Goal: Task Accomplishment & Management: Manage account settings

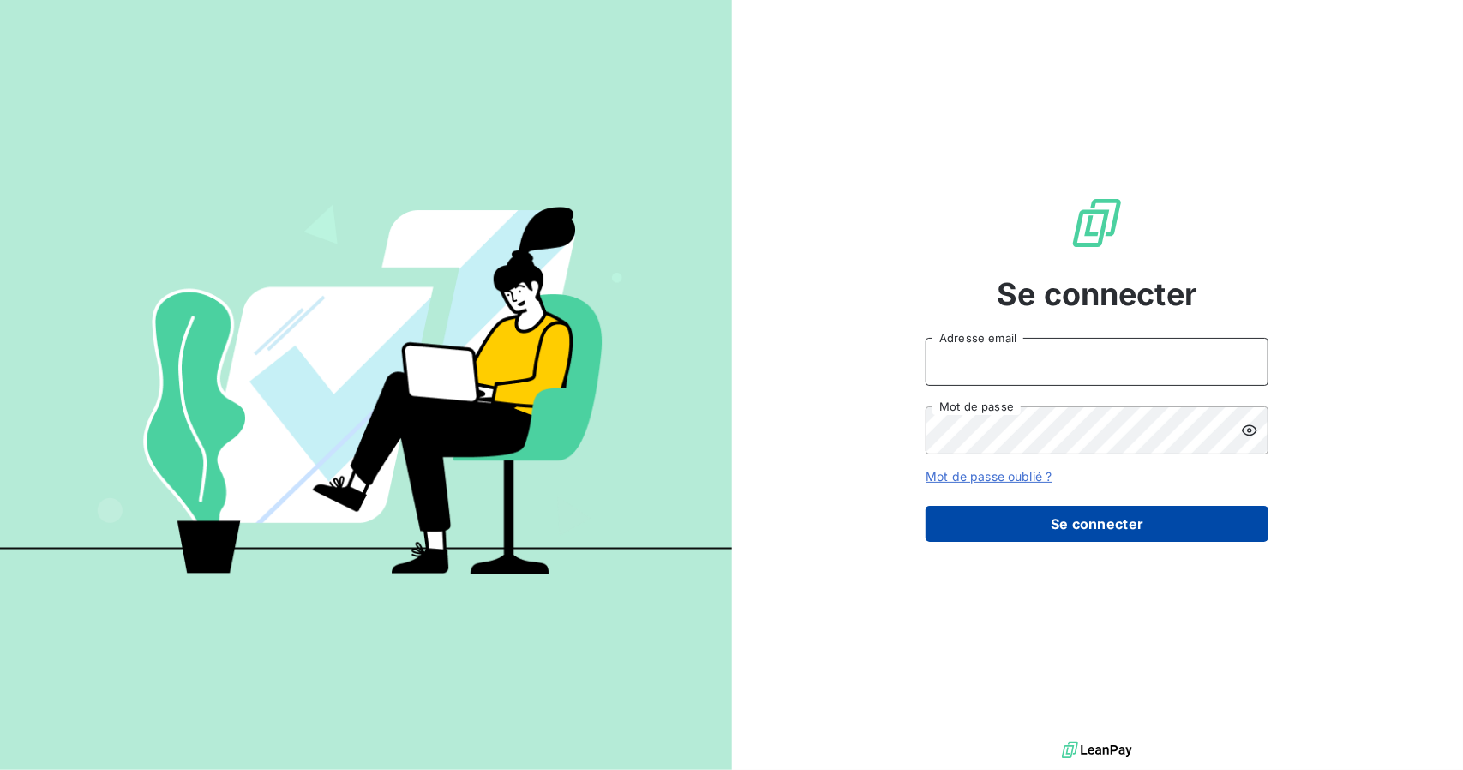
type input "[EMAIL_ADDRESS][DOMAIN_NAME]"
click at [1126, 525] on button "Se connecter" at bounding box center [1097, 524] width 343 height 36
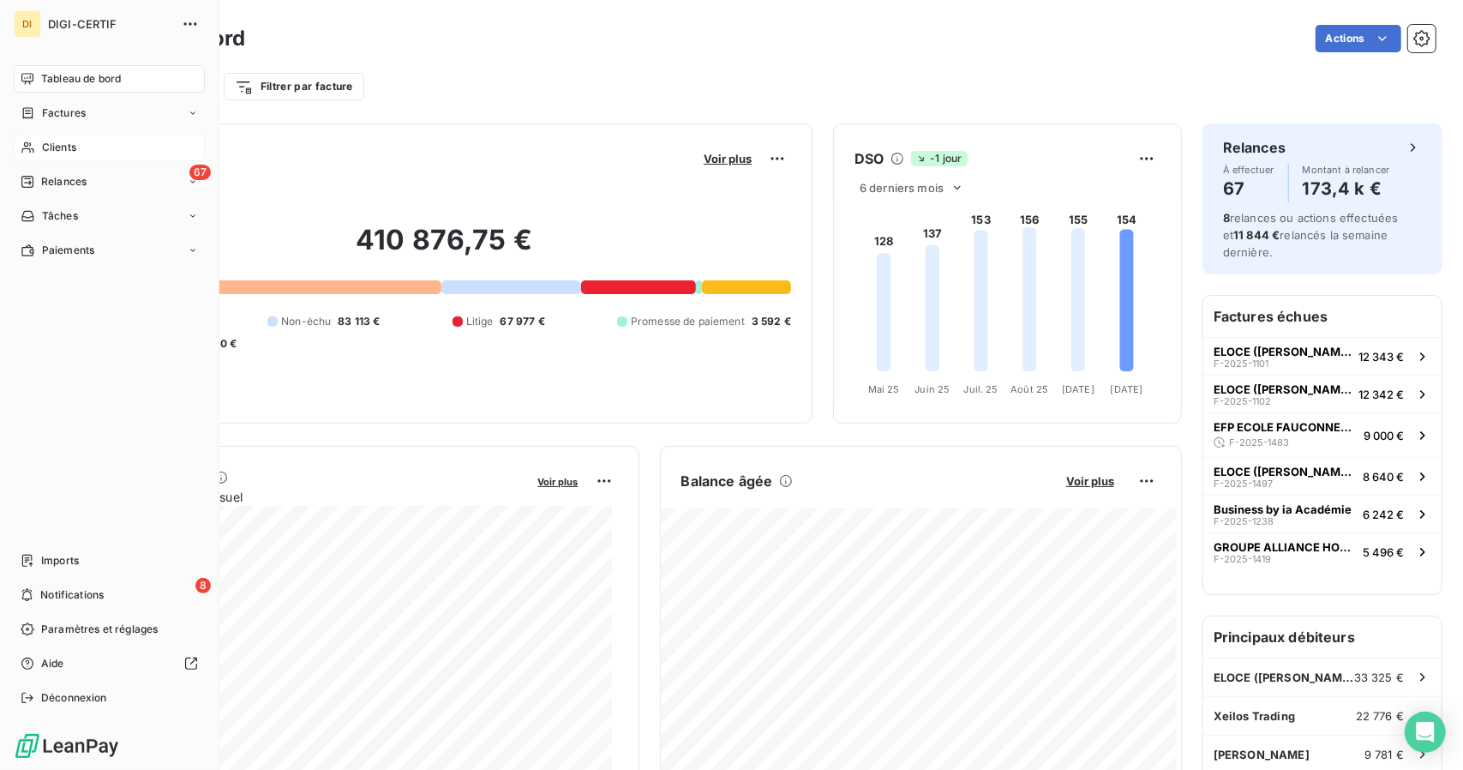
click at [43, 141] on span "Clients" at bounding box center [59, 147] width 34 height 15
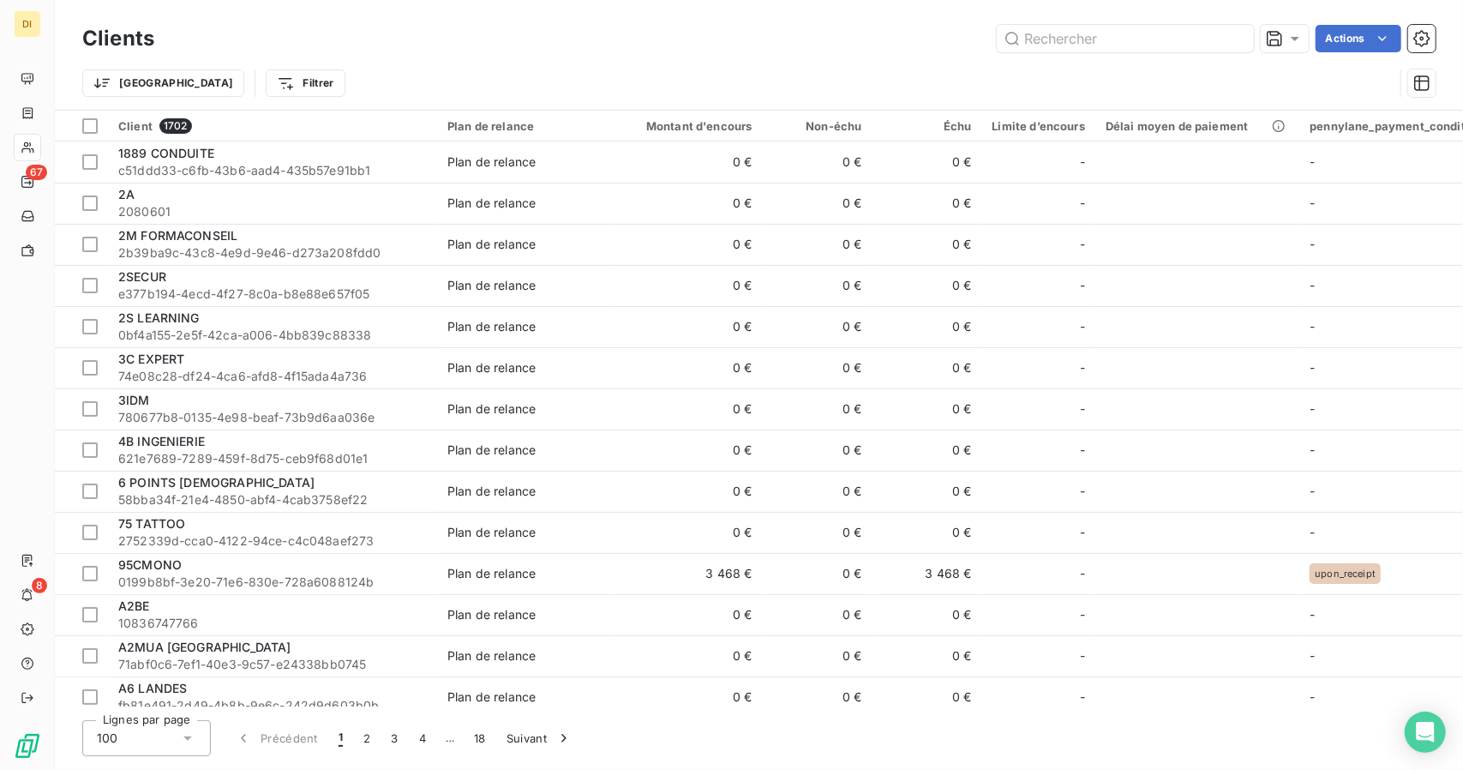
type input "D"
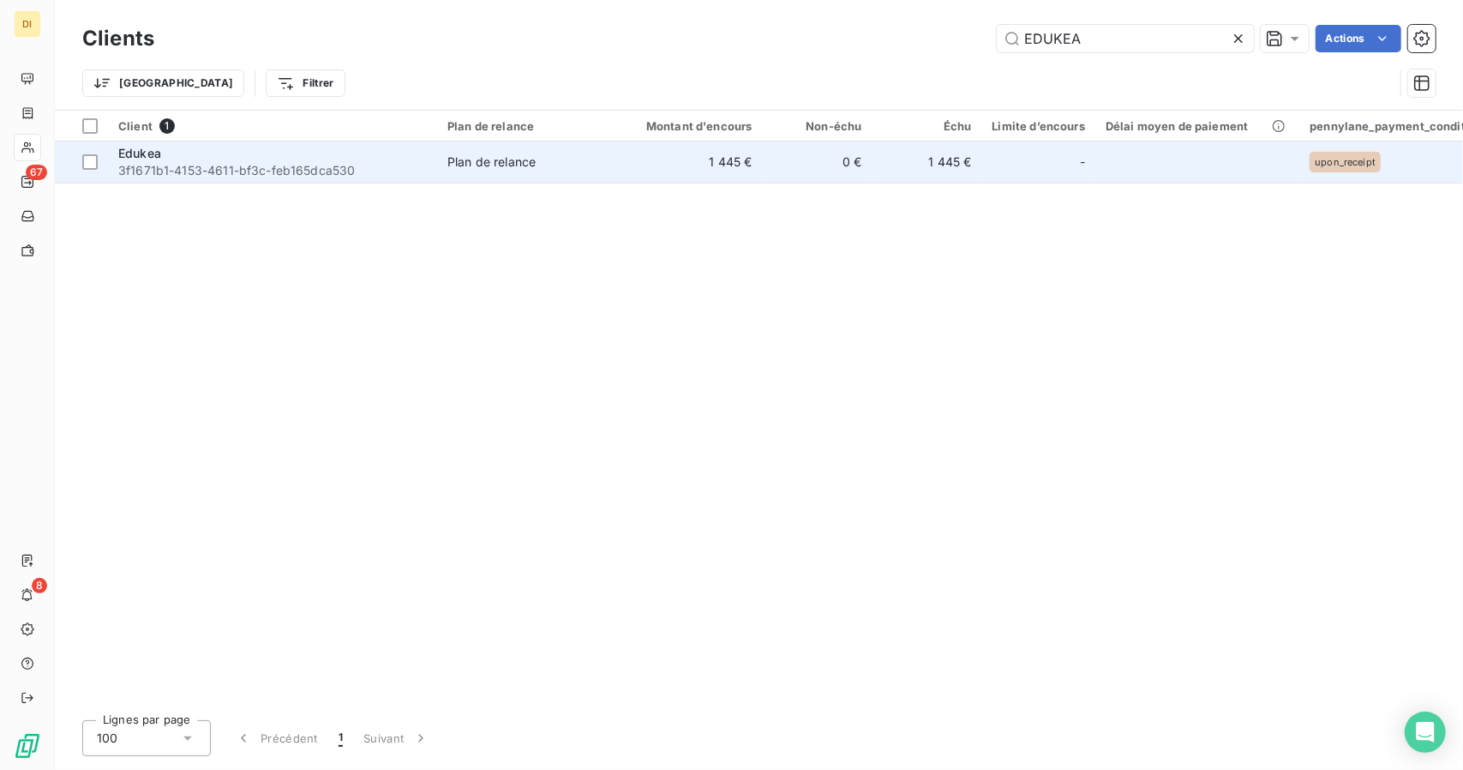
type input "EDUKEA"
click at [719, 169] on td "1 445 €" at bounding box center [689, 161] width 147 height 41
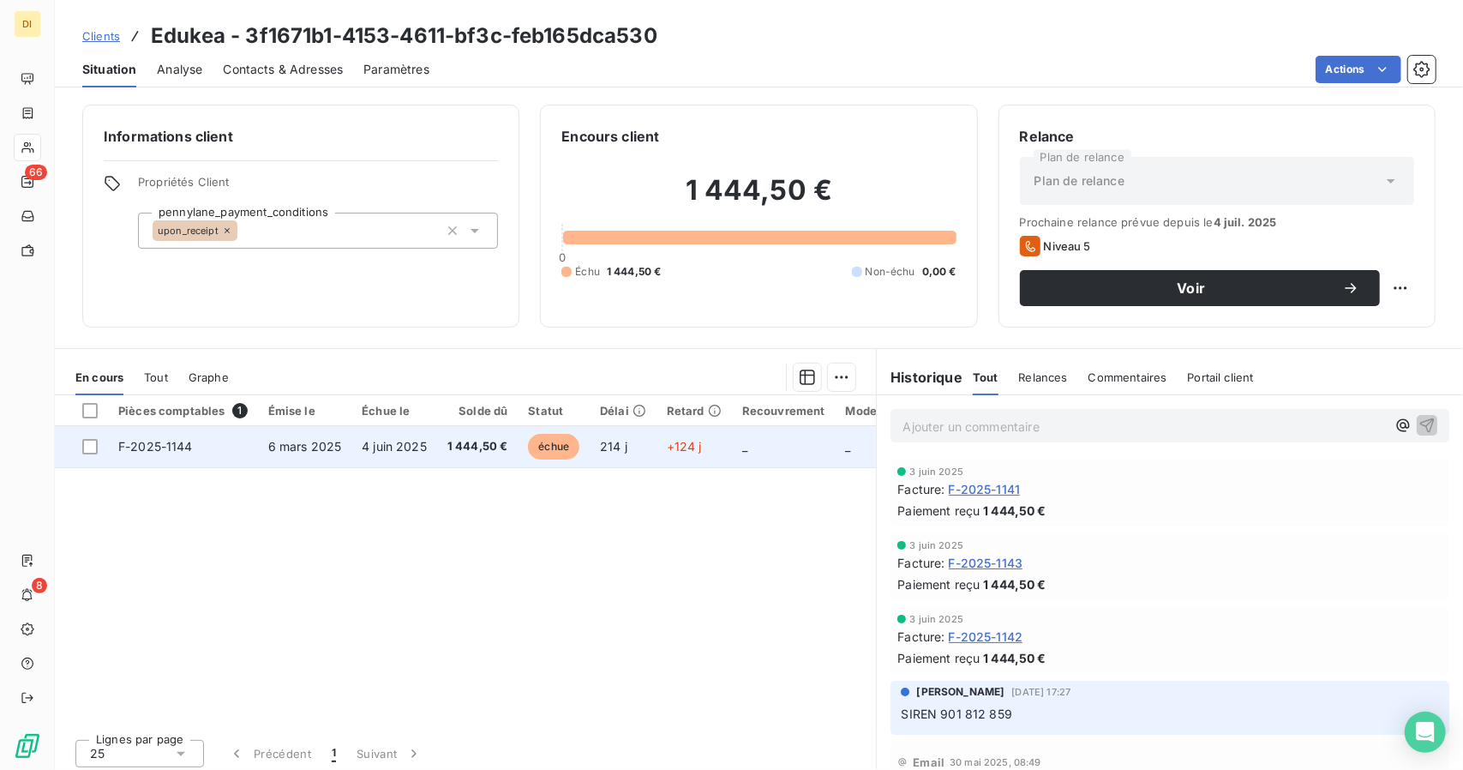
click at [708, 447] on td "+124 j" at bounding box center [694, 446] width 75 height 41
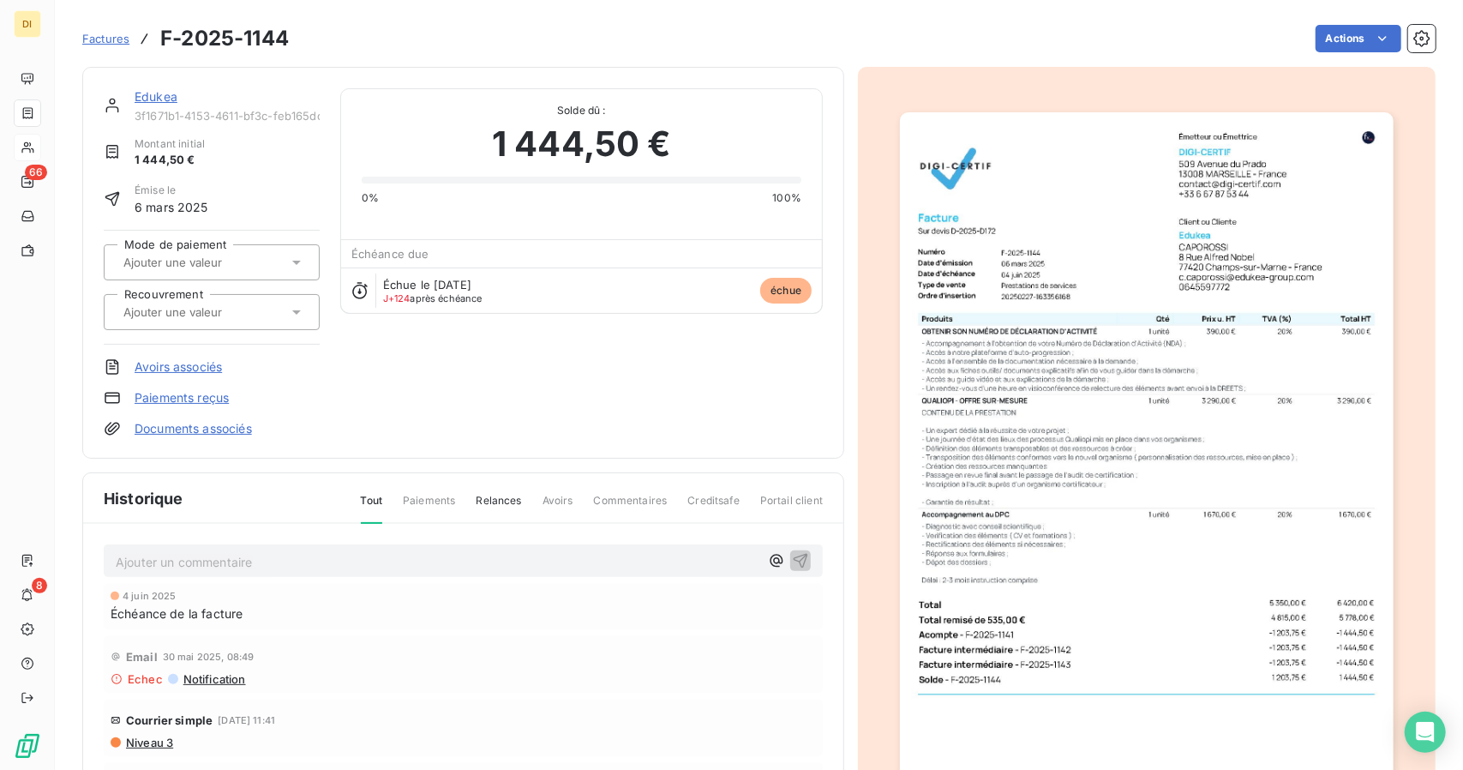
click at [145, 97] on link "Edukea" at bounding box center [156, 96] width 43 height 15
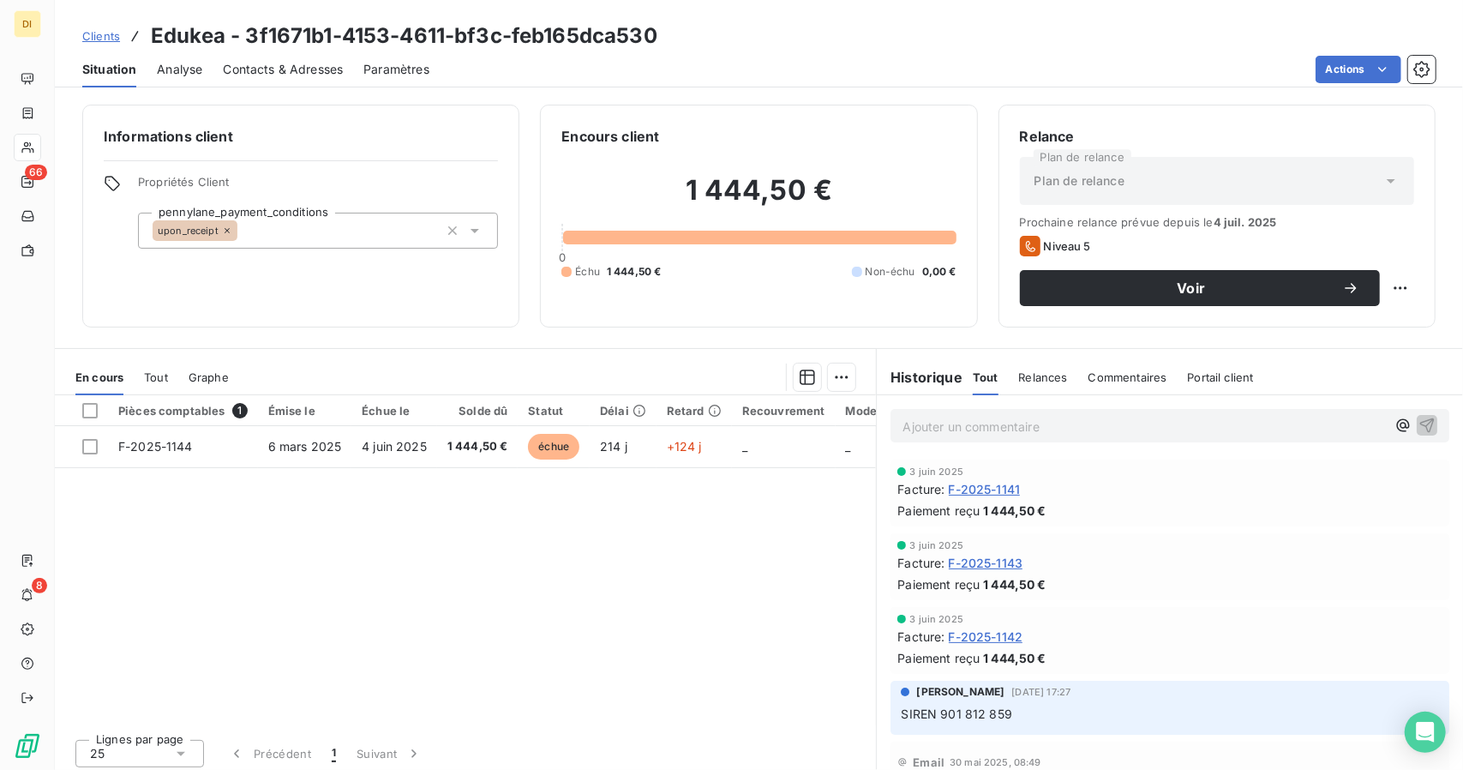
click at [288, 63] on span "Contacts & Adresses" at bounding box center [283, 69] width 120 height 17
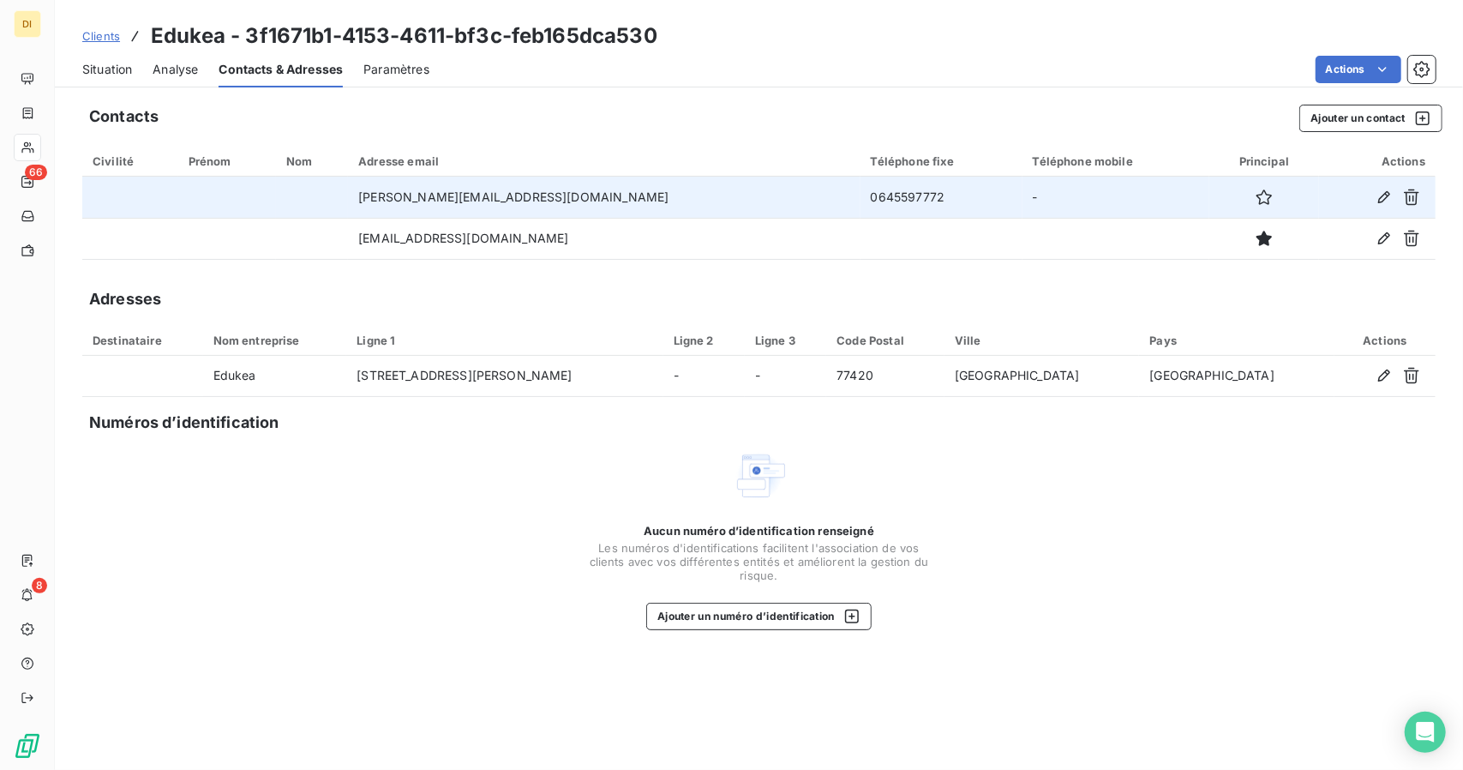
click at [861, 201] on td "0645597772" at bounding box center [942, 197] width 162 height 41
copy td "0645597772"
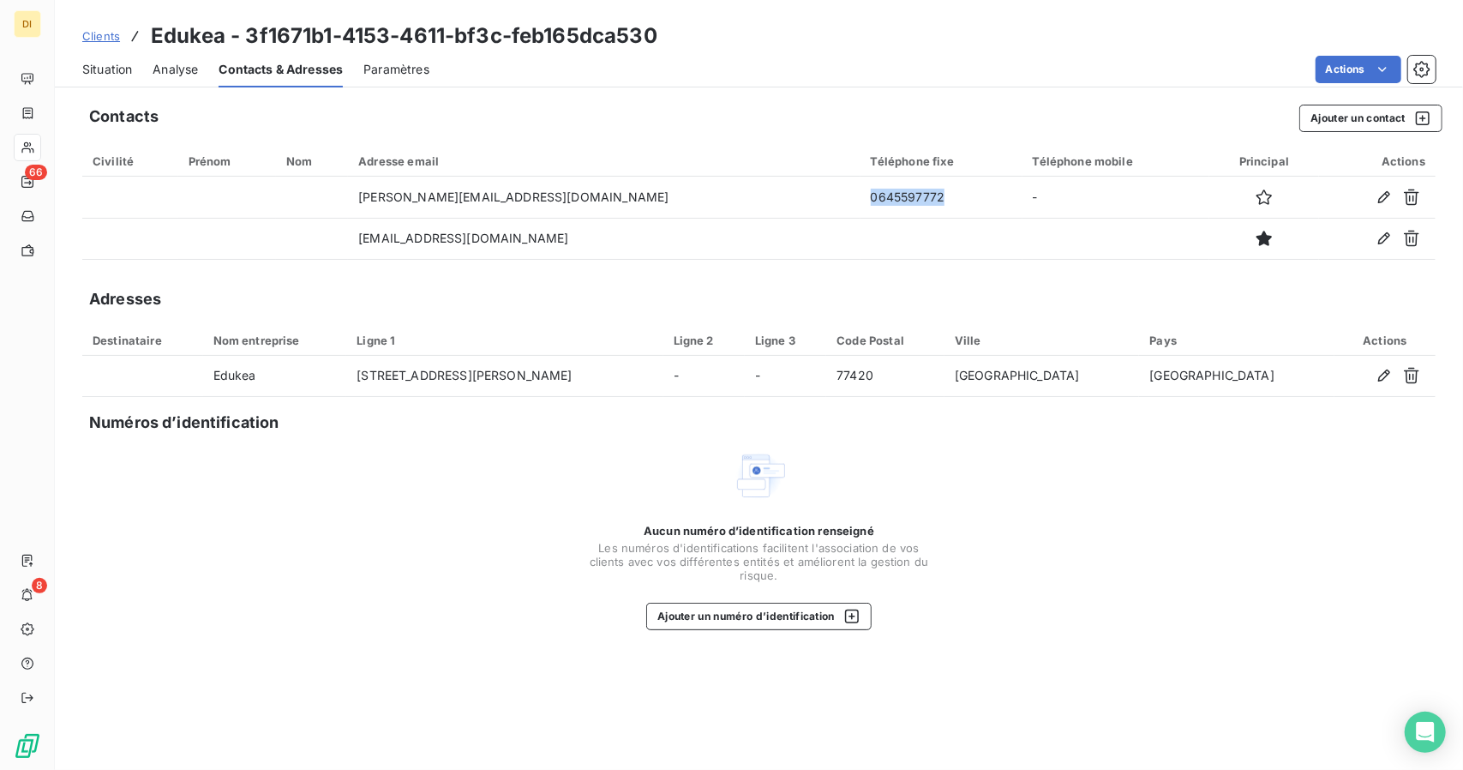
click at [91, 80] on div "Situation" at bounding box center [107, 69] width 50 height 36
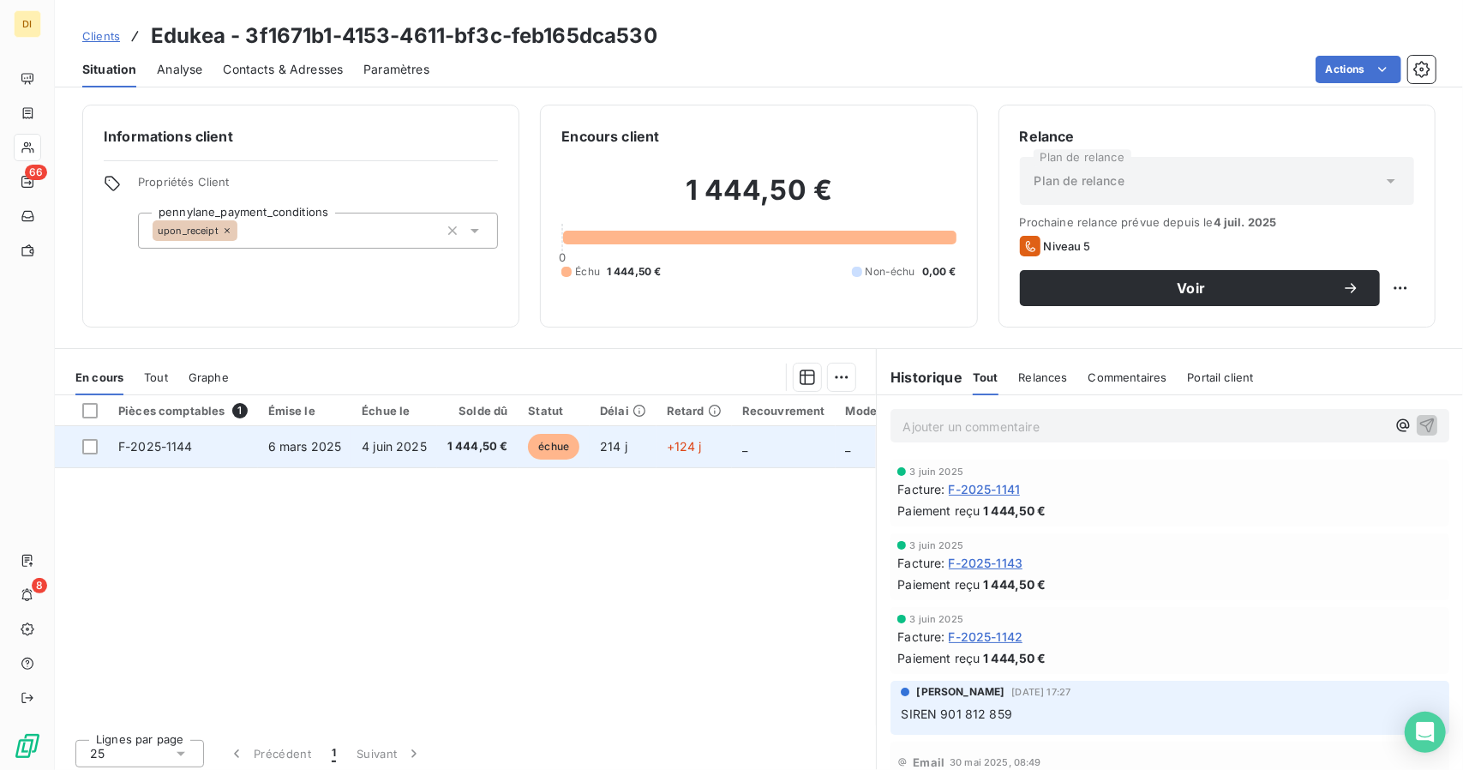
click at [680, 448] on span "+124 j" at bounding box center [684, 446] width 35 height 15
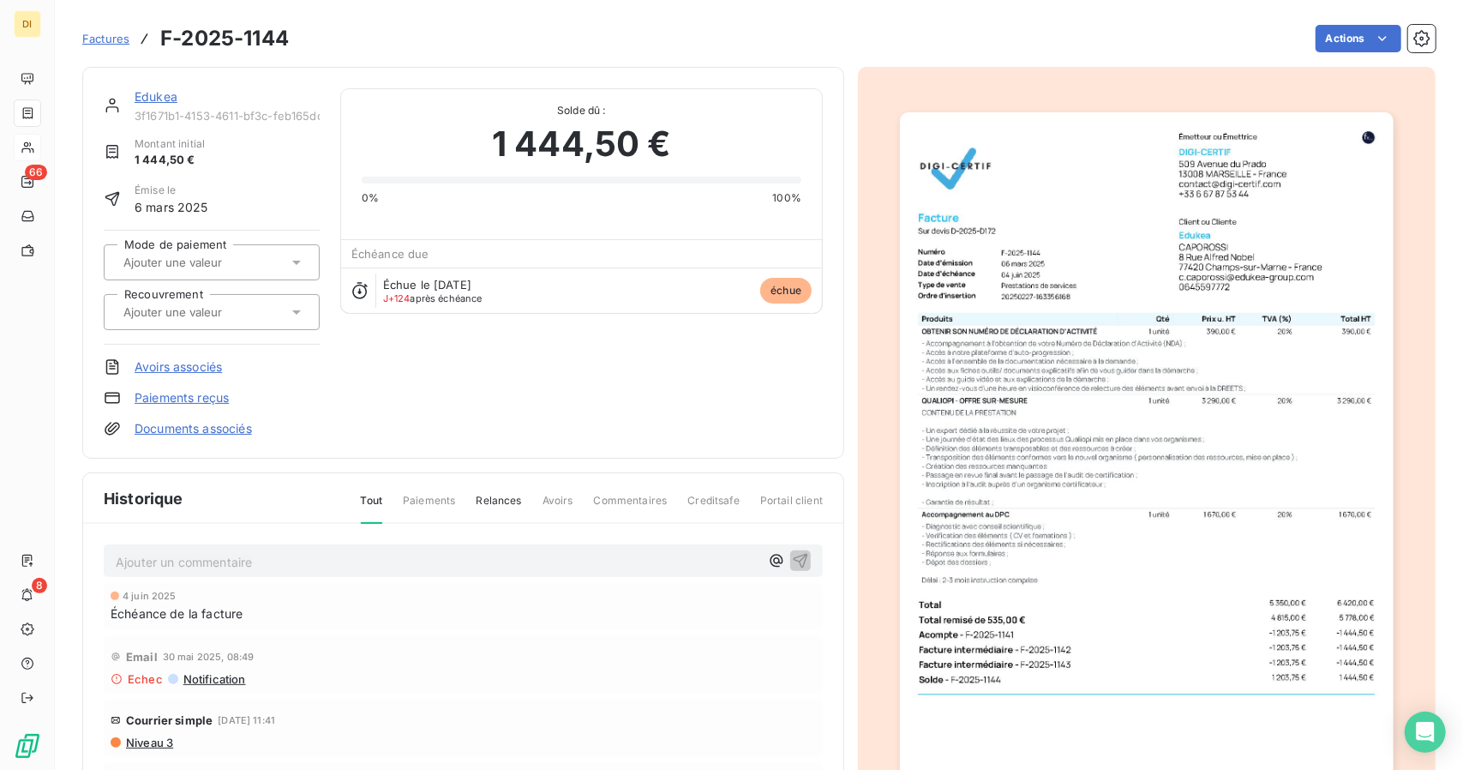
click at [955, 255] on img "button" at bounding box center [1146, 461] width 493 height 698
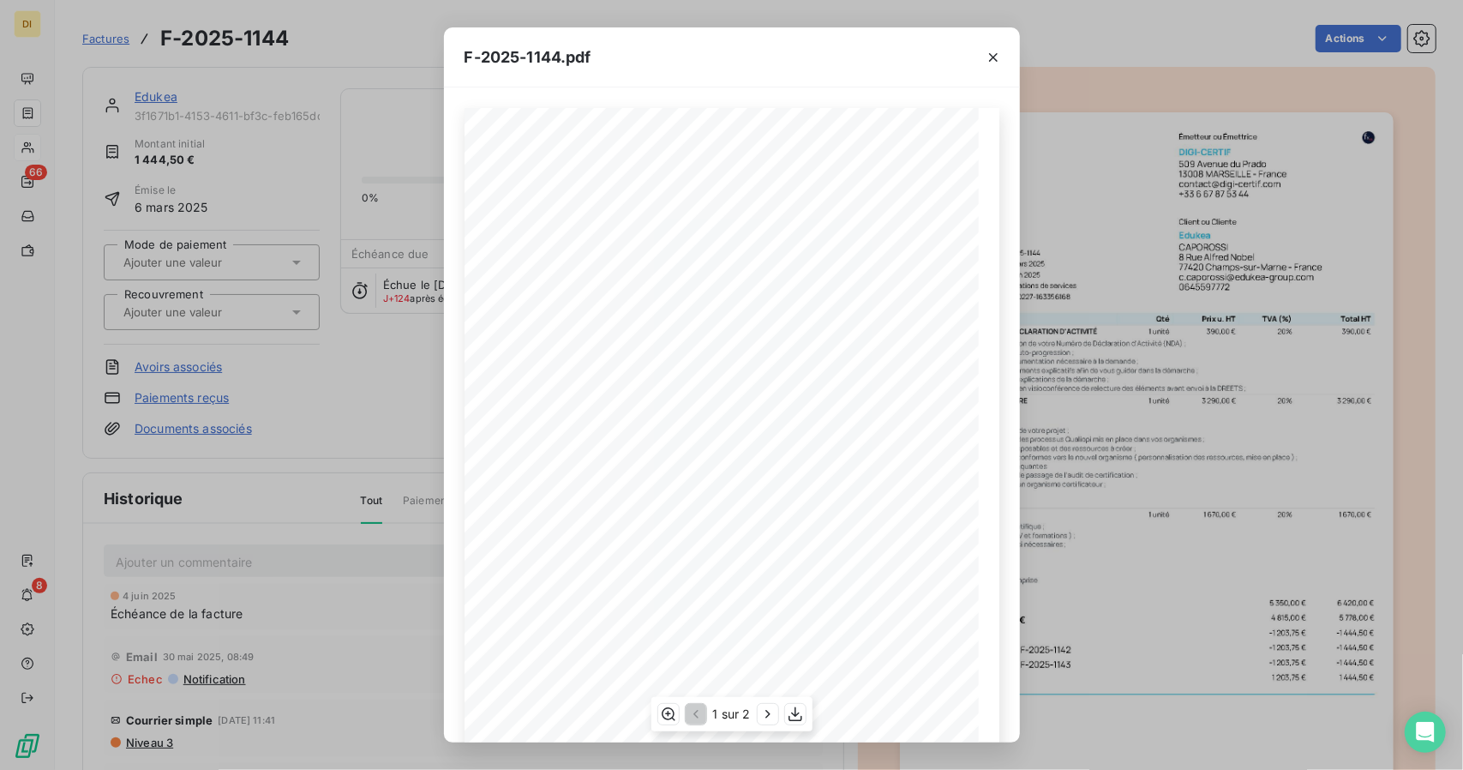
click at [590, 249] on span "F-2025-1144" at bounding box center [599, 252] width 39 height 7
copy span "F-2025-1144"
click at [225, 222] on div "F-2025-1144.pdf Émetteur ou Émettrice DIGI-CERTIF 509 Avenue du Prado 13008 MAR…" at bounding box center [731, 385] width 1463 height 770
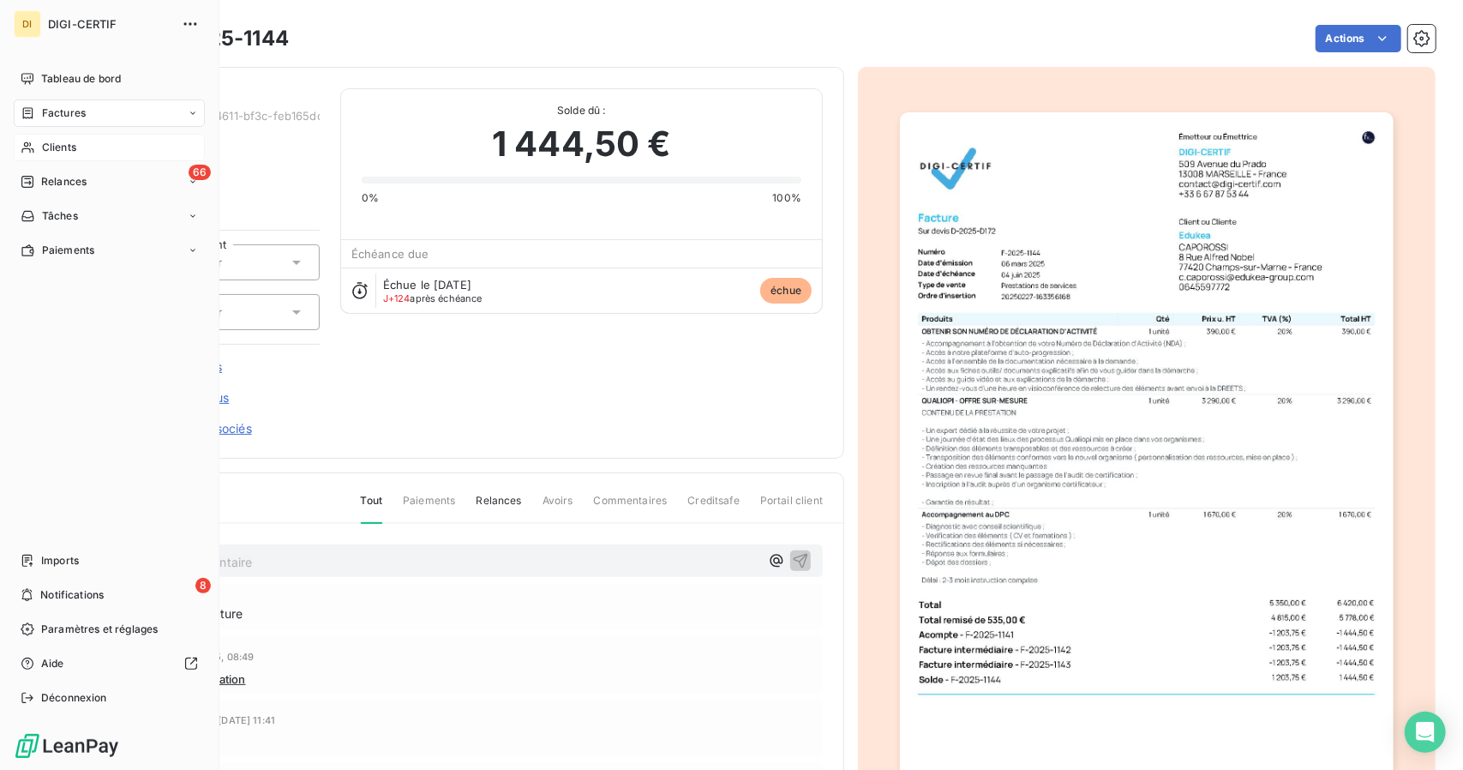
click at [72, 135] on div "Clients" at bounding box center [109, 147] width 191 height 27
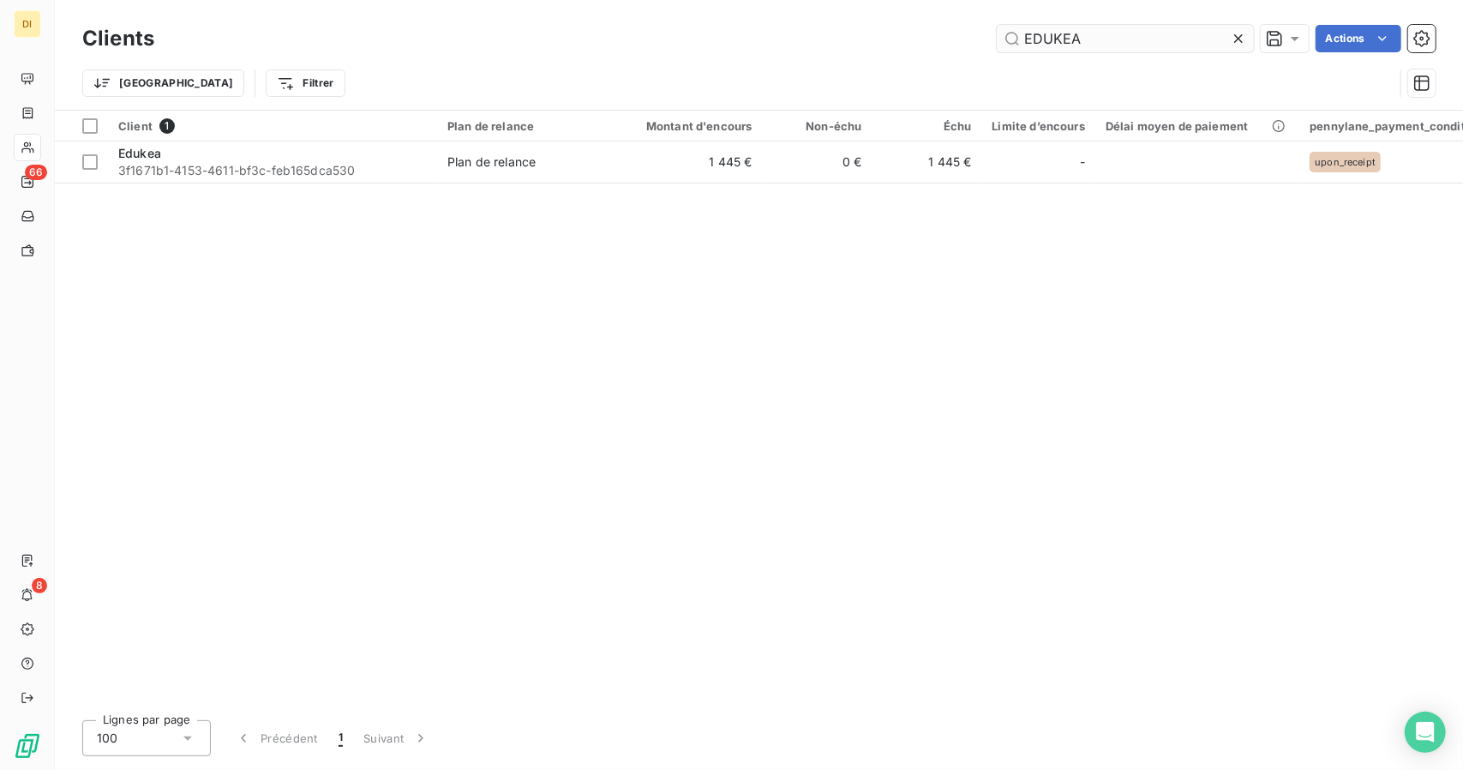
click at [1137, 28] on input "EDUKEA" at bounding box center [1125, 38] width 257 height 27
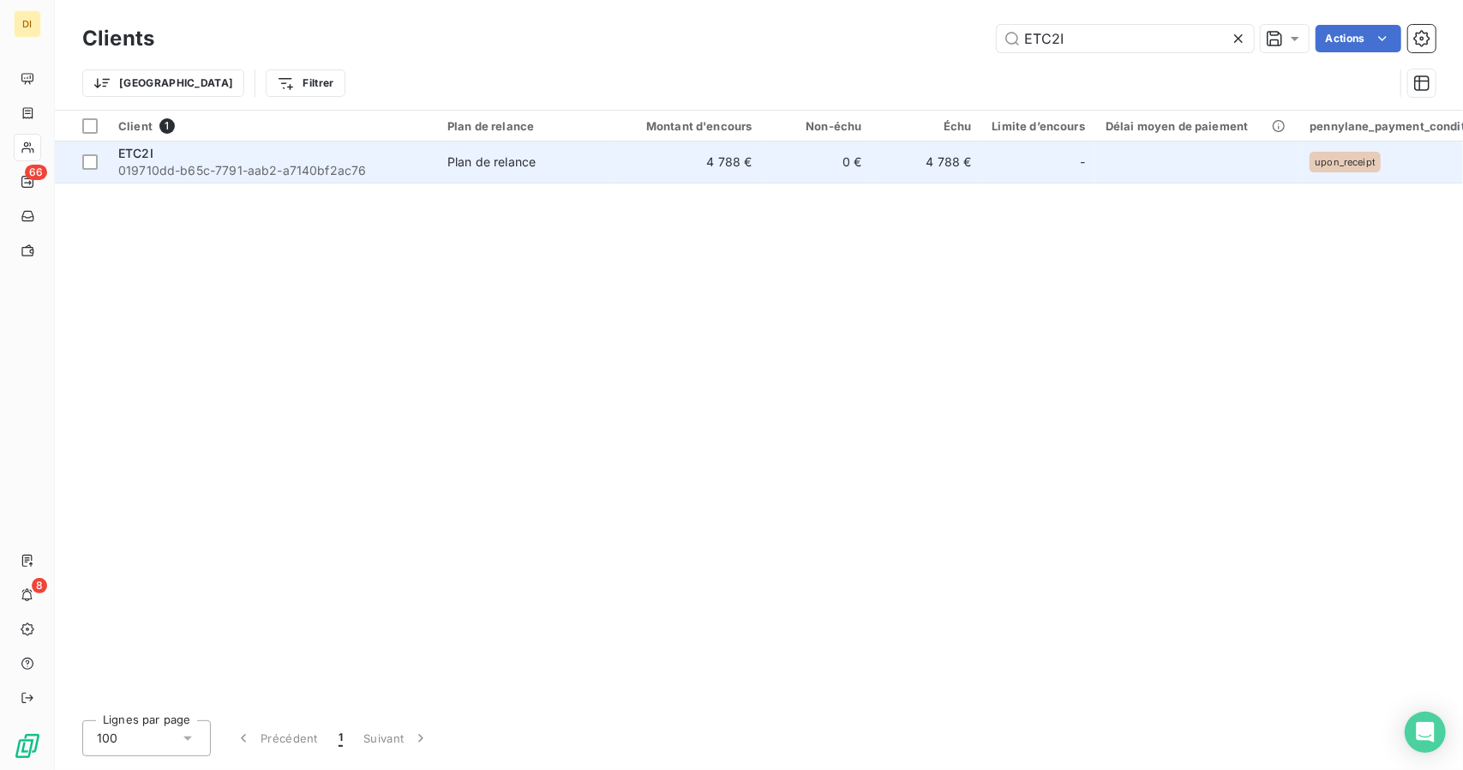
type input "ETC2I"
click at [427, 160] on td "ETC2I 019710dd-b65c-7791-aab2-a7140bf2ac76" at bounding box center [272, 161] width 329 height 41
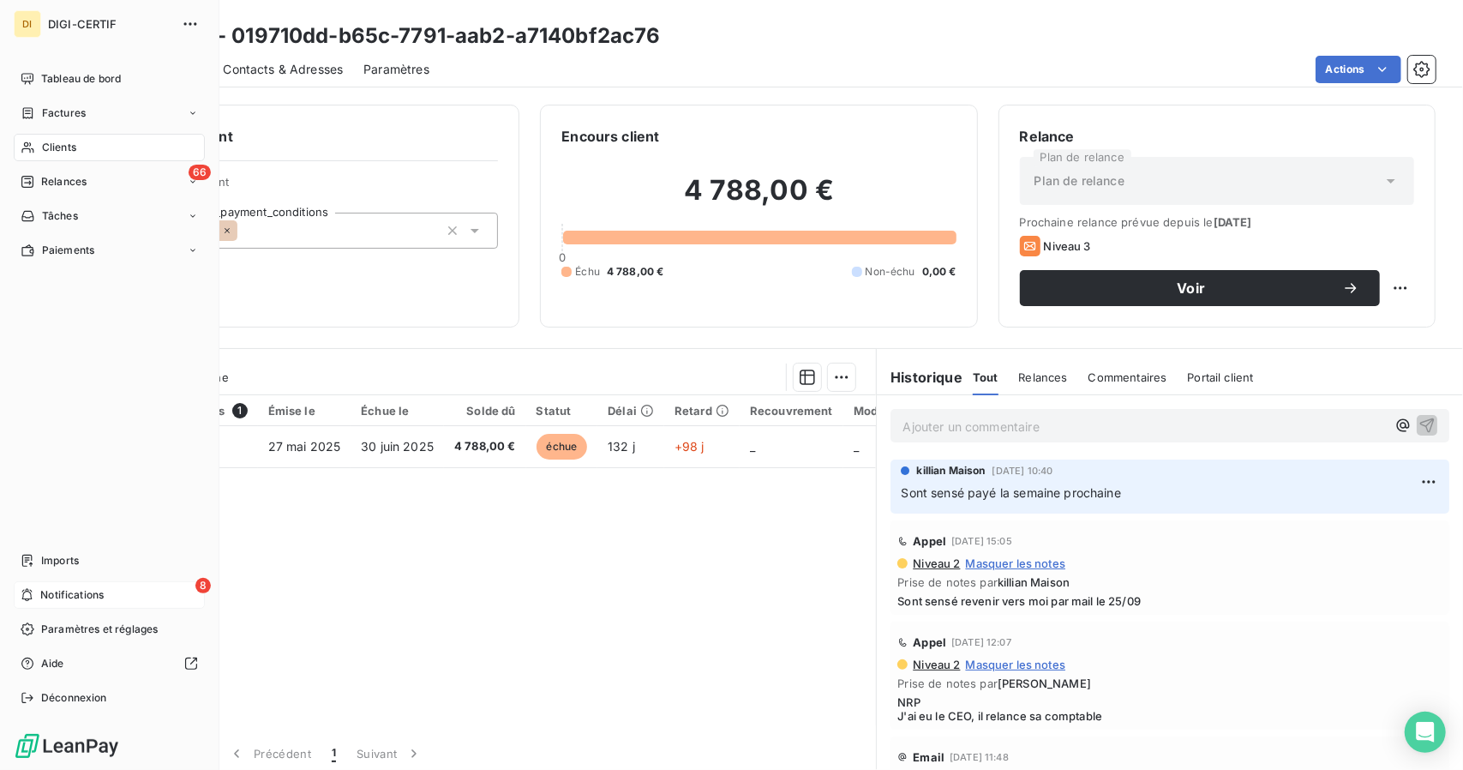
click at [48, 598] on span "Notifications" at bounding box center [71, 594] width 63 height 15
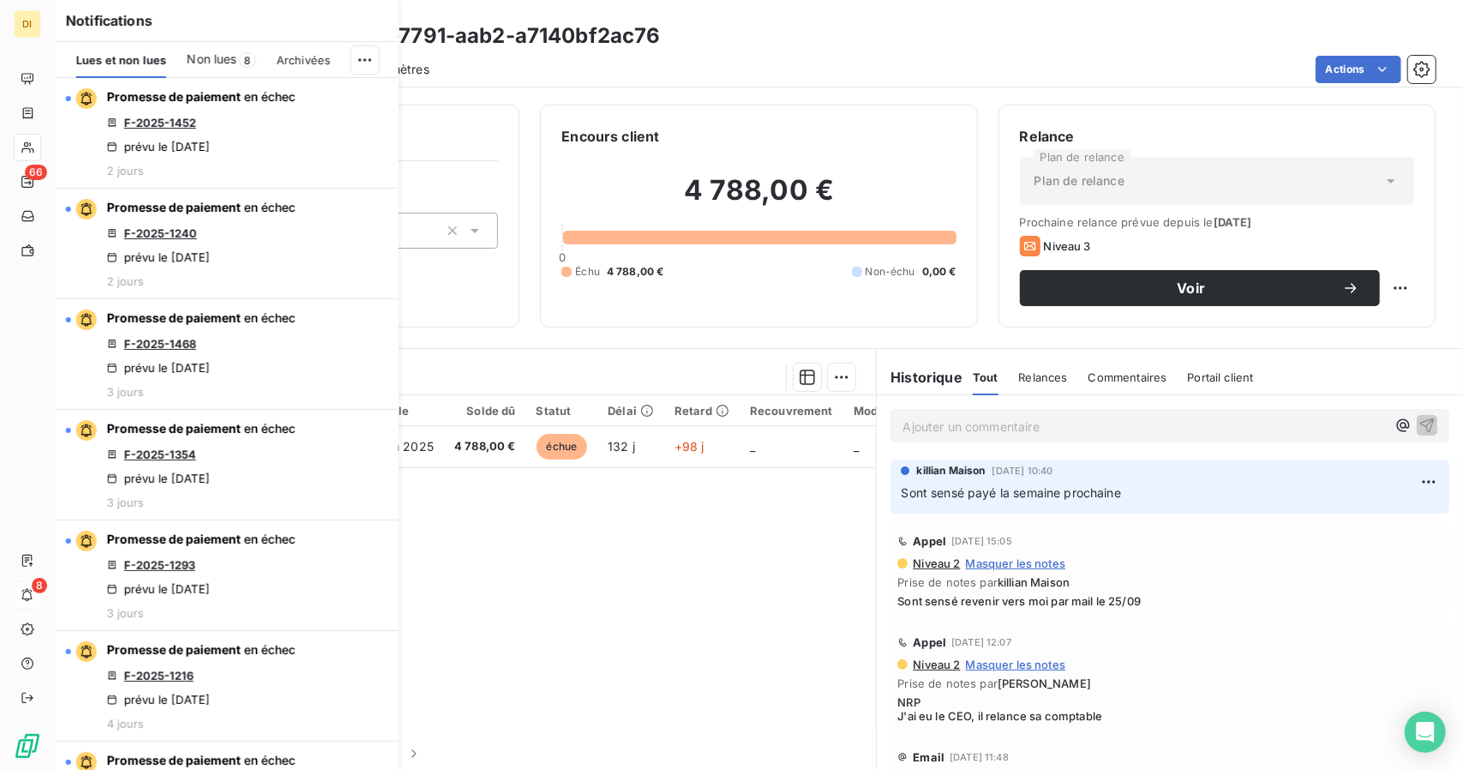
click at [620, 587] on div "Pièces comptables 1 Émise le Échue le Solde dû Statut Délai Retard Recouvrement…" at bounding box center [465, 560] width 821 height 330
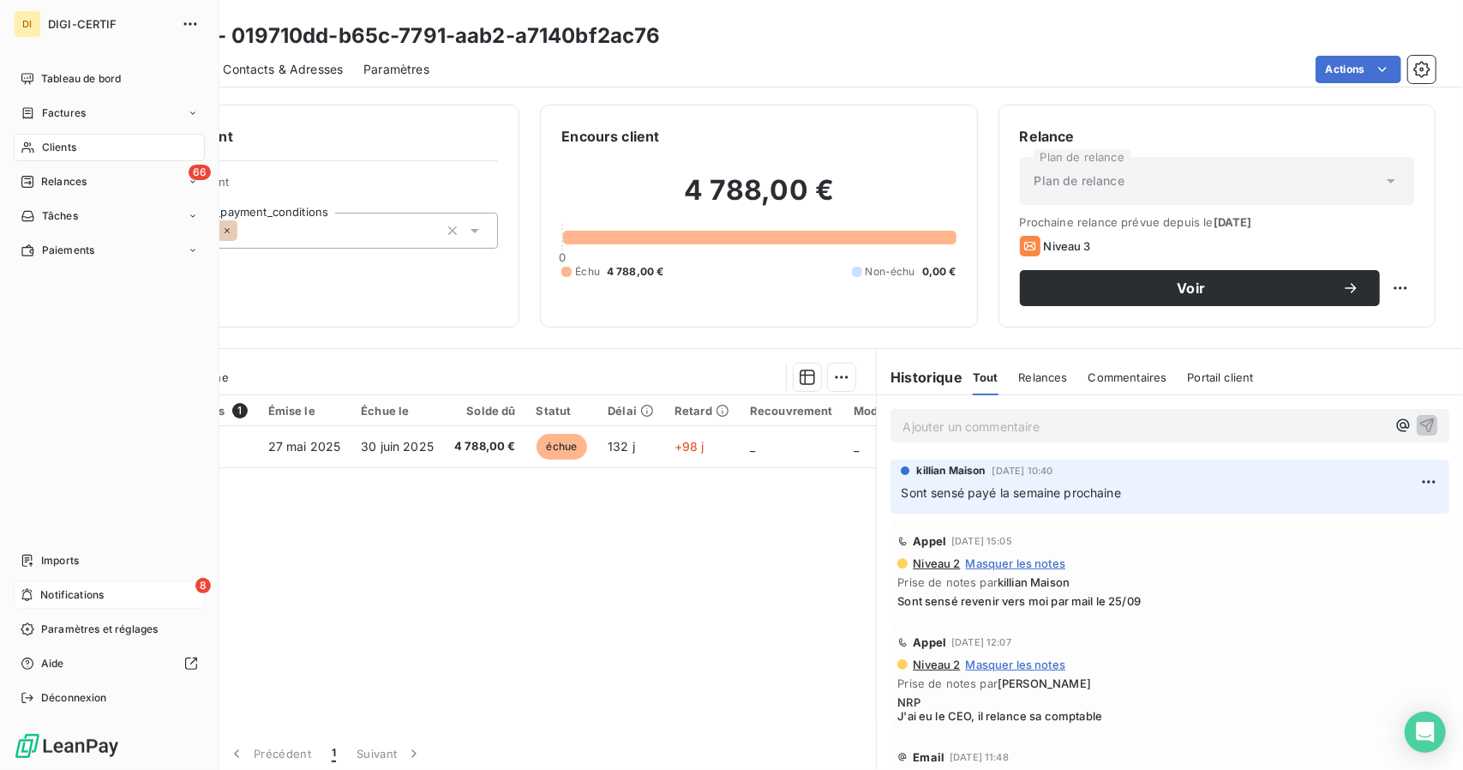
click at [38, 598] on div "8 Notifications" at bounding box center [109, 594] width 191 height 27
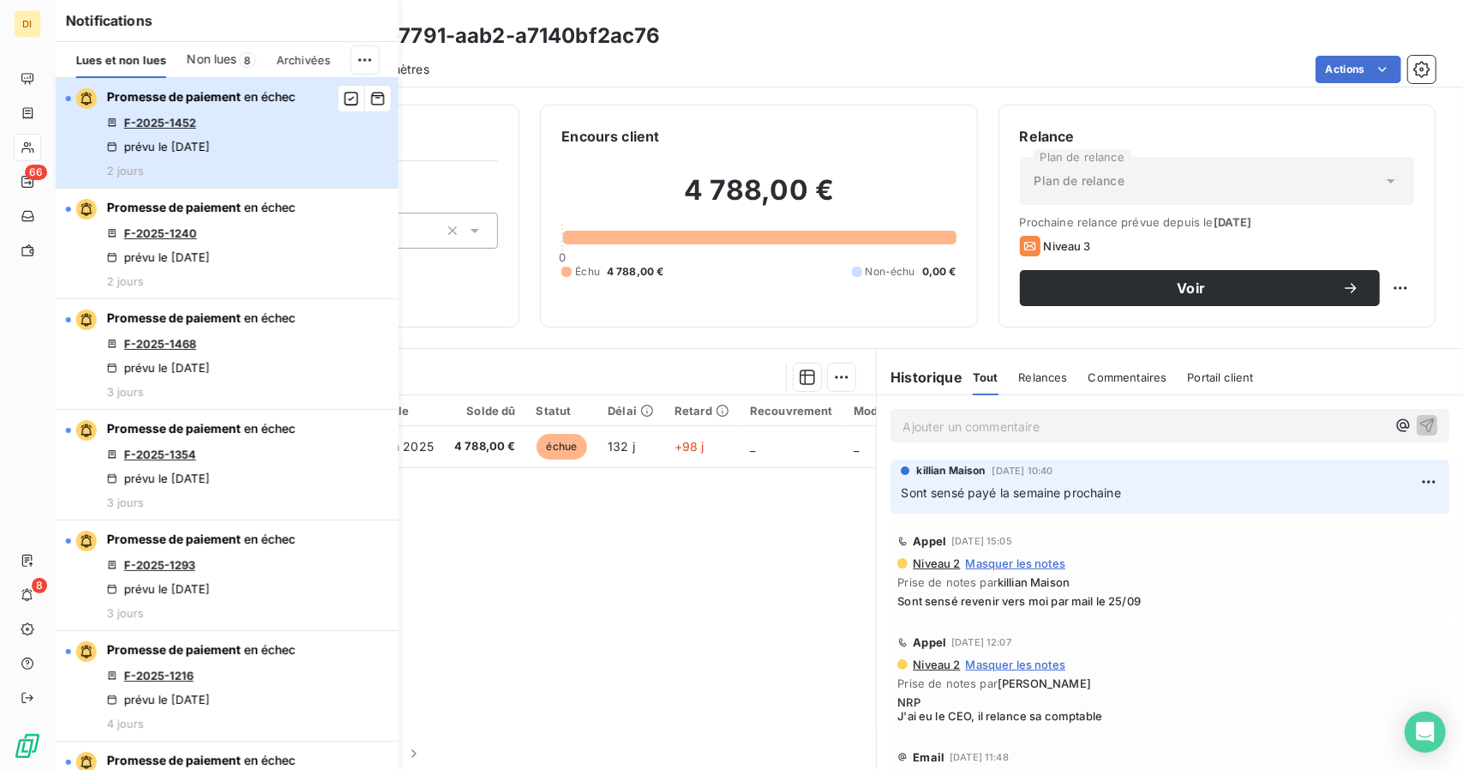
click at [305, 125] on button "Promesse de paiement en échec F-2025-1452 prévu le 3 oct. 2025 2 jours" at bounding box center [227, 133] width 343 height 111
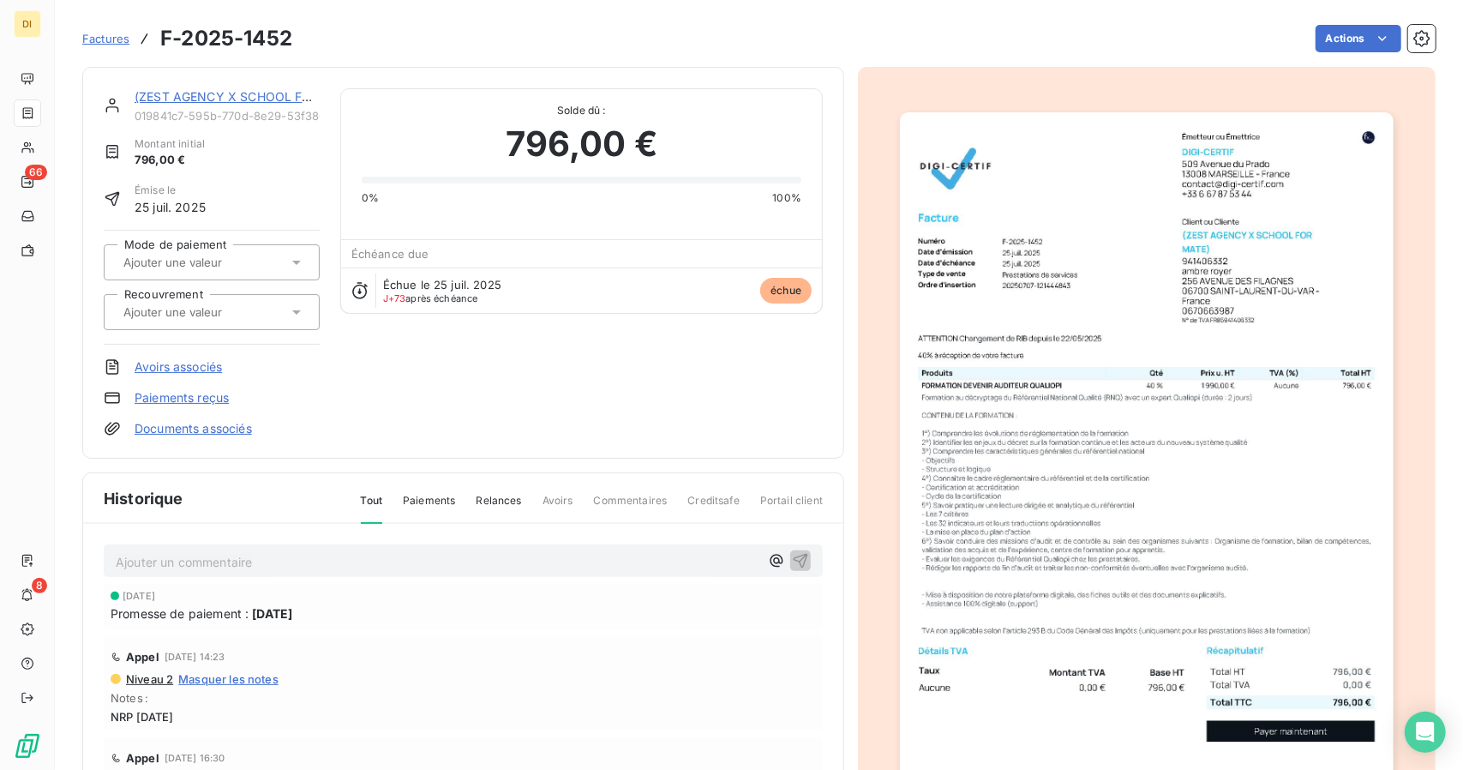
click at [189, 99] on link "(ZEST AGENCY X SCHOOL FOR MATE)" at bounding box center [248, 96] width 227 height 15
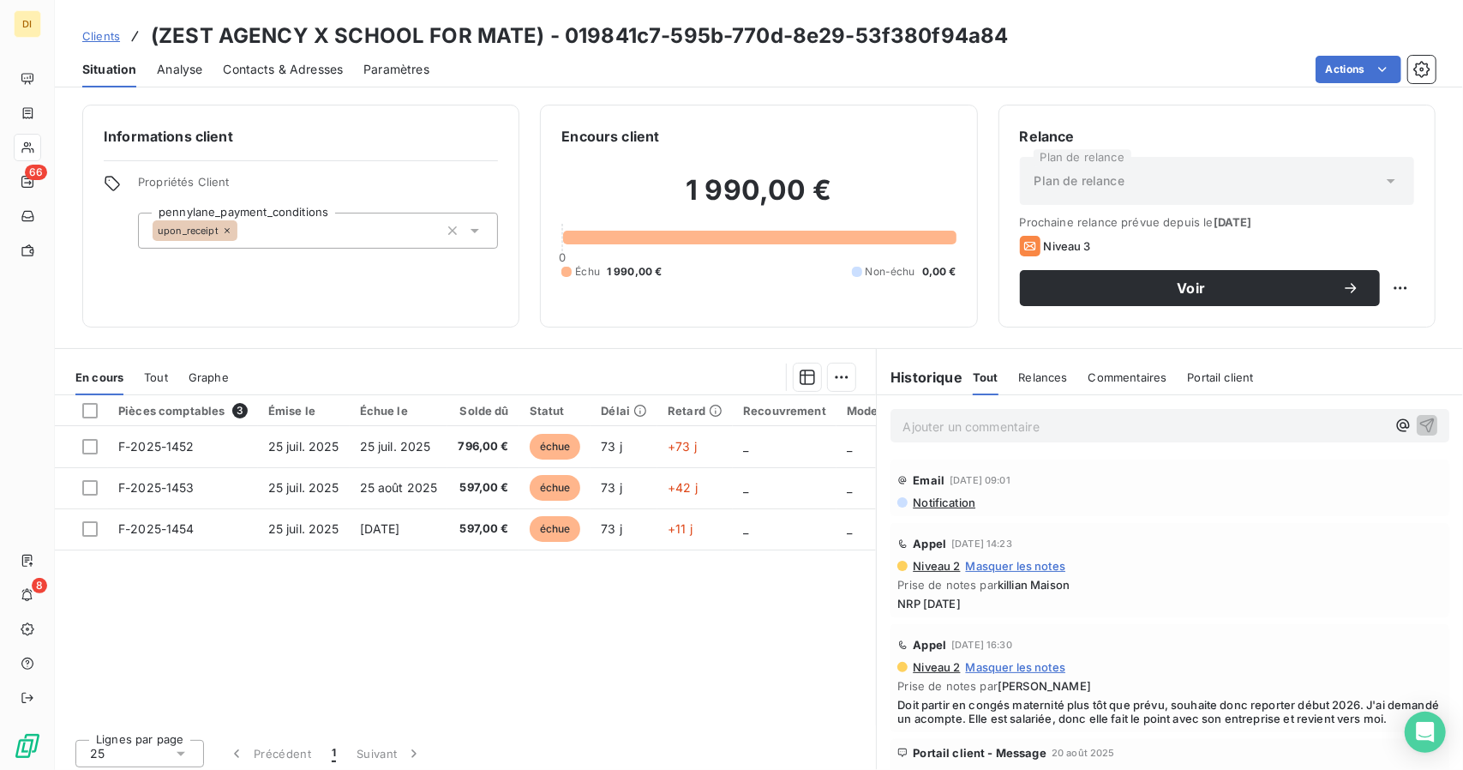
click at [928, 506] on span "Notification" at bounding box center [943, 502] width 64 height 14
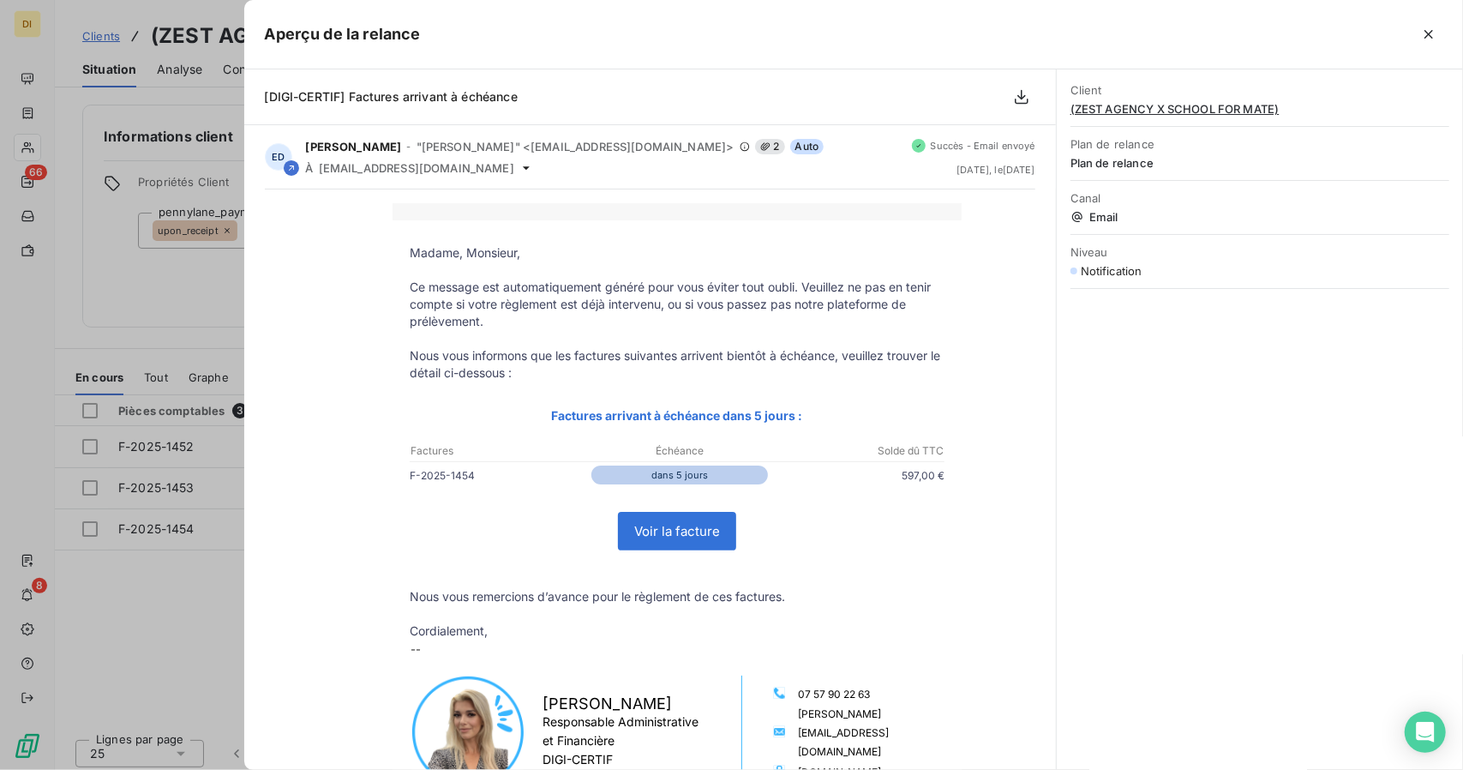
click at [151, 315] on div at bounding box center [731, 385] width 1463 height 770
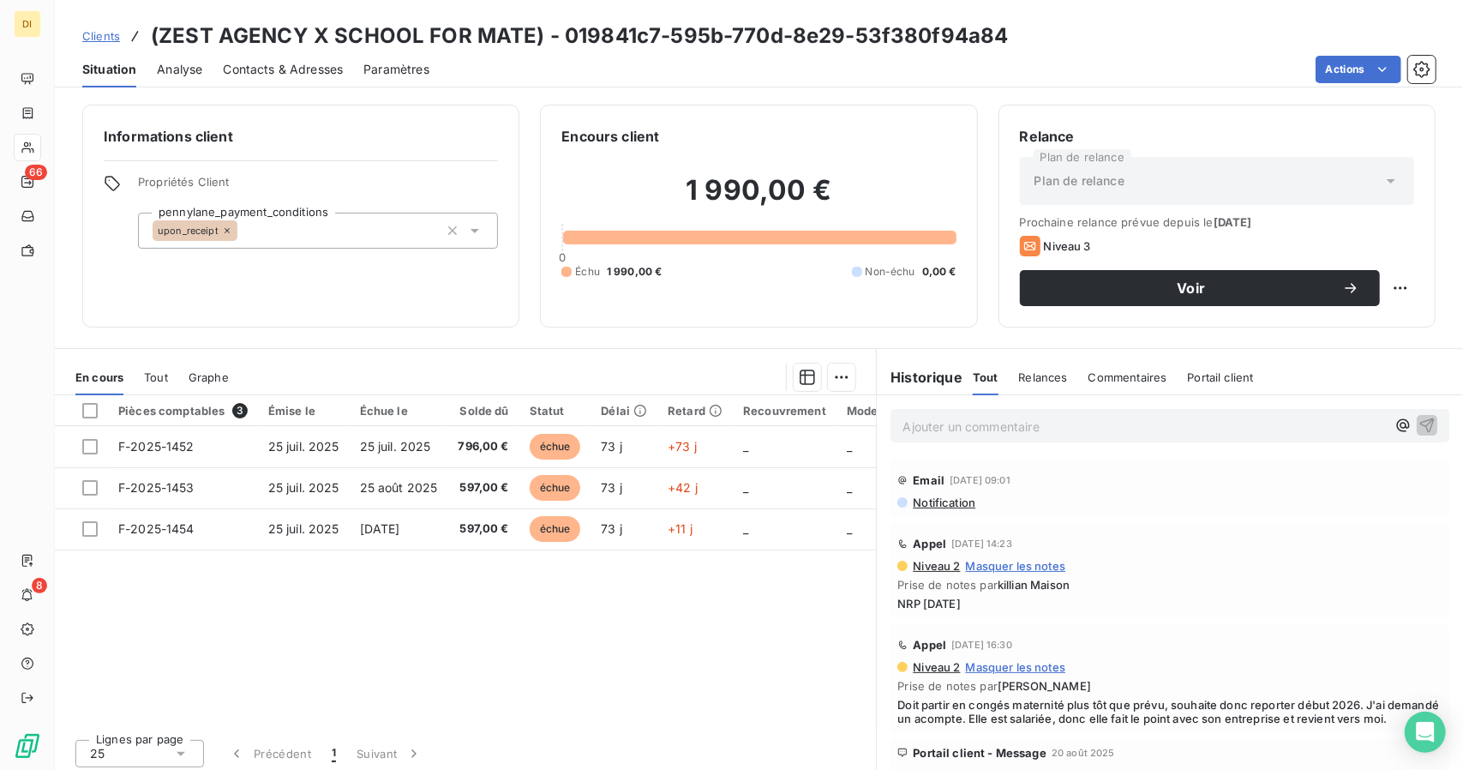
click at [288, 63] on span "Contacts & Adresses" at bounding box center [283, 69] width 120 height 17
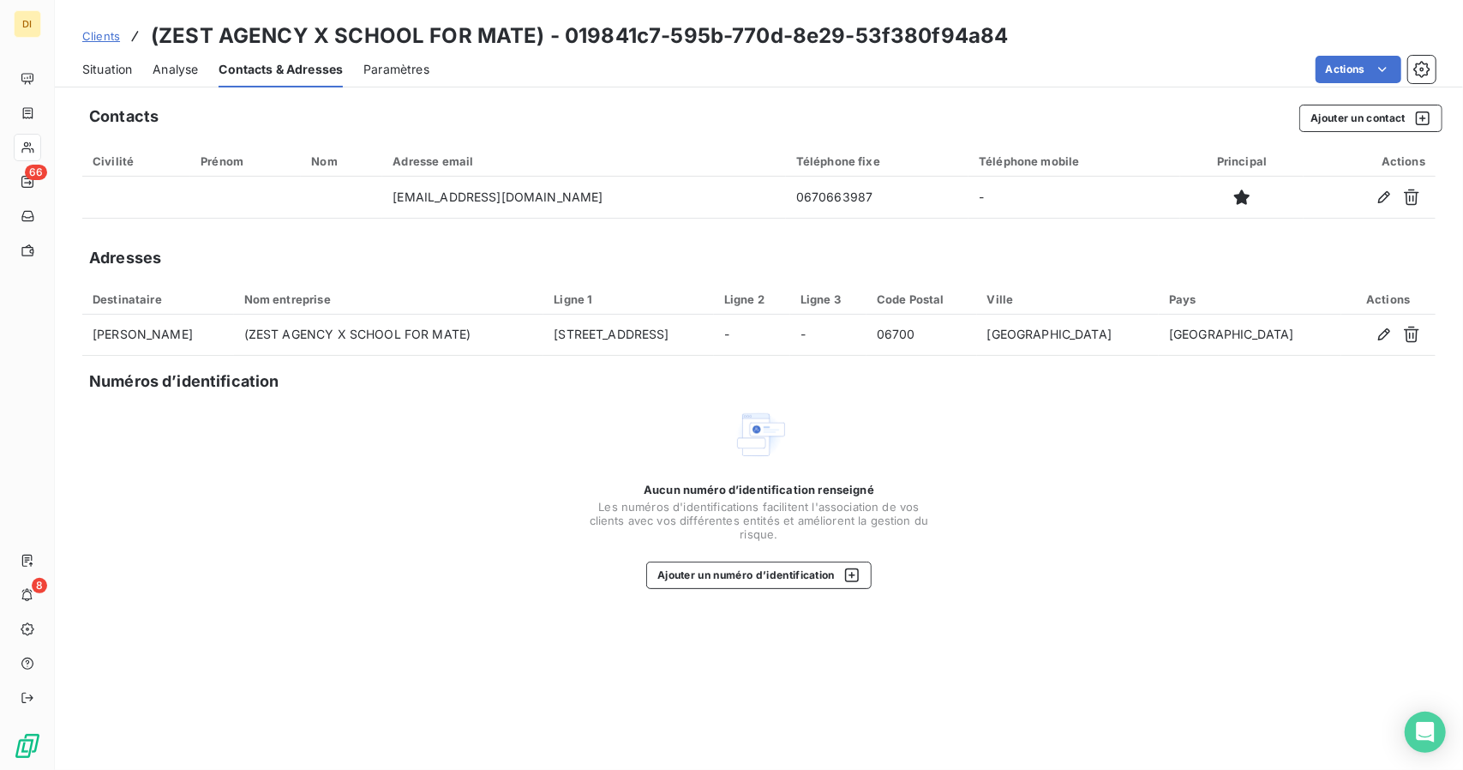
click at [123, 61] on span "Situation" at bounding box center [107, 69] width 50 height 17
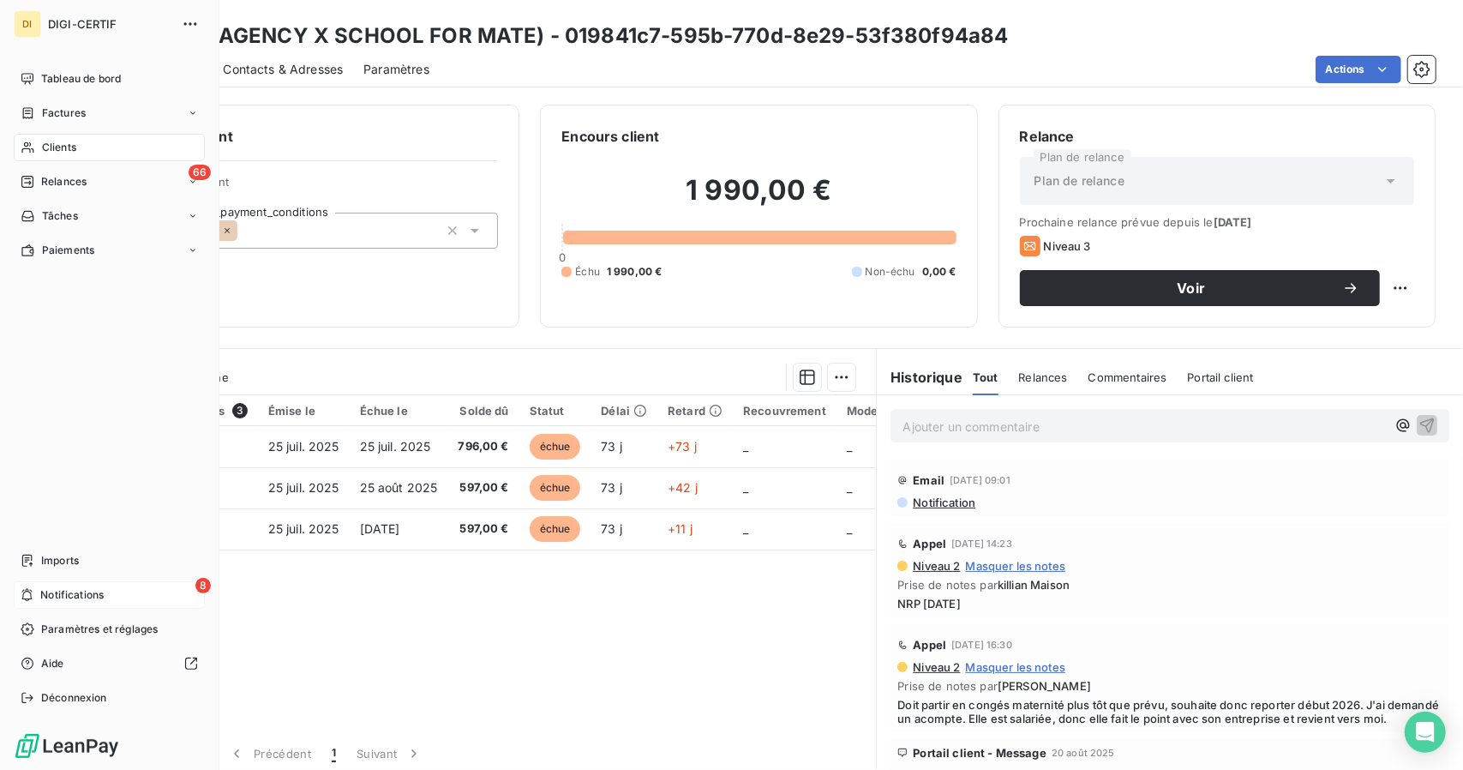
click at [40, 597] on span "Notifications" at bounding box center [71, 594] width 63 height 15
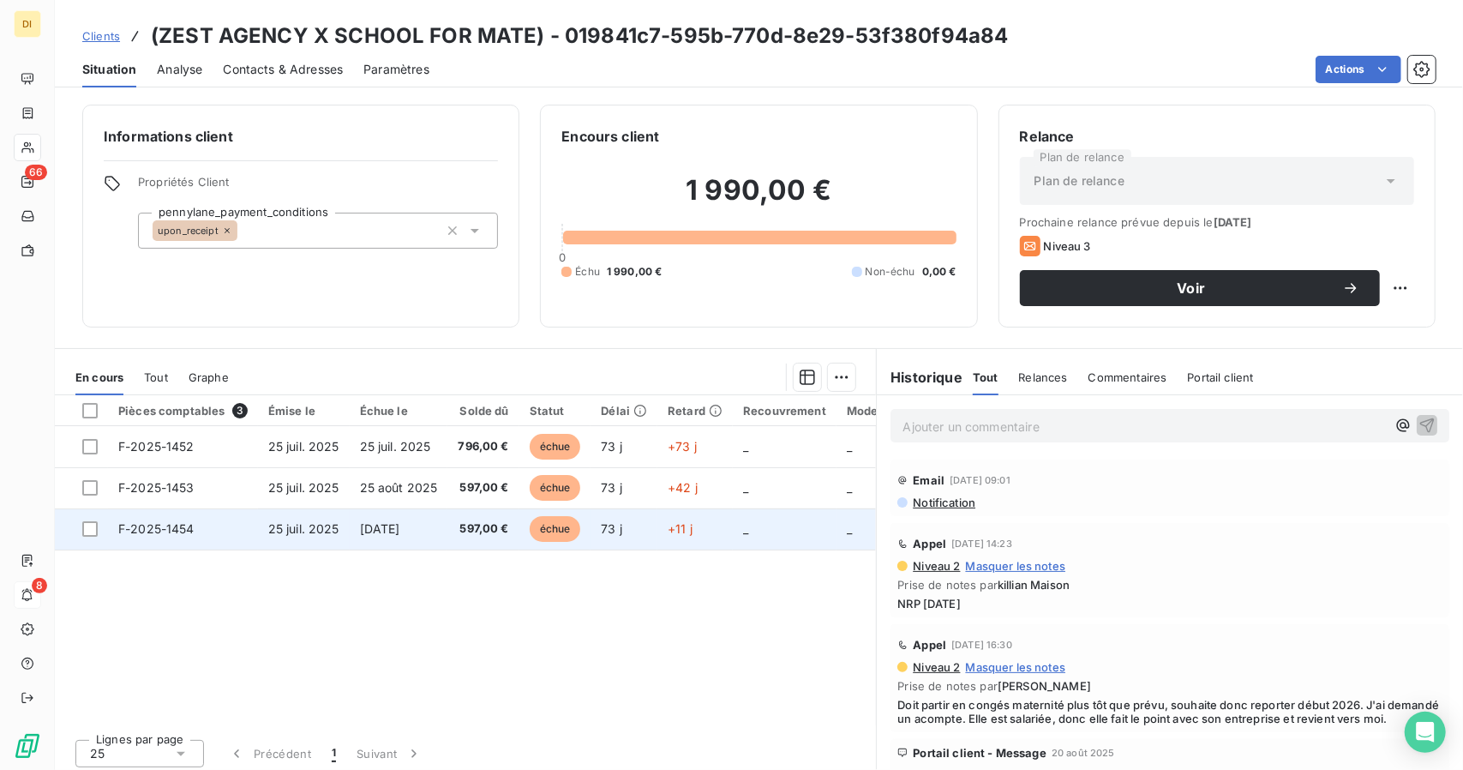
click at [481, 538] on td "597,00 €" at bounding box center [482, 528] width 71 height 41
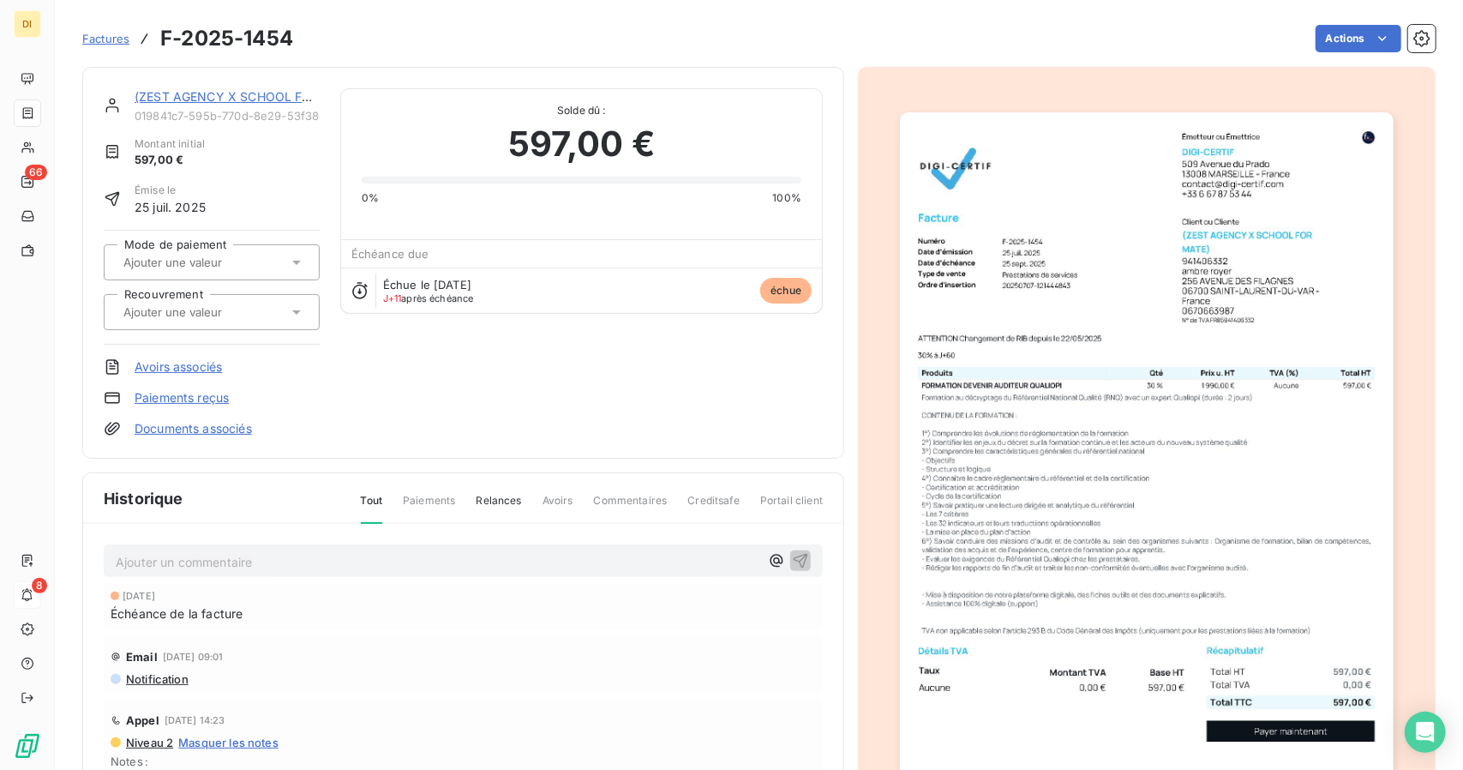
click at [189, 98] on link "(ZEST AGENCY X SCHOOL FOR MATE)" at bounding box center [248, 96] width 227 height 15
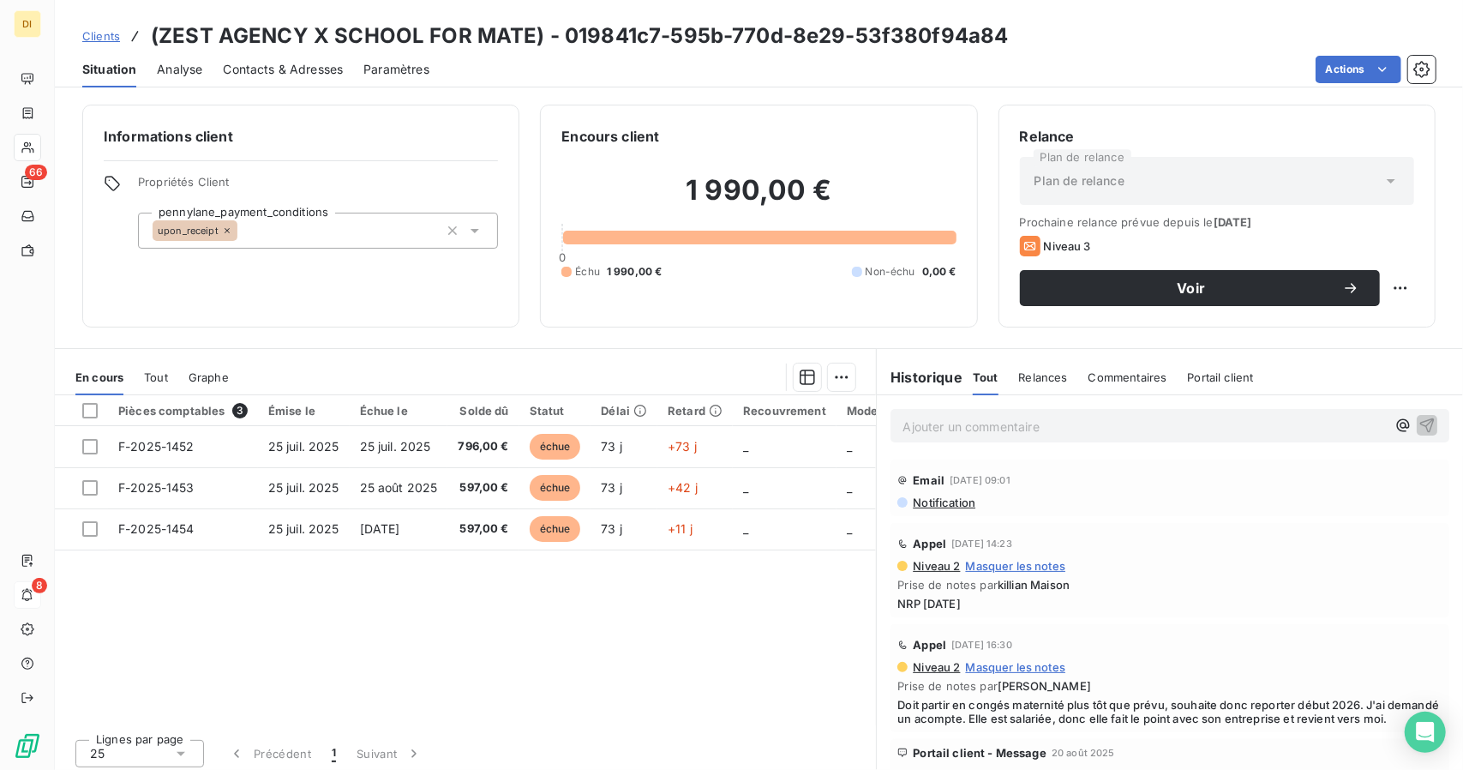
click at [272, 78] on div "Contacts & Adresses" at bounding box center [283, 69] width 120 height 36
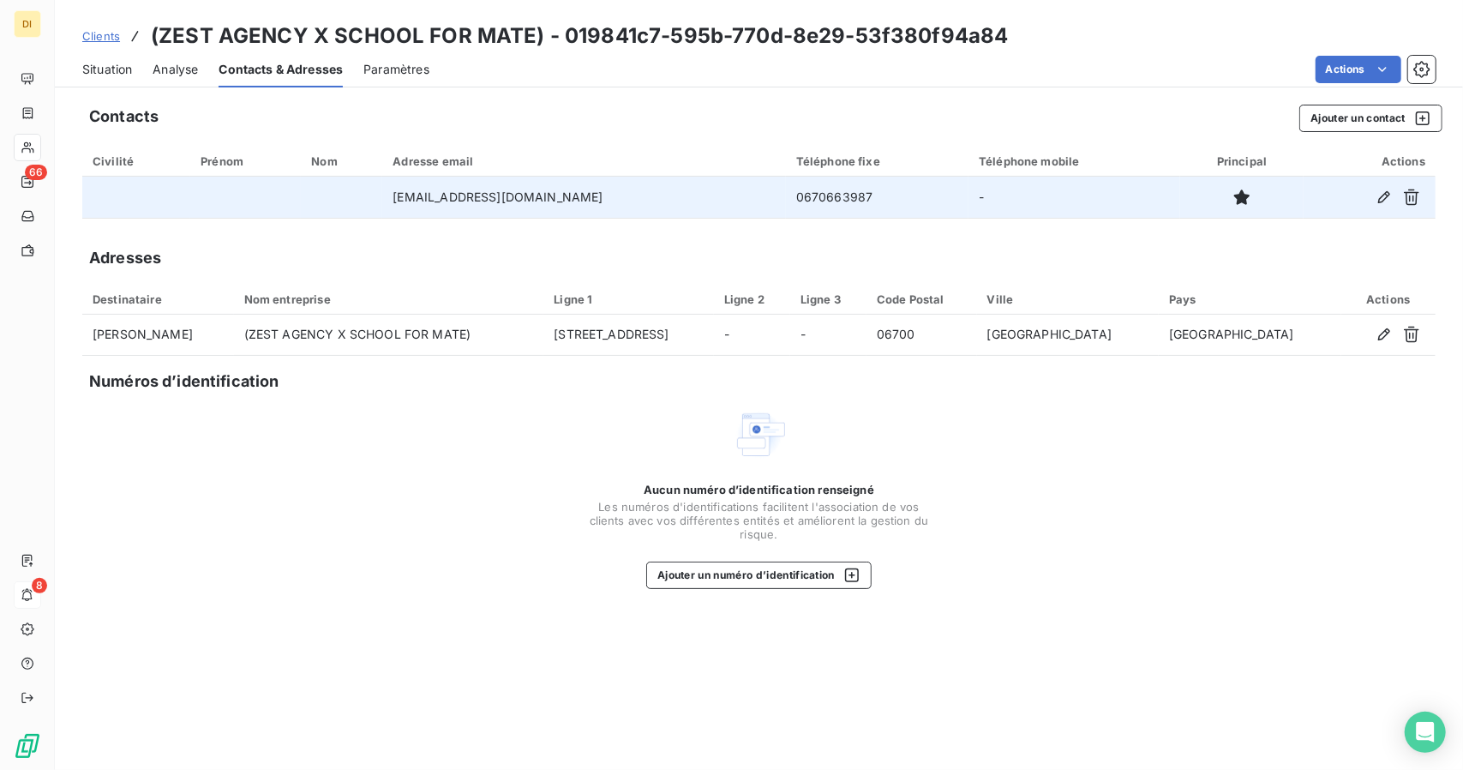
click at [786, 199] on td "0670663987" at bounding box center [877, 197] width 183 height 41
copy td "0670663987"
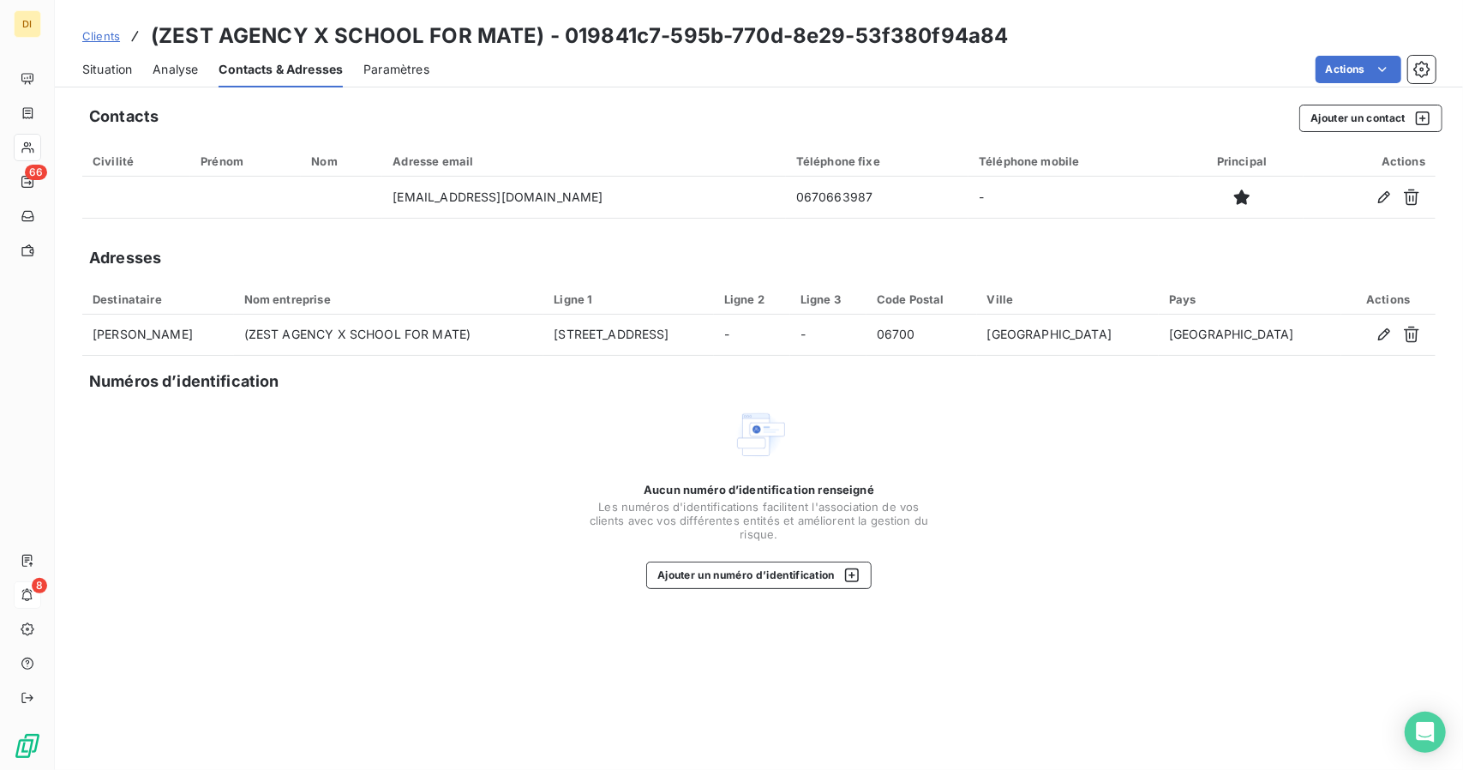
click at [112, 516] on div "Aucun numéro d’identification renseigné Les numéros d'identifications faciliten…" at bounding box center [759, 498] width 1354 height 182
click at [109, 81] on div "Situation" at bounding box center [107, 69] width 50 height 36
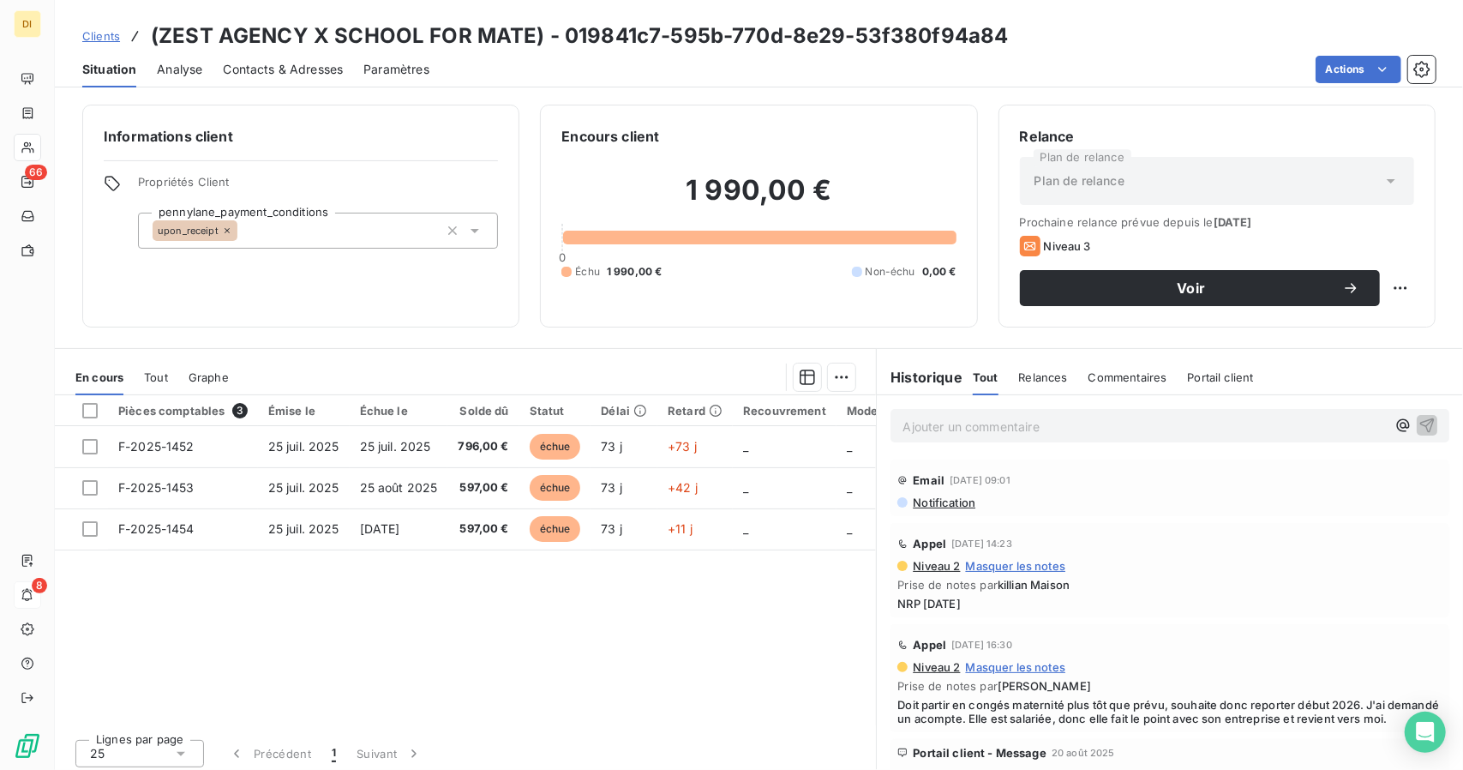
click at [1003, 435] on p "Ajouter un commentaire ﻿" at bounding box center [1144, 426] width 483 height 21
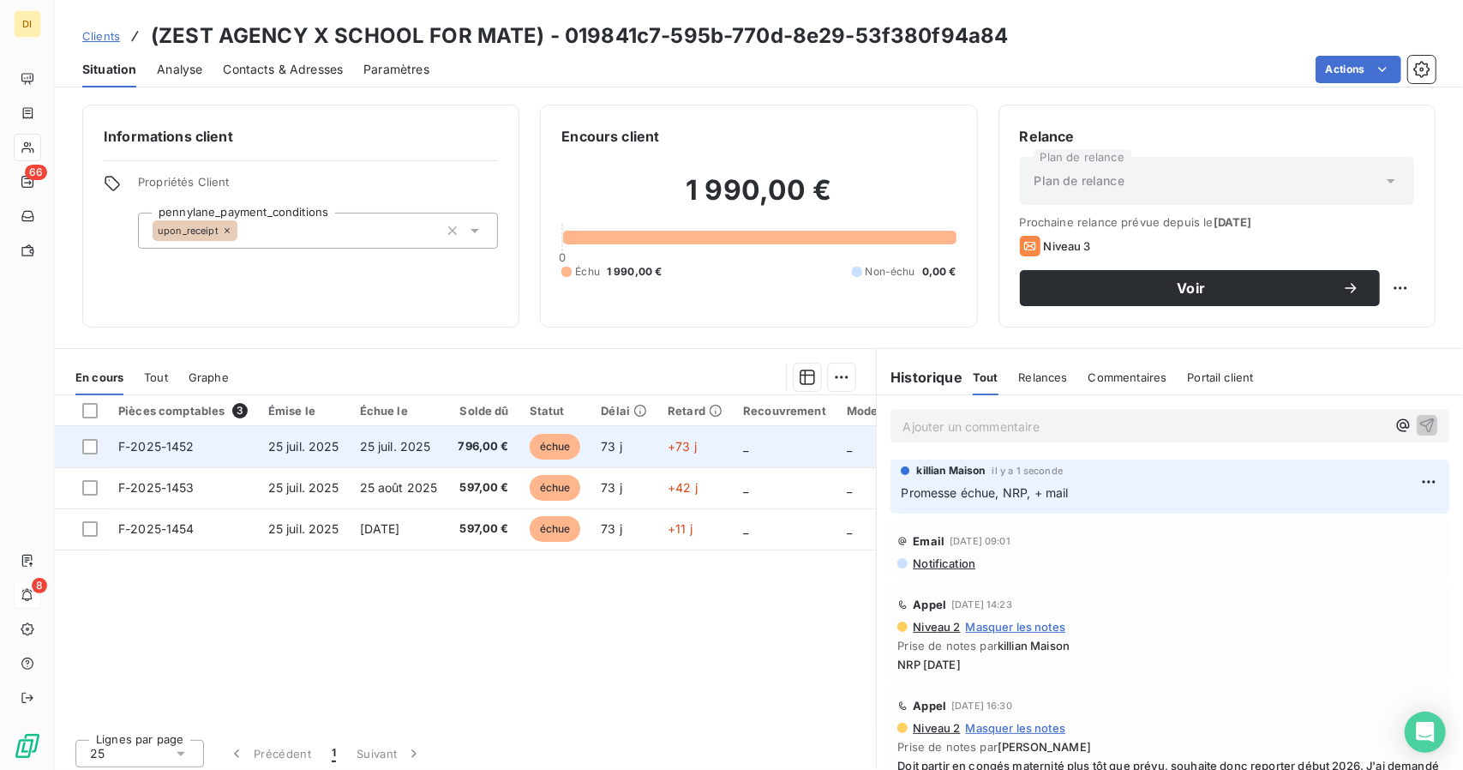
click at [351, 430] on td "25 juil. 2025" at bounding box center [399, 446] width 99 height 41
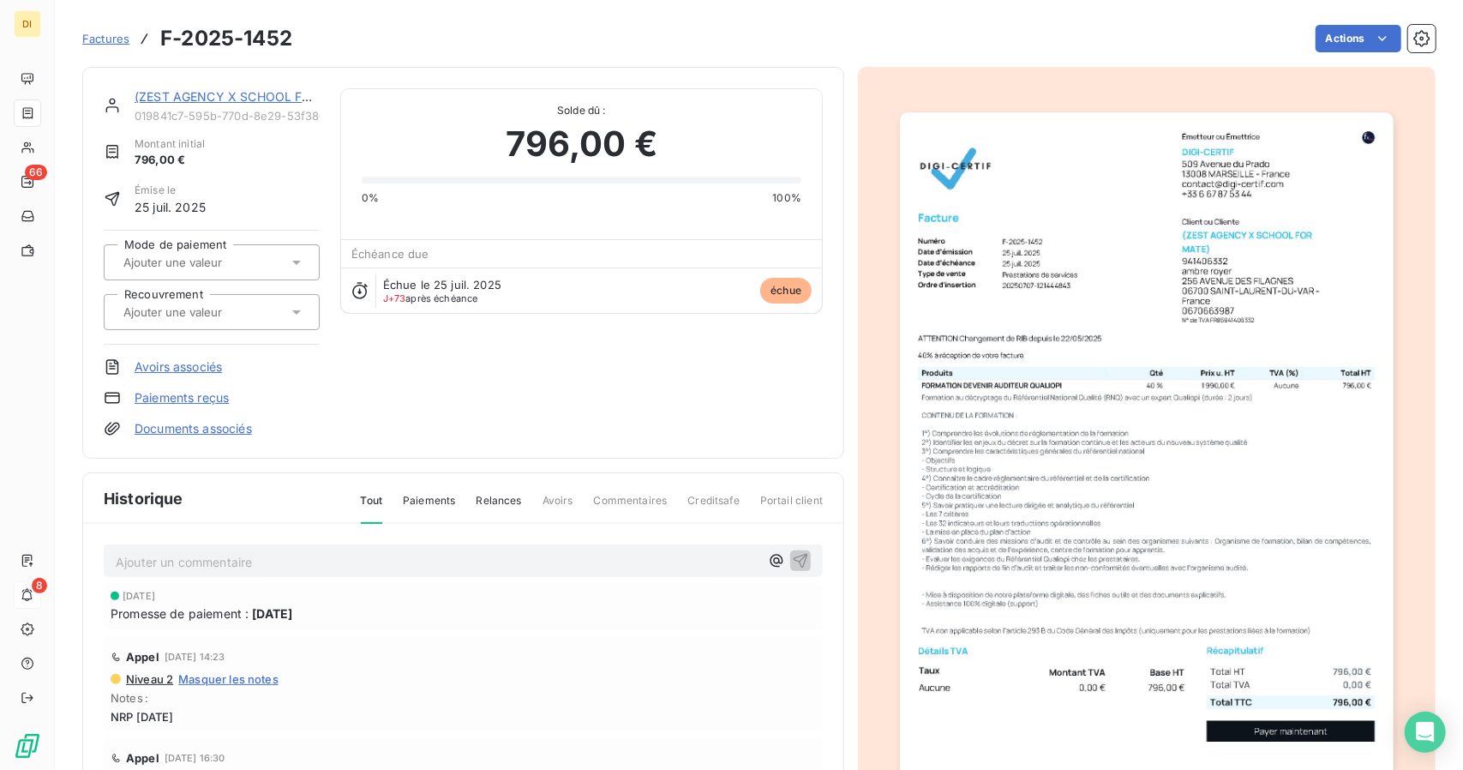
click at [109, 39] on span "Factures" at bounding box center [105, 39] width 47 height 14
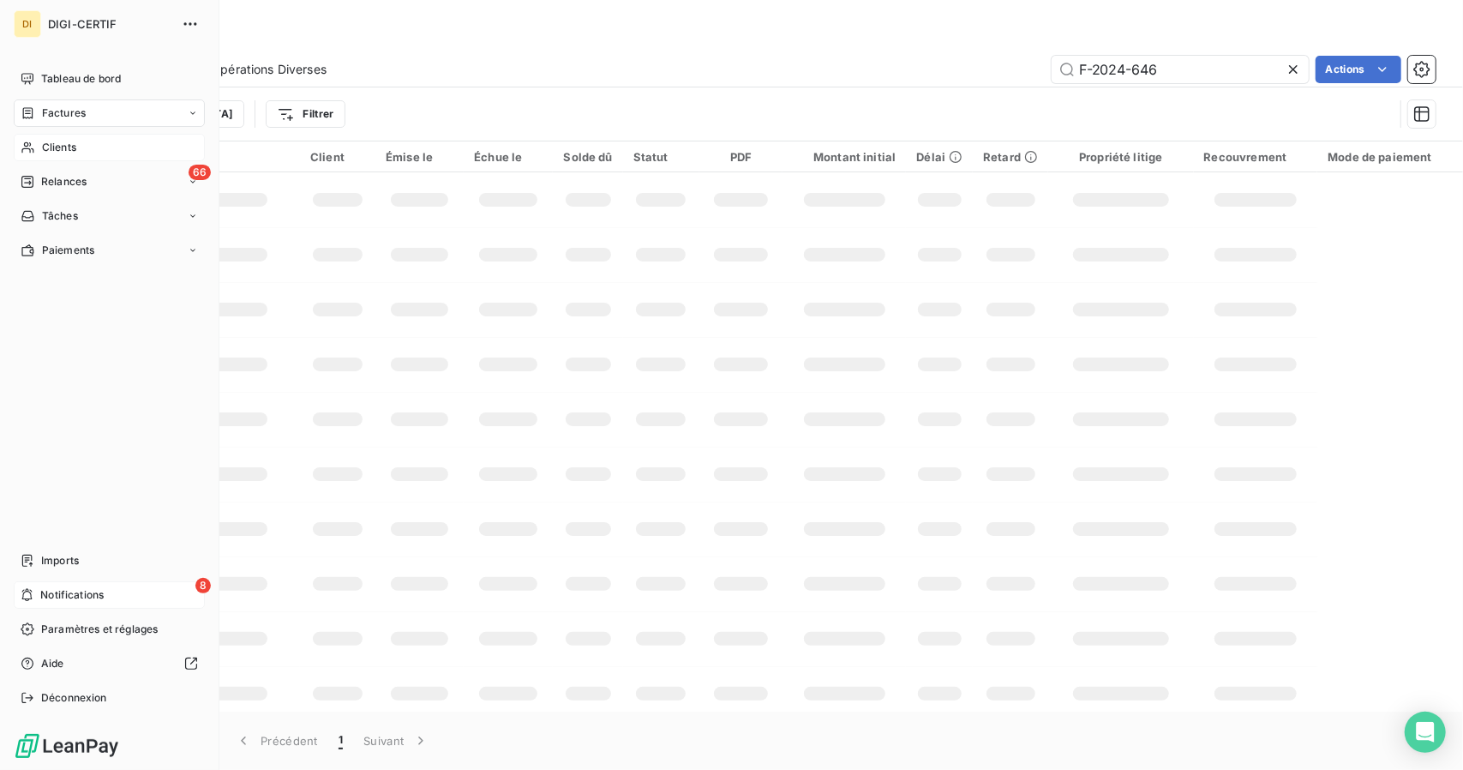
click at [29, 157] on div "Clients" at bounding box center [109, 147] width 191 height 27
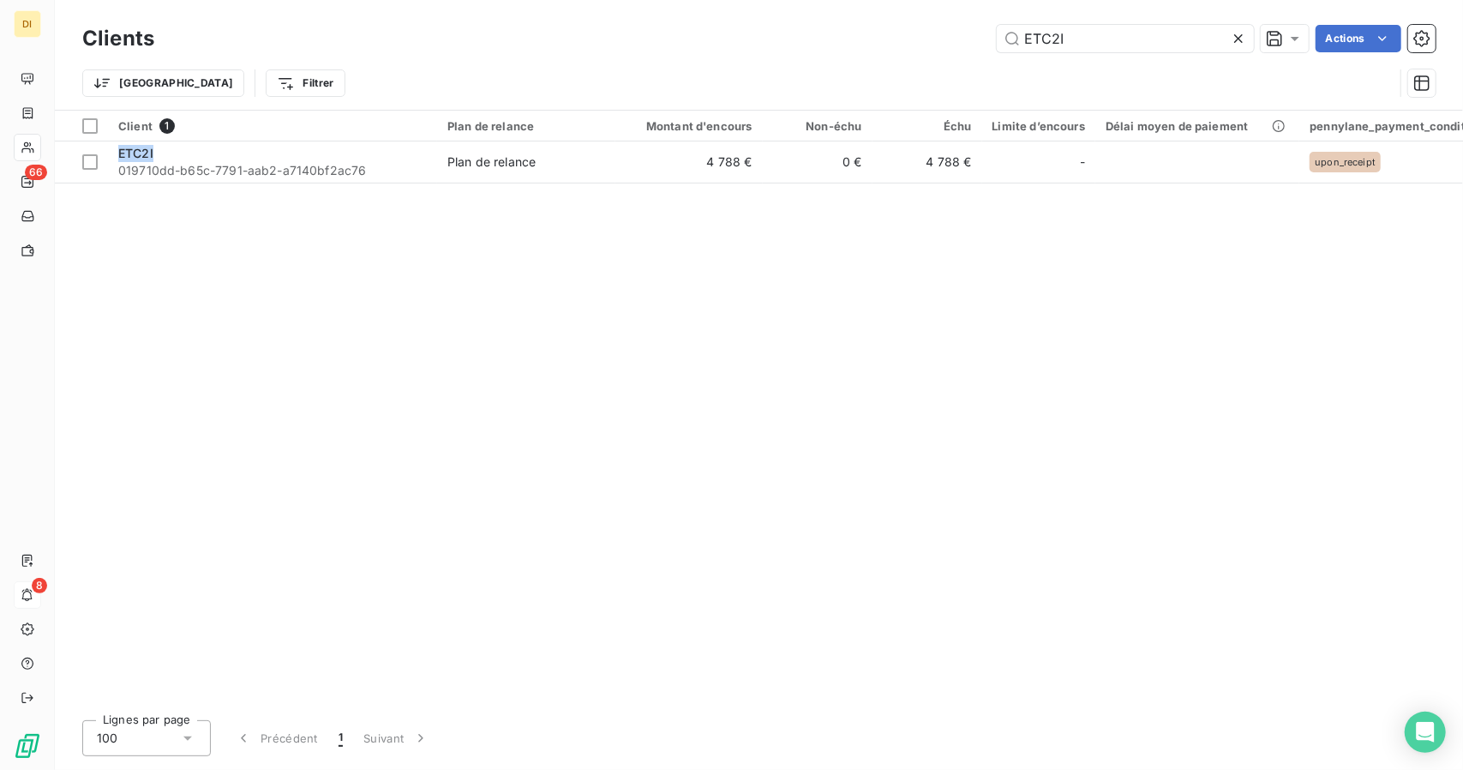
drag, startPoint x: 336, startPoint y: 153, endPoint x: 422, endPoint y: 69, distance: 120.0
click at [422, 69] on div "Clients ETC2I Actions Trier Filtrer Client 1 Plan de relance Montant d'encours …" at bounding box center [759, 385] width 1408 height 770
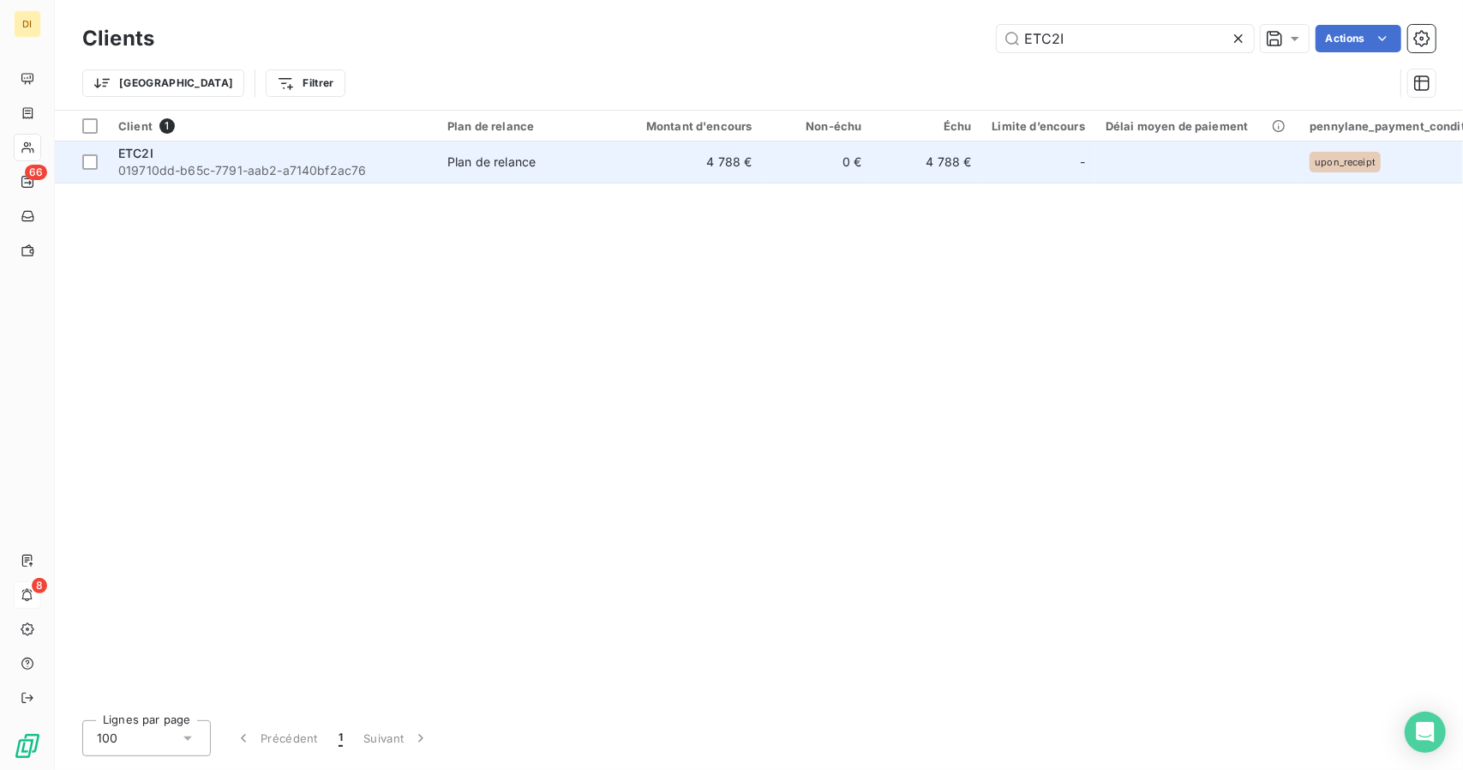
click at [818, 172] on td "0 €" at bounding box center [818, 161] width 110 height 41
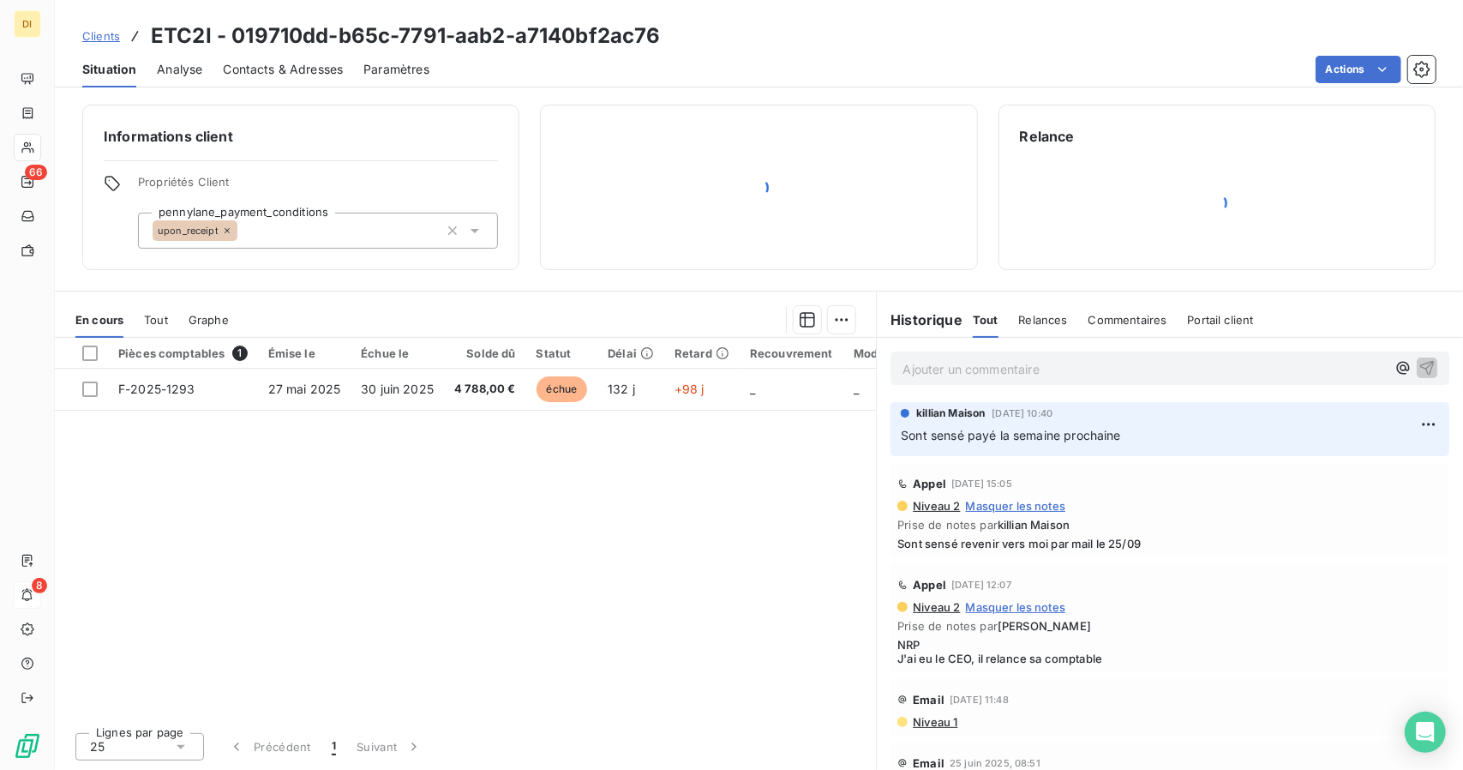
click at [970, 366] on p "Ajouter un commentaire ﻿" at bounding box center [1144, 368] width 483 height 21
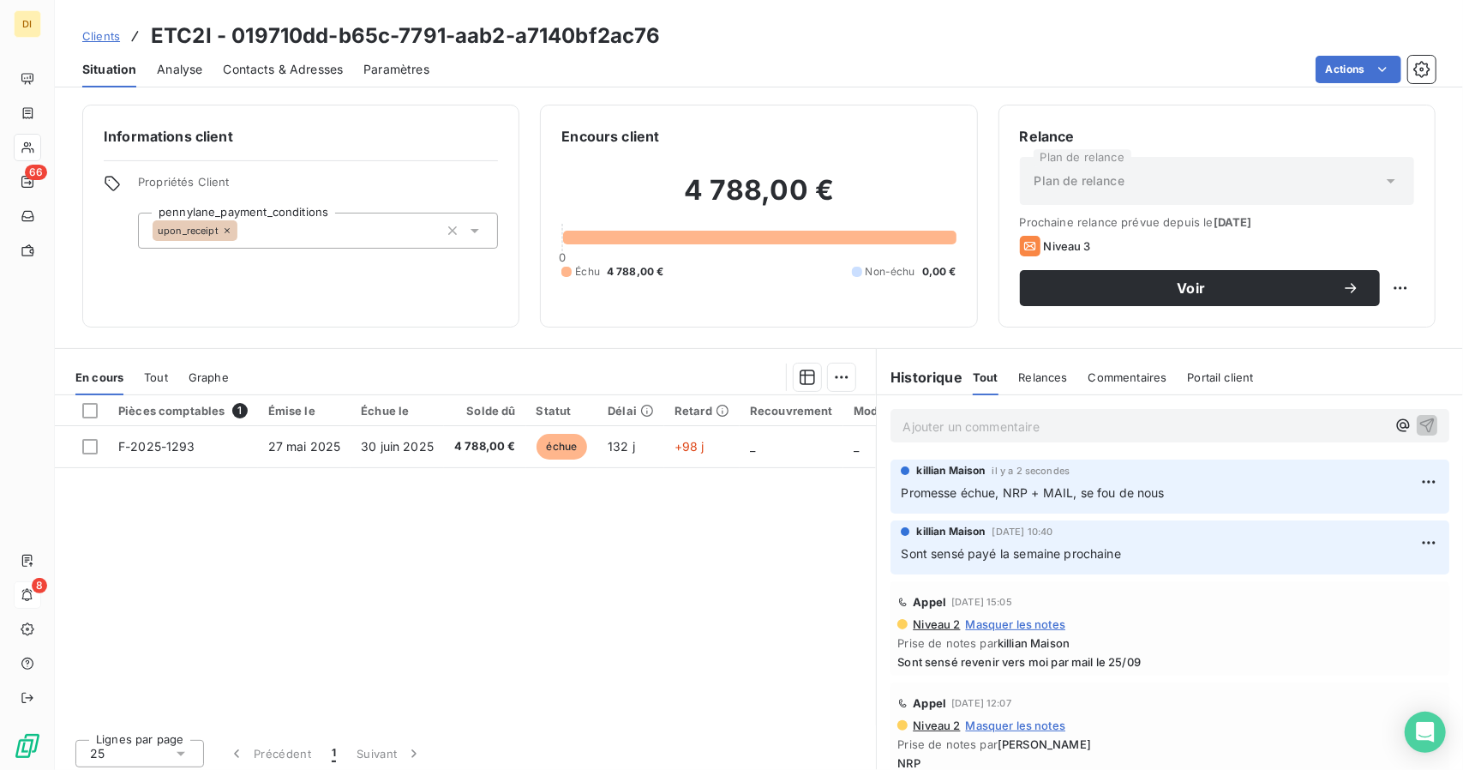
click at [91, 37] on span "Clients" at bounding box center [101, 36] width 38 height 14
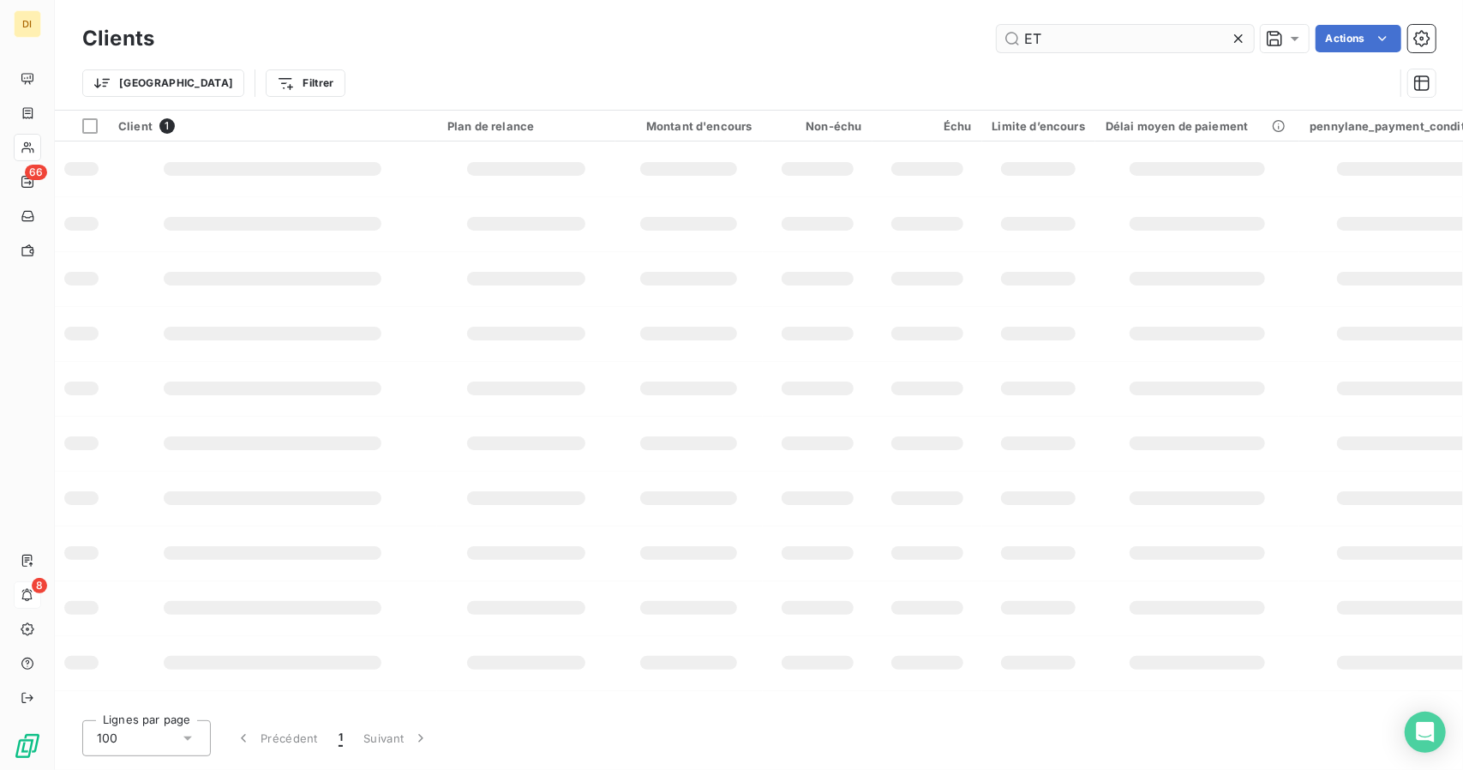
type input "E"
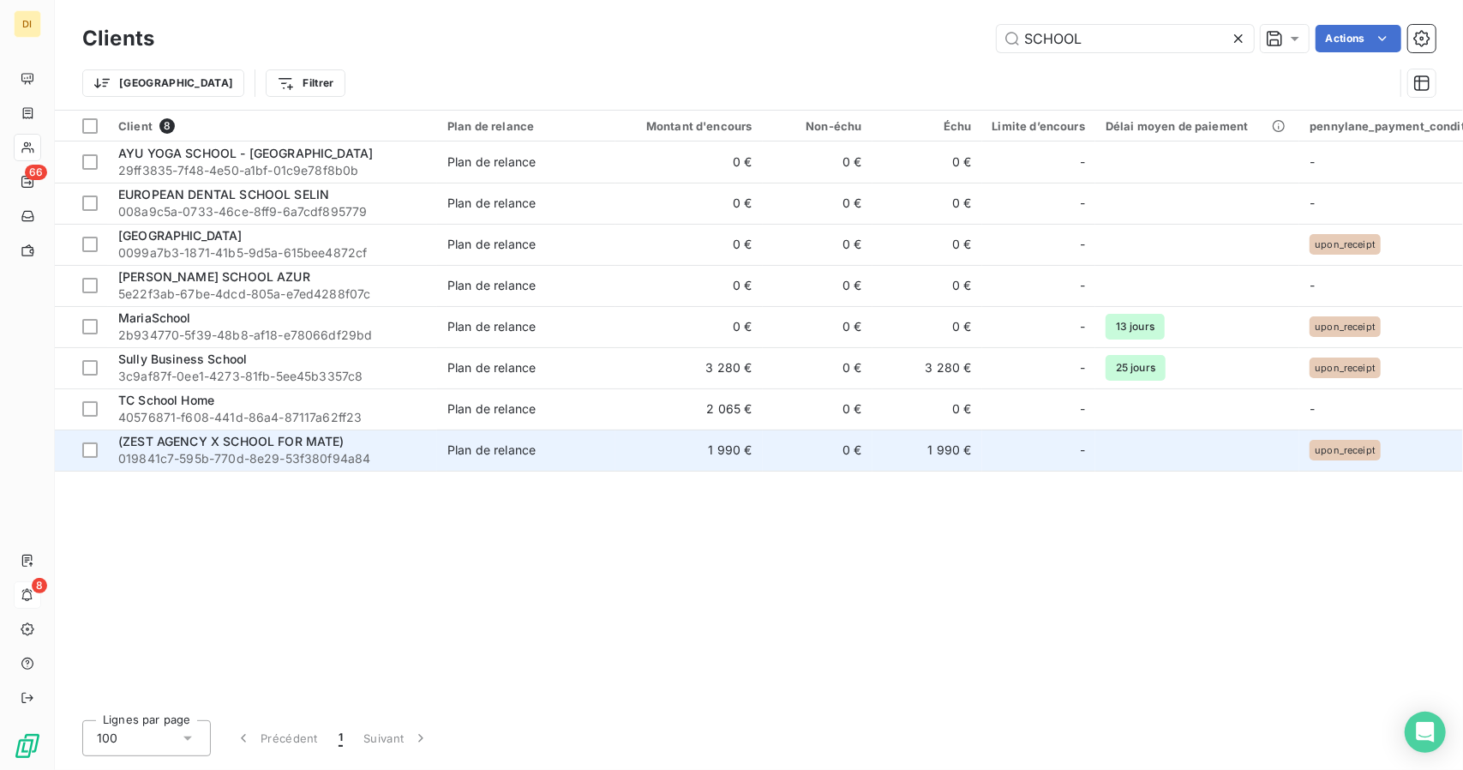
type input "SCHOOL"
click at [345, 457] on span "019841c7-595b-770d-8e29-53f380f94a84" at bounding box center [272, 458] width 309 height 17
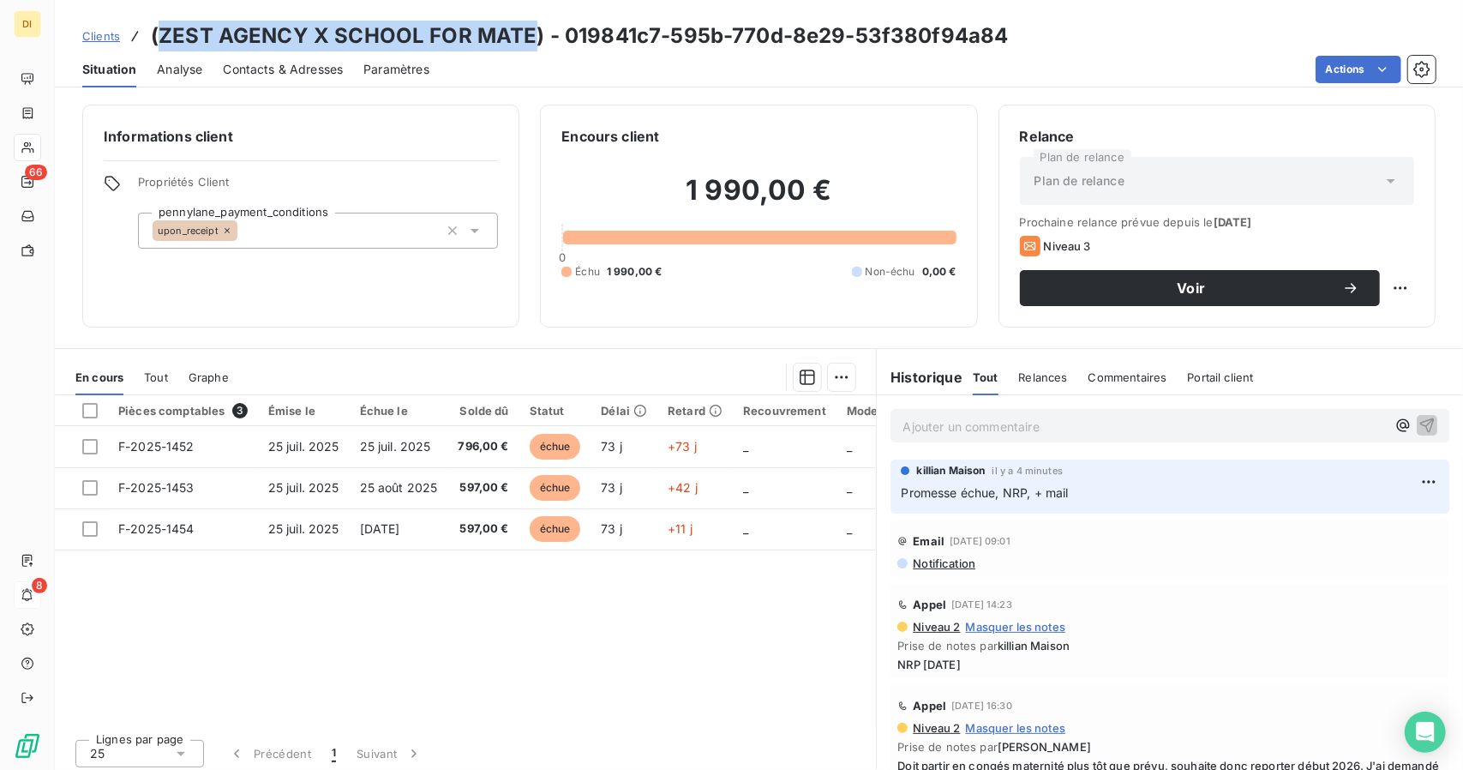
drag, startPoint x: 528, startPoint y: 29, endPoint x: 161, endPoint y: 28, distance: 366.9
click at [161, 28] on h3 "(ZEST AGENCY X SCHOOL FOR MATE) - 019841c7-595b-770d-8e29-53f380f94a84" at bounding box center [580, 36] width 858 height 31
copy h3 "ZEST AGENCY X SCHOOL FOR MATE"
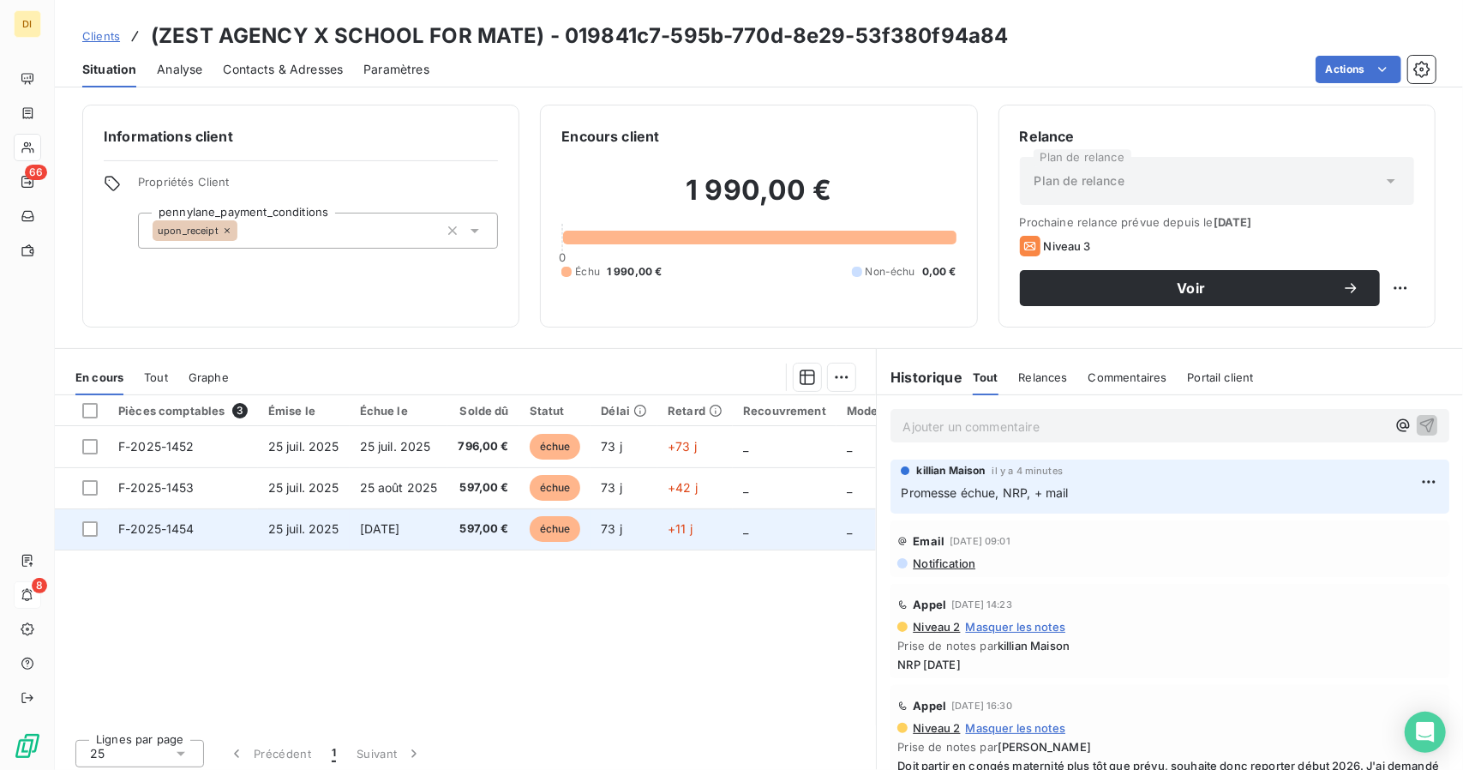
click at [439, 527] on td "[DATE]" at bounding box center [399, 528] width 99 height 41
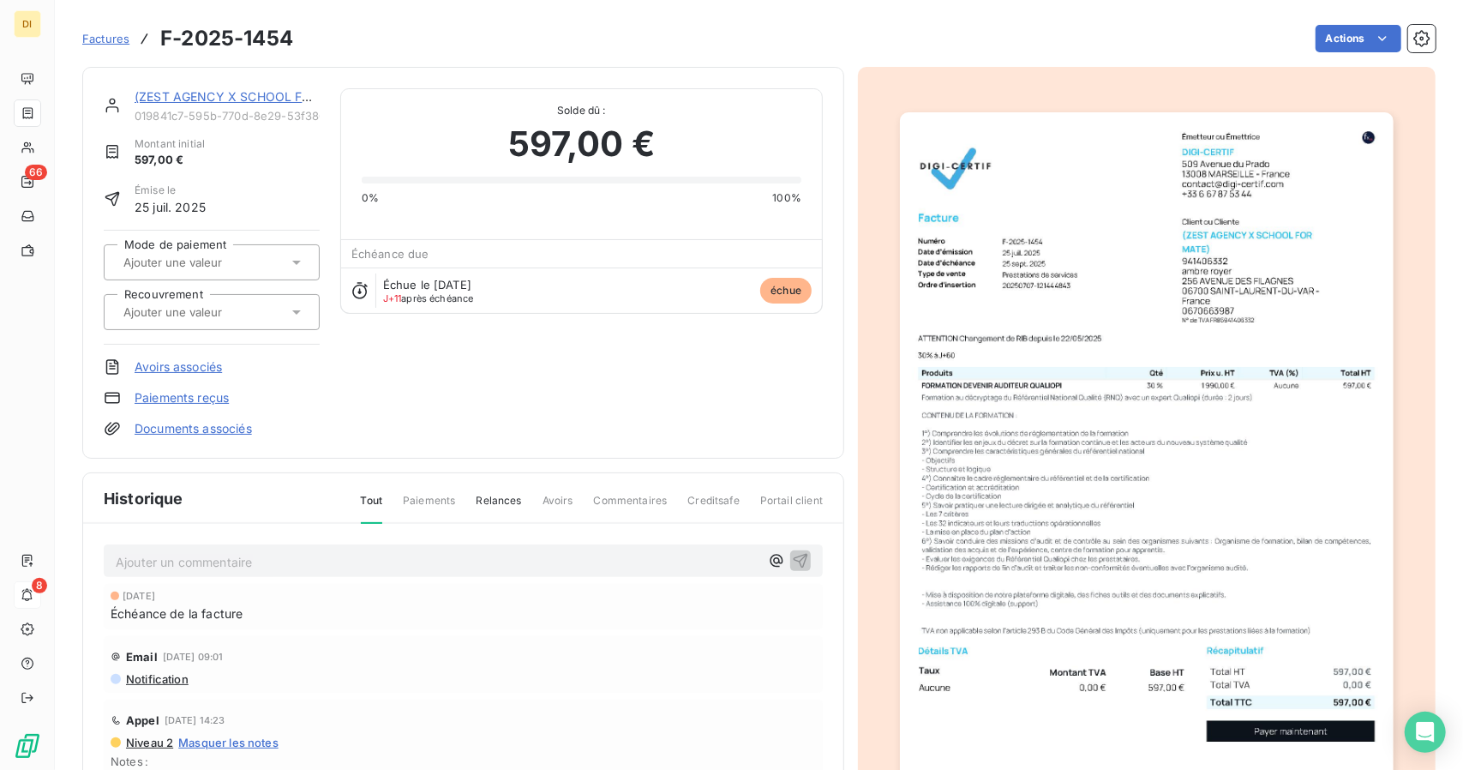
click at [190, 92] on link "(ZEST AGENCY X SCHOOL FOR MATE)" at bounding box center [248, 96] width 227 height 15
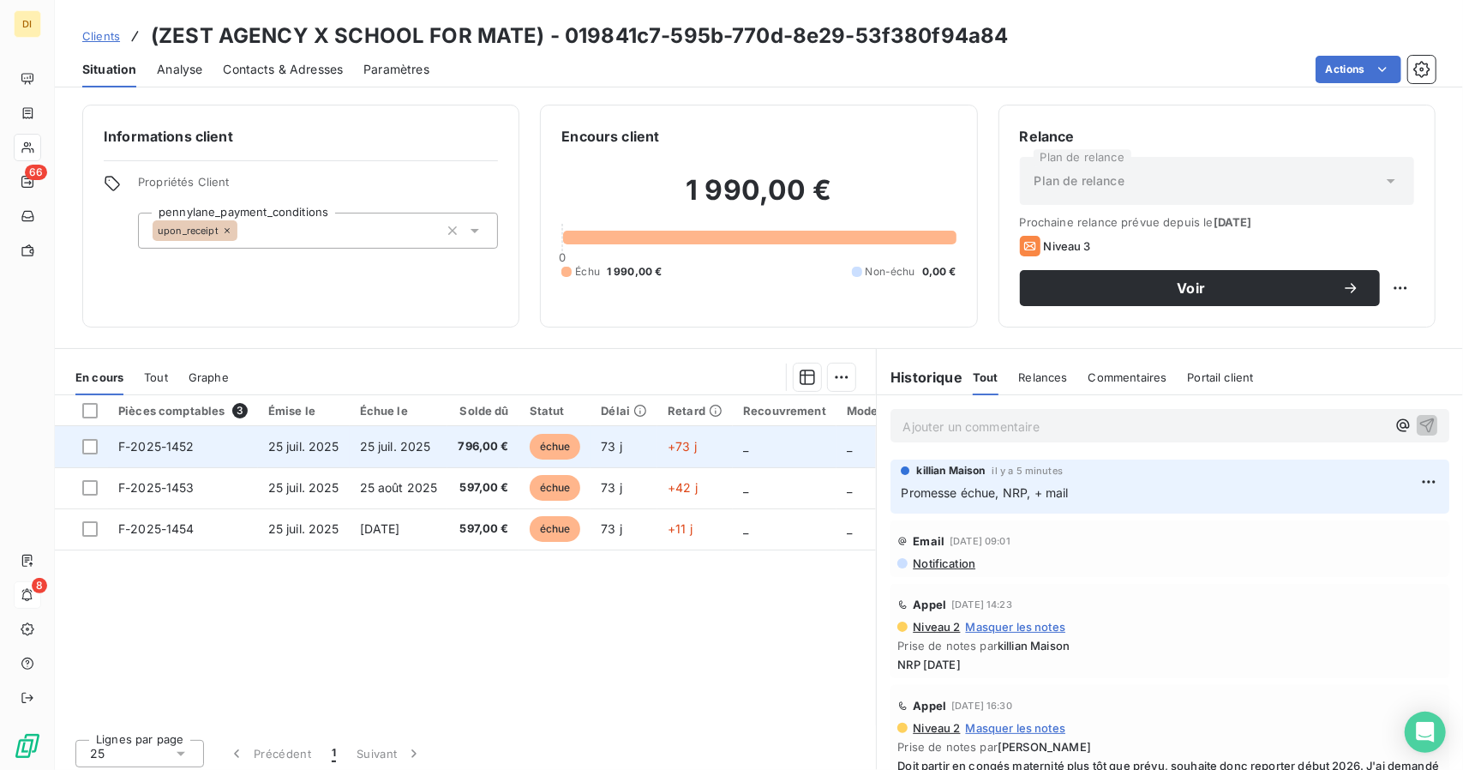
click at [371, 439] on span "25 juil. 2025" at bounding box center [395, 446] width 71 height 15
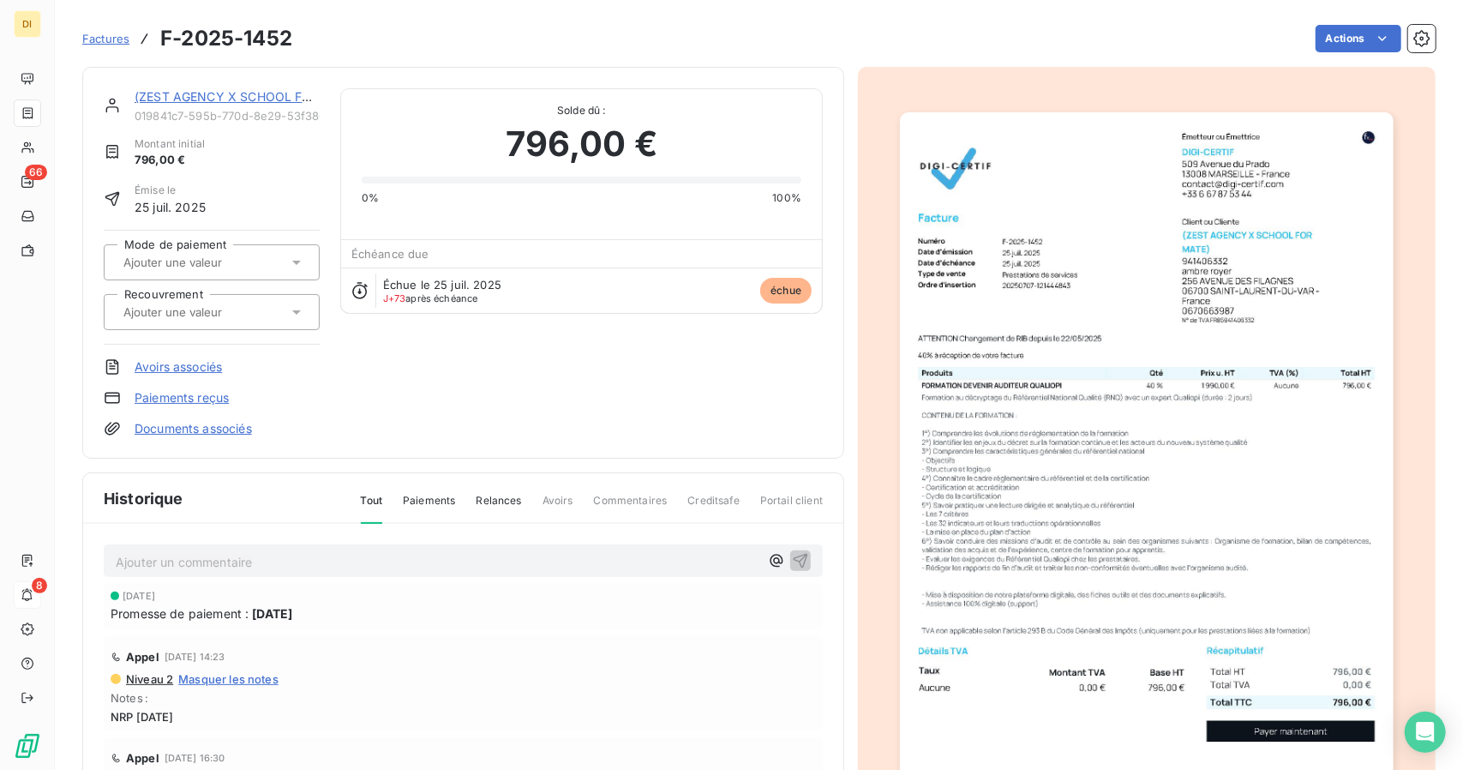
click at [204, 91] on link "(ZEST AGENCY X SCHOOL FOR MATE)" at bounding box center [248, 96] width 227 height 15
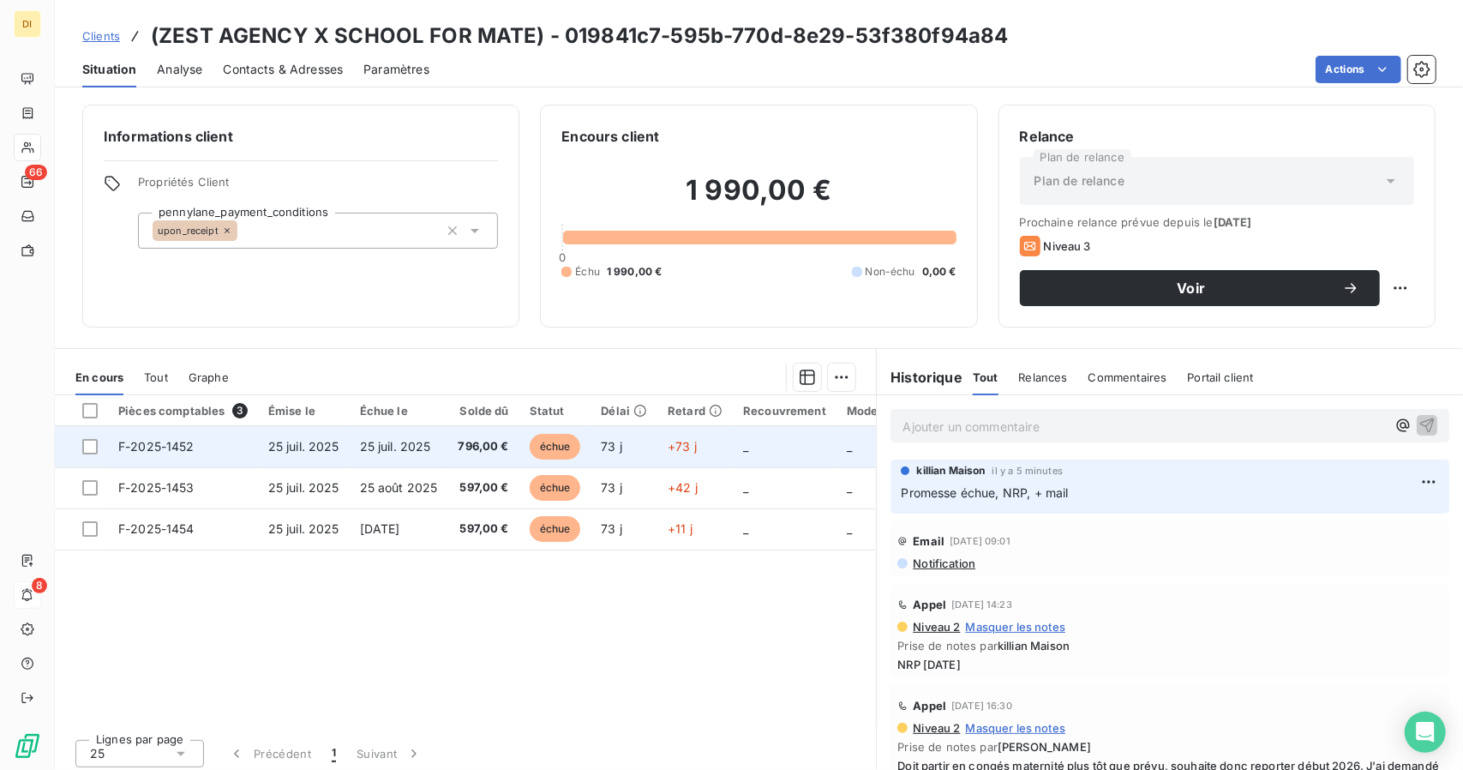
click at [445, 441] on td "25 juil. 2025" at bounding box center [399, 446] width 99 height 41
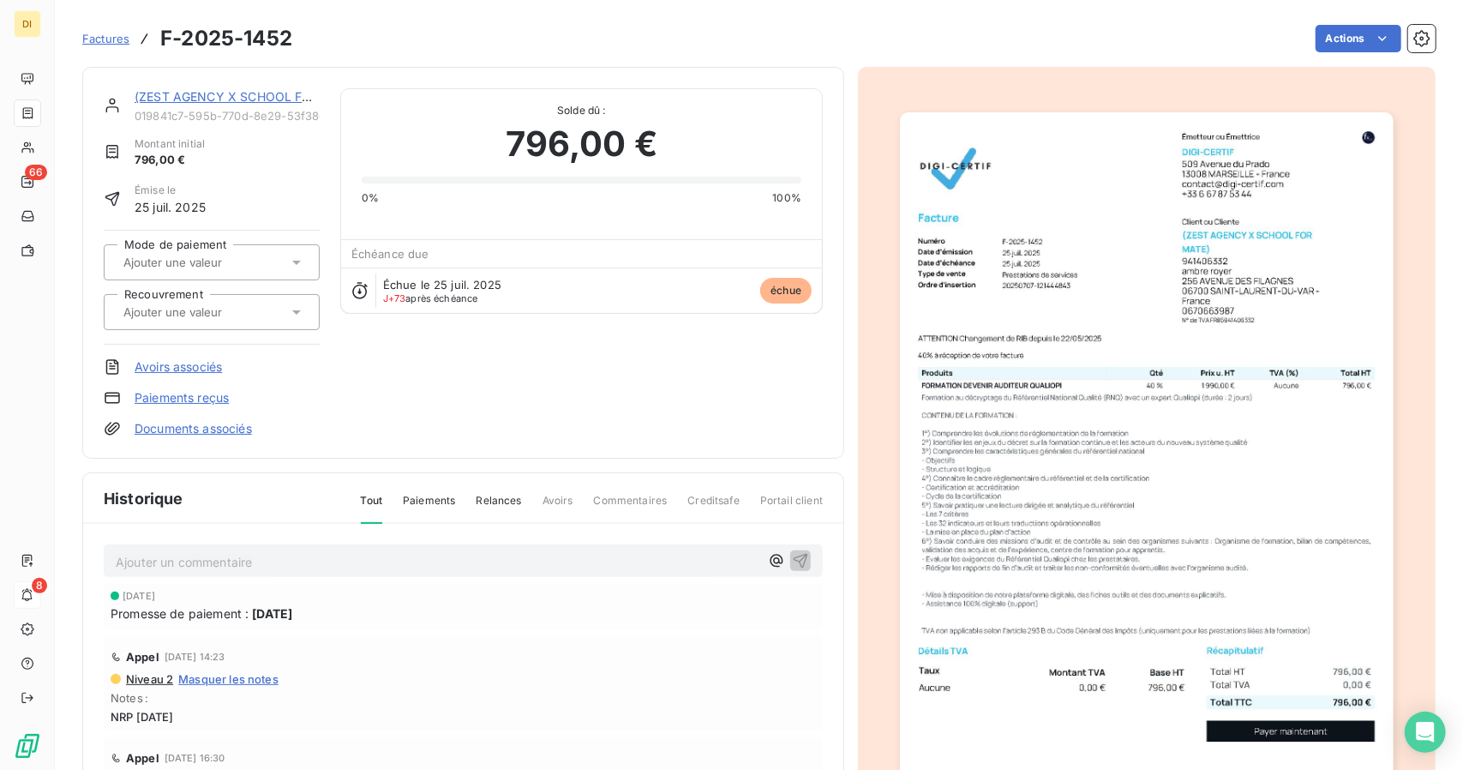
click at [1217, 228] on img "button" at bounding box center [1146, 461] width 493 height 698
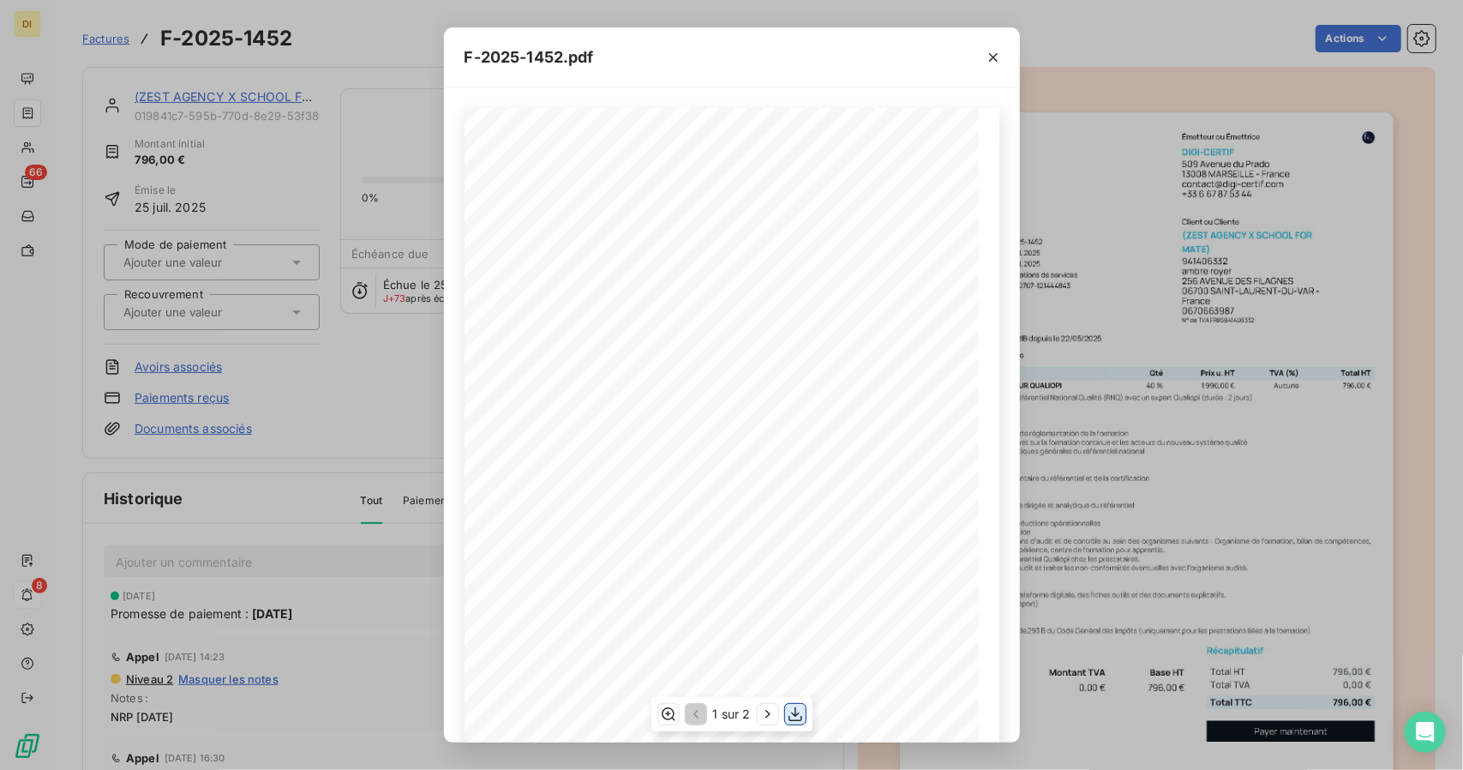
click at [787, 718] on icon "button" at bounding box center [795, 714] width 17 height 17
click at [1207, 496] on div "F-2025-1452.pdf 796,00 € 0,00 € 796,00 € 019841e0- f3e9- 77a5- aa14- 7ee497ac56…" at bounding box center [731, 385] width 1463 height 770
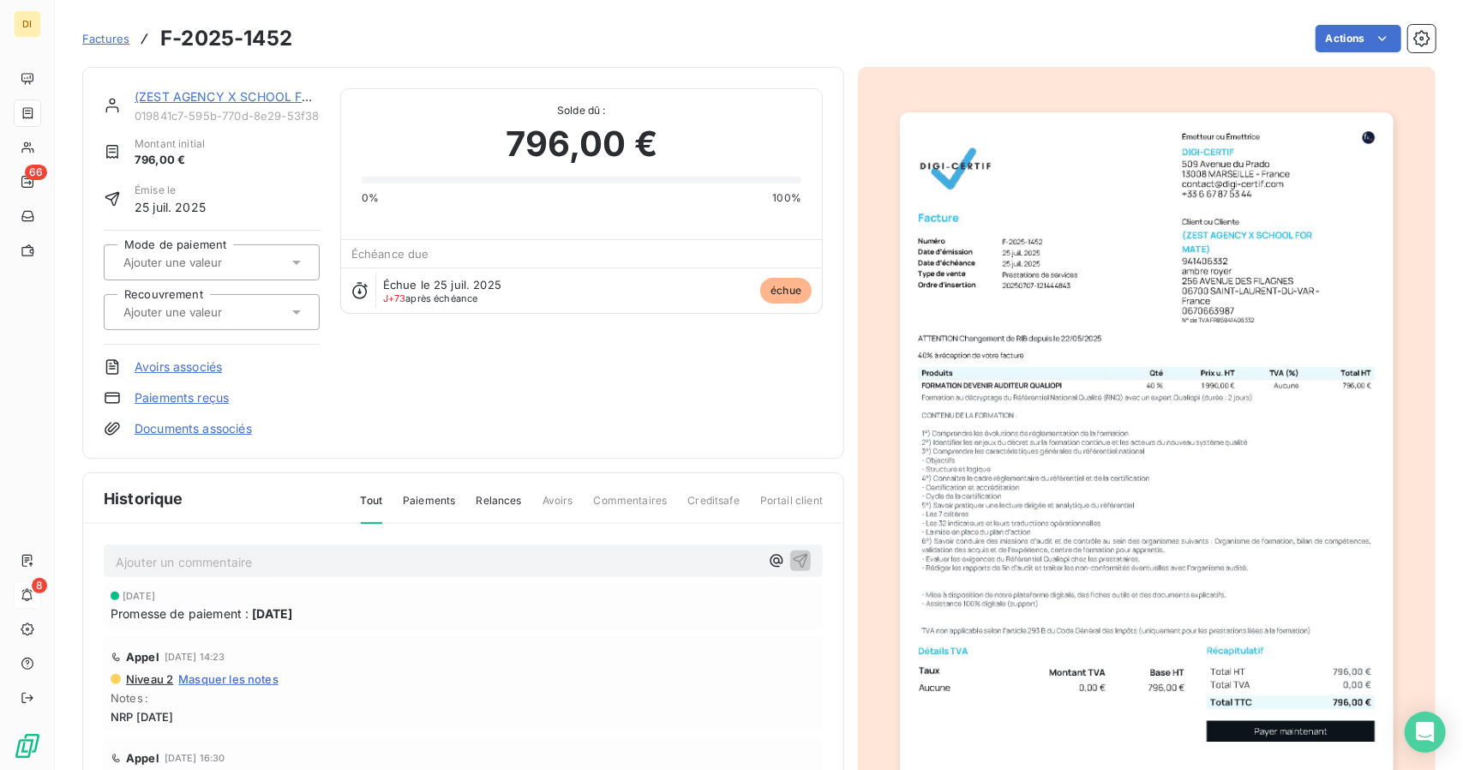
click at [277, 102] on link "(ZEST AGENCY X SCHOOL FOR MATE)" at bounding box center [248, 96] width 227 height 15
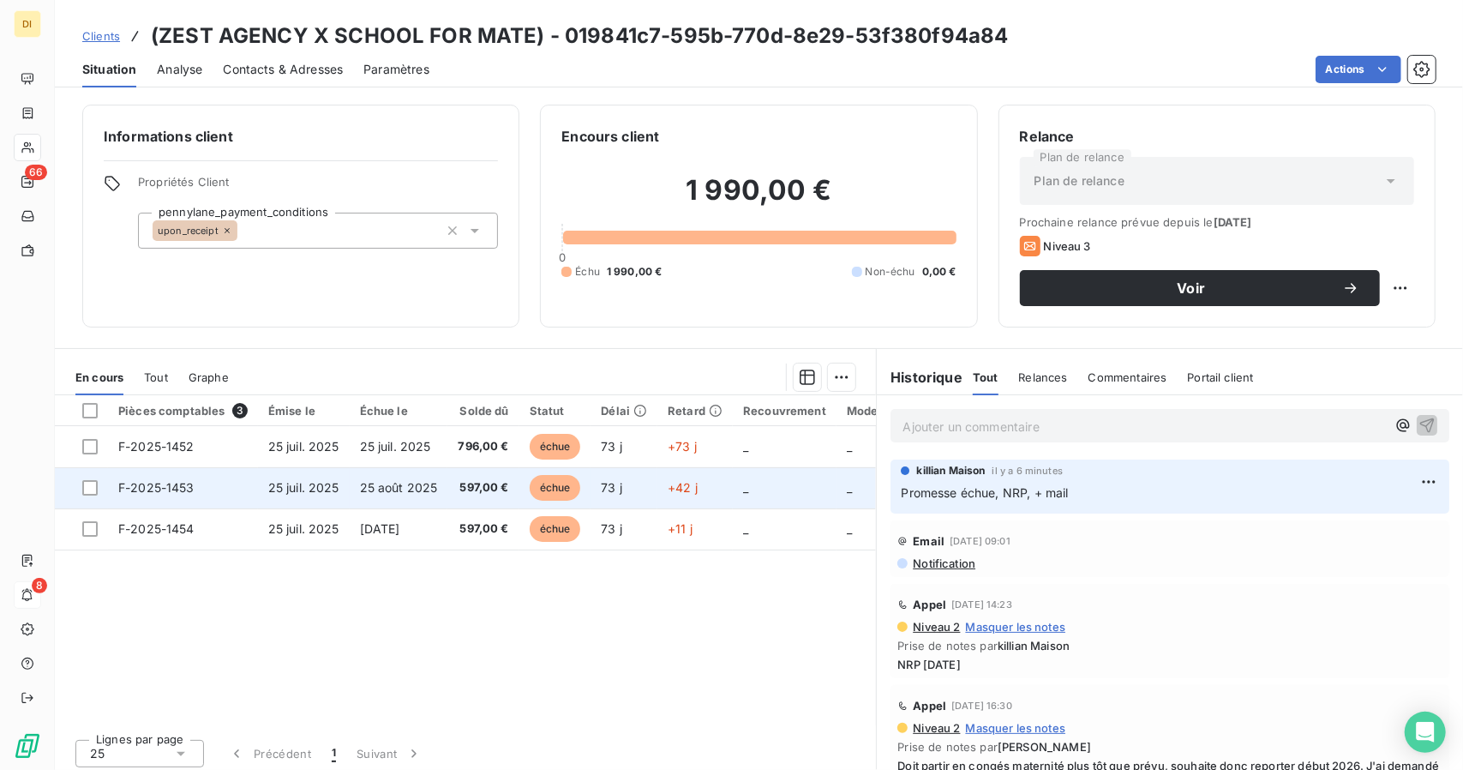
click at [396, 477] on td "25 août 2025" at bounding box center [399, 487] width 99 height 41
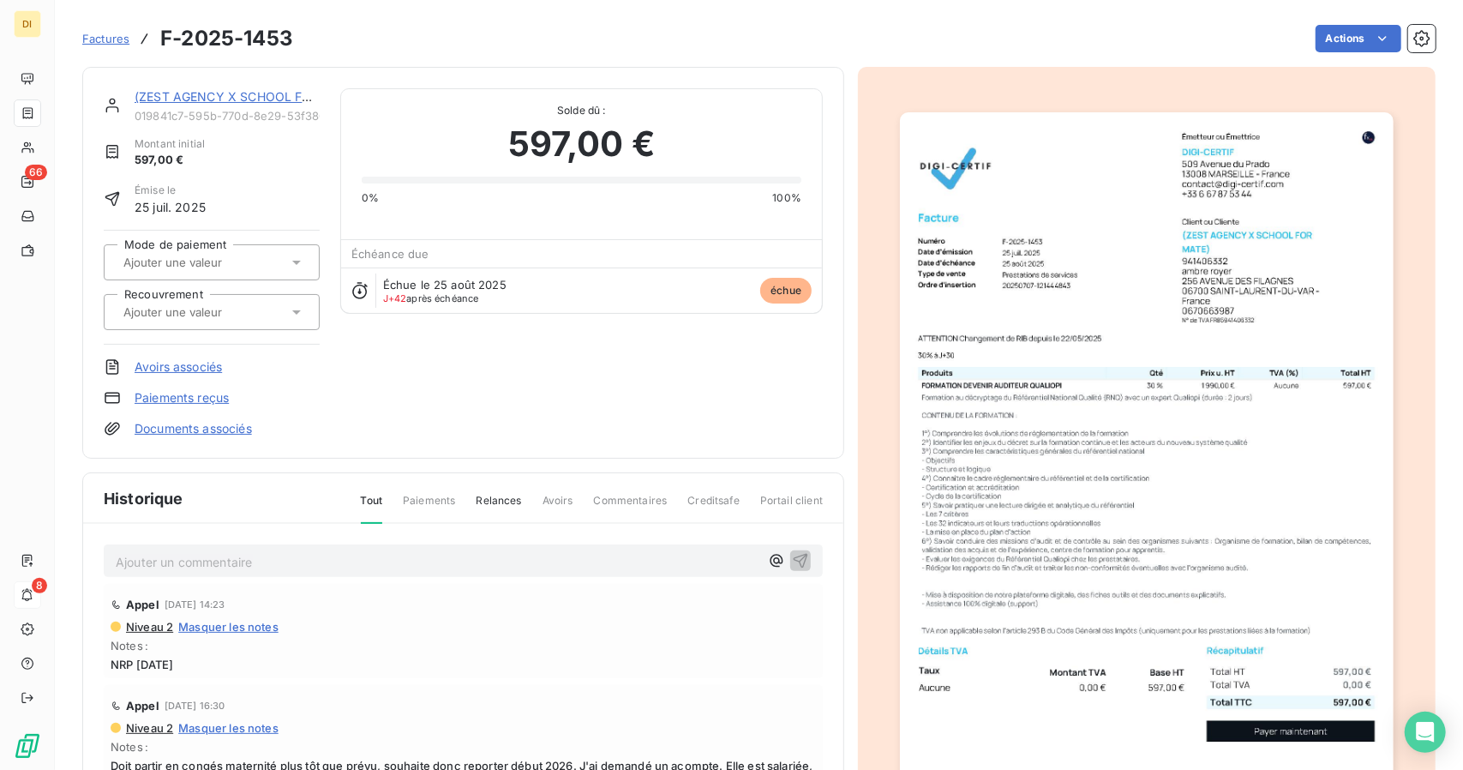
click at [979, 364] on img "button" at bounding box center [1146, 461] width 493 height 698
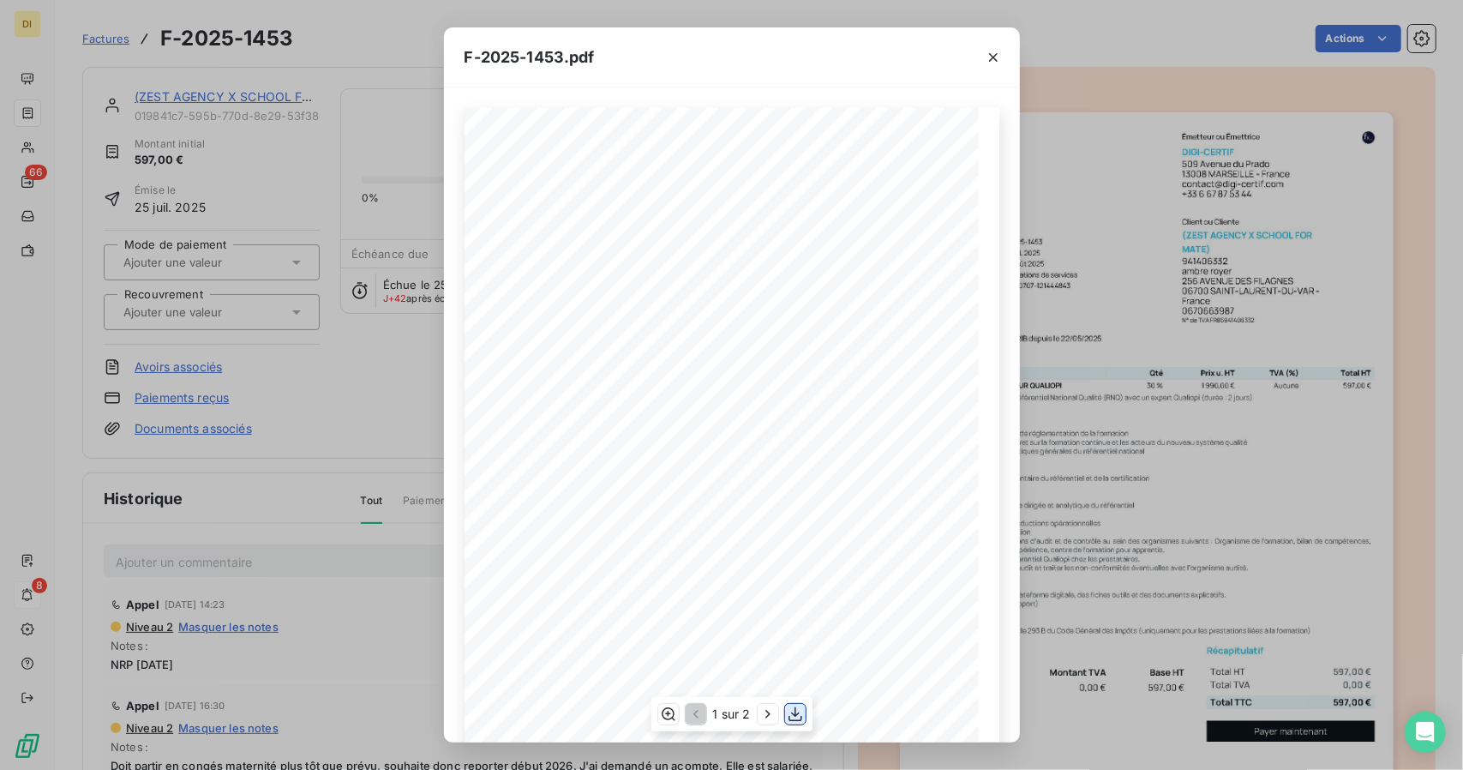
click at [800, 717] on icon "button" at bounding box center [795, 714] width 17 height 17
click at [1171, 497] on div "F-2025-1453.pdf 597,00 € 0,00 € 597,00 € 019841e6- 67dc- 7a6c- 904e- d04ce9c019…" at bounding box center [731, 385] width 1463 height 770
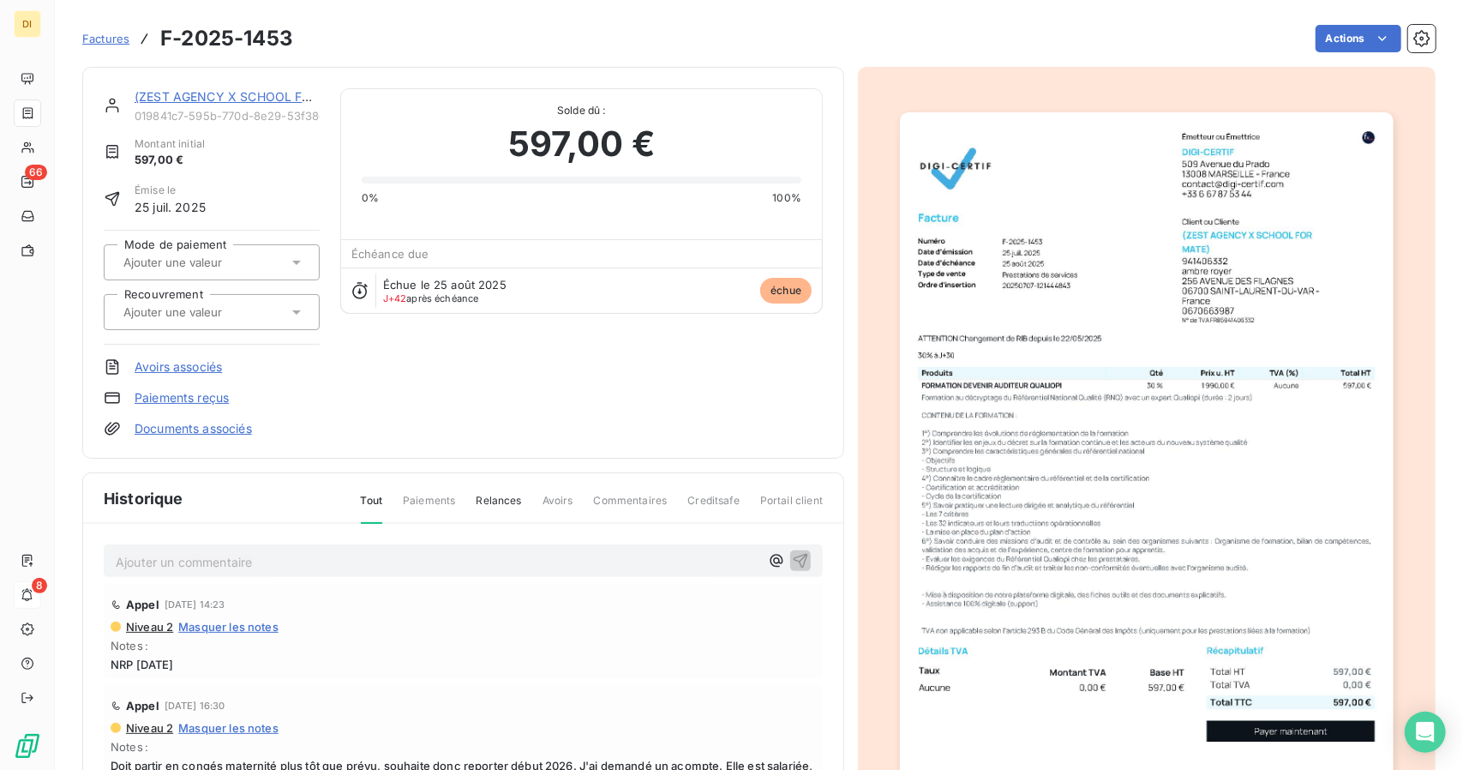
click at [231, 86] on div "(ZEST AGENCY X SCHOOL FOR MATE) 019841c7-595b-770d-8e29-53f380f94a84 Montant in…" at bounding box center [463, 263] width 762 height 392
click at [230, 95] on link "(ZEST AGENCY X SCHOOL FOR MATE)" at bounding box center [248, 96] width 227 height 15
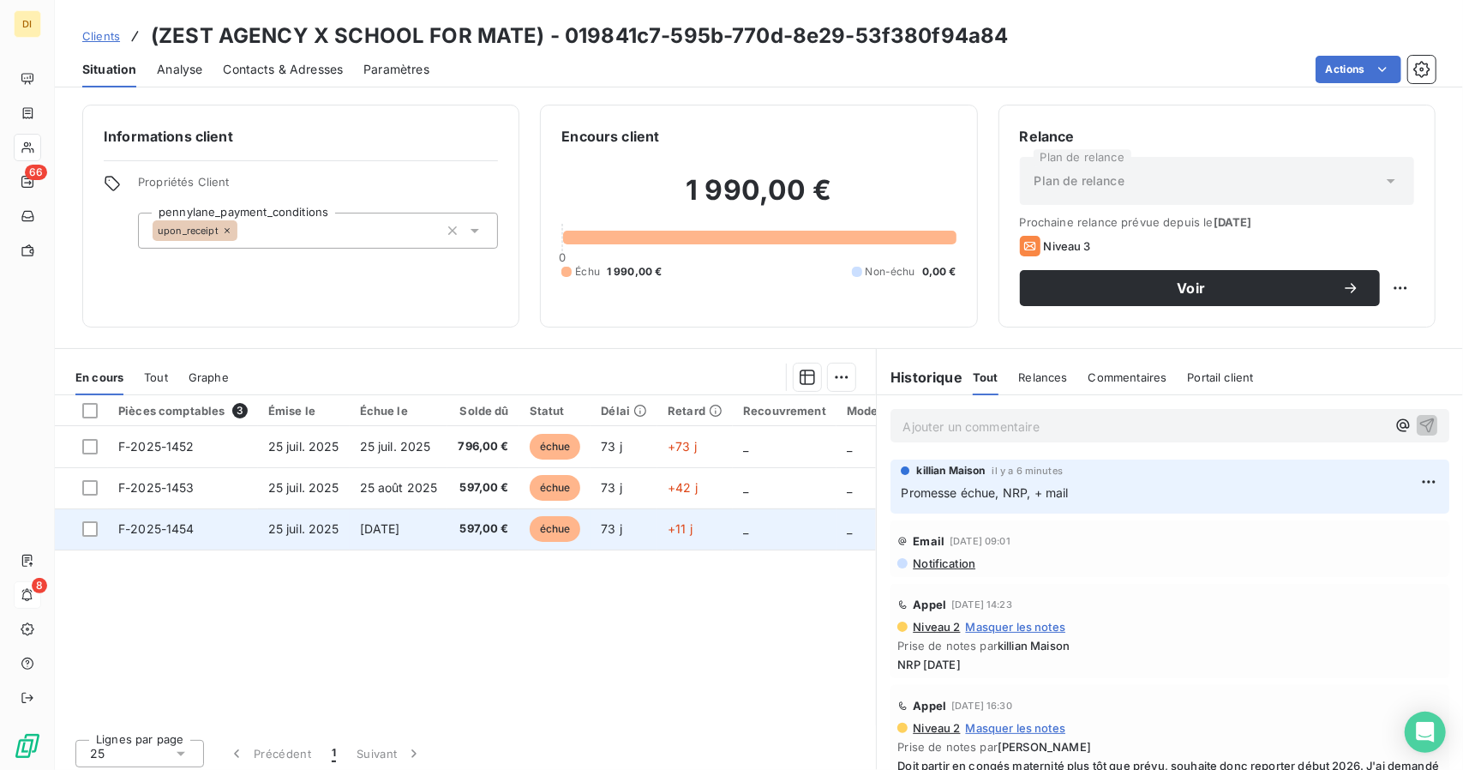
click at [297, 543] on td "25 juil. 2025" at bounding box center [304, 528] width 92 height 41
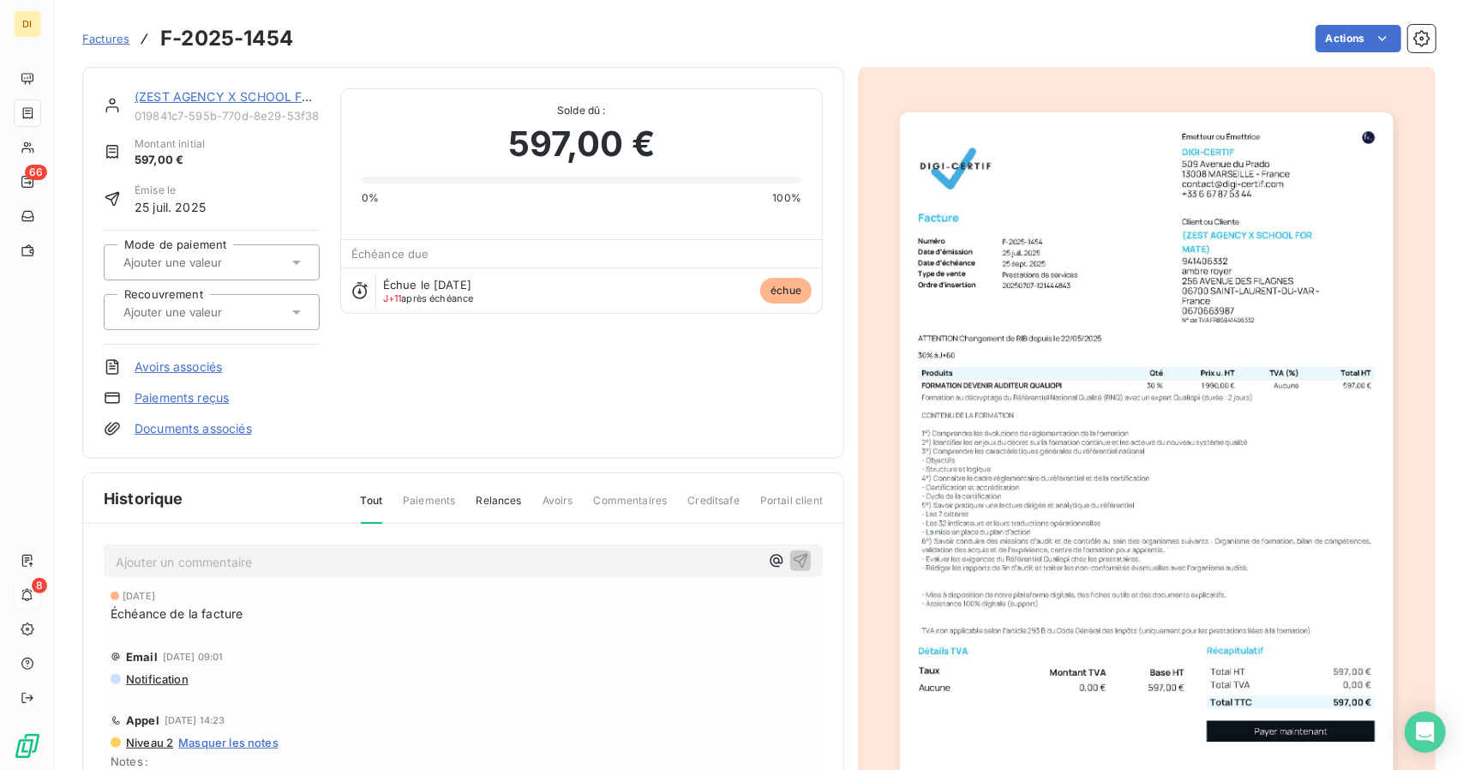
click at [955, 559] on img "button" at bounding box center [1146, 461] width 493 height 698
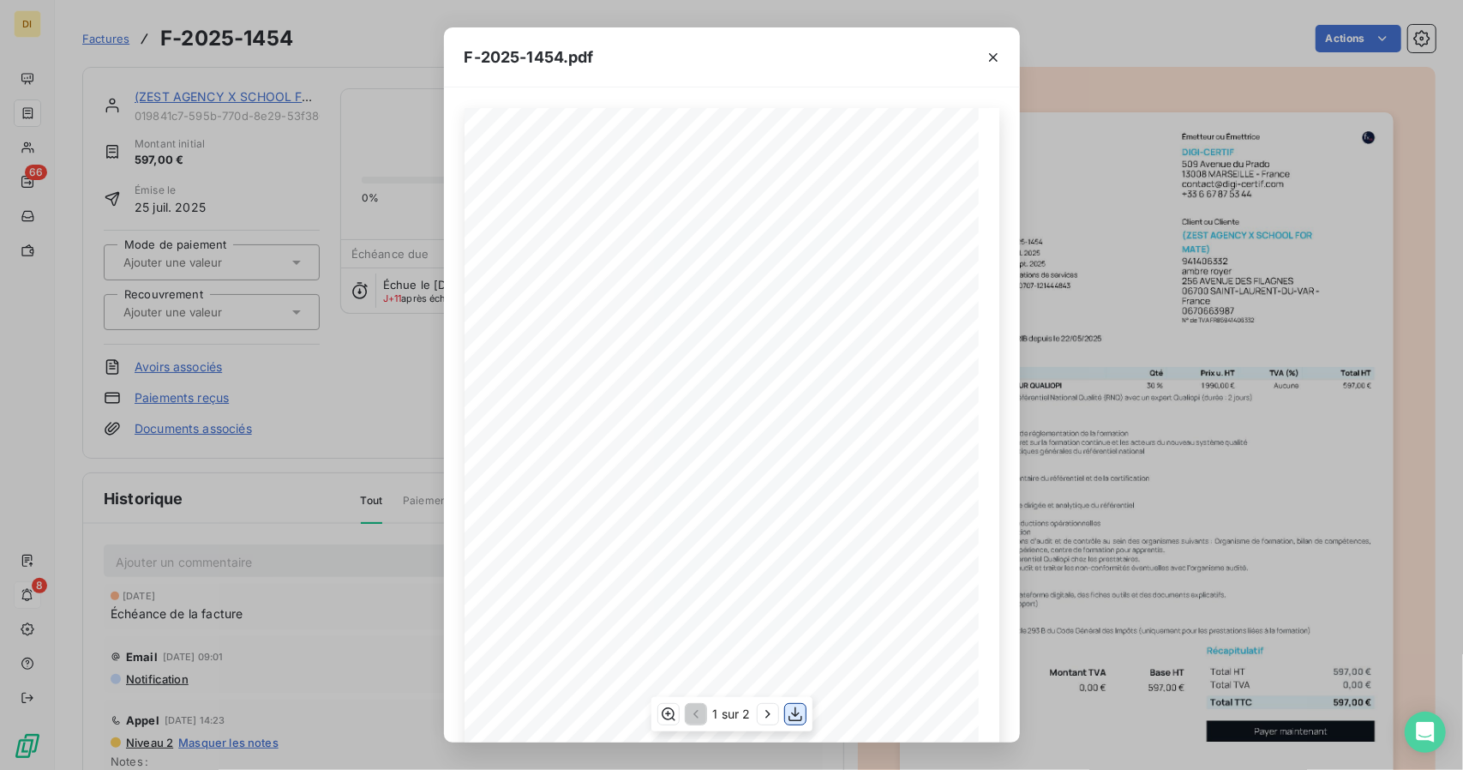
click at [790, 712] on icon "button" at bounding box center [795, 714] width 17 height 17
click at [1231, 435] on div "F-2025-1454.pdf 597,00 € 0,00 € 597,00 € 019841e6- b3b5- 7e17- b141- 84688888a5…" at bounding box center [731, 385] width 1463 height 770
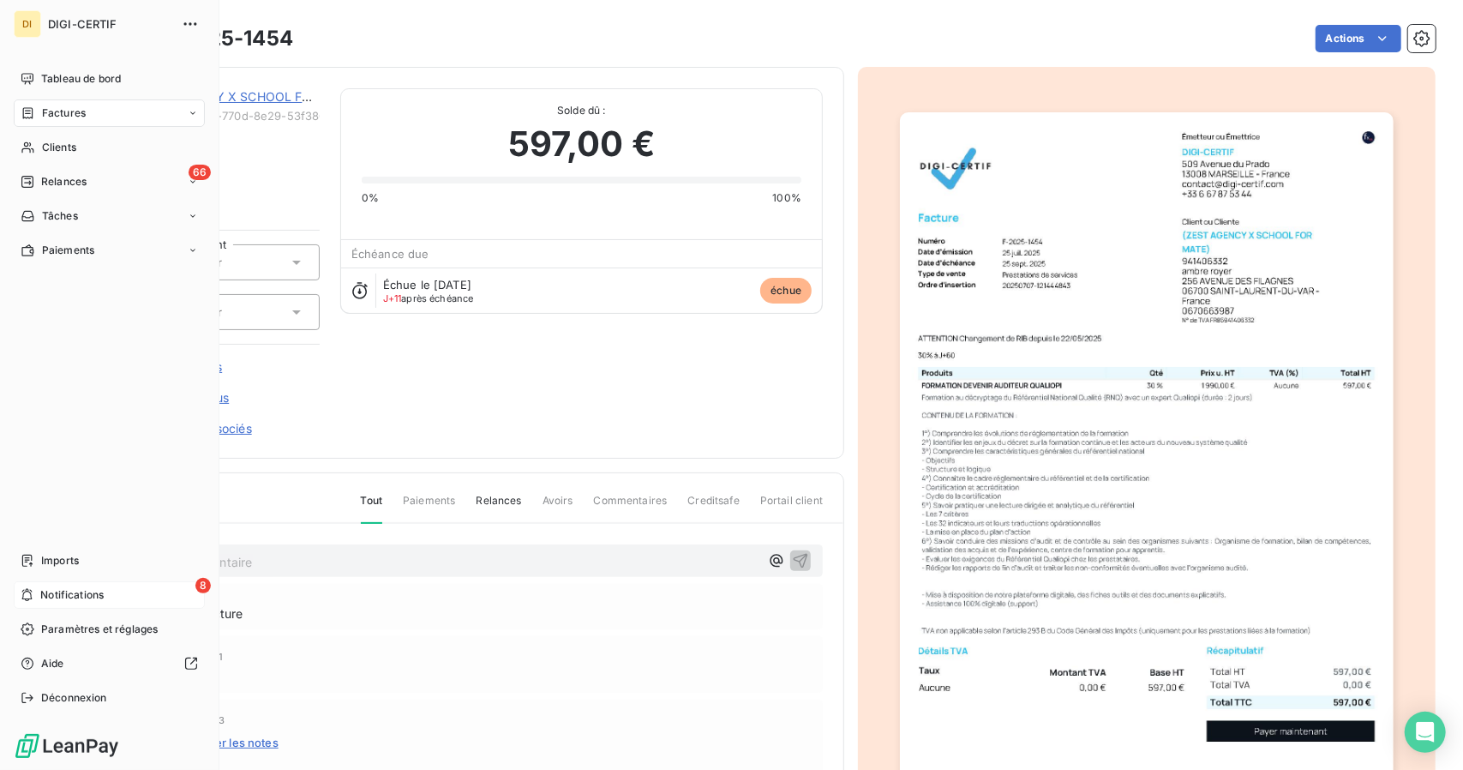
click at [54, 603] on div "8 Notifications" at bounding box center [109, 594] width 191 height 27
click at [29, 175] on icon at bounding box center [28, 182] width 14 height 14
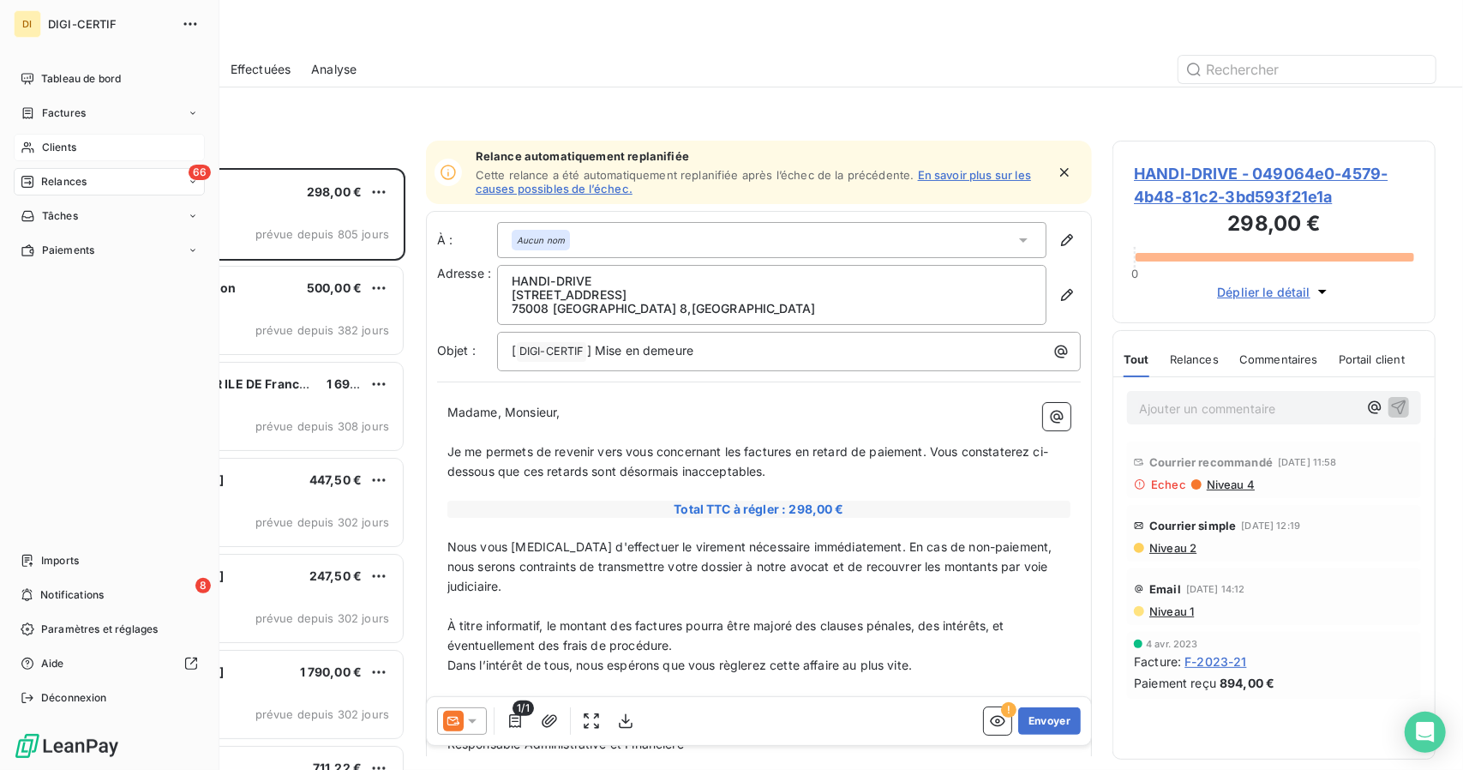
click at [29, 143] on icon at bounding box center [27, 147] width 12 height 11
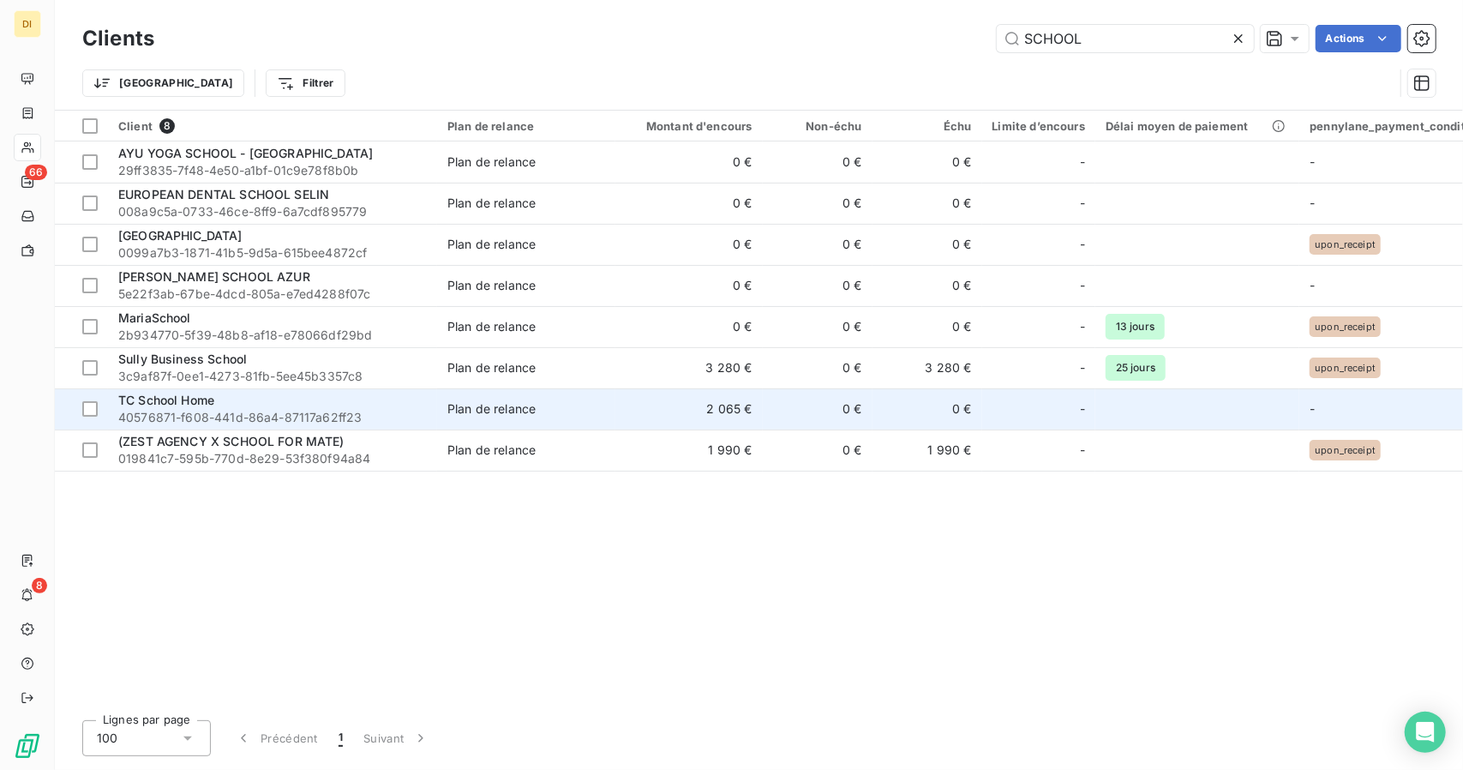
click at [285, 403] on div "TC School Home" at bounding box center [272, 400] width 309 height 17
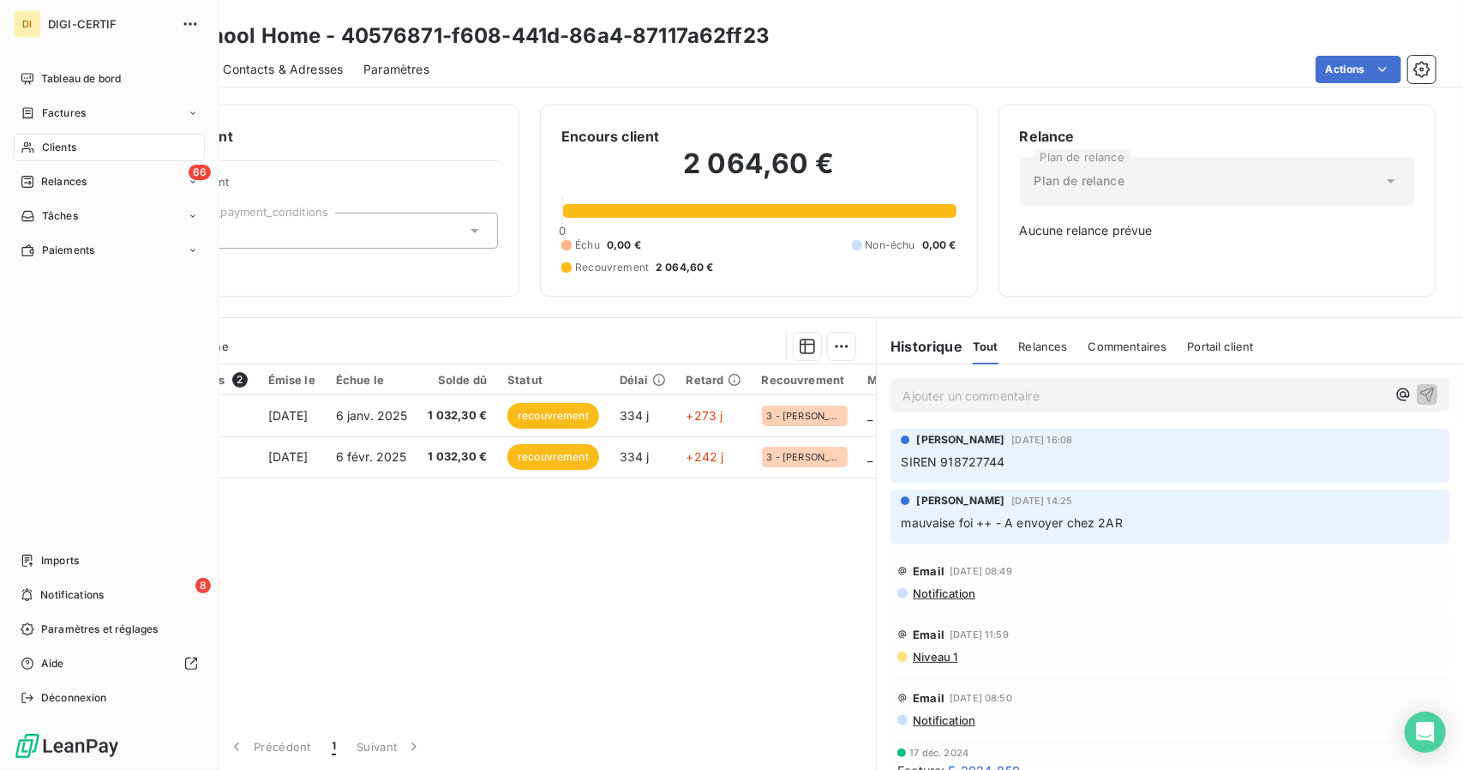
click at [26, 147] on icon at bounding box center [28, 148] width 15 height 14
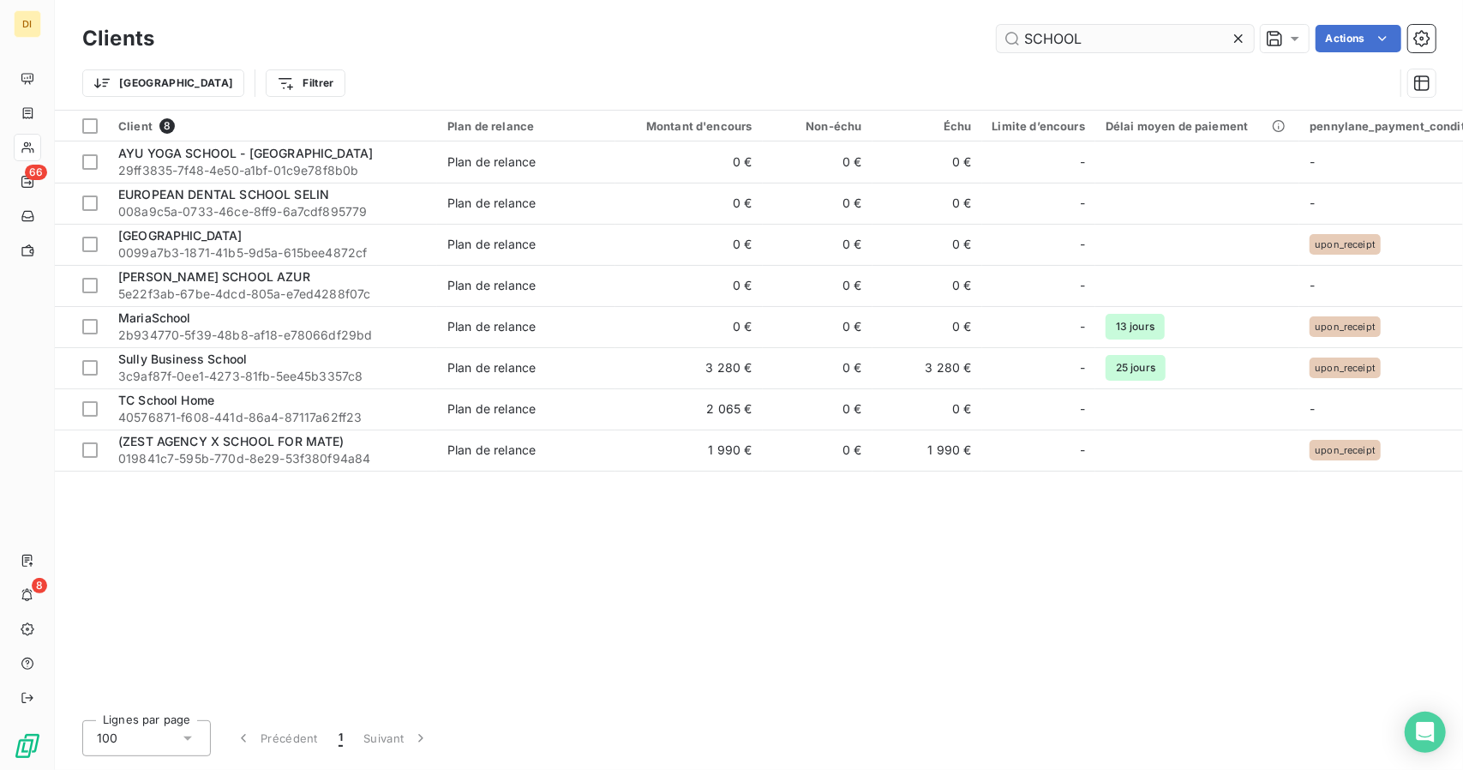
click at [1037, 46] on input "SCHOOL" at bounding box center [1125, 38] width 257 height 27
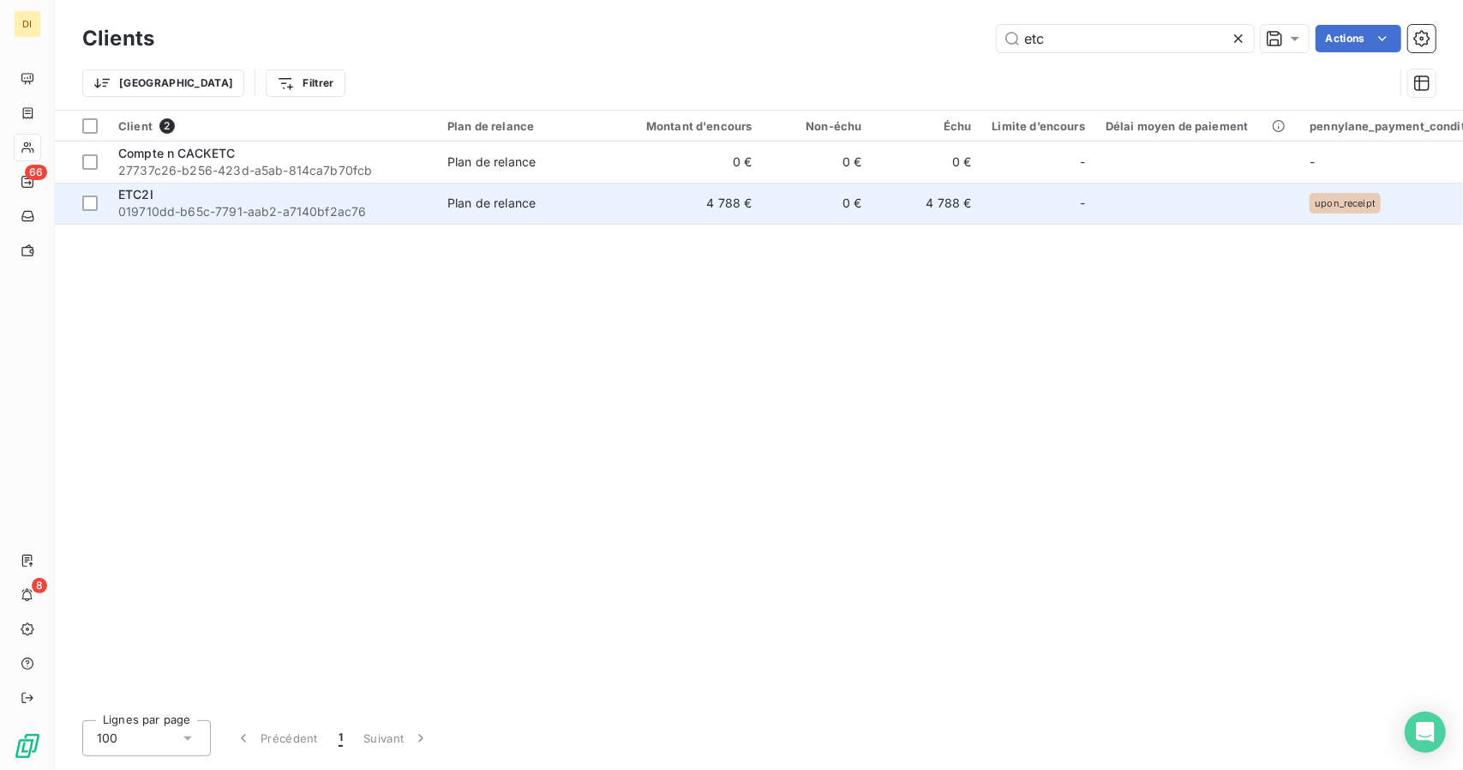
type input "etc"
click at [345, 219] on span "019710dd-b65c-7791-aab2-a7140bf2ac76" at bounding box center [272, 211] width 309 height 17
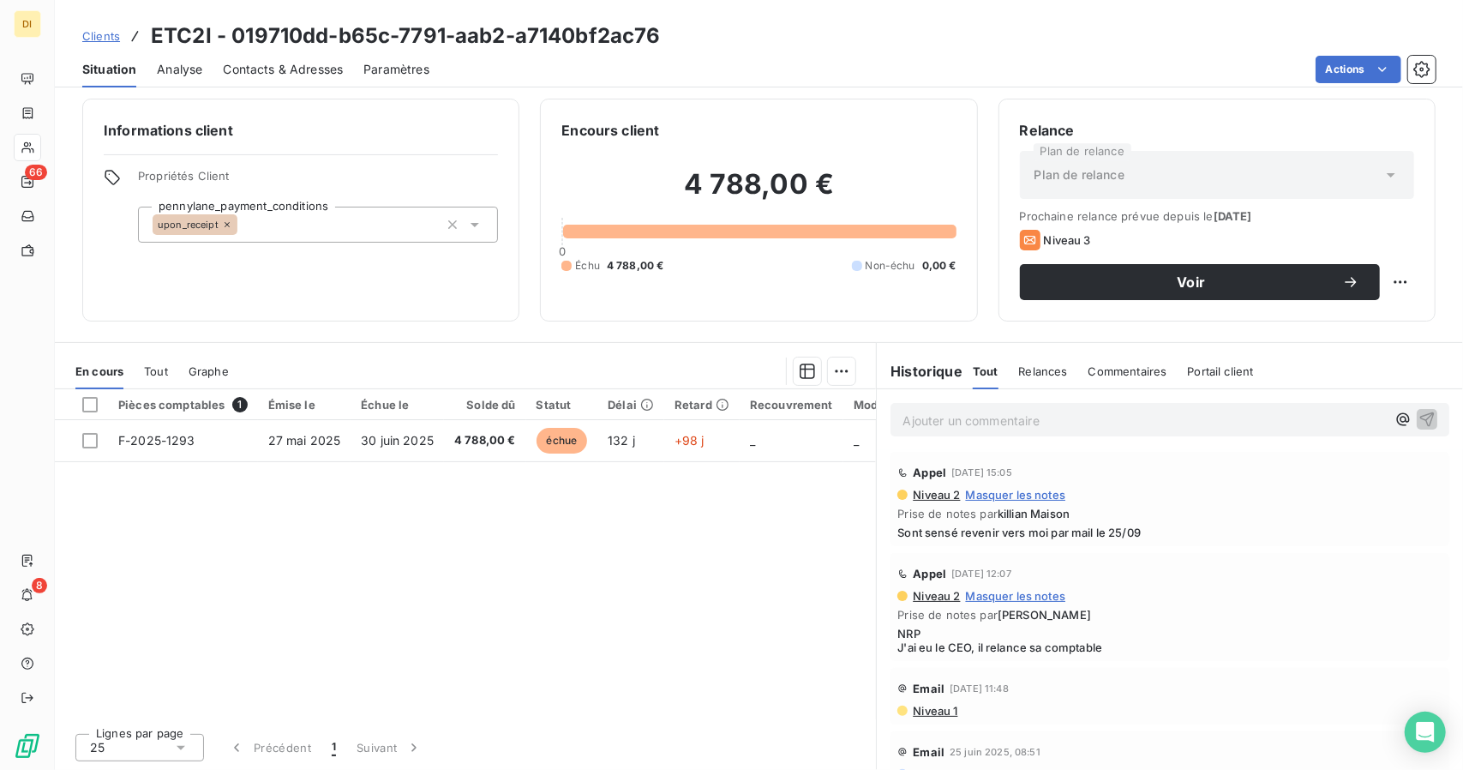
scroll to position [135, 0]
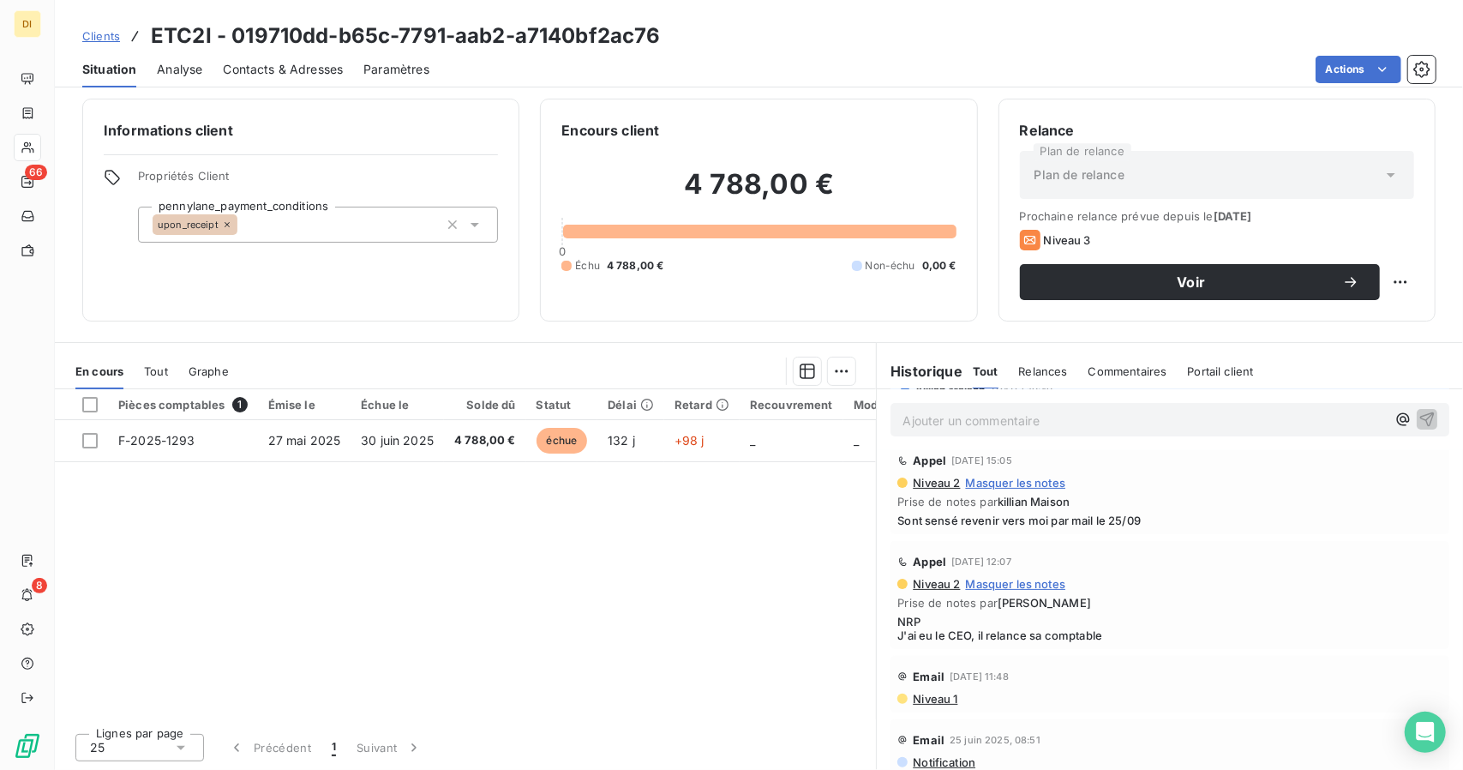
click at [97, 31] on span "Clients" at bounding box center [101, 36] width 38 height 14
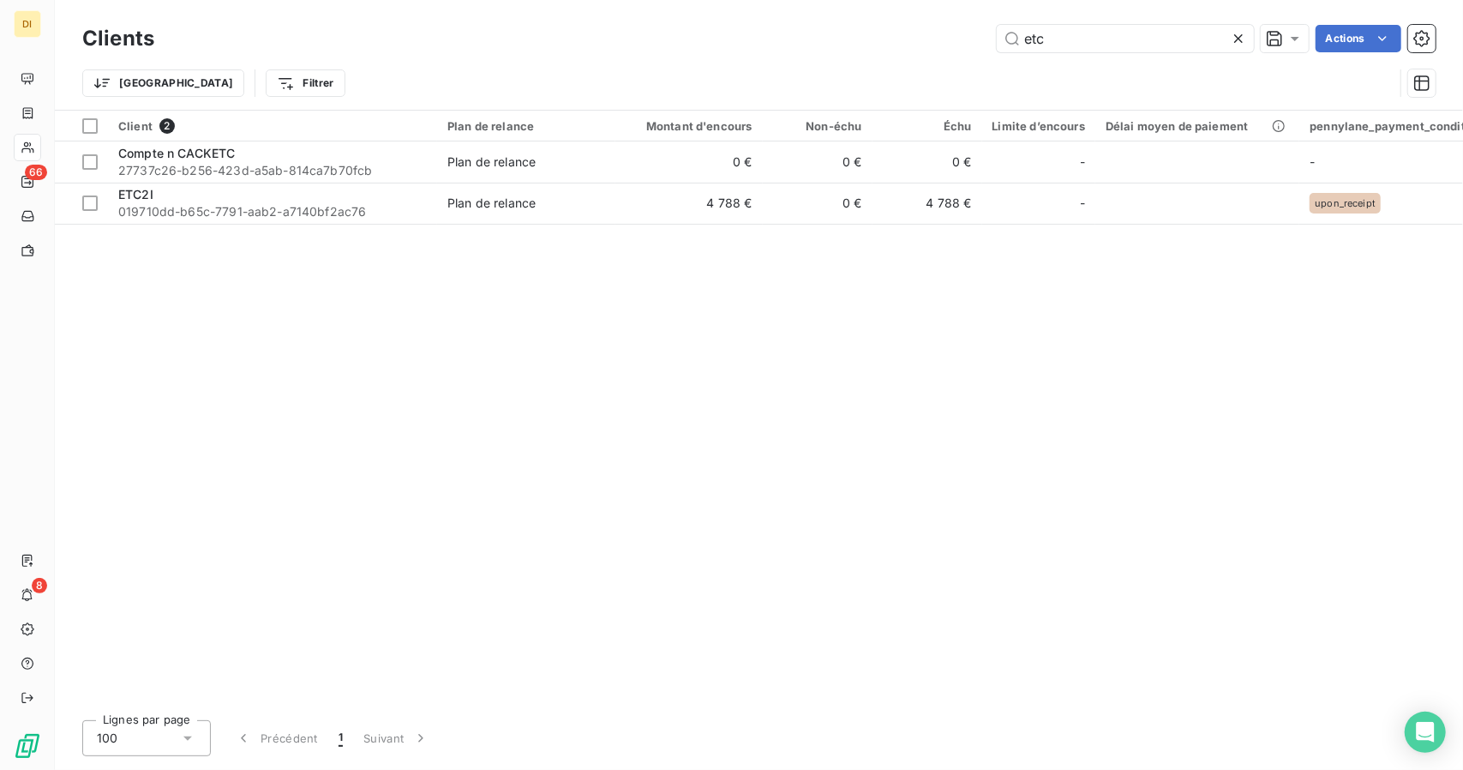
click at [1058, 52] on div "Clients etc Actions" at bounding box center [759, 39] width 1354 height 36
click at [1056, 35] on input "etc" at bounding box center [1125, 38] width 257 height 27
paste input "Edukea"
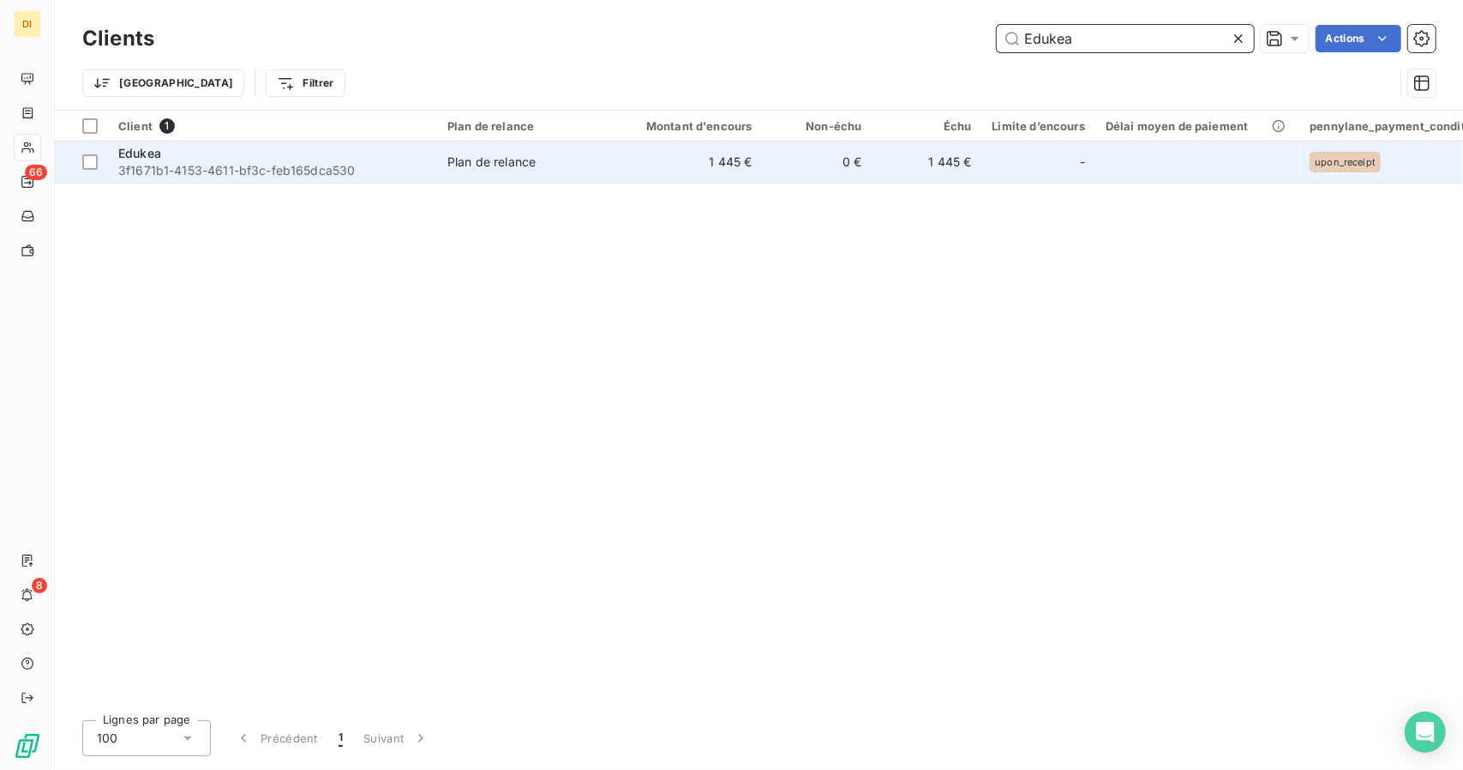
type input "Edukea"
click at [784, 170] on td "0 €" at bounding box center [818, 161] width 110 height 41
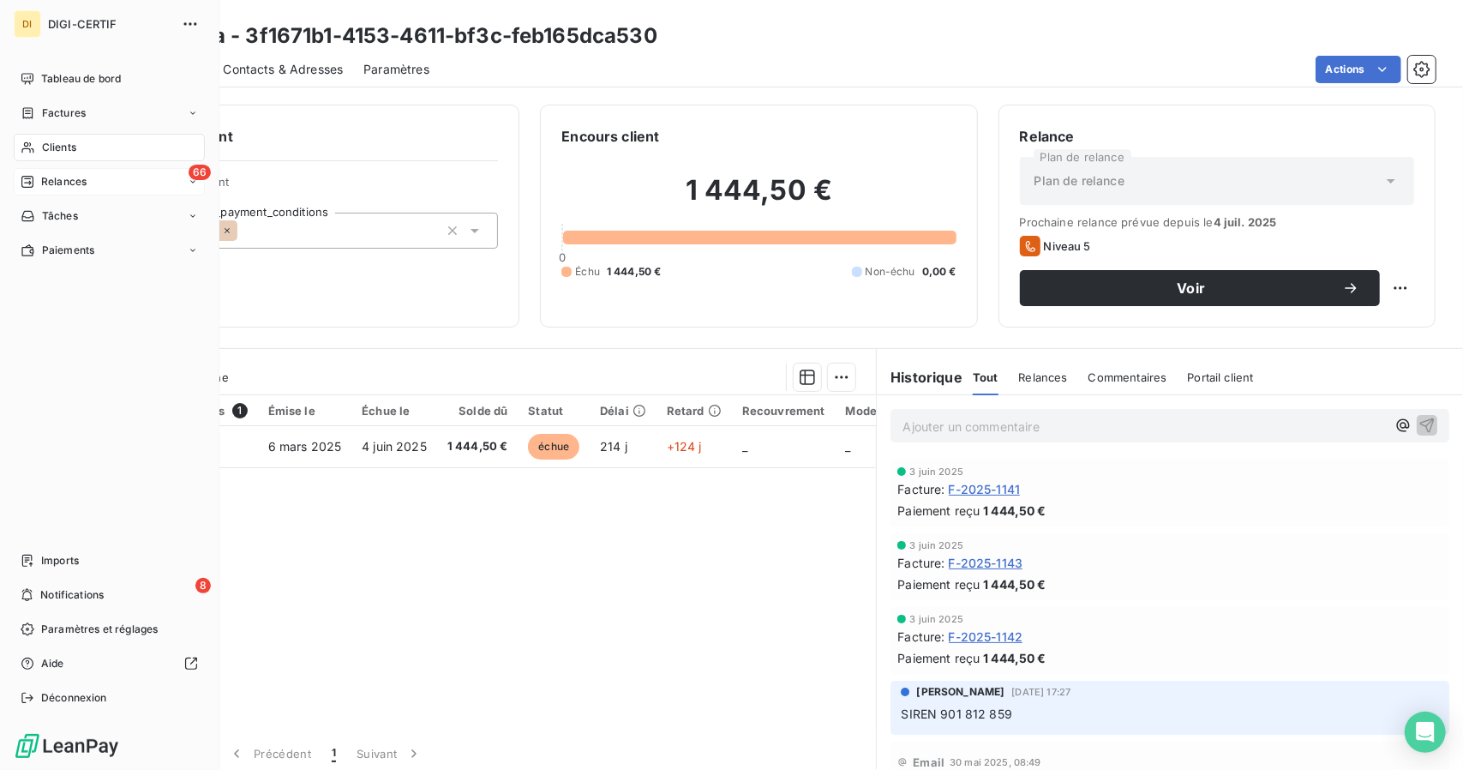
click at [85, 176] on span "Relances" at bounding box center [63, 181] width 45 height 15
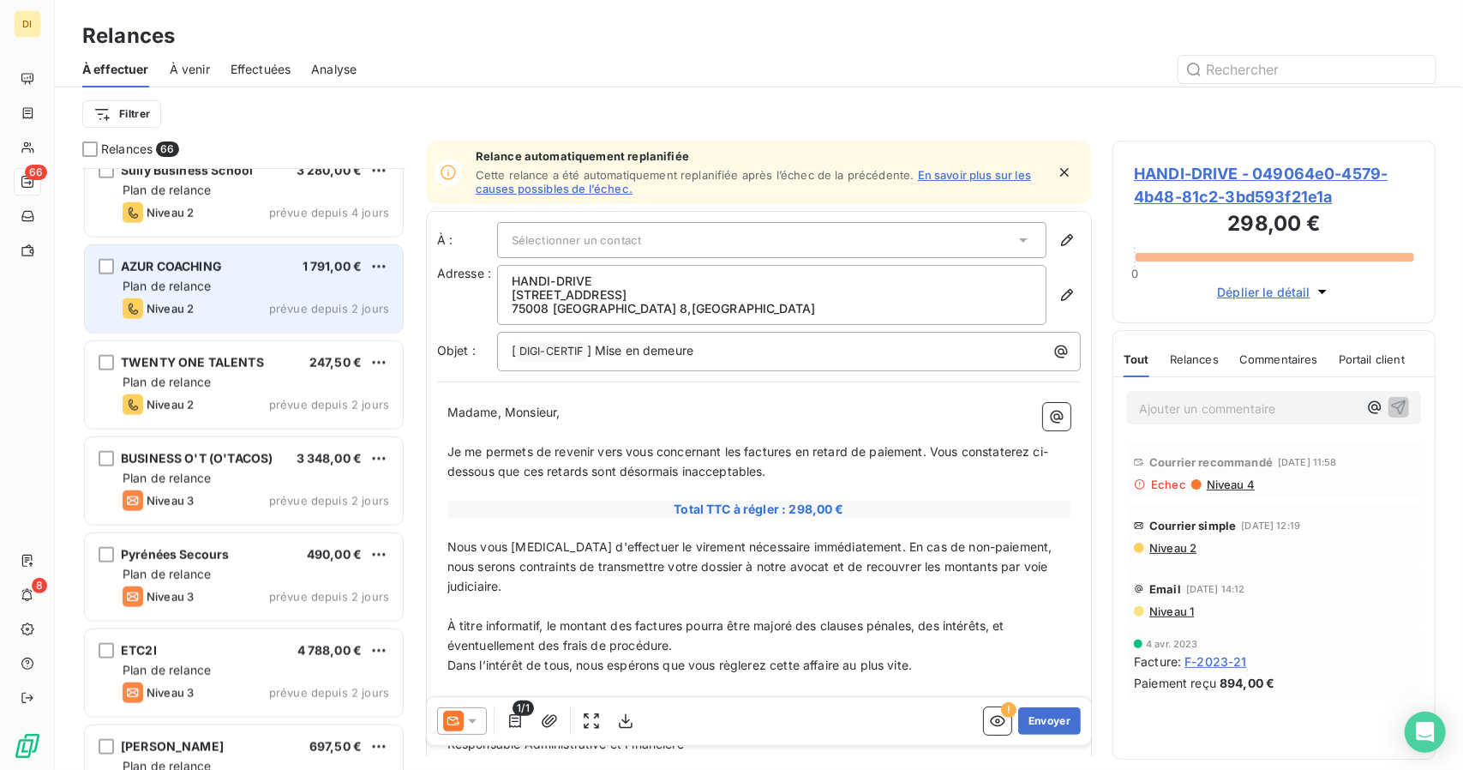
scroll to position [5735, 0]
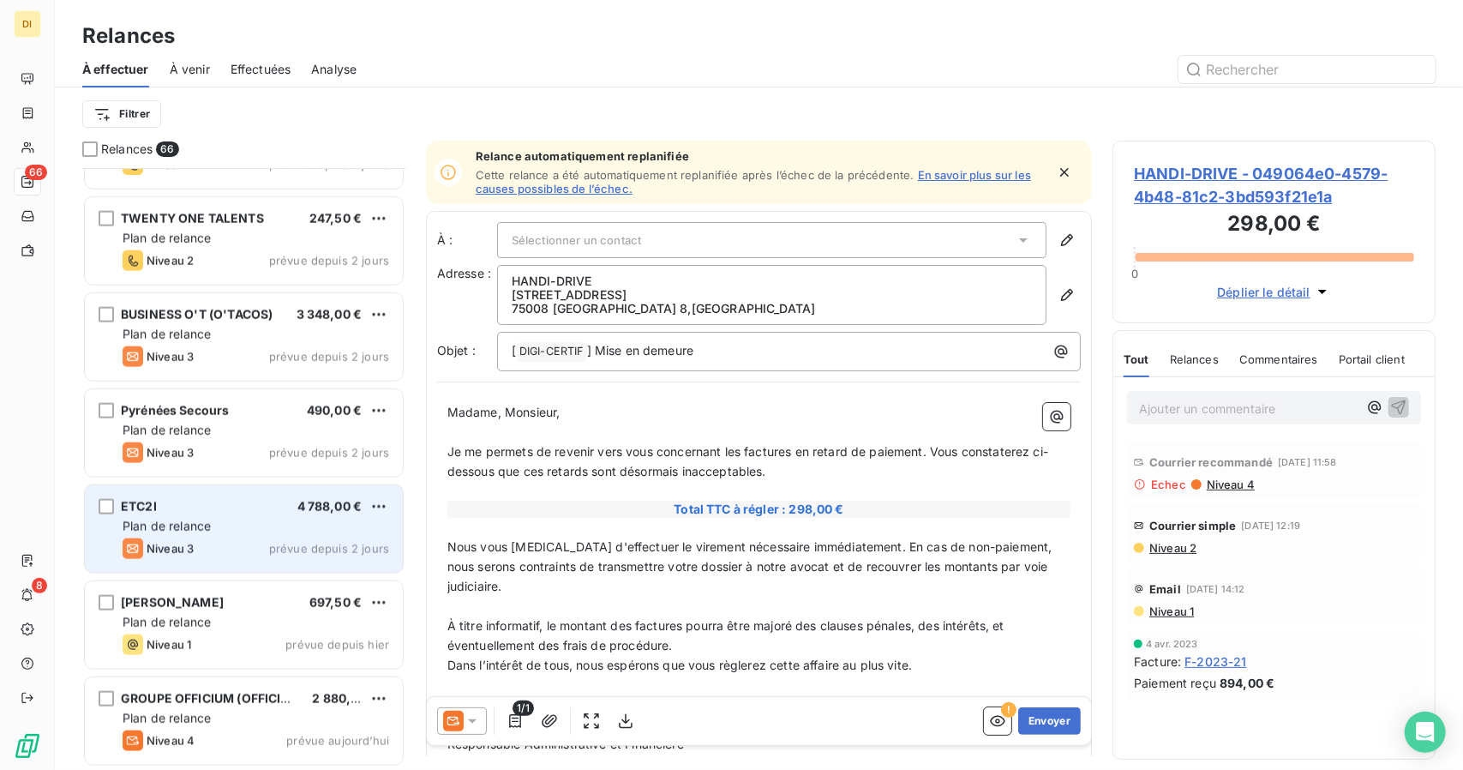
click at [213, 531] on div "Plan de relance" at bounding box center [256, 526] width 267 height 17
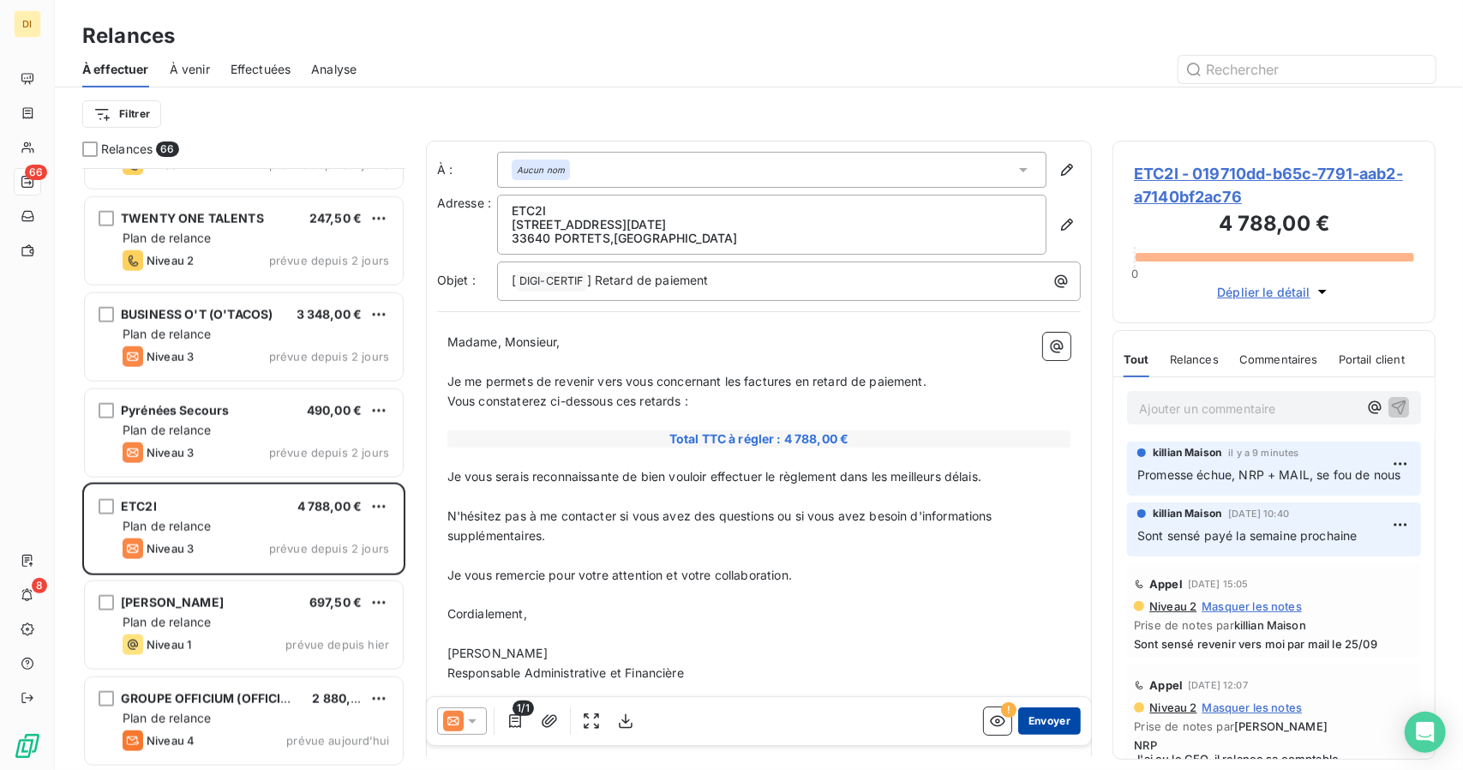
click at [1046, 719] on button "Envoyer" at bounding box center [1049, 720] width 63 height 27
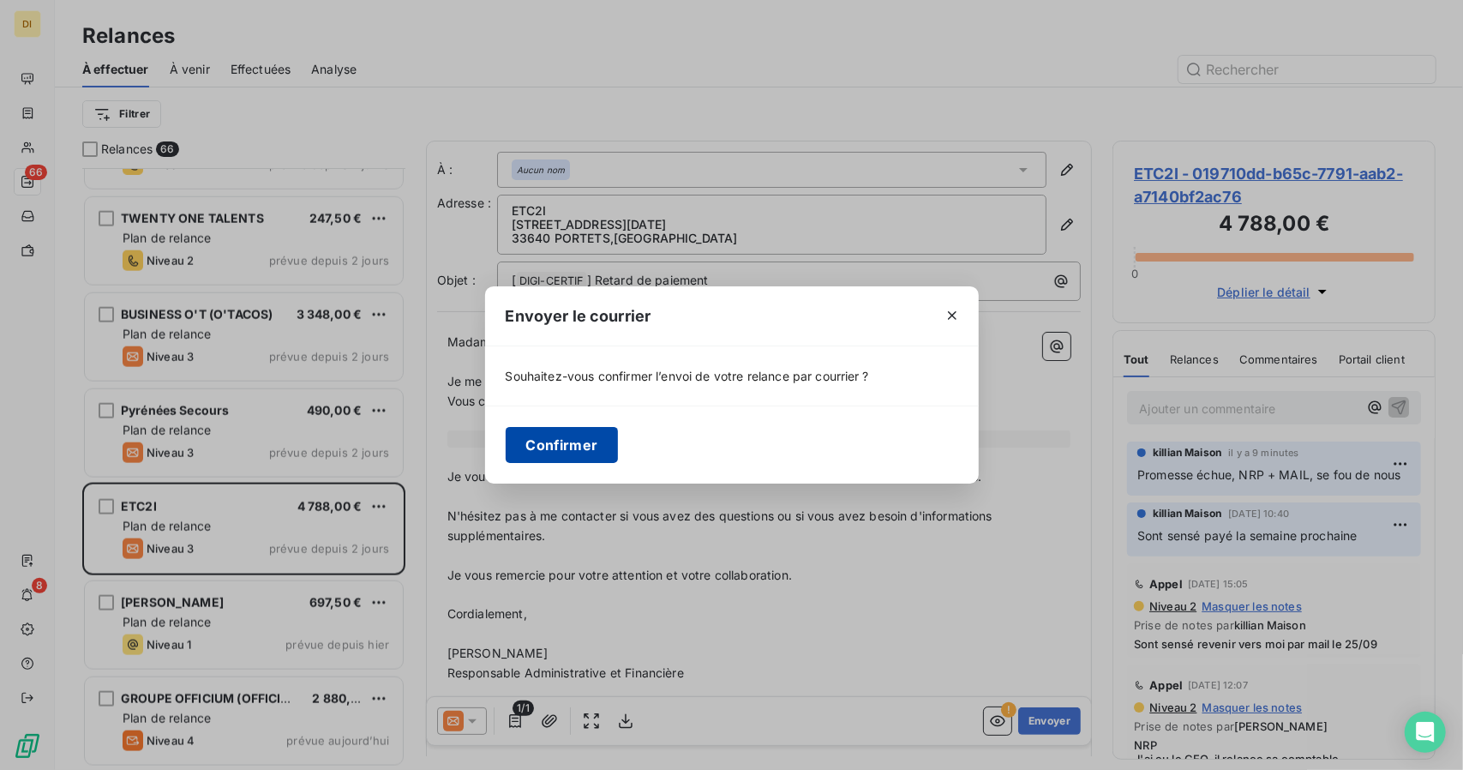
click at [561, 431] on button "Confirmer" at bounding box center [562, 445] width 113 height 36
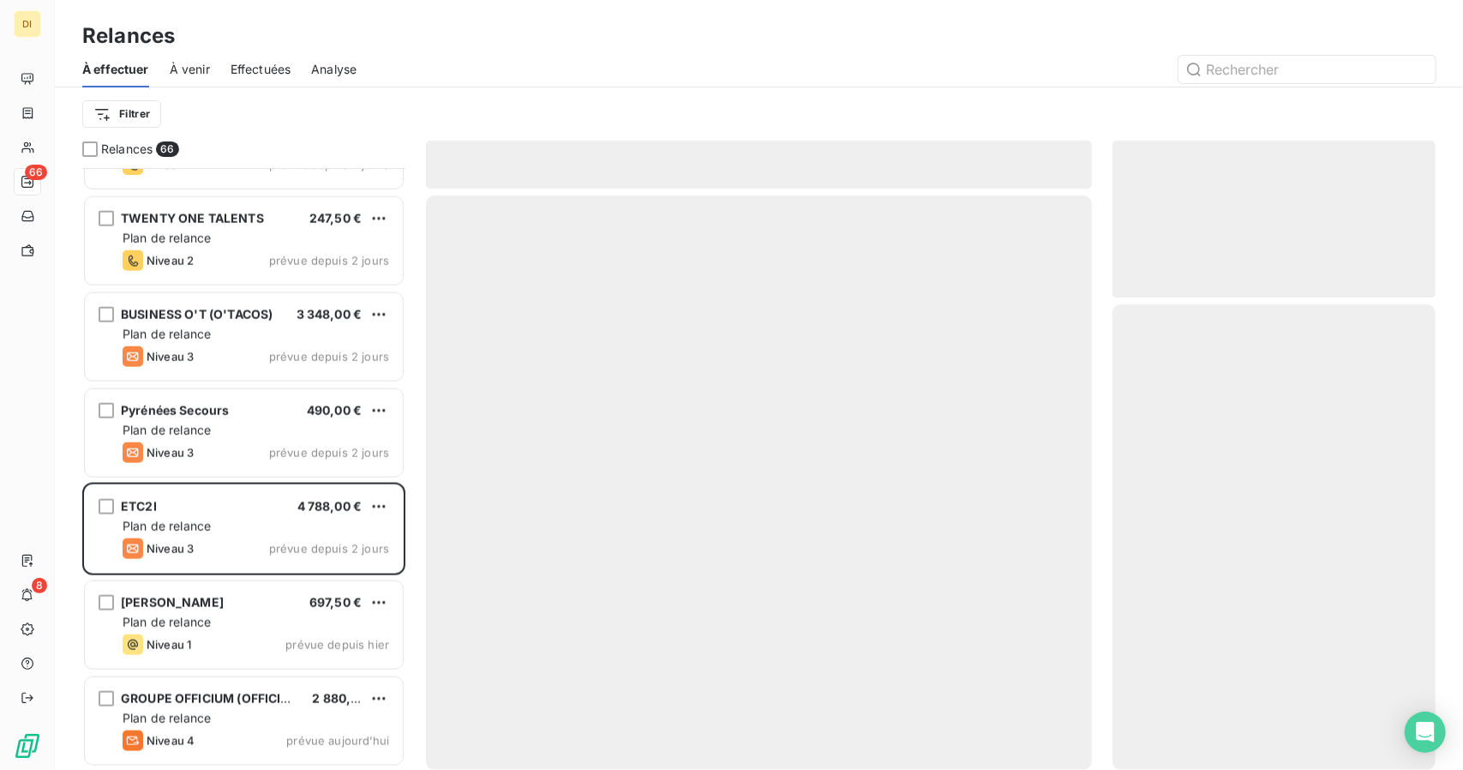
scroll to position [5639, 0]
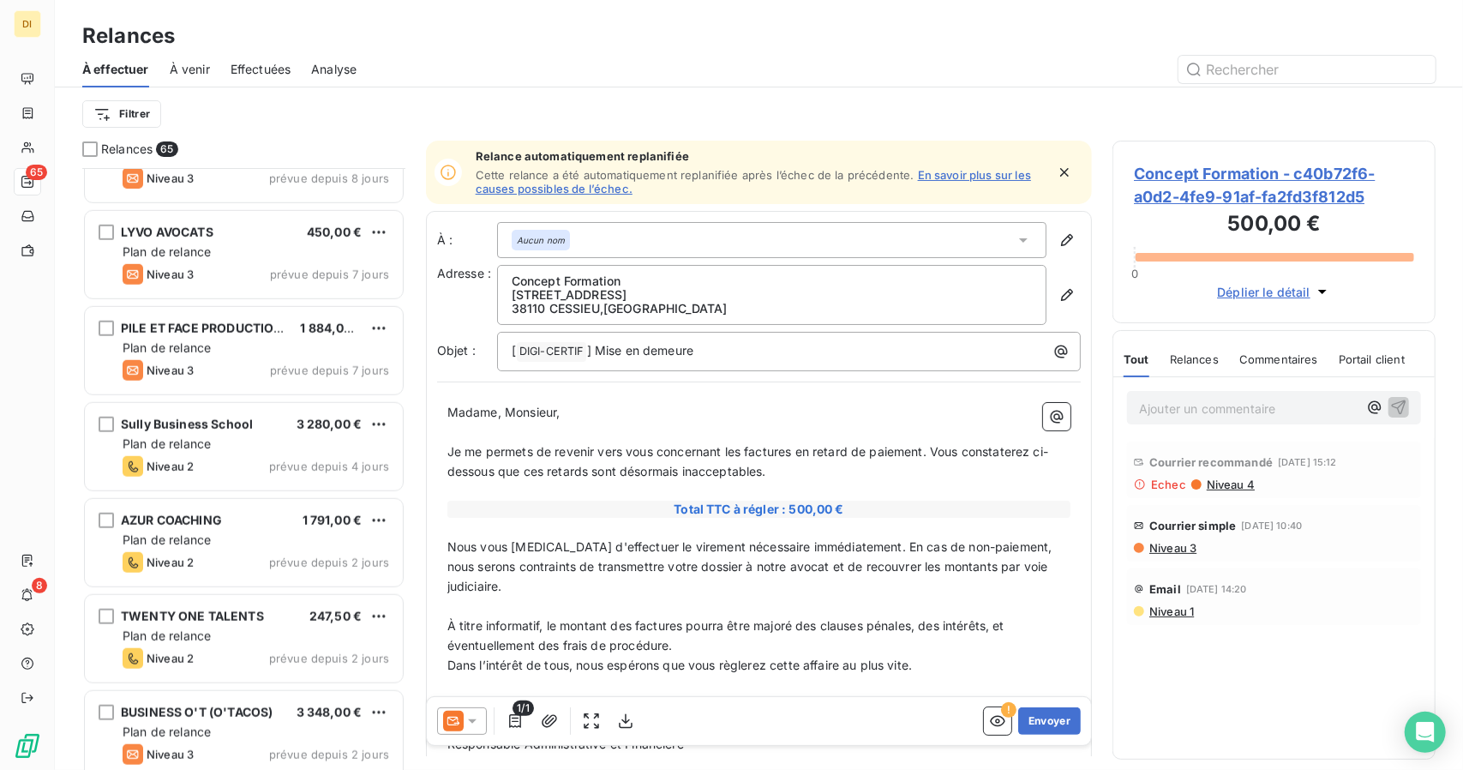
scroll to position [5336, 0]
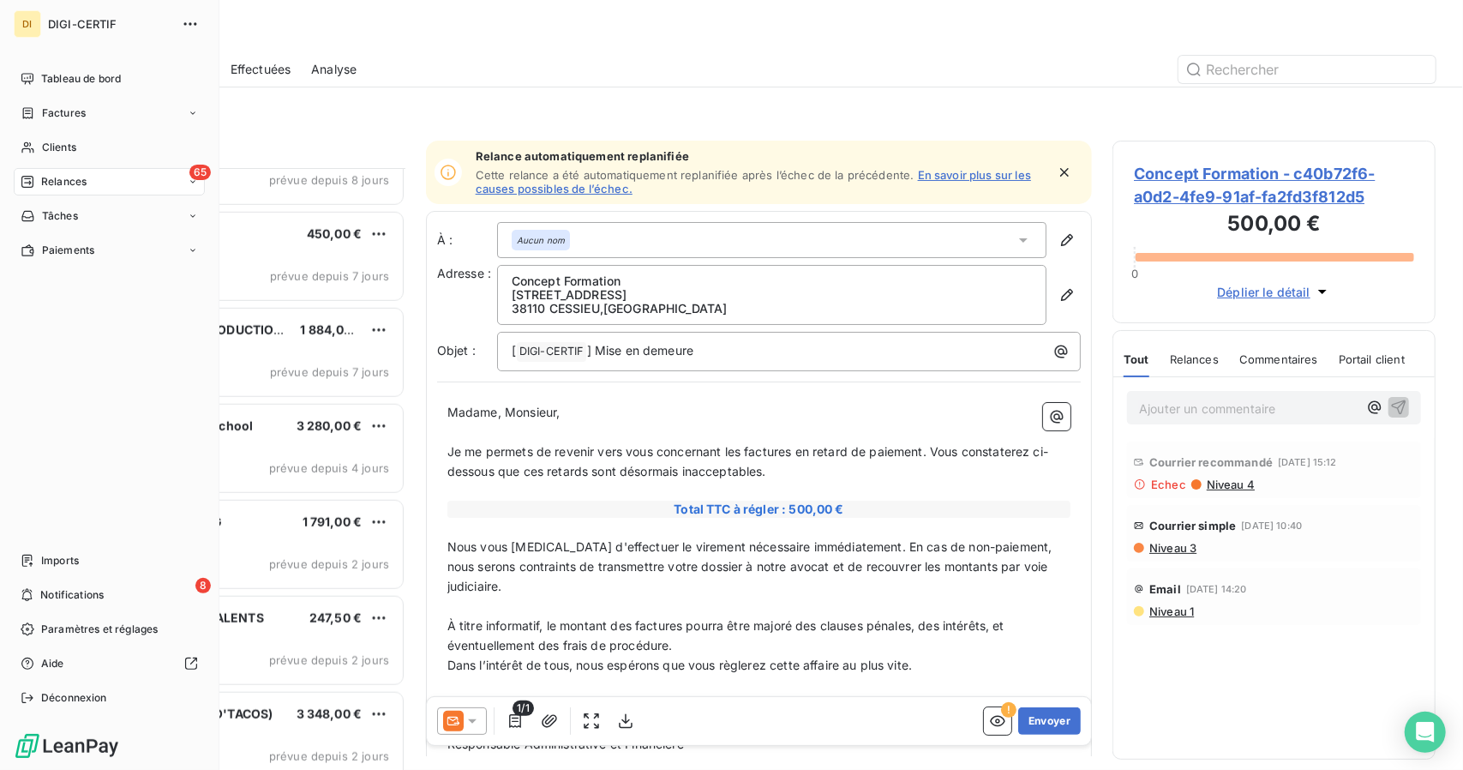
click at [69, 177] on span "Relances" at bounding box center [63, 181] width 45 height 15
click at [57, 135] on div "Clients" at bounding box center [109, 147] width 191 height 27
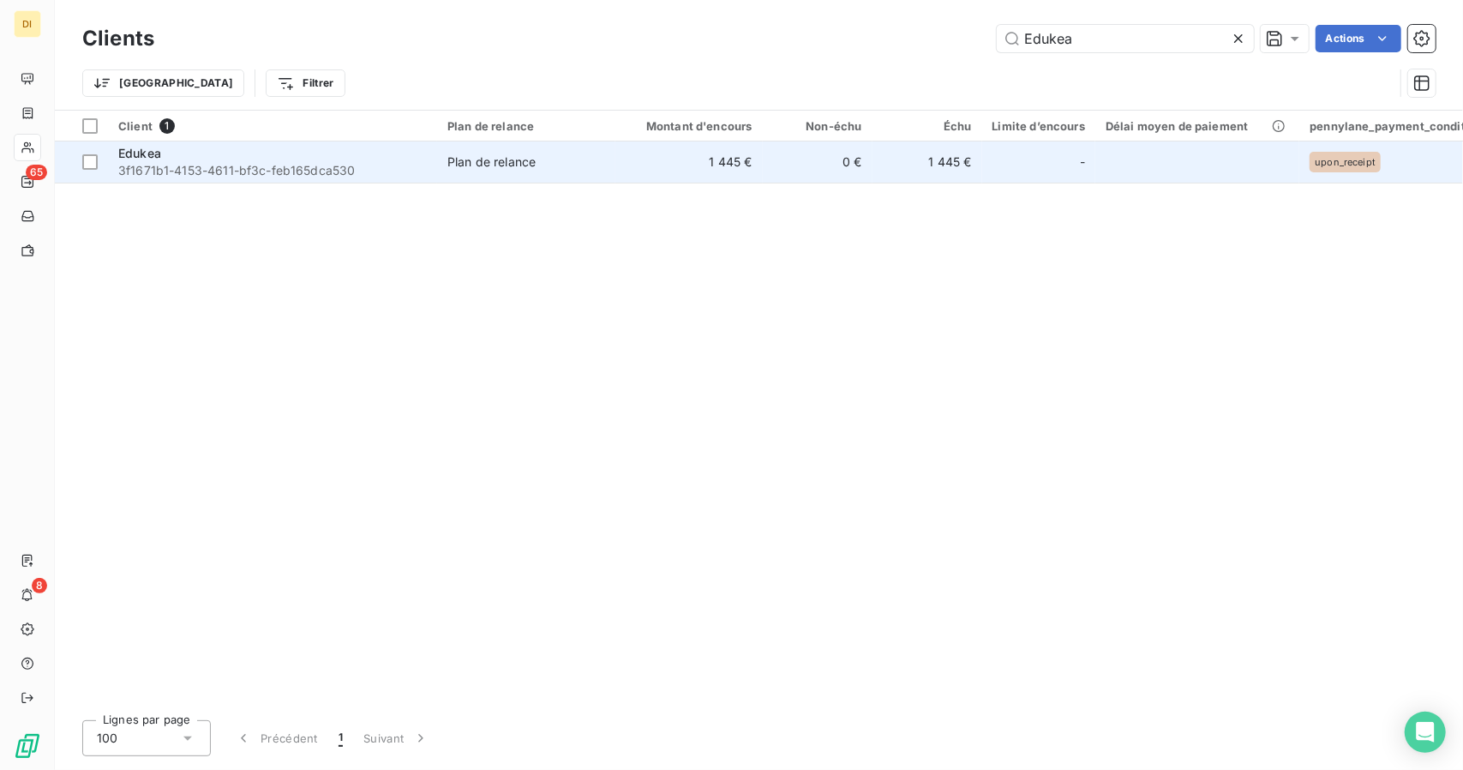
click at [420, 165] on span "3f1671b1-4153-4611-bf3c-feb165dca530" at bounding box center [272, 170] width 309 height 17
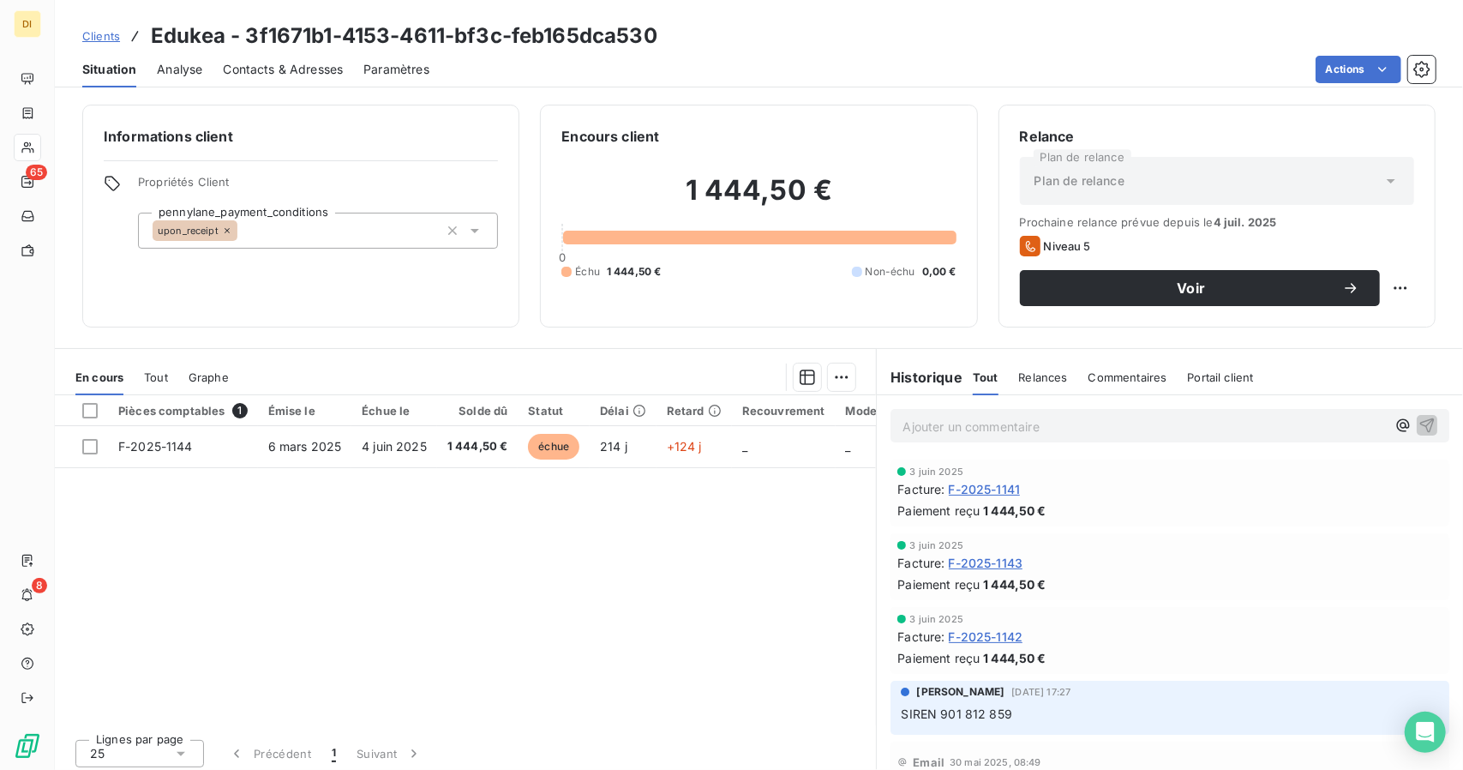
drag, startPoint x: 1421, startPoint y: 52, endPoint x: 1414, endPoint y: 85, distance: 33.3
click at [1414, 85] on div "Situation Analyse Contacts & Adresses Paramètres Actions" at bounding box center [759, 69] width 1408 height 36
drag, startPoint x: 1414, startPoint y: 85, endPoint x: 1416, endPoint y: 66, distance: 18.9
click at [1416, 66] on div "Situation Analyse Contacts & Adresses Paramètres Actions" at bounding box center [759, 69] width 1408 height 36
click at [1416, 66] on icon "button" at bounding box center [1422, 69] width 17 height 17
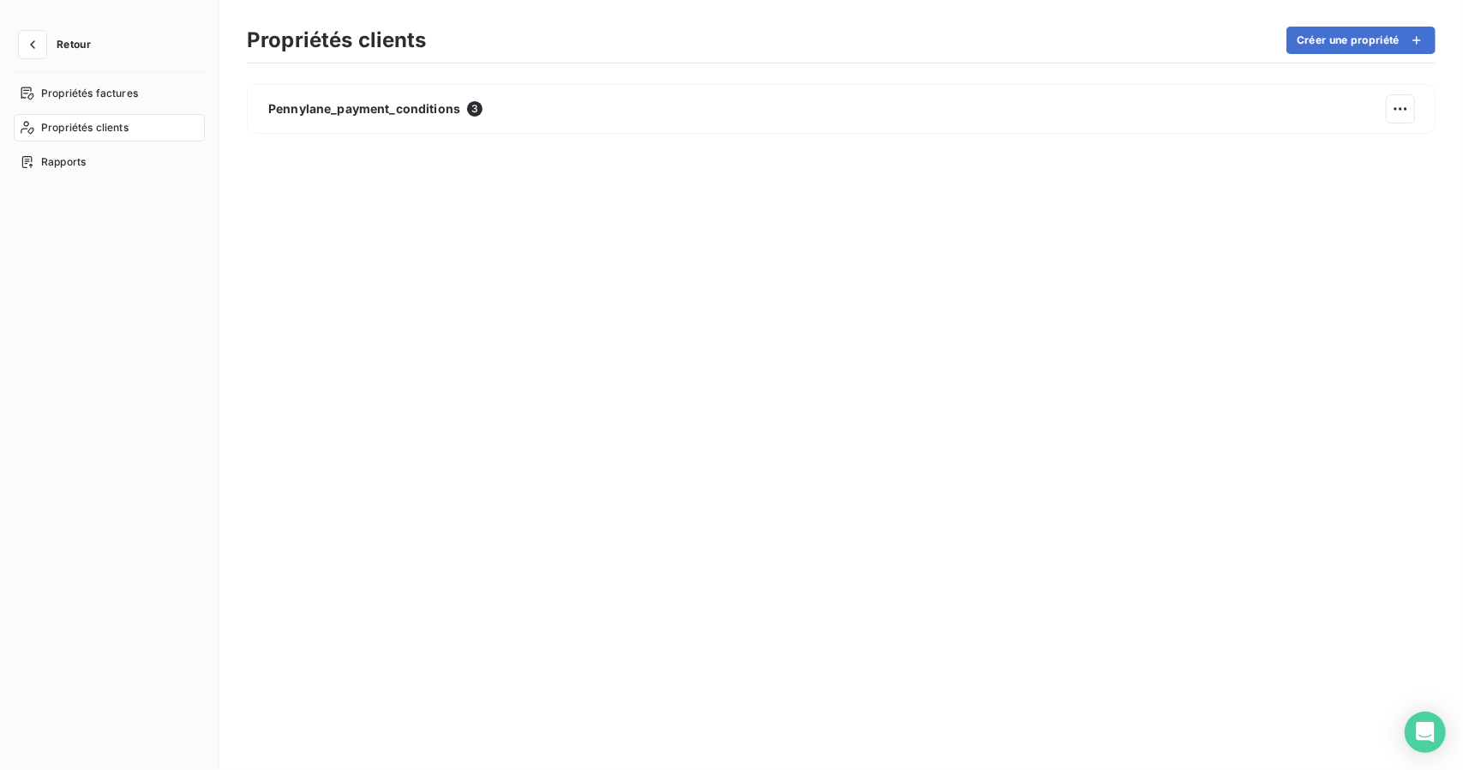
click at [1416, 65] on section "Propriétés clients Créer une propriété Pennylane_payment_conditions 3" at bounding box center [841, 385] width 1244 height 770
click at [19, 49] on button "button" at bounding box center [32, 44] width 27 height 27
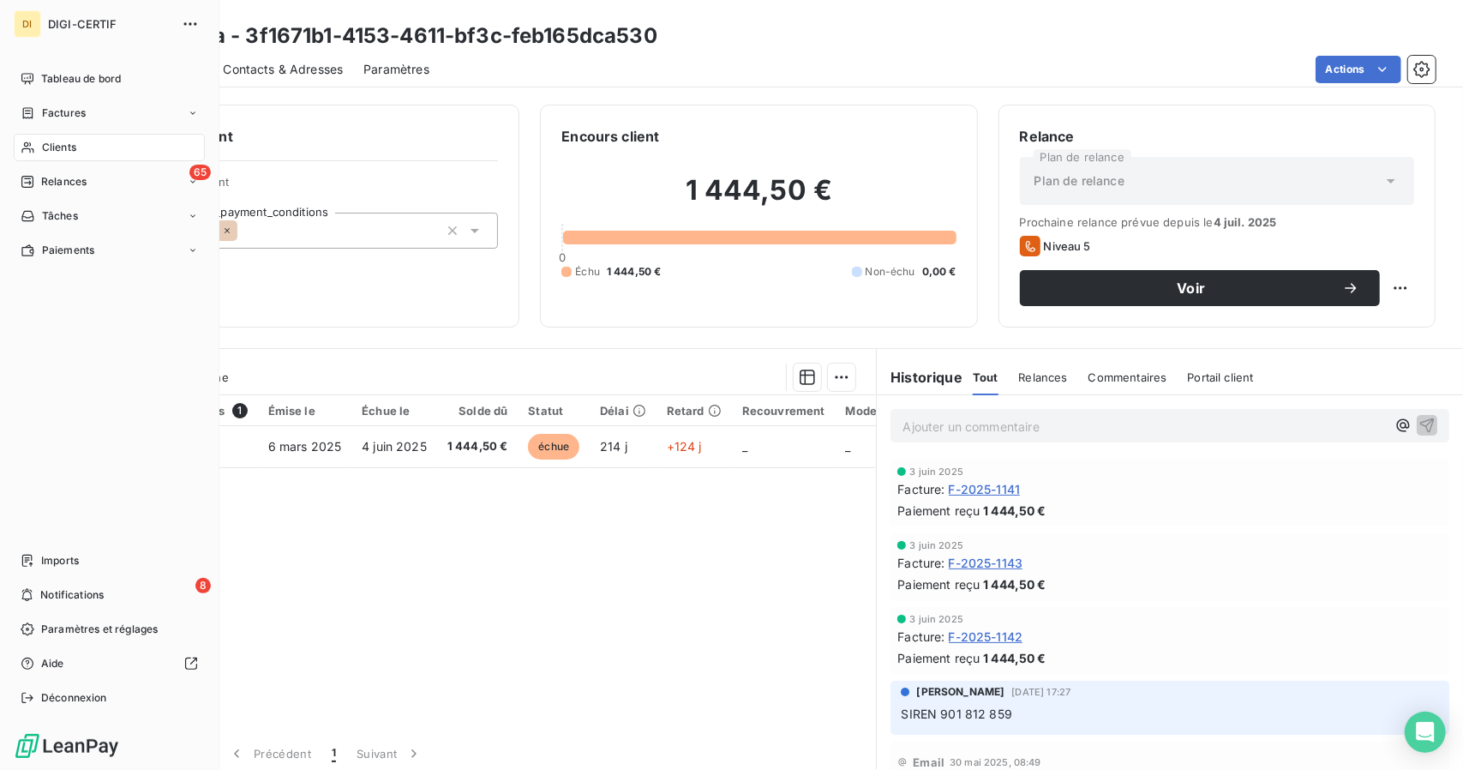
click at [46, 153] on span "Clients" at bounding box center [59, 147] width 34 height 15
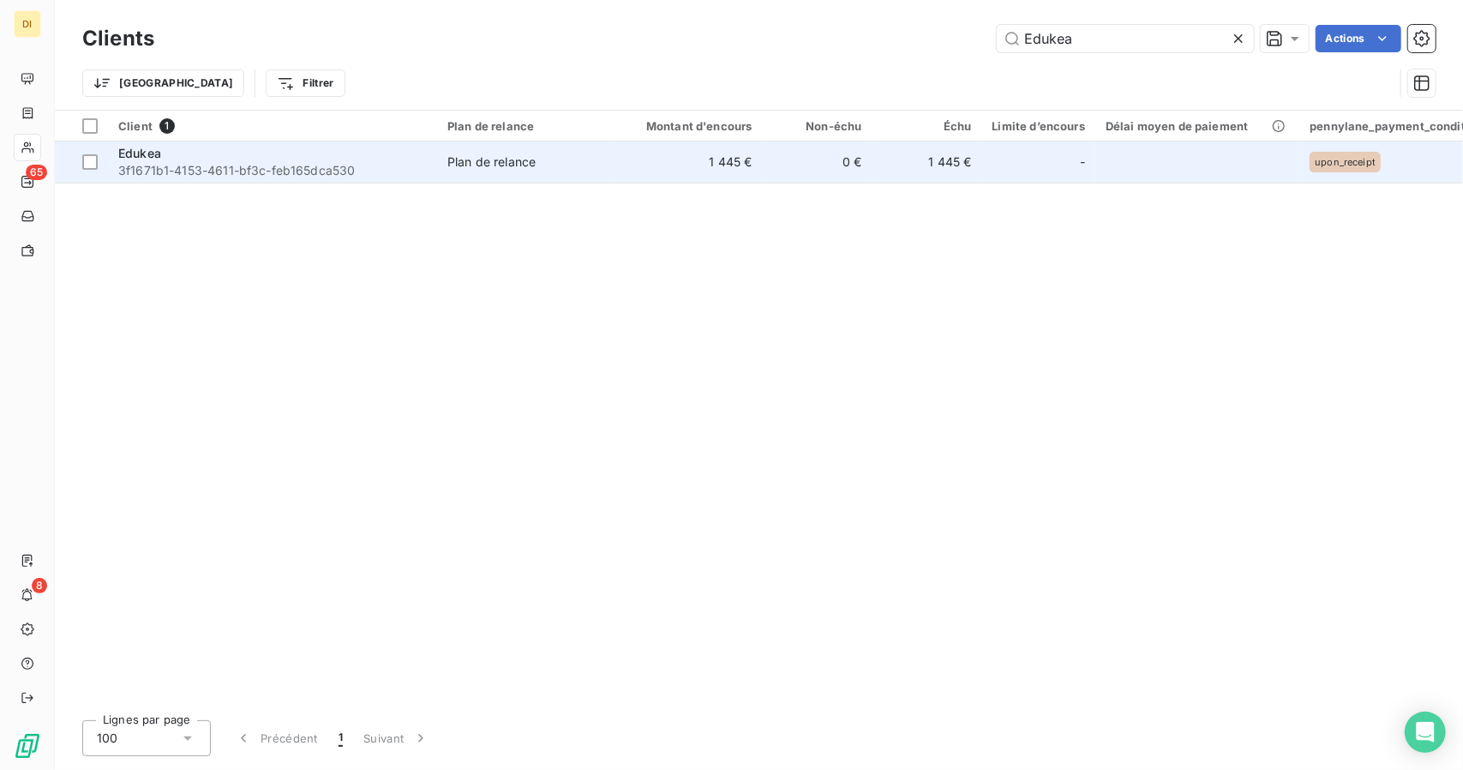
click at [276, 165] on span "3f1671b1-4153-4611-bf3c-feb165dca530" at bounding box center [272, 170] width 309 height 17
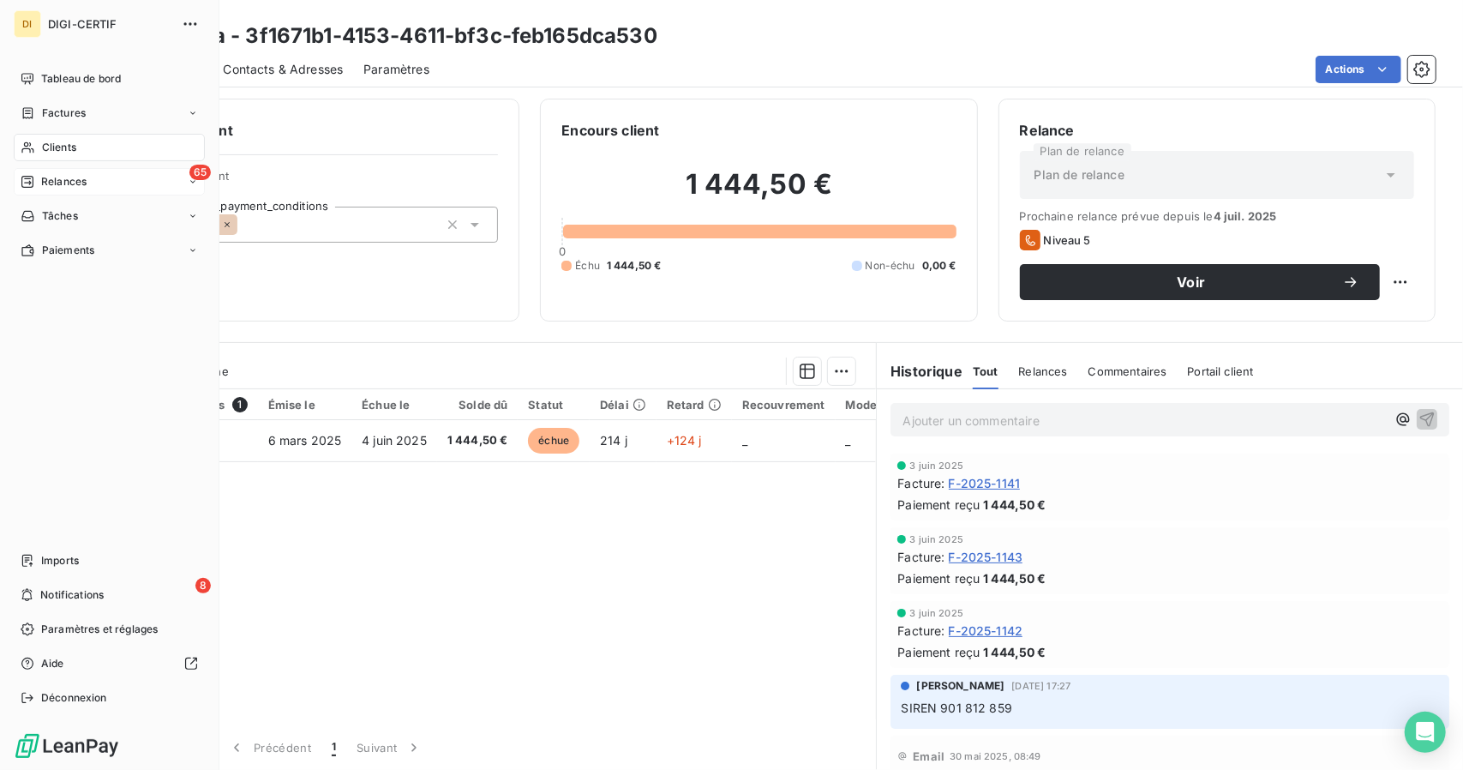
click at [27, 175] on icon at bounding box center [28, 182] width 14 height 14
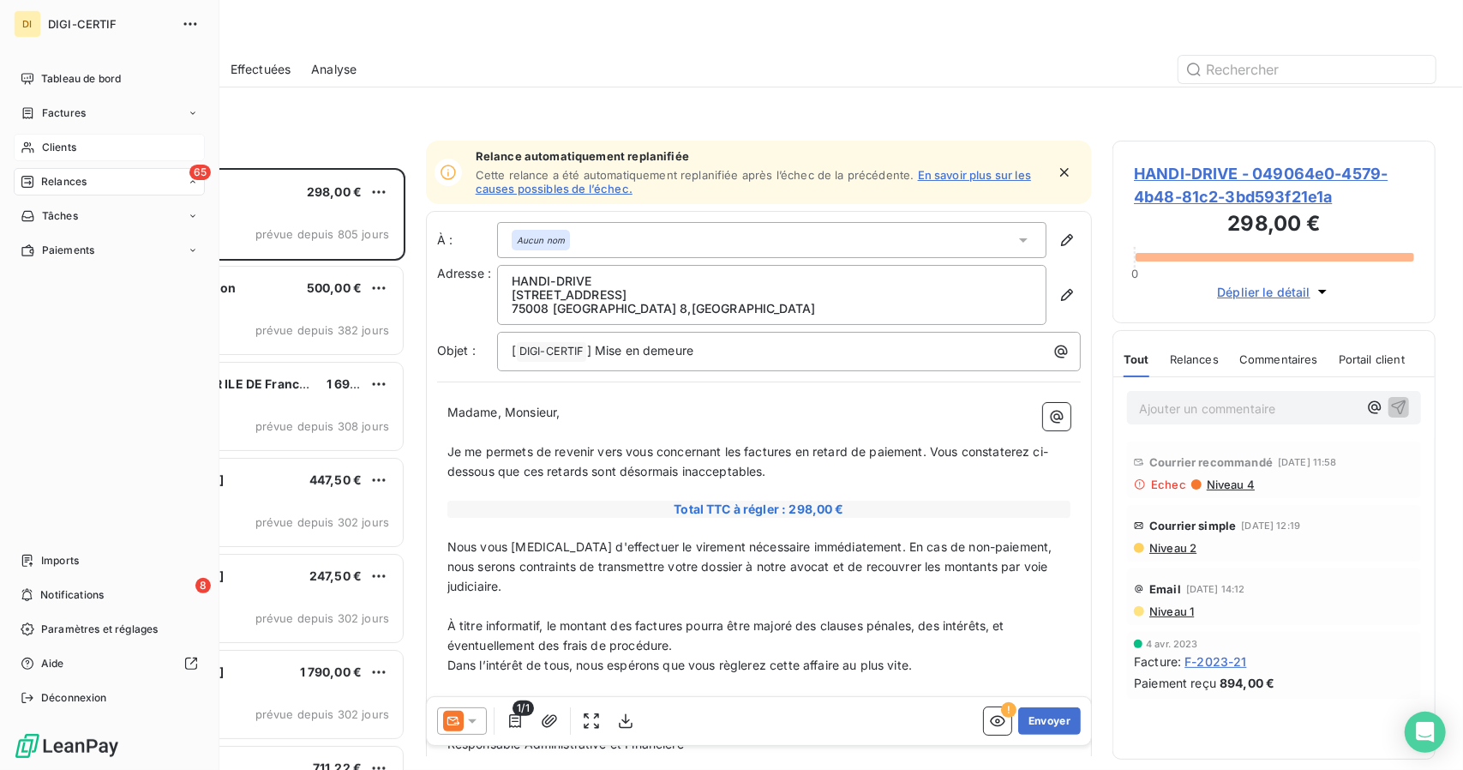
scroll to position [588, 310]
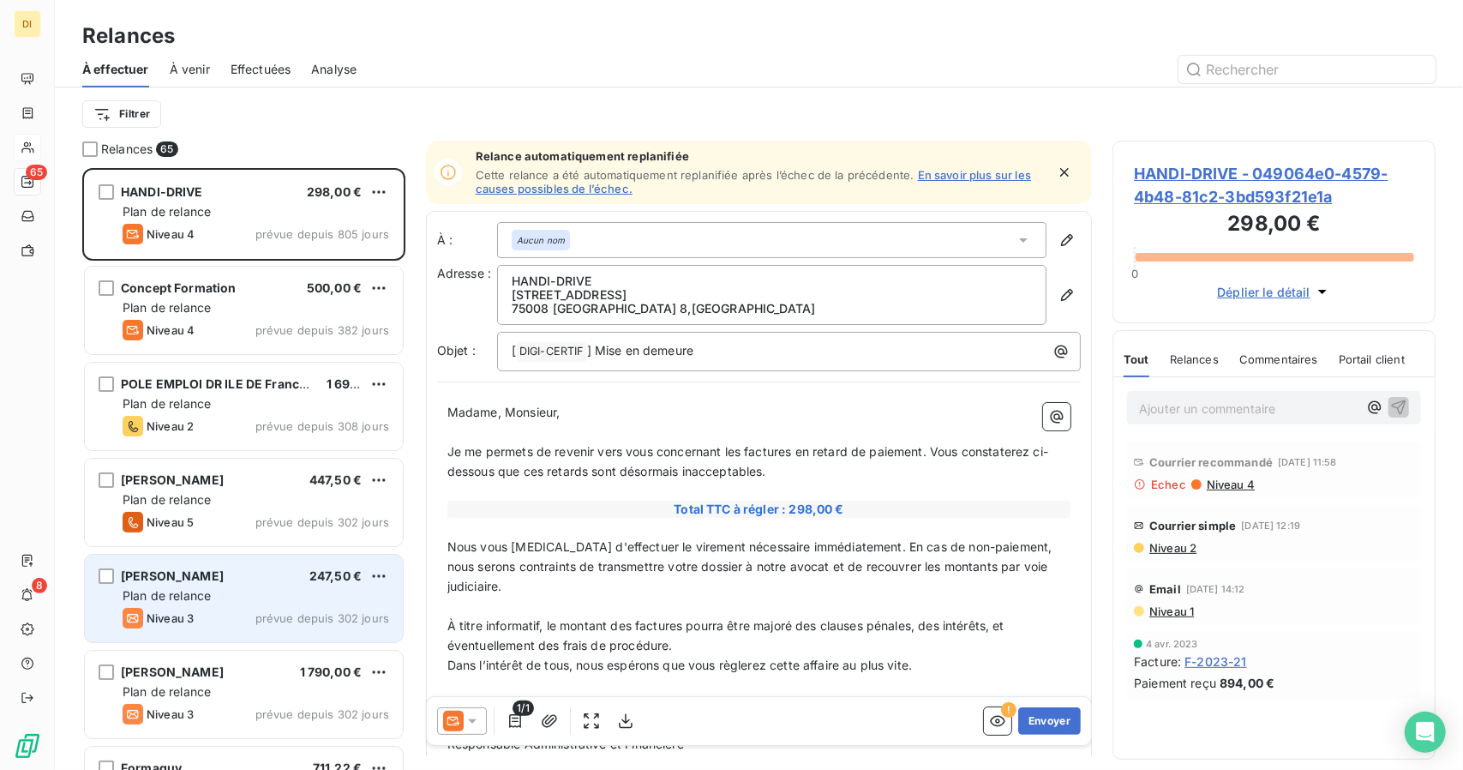
click at [231, 562] on div "Pierre-Adrien Delille 247,50 € Plan de relance Niveau 3 prévue depuis 302 jours" at bounding box center [244, 598] width 318 height 87
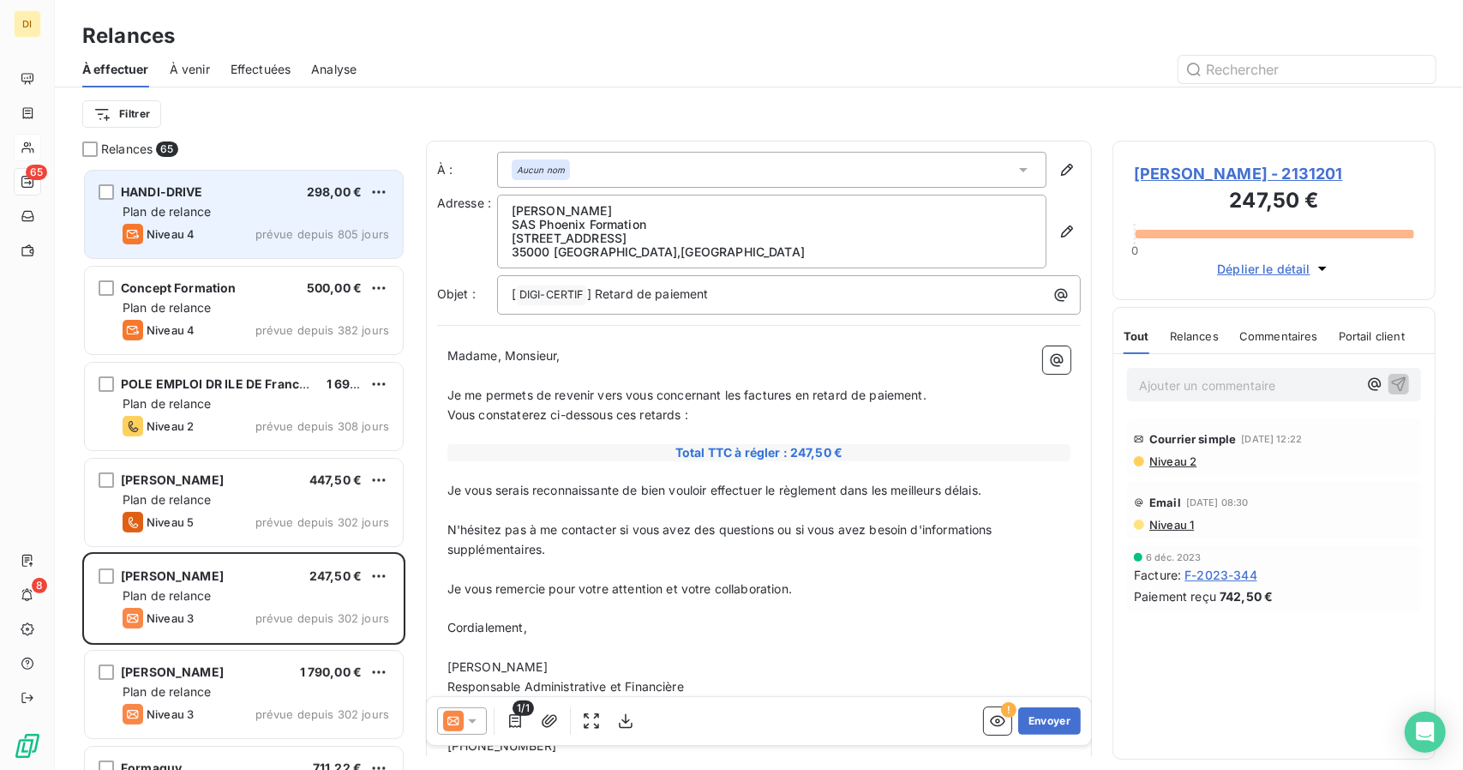
click at [177, 229] on span "Niveau 4" at bounding box center [171, 234] width 48 height 14
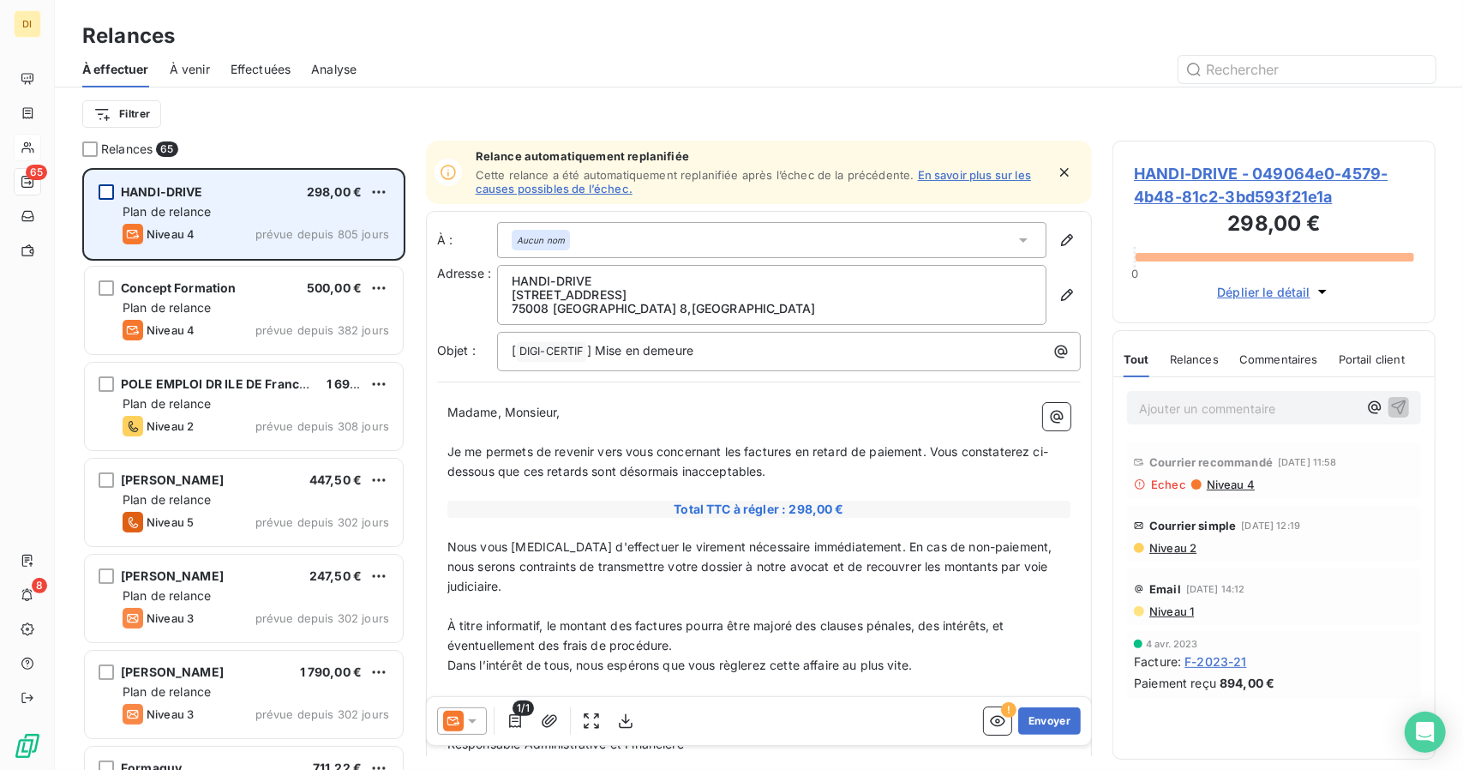
click at [109, 198] on div "grid" at bounding box center [106, 191] width 15 height 15
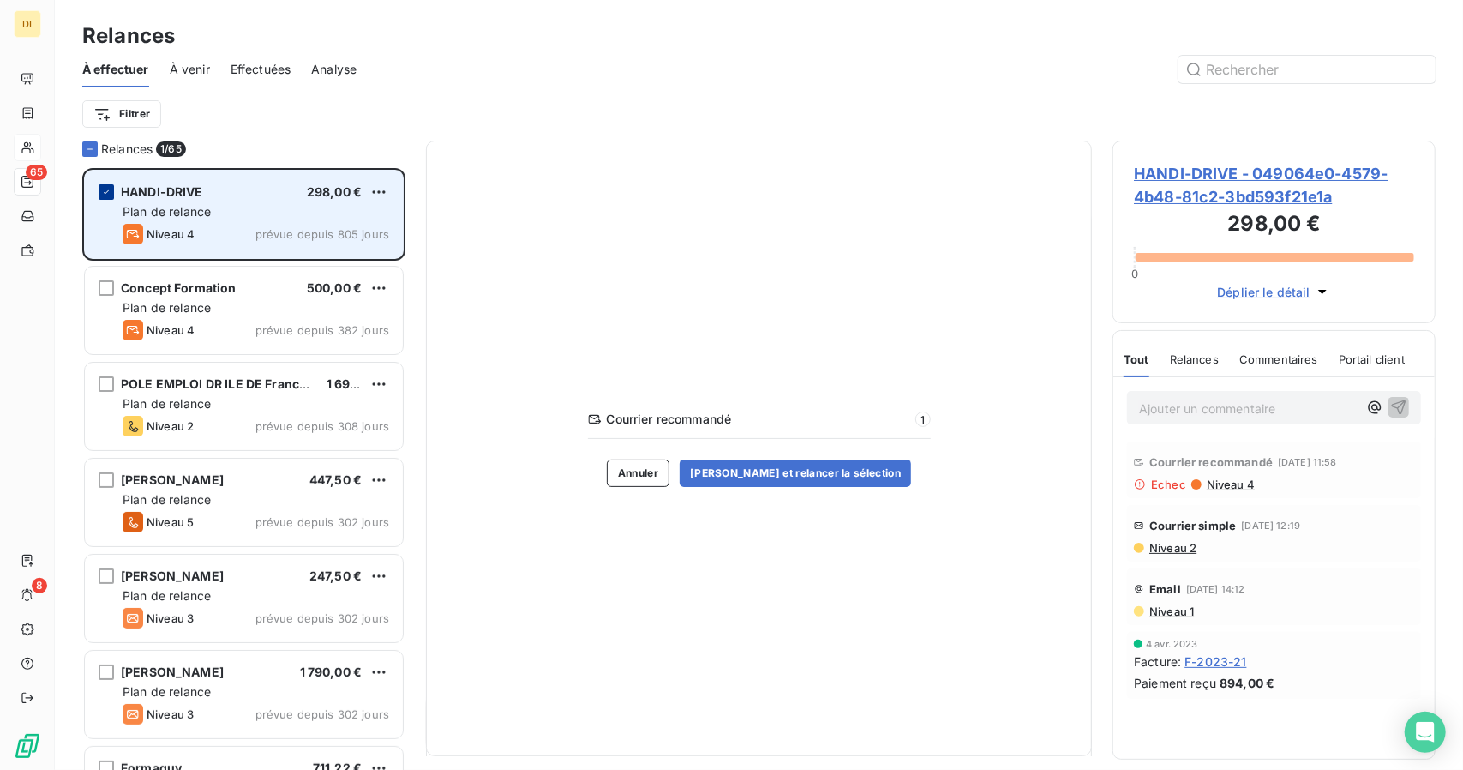
click at [109, 198] on div "grid" at bounding box center [106, 191] width 15 height 15
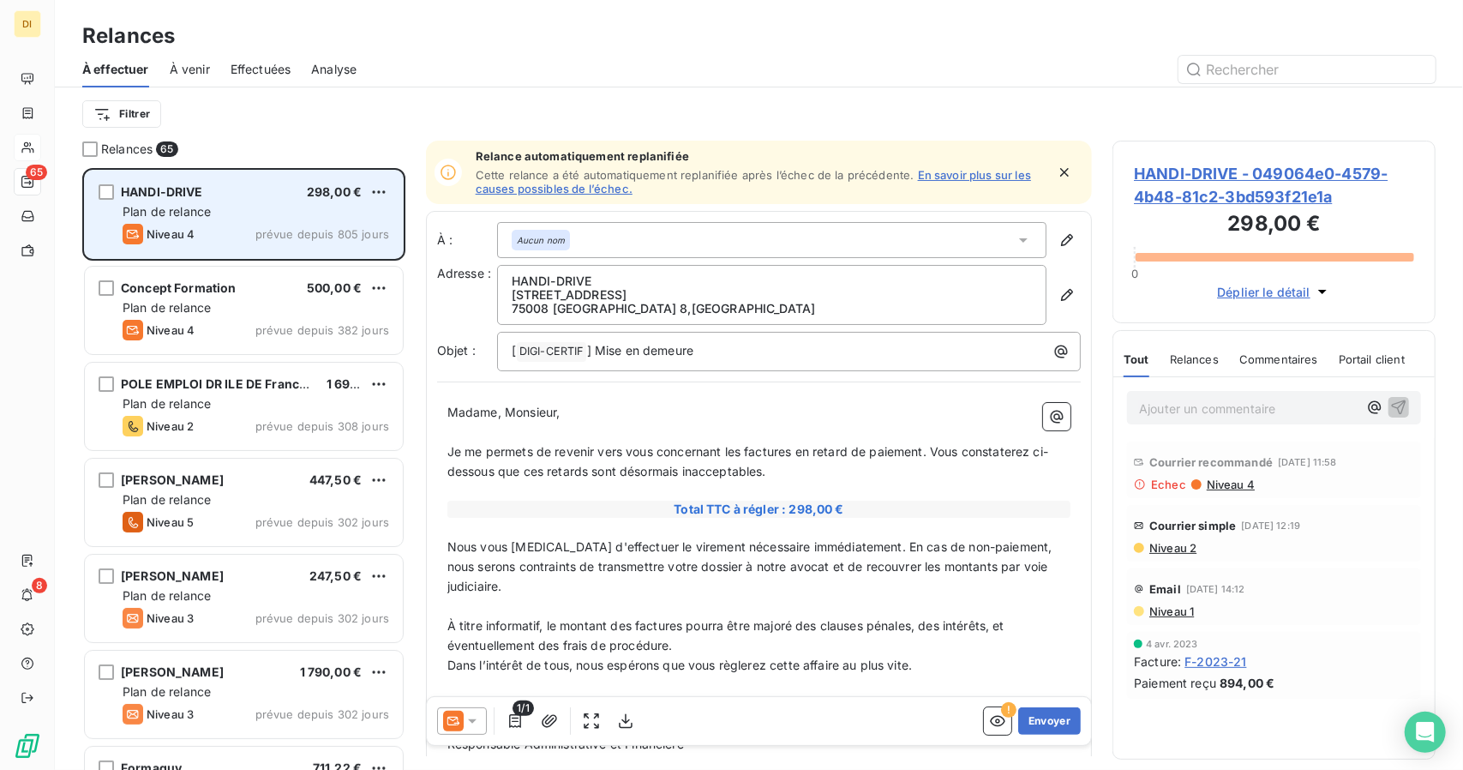
click at [134, 190] on span "HANDI-DRIVE" at bounding box center [162, 191] width 82 height 15
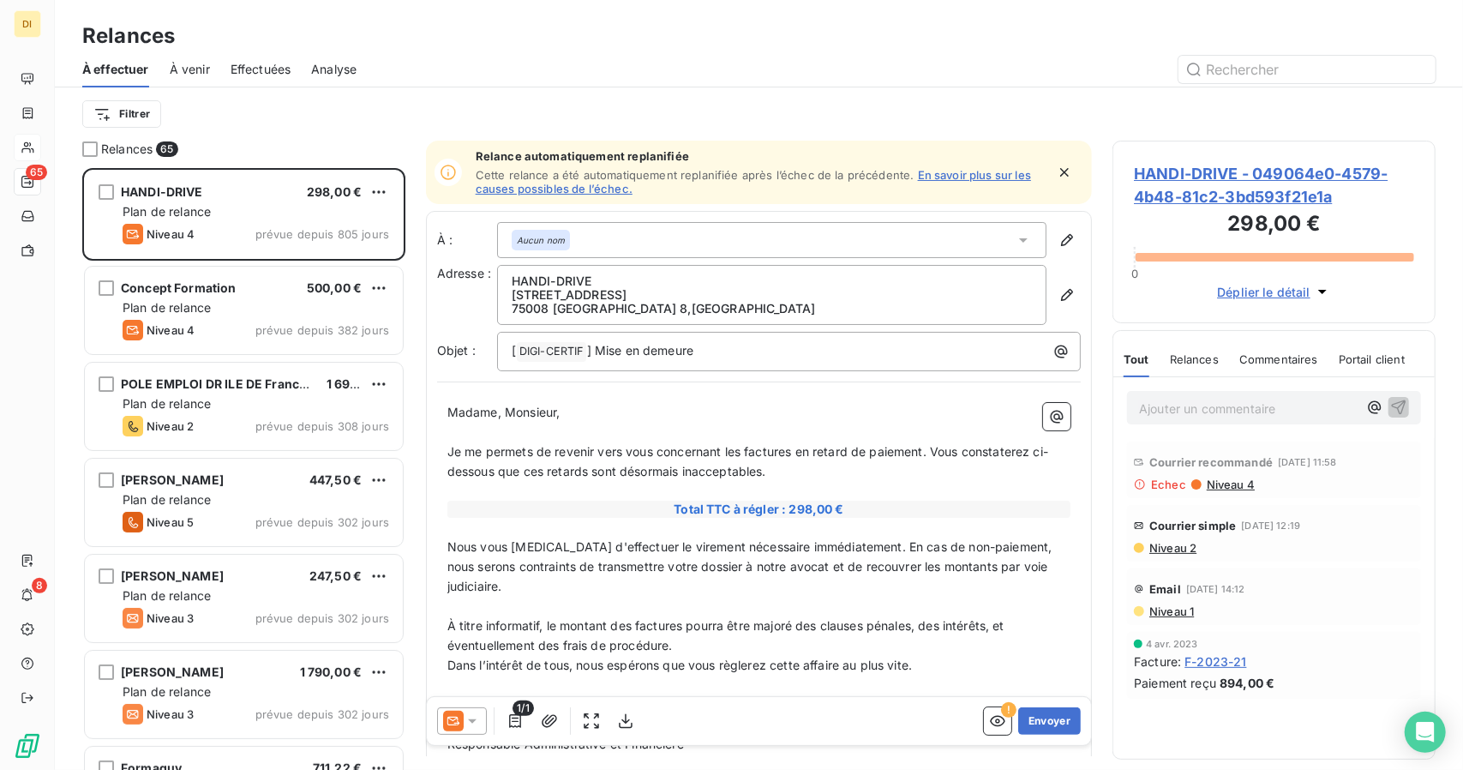
click at [1183, 169] on span "HANDI-DRIVE - 049064e0-4579-4b48-81c2-3bd593f21e1a" at bounding box center [1274, 185] width 280 height 46
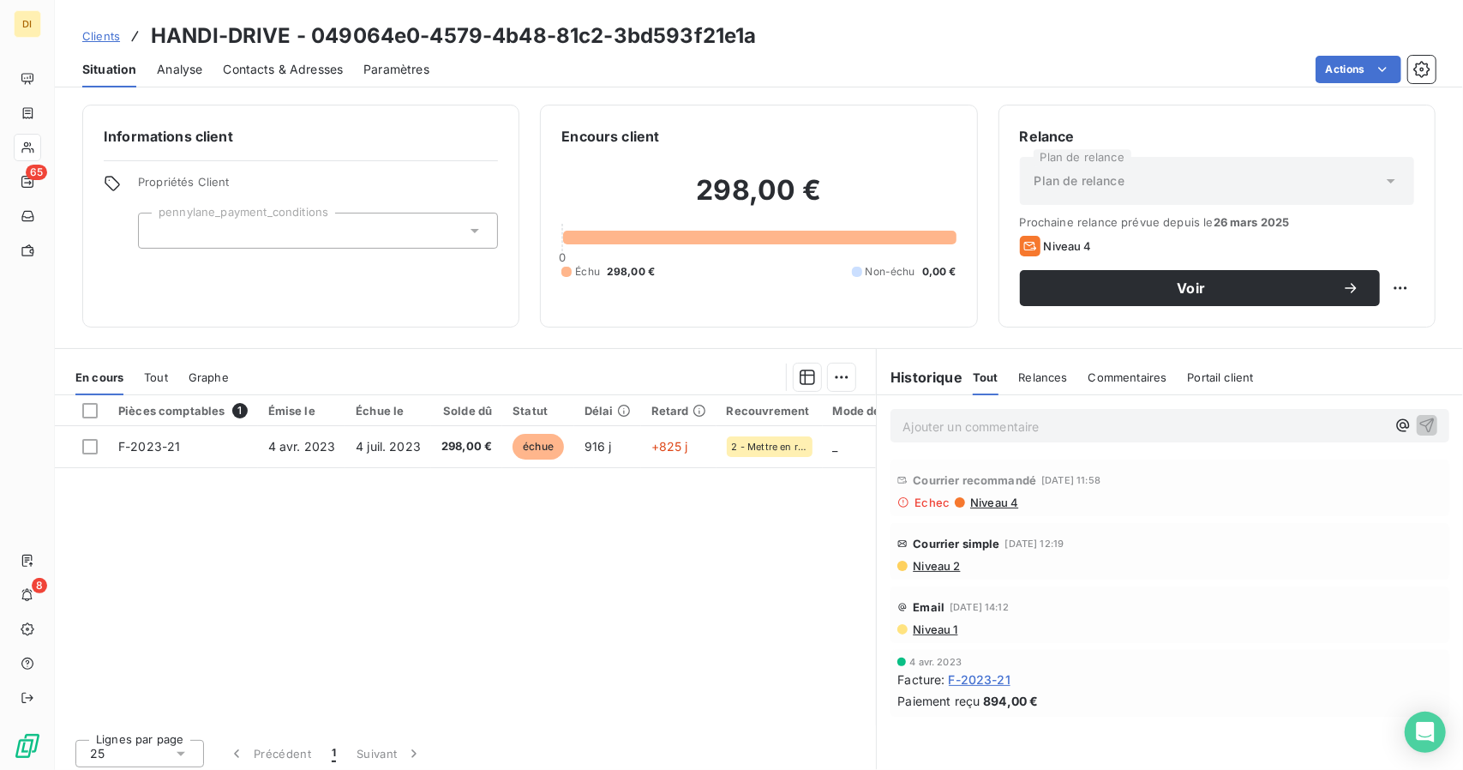
click at [969, 507] on span "Niveau 4" at bounding box center [994, 502] width 50 height 14
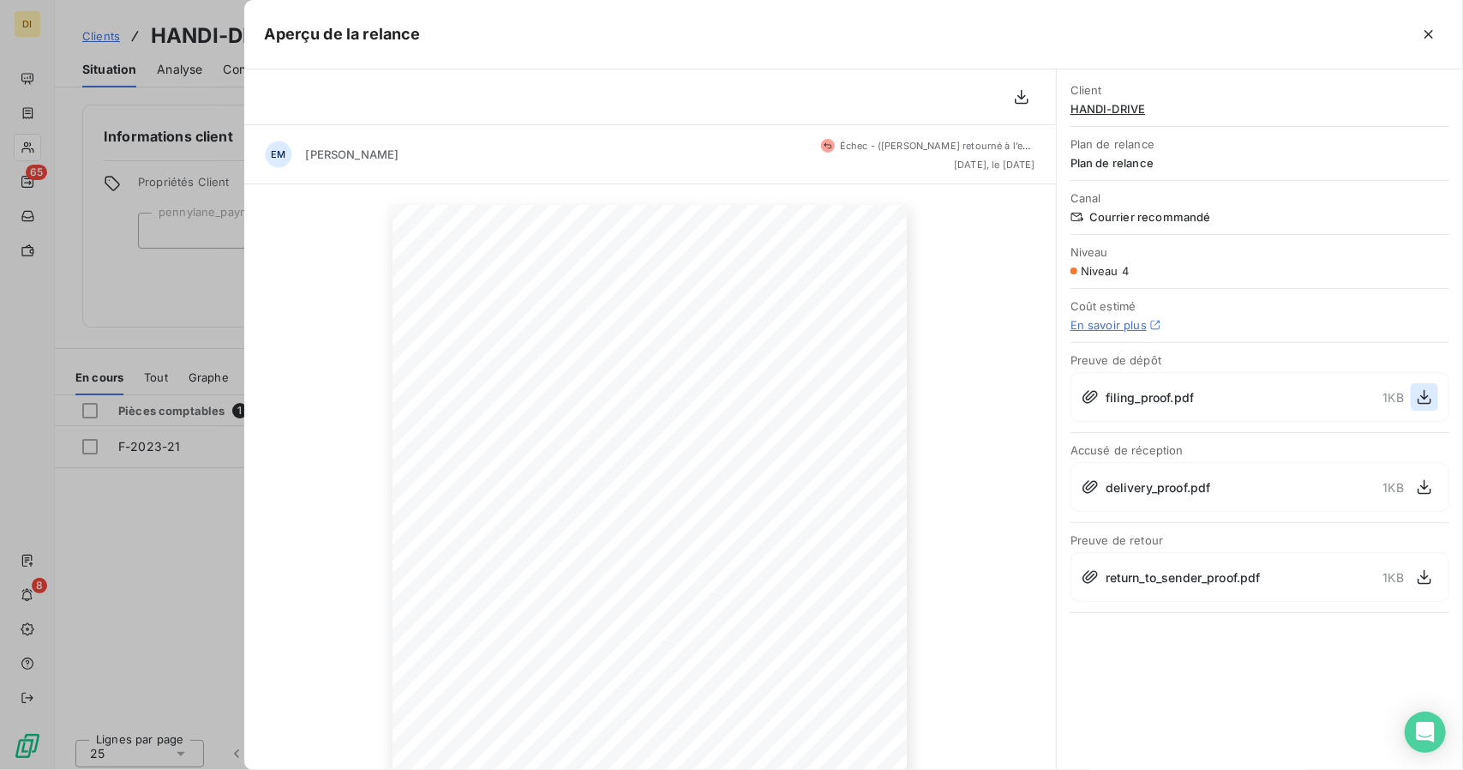
click at [1422, 401] on icon "button" at bounding box center [1425, 397] width 14 height 15
click at [1419, 32] on button "button" at bounding box center [1428, 34] width 27 height 27
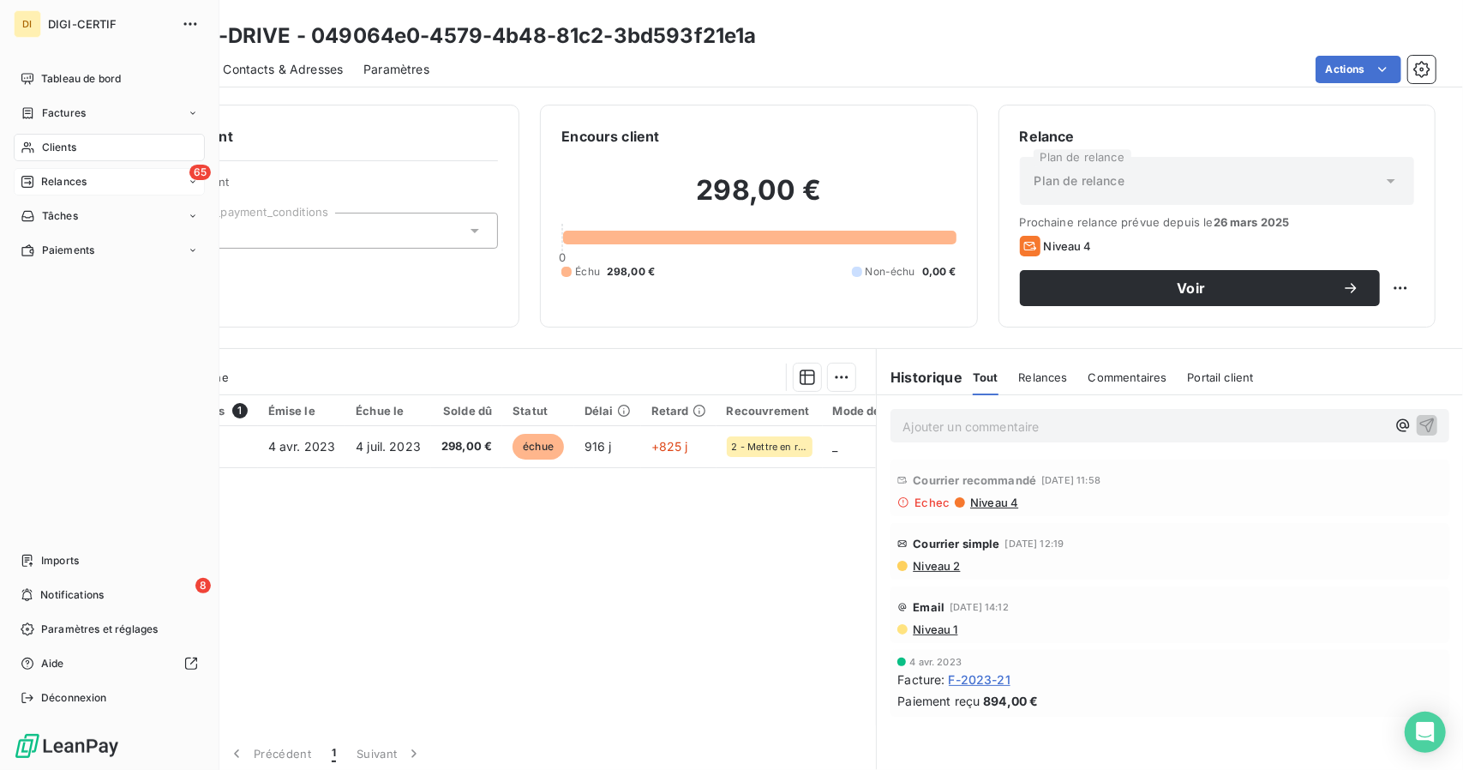
click at [88, 184] on div "65 Relances" at bounding box center [109, 181] width 191 height 27
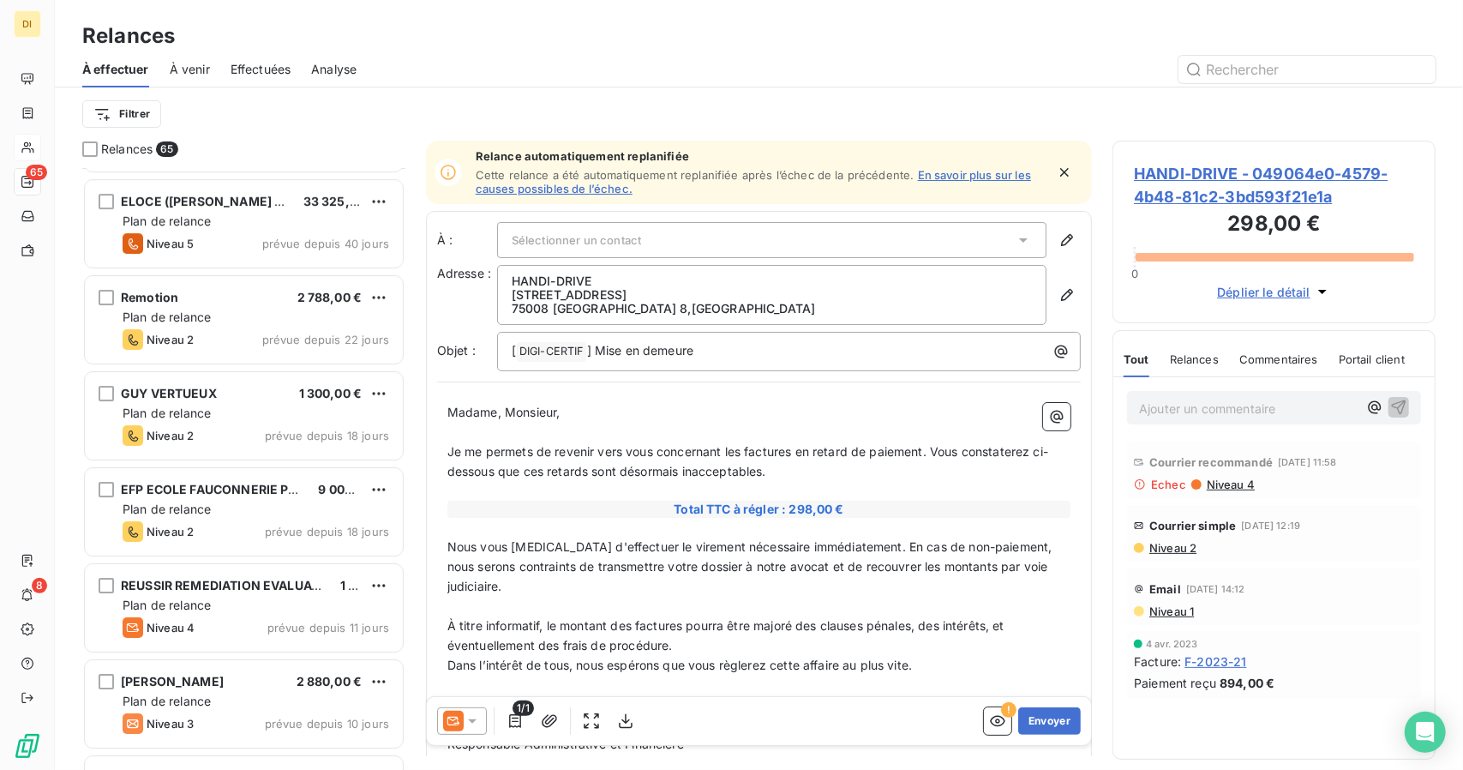
scroll to position [4017, 0]
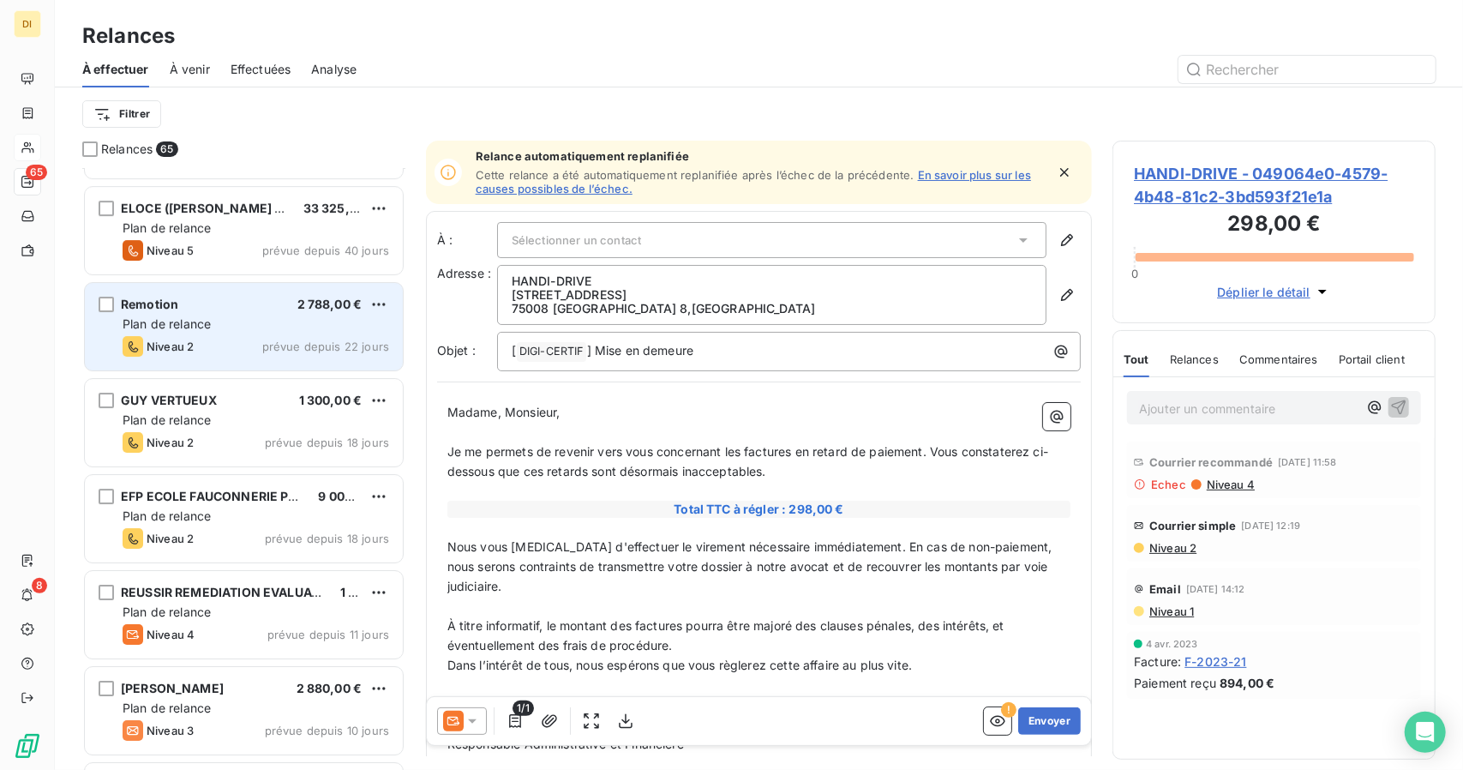
click at [253, 327] on div "Plan de relance" at bounding box center [256, 323] width 267 height 17
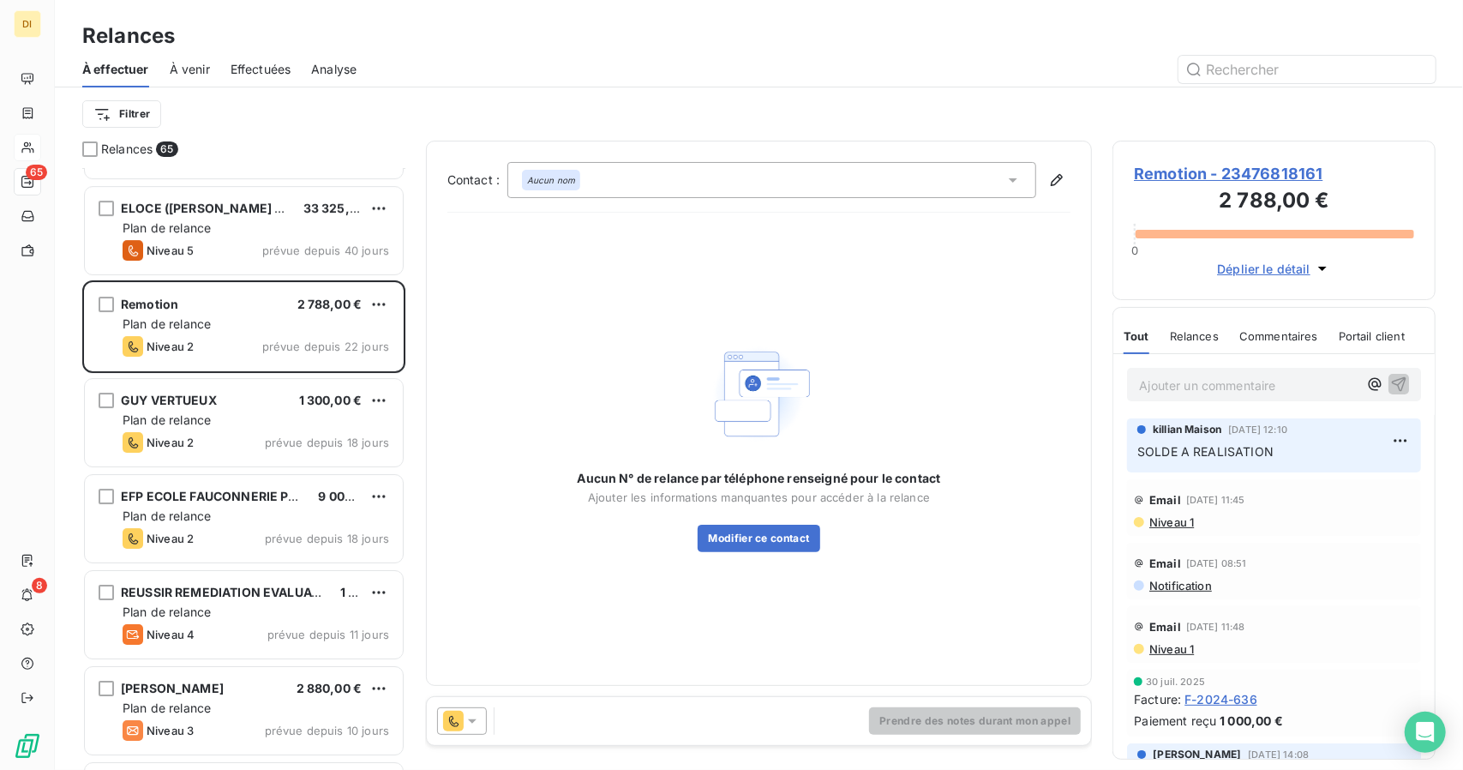
click at [1234, 171] on span "Remotion - 23476818161" at bounding box center [1274, 173] width 280 height 23
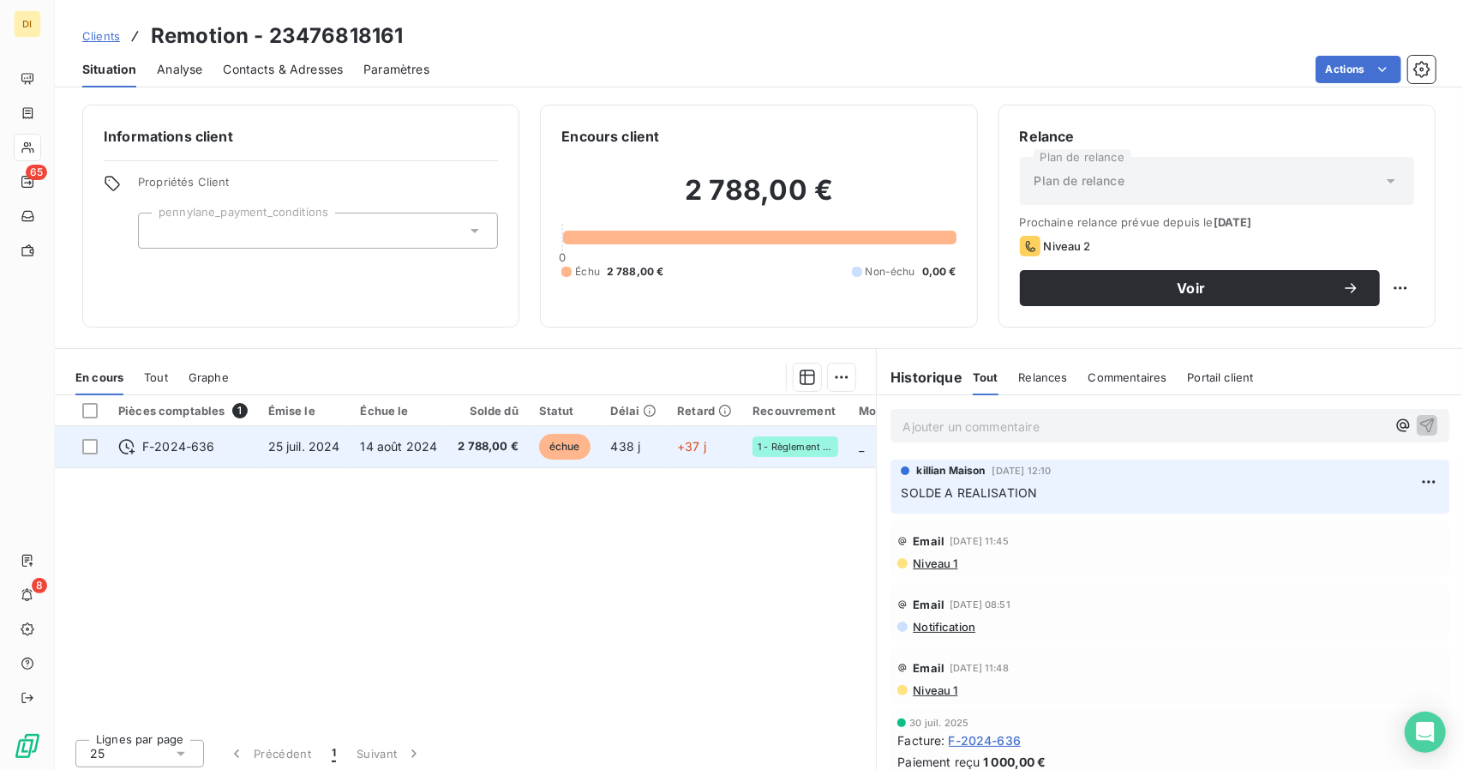
click at [483, 454] on td "2 788,00 €" at bounding box center [487, 446] width 81 height 41
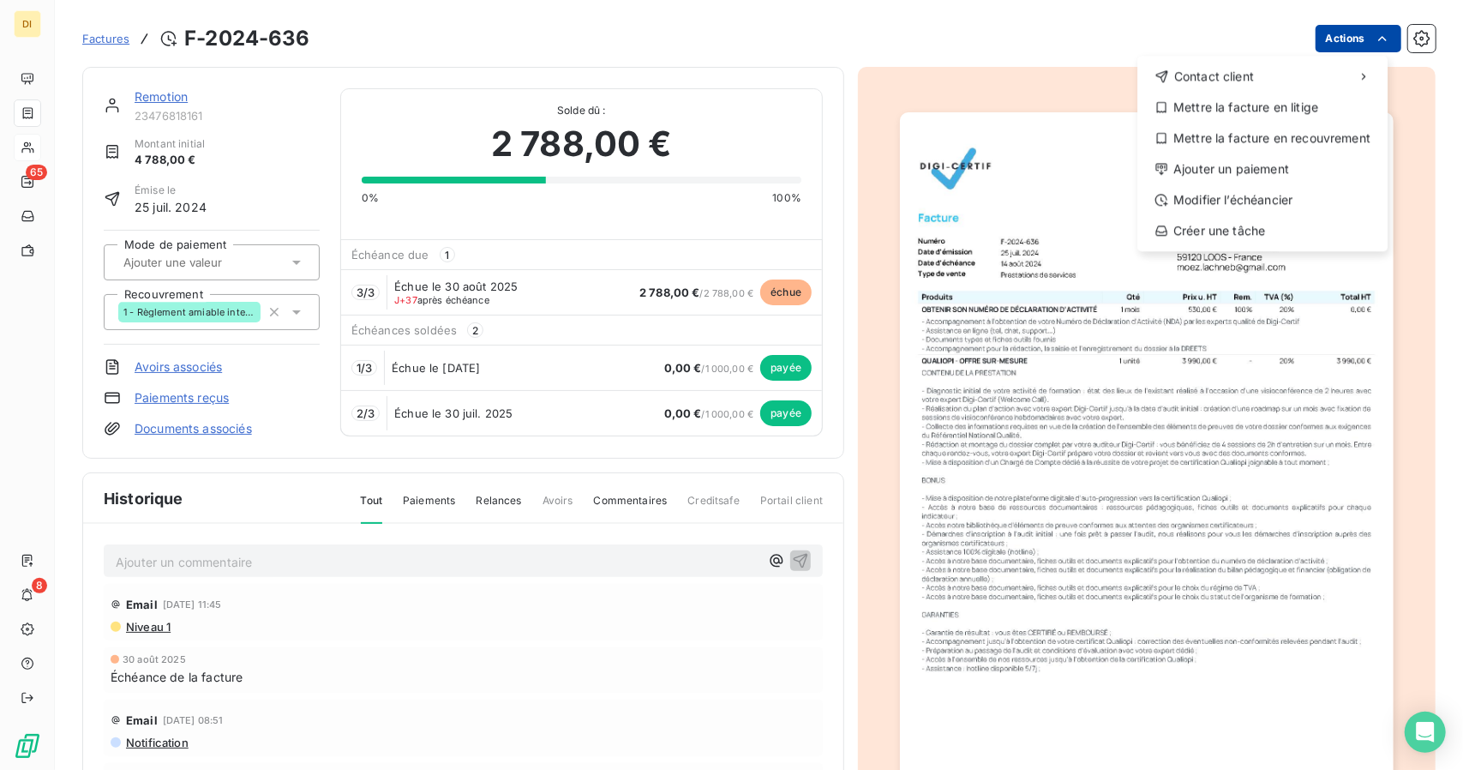
click at [1354, 37] on html "DI 65 8 Factures F-2024-636 Actions Contact client Mettre la facture en litige …" at bounding box center [731, 385] width 1463 height 770
click at [1276, 209] on div "Modifier l’échéancier" at bounding box center [1262, 199] width 237 height 27
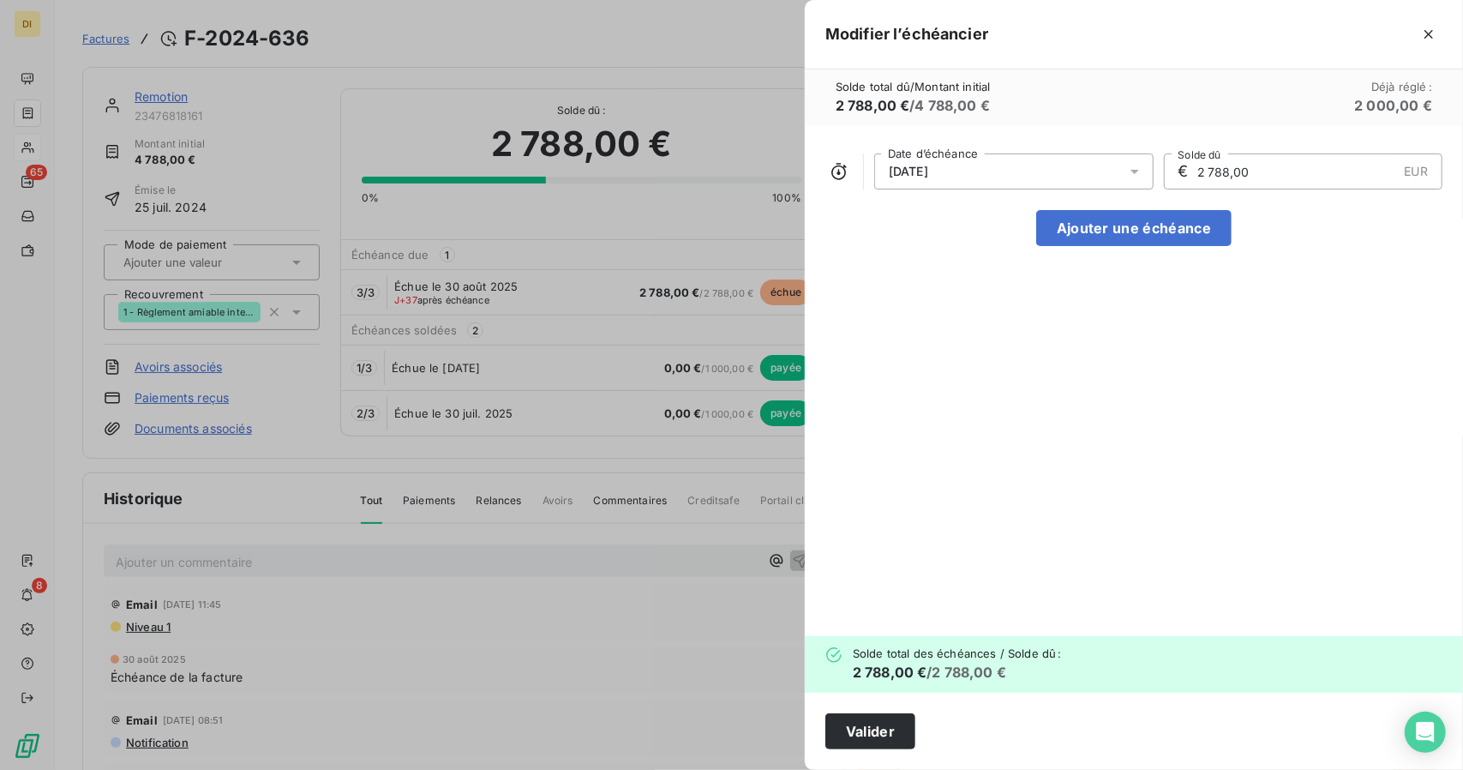
click at [1008, 162] on div "30/08/2025" at bounding box center [1013, 171] width 279 height 36
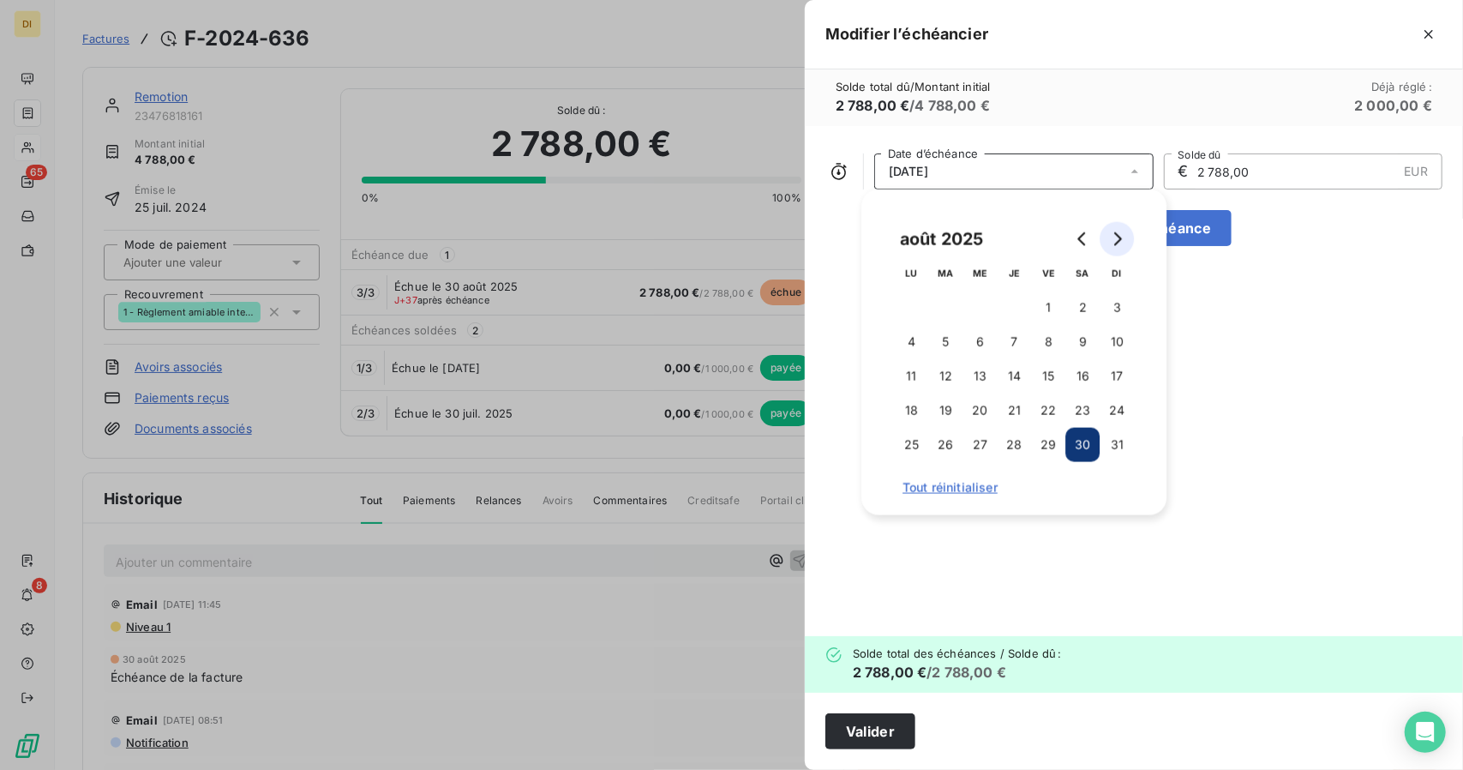
drag, startPoint x: 1099, startPoint y: 245, endPoint x: 1114, endPoint y: 241, distance: 15.2
click at [1114, 241] on div at bounding box center [1100, 239] width 69 height 34
click at [1114, 241] on icon "Go to next month" at bounding box center [1117, 239] width 14 height 14
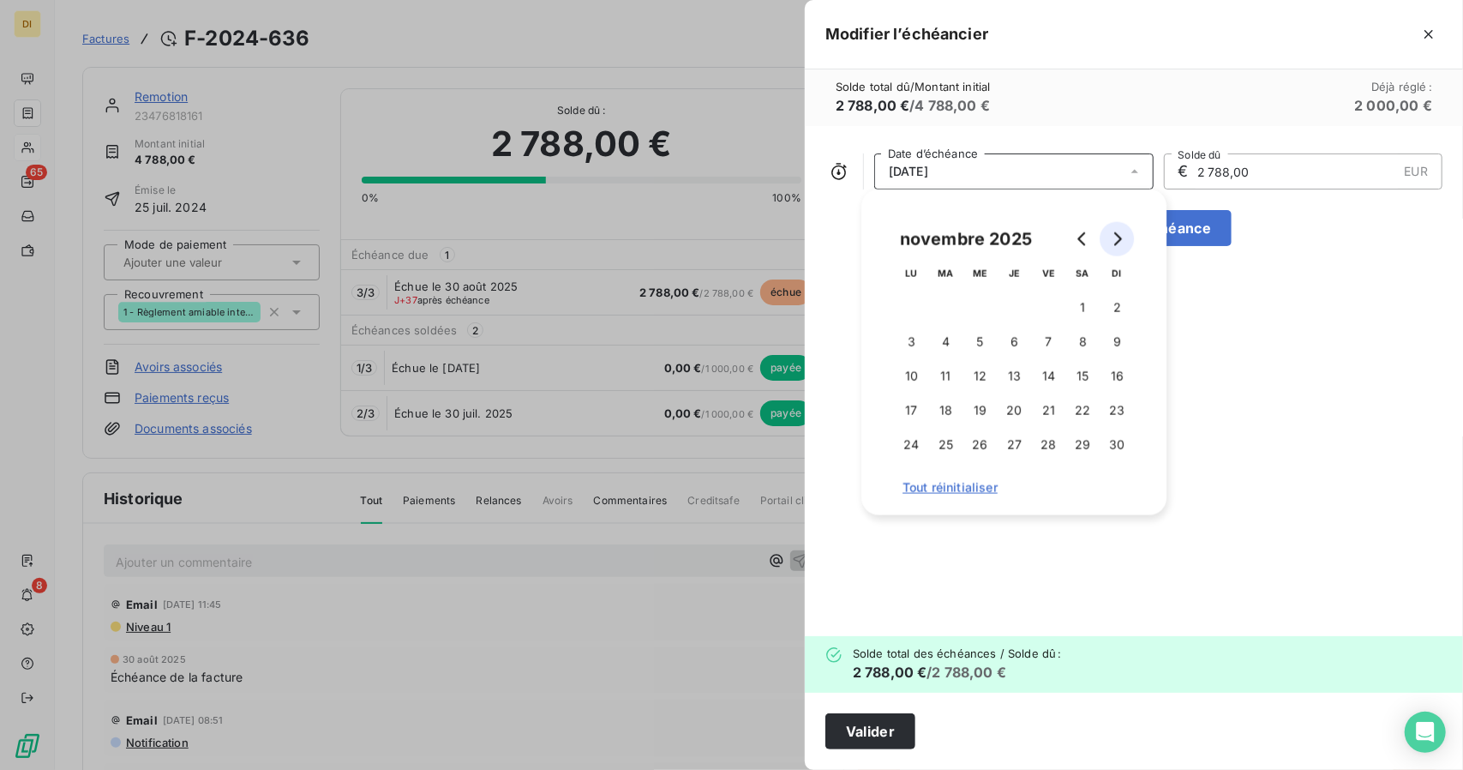
click at [1114, 241] on icon "Go to next month" at bounding box center [1117, 239] width 14 height 14
click at [1098, 236] on button "Go to previous month" at bounding box center [1083, 239] width 34 height 34
click at [979, 345] on button "10" at bounding box center [980, 342] width 34 height 34
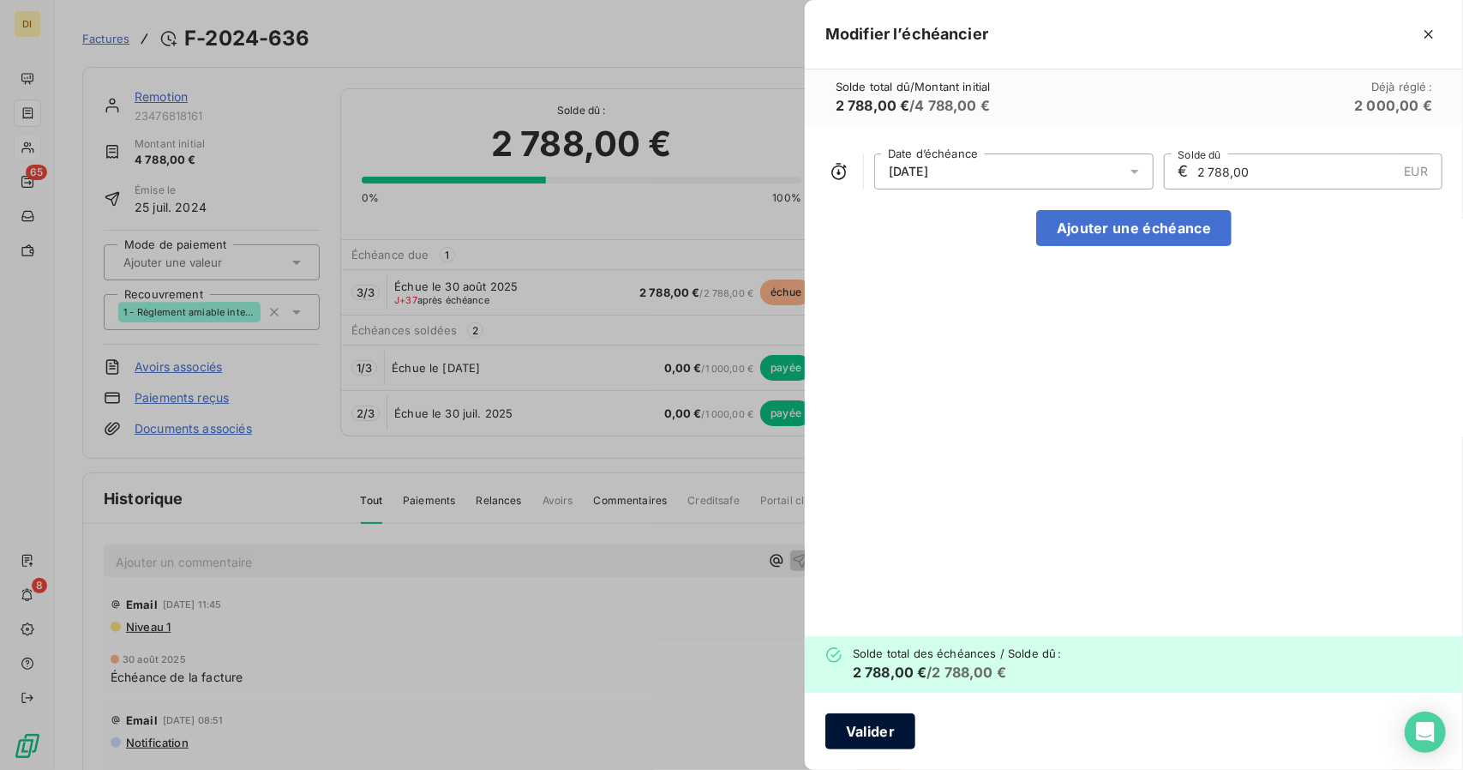
click at [868, 728] on button "Valider" at bounding box center [871, 731] width 90 height 36
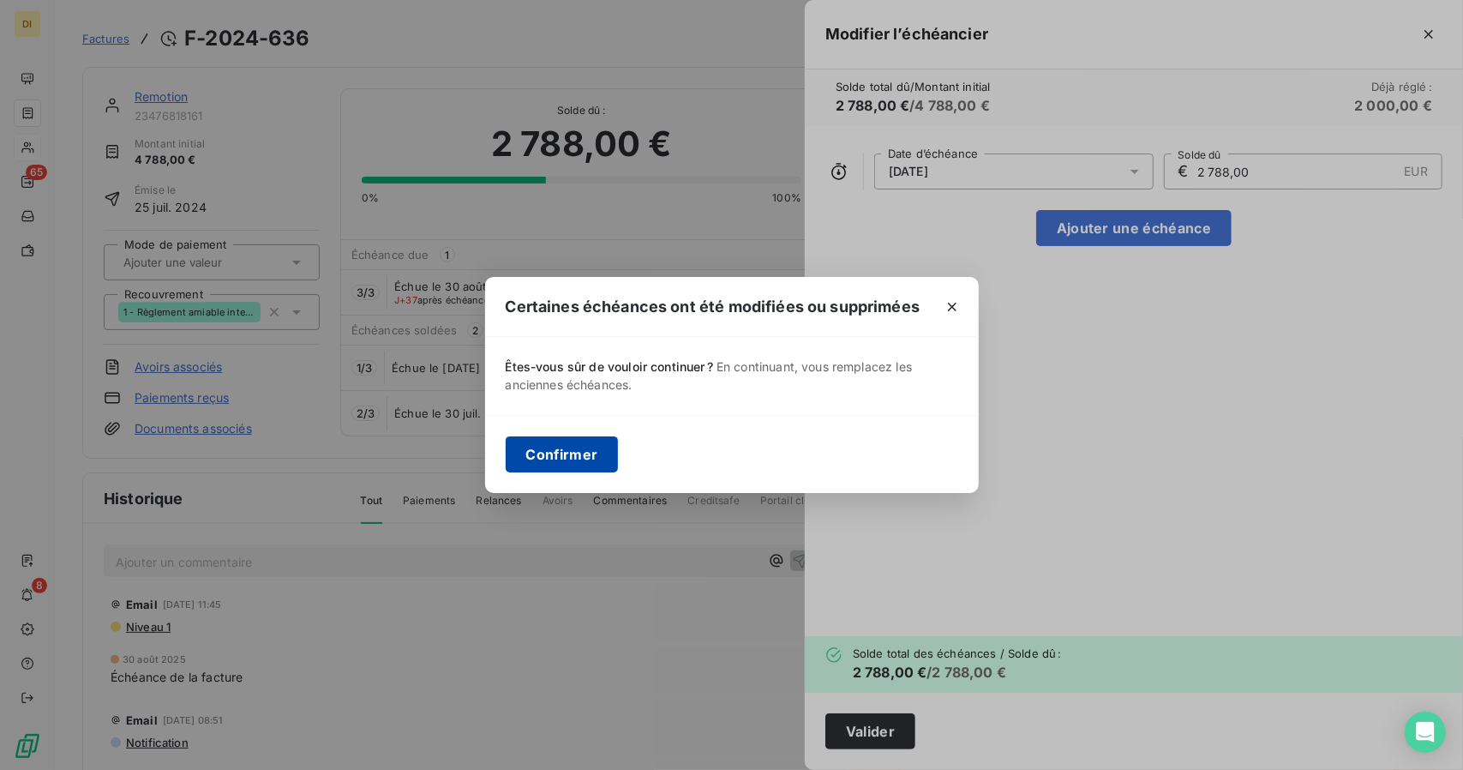
click at [554, 450] on button "Confirmer" at bounding box center [562, 454] width 113 height 36
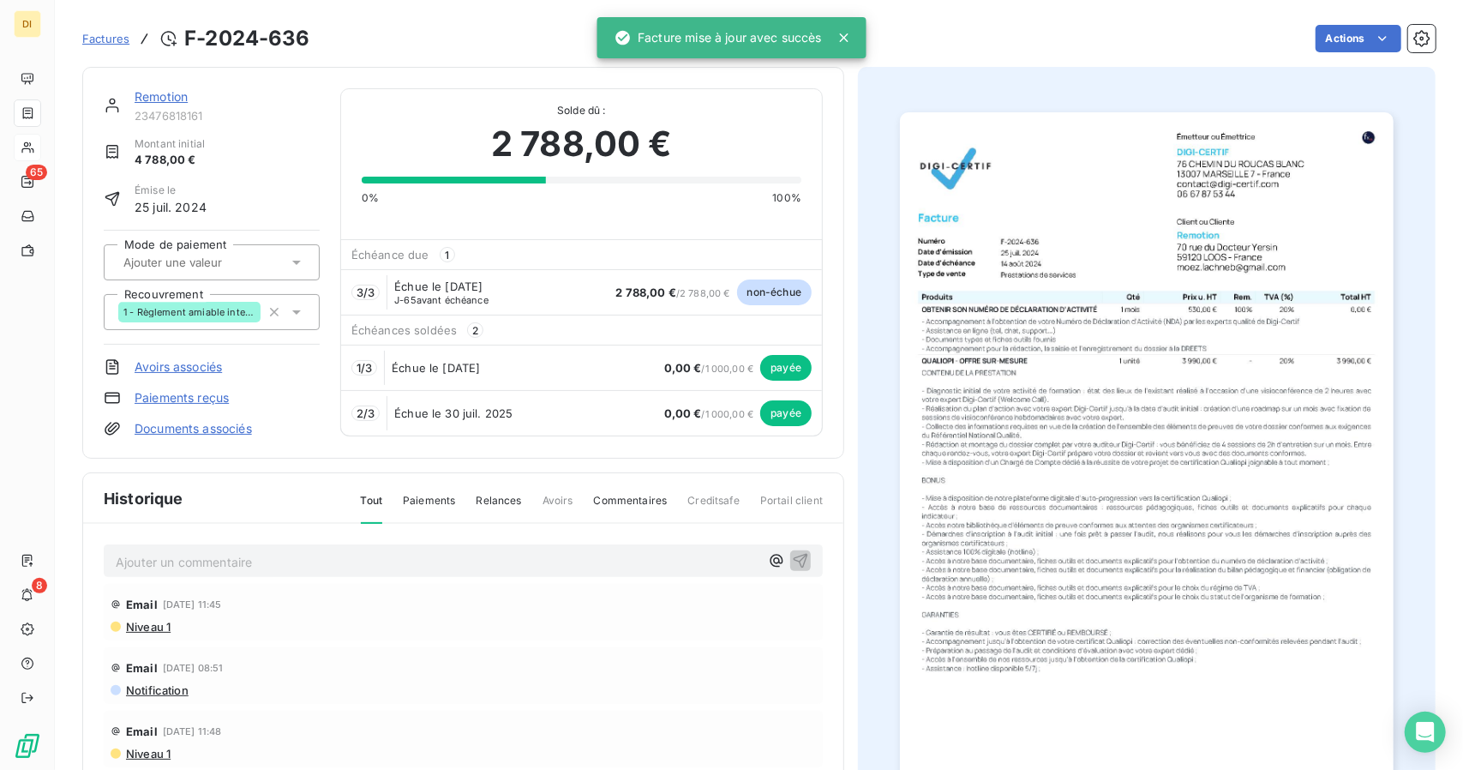
click at [135, 94] on link "Remotion" at bounding box center [161, 96] width 53 height 15
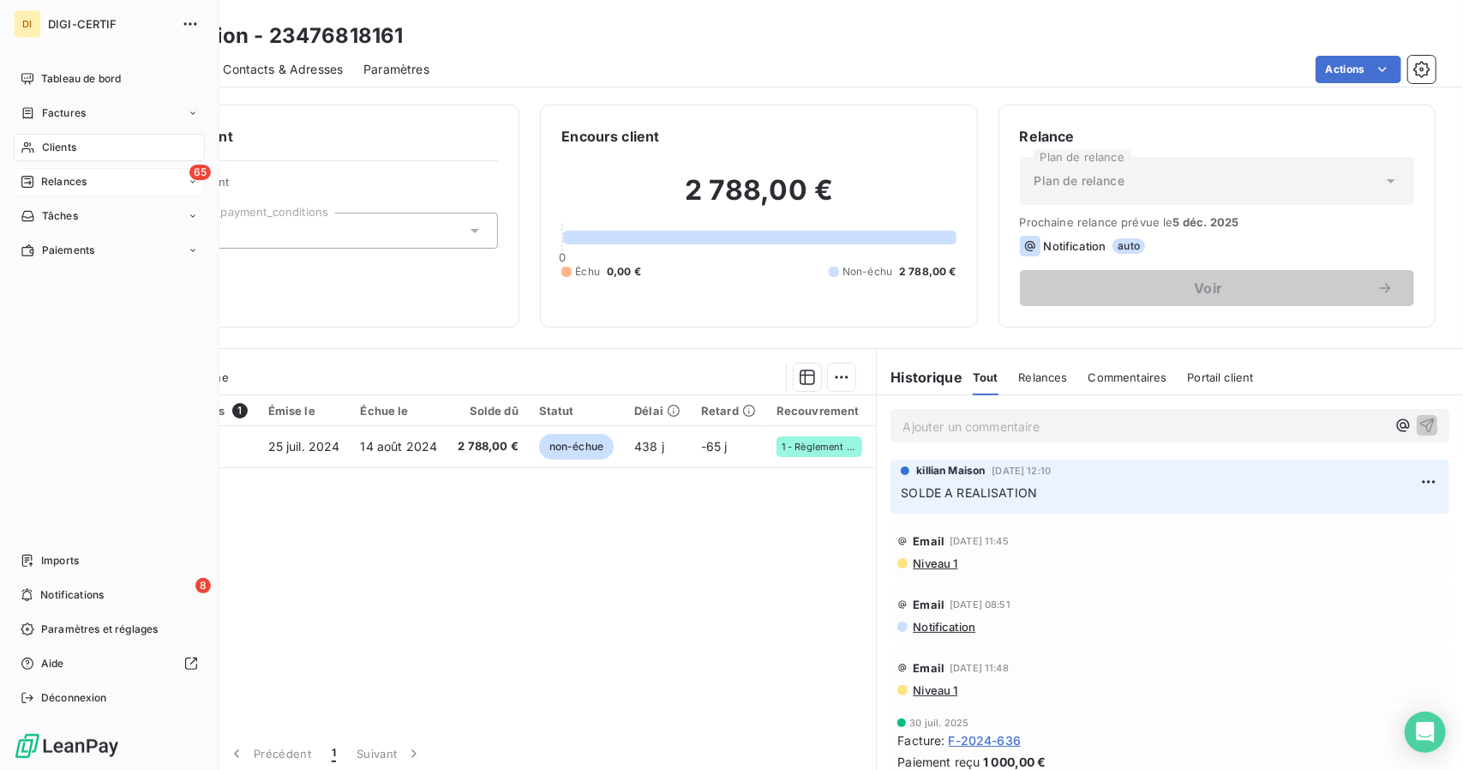
click at [73, 180] on span "Relances" at bounding box center [63, 181] width 45 height 15
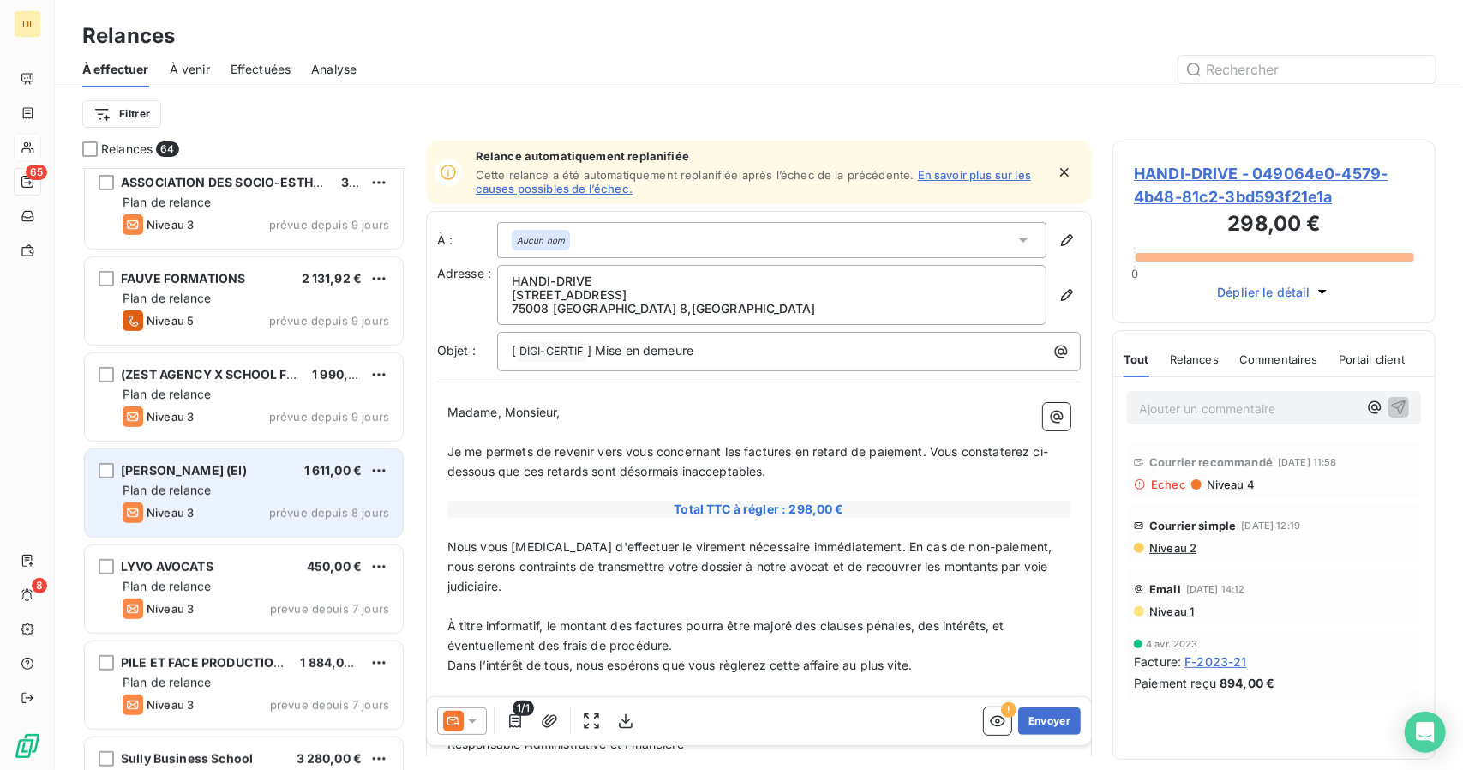
scroll to position [4922, 0]
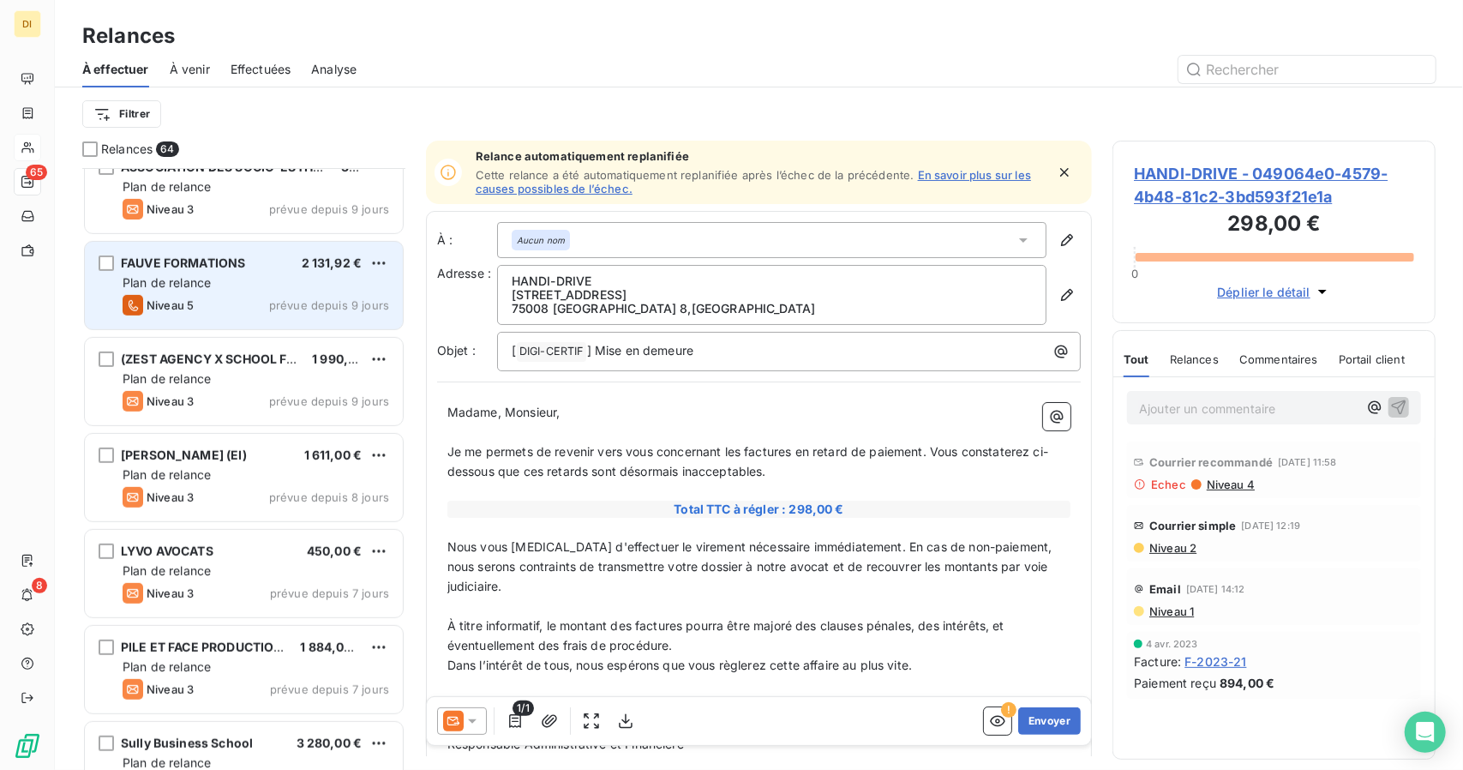
click at [256, 278] on div "Plan de relance" at bounding box center [256, 282] width 267 height 17
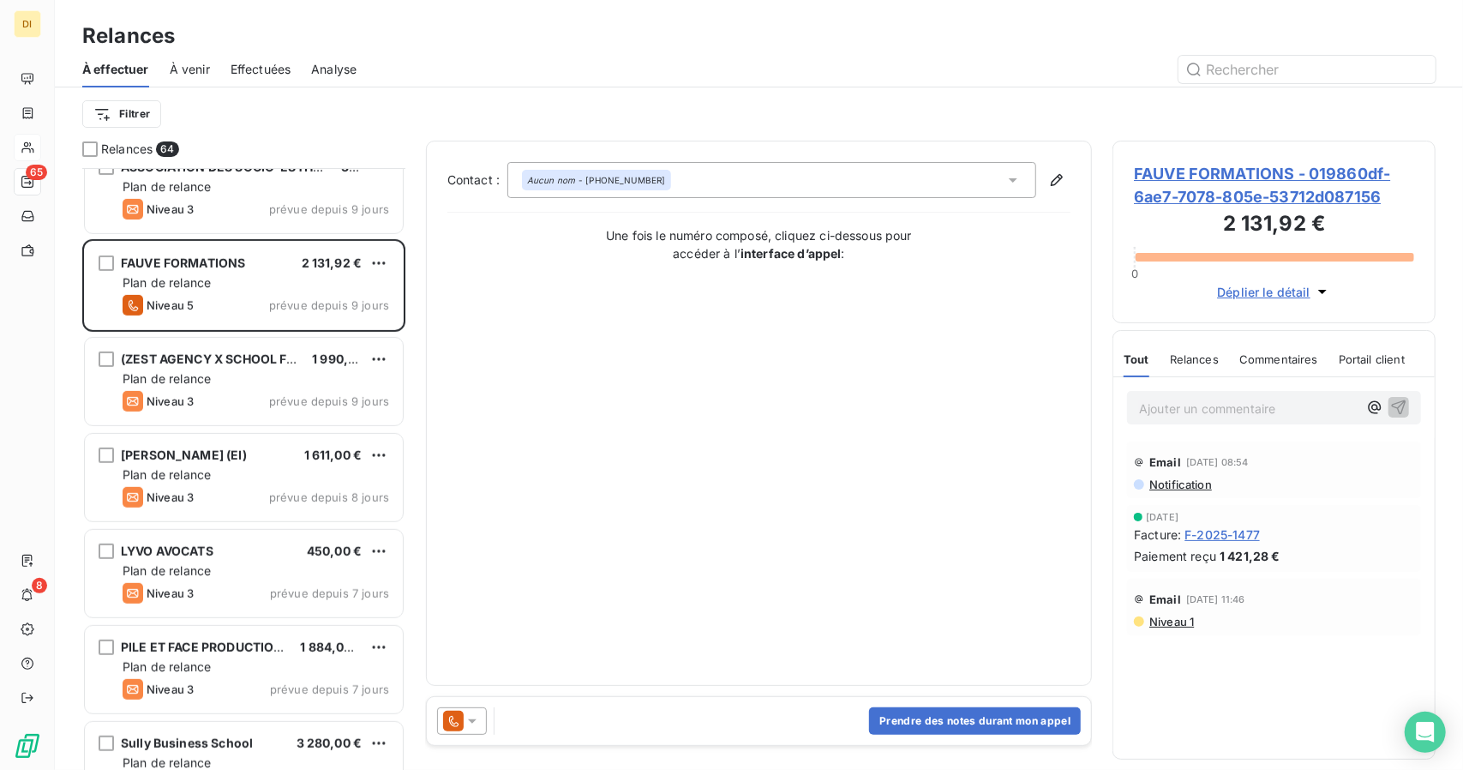
click at [1251, 183] on span "FAUVE FORMATIONS - 019860df-6ae7-7078-805e-53712d087156" at bounding box center [1274, 185] width 280 height 46
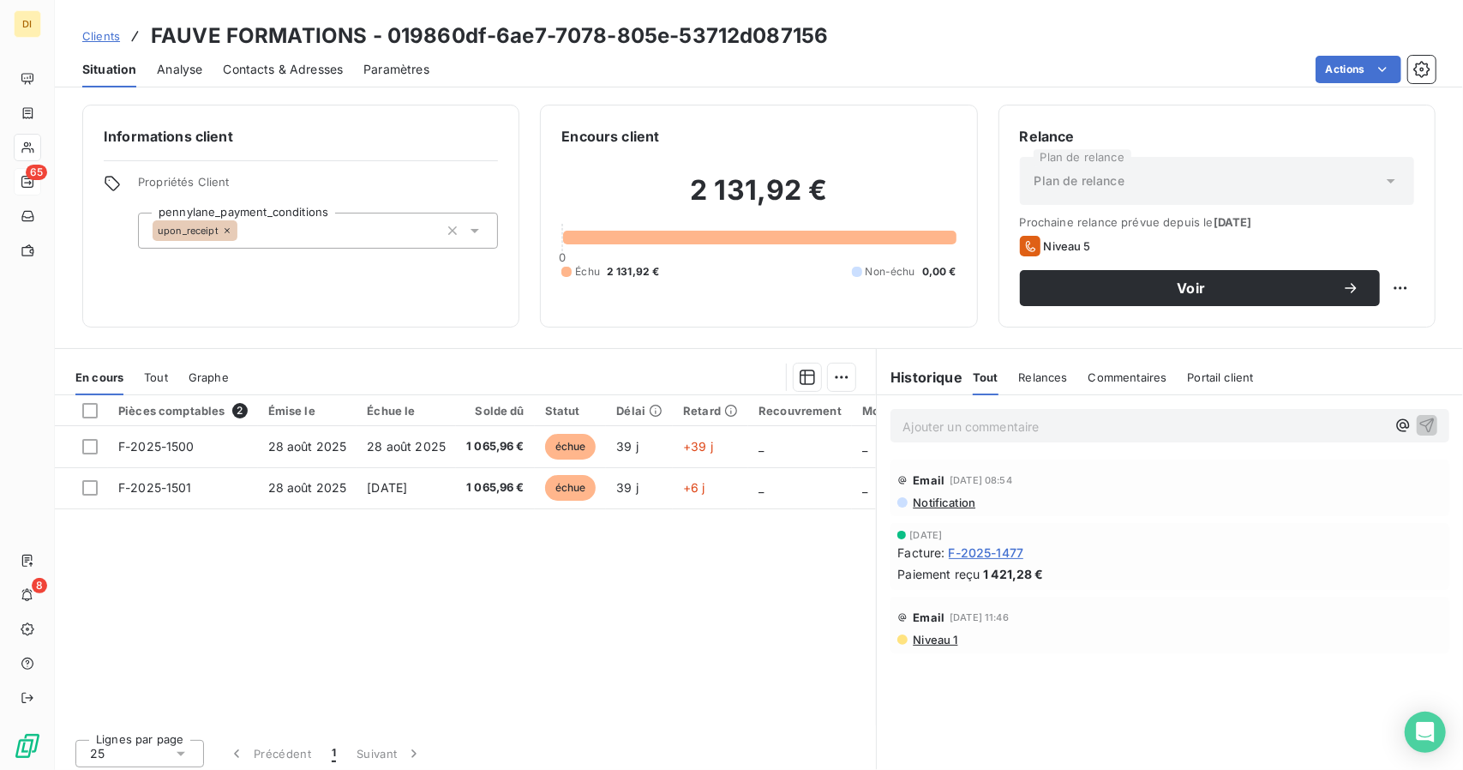
click at [995, 549] on span "F-2025-1477" at bounding box center [986, 553] width 75 height 18
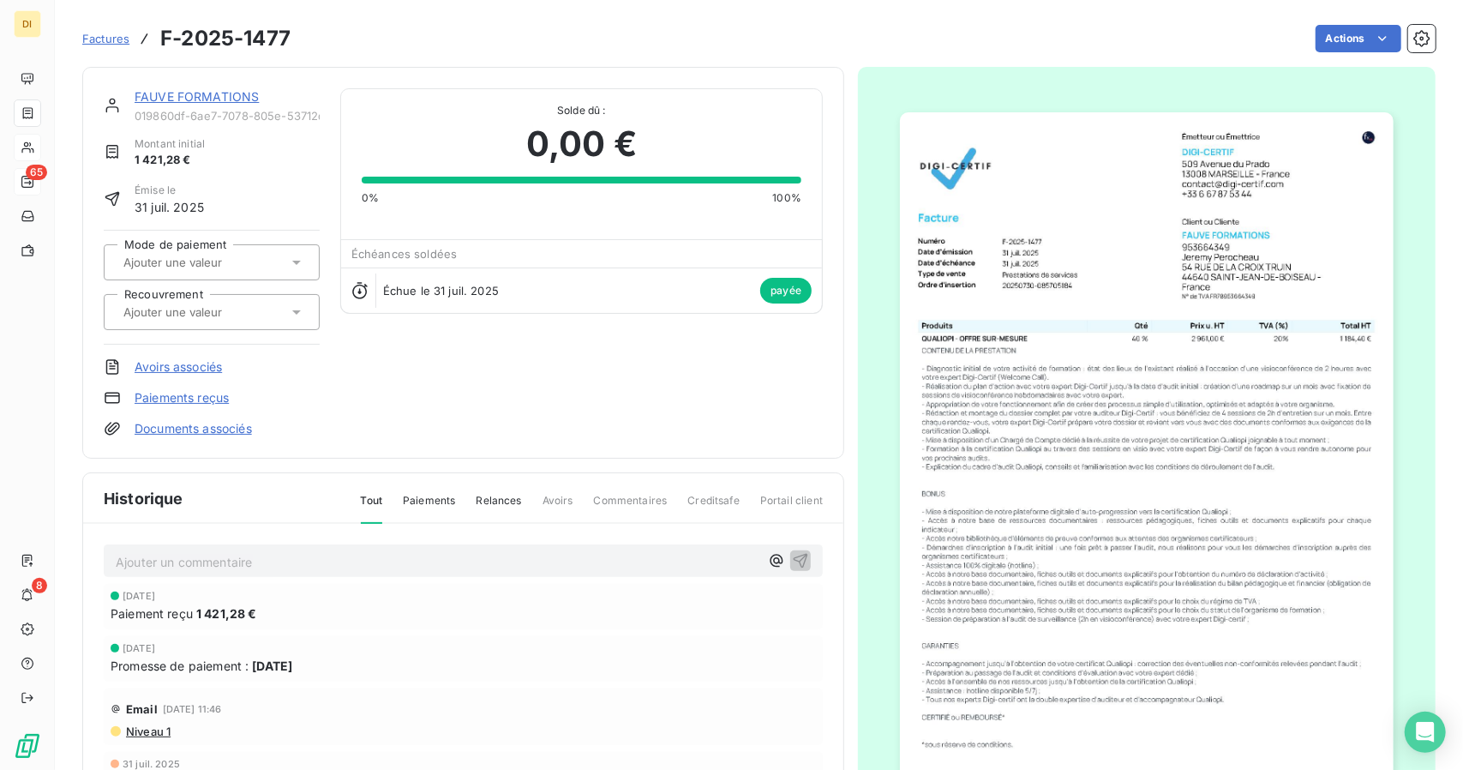
drag, startPoint x: 212, startPoint y: 87, endPoint x: 211, endPoint y: 104, distance: 16.3
click at [211, 104] on div "FAUVE FORMATIONS" at bounding box center [227, 96] width 185 height 17
drag, startPoint x: 211, startPoint y: 104, endPoint x: 211, endPoint y: 81, distance: 23.1
click at [211, 81] on div "FAUVE FORMATIONS 019860df-6ae7-7078-805e-53712d087156 Montant initial 1 421,28 …" at bounding box center [463, 263] width 762 height 392
click at [206, 93] on link "FAUVE FORMATIONS" at bounding box center [197, 96] width 124 height 15
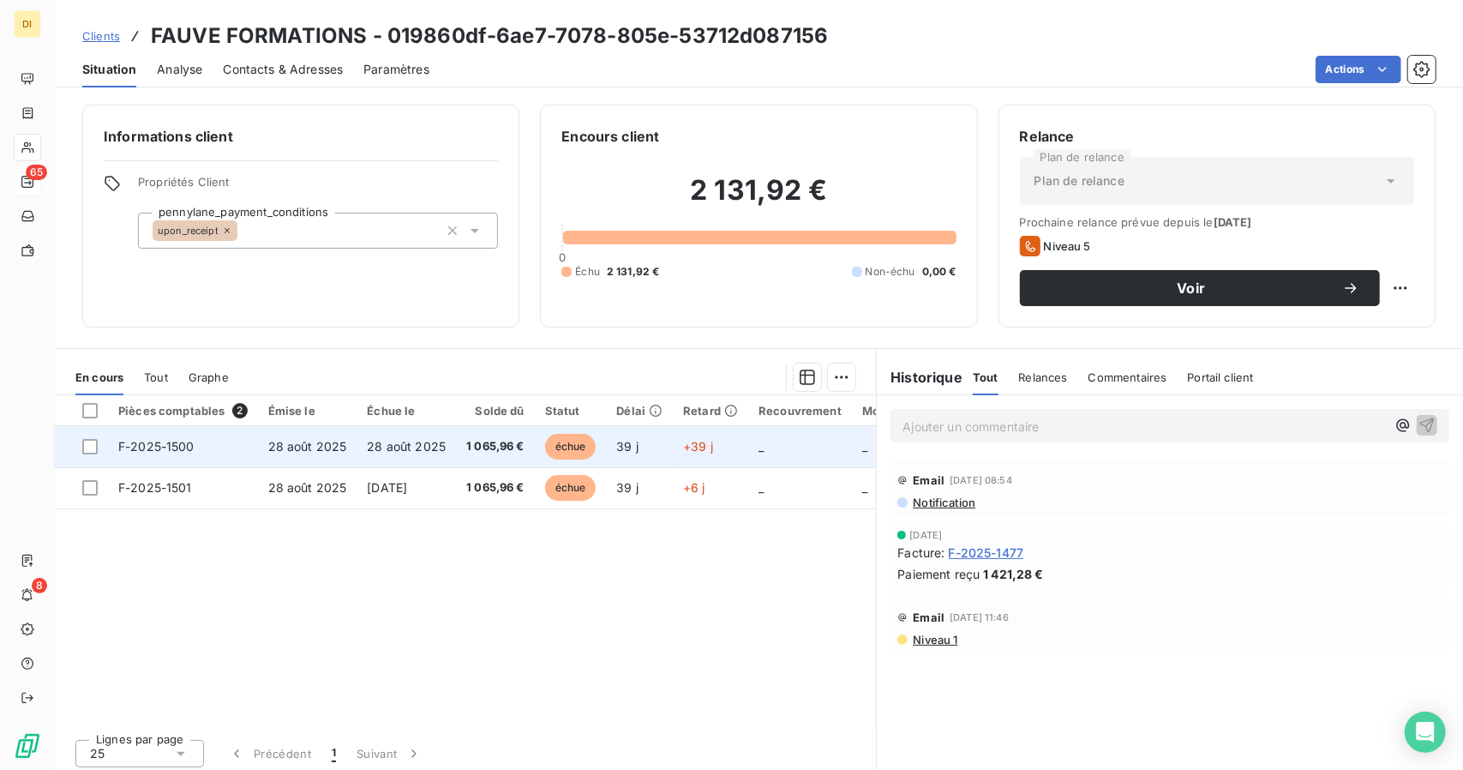
click at [383, 447] on span "28 août 2025" at bounding box center [406, 446] width 79 height 15
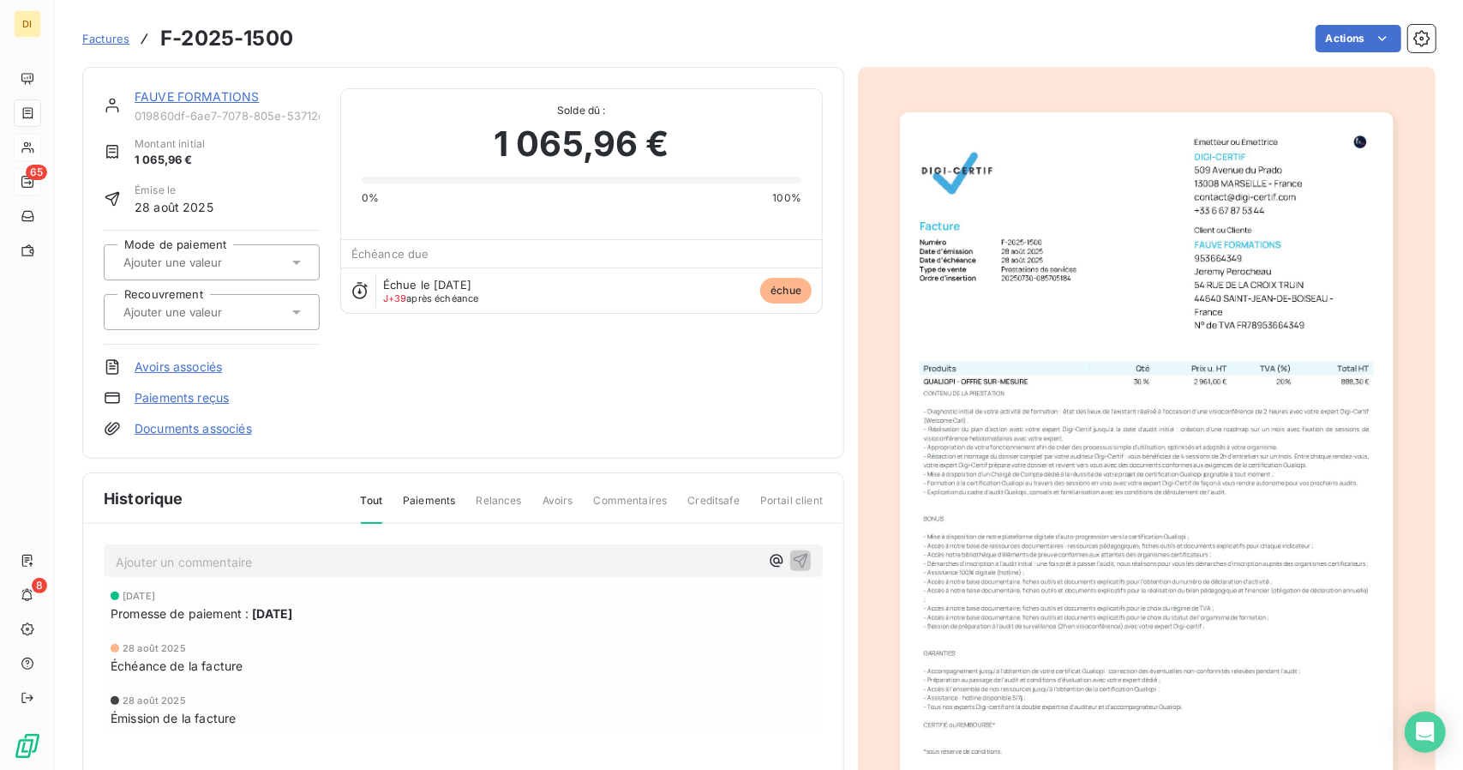
click at [178, 93] on link "FAUVE FORMATIONS" at bounding box center [197, 96] width 124 height 15
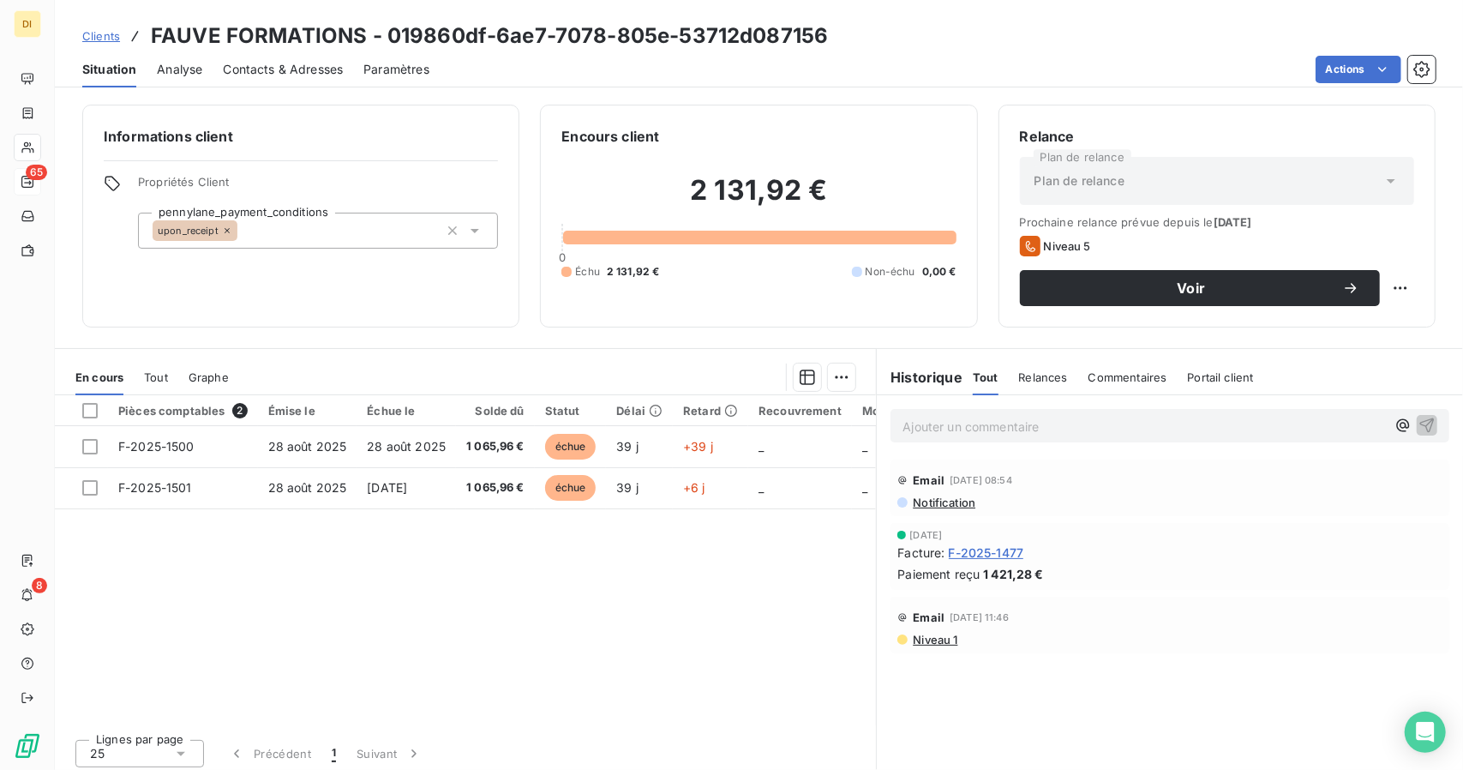
click at [962, 551] on span "F-2025-1477" at bounding box center [986, 553] width 75 height 18
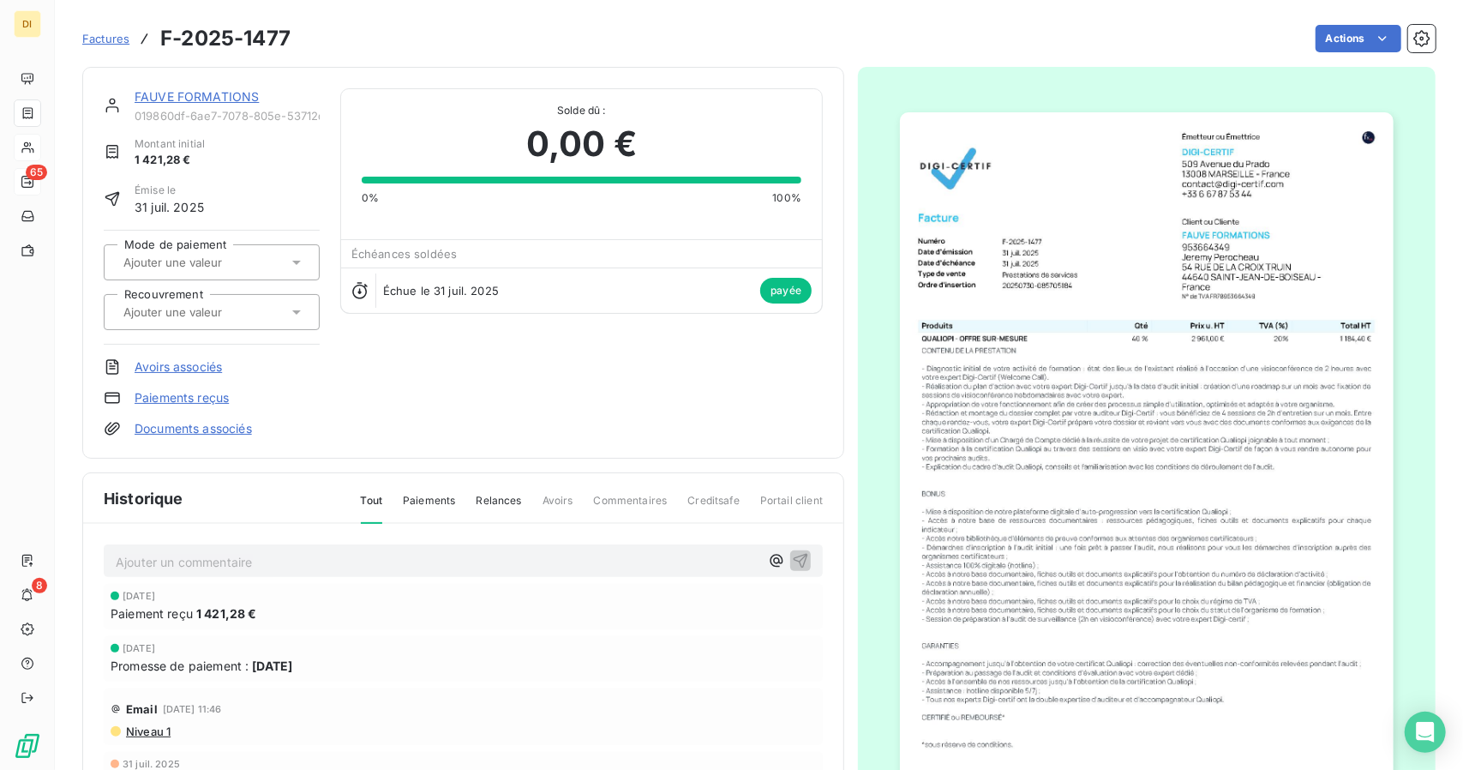
click at [215, 93] on link "FAUVE FORMATIONS" at bounding box center [197, 96] width 124 height 15
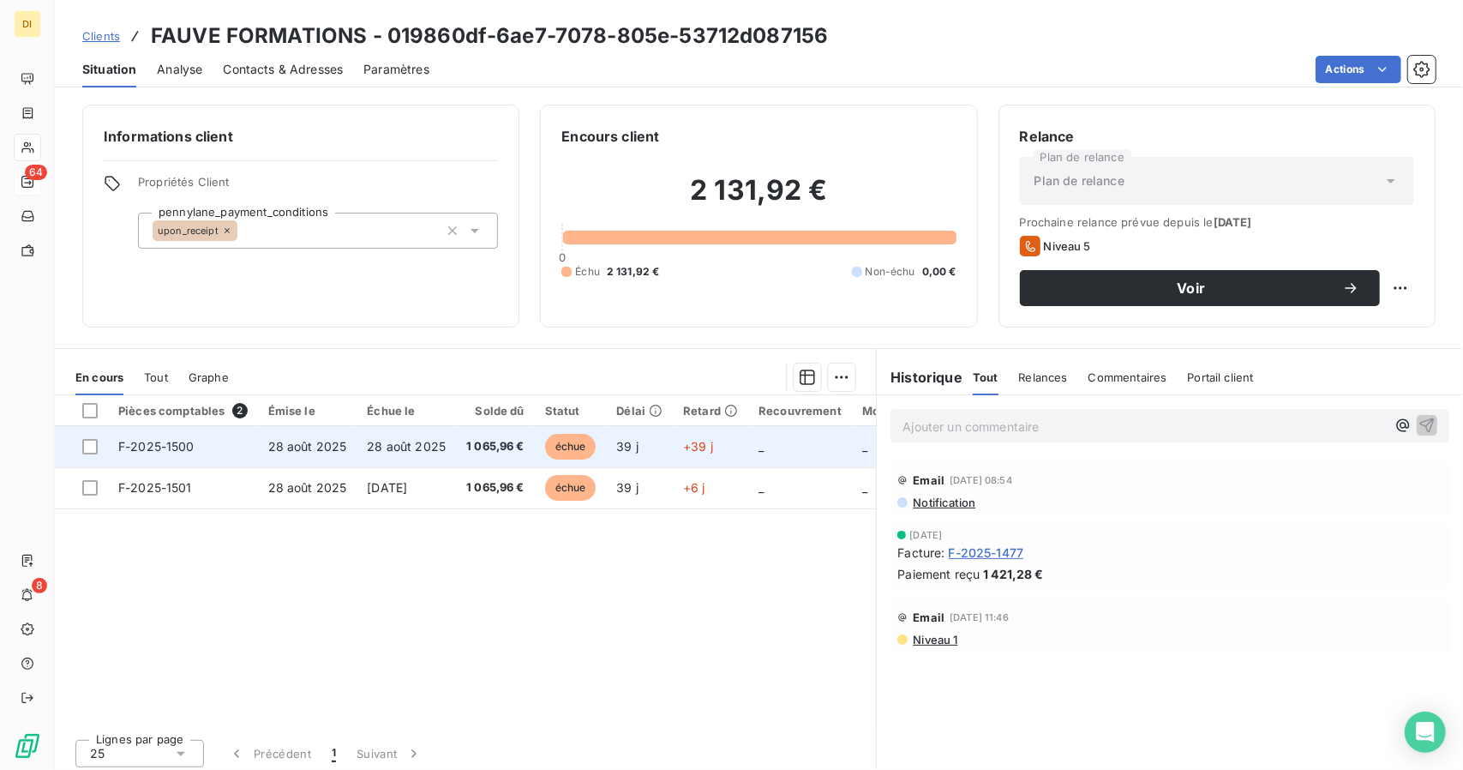
click at [409, 454] on td "28 août 2025" at bounding box center [406, 446] width 99 height 41
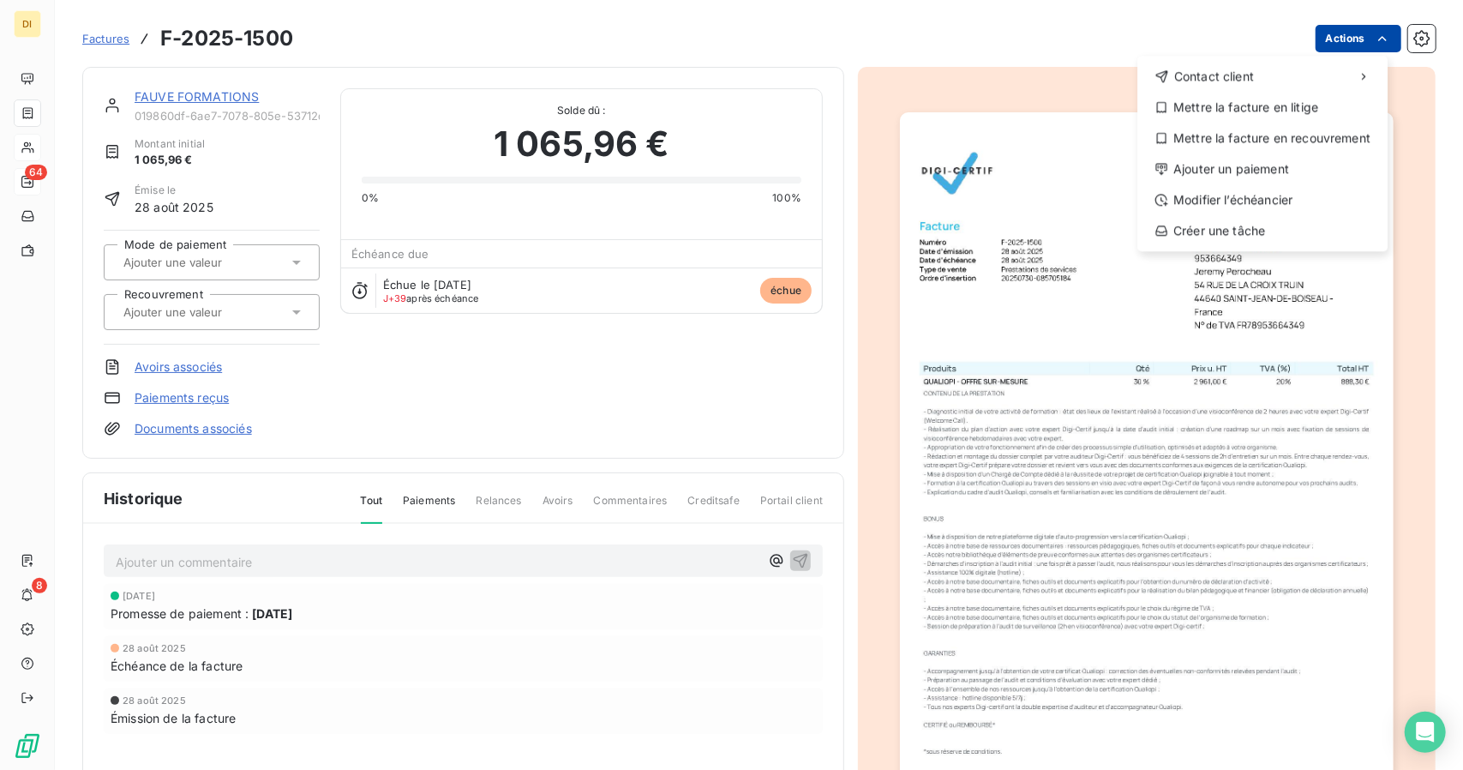
click at [1306, 43] on html "DI 64 8 Factures F-2025-1500 Actions Contact client Mettre la facture en litige…" at bounding box center [731, 385] width 1463 height 770
click at [1252, 201] on div "Modifier l’échéancier" at bounding box center [1262, 199] width 237 height 27
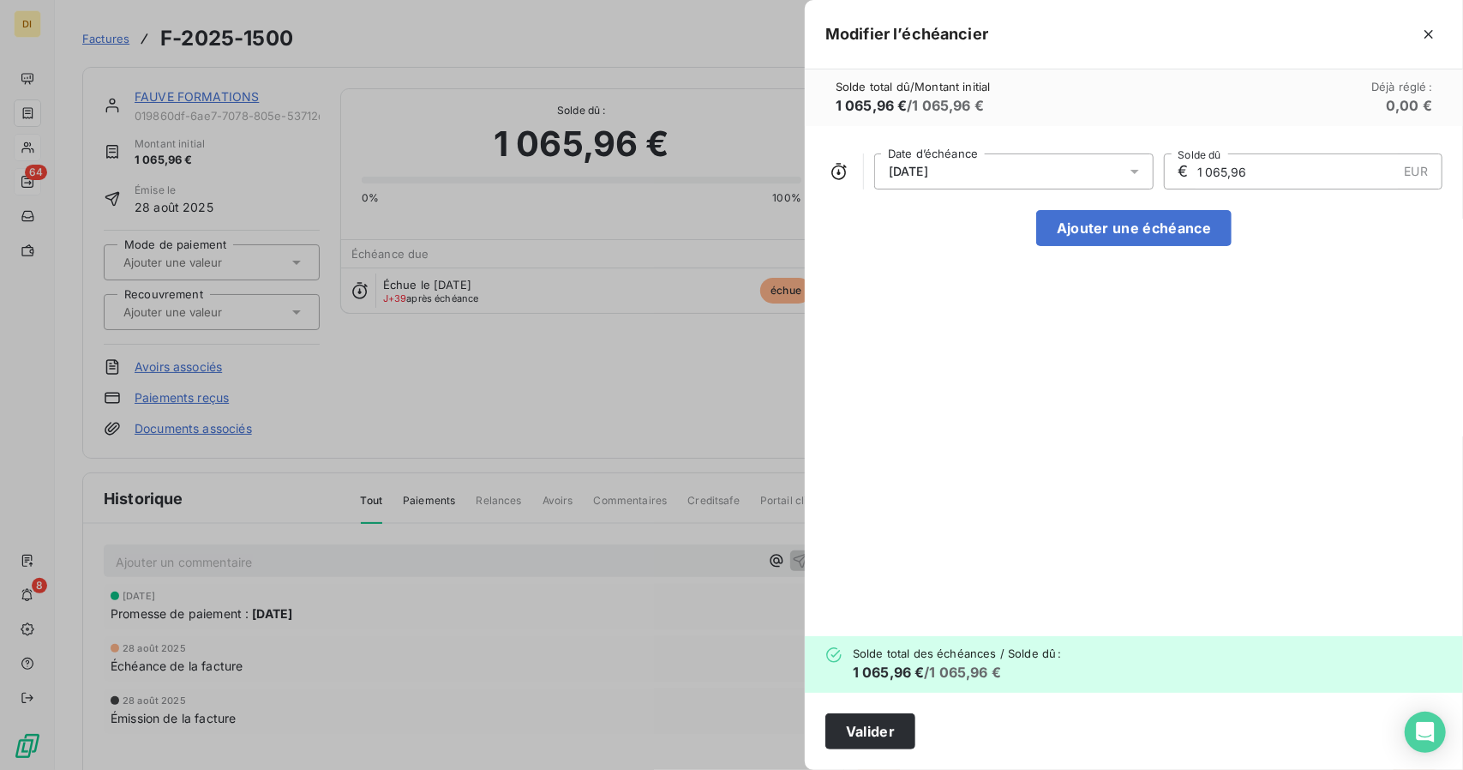
click at [1044, 156] on div "28/08/2025" at bounding box center [1013, 171] width 279 height 36
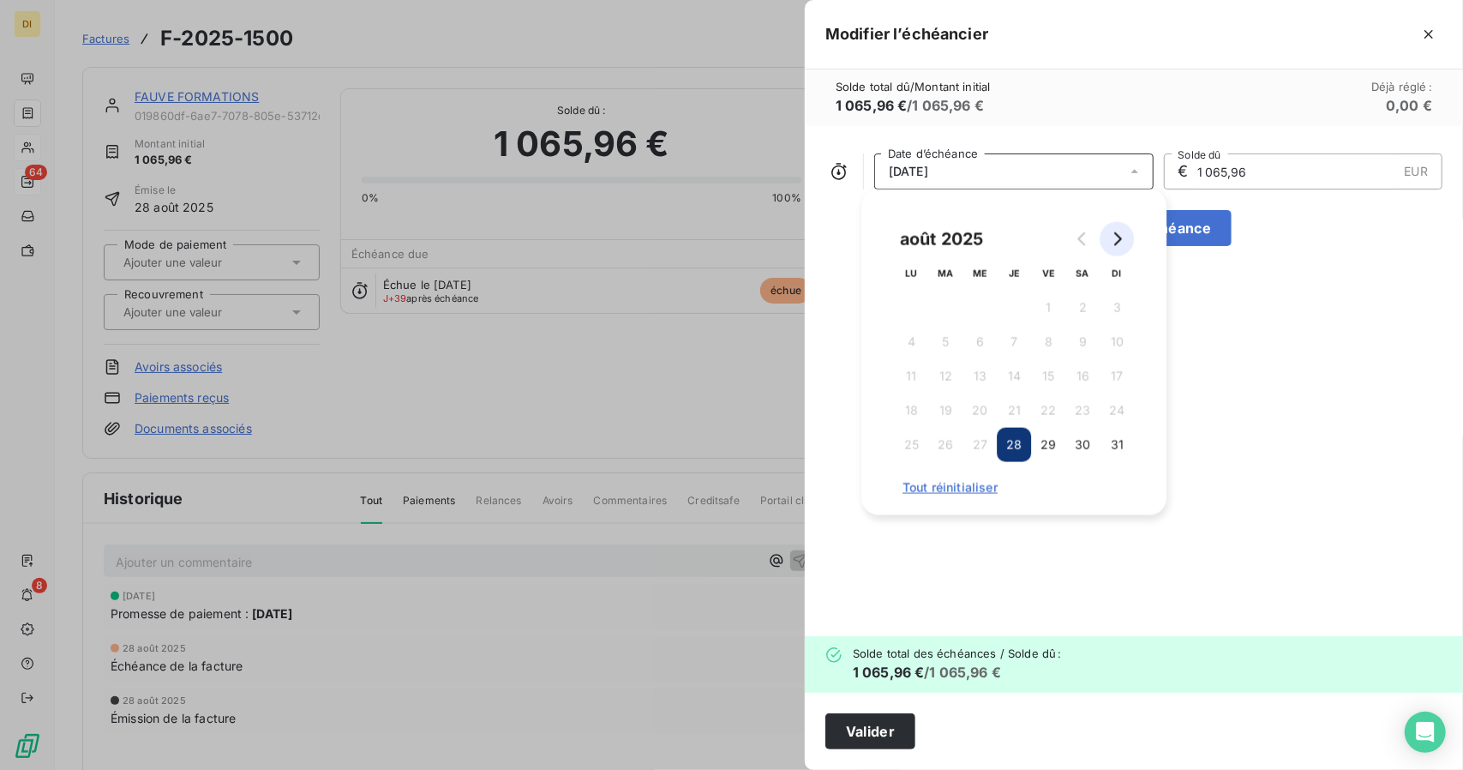
click at [1129, 239] on button "Go to next month" at bounding box center [1117, 239] width 34 height 34
click at [916, 420] on button "20" at bounding box center [911, 410] width 34 height 34
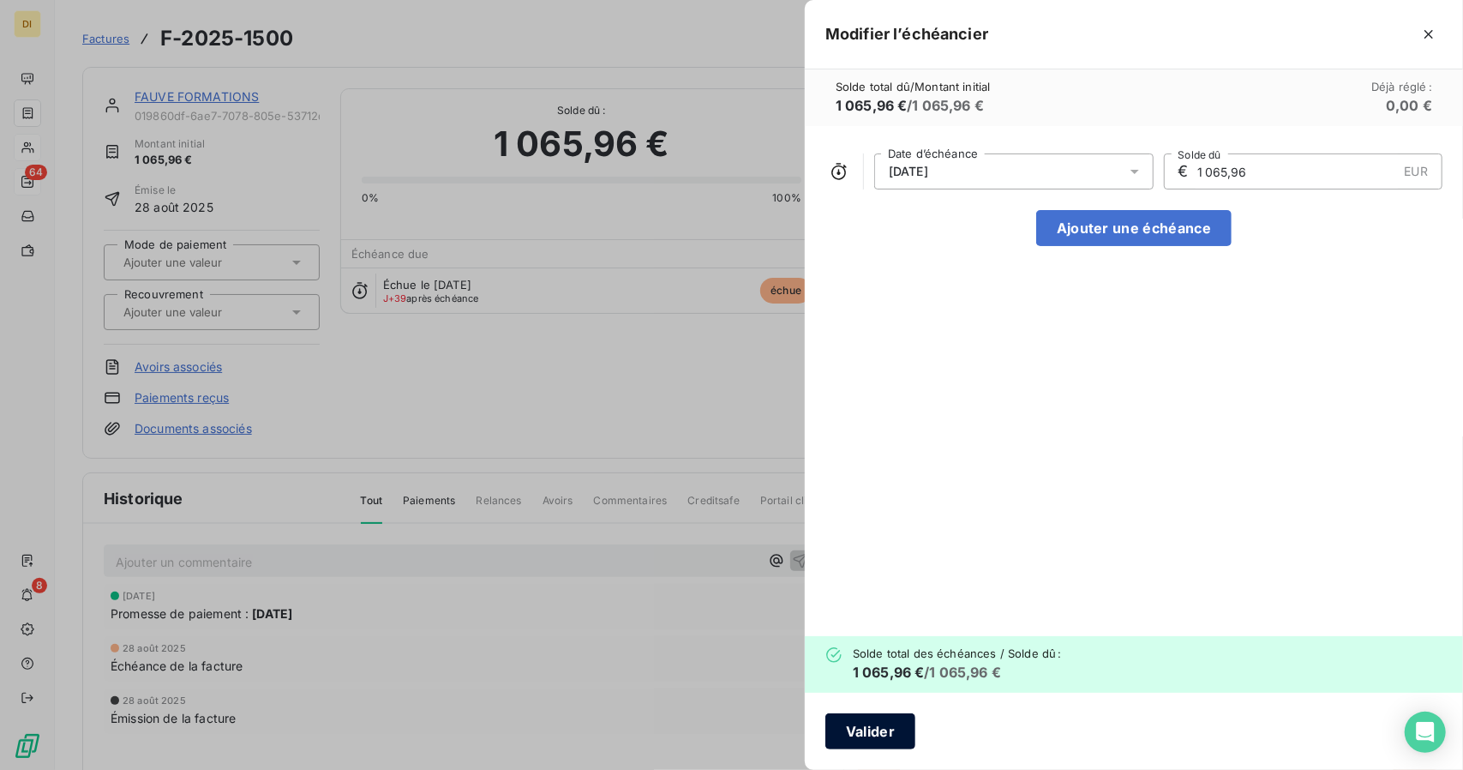
click at [857, 725] on button "Valider" at bounding box center [871, 731] width 90 height 36
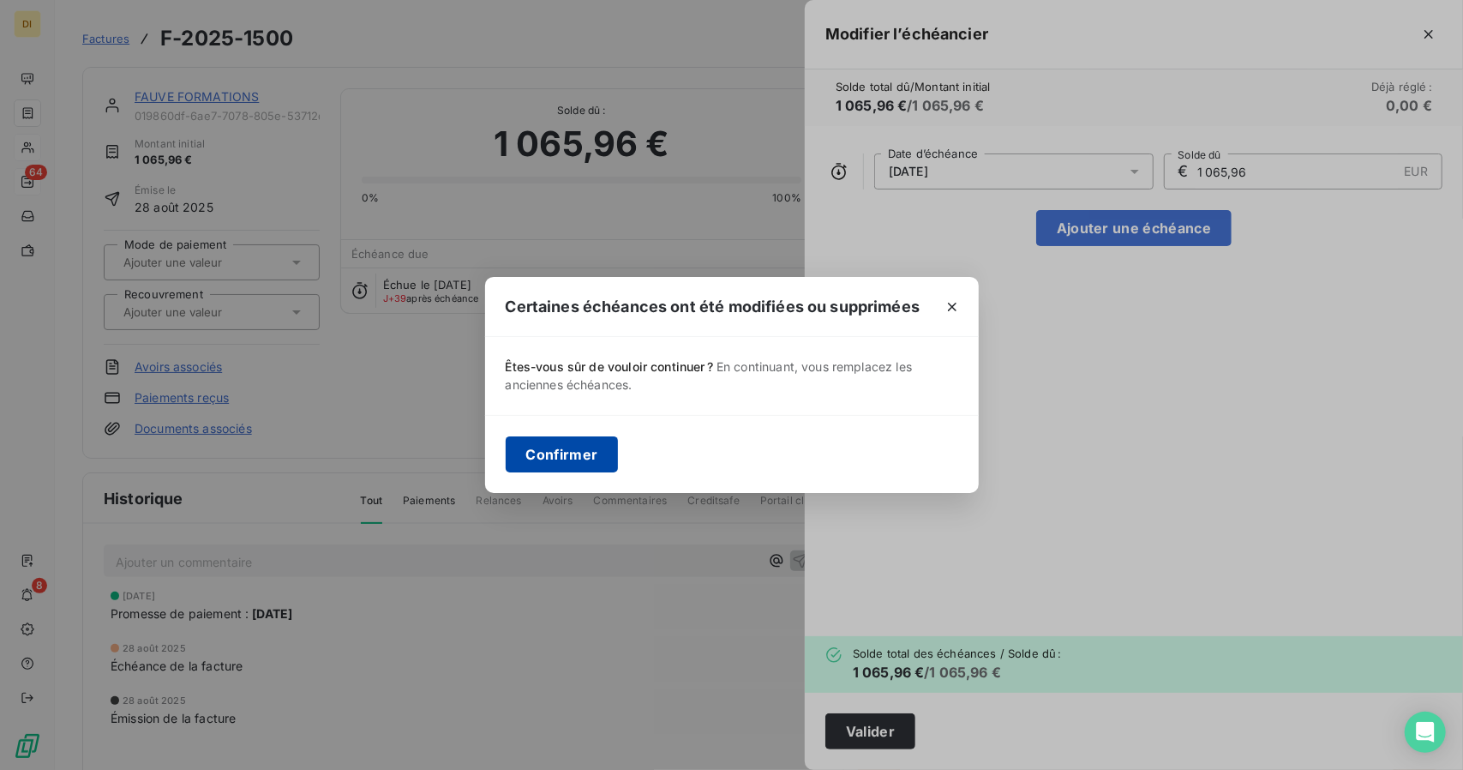
click at [532, 459] on button "Confirmer" at bounding box center [562, 454] width 113 height 36
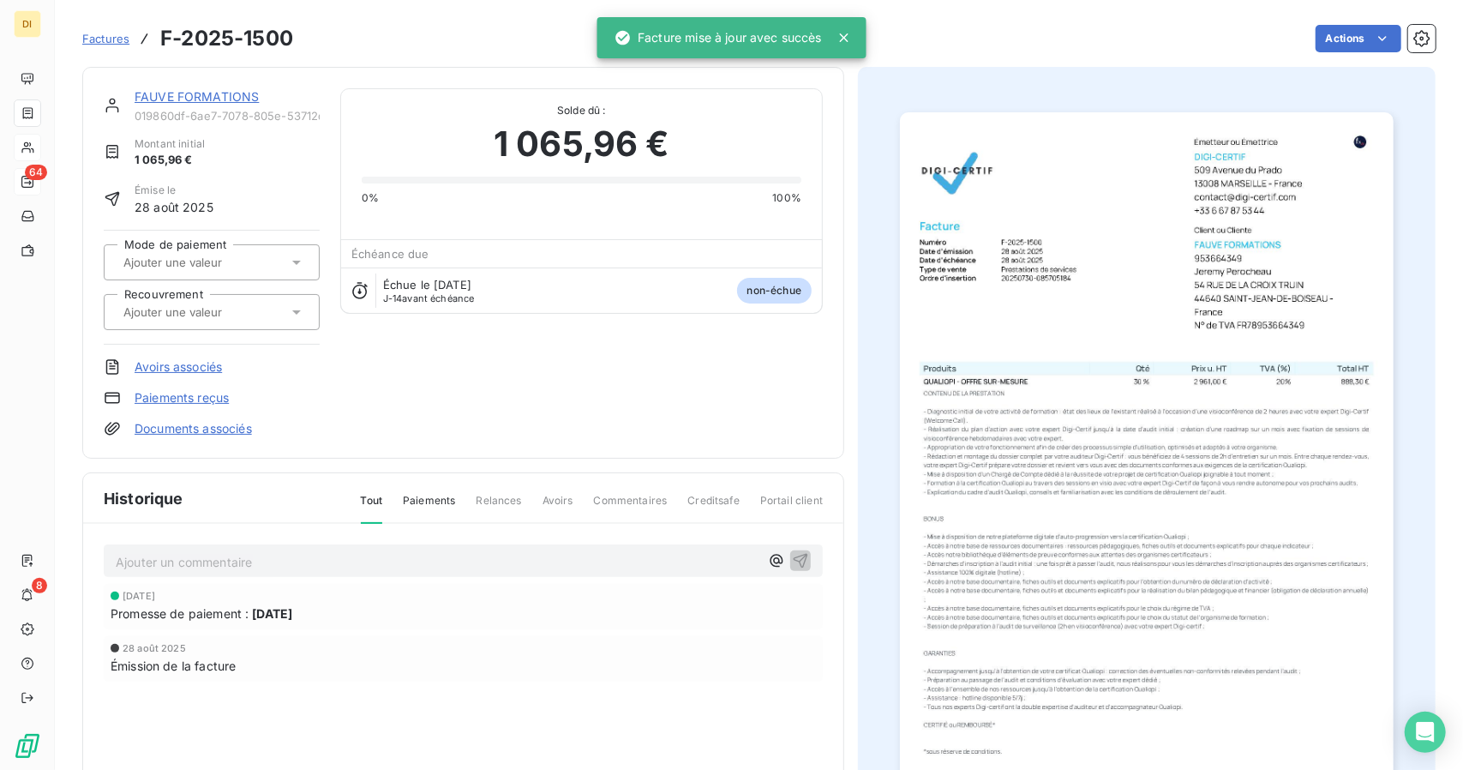
click at [200, 103] on link "FAUVE FORMATIONS" at bounding box center [197, 96] width 124 height 15
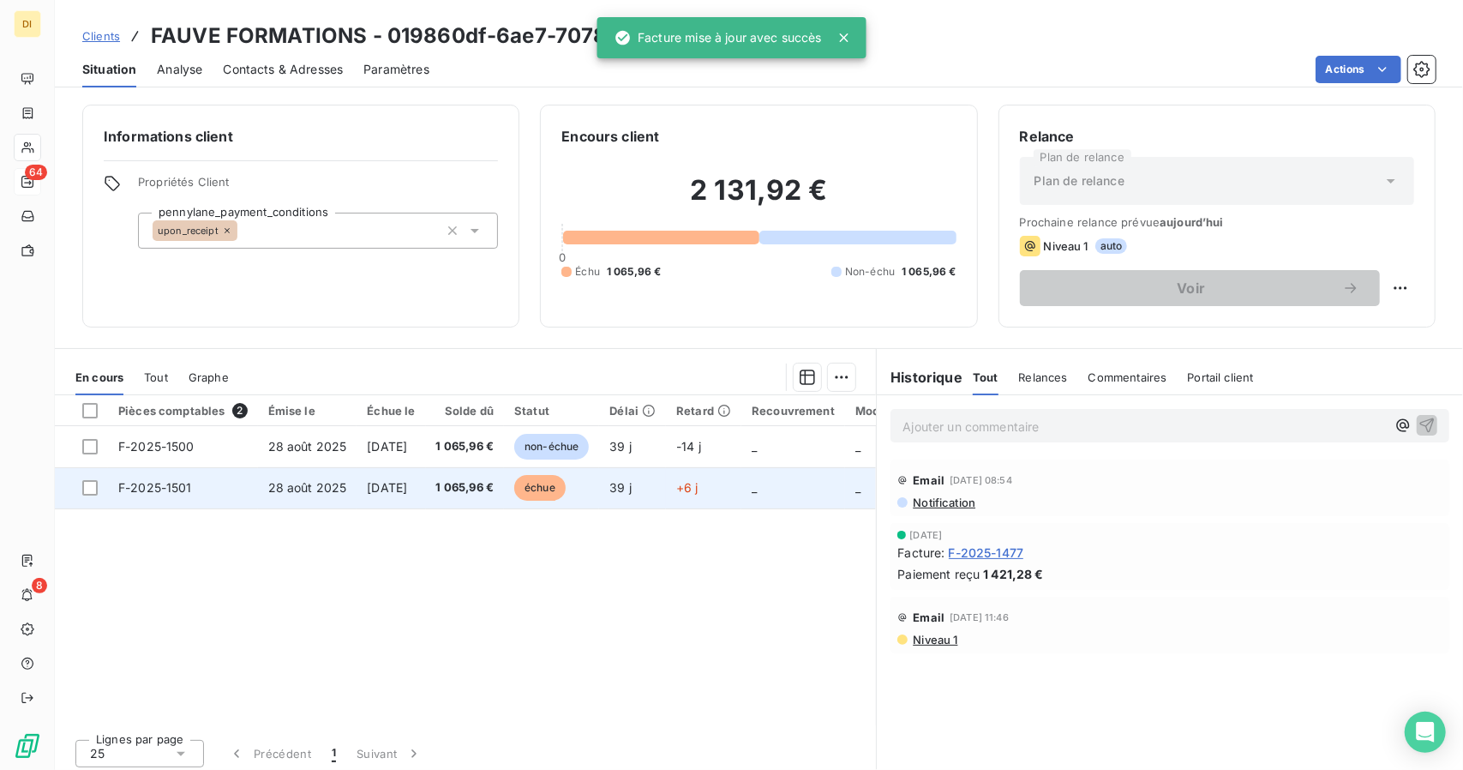
click at [490, 469] on td "1 065,96 €" at bounding box center [465, 487] width 79 height 41
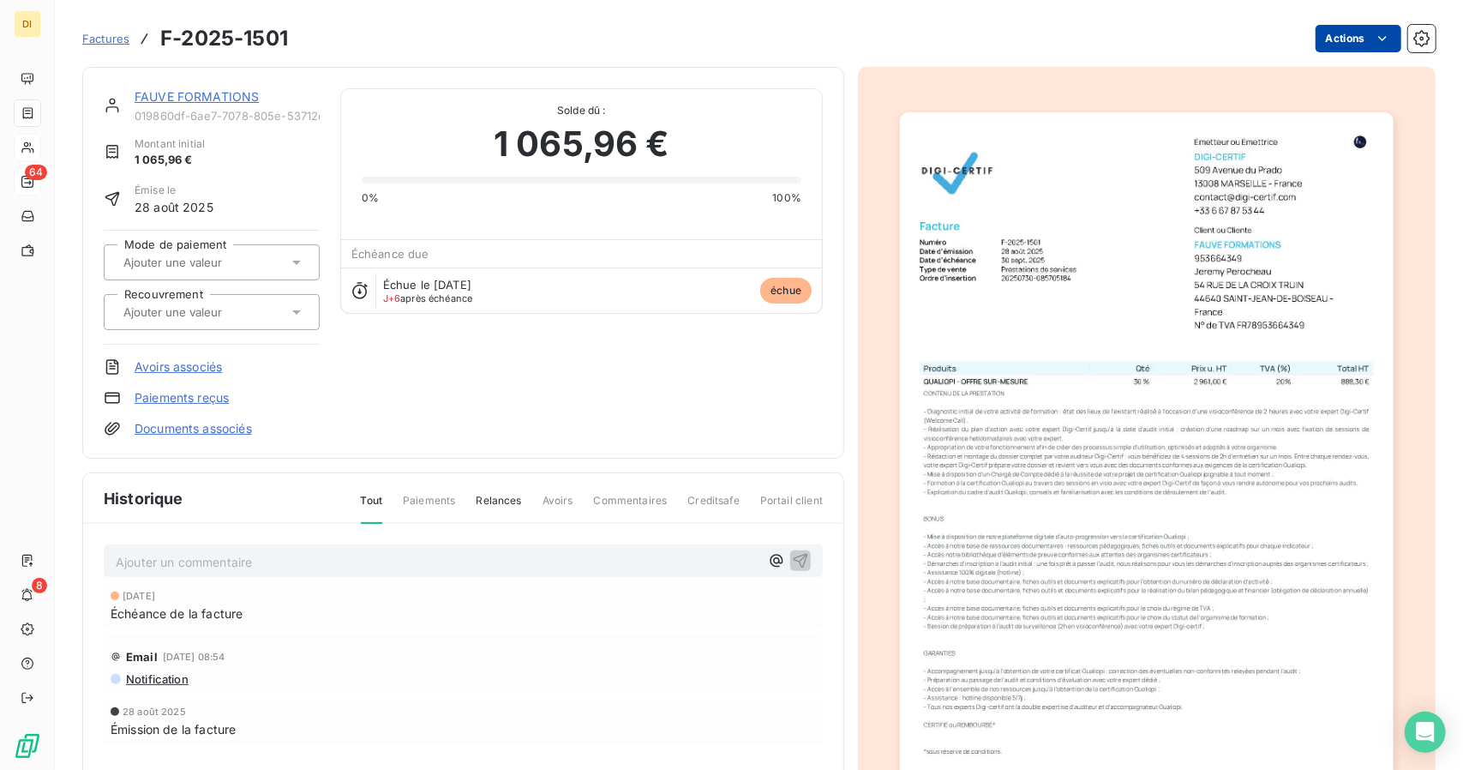
click at [1354, 45] on html "DI 64 8 Factures F-2025-1501 Actions FAUVE FORMATIONS 019860df-6ae7-7078-805e-5…" at bounding box center [731, 385] width 1463 height 770
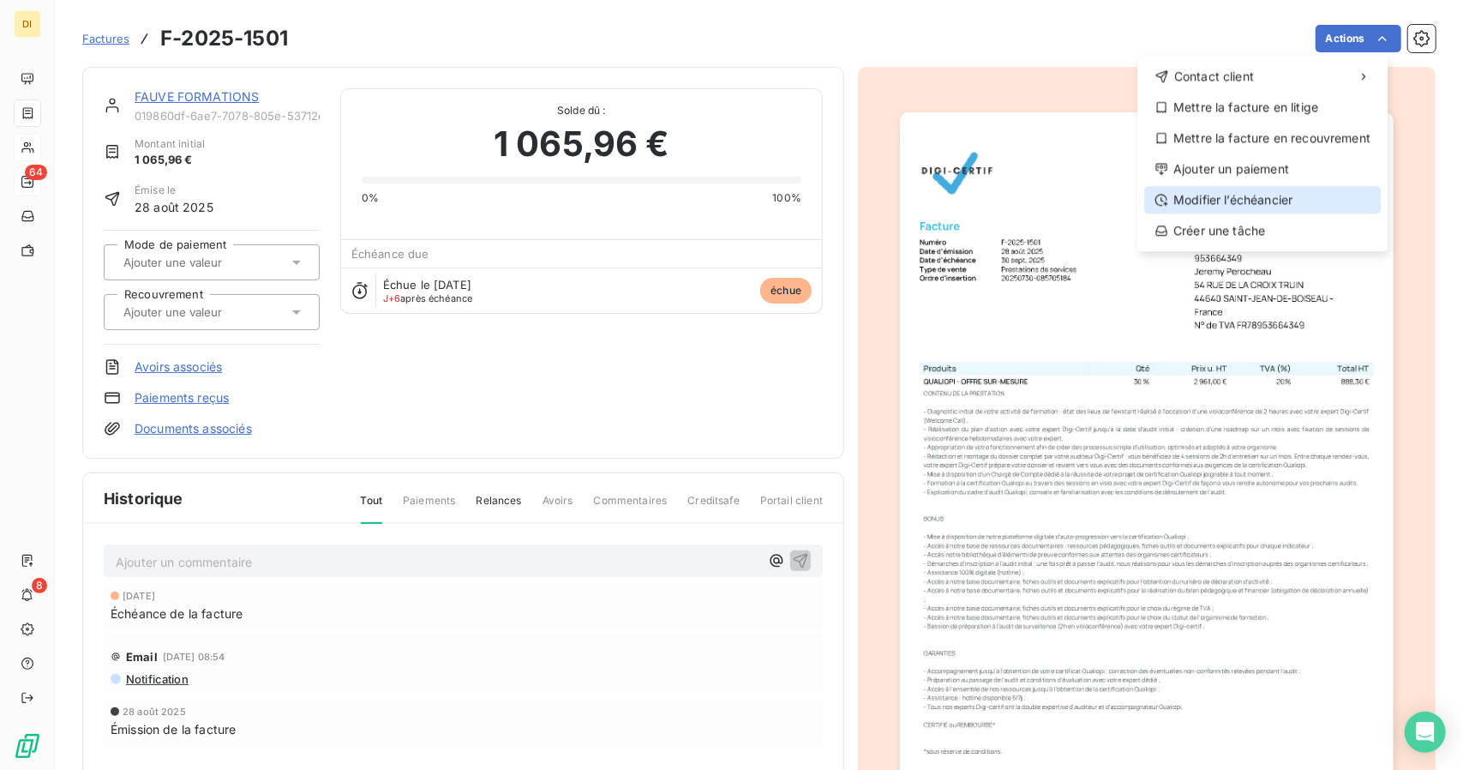
click at [1242, 201] on div "Modifier l’échéancier" at bounding box center [1262, 199] width 237 height 27
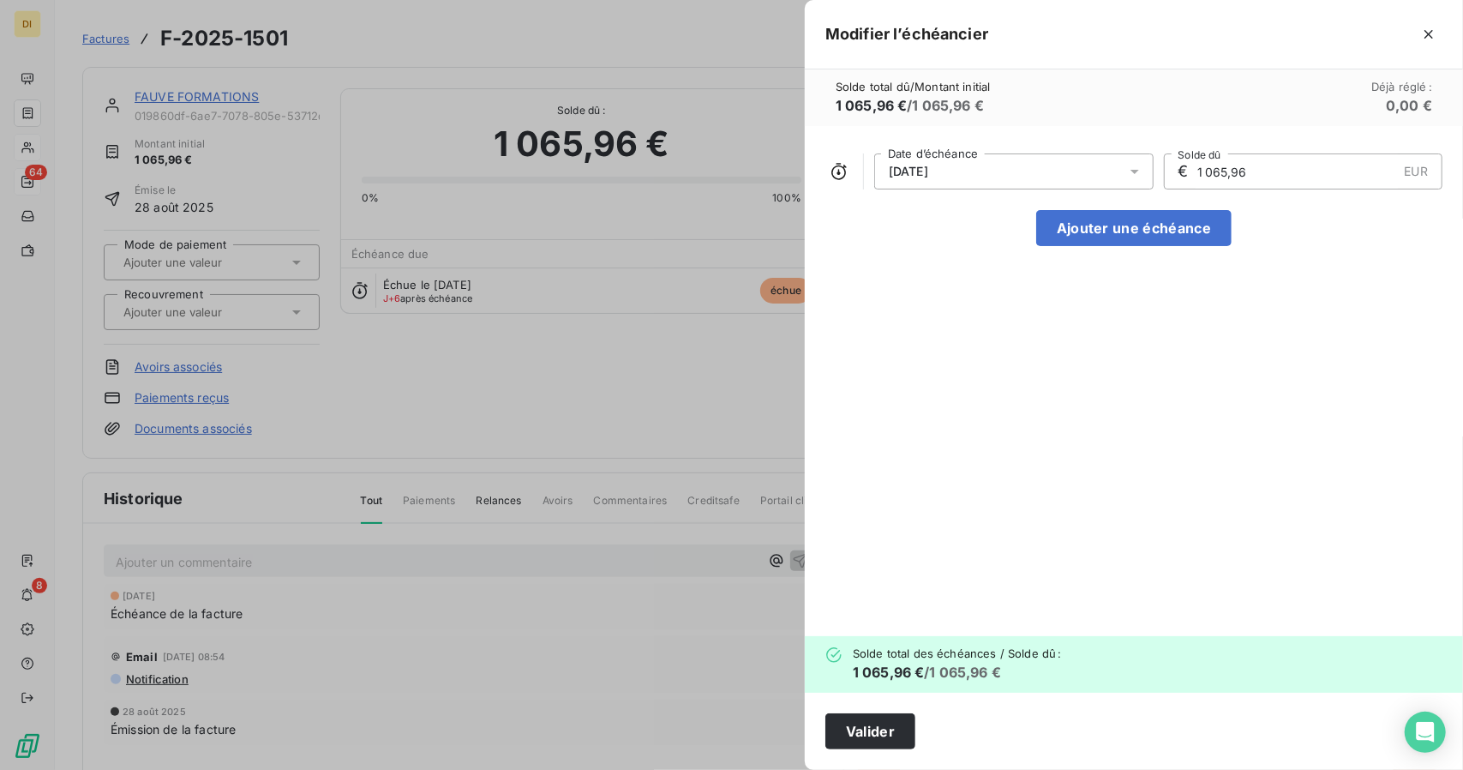
click at [1068, 171] on div "30/09/2025" at bounding box center [1013, 171] width 279 height 36
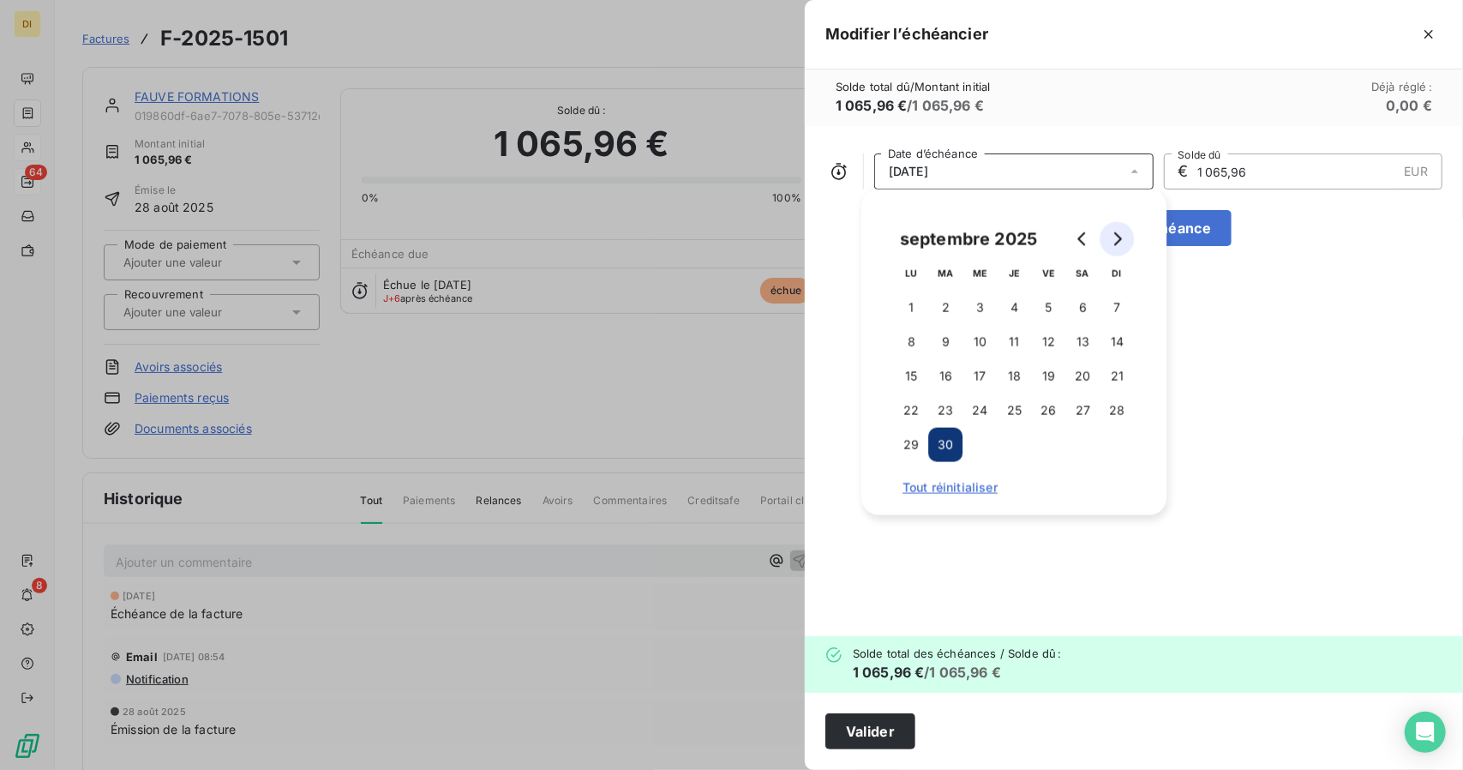
click at [1120, 241] on icon "Go to next month" at bounding box center [1118, 239] width 8 height 14
click at [1018, 420] on button "20" at bounding box center [1014, 410] width 34 height 34
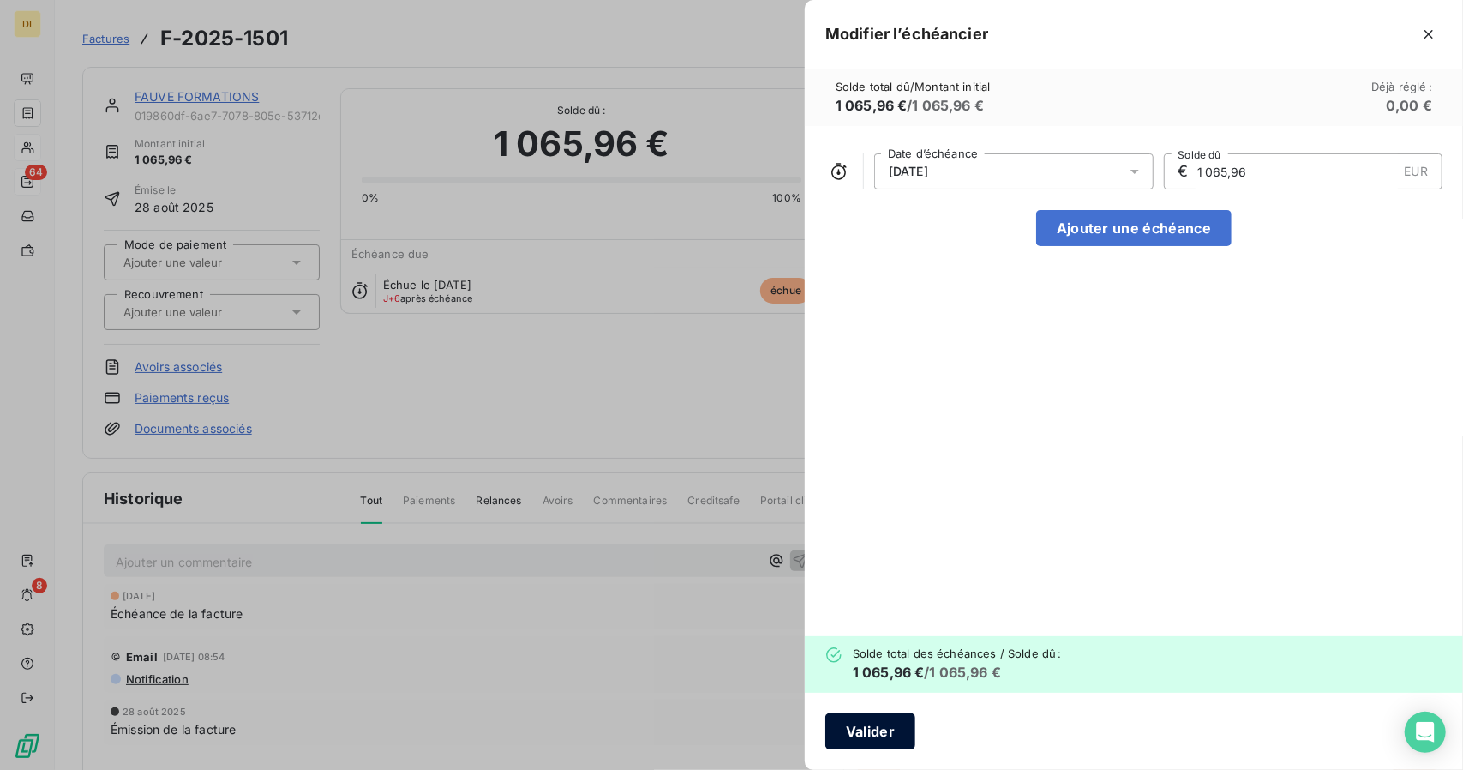
click at [886, 742] on button "Valider" at bounding box center [871, 731] width 90 height 36
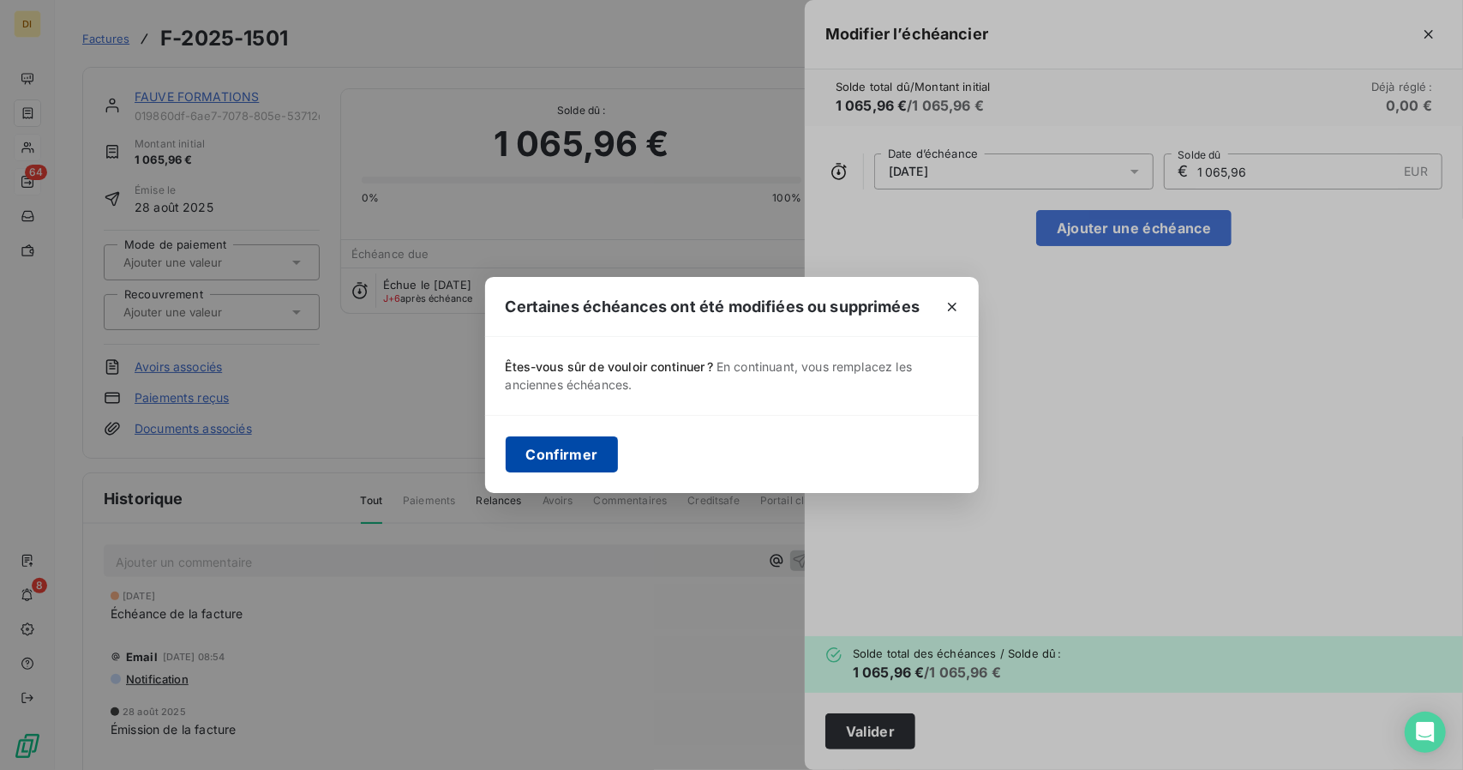
click at [545, 446] on button "Confirmer" at bounding box center [562, 454] width 113 height 36
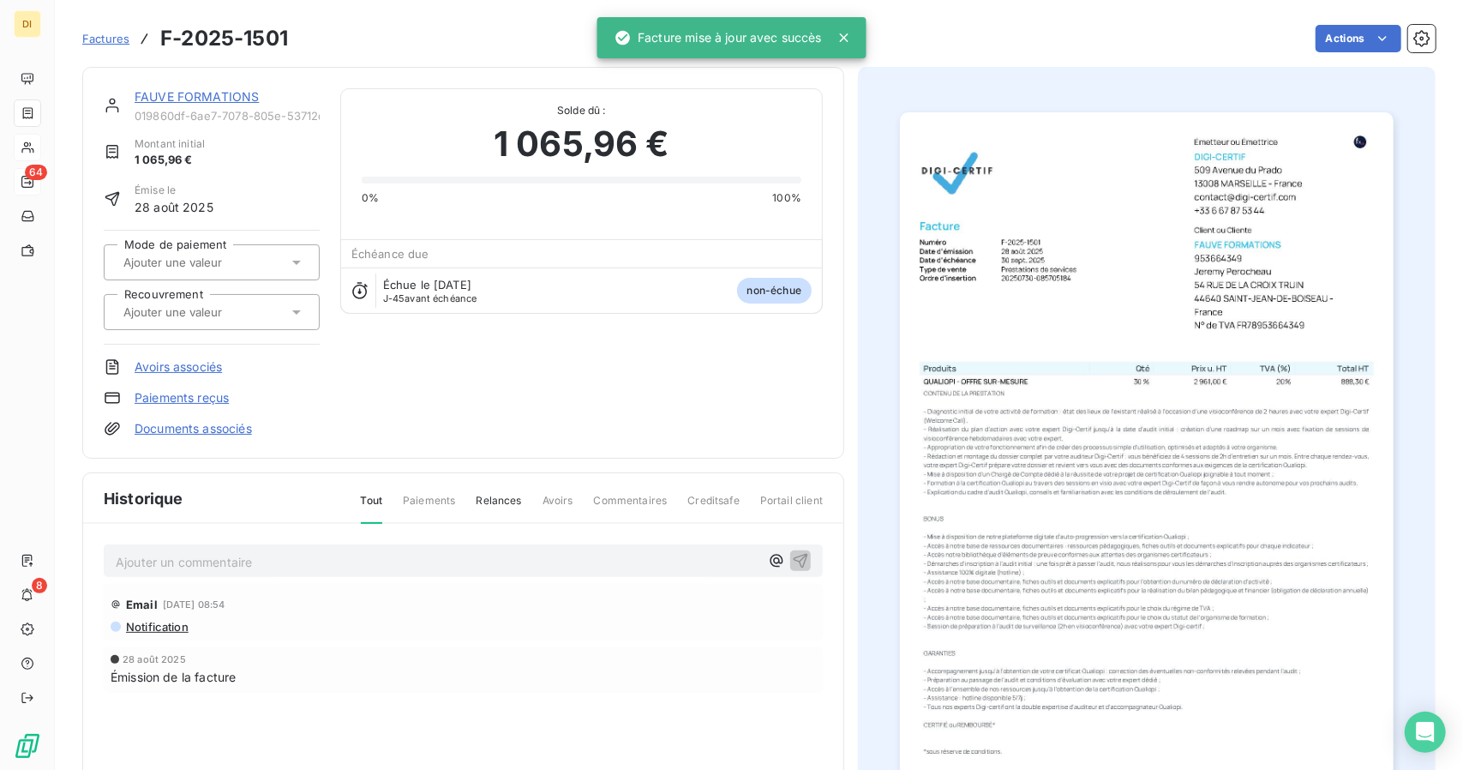
click at [151, 95] on link "FAUVE FORMATIONS" at bounding box center [197, 96] width 124 height 15
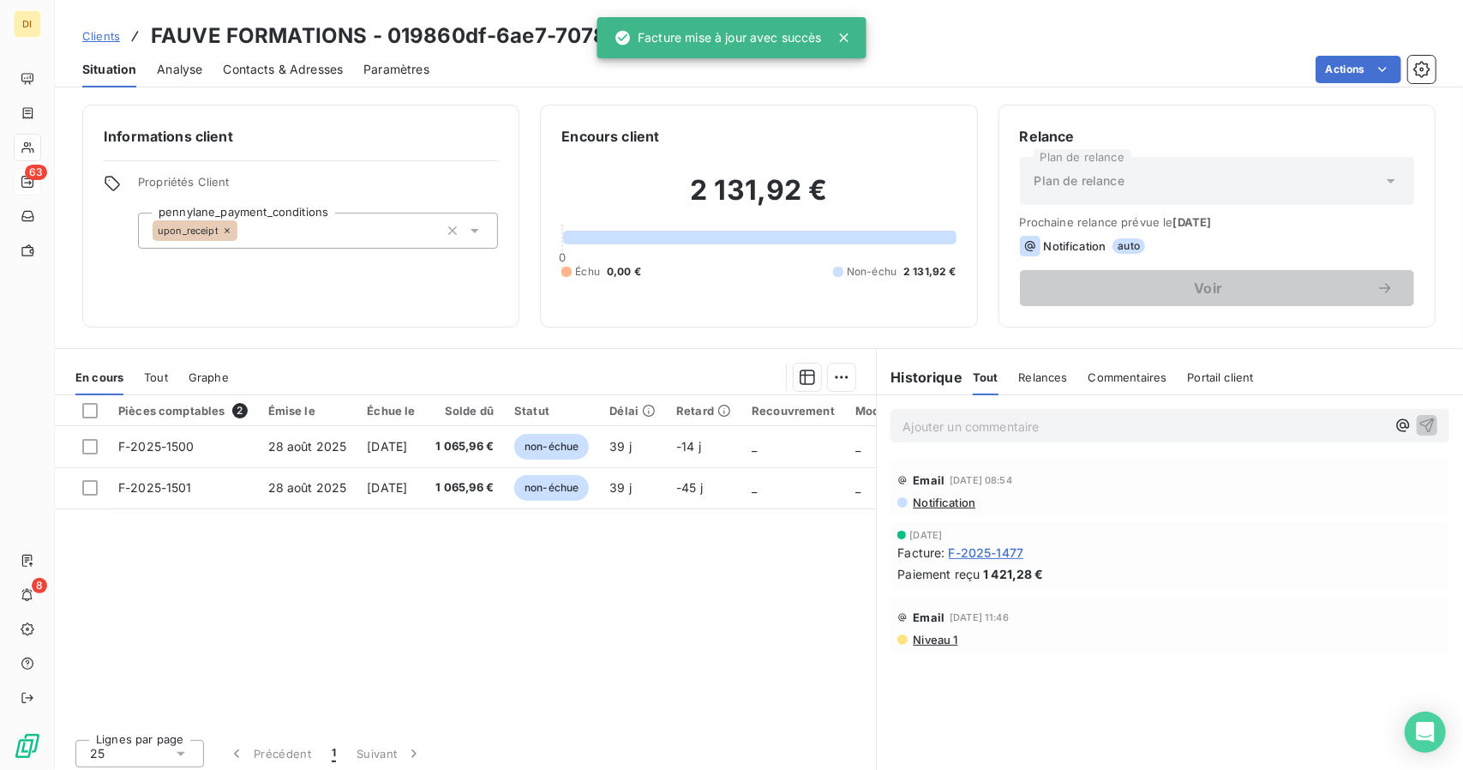
click at [102, 25] on div "Clients FAUVE FORMATIONS - 019860df-6ae7-7078-805e-53712d087156" at bounding box center [455, 36] width 746 height 31
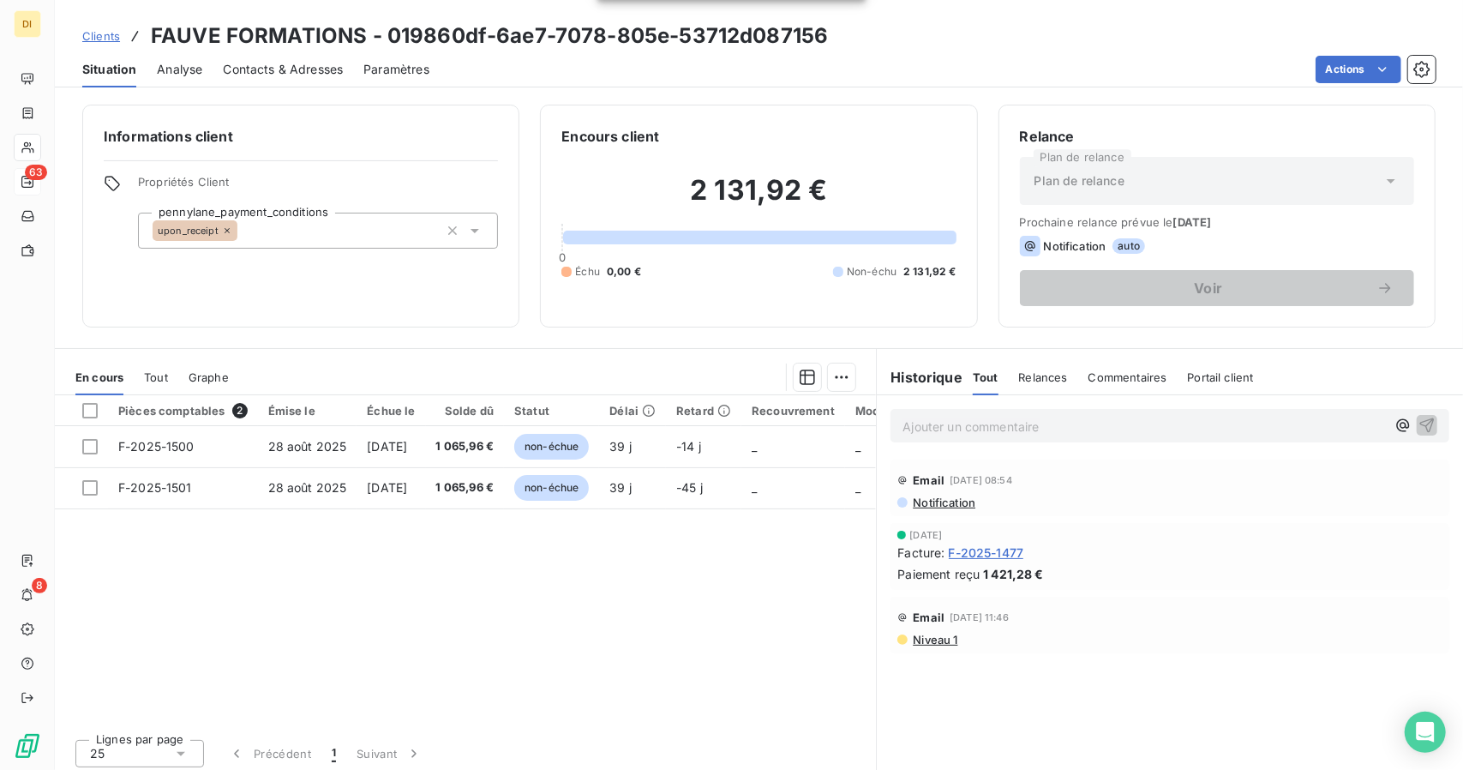
click at [98, 37] on span "Clients" at bounding box center [101, 36] width 38 height 14
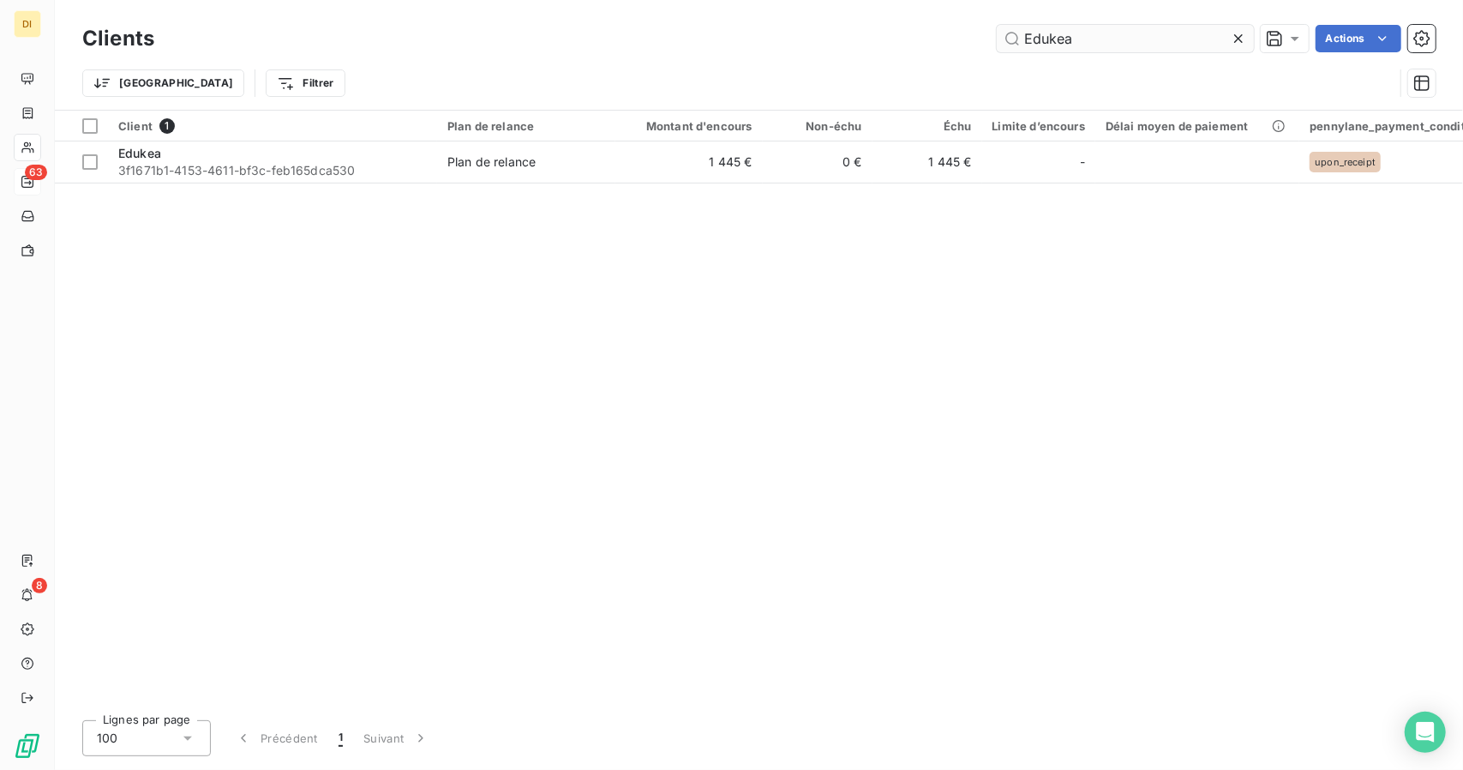
click at [1044, 32] on input "Edukea" at bounding box center [1125, 38] width 257 height 27
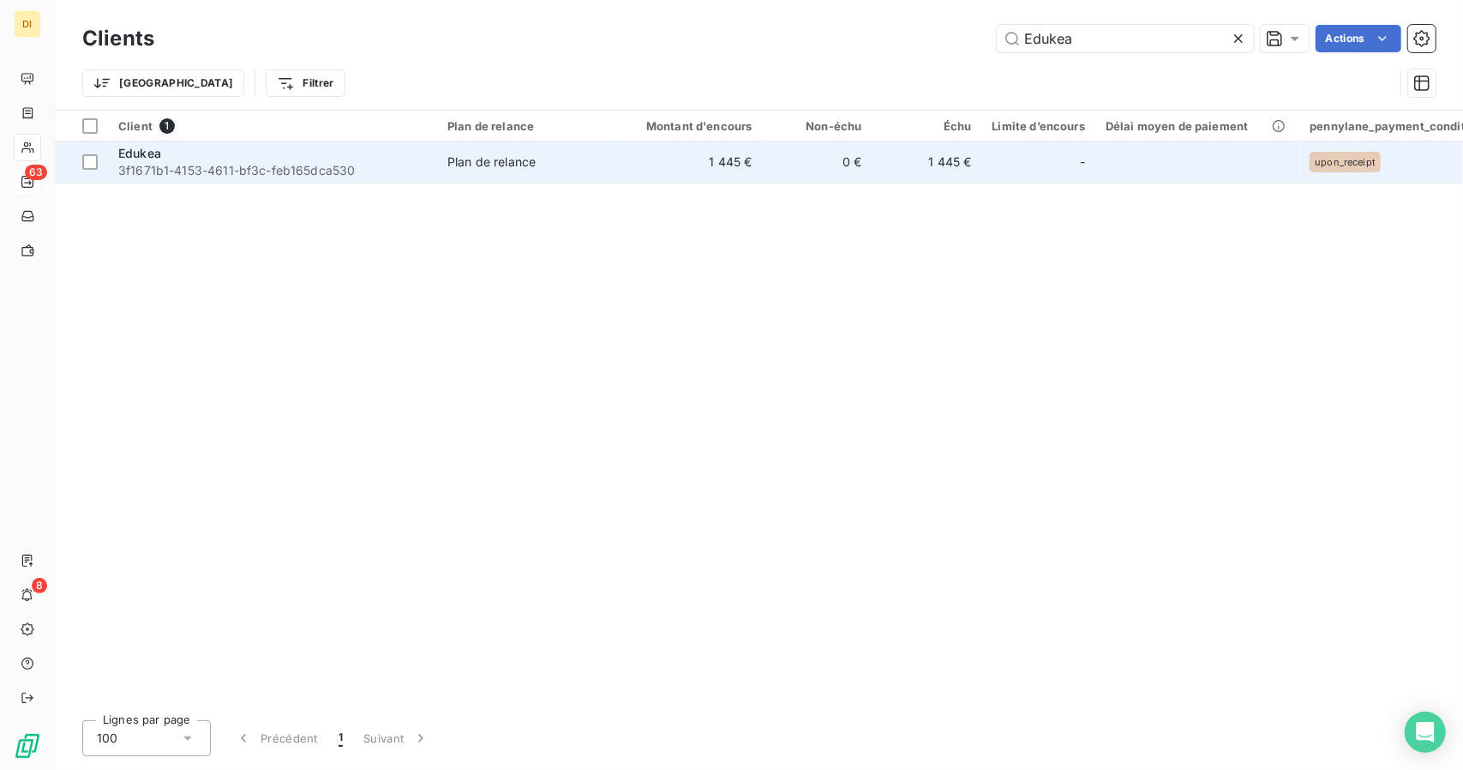
click at [862, 179] on td "0 €" at bounding box center [818, 161] width 110 height 41
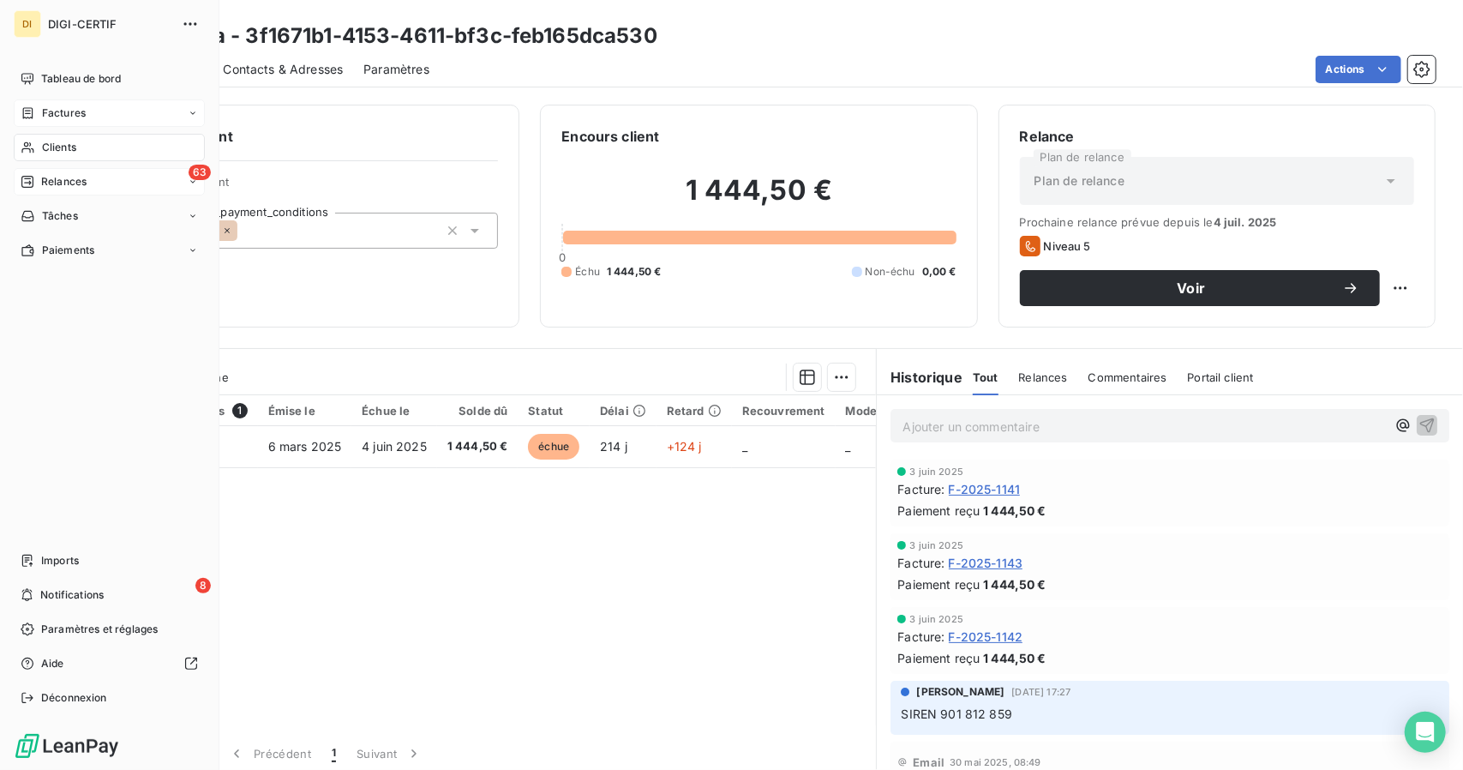
click at [89, 110] on div "Factures" at bounding box center [109, 112] width 191 height 27
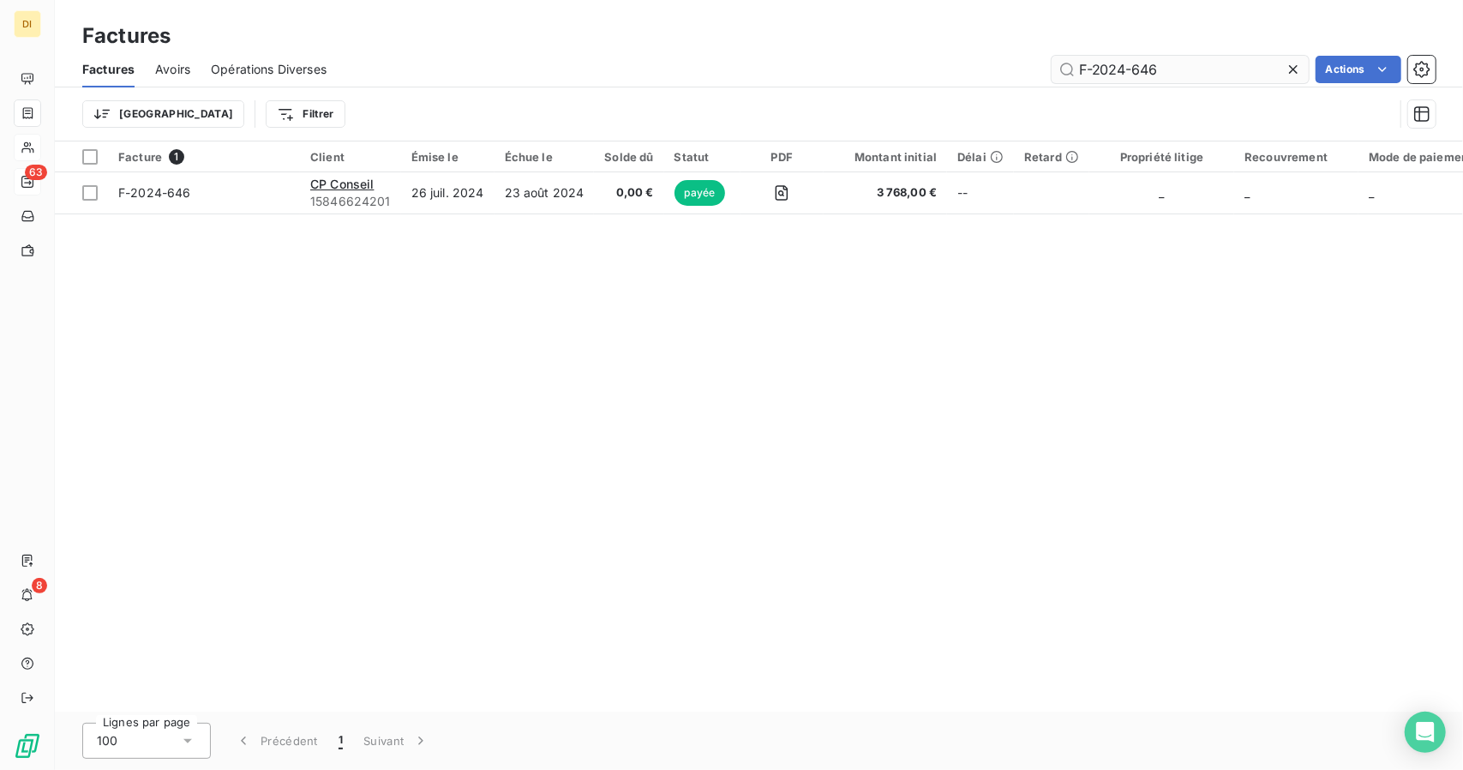
click at [1119, 62] on input "F-2024-646" at bounding box center [1180, 69] width 257 height 27
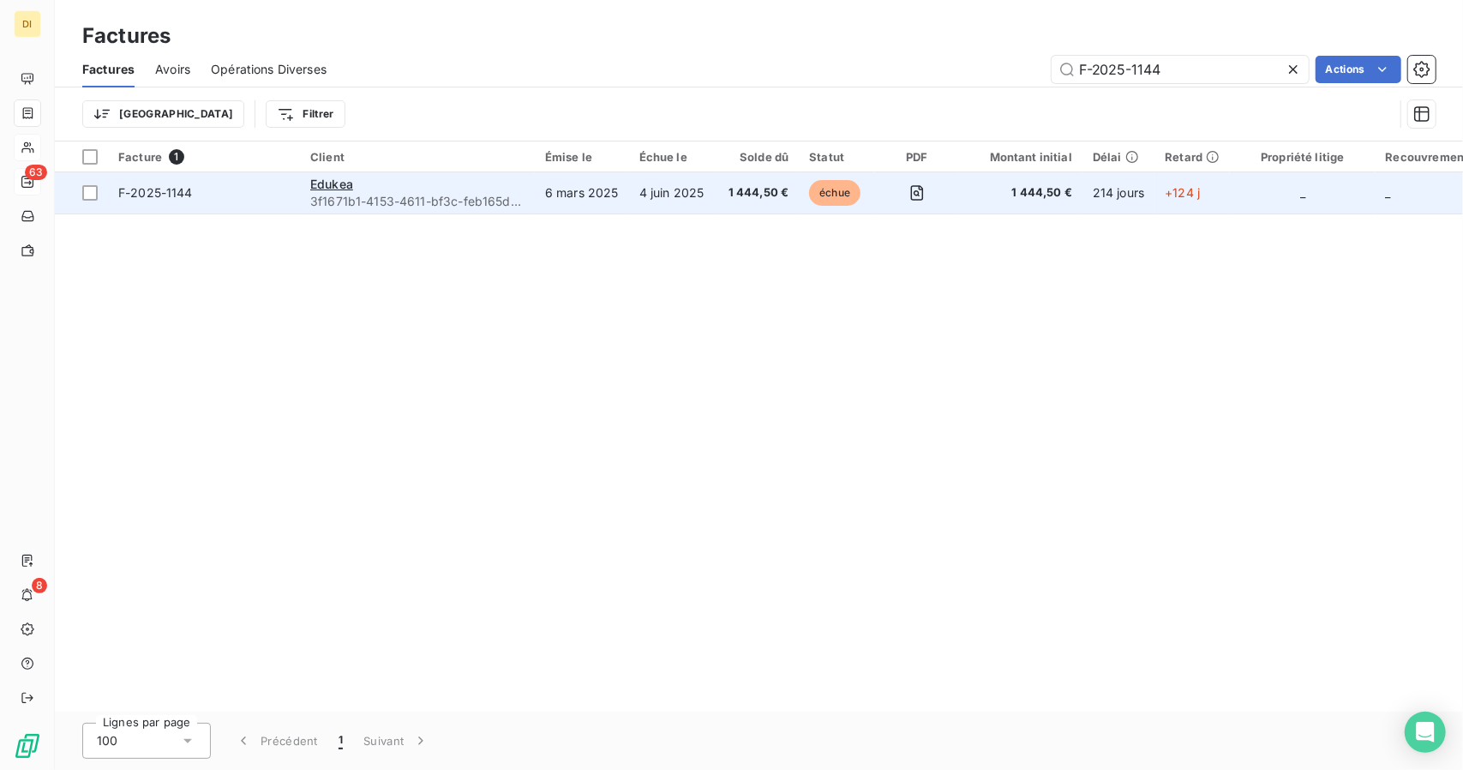
type input "F-2025-1144"
click at [655, 207] on td "4 juin 2025" at bounding box center [673, 192] width 89 height 41
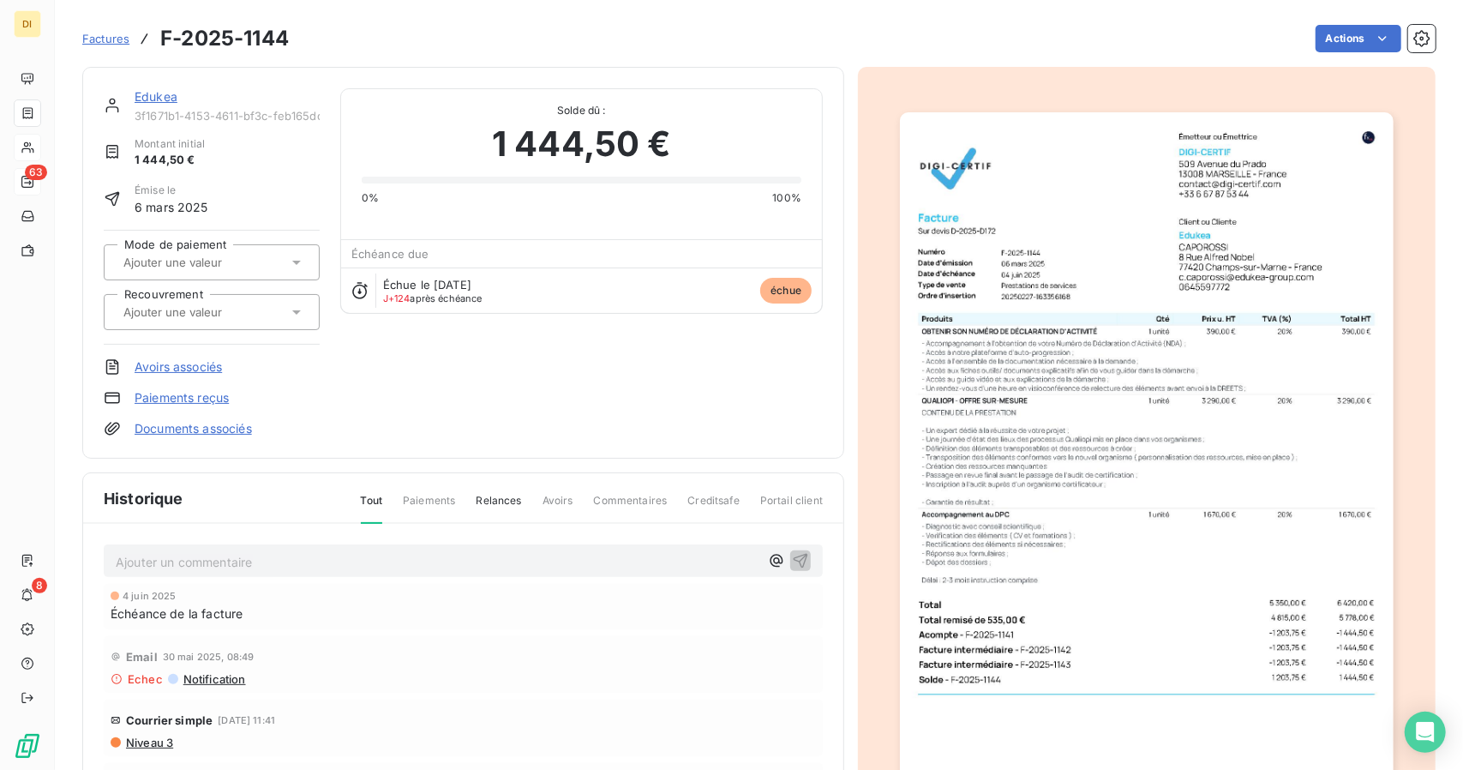
click at [1148, 267] on img "button" at bounding box center [1146, 461] width 493 height 698
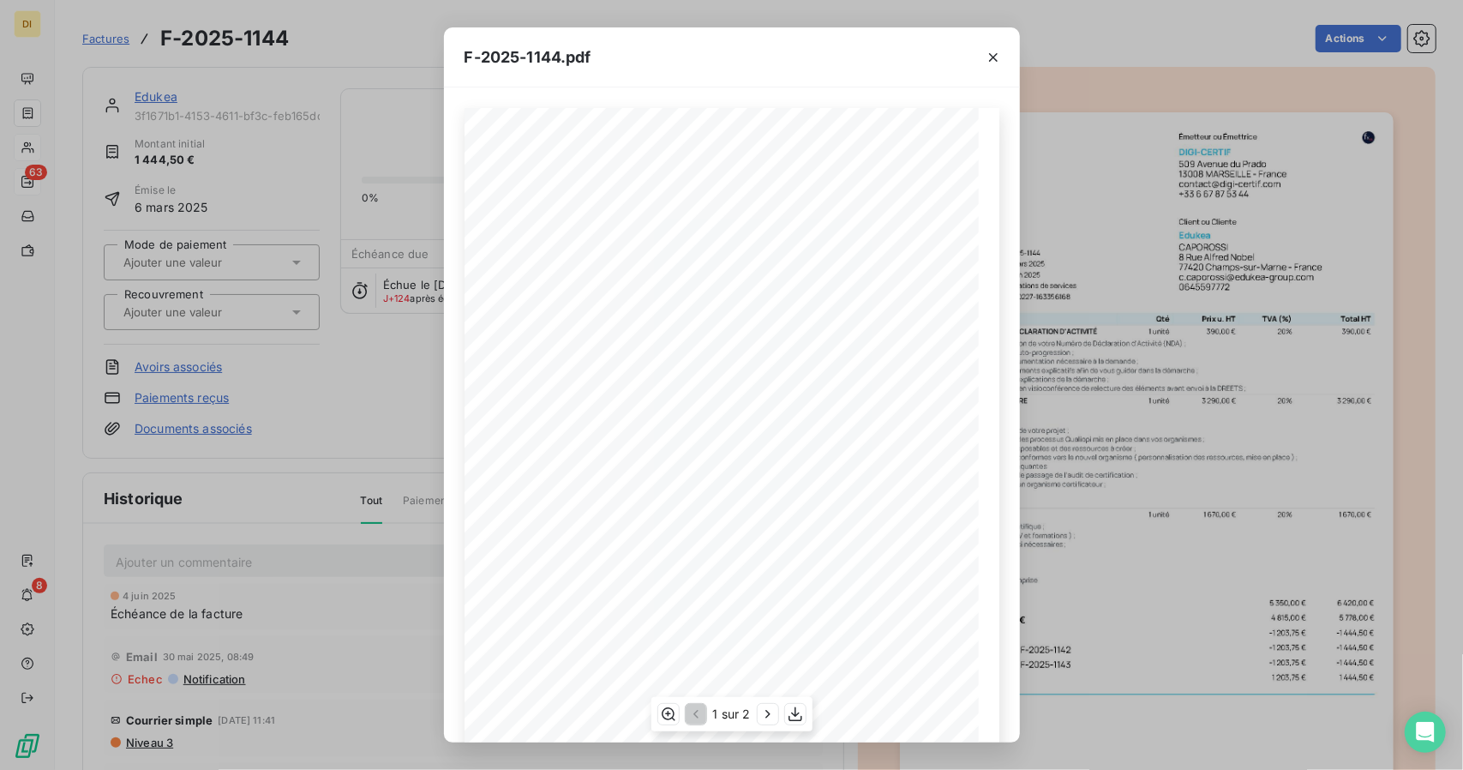
scroll to position [113, 0]
click at [792, 719] on icon "button" at bounding box center [795, 714] width 17 height 17
click at [1116, 560] on div "F-2025-1144.pdf Émetteur ou Émettrice DIGI-CERTIF 509 Avenue du Prado 13008 MAR…" at bounding box center [731, 385] width 1463 height 770
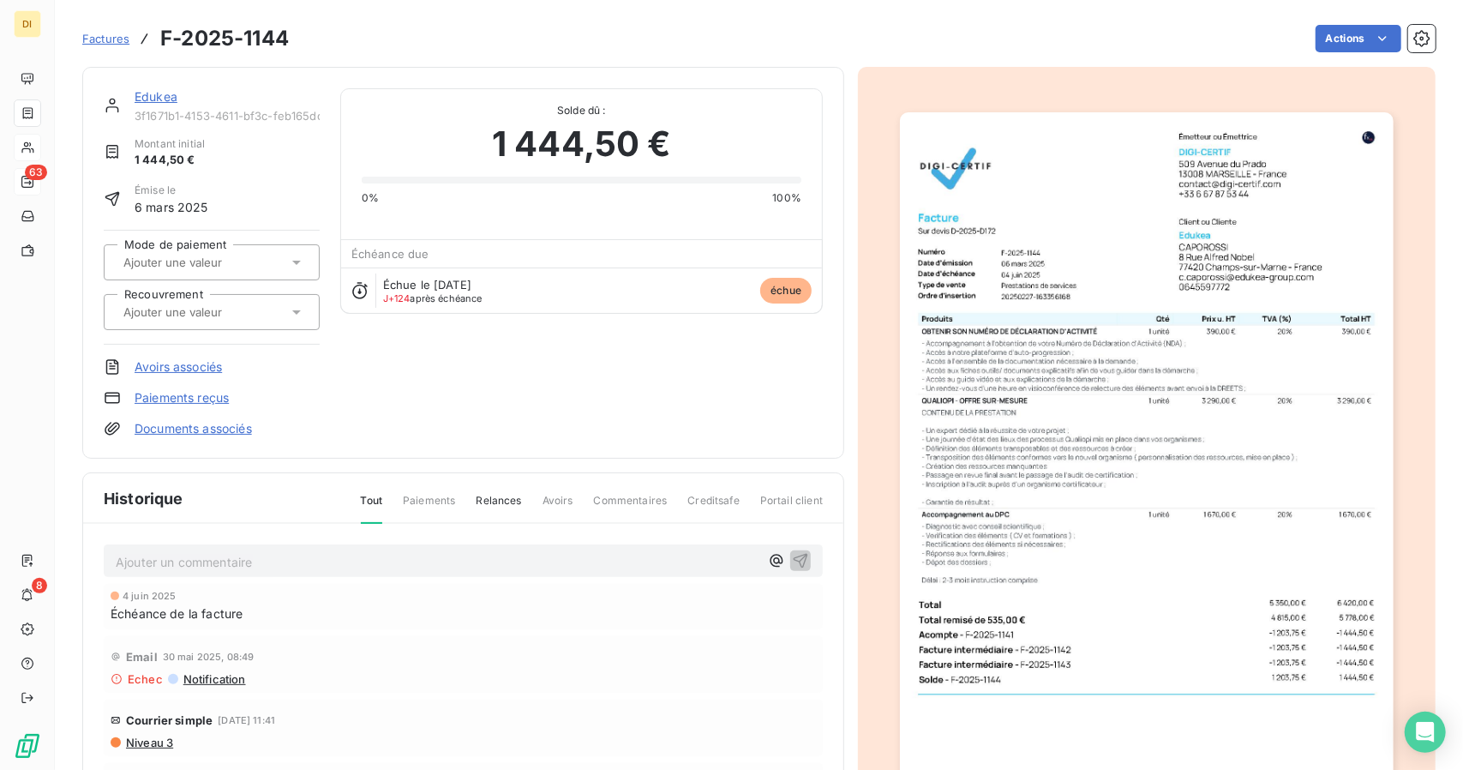
click at [137, 91] on link "Edukea" at bounding box center [156, 96] width 43 height 15
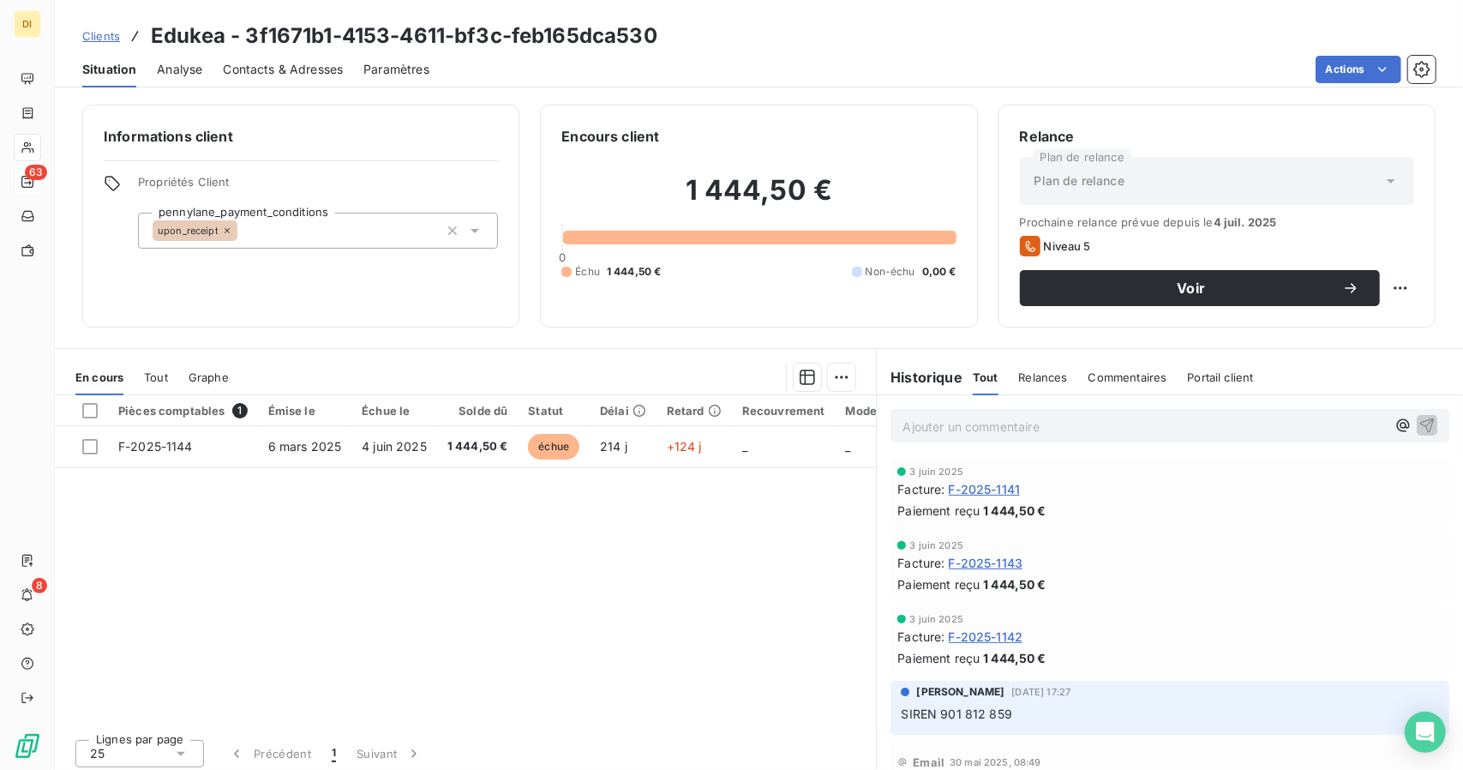
click at [101, 35] on span "Clients" at bounding box center [101, 36] width 38 height 14
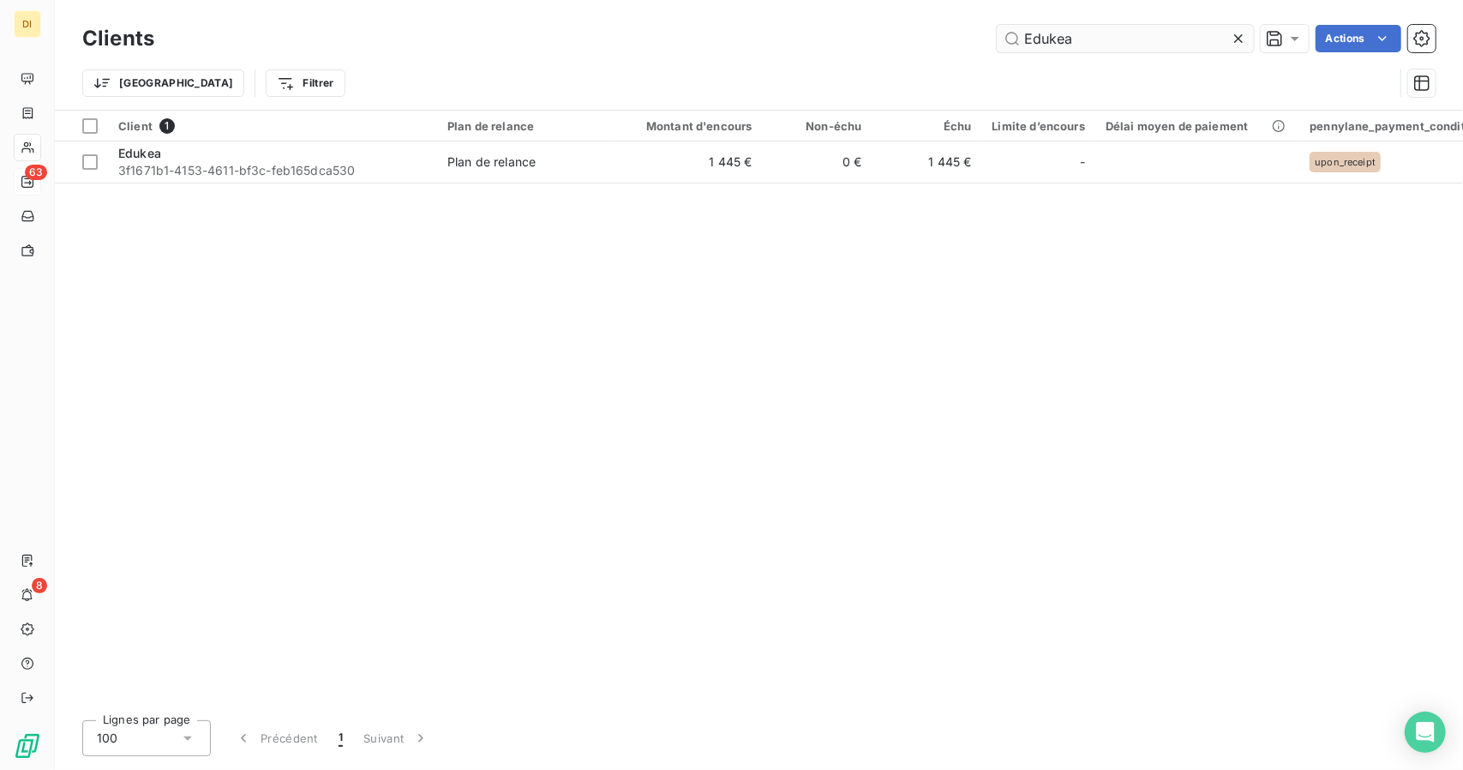
click at [1049, 40] on input "Edukea" at bounding box center [1125, 38] width 257 height 27
type input "Form'help"
click at [533, 186] on div "Client 1 Plan de relance Montant d'encours Non-échu Échu Limite d’encours Délai…" at bounding box center [759, 409] width 1408 height 596
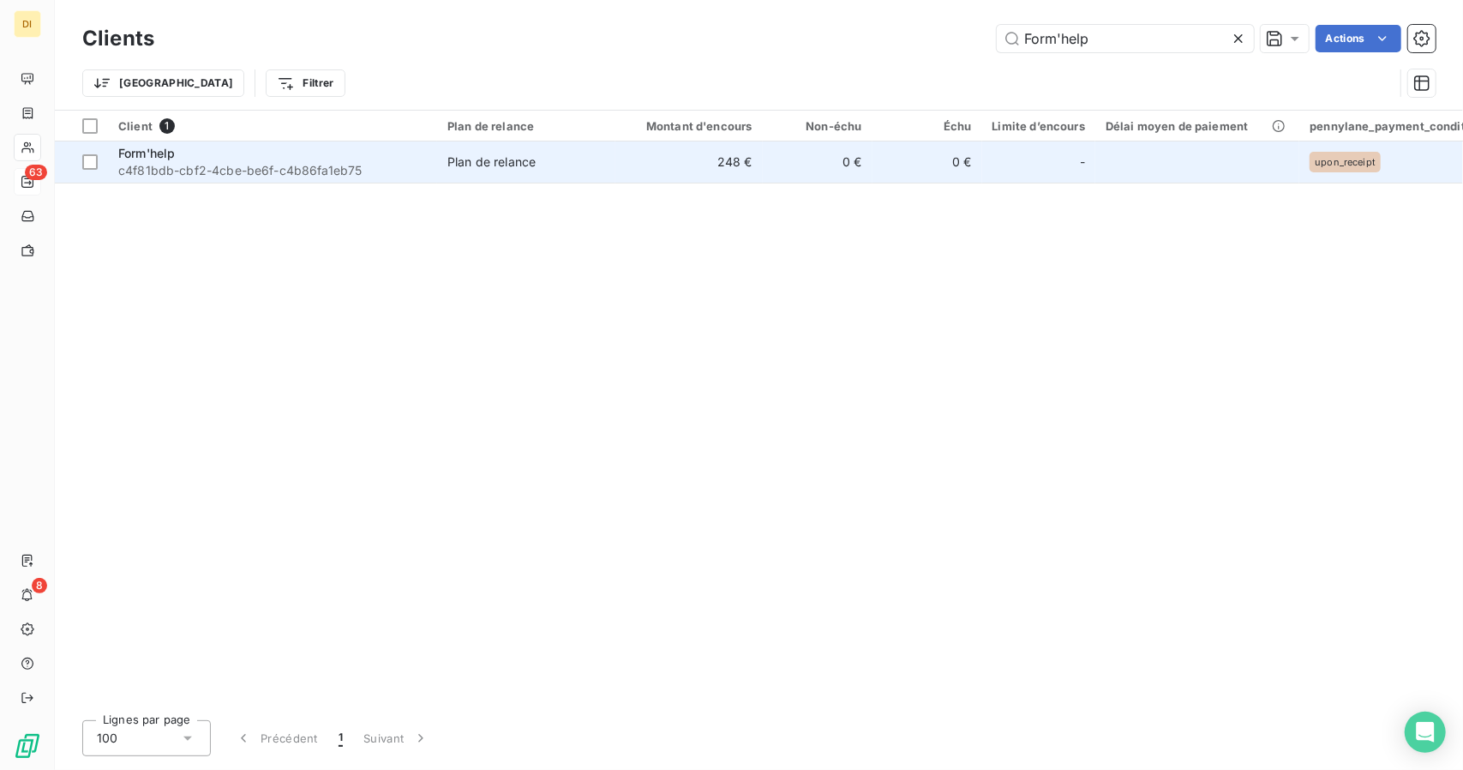
click at [570, 163] on span "Plan de relance" at bounding box center [526, 161] width 158 height 17
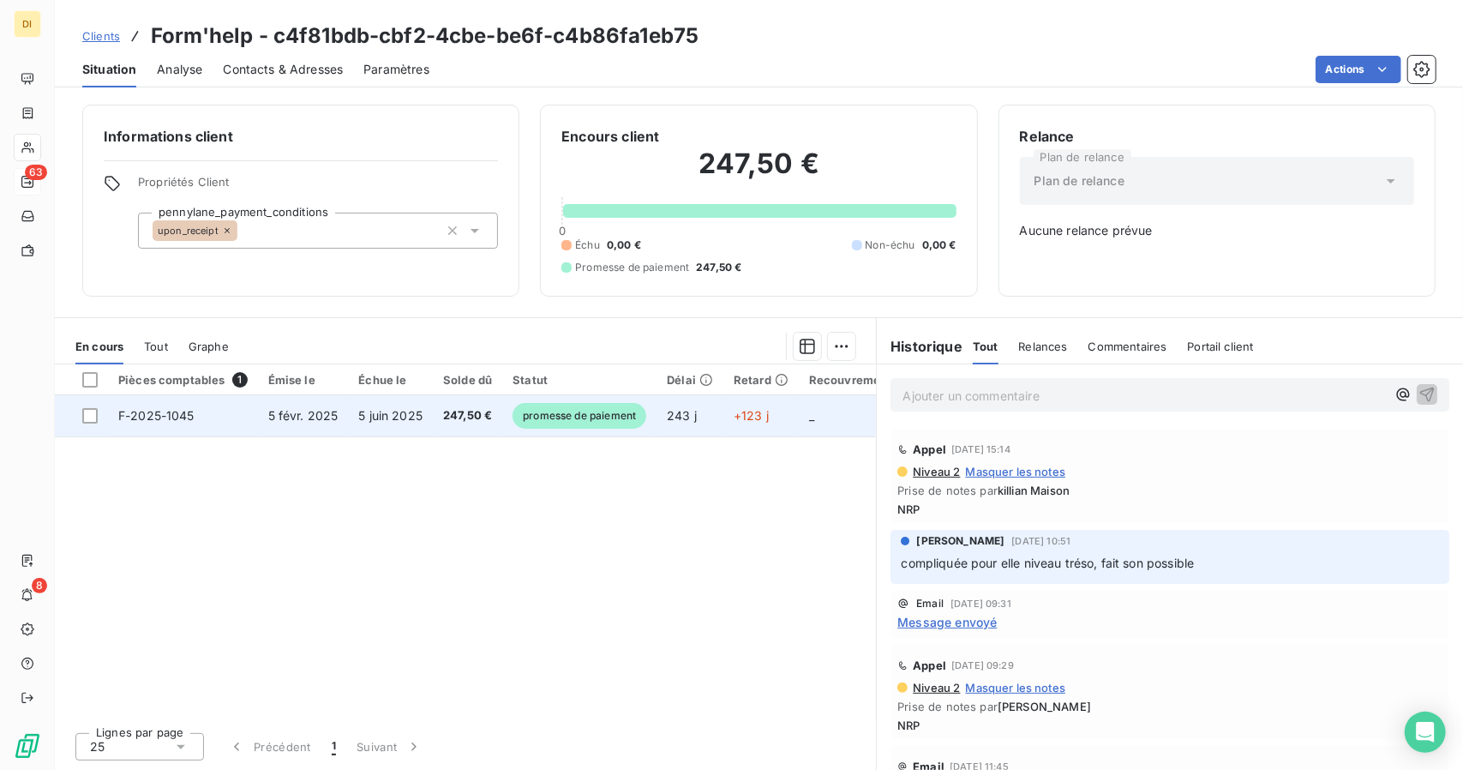
click at [586, 419] on span "promesse de paiement" at bounding box center [580, 416] width 134 height 26
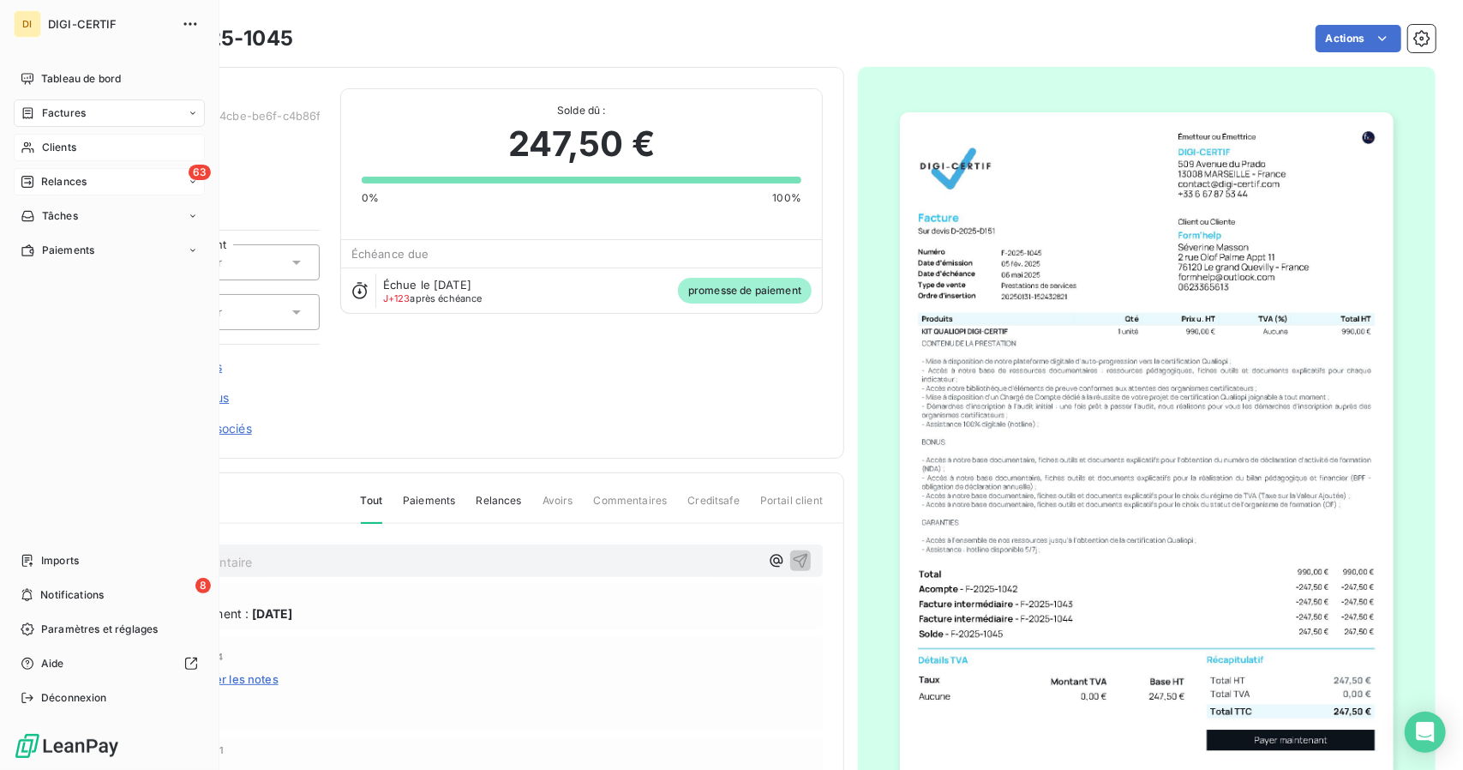
click at [53, 129] on nav "Tableau de bord Factures Clients 63 Relances Tâches Paiements" at bounding box center [109, 164] width 191 height 199
click at [53, 149] on span "Clients" at bounding box center [59, 147] width 34 height 15
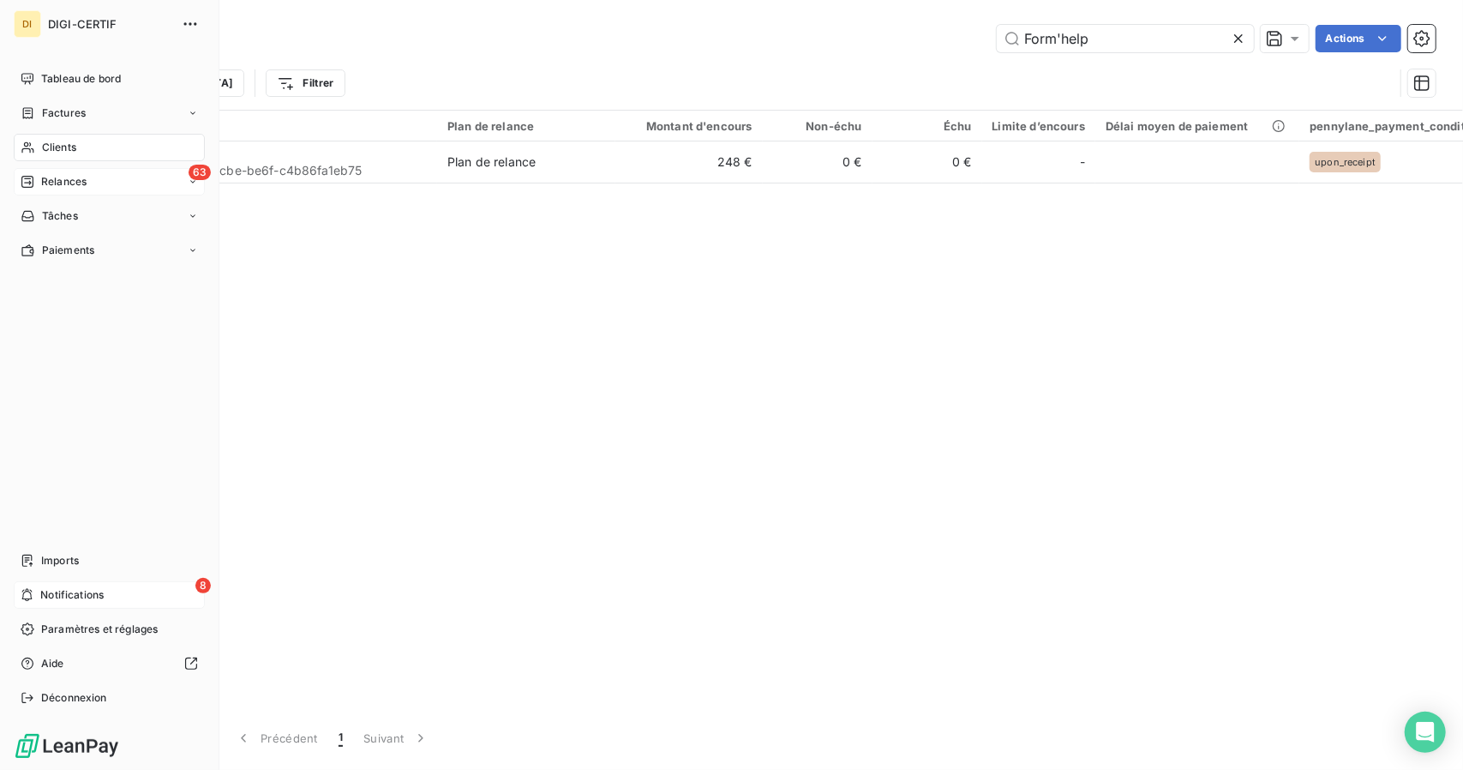
click at [165, 586] on div "8 Notifications" at bounding box center [109, 594] width 191 height 27
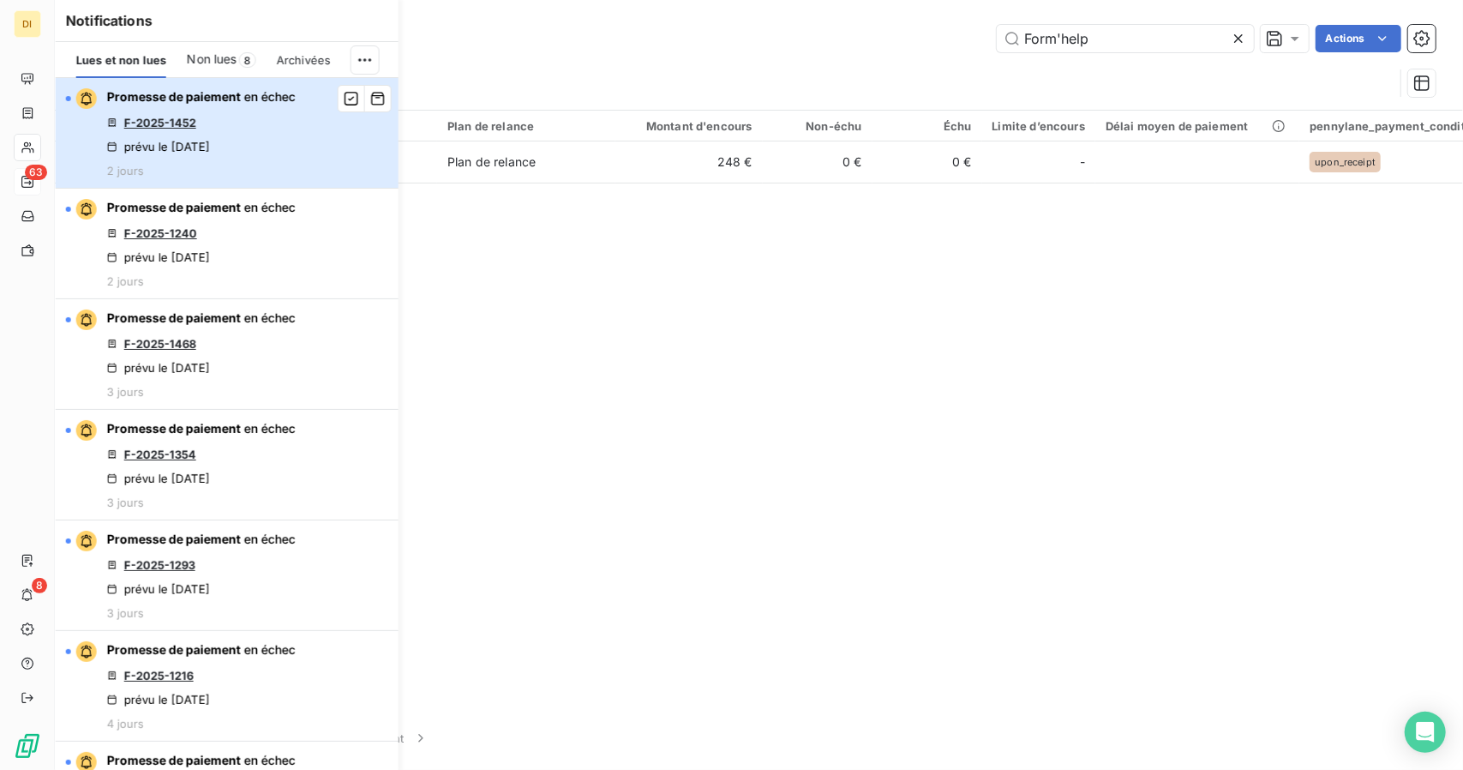
click at [283, 129] on div "Promesse de paiement en échec F-2025-1452 prévu le 3 oct. 2025 2 jours" at bounding box center [201, 132] width 189 height 89
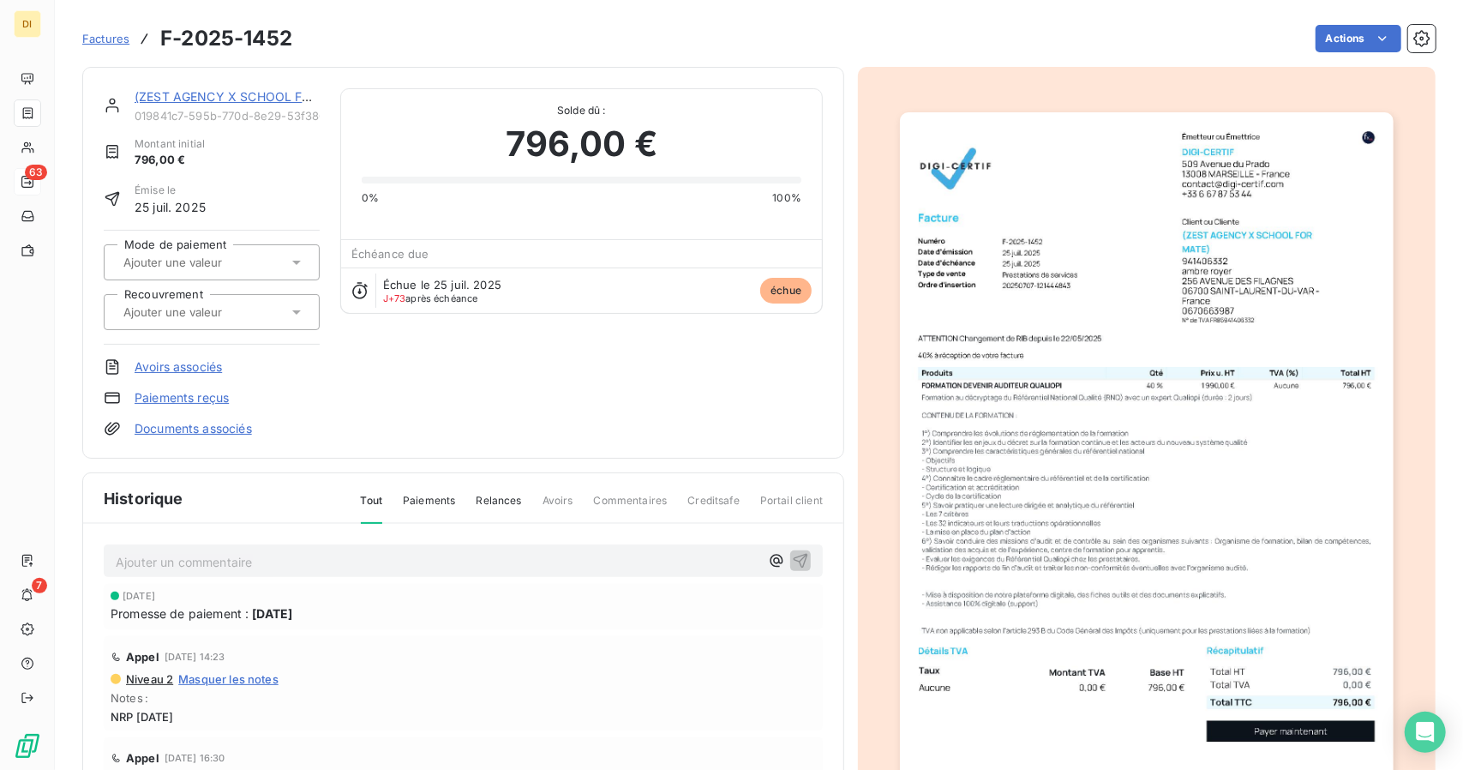
click at [237, 99] on link "(ZEST AGENCY X SCHOOL FOR MATE)" at bounding box center [248, 96] width 227 height 15
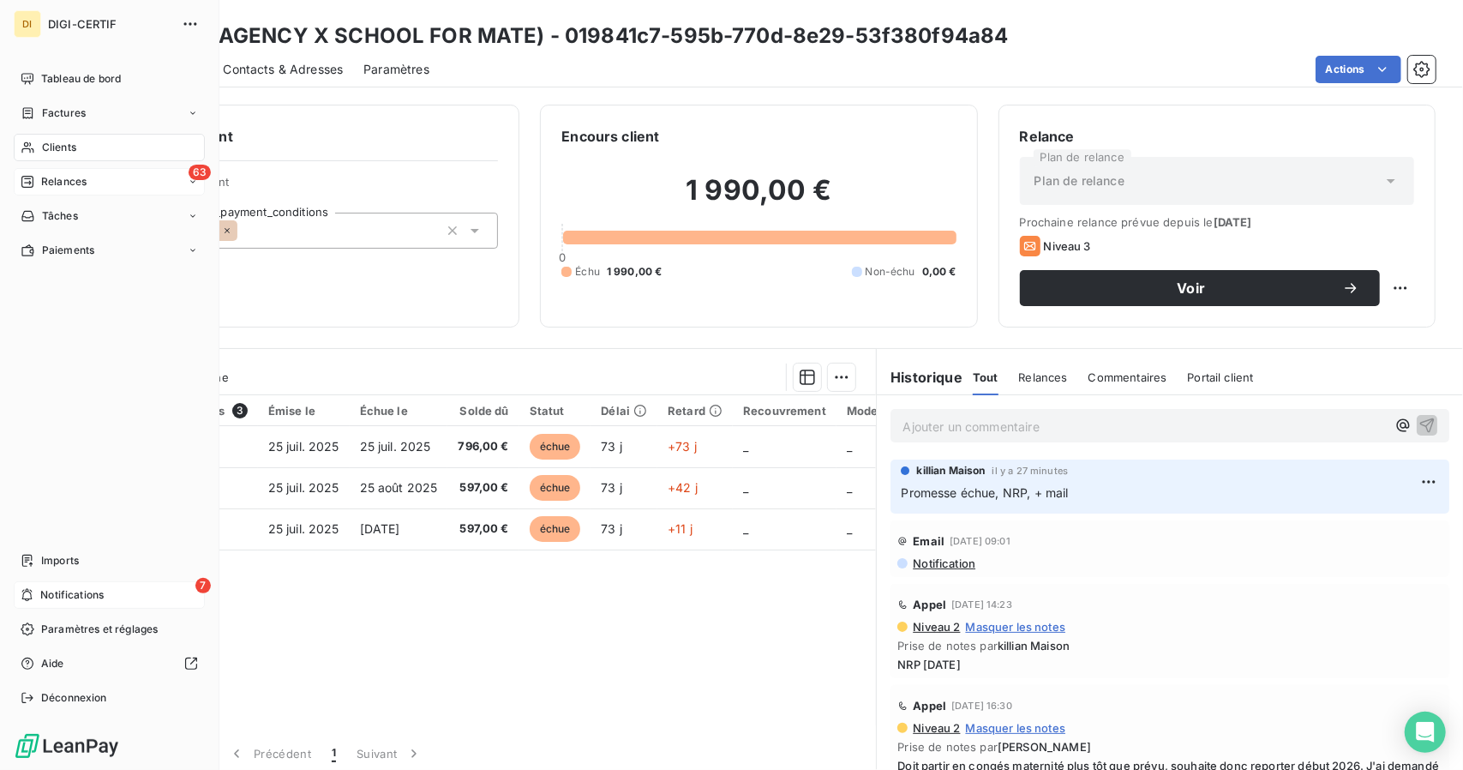
click at [50, 596] on span "Notifications" at bounding box center [71, 594] width 63 height 15
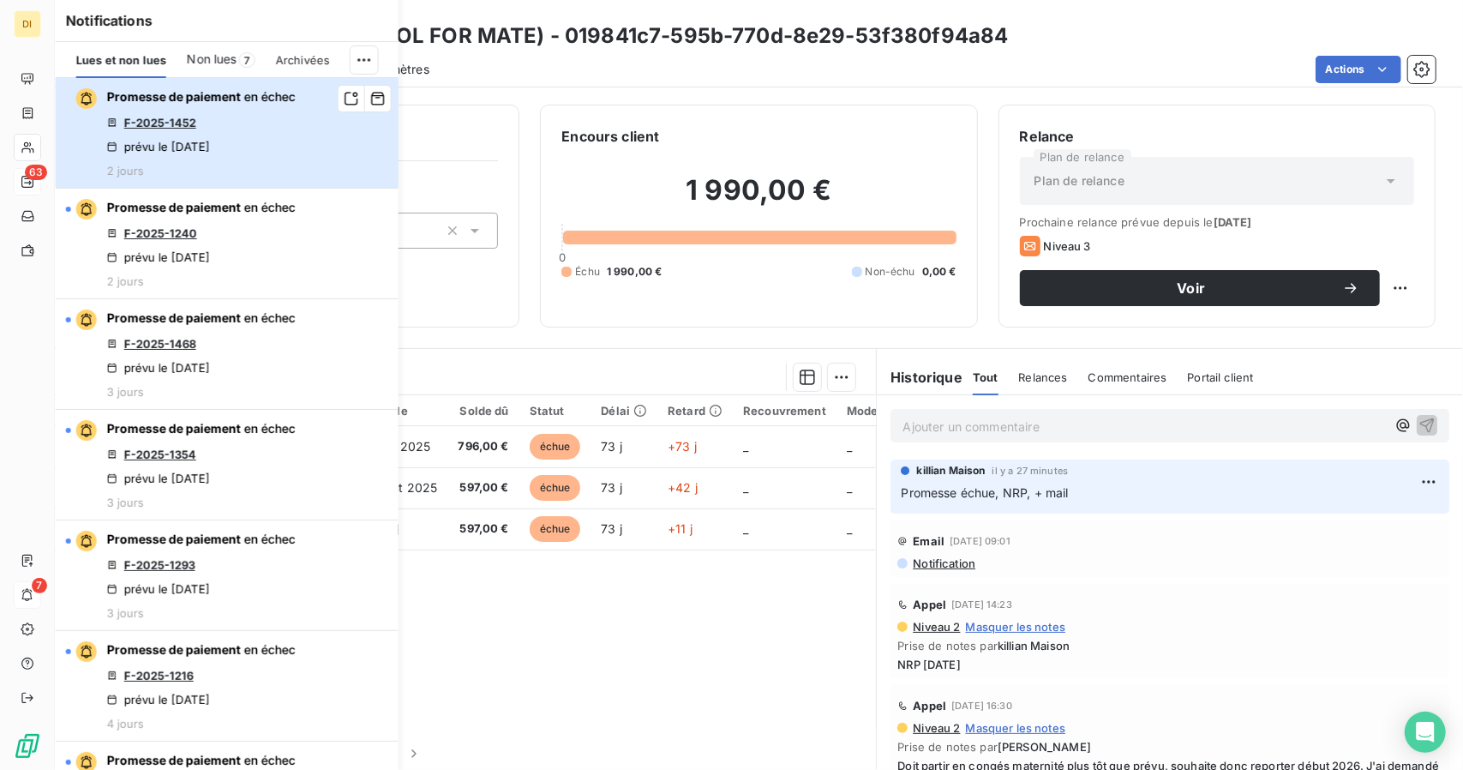
click at [290, 126] on div "Promesse de paiement en échec F-2025-1452 prévu le 3 oct. 2025 2 jours" at bounding box center [201, 132] width 189 height 89
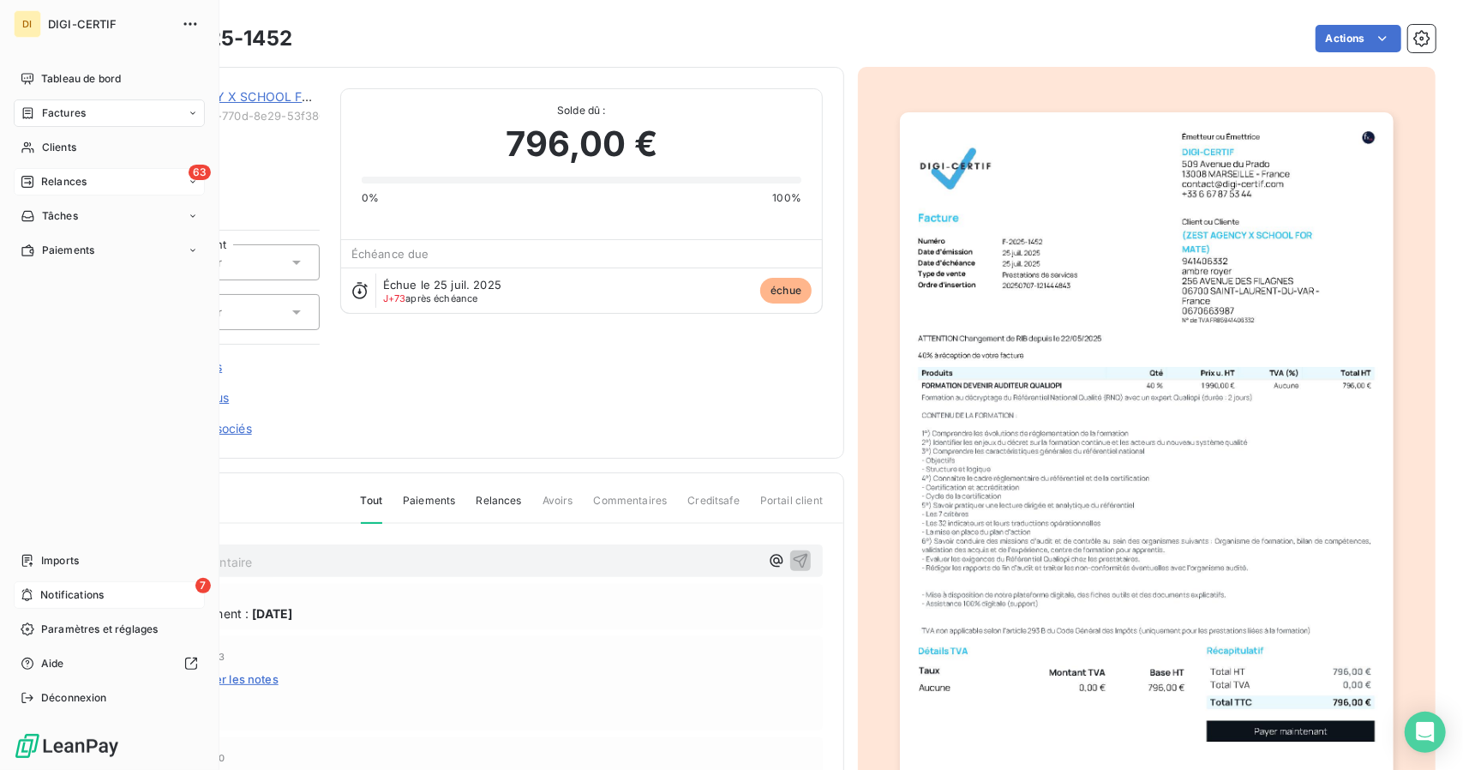
click at [29, 591] on icon at bounding box center [27, 595] width 13 height 14
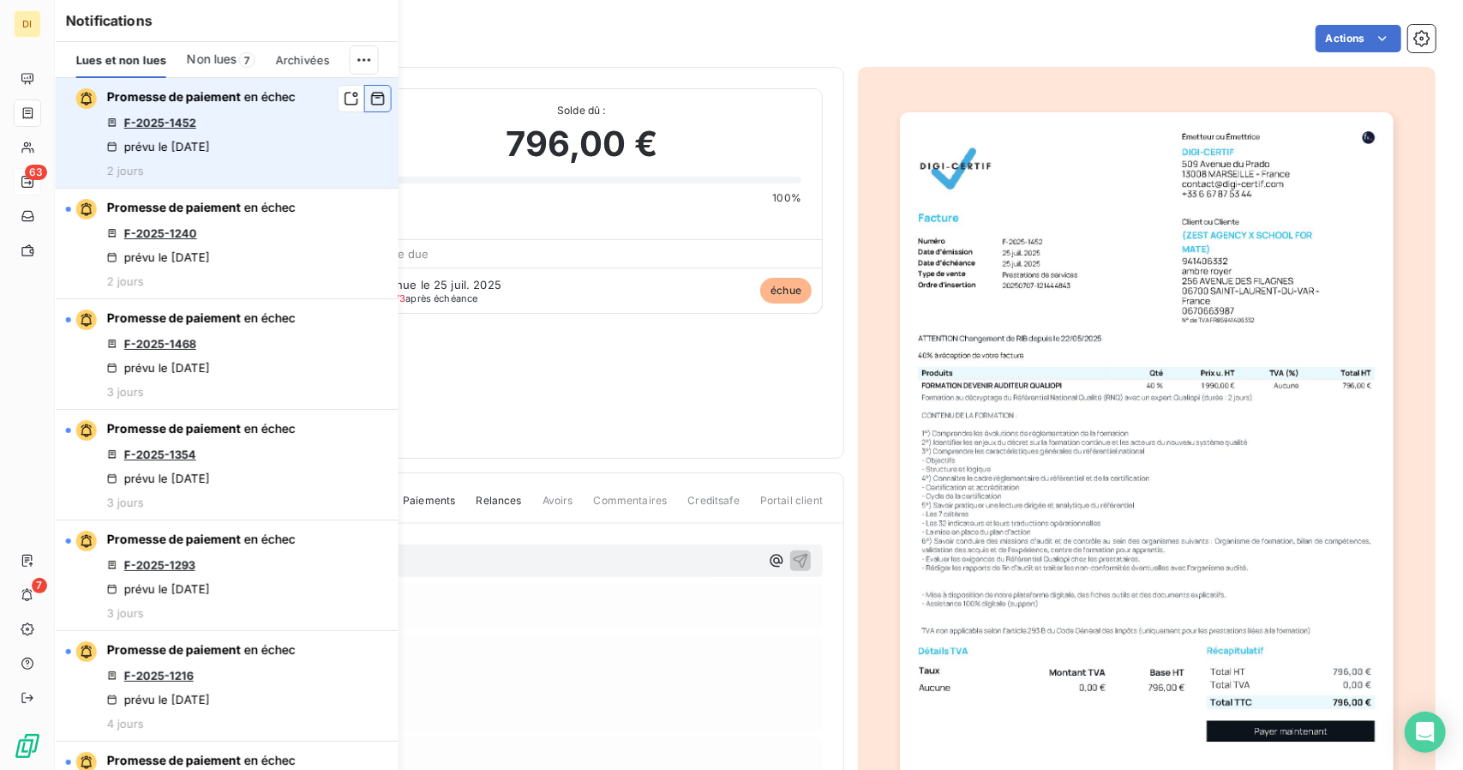
click at [371, 104] on icon "button" at bounding box center [377, 99] width 13 height 13
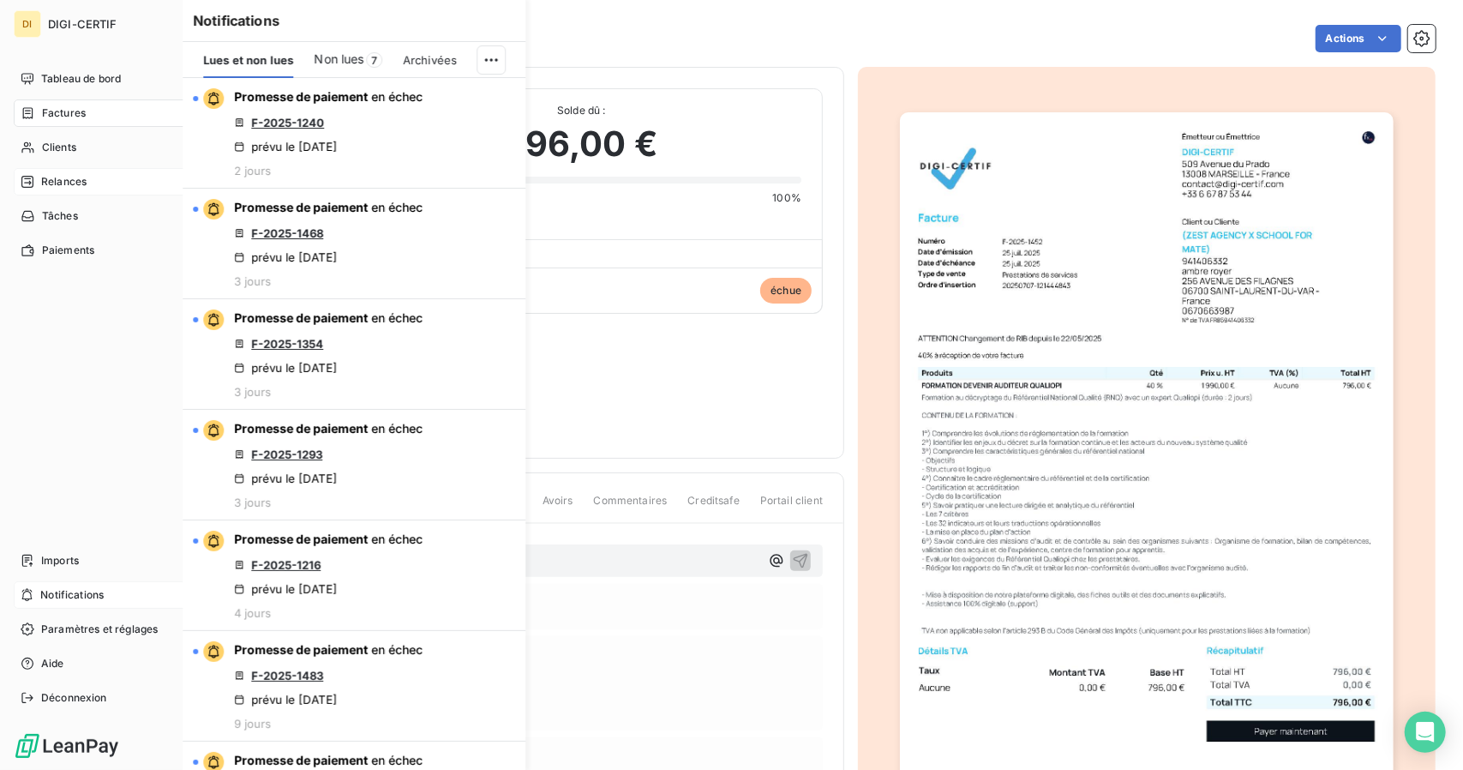
click at [37, 590] on div "7 Notifications" at bounding box center [109, 594] width 191 height 27
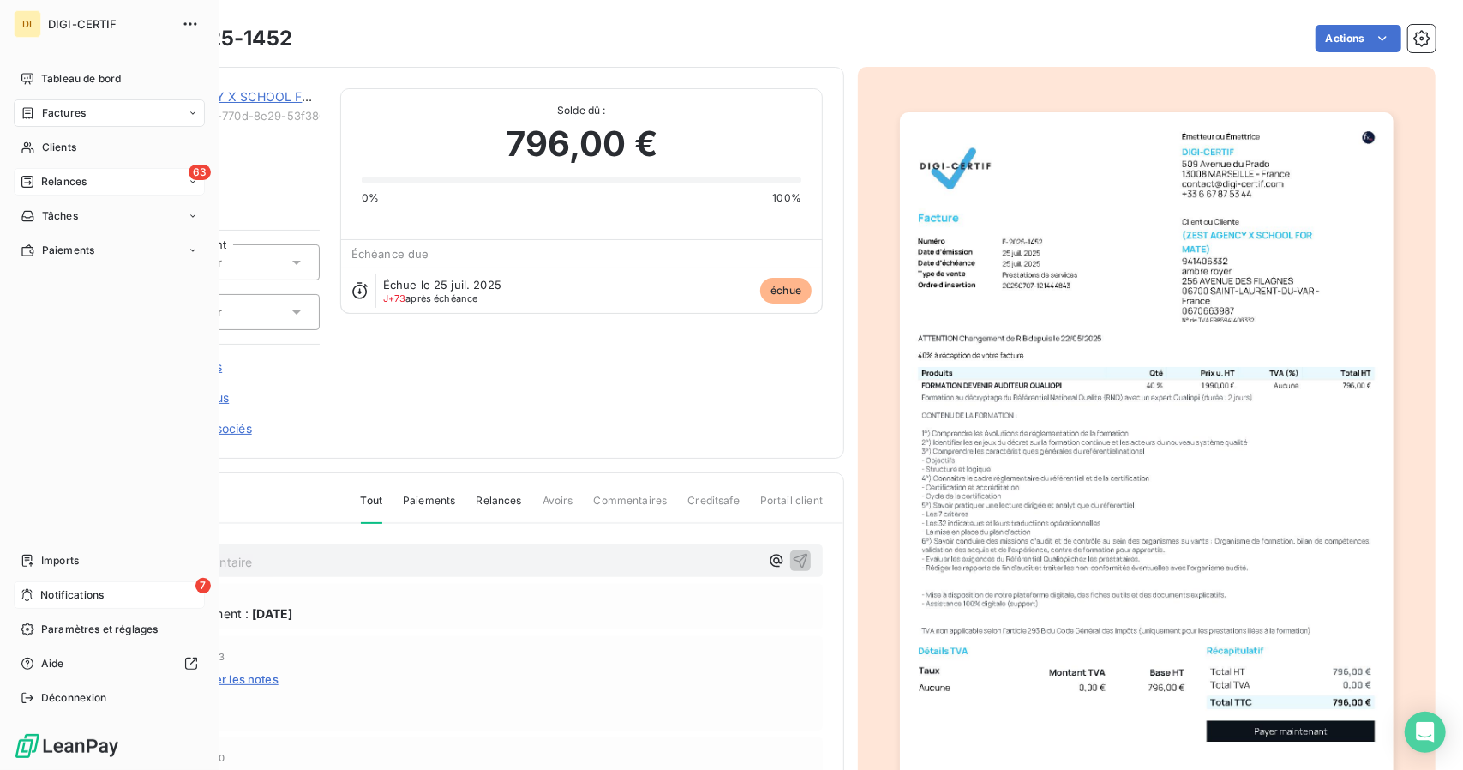
click at [37, 590] on div "7 Notifications" at bounding box center [109, 594] width 191 height 27
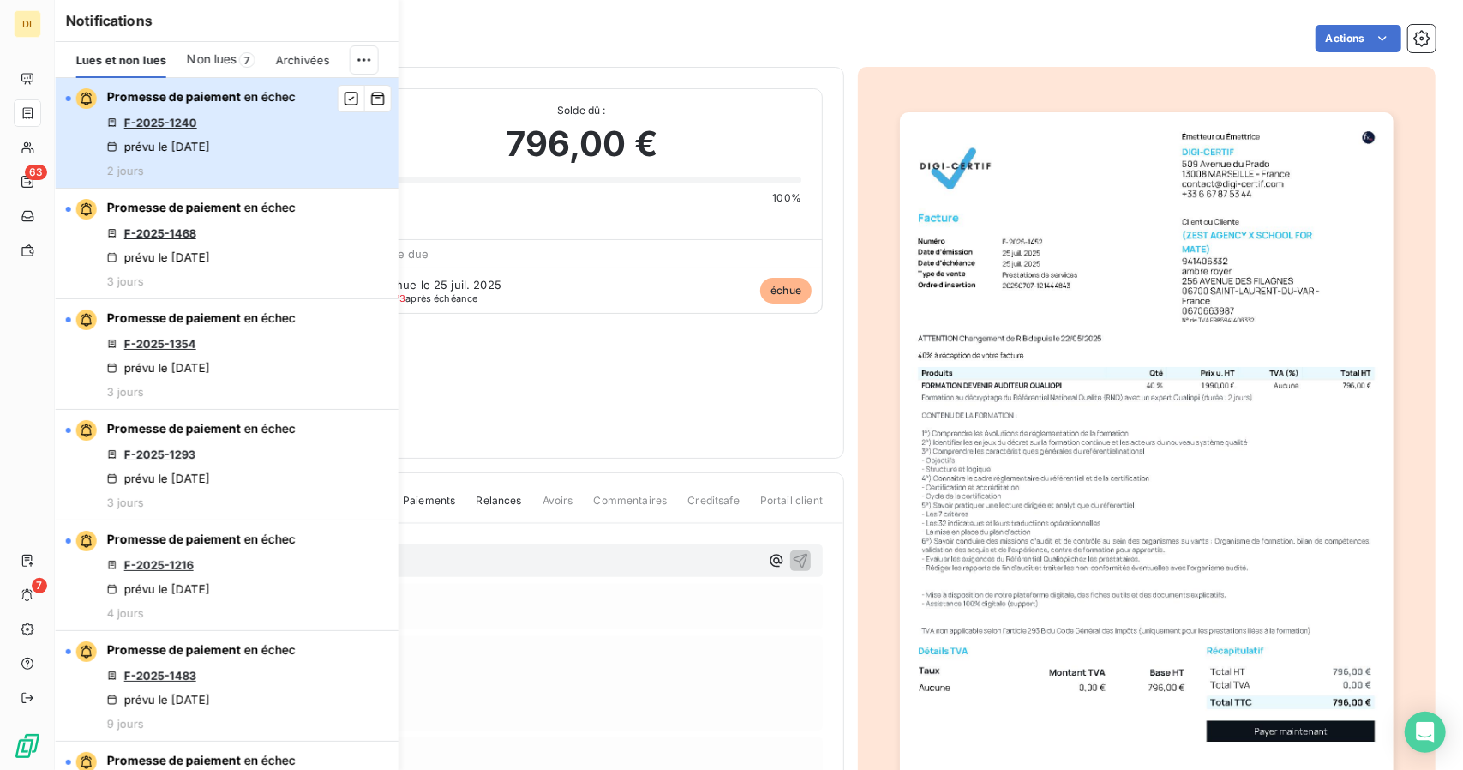
click at [325, 119] on button "Promesse de paiement en échec F-2025-1240 prévu le [DATE] 2 jours" at bounding box center [227, 133] width 343 height 111
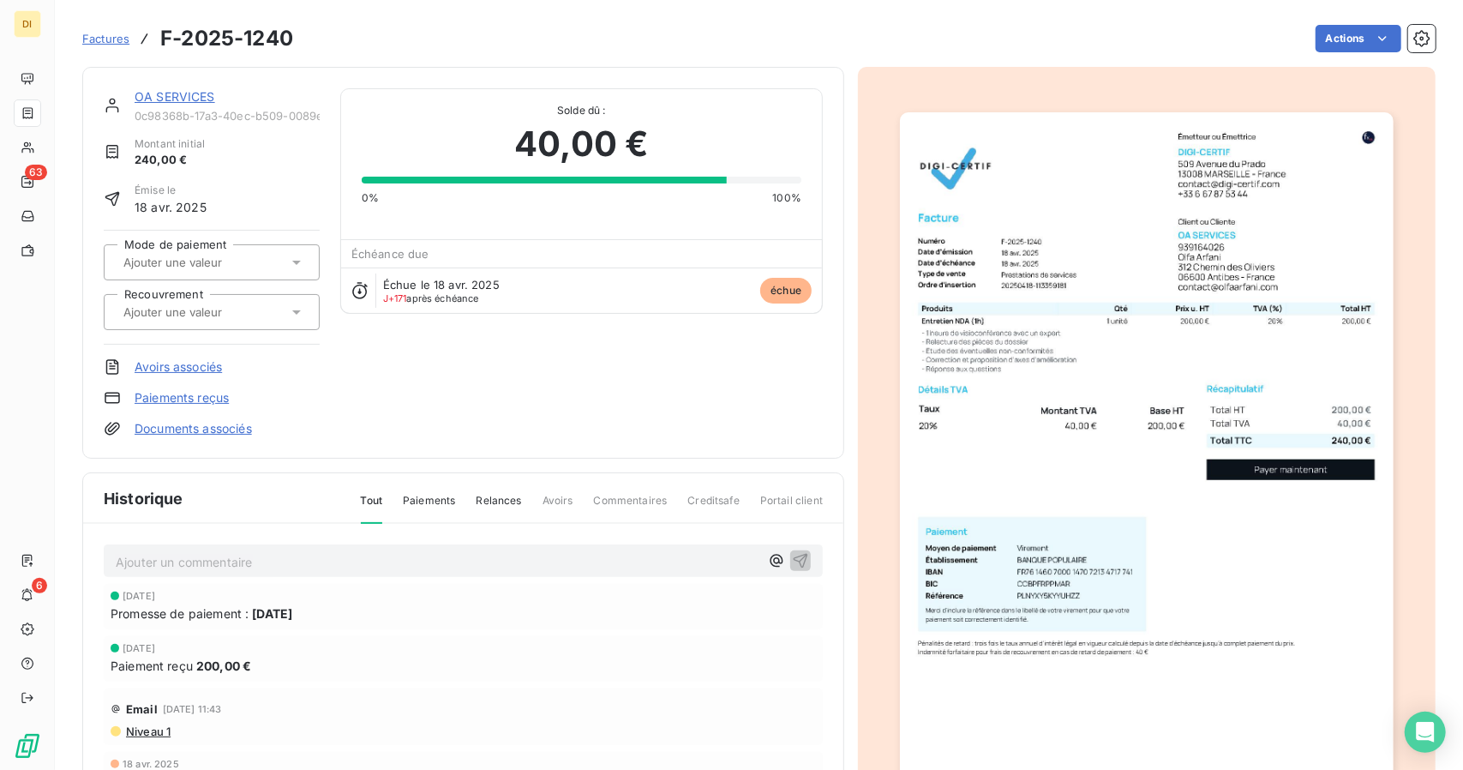
click at [166, 99] on link "OA SERVICES" at bounding box center [175, 96] width 81 height 15
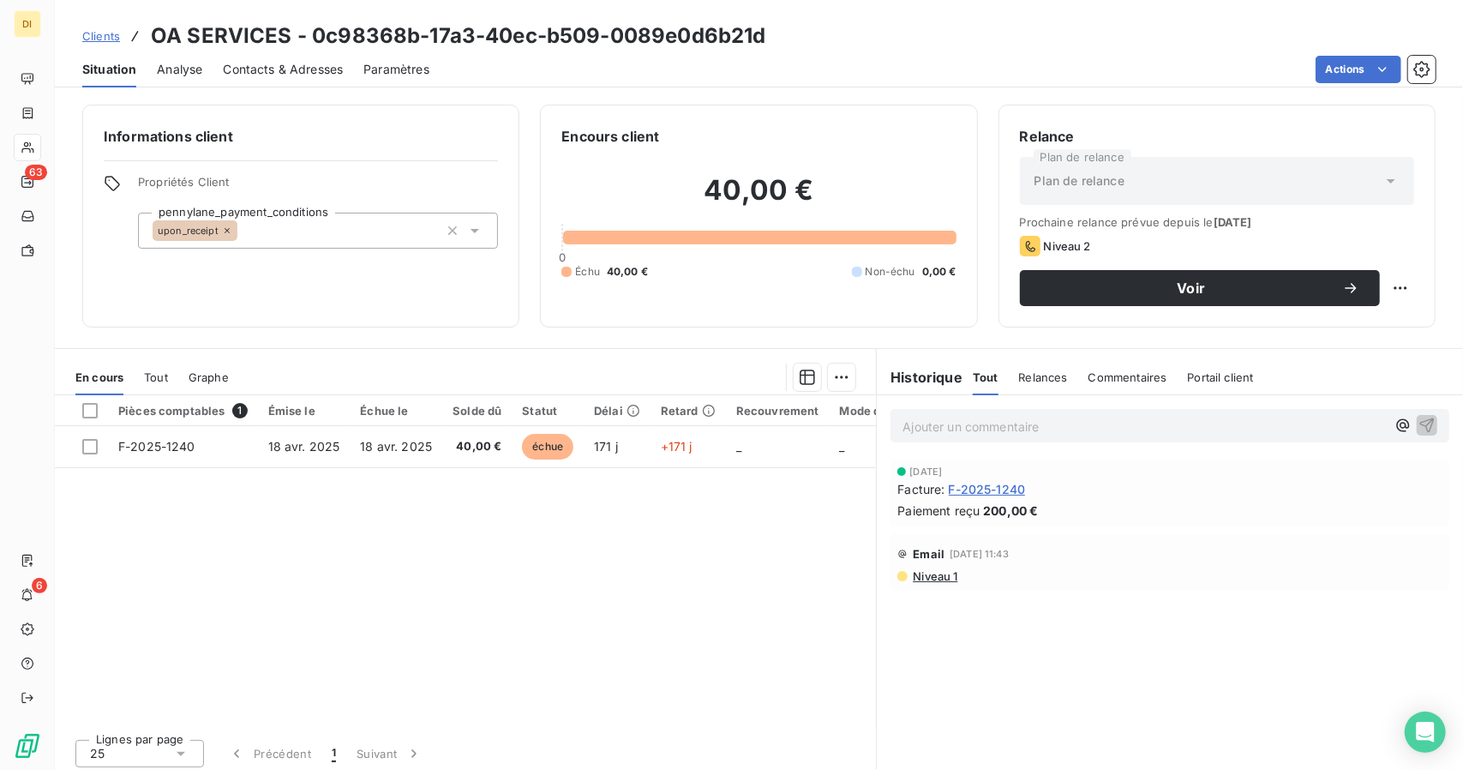
click at [997, 486] on span "F-2025-1240" at bounding box center [987, 489] width 77 height 18
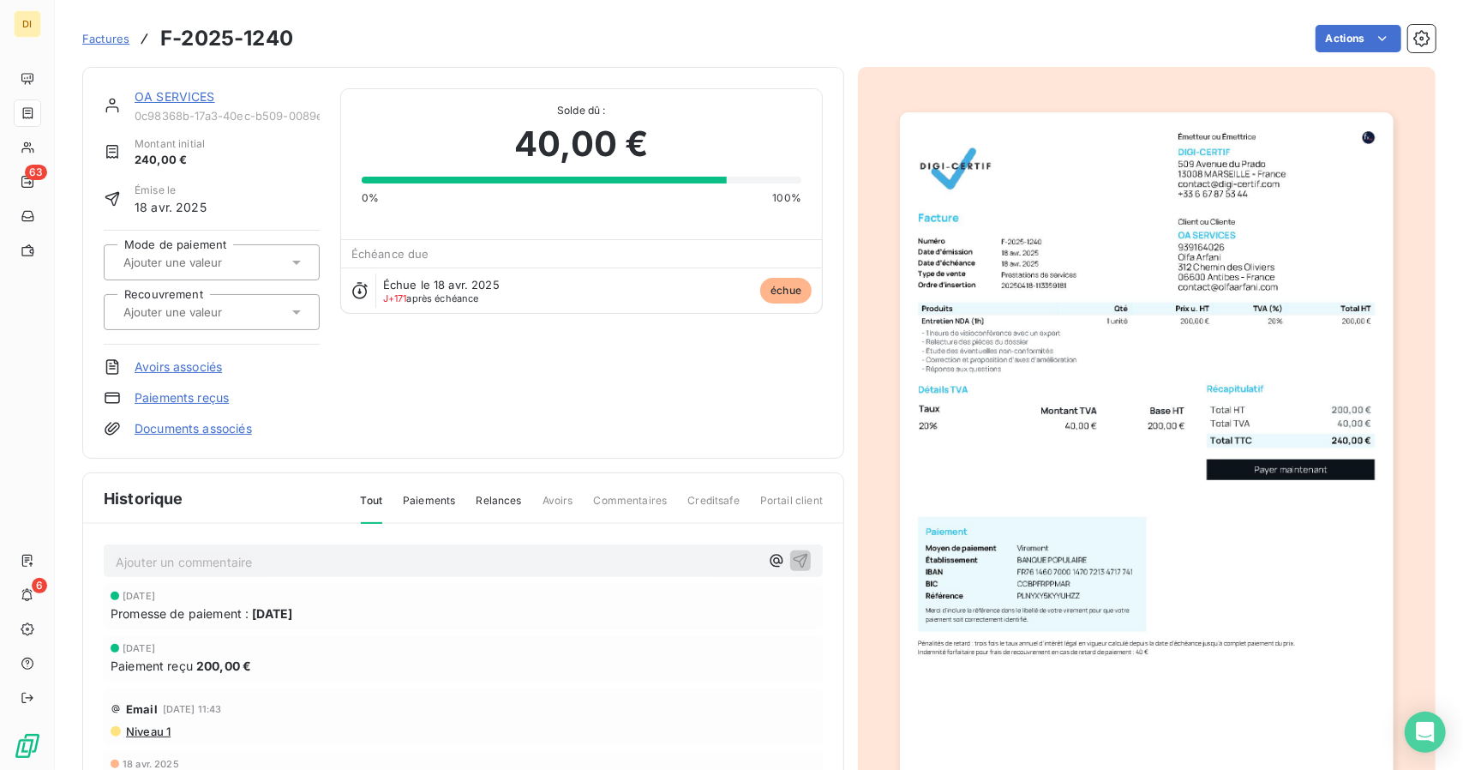
click at [164, 91] on link "OA SERVICES" at bounding box center [175, 96] width 81 height 15
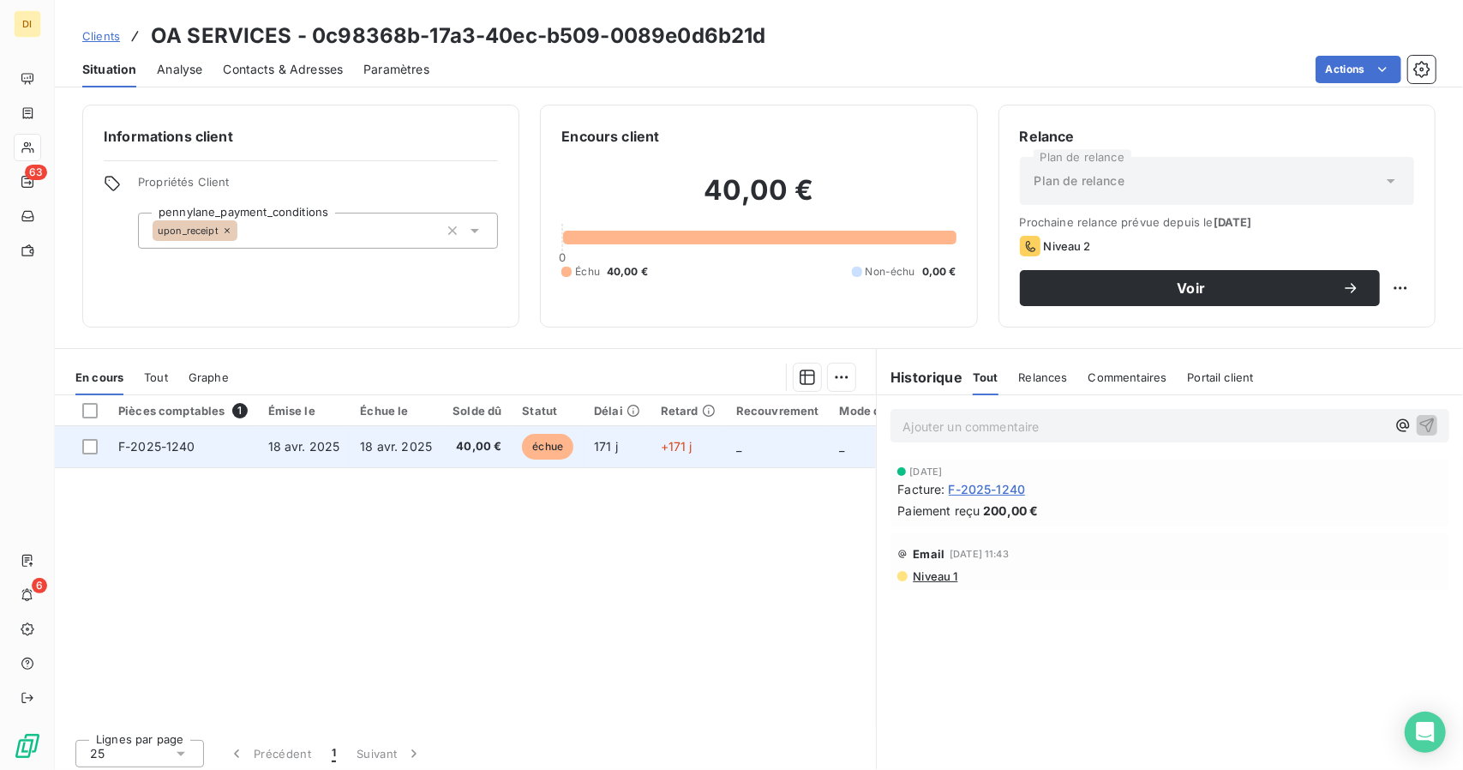
click at [426, 434] on td "18 avr. 2025" at bounding box center [396, 446] width 93 height 41
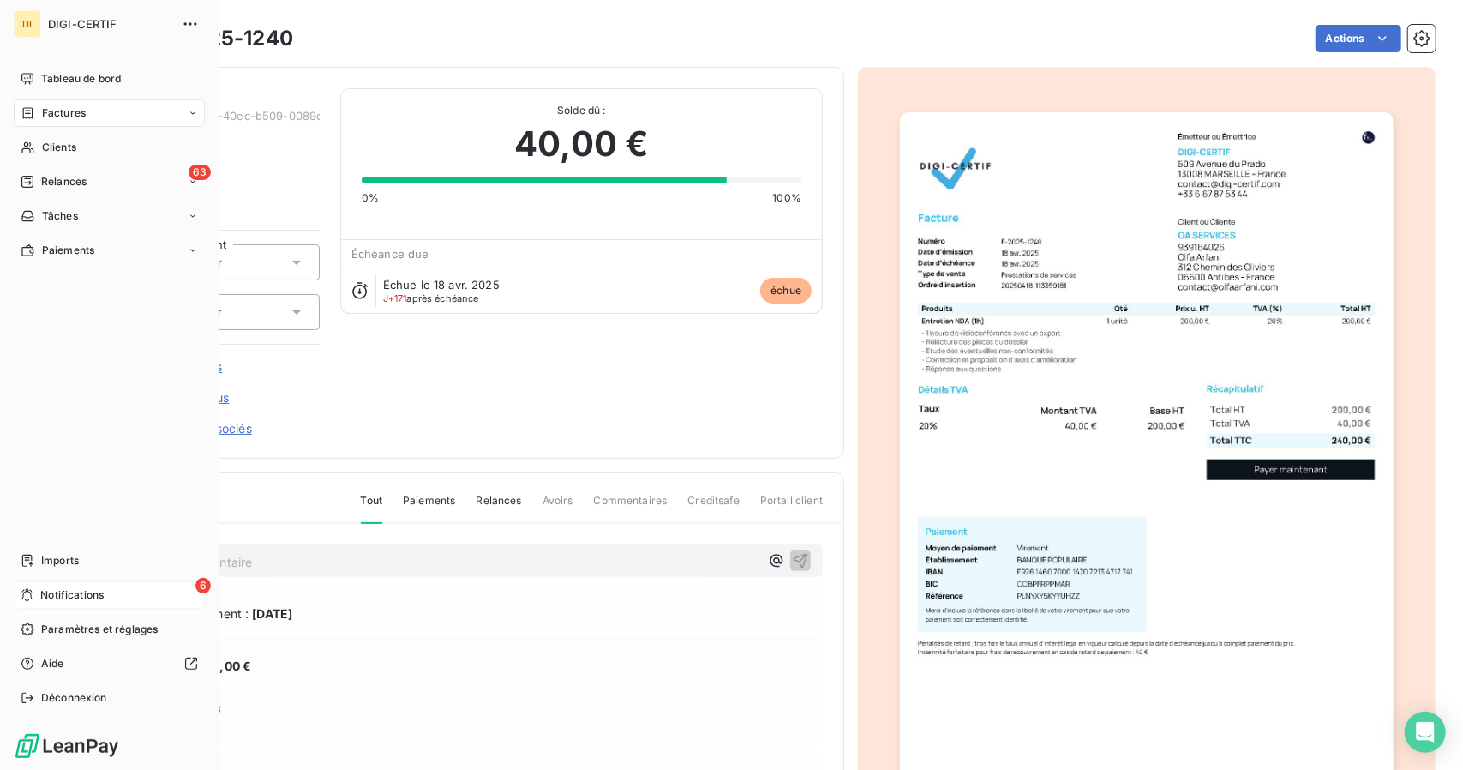
click at [48, 603] on div "6 Notifications" at bounding box center [109, 594] width 191 height 27
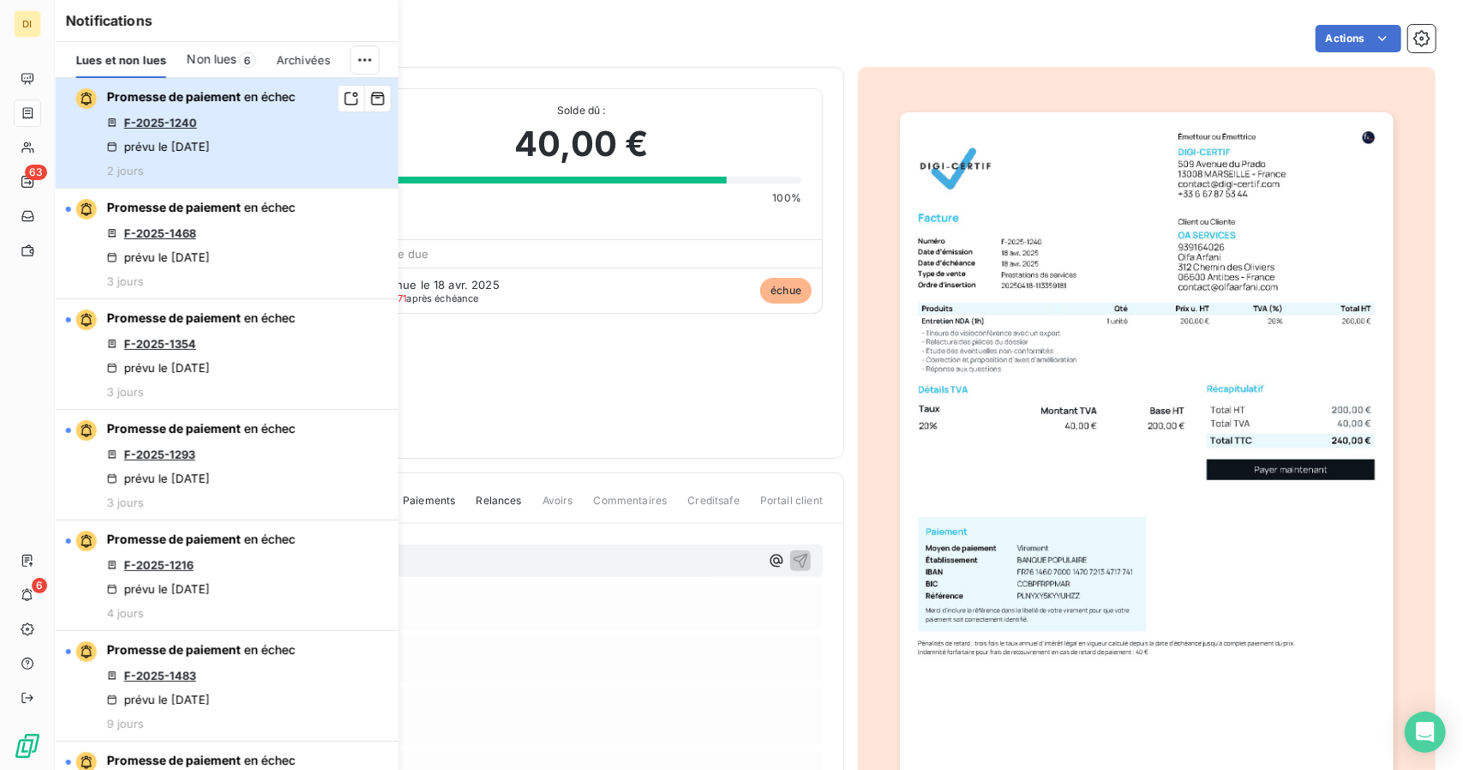
click at [274, 142] on div "Promesse de paiement en échec F-2025-1240 prévu le [DATE] 2 jours" at bounding box center [201, 132] width 189 height 89
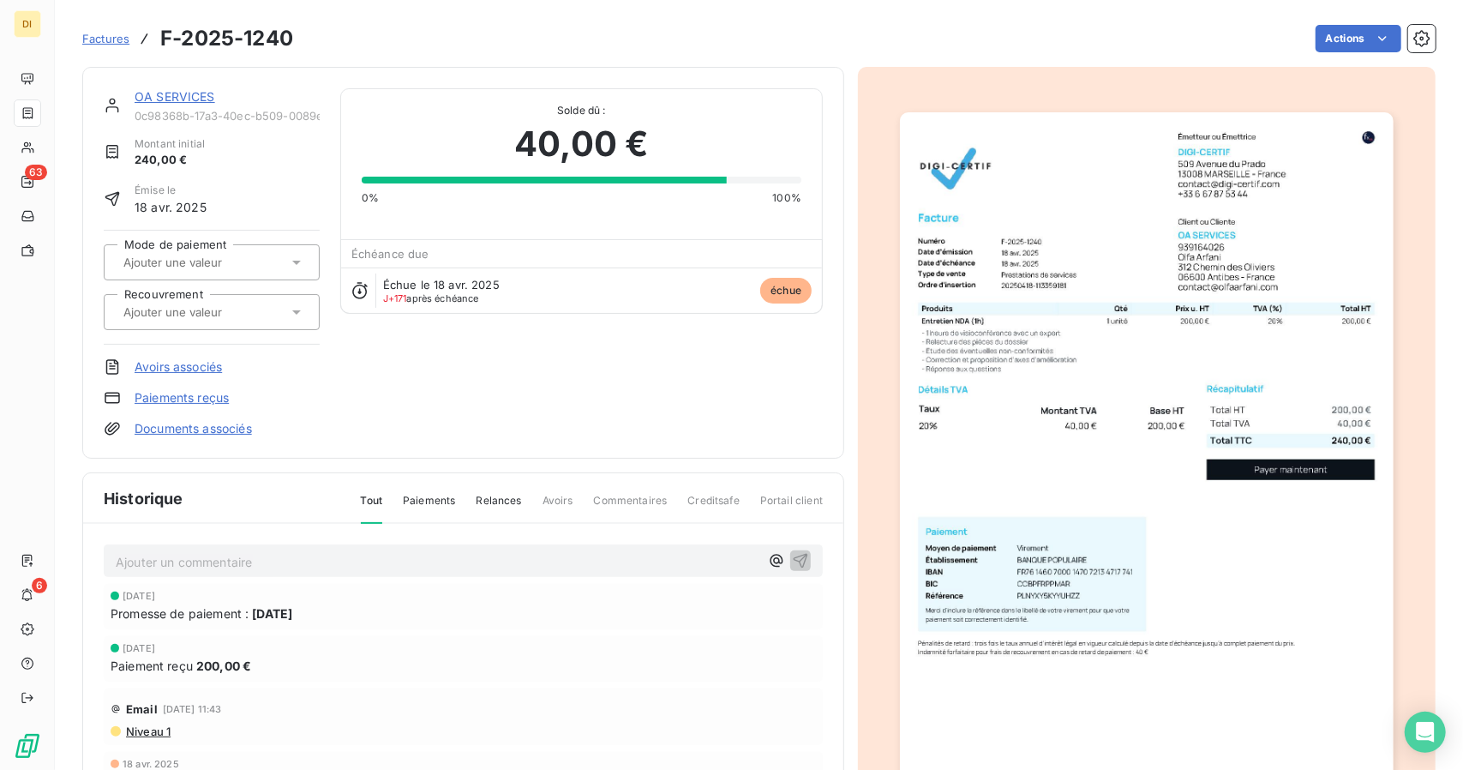
click at [170, 93] on link "OA SERVICES" at bounding box center [175, 96] width 81 height 15
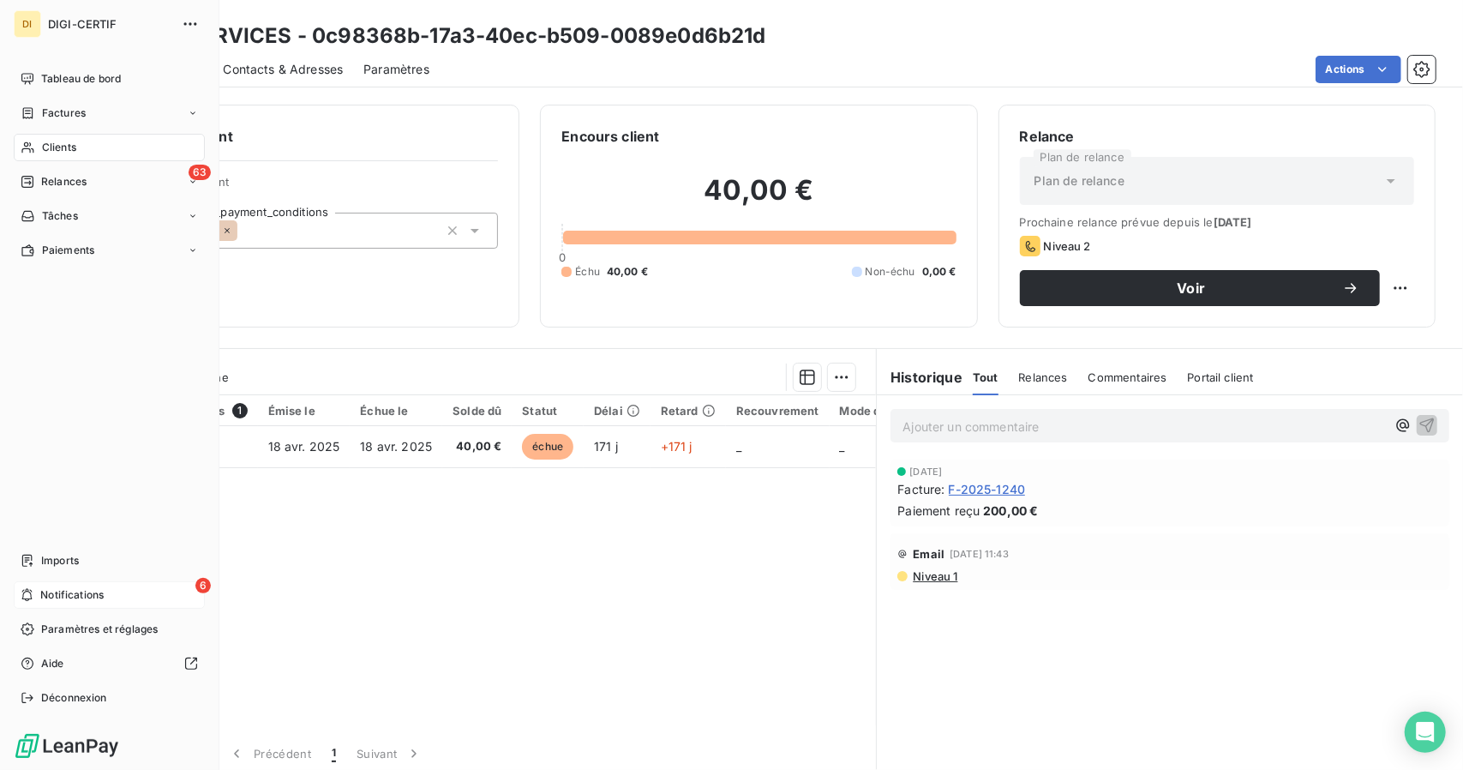
click at [27, 592] on icon at bounding box center [27, 595] width 10 height 13
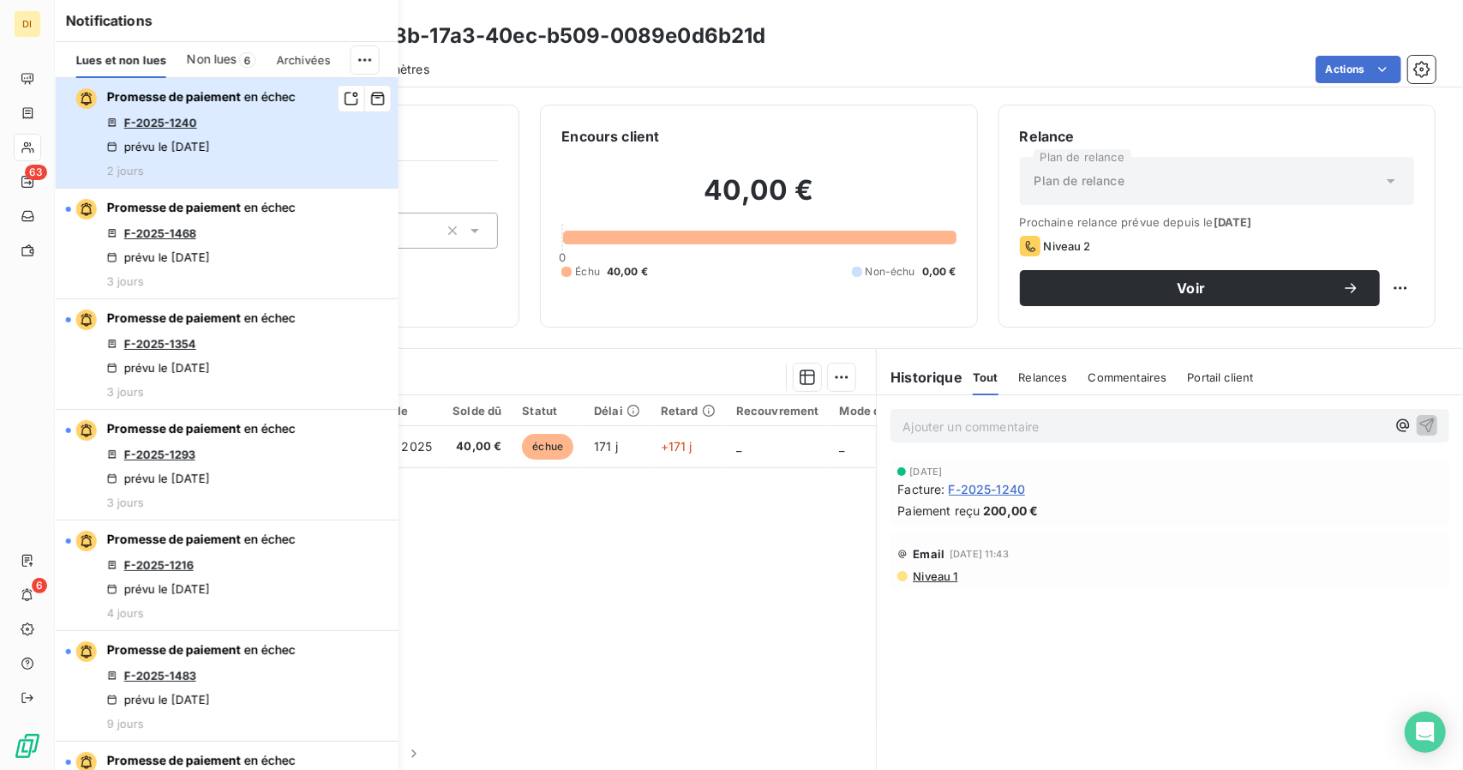
click at [307, 169] on button "Promesse de paiement en échec F-2025-1240 prévu le [DATE] 2 jours" at bounding box center [227, 133] width 343 height 111
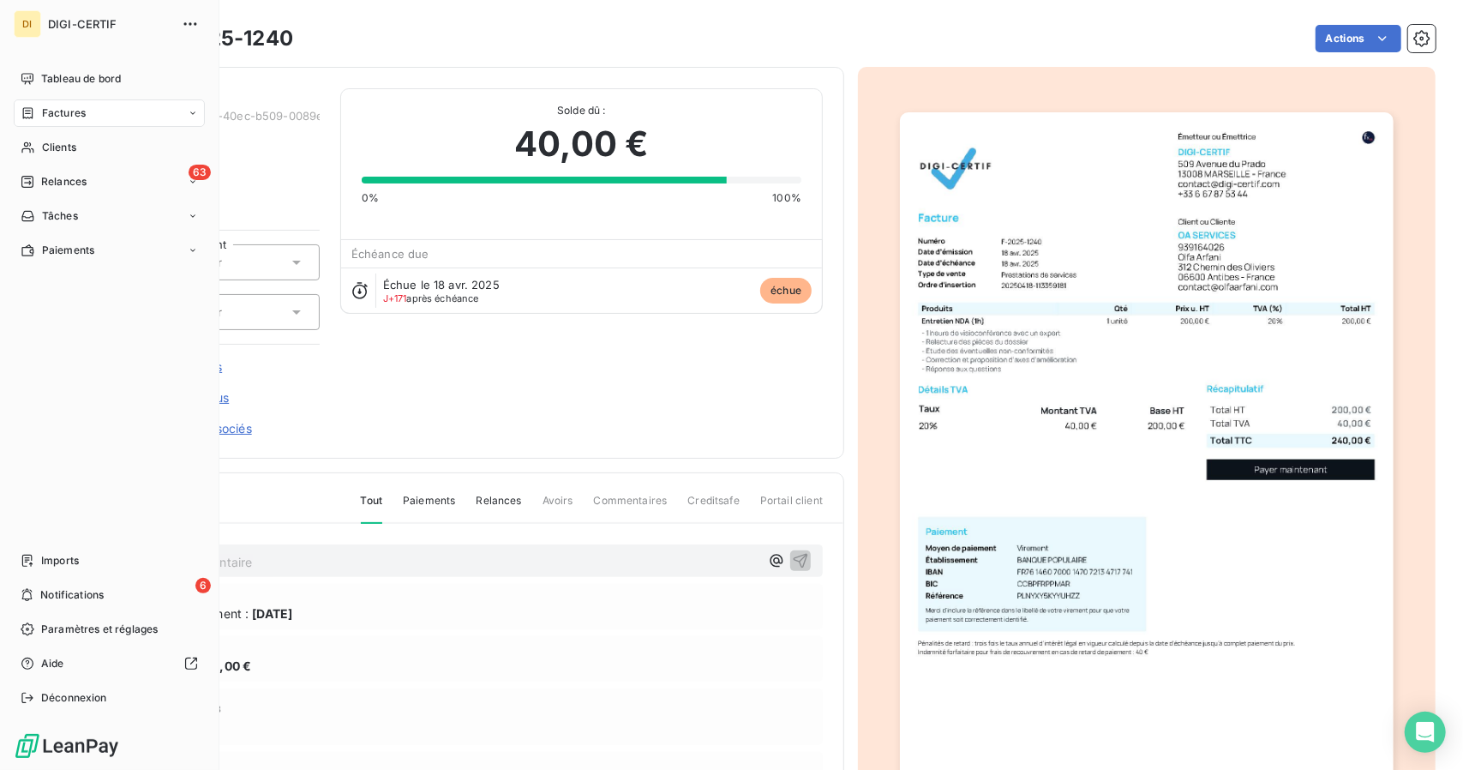
click at [48, 613] on nav "Imports 6 Notifications Paramètres et réglages Aide Déconnexion" at bounding box center [109, 629] width 191 height 165
click at [65, 590] on span "Notifications" at bounding box center [71, 594] width 63 height 15
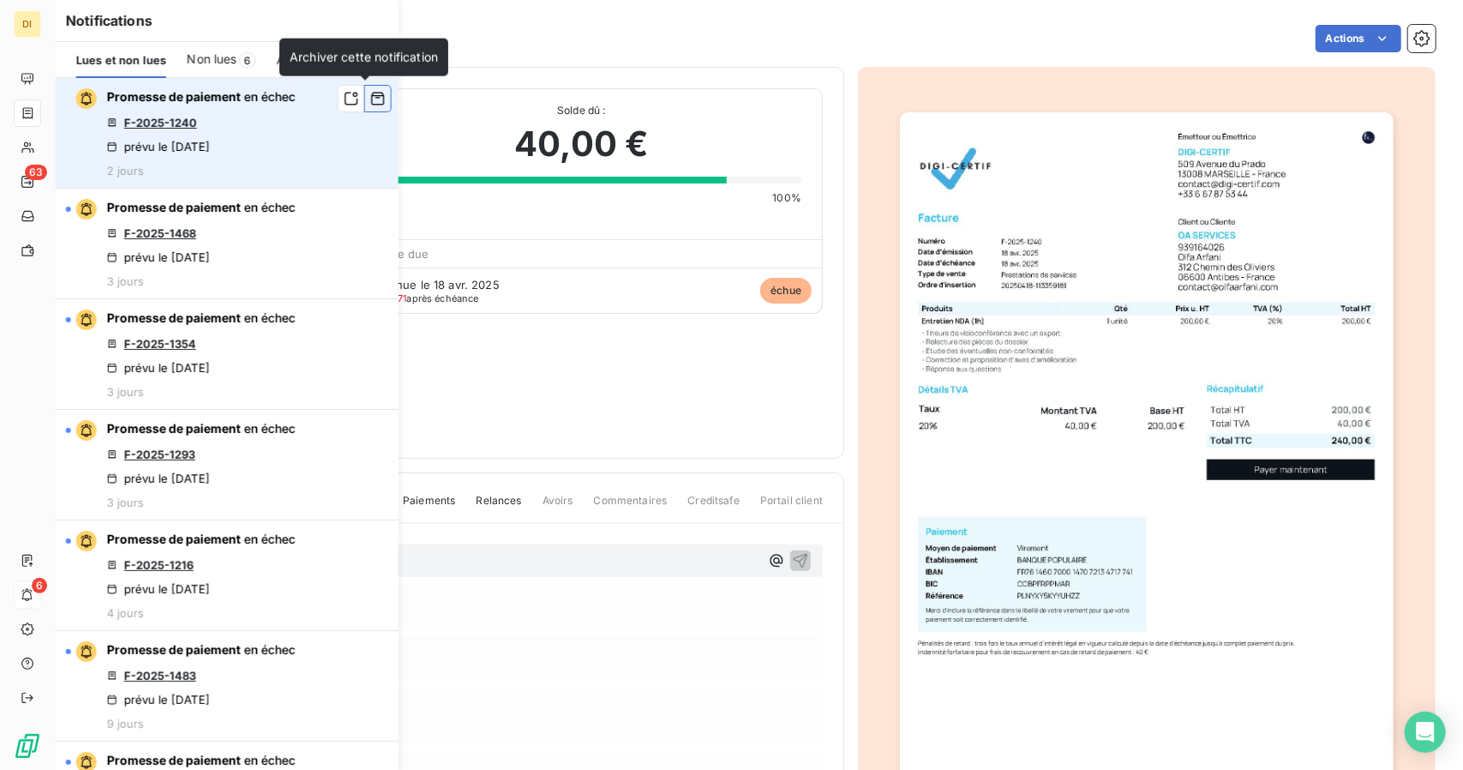
click at [370, 101] on icon "button" at bounding box center [377, 98] width 15 height 17
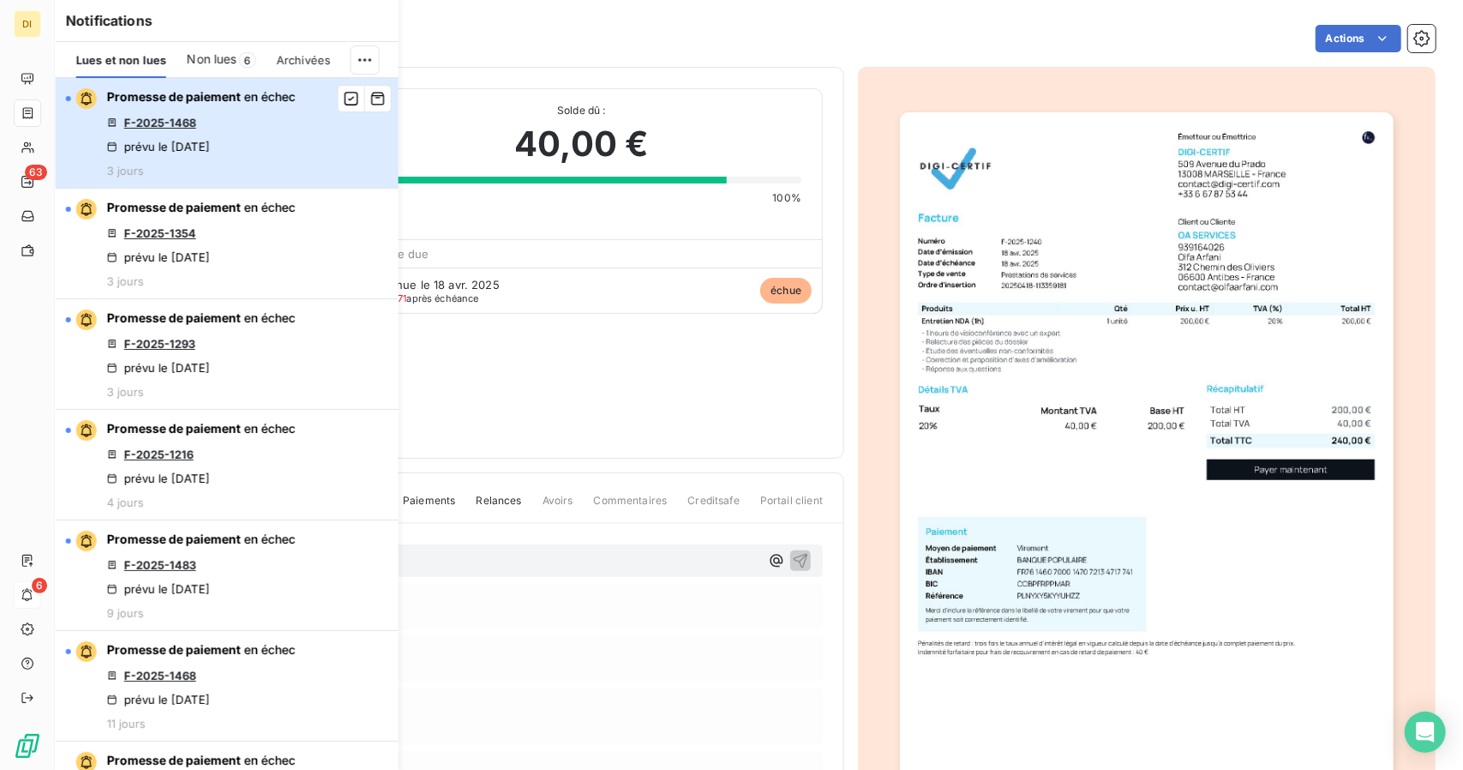
click at [274, 156] on div "Promesse de paiement en échec F-2025-1468 prévu le [DATE] 3 jours" at bounding box center [201, 132] width 189 height 89
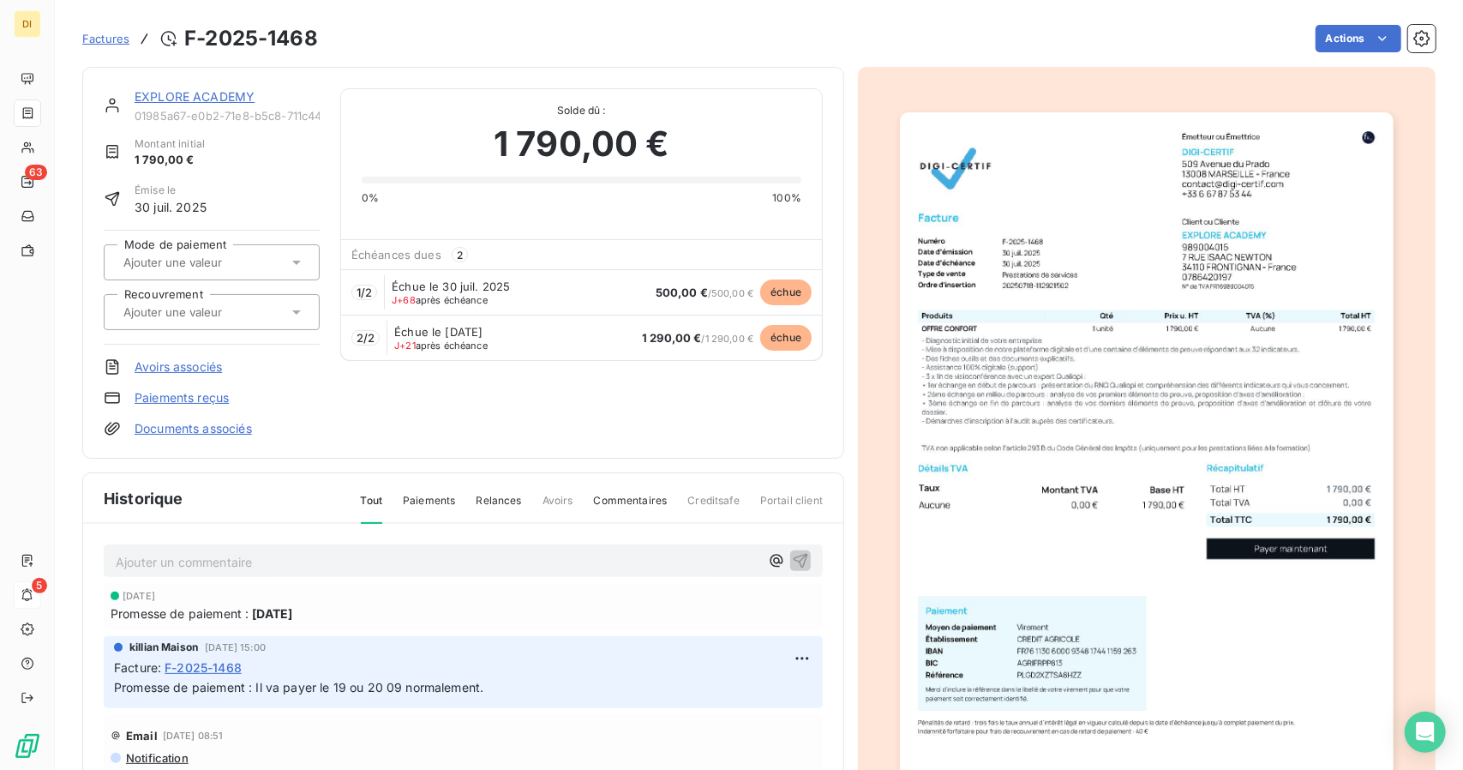
click at [213, 98] on link "EXPLORE ACADEMY" at bounding box center [195, 96] width 120 height 15
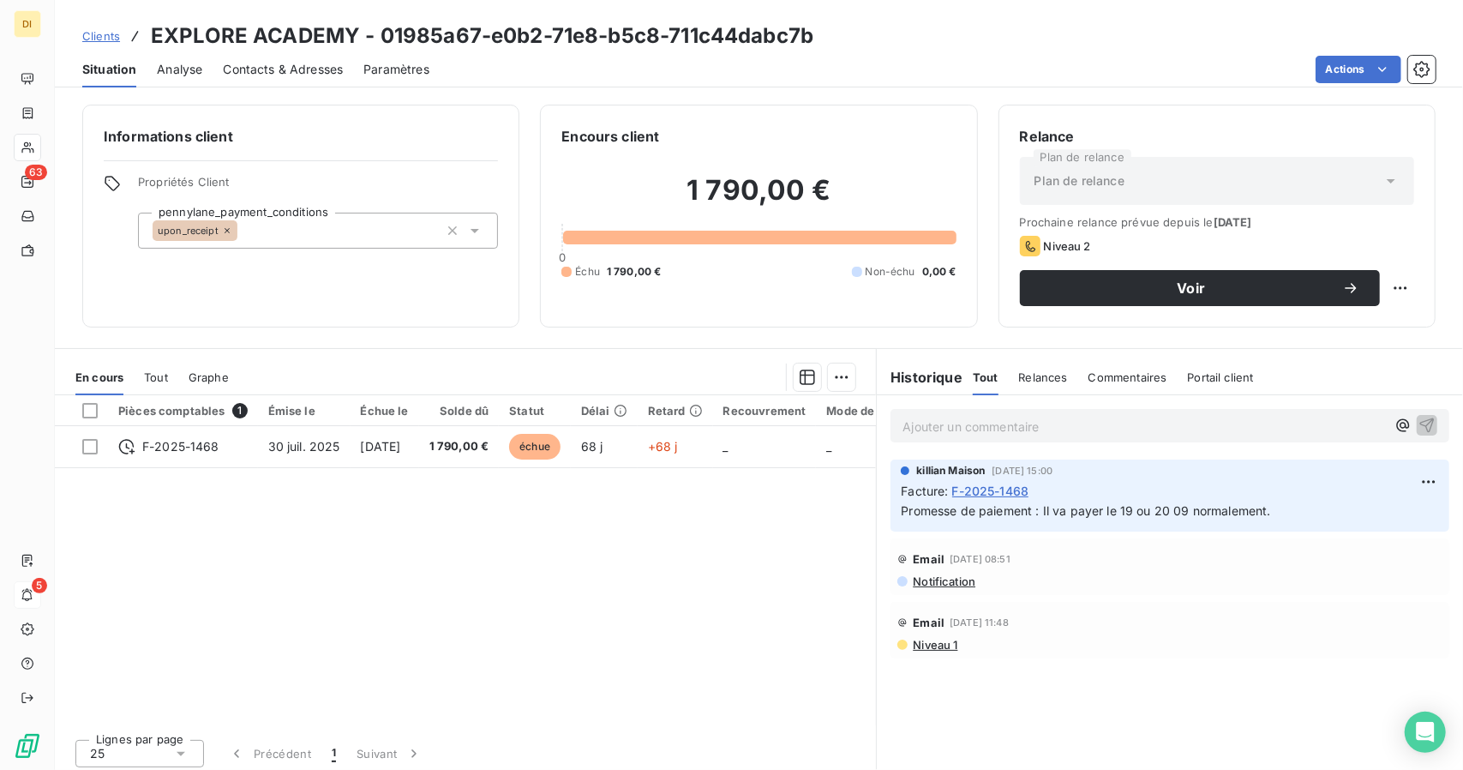
click at [281, 63] on span "Contacts & Adresses" at bounding box center [283, 69] width 120 height 17
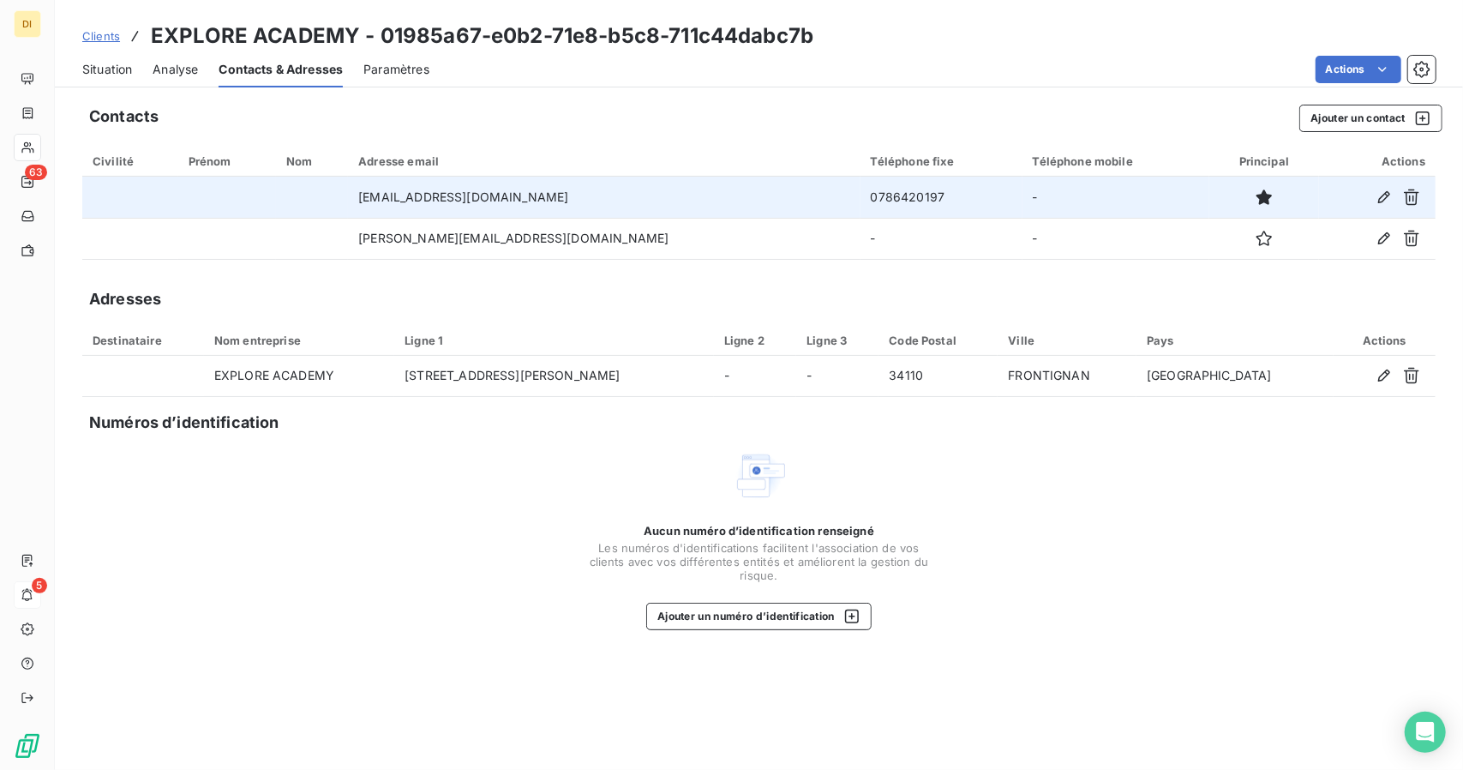
click at [861, 197] on td "0786420197" at bounding box center [942, 197] width 162 height 41
copy td "0786420197"
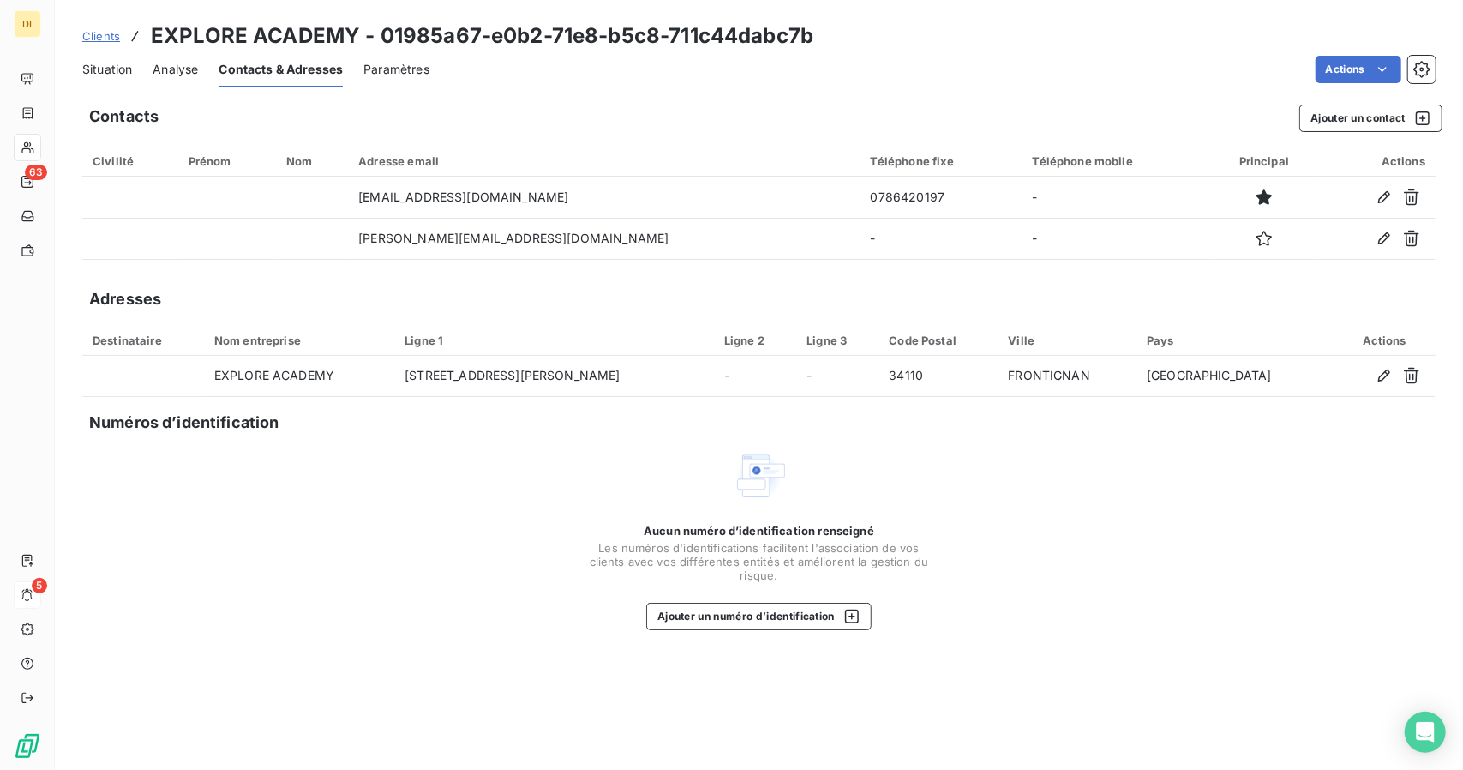
click at [74, 72] on div "Situation Analyse Contacts & Adresses Paramètres Actions" at bounding box center [759, 69] width 1408 height 36
click at [99, 71] on span "Situation" at bounding box center [107, 69] width 50 height 17
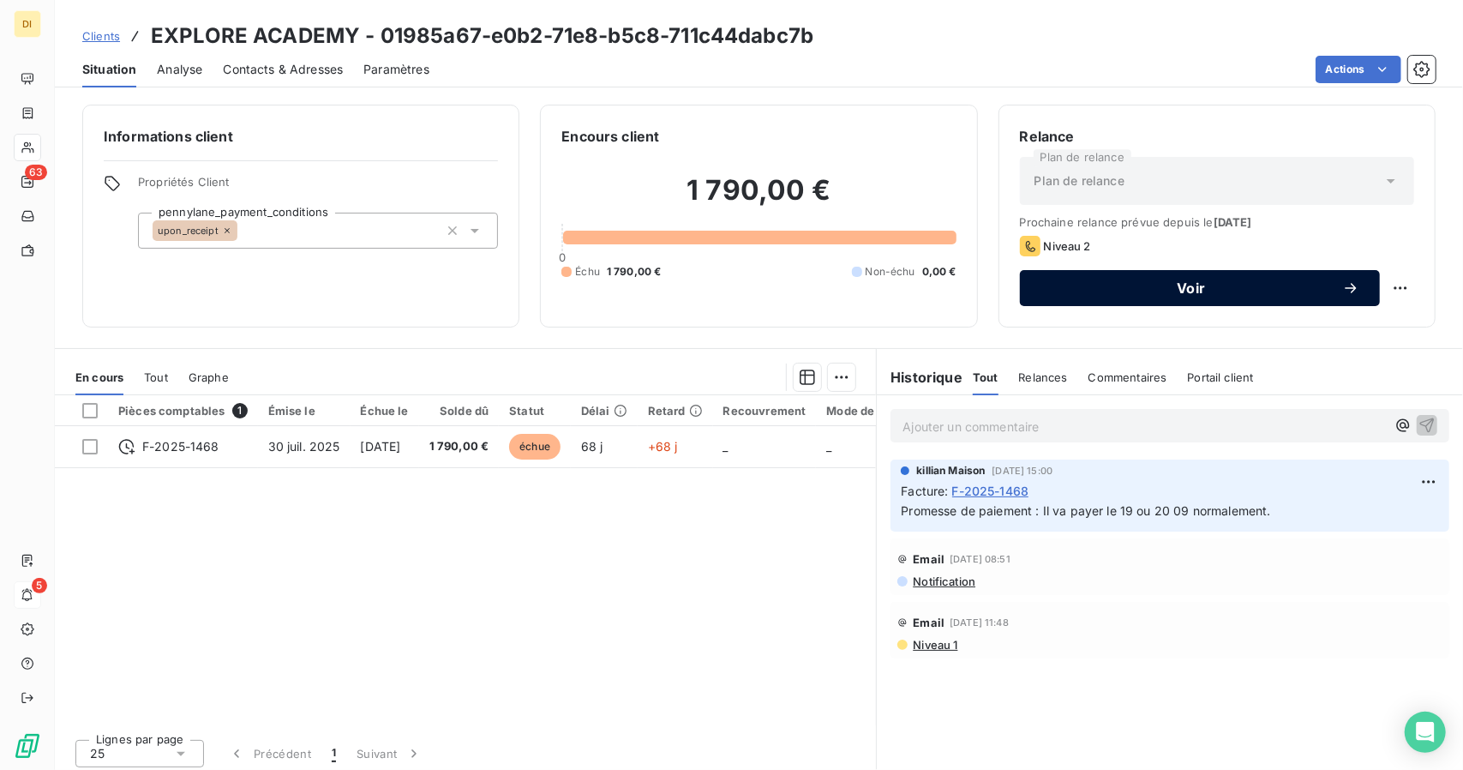
click at [1305, 291] on span "Voir" at bounding box center [1192, 288] width 302 height 14
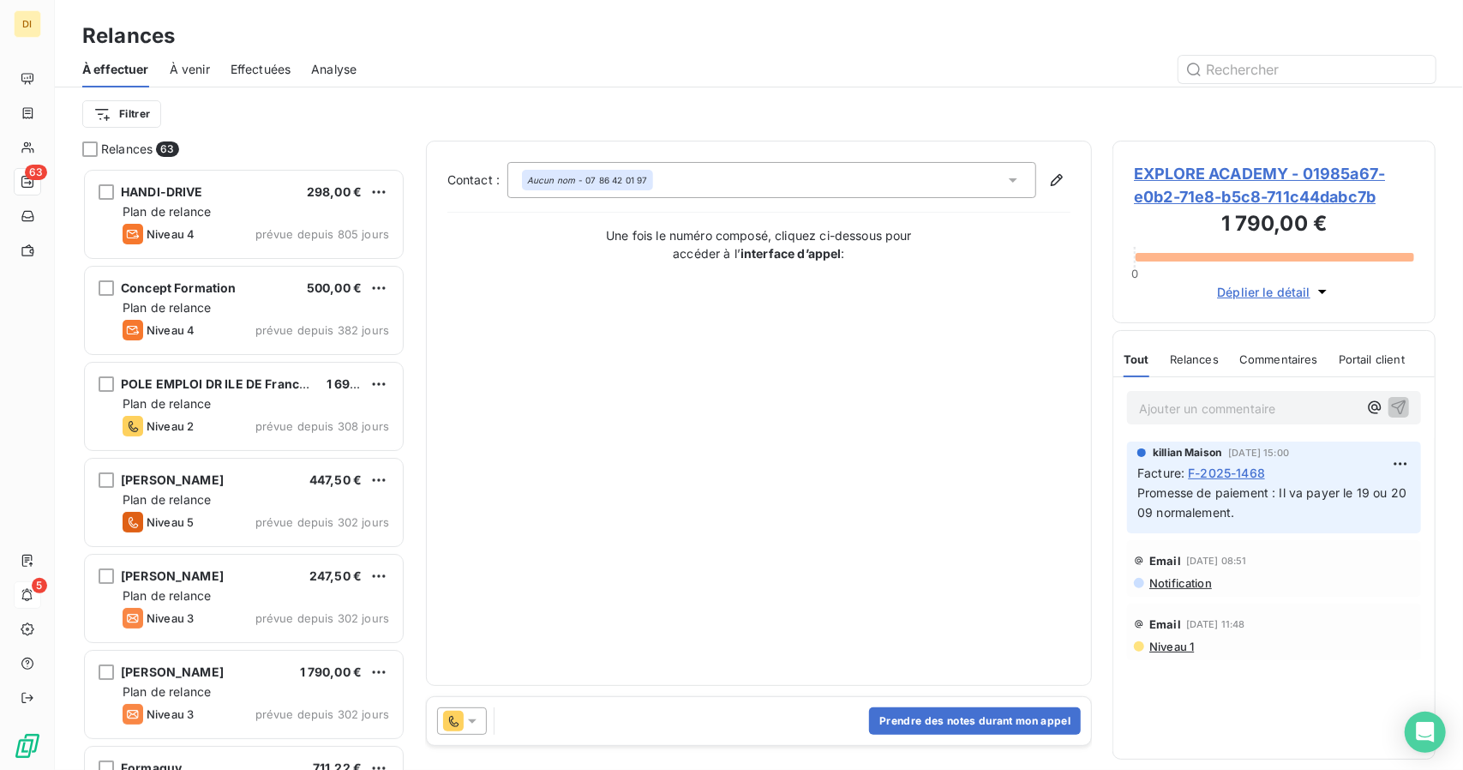
scroll to position [588, 310]
click at [1032, 730] on button "Prendre des notes durant mon appel" at bounding box center [975, 720] width 212 height 27
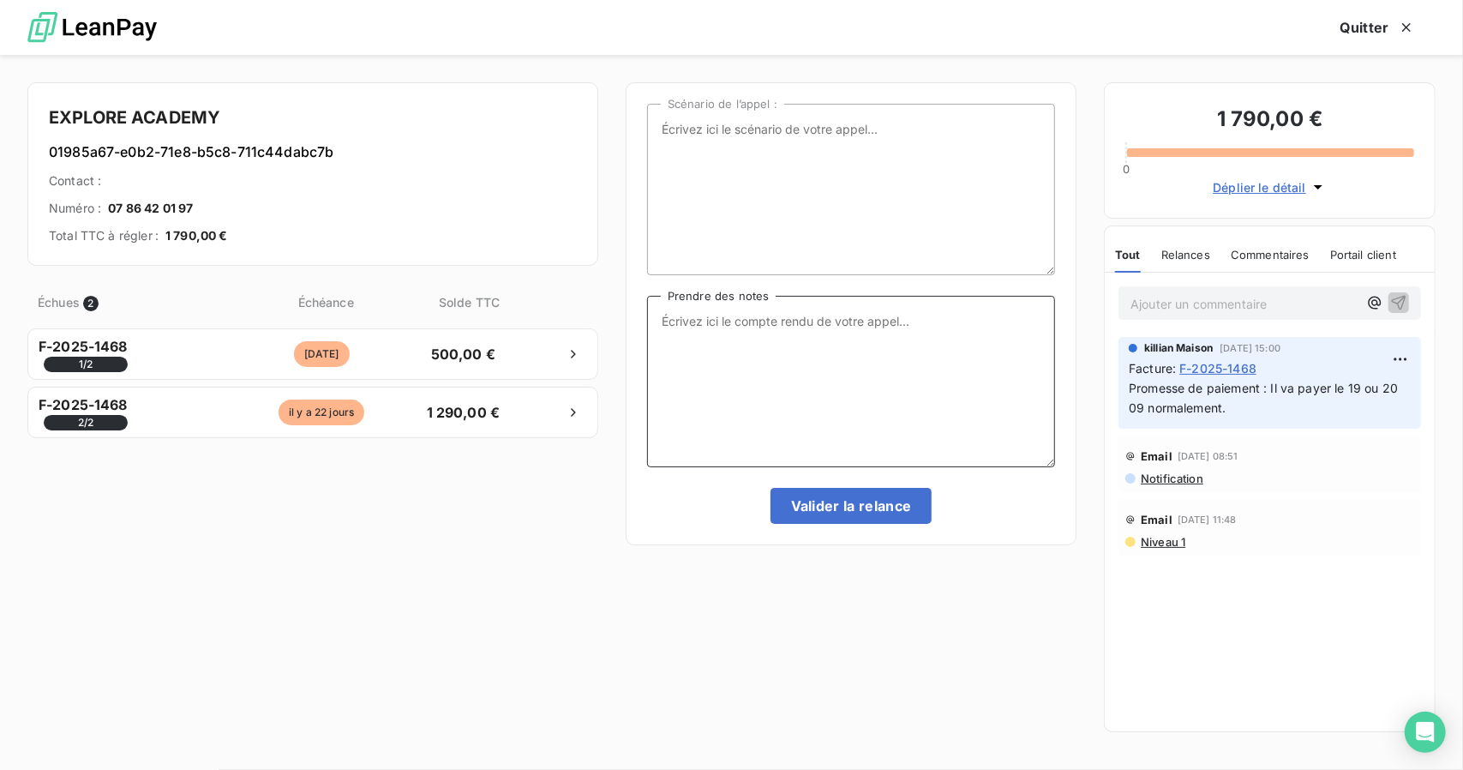
click at [770, 386] on textarea "Prendre des notes" at bounding box center [851, 381] width 408 height 171
type textarea "NRP"
click at [883, 495] on button "Valider la relance" at bounding box center [852, 506] width 162 height 36
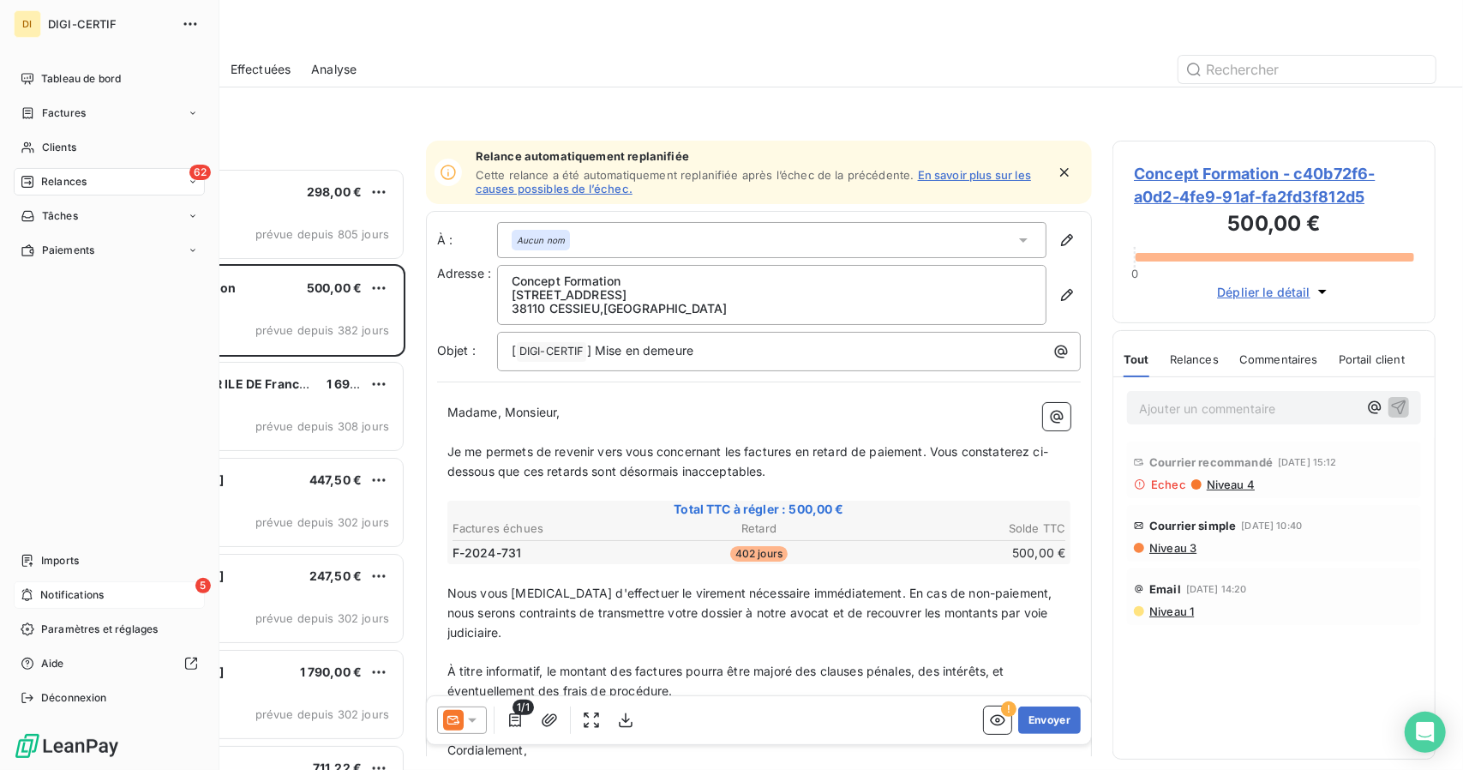
click at [40, 590] on span "Notifications" at bounding box center [71, 594] width 63 height 15
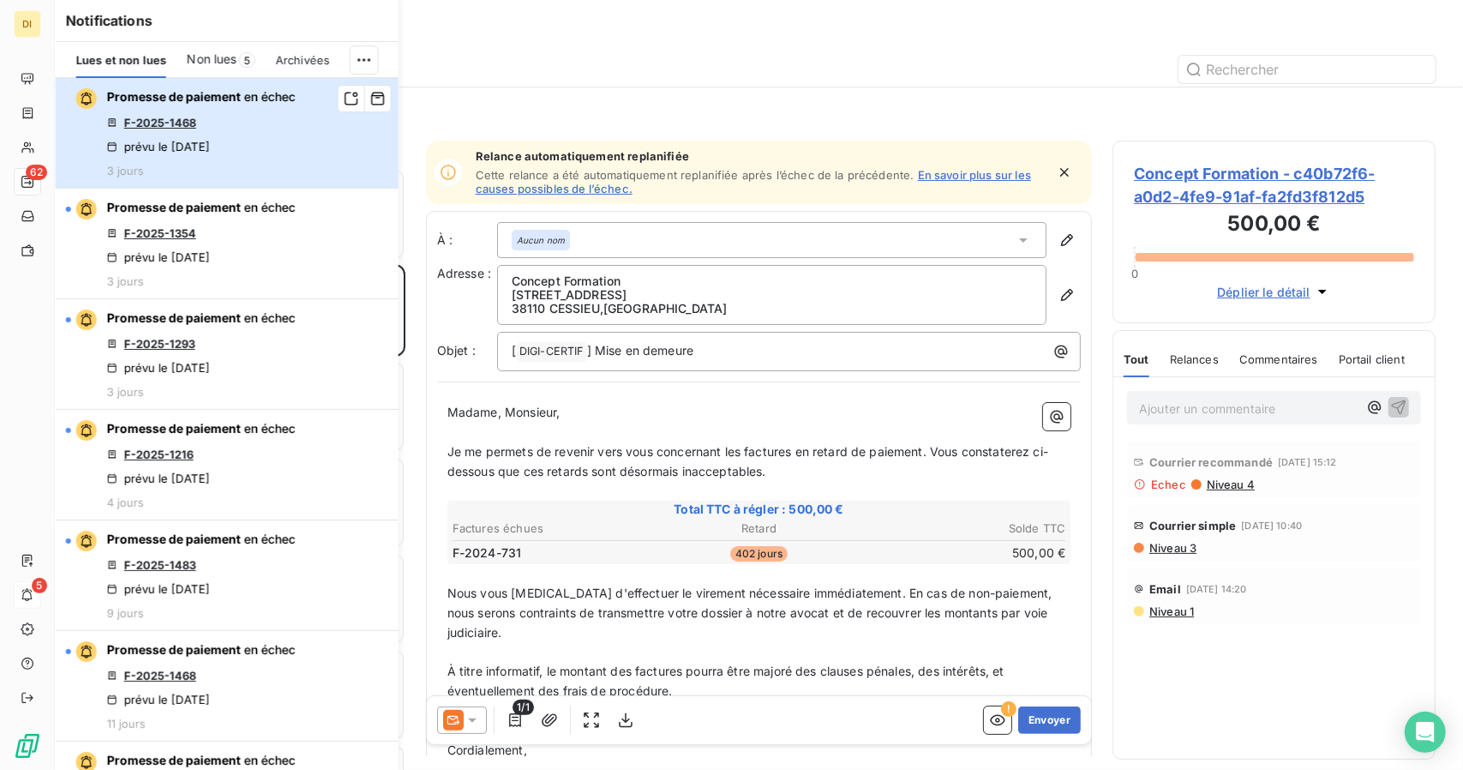
click at [239, 153] on div "Promesse de paiement en échec F-2025-1468 prévu le [DATE] 3 jours" at bounding box center [201, 132] width 189 height 89
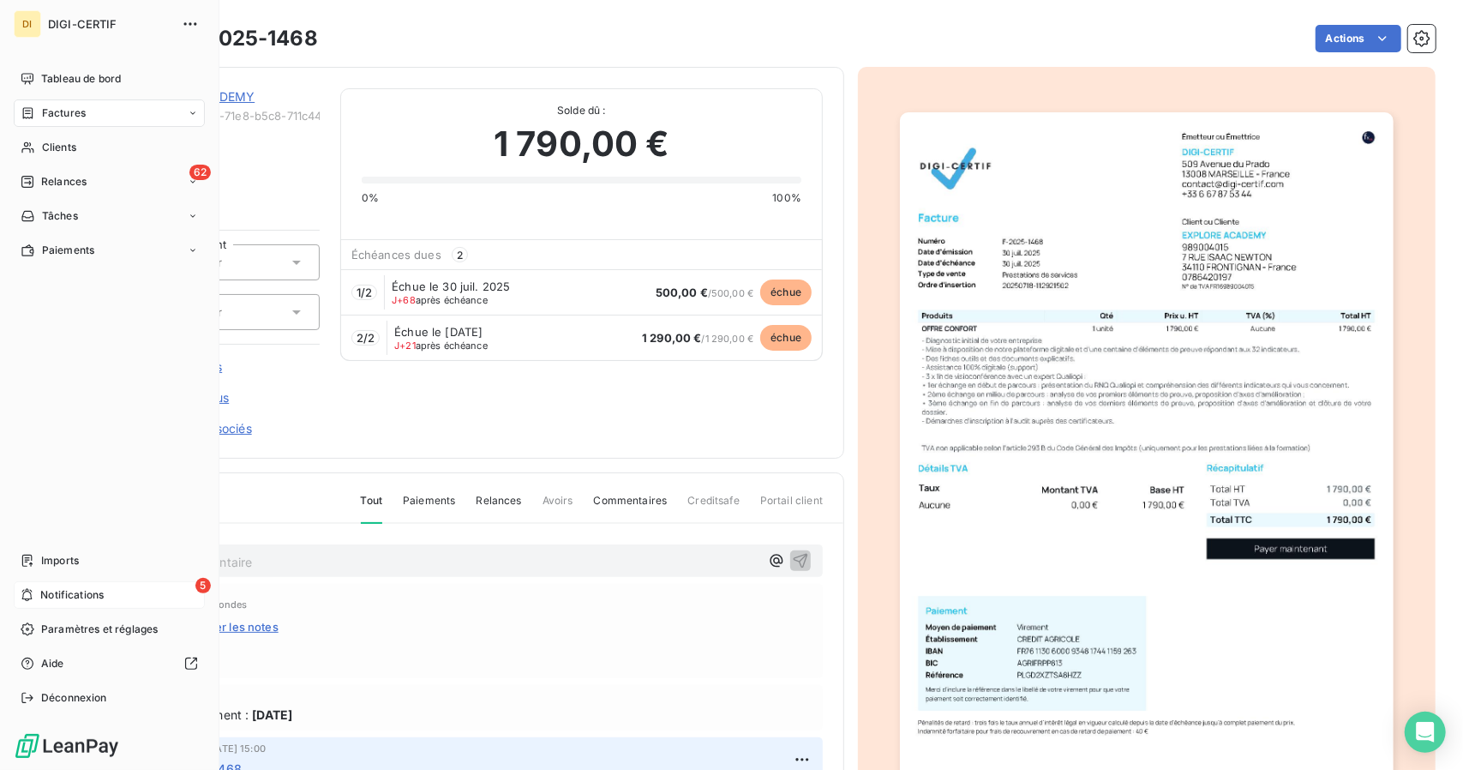
click at [22, 604] on div "5 Notifications" at bounding box center [109, 594] width 191 height 27
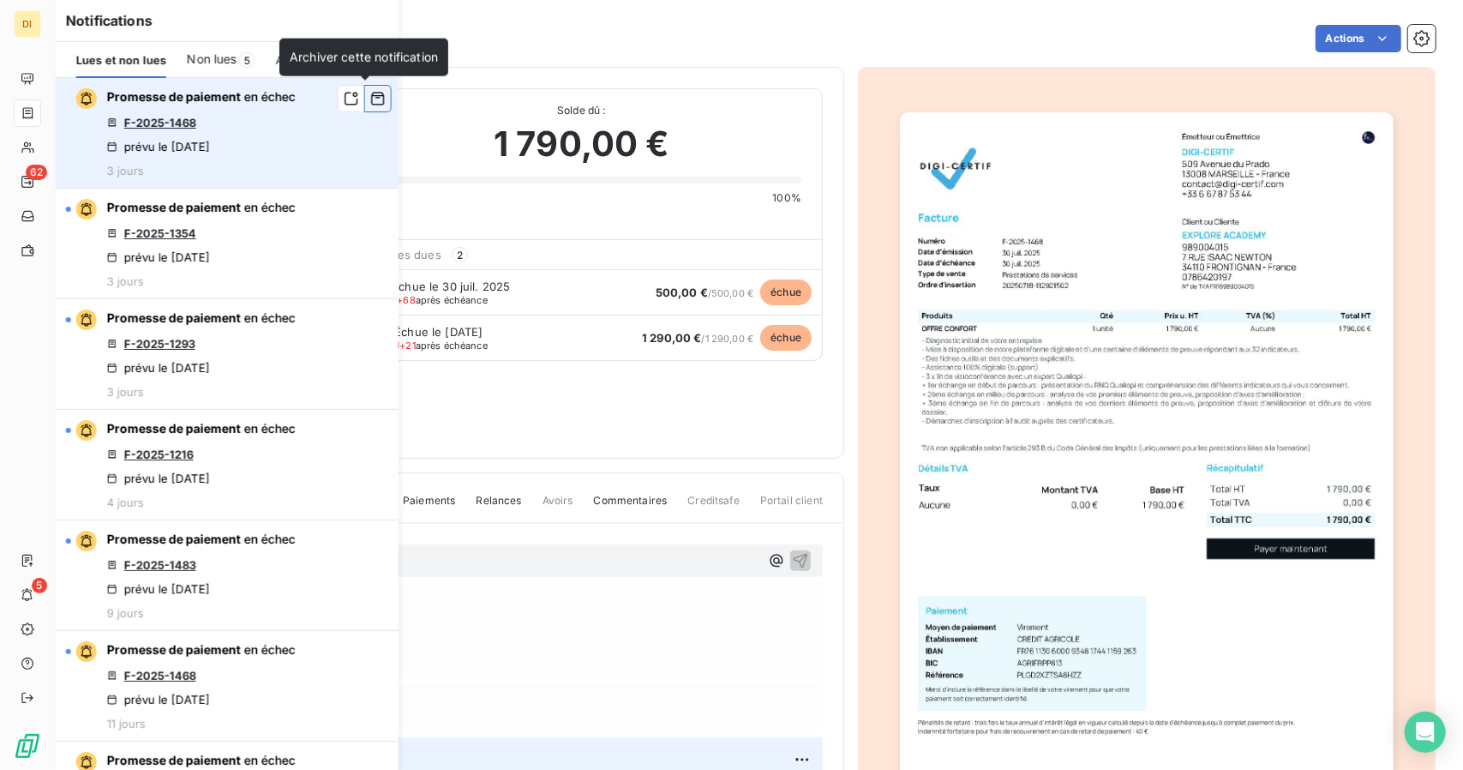
click at [370, 102] on icon "button" at bounding box center [377, 98] width 15 height 17
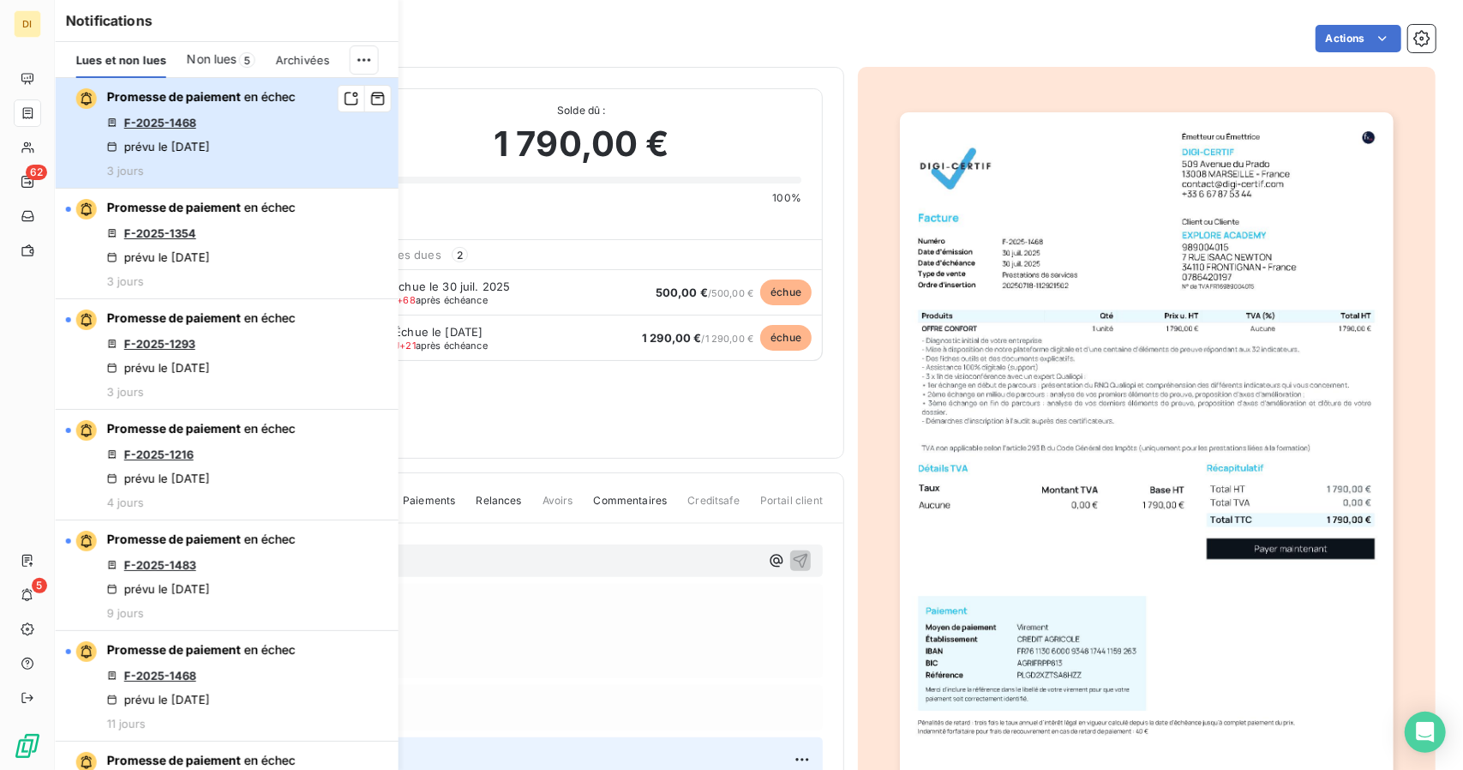
click at [252, 143] on div "Promesse de paiement en échec F-2025-1468 prévu le [DATE] 3 jours" at bounding box center [201, 132] width 189 height 89
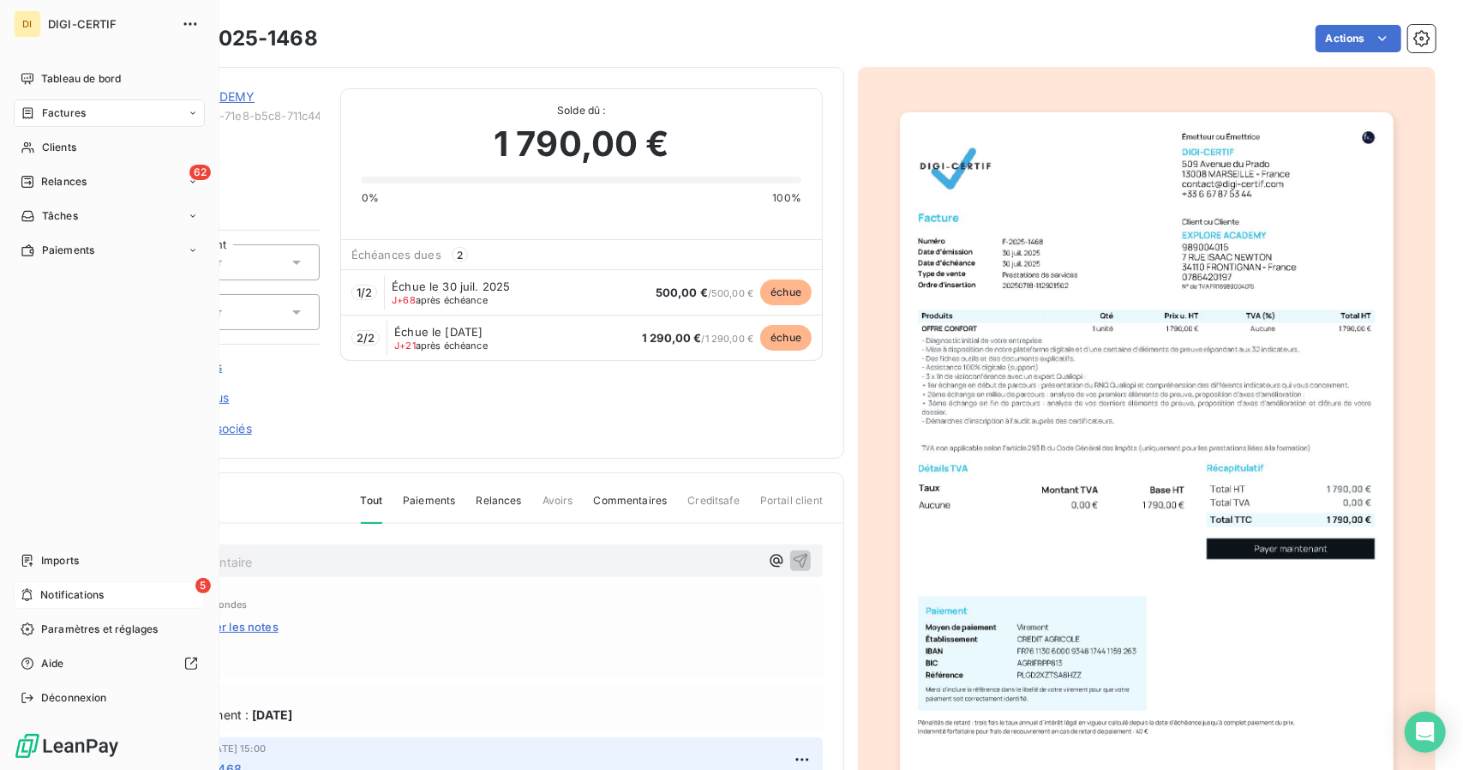
click at [88, 603] on div "5 Notifications" at bounding box center [109, 594] width 191 height 27
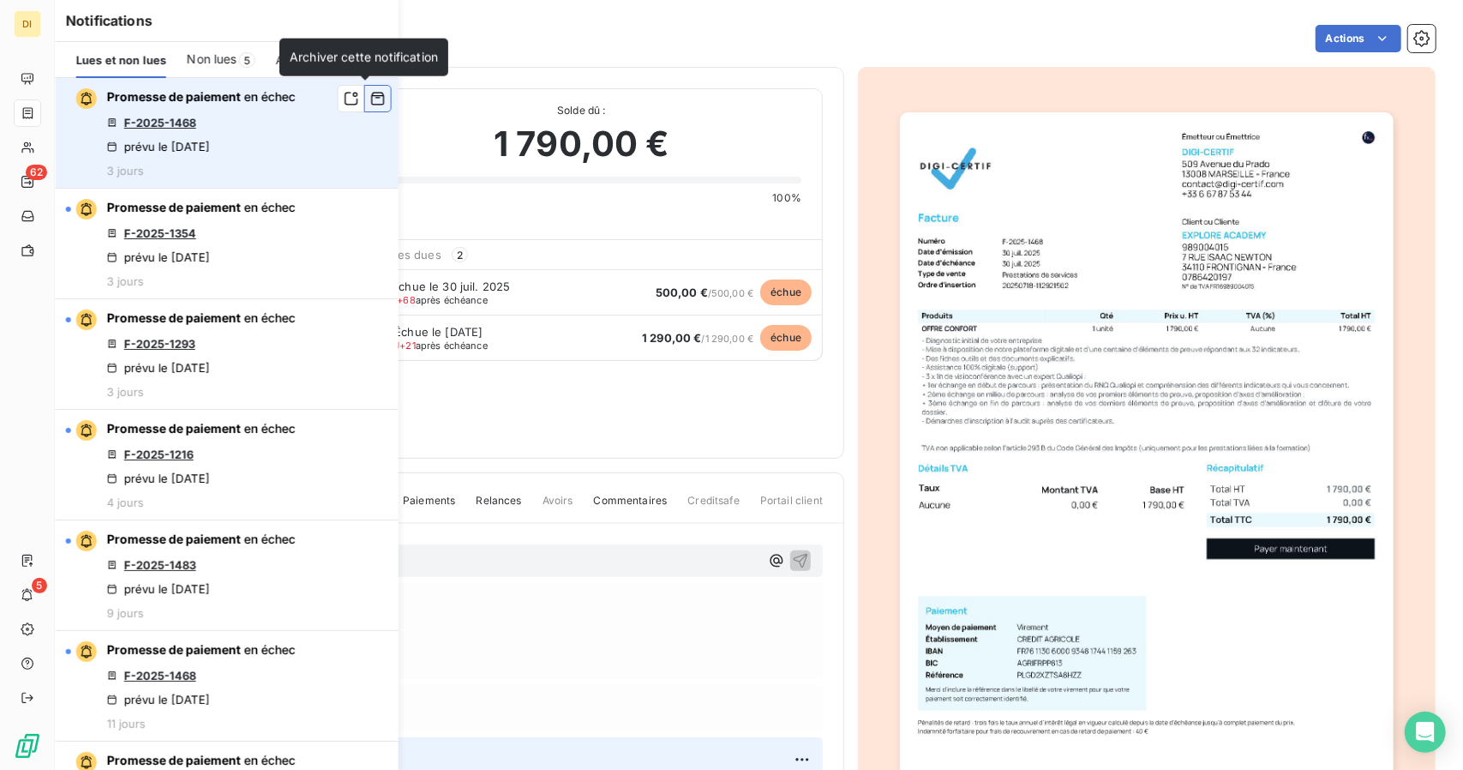
click at [372, 101] on button "button" at bounding box center [377, 98] width 27 height 27
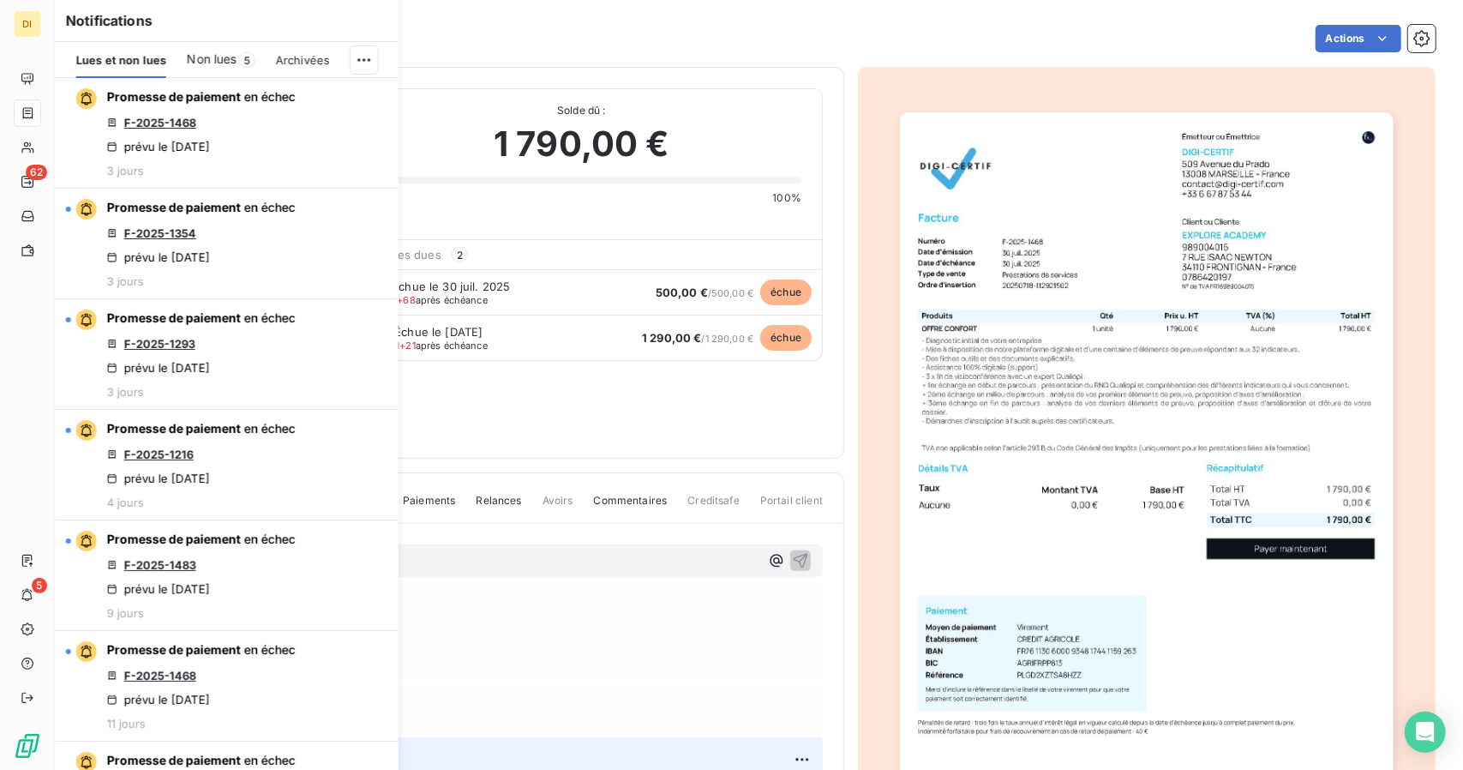
drag, startPoint x: 363, startPoint y: 97, endPoint x: 389, endPoint y: 101, distance: 26.1
click at [389, 101] on div "Promesse de paiement en échec F-2025-1468 prévu le [DATE] 3 jours Promesse de p…" at bounding box center [227, 424] width 343 height 692
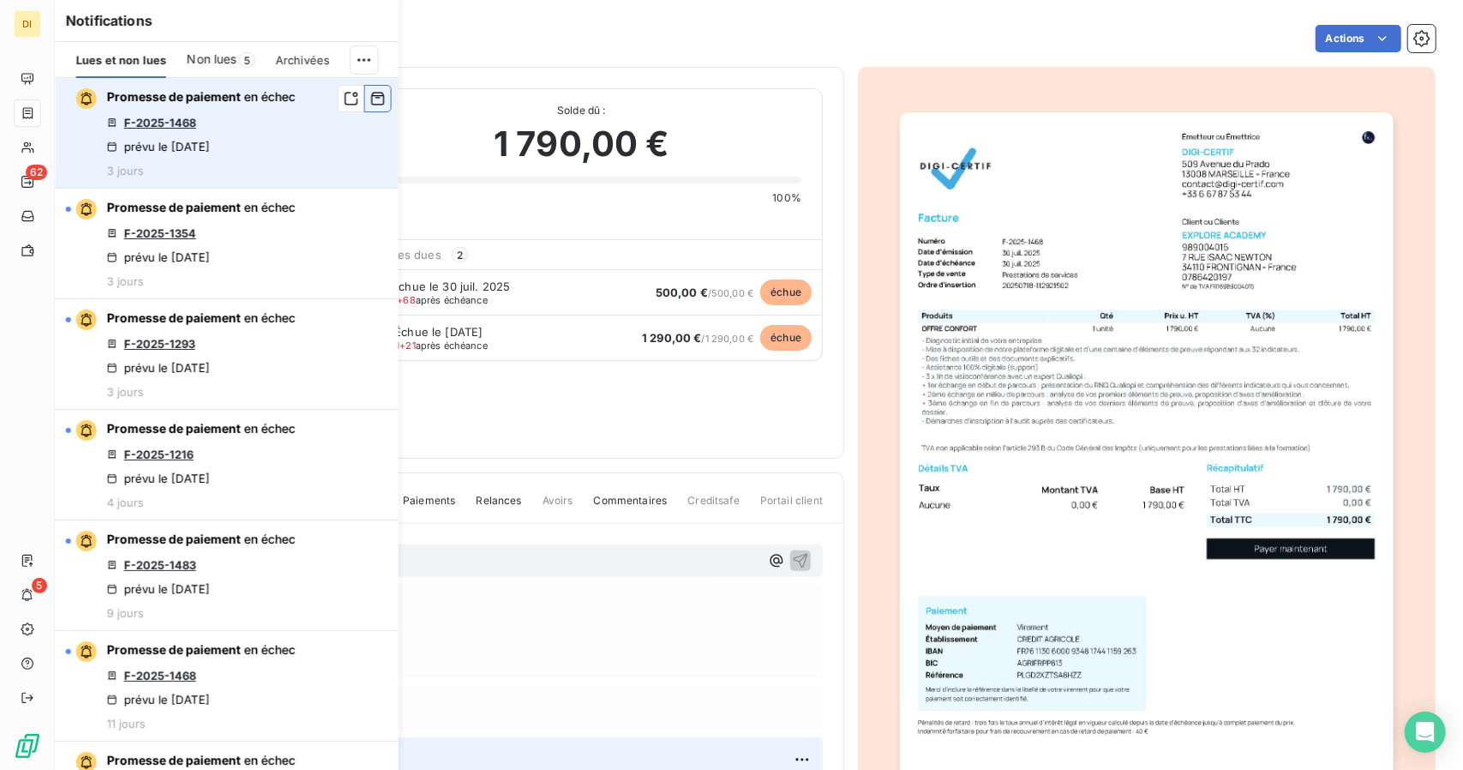
click at [364, 102] on button "button" at bounding box center [377, 98] width 27 height 27
click at [370, 92] on icon "button" at bounding box center [377, 98] width 15 height 17
click at [371, 93] on icon "button" at bounding box center [377, 99] width 13 height 13
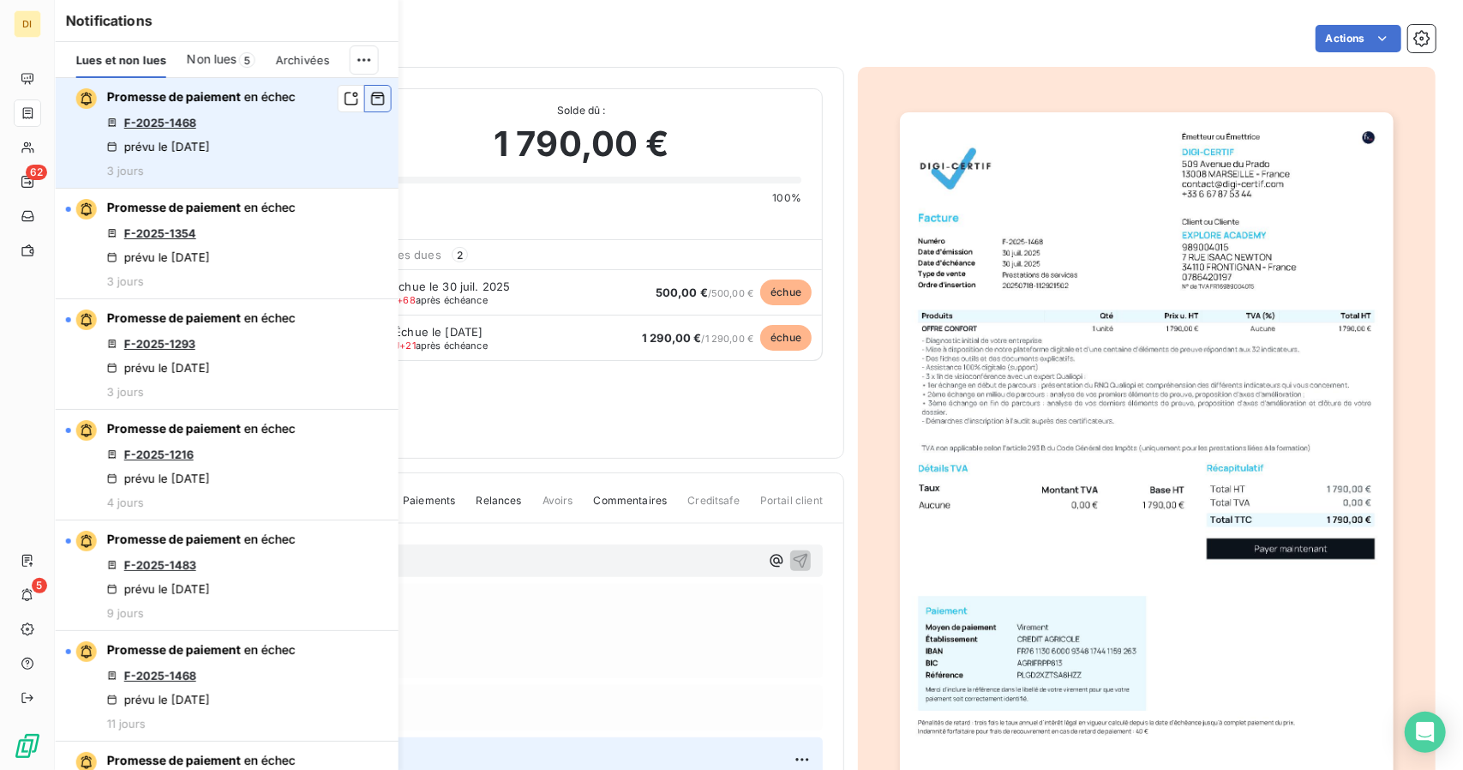
click at [371, 93] on icon "button" at bounding box center [377, 99] width 13 height 13
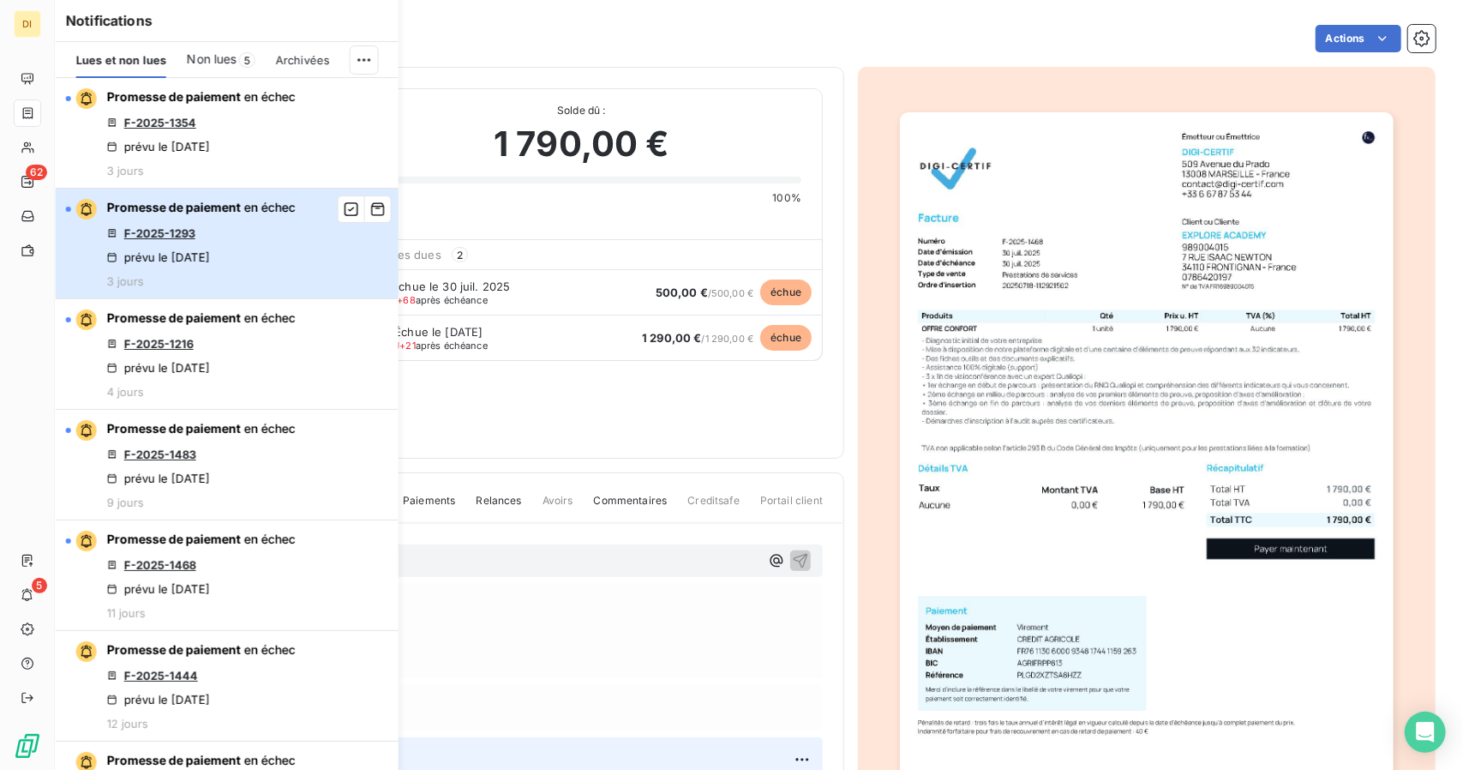
click at [297, 229] on button "Promesse de paiement en échec F-2025-1293 prévu le [DATE] 3 jours" at bounding box center [227, 244] width 343 height 111
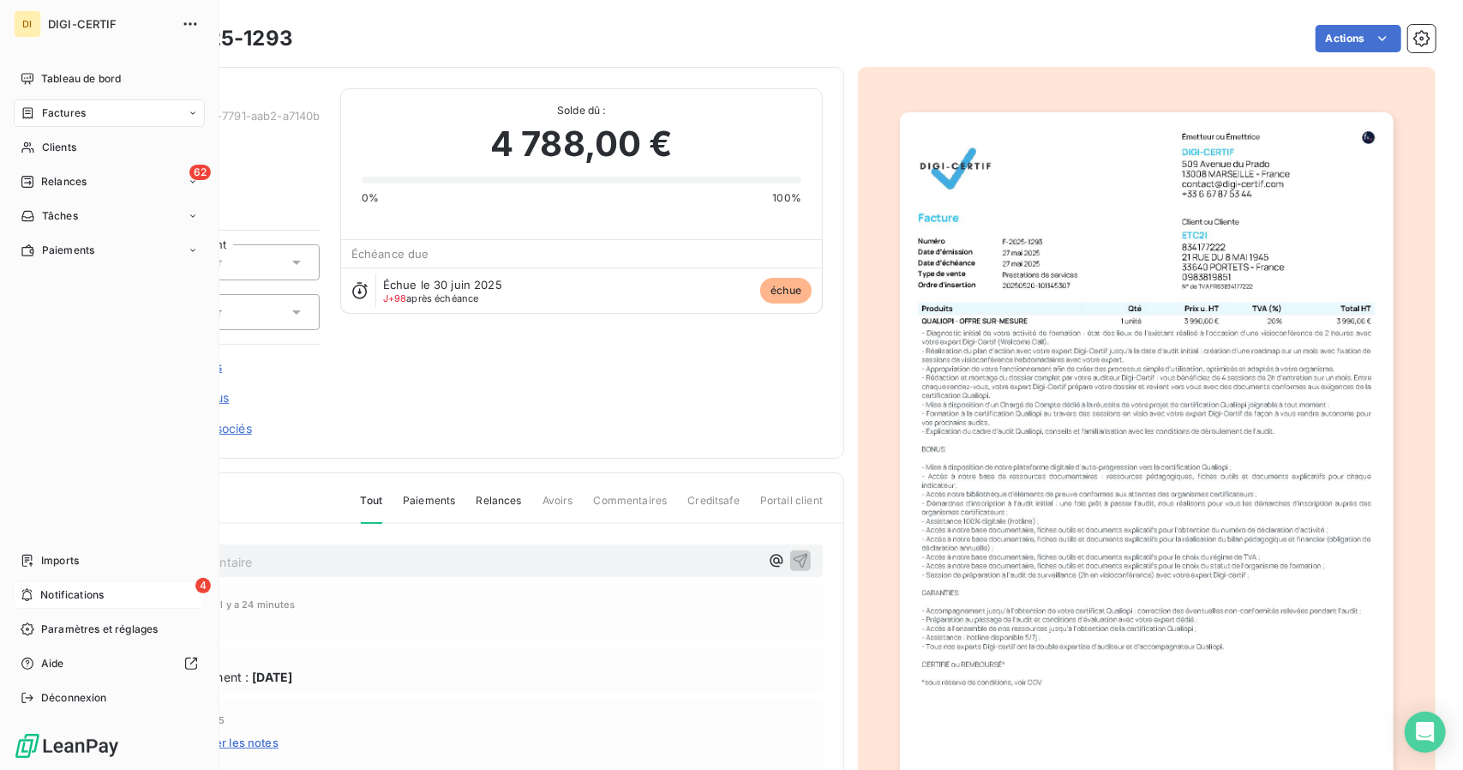
click at [124, 595] on div "4 Notifications" at bounding box center [109, 594] width 191 height 27
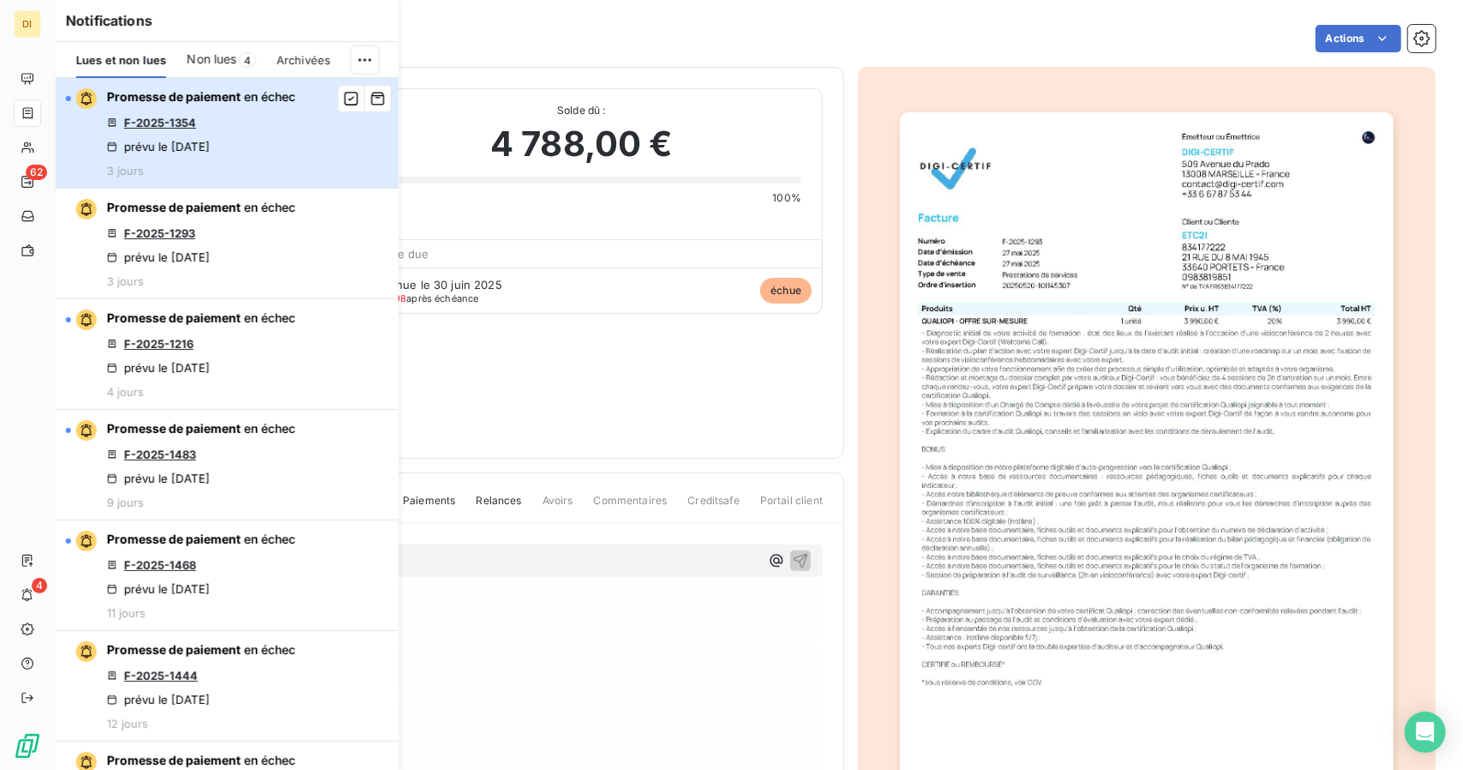
click at [286, 141] on div "Promesse de paiement en échec F-2025-1354 prévu le [DATE] 3 jours" at bounding box center [201, 132] width 189 height 89
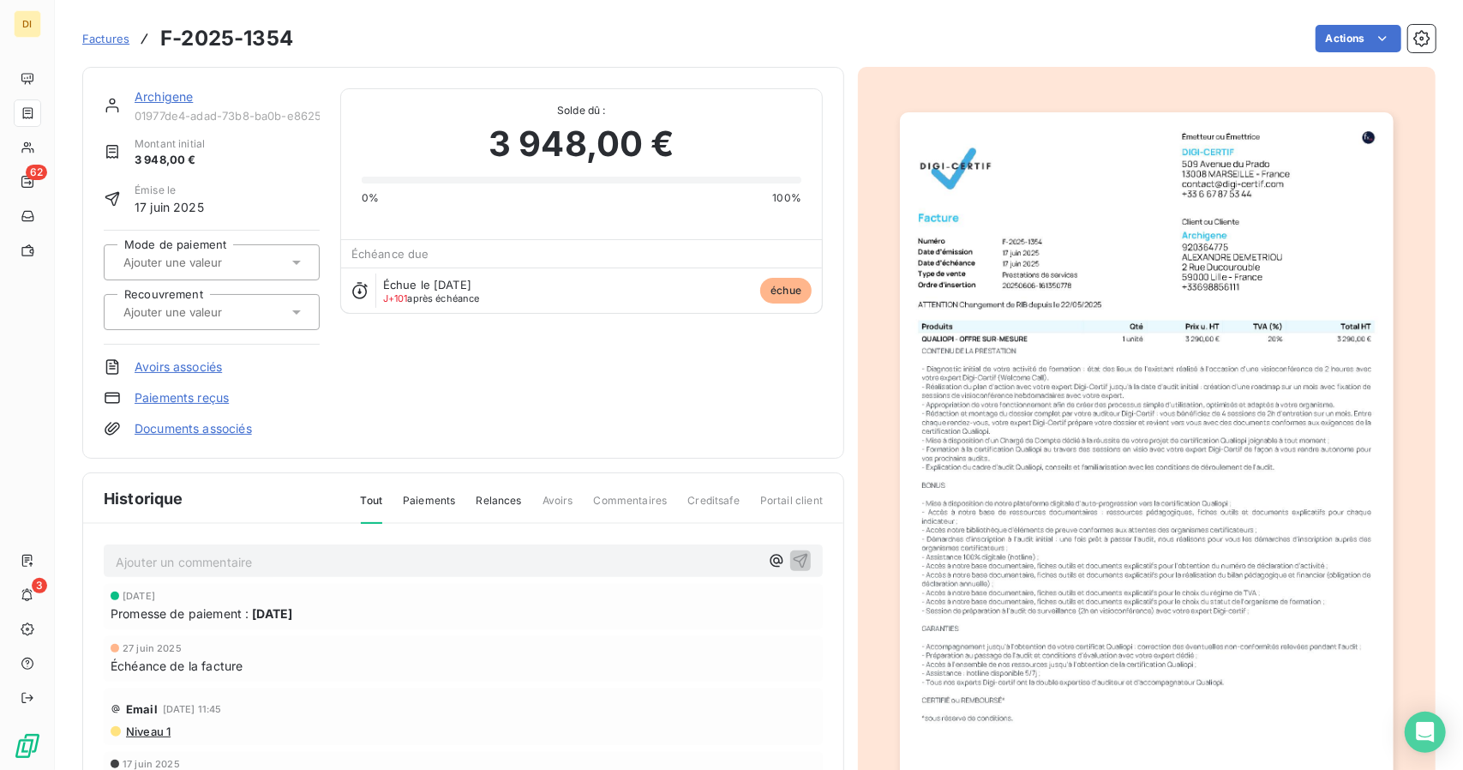
click at [164, 102] on link "Archigene" at bounding box center [164, 96] width 58 height 15
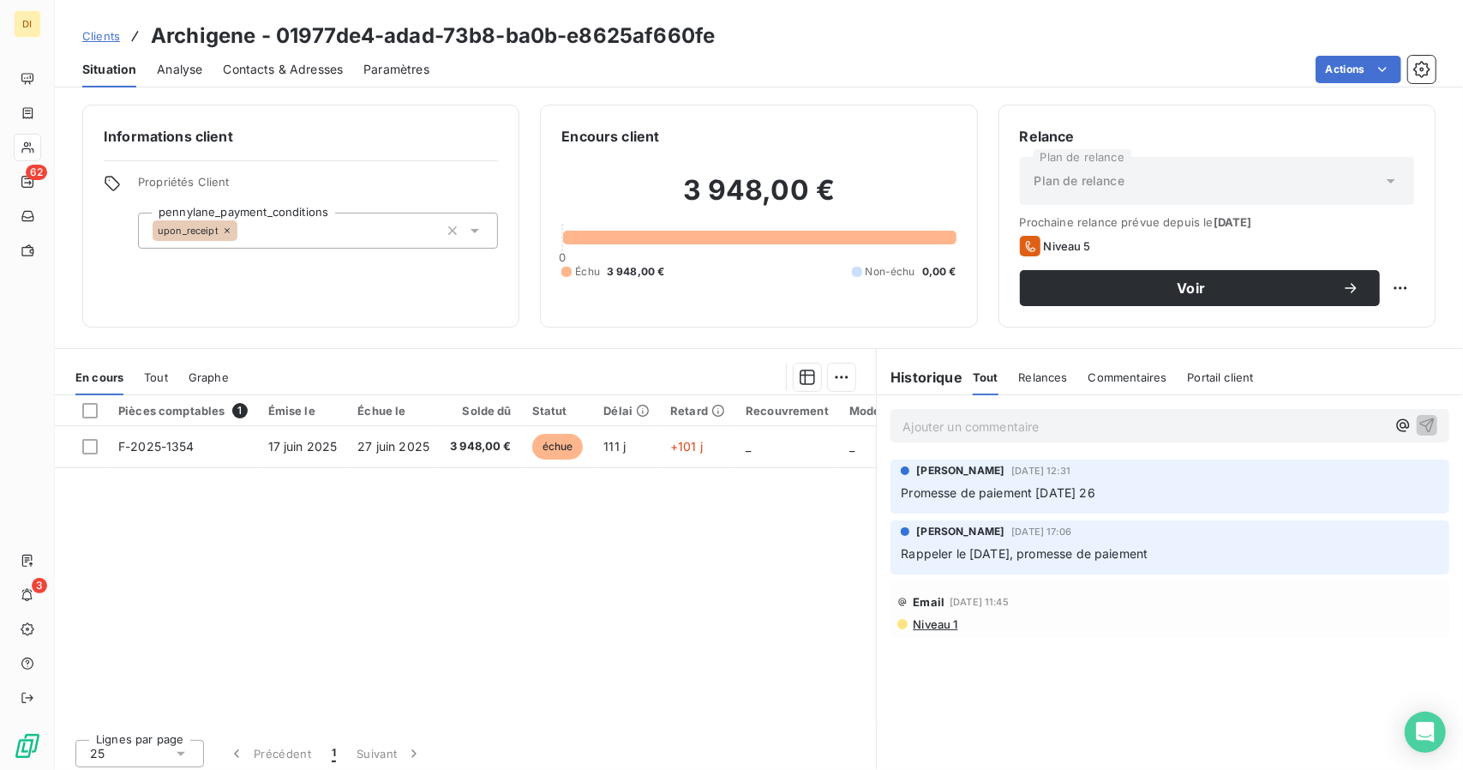
click at [309, 69] on span "Contacts & Adresses" at bounding box center [283, 69] width 120 height 17
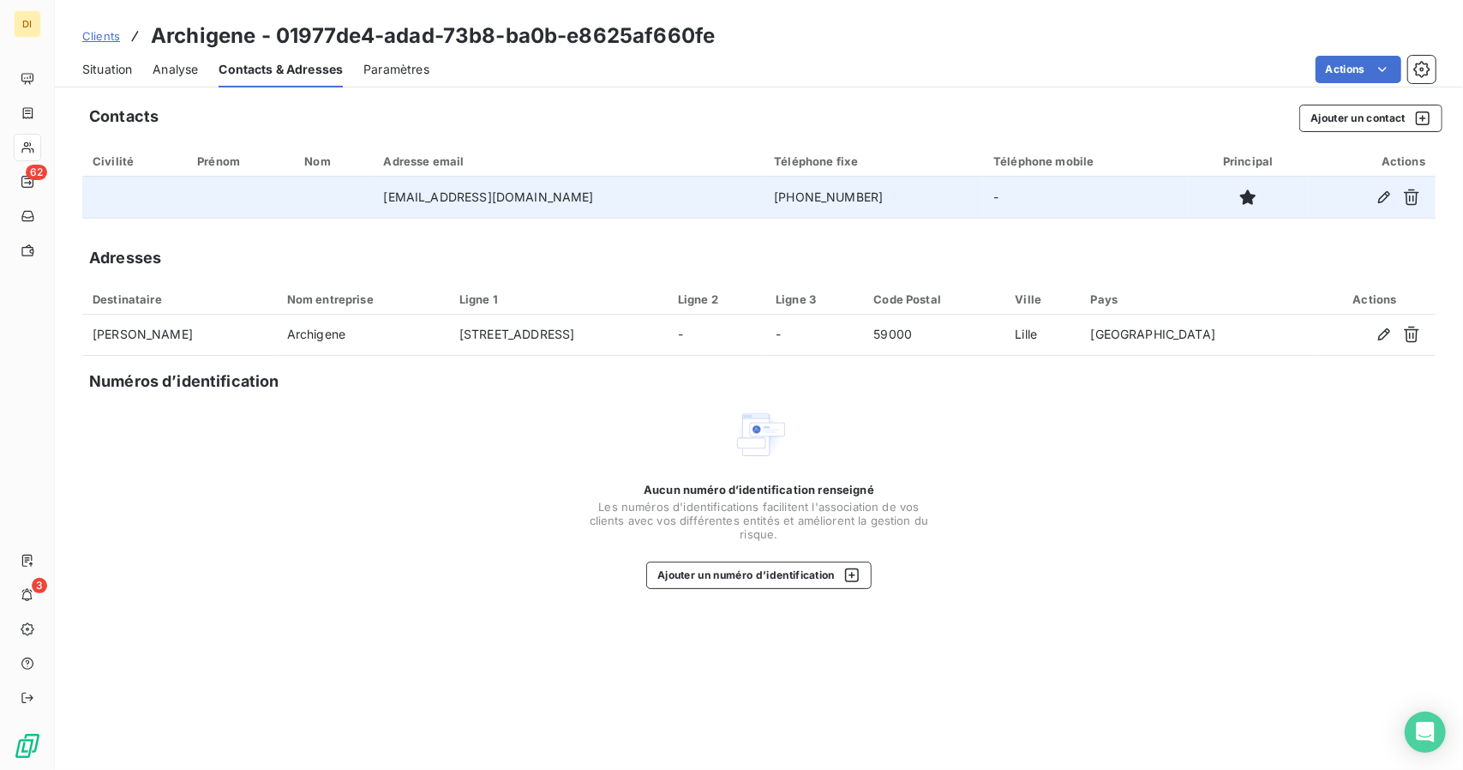
click at [844, 196] on td "[PHONE_NUMBER]" at bounding box center [873, 197] width 219 height 41
copy td "33698856111"
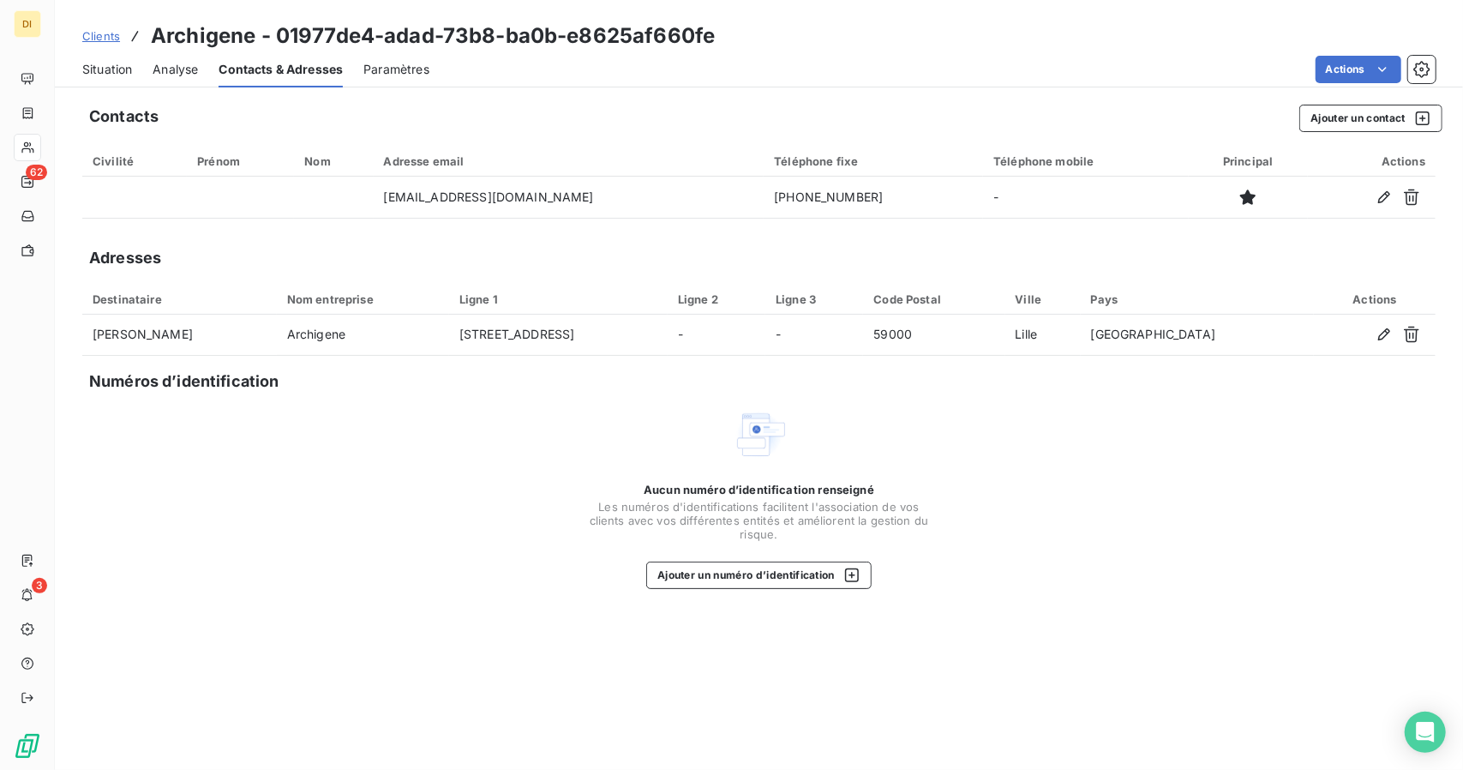
click at [1286, 2] on div "Clients Archigene - 01977de4-adad-73b8-ba0b-e8625af660fe Situation Analyse Cont…" at bounding box center [759, 43] width 1408 height 87
click at [134, 69] on div "Situation Analyse Contacts & Adresses Paramètres Actions" at bounding box center [759, 69] width 1408 height 36
click at [132, 69] on span "Situation" at bounding box center [107, 69] width 50 height 17
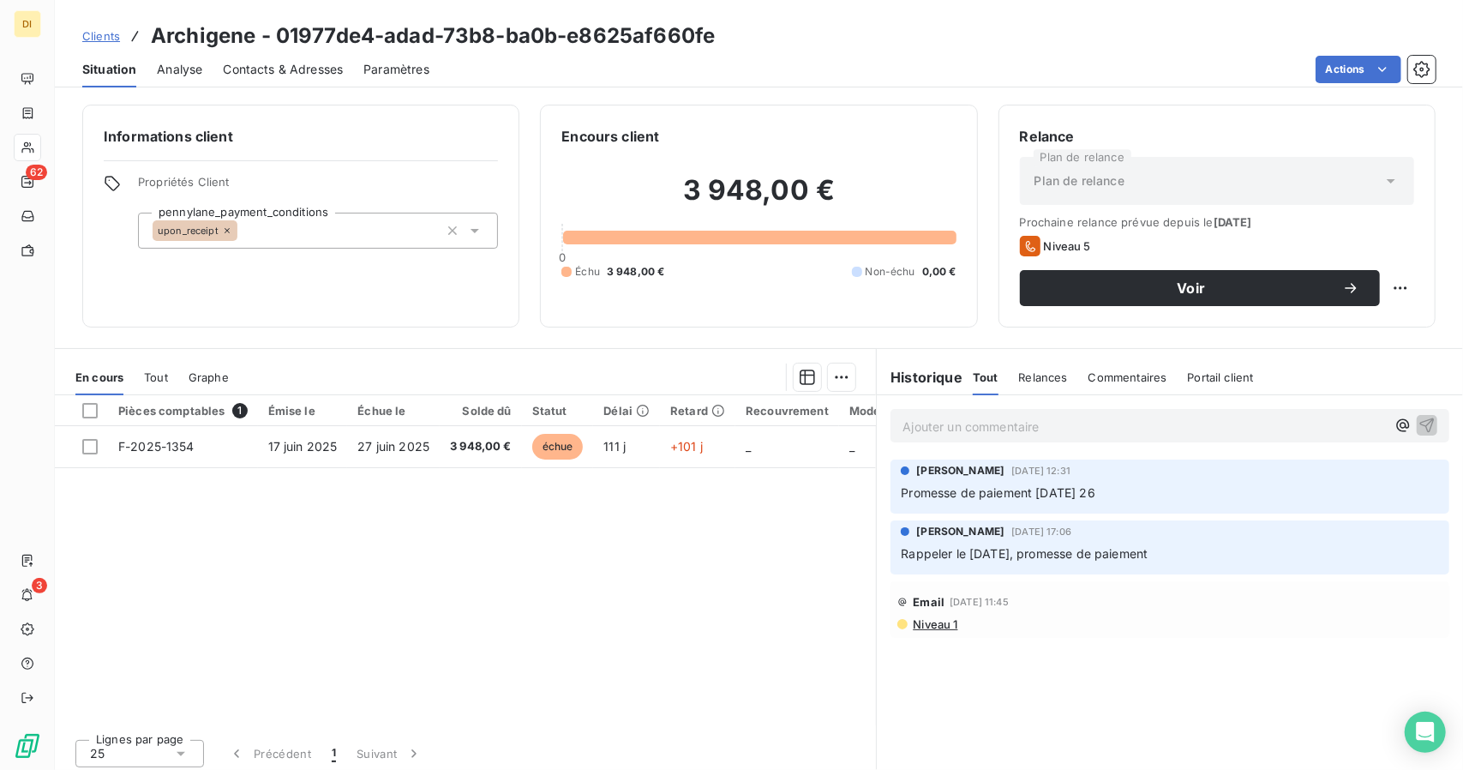
click at [1360, 117] on div "Relance Plan de relance Plan de relance Prochaine relance prévue depuis le [DAT…" at bounding box center [1217, 216] width 437 height 223
click at [1263, 275] on button "Voir" at bounding box center [1200, 288] width 360 height 36
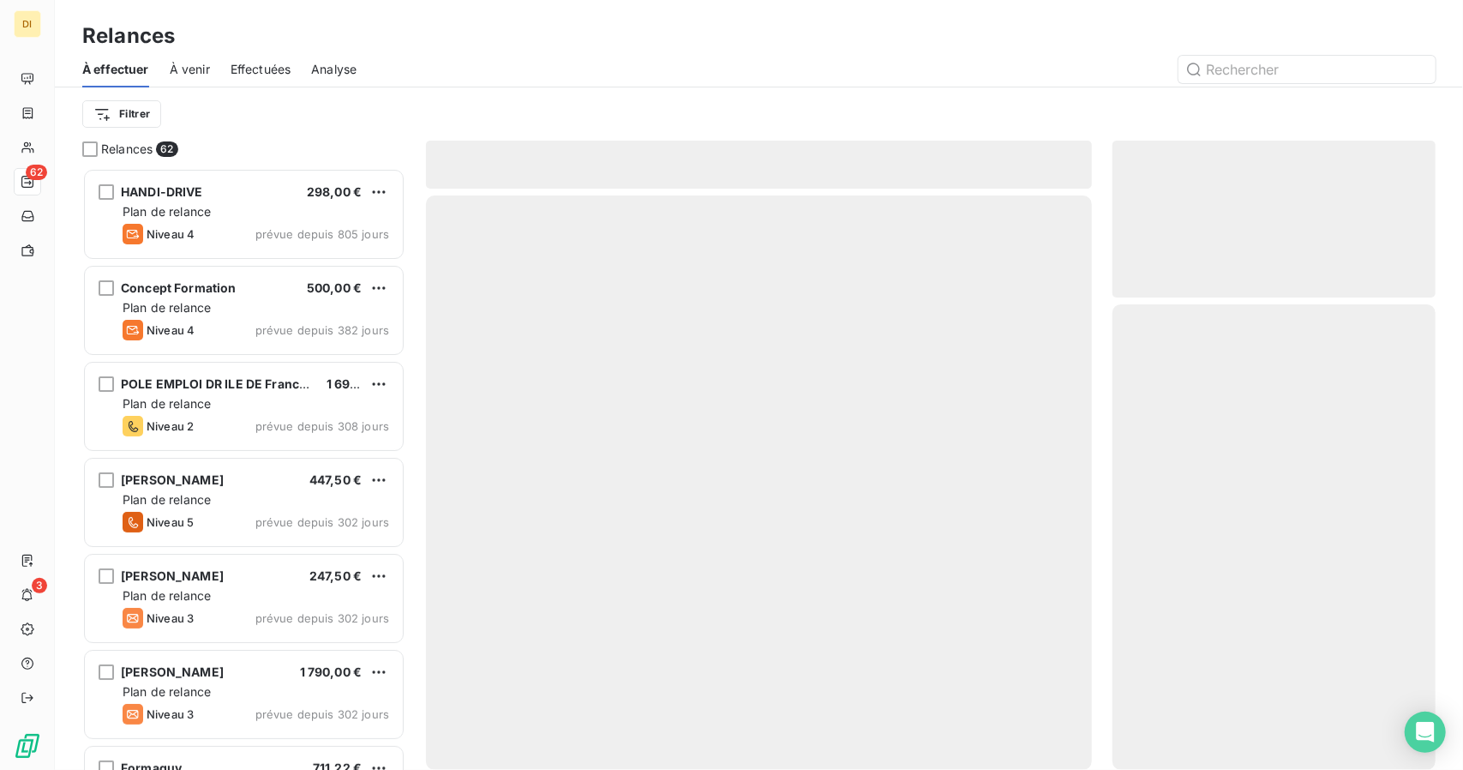
scroll to position [588, 310]
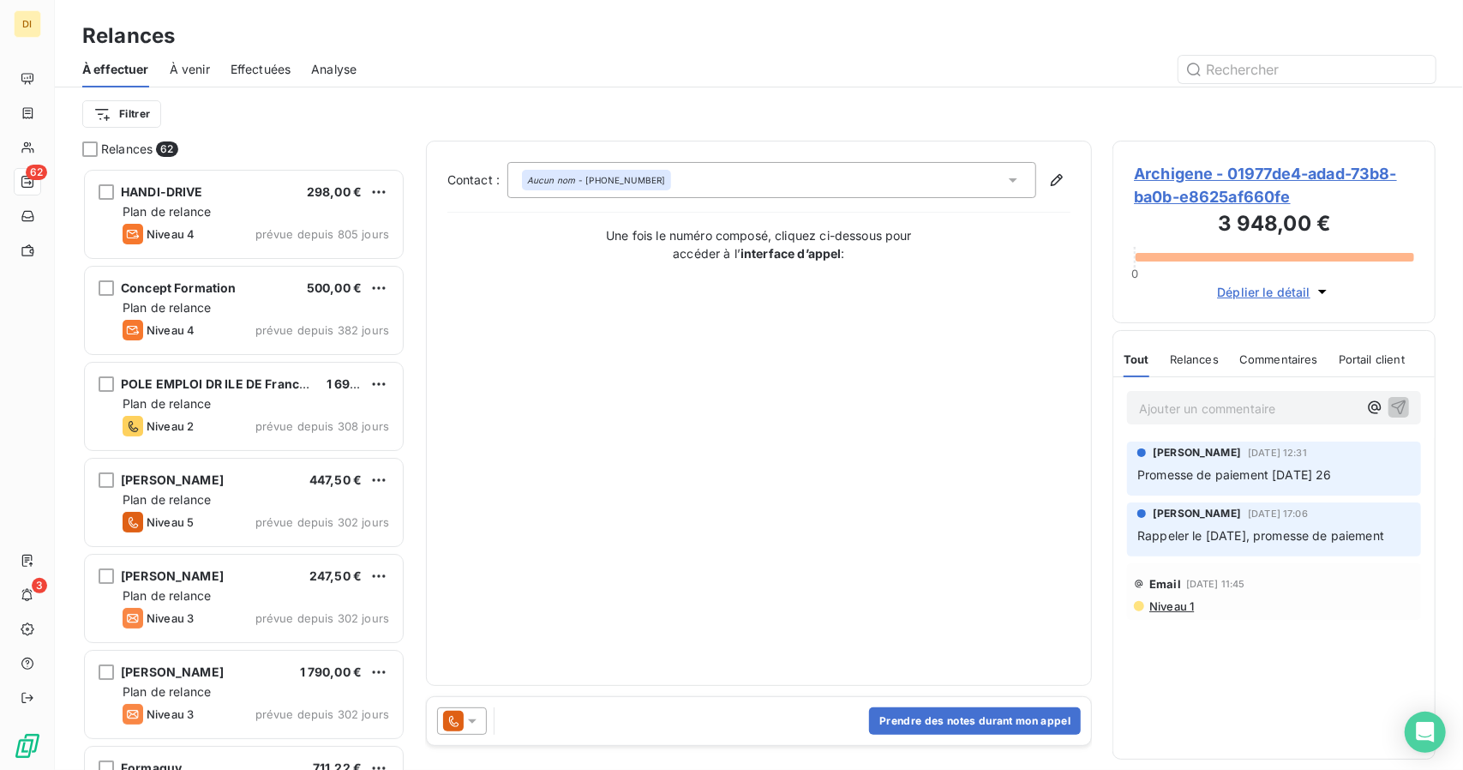
click at [470, 720] on icon at bounding box center [472, 721] width 9 height 4
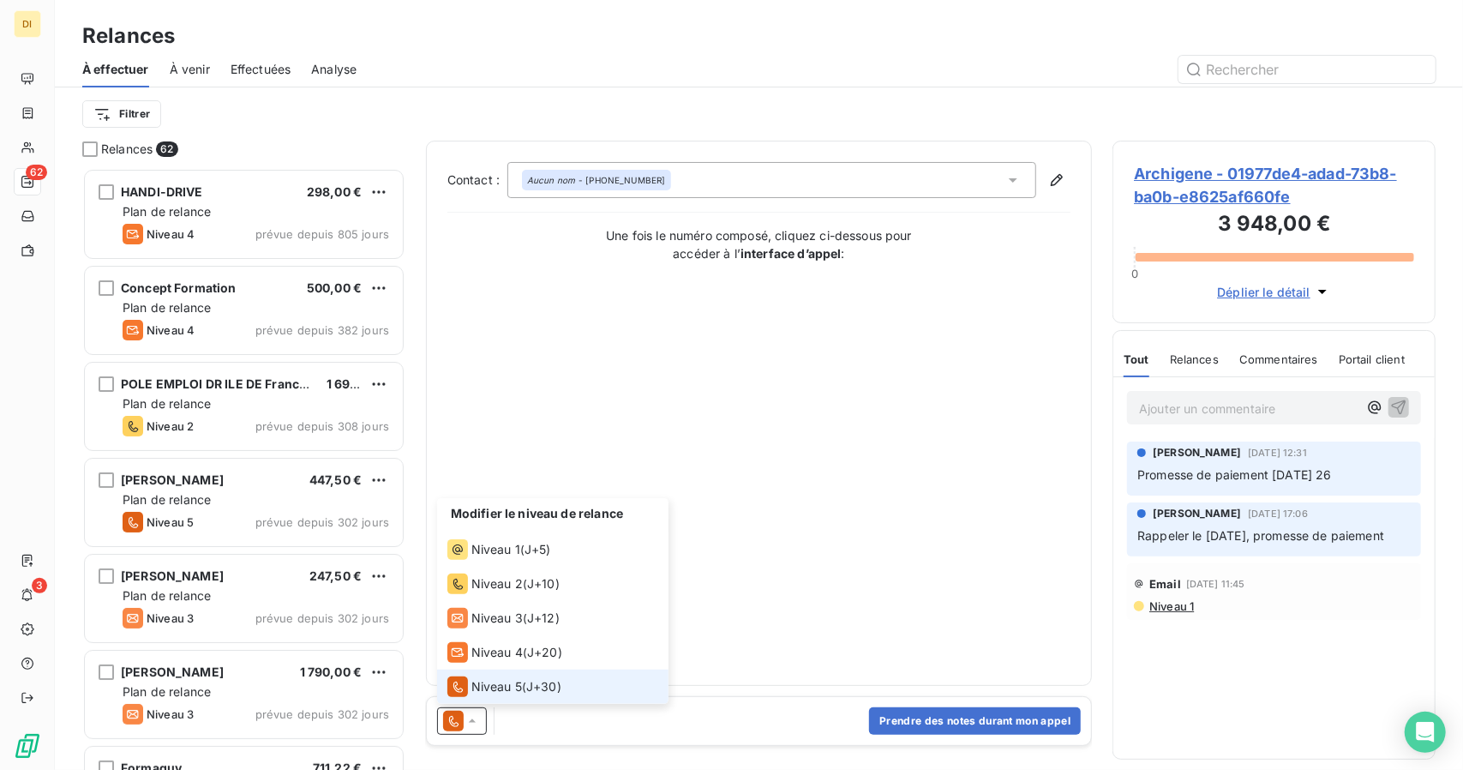
click at [542, 685] on span "J+30 )" at bounding box center [543, 686] width 35 height 17
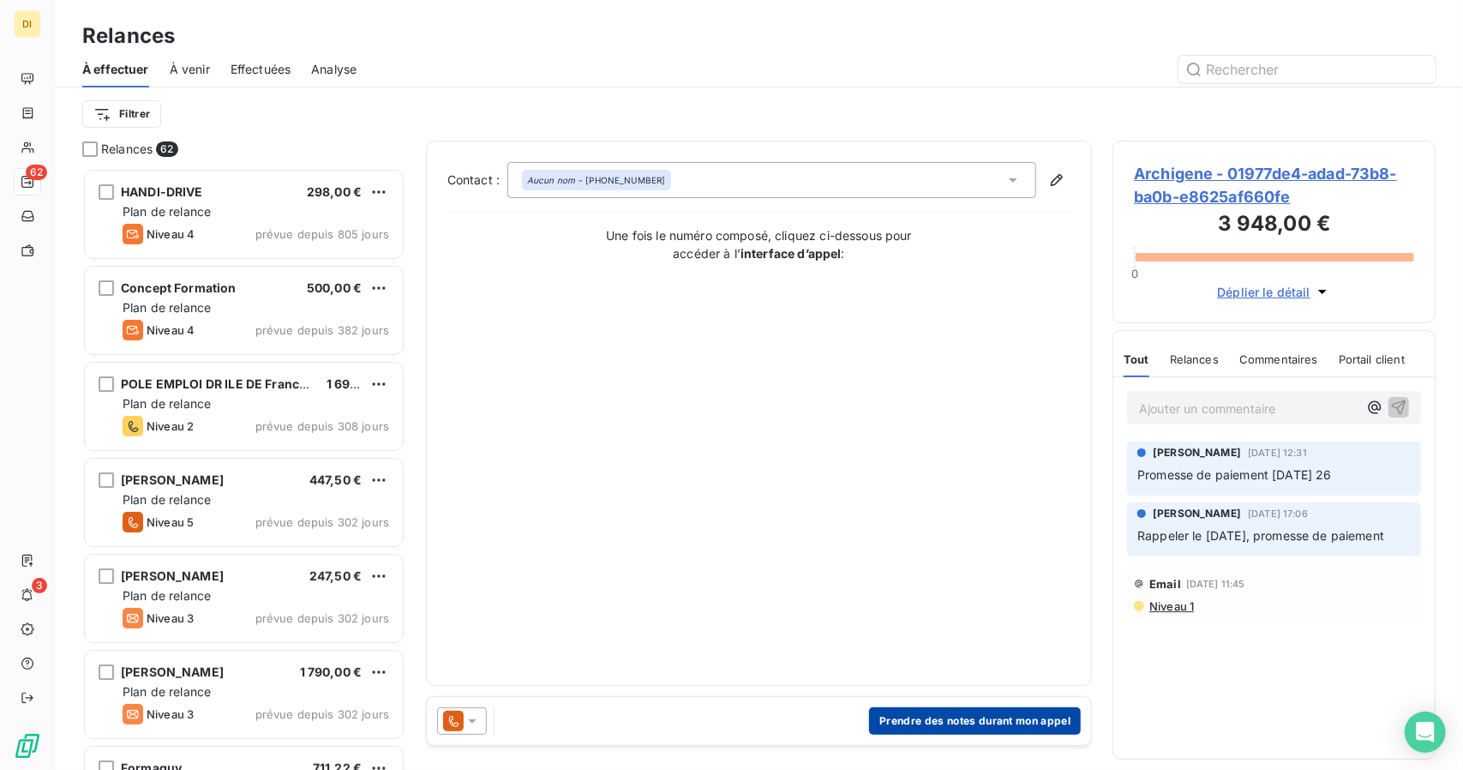
click at [928, 718] on button "Prendre des notes durant mon appel" at bounding box center [975, 720] width 212 height 27
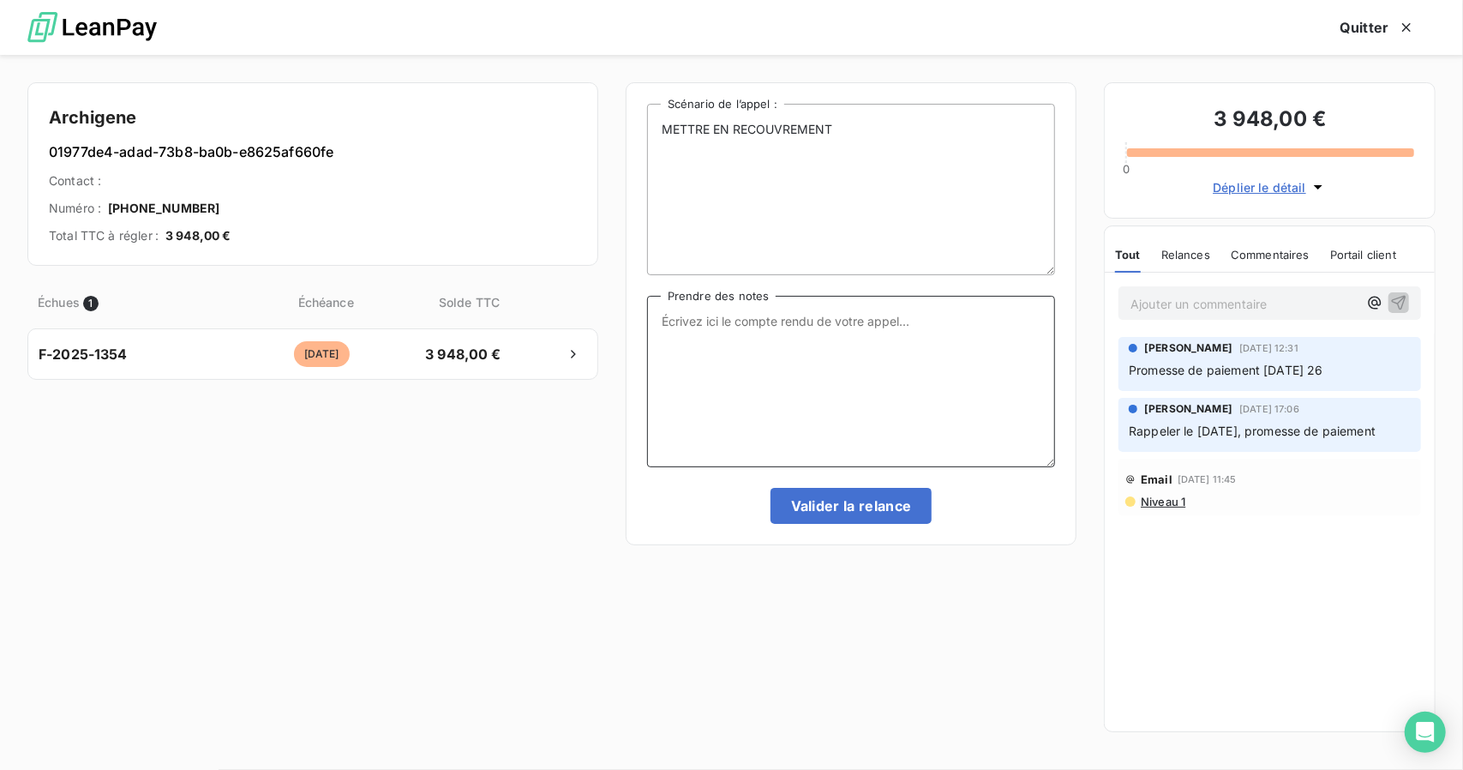
click at [770, 366] on textarea "Prendre des notes" at bounding box center [851, 381] width 408 height 171
type textarea "NRP"
click at [819, 508] on button "Valider la relance" at bounding box center [852, 506] width 162 height 36
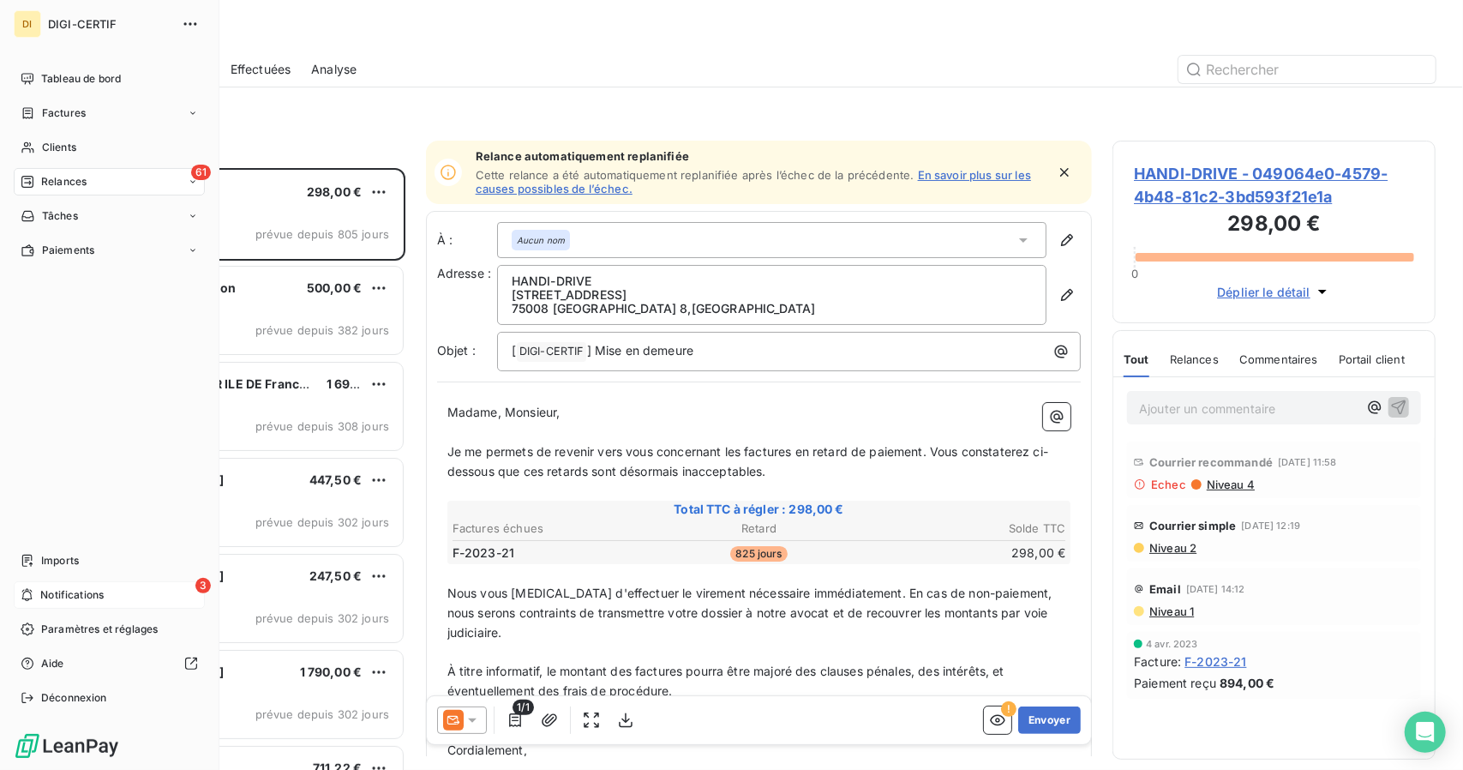
click at [43, 591] on span "Notifications" at bounding box center [71, 594] width 63 height 15
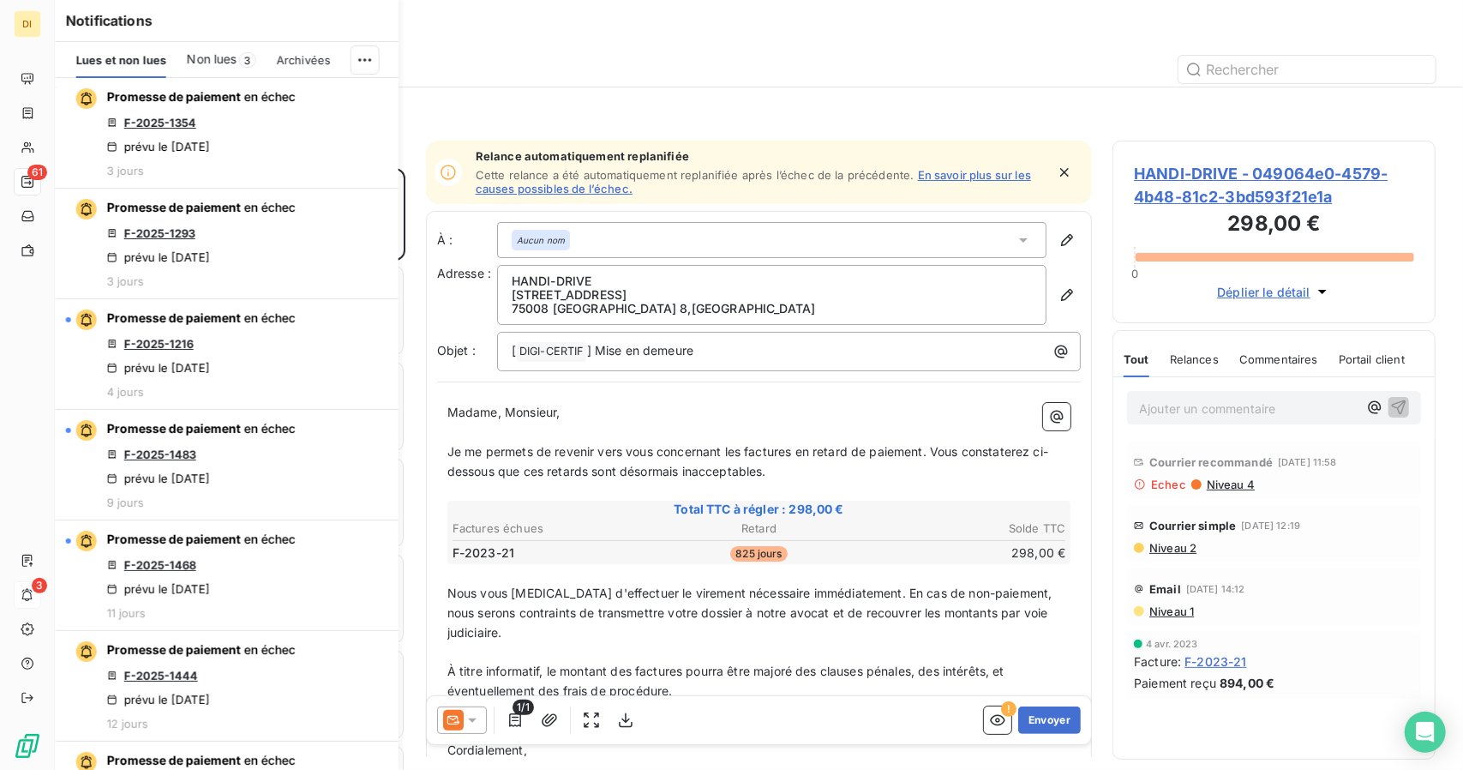
click at [219, 66] on span "Non lues" at bounding box center [212, 59] width 50 height 17
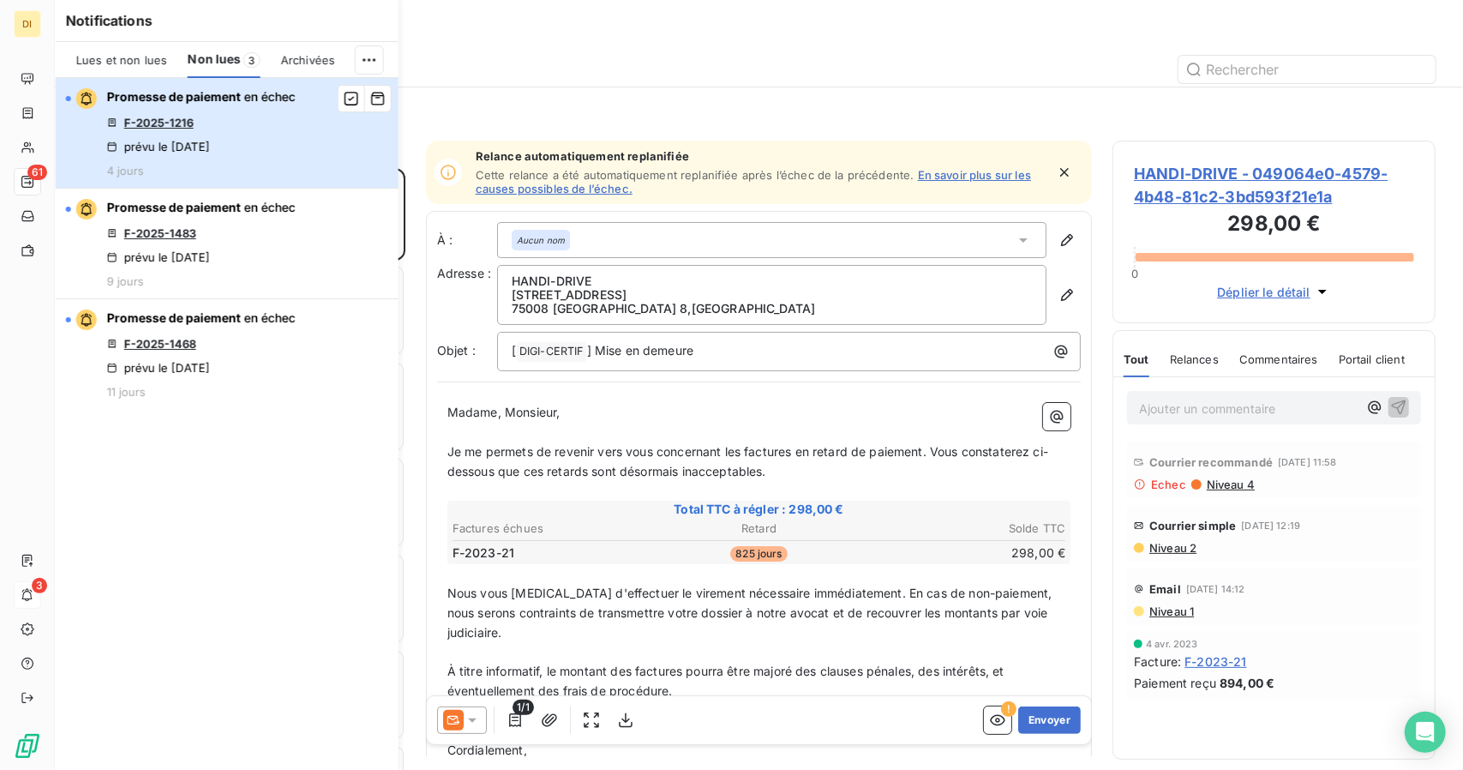
click at [291, 133] on div "Promesse de paiement en échec F-2025-1216 prévu le [DATE] 4 jours" at bounding box center [201, 132] width 189 height 89
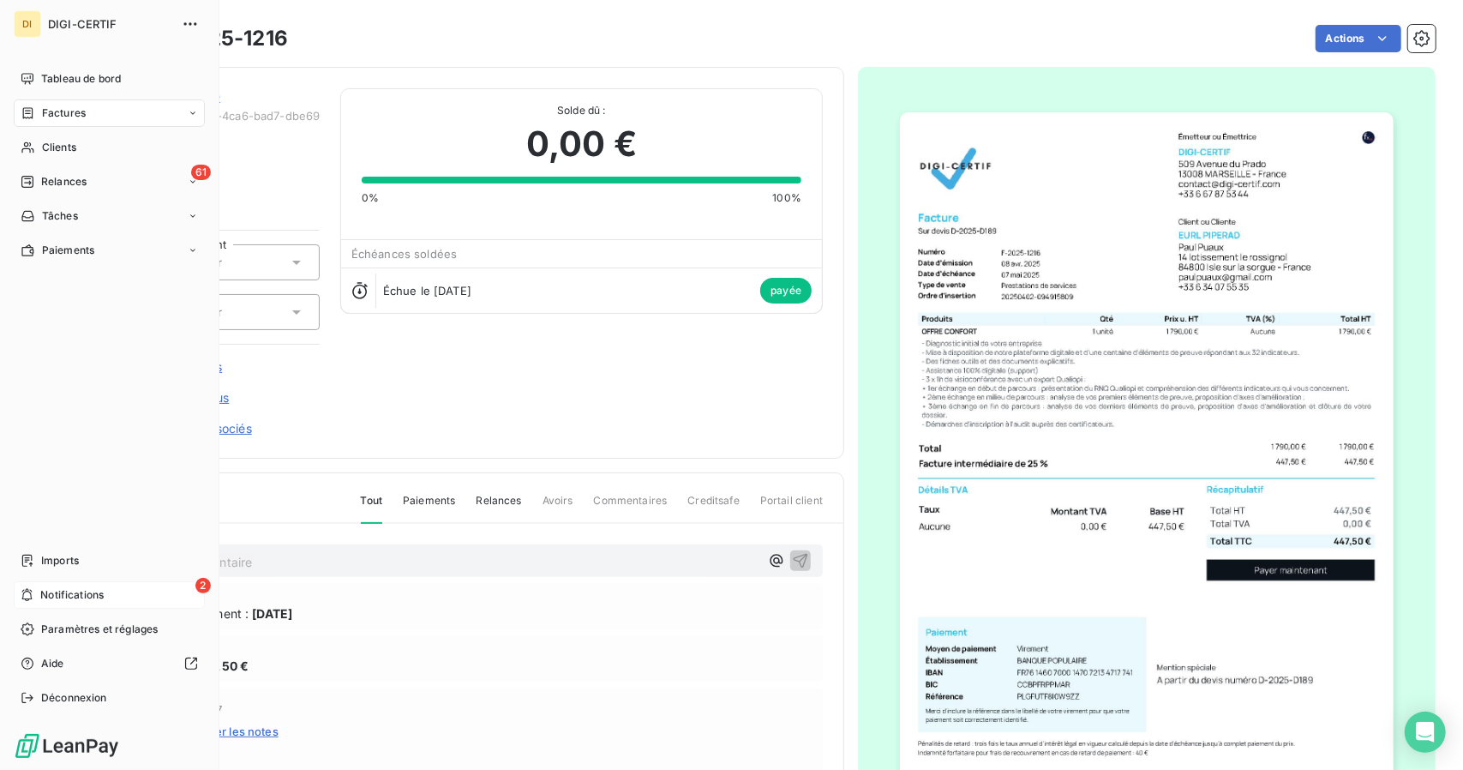
click at [78, 603] on div "2 Notifications" at bounding box center [109, 594] width 191 height 27
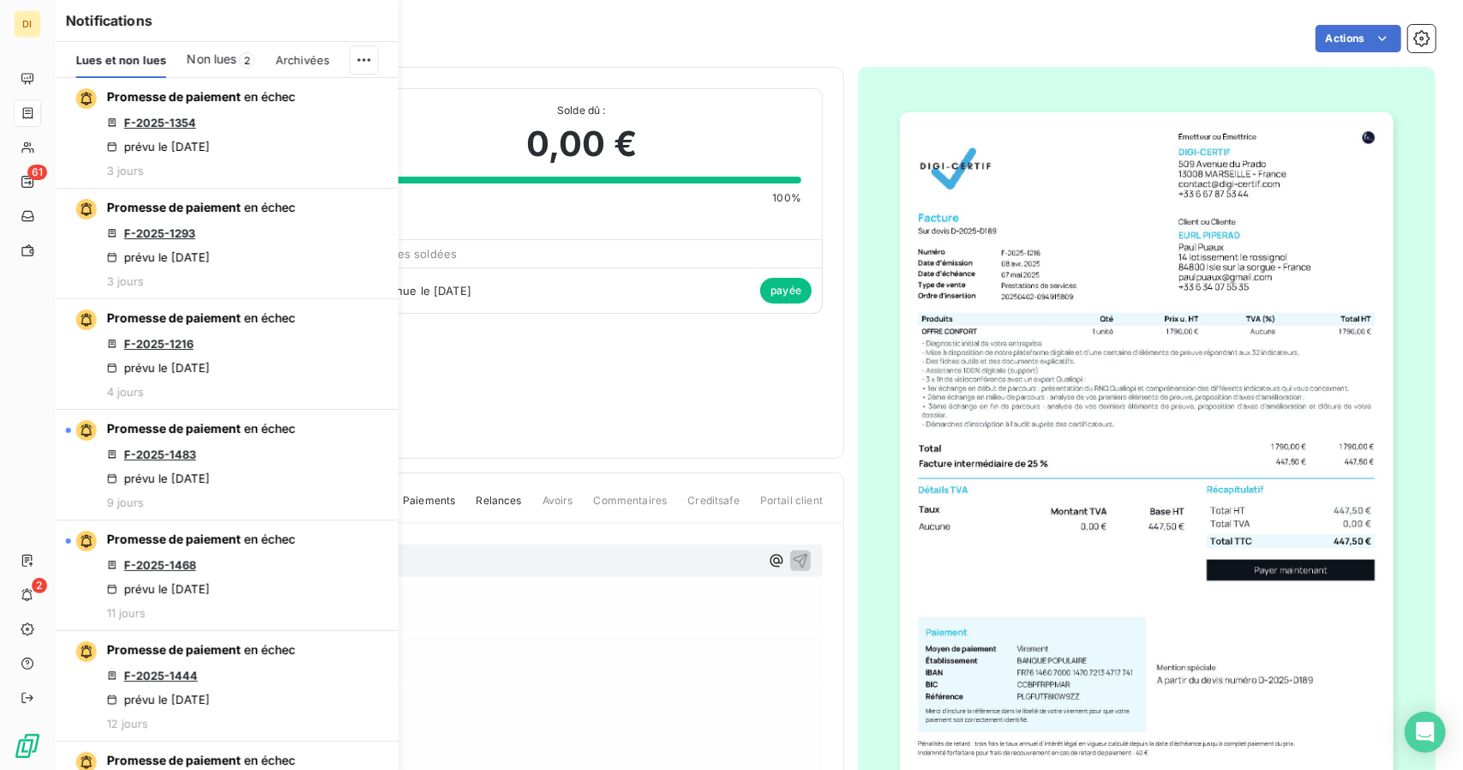
click at [207, 63] on span "Non lues" at bounding box center [212, 59] width 50 height 17
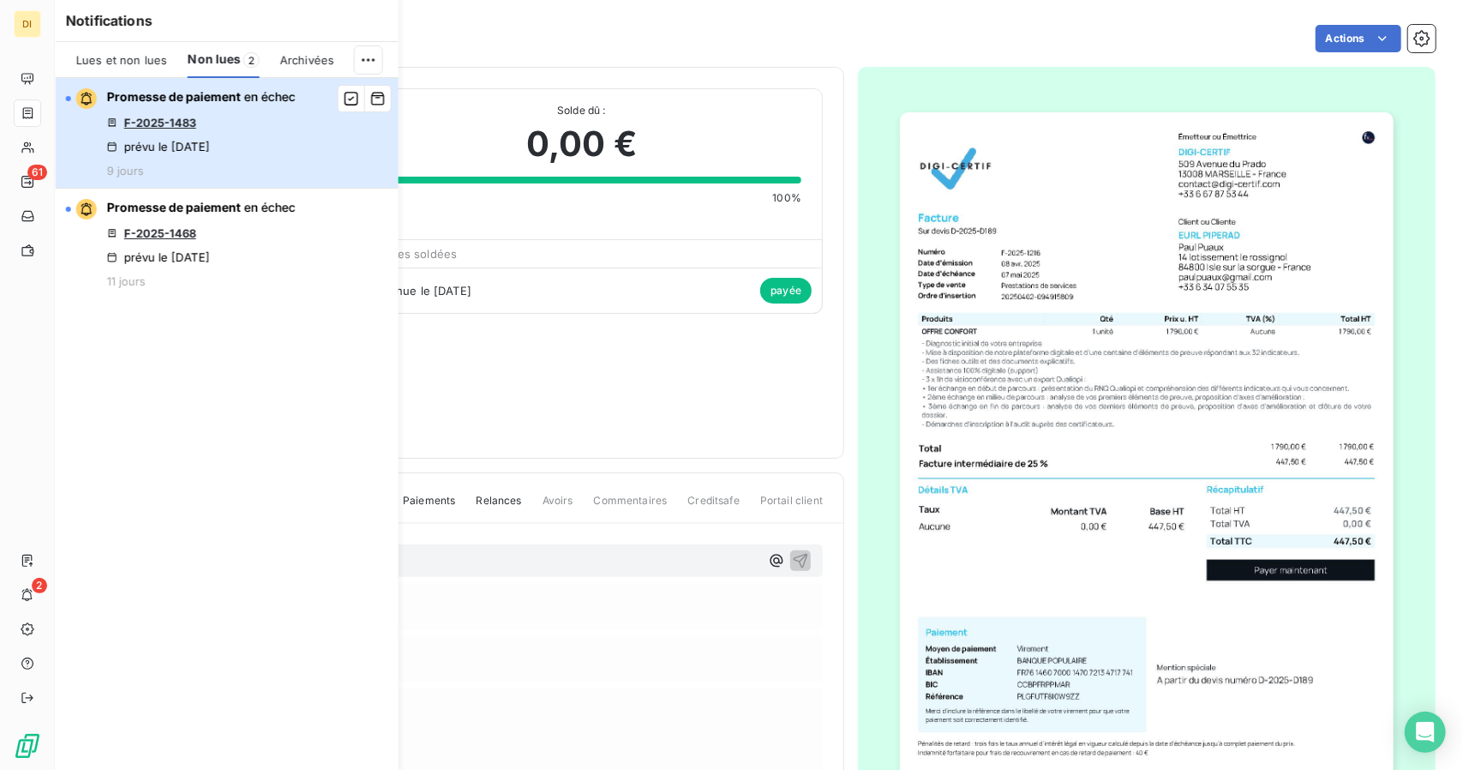
click at [238, 157] on div "Promesse de paiement en échec F-2025-1483 prévu le [DATE] 9 jours" at bounding box center [201, 132] width 189 height 89
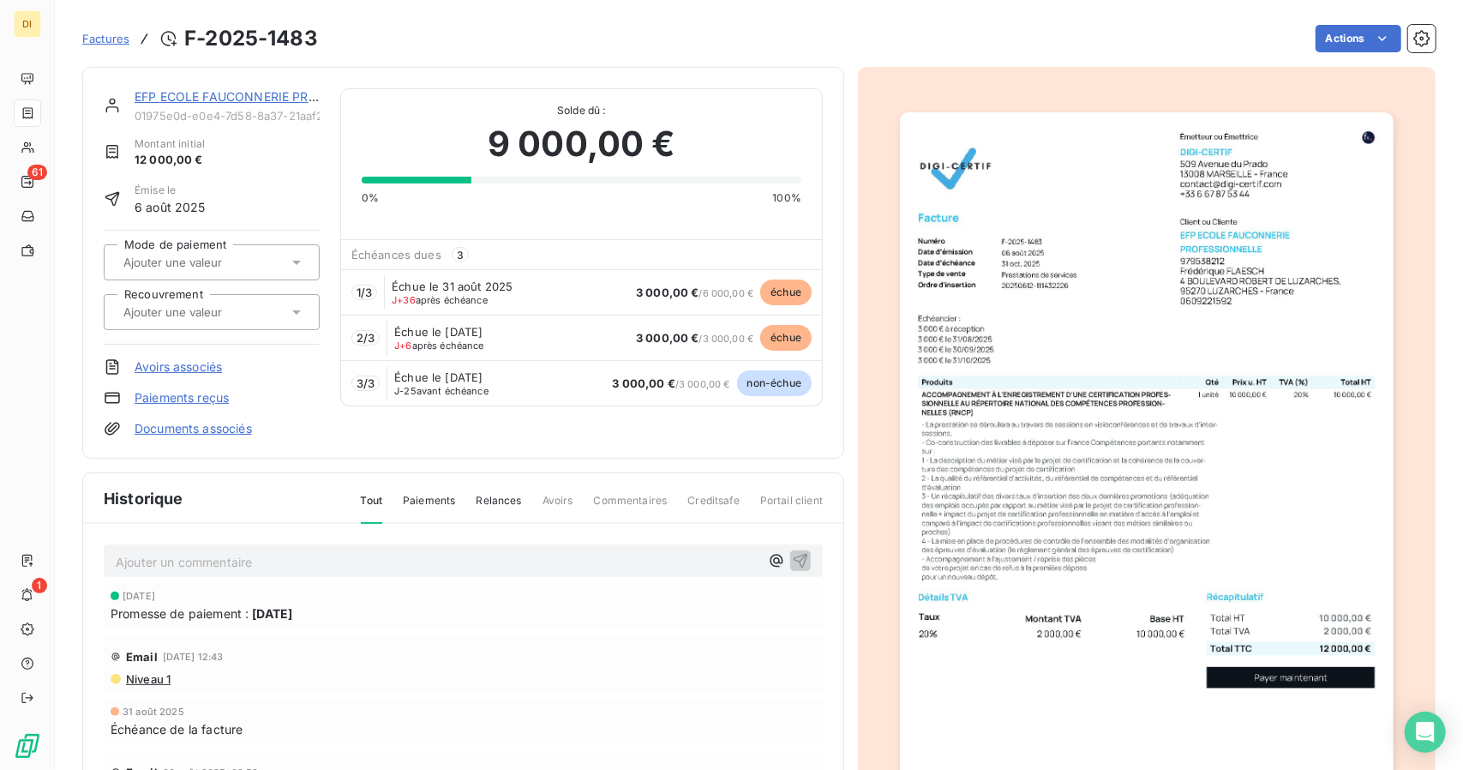
click at [219, 99] on link "EFP ECOLE FAUCONNERIE PROFESSIONNELLE" at bounding box center [271, 96] width 273 height 15
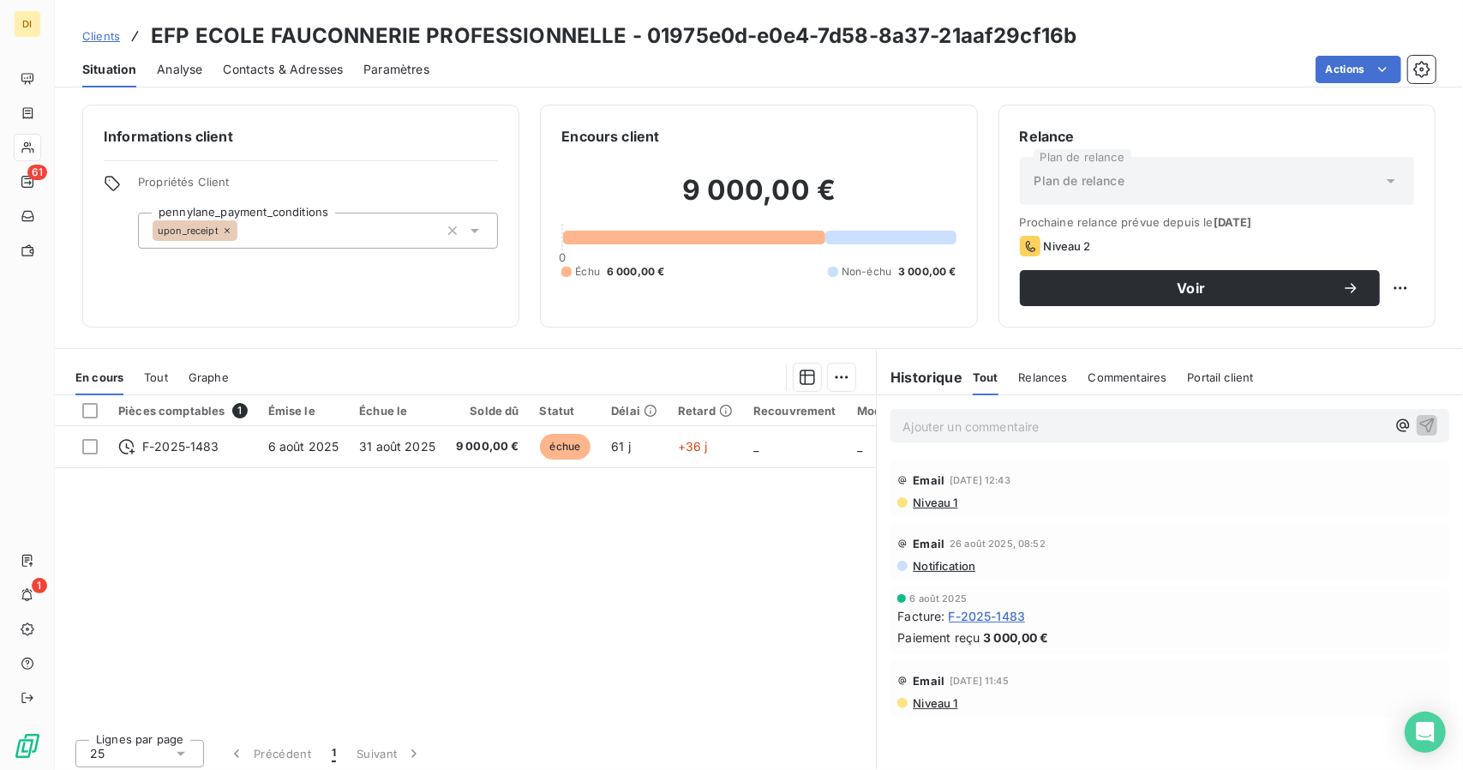
scroll to position [6, 0]
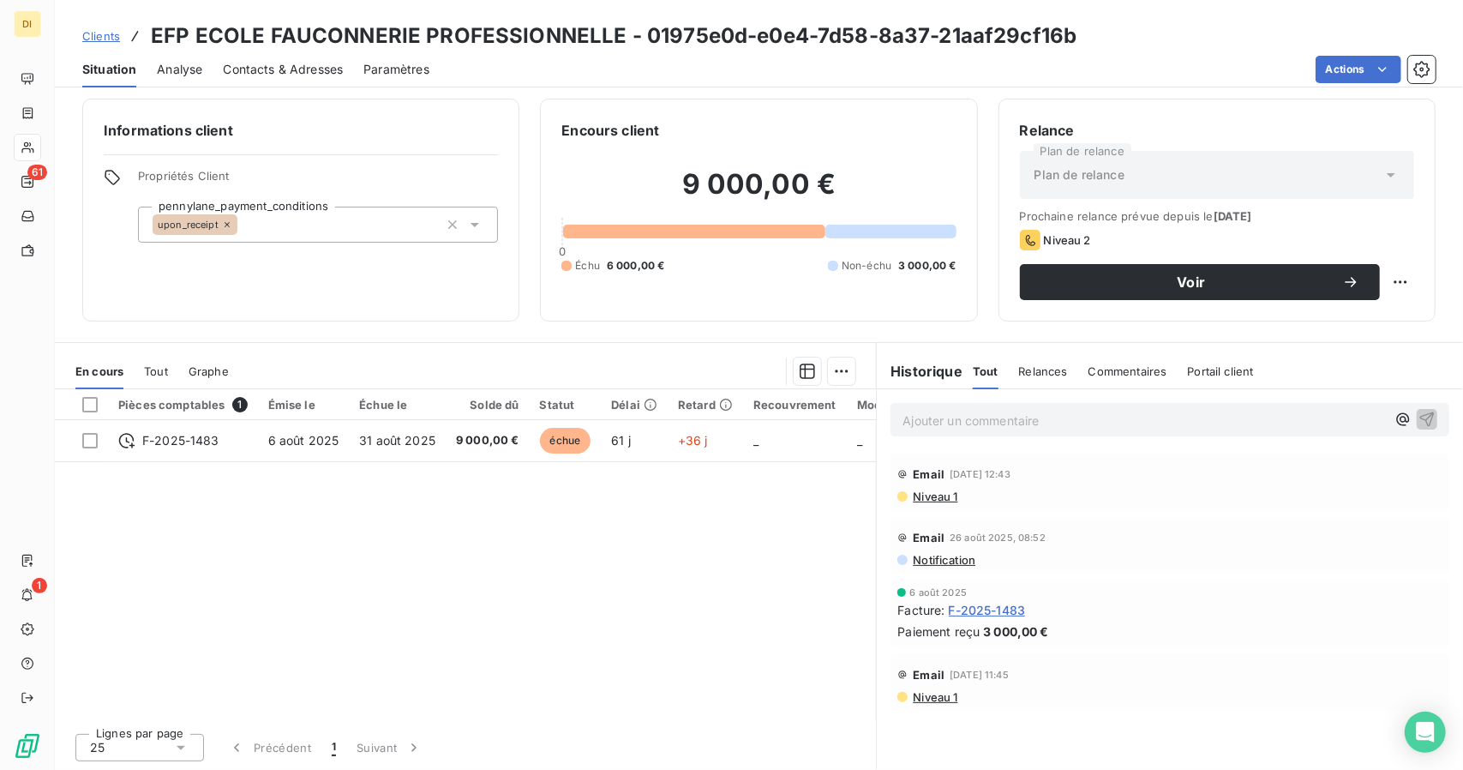
click at [273, 66] on span "Contacts & Adresses" at bounding box center [283, 69] width 120 height 17
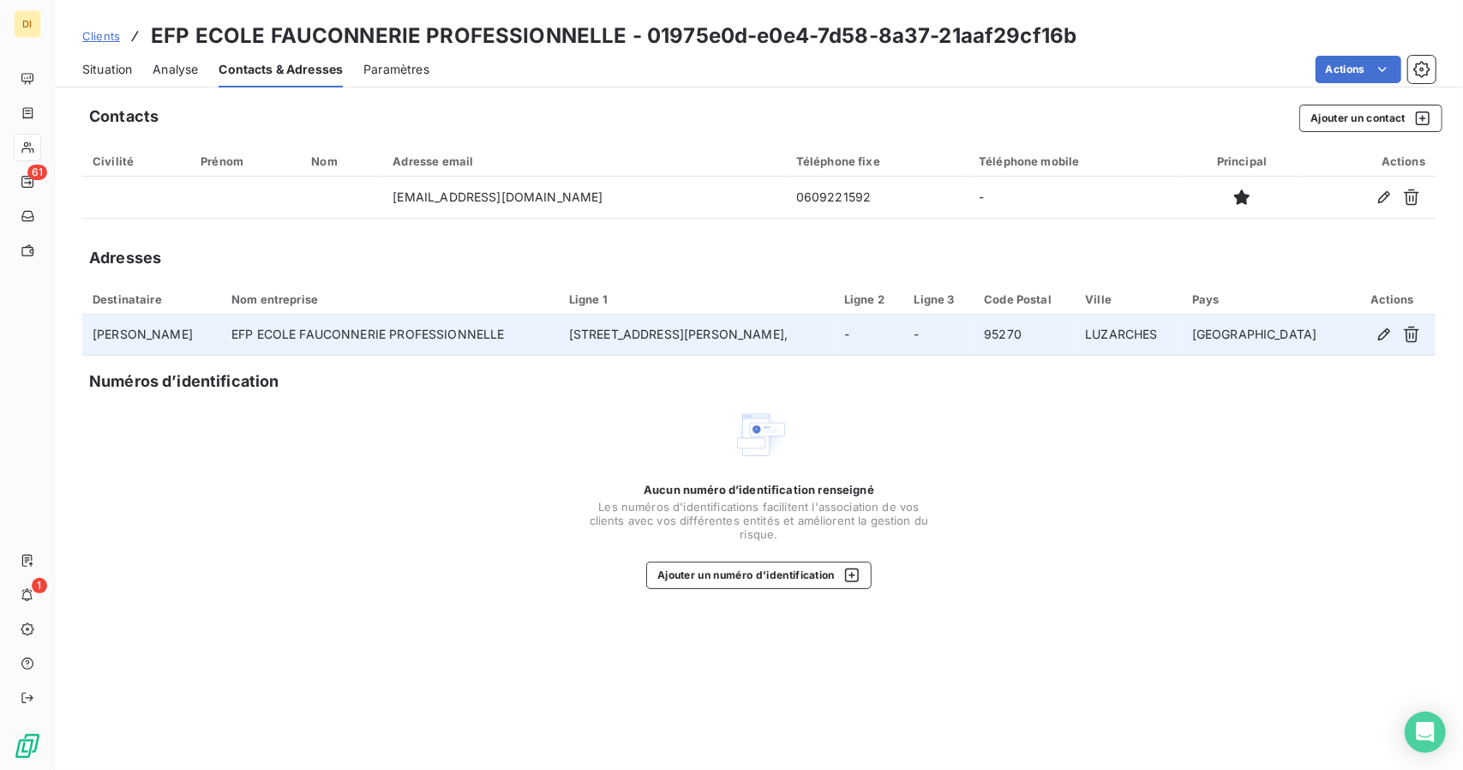
click at [375, 338] on td "EFP ECOLE FAUCONNERIE PROFESSIONNELLE" at bounding box center [390, 335] width 338 height 41
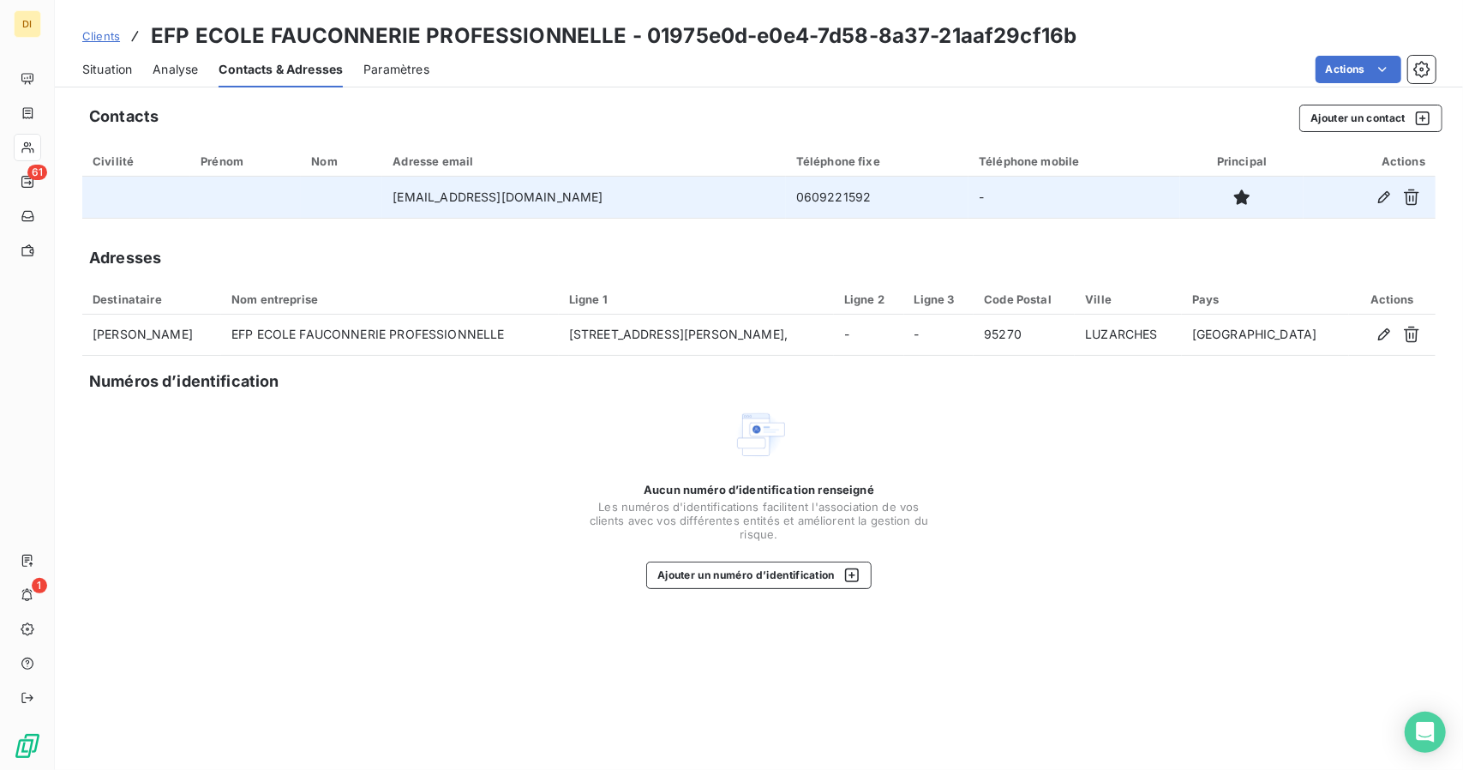
click at [786, 186] on td "0609221592" at bounding box center [877, 197] width 183 height 41
copy td "0609221592"
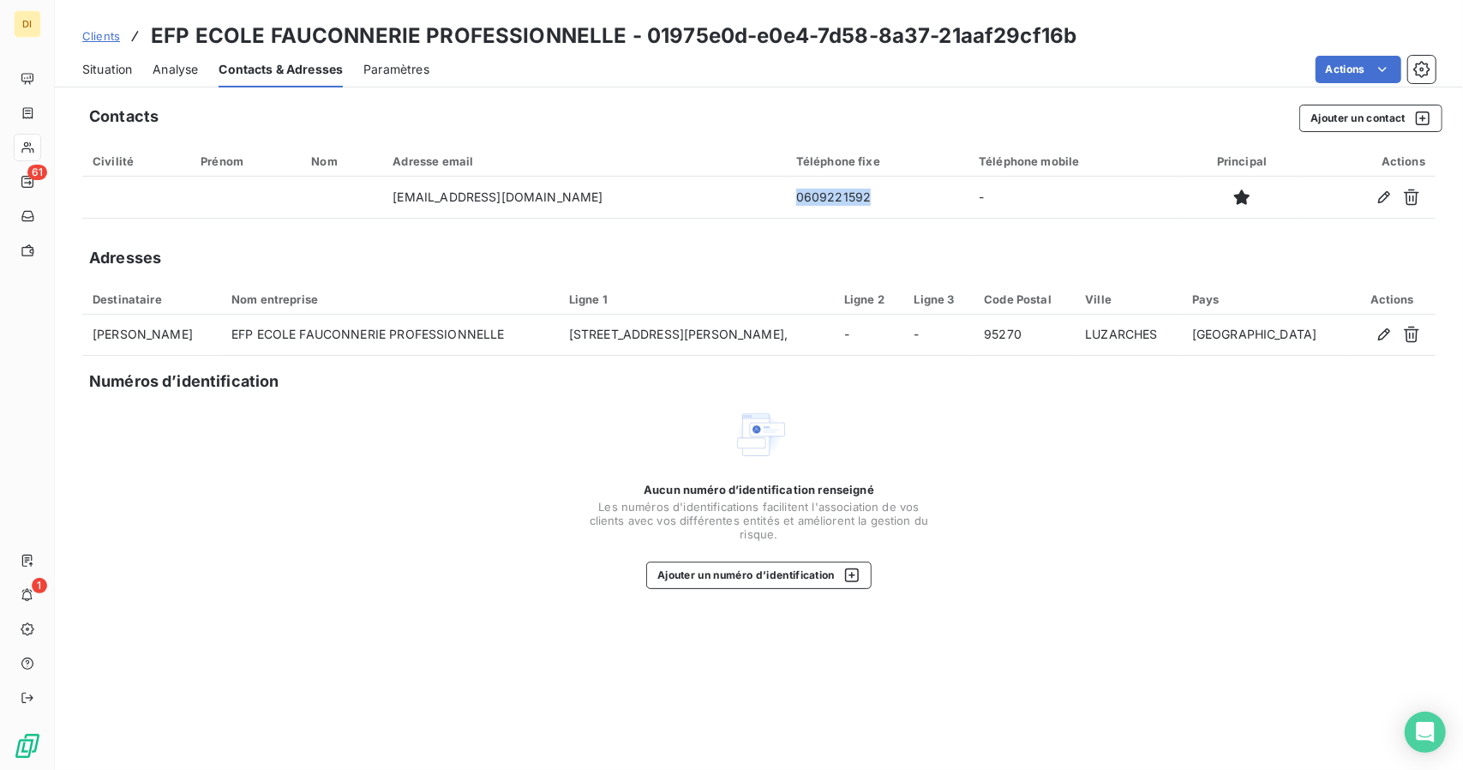
click at [120, 61] on span "Situation" at bounding box center [107, 69] width 50 height 17
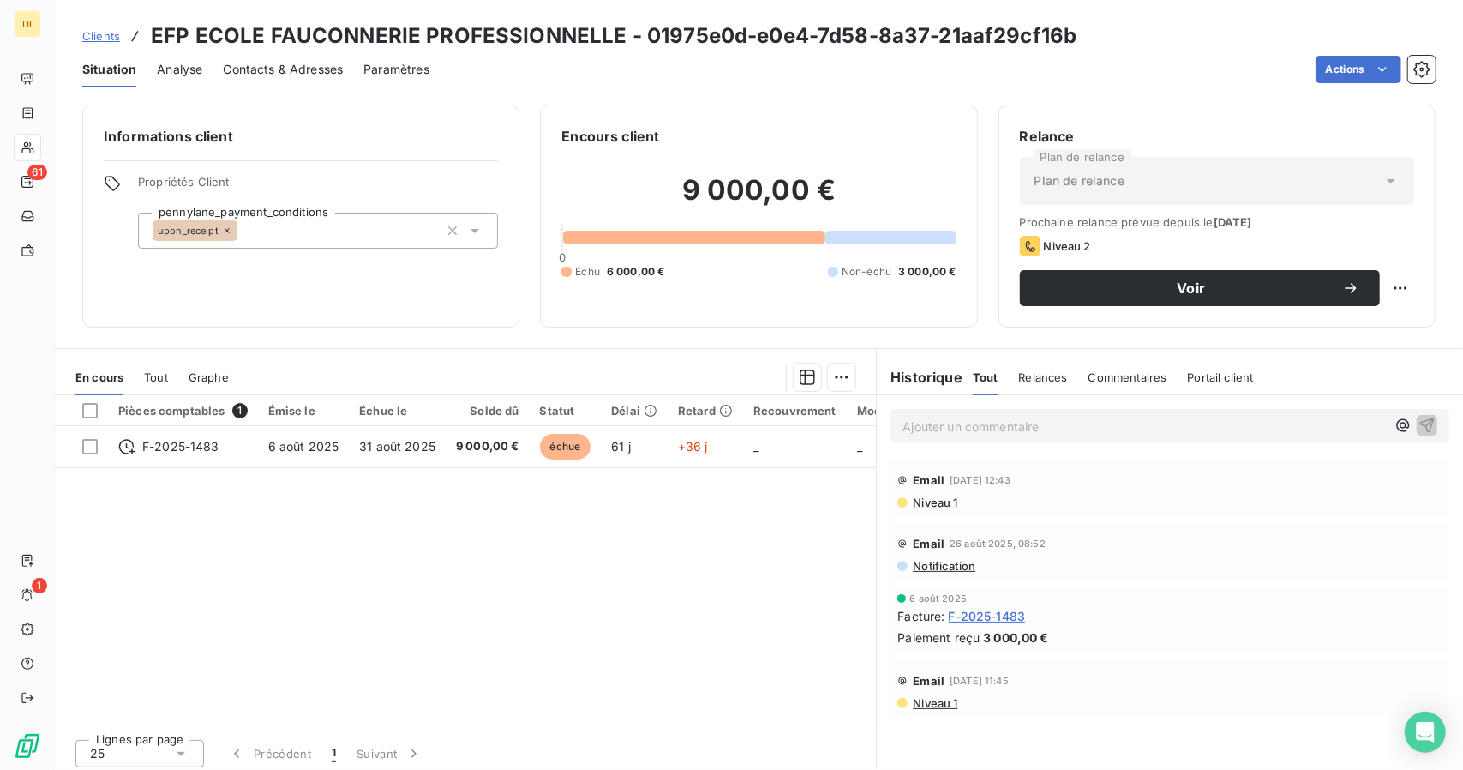
click at [132, 345] on div "Informations client Propriétés Client pennylane_payment_conditions upon_receipt…" at bounding box center [759, 432] width 1408 height 676
click at [249, 64] on span "Contacts & Adresses" at bounding box center [283, 69] width 120 height 17
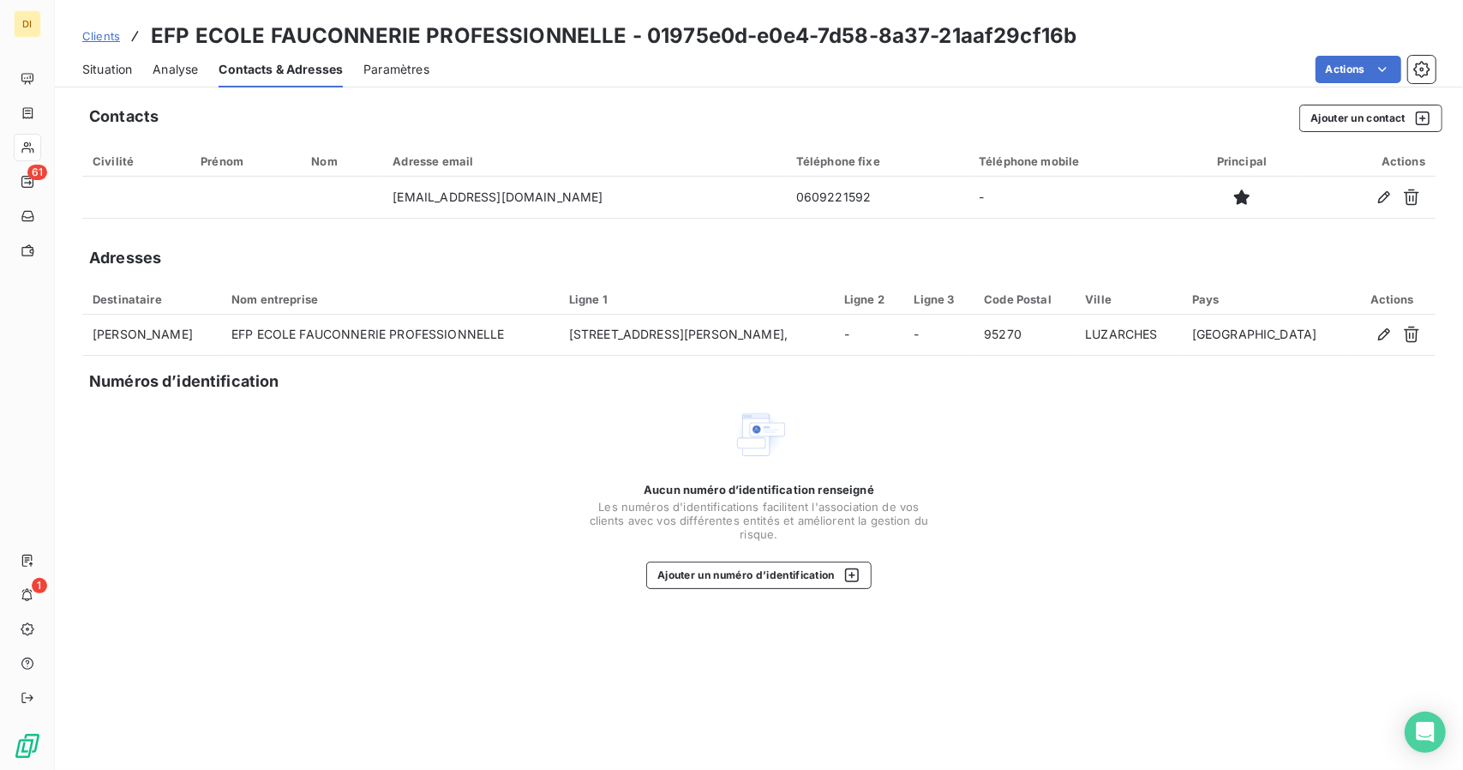
click at [117, 59] on div "Situation" at bounding box center [107, 69] width 50 height 36
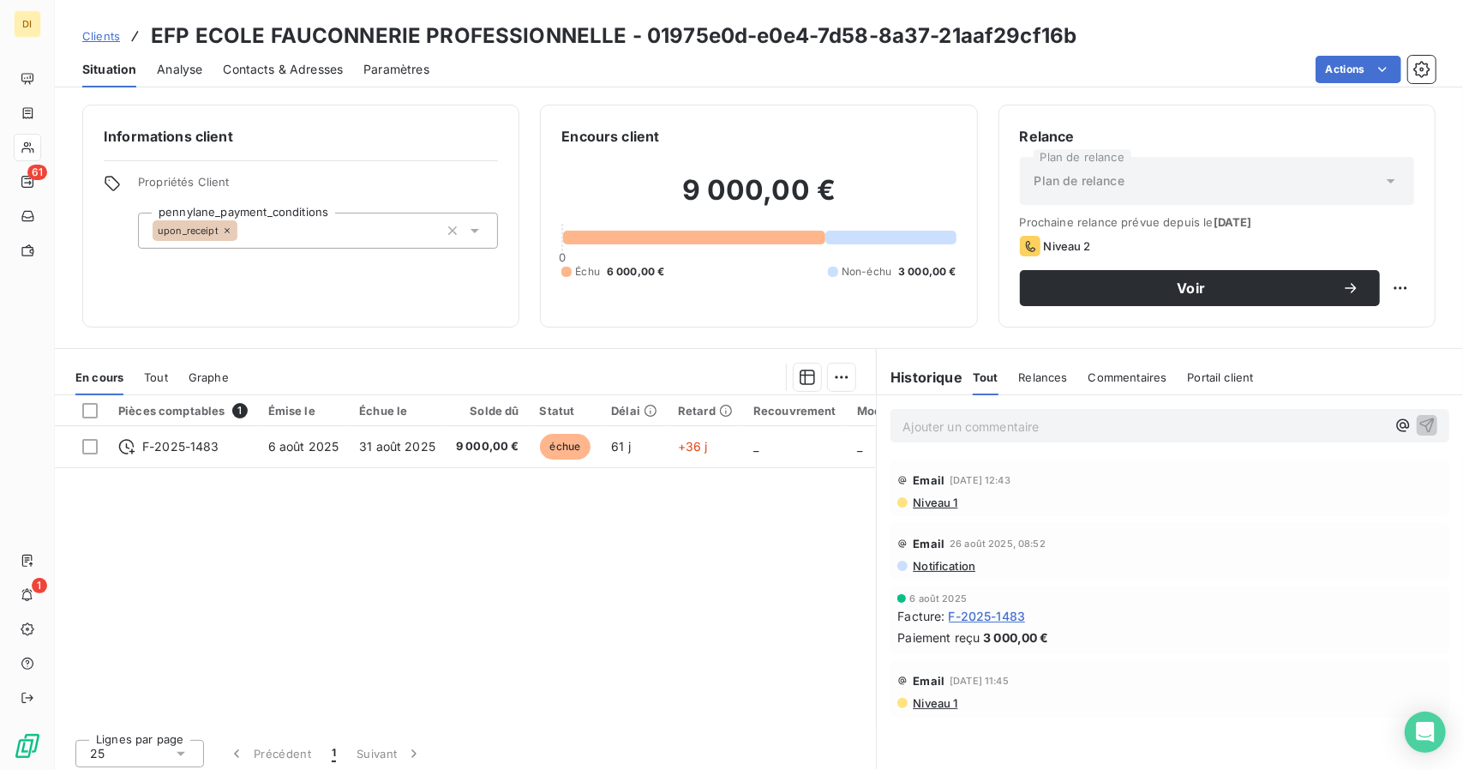
click at [260, 65] on span "Contacts & Adresses" at bounding box center [283, 69] width 120 height 17
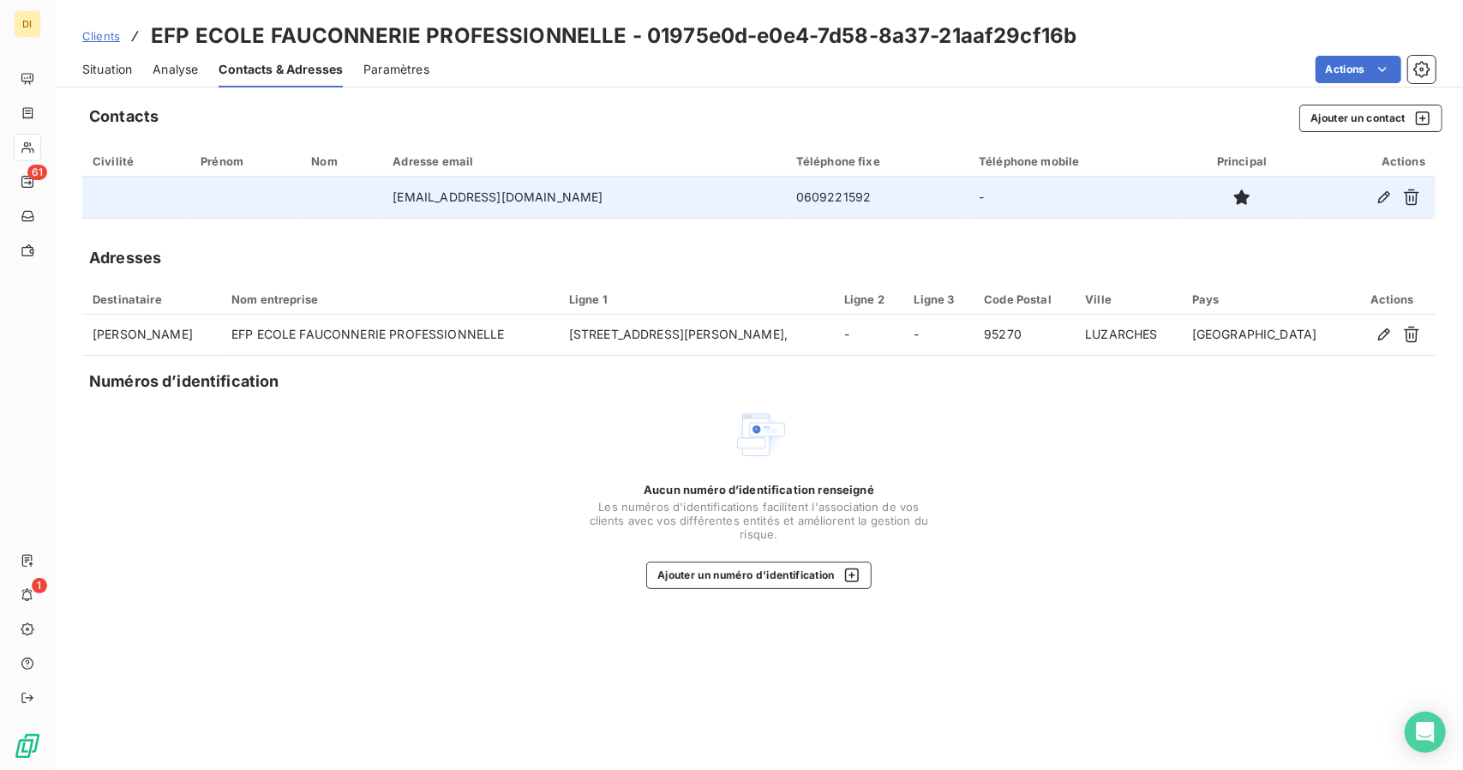
click at [786, 197] on td "0609221592" at bounding box center [877, 197] width 183 height 41
copy td "0609221592"
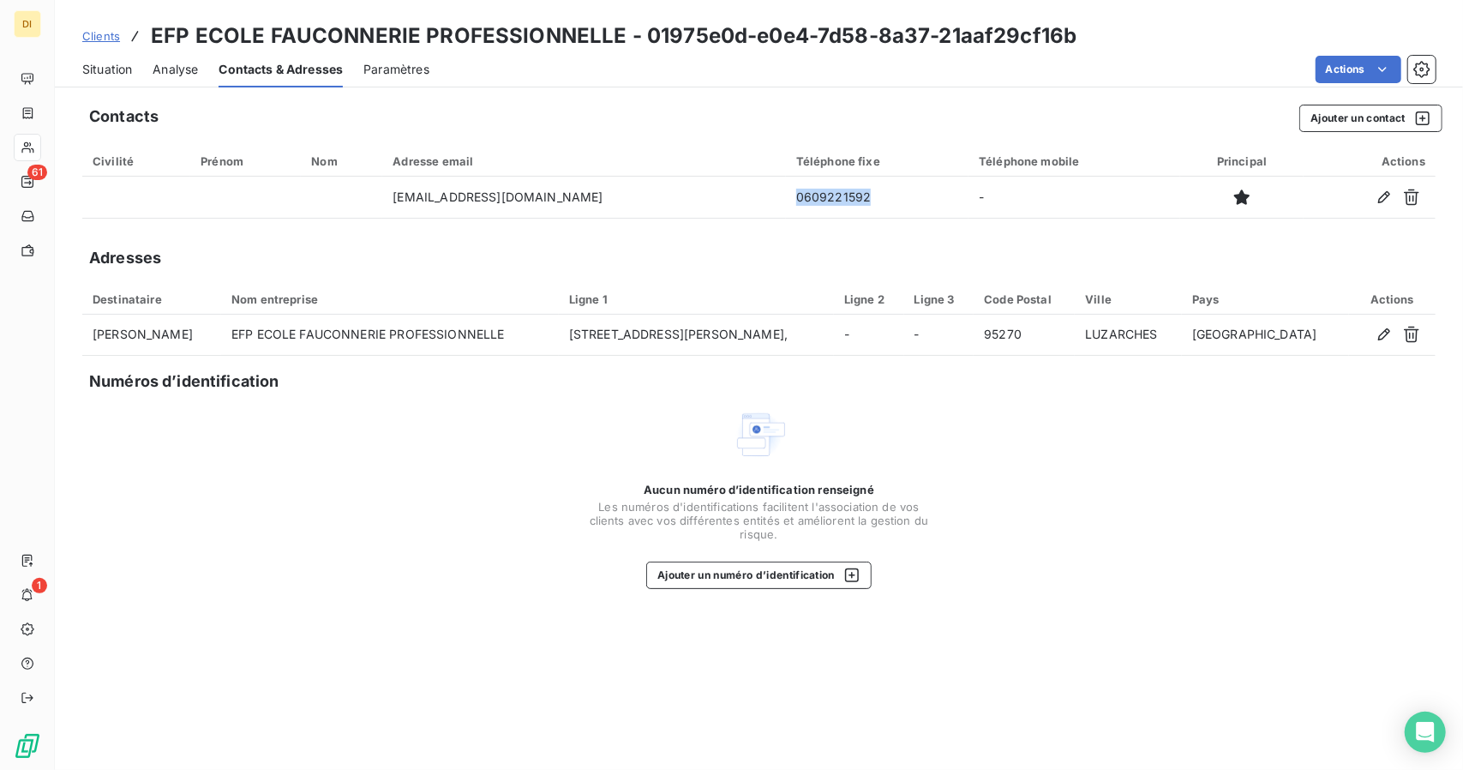
click at [89, 37] on span "Clients" at bounding box center [101, 36] width 38 height 14
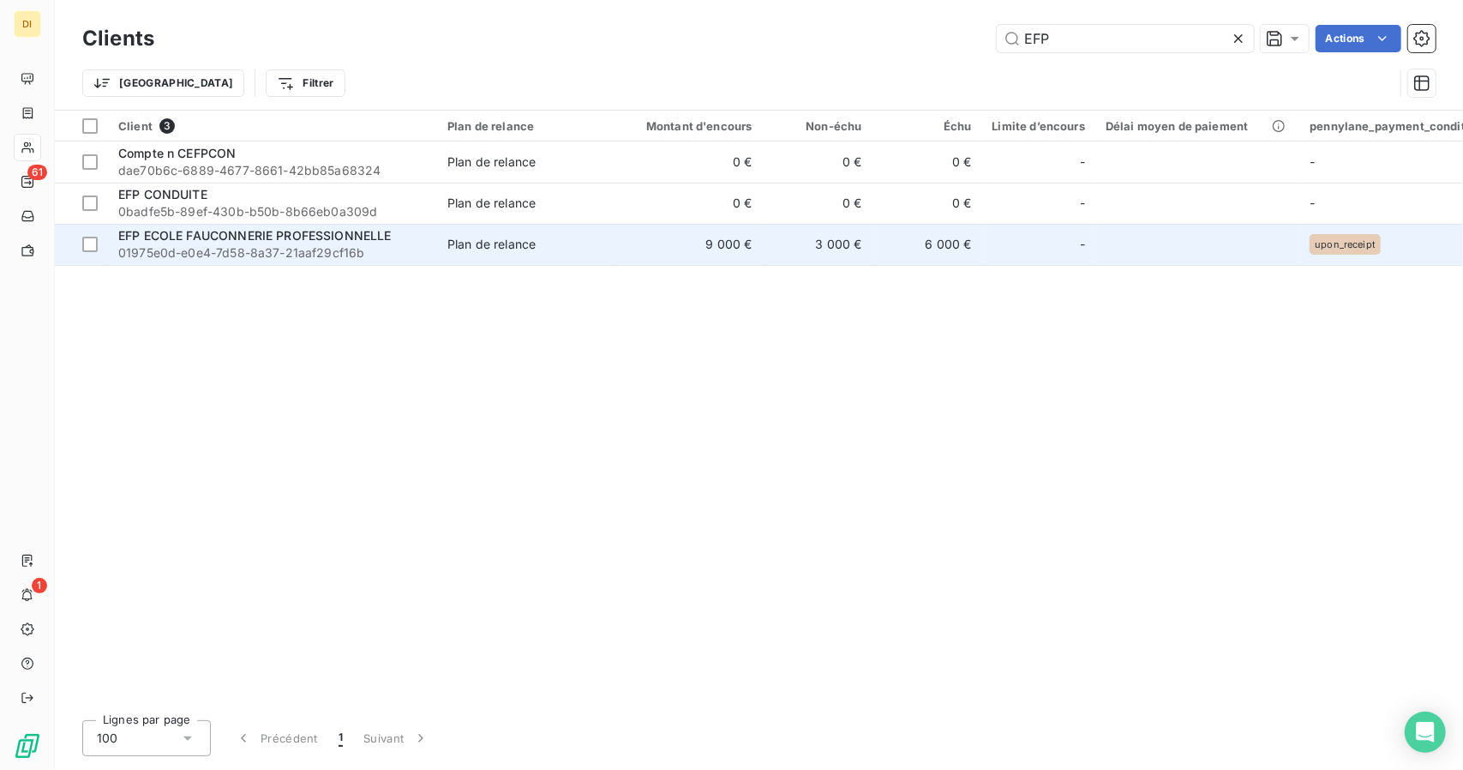
type input "EFP"
click at [369, 231] on span "EFP ECOLE FAUCONNERIE PROFESSIONNELLE" at bounding box center [254, 235] width 273 height 15
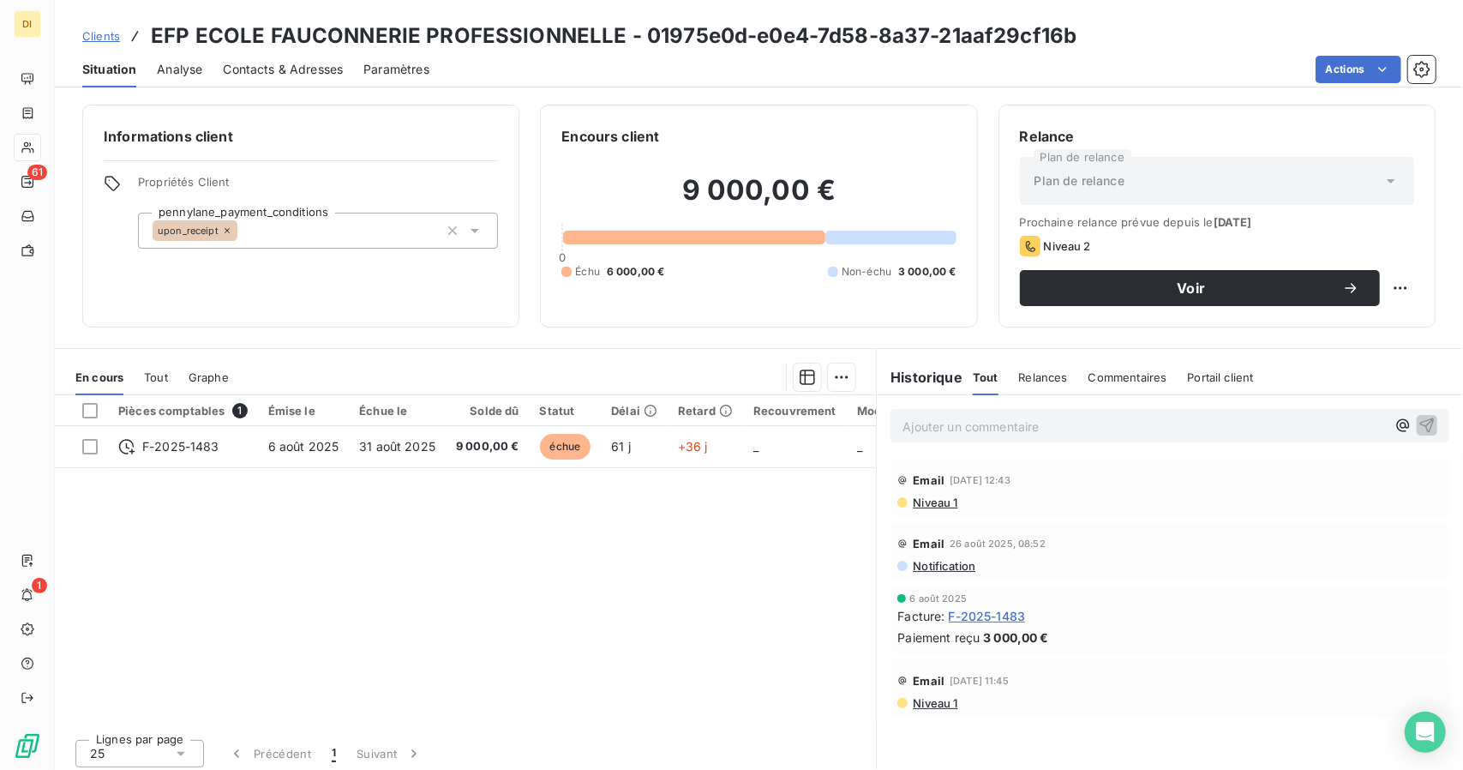
click at [322, 66] on span "Contacts & Adresses" at bounding box center [283, 69] width 120 height 17
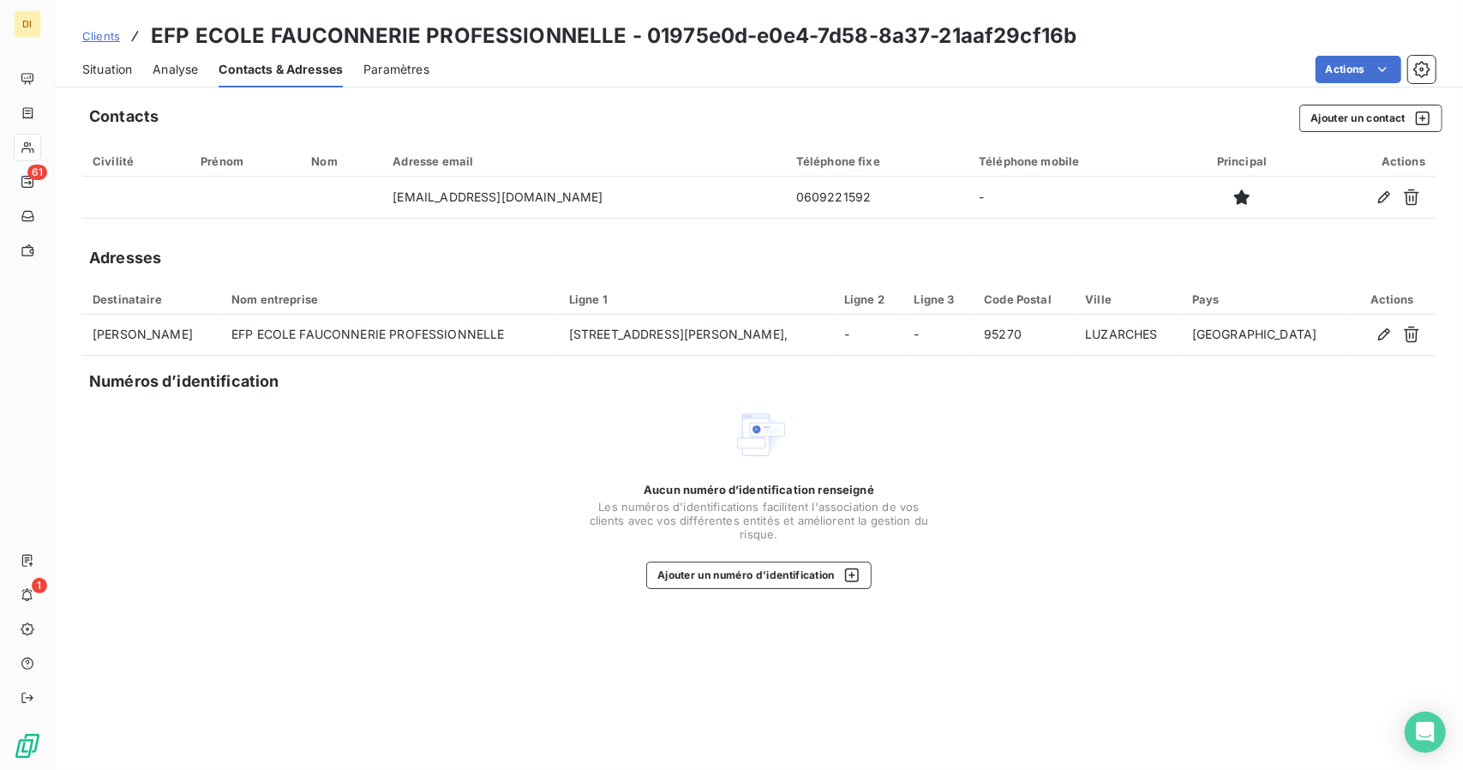
click at [112, 79] on div "Situation" at bounding box center [107, 69] width 50 height 36
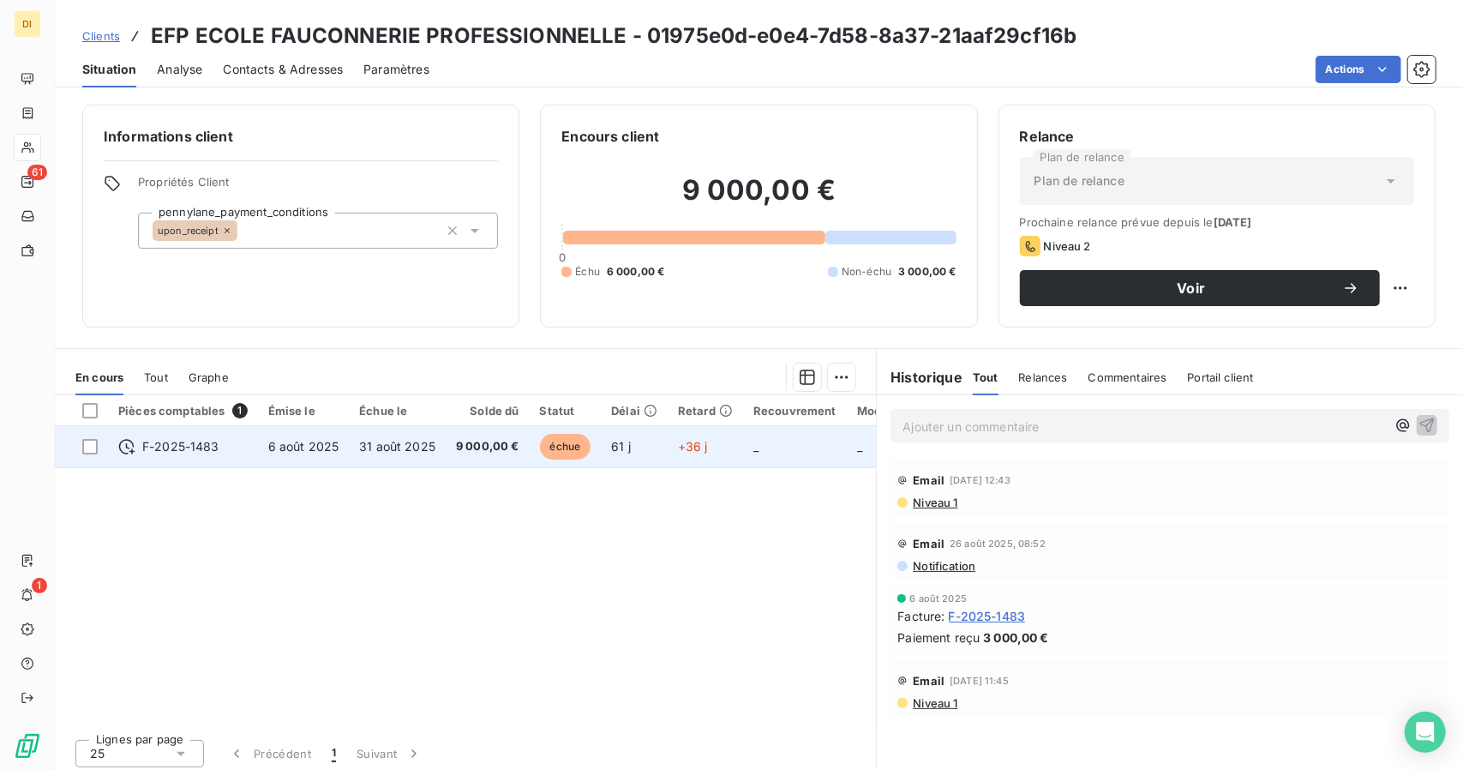
click at [712, 464] on td "+36 j" at bounding box center [705, 446] width 75 height 41
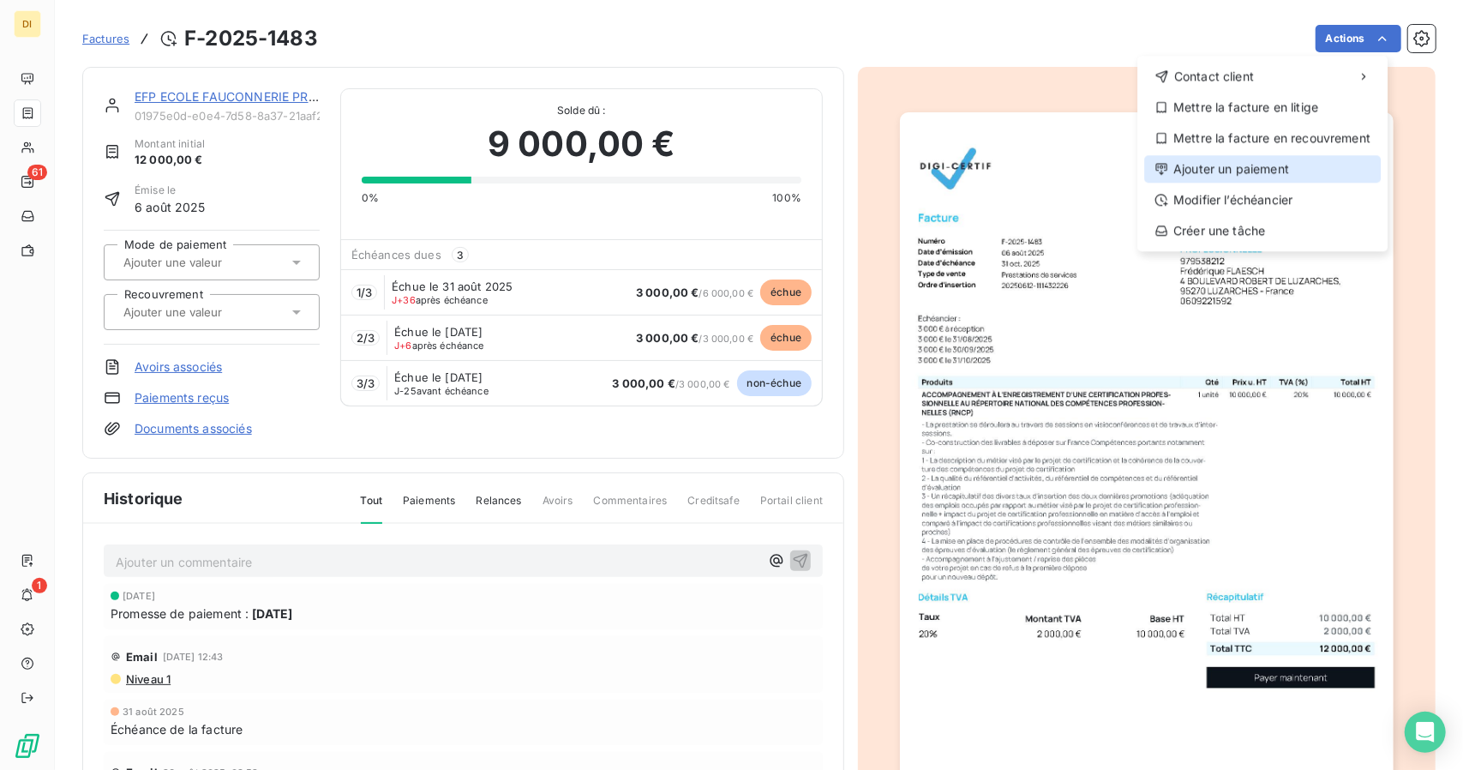
click at [1281, 164] on div "Ajouter un paiement" at bounding box center [1262, 168] width 237 height 27
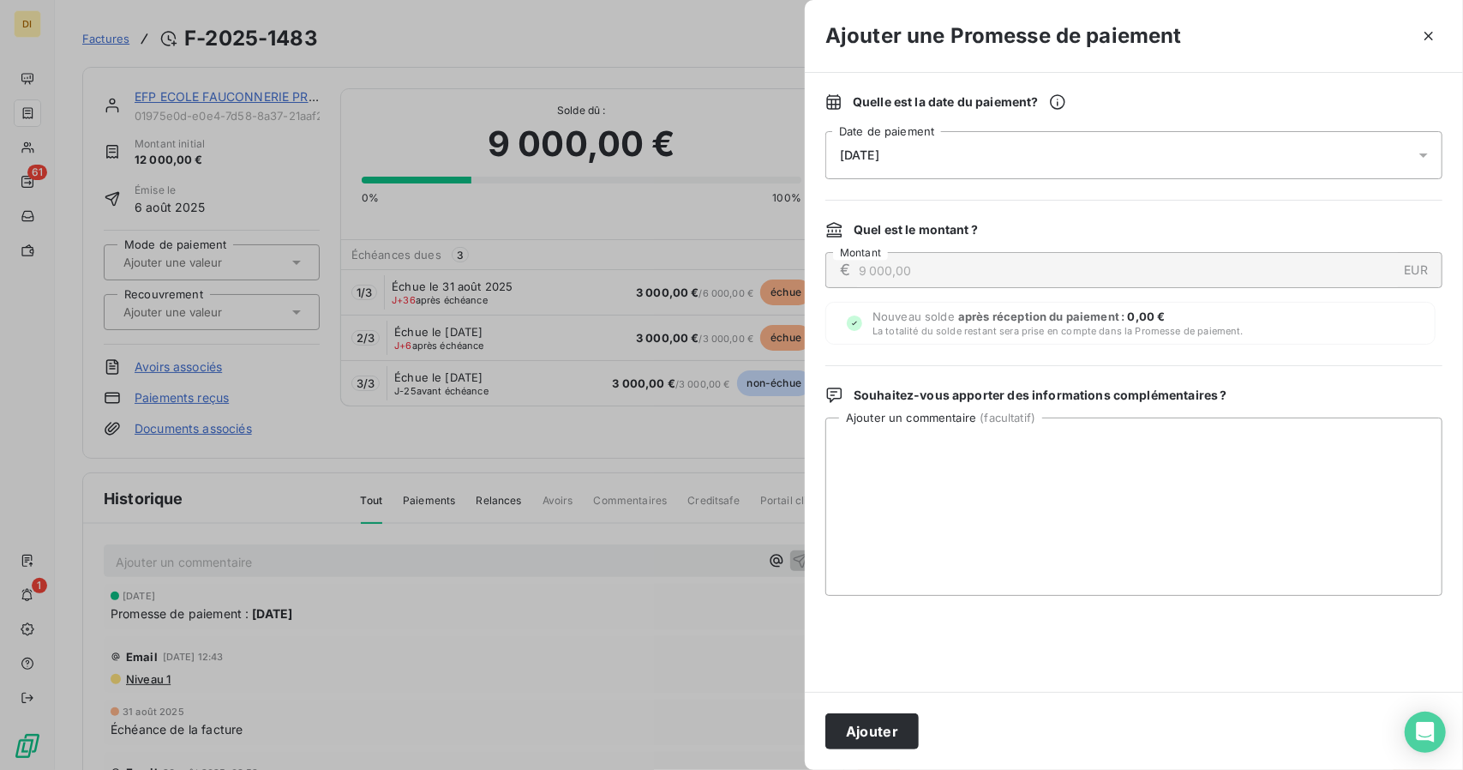
click at [739, 472] on div at bounding box center [731, 385] width 1463 height 770
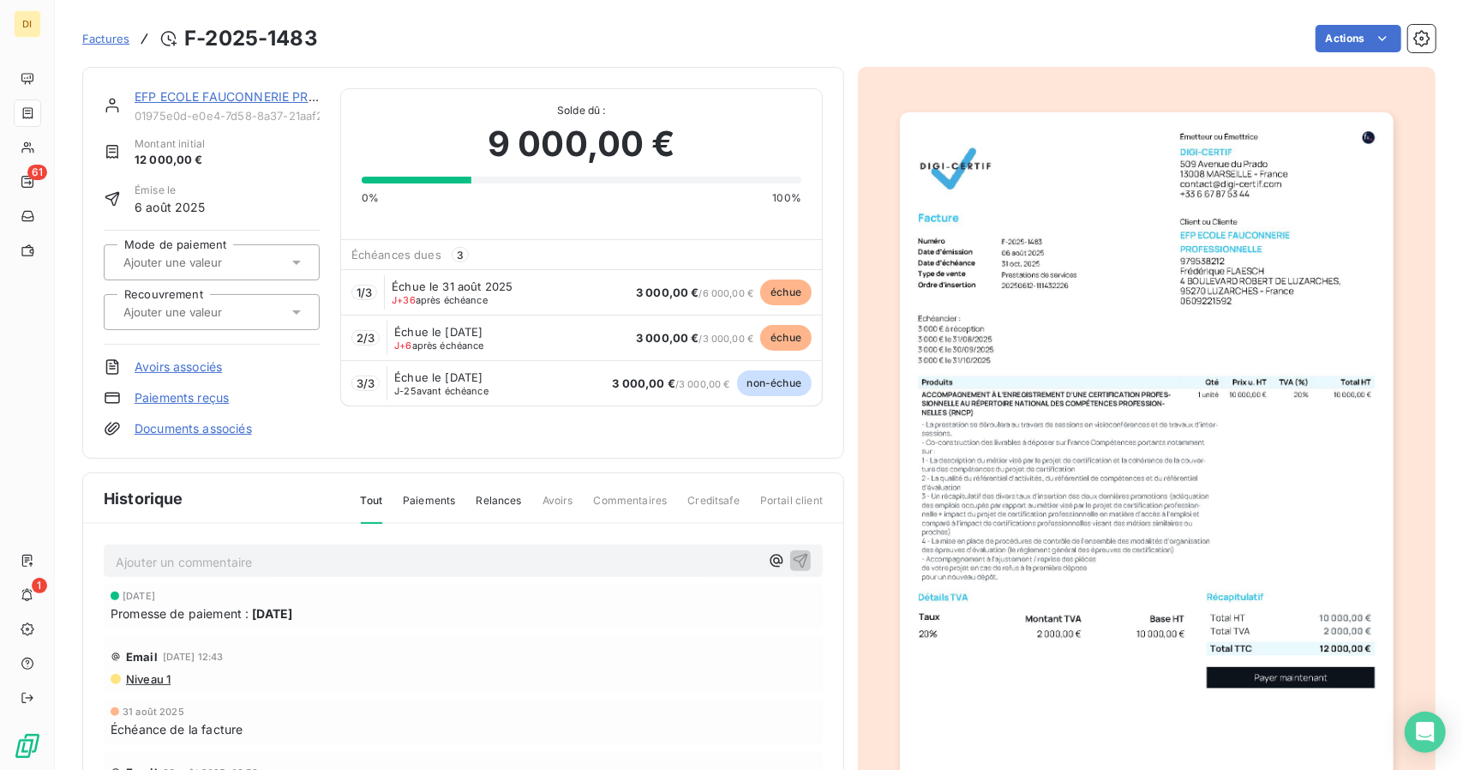
click at [225, 100] on link "EFP ECOLE FAUCONNERIE PROFESSIONNELLE" at bounding box center [271, 96] width 273 height 15
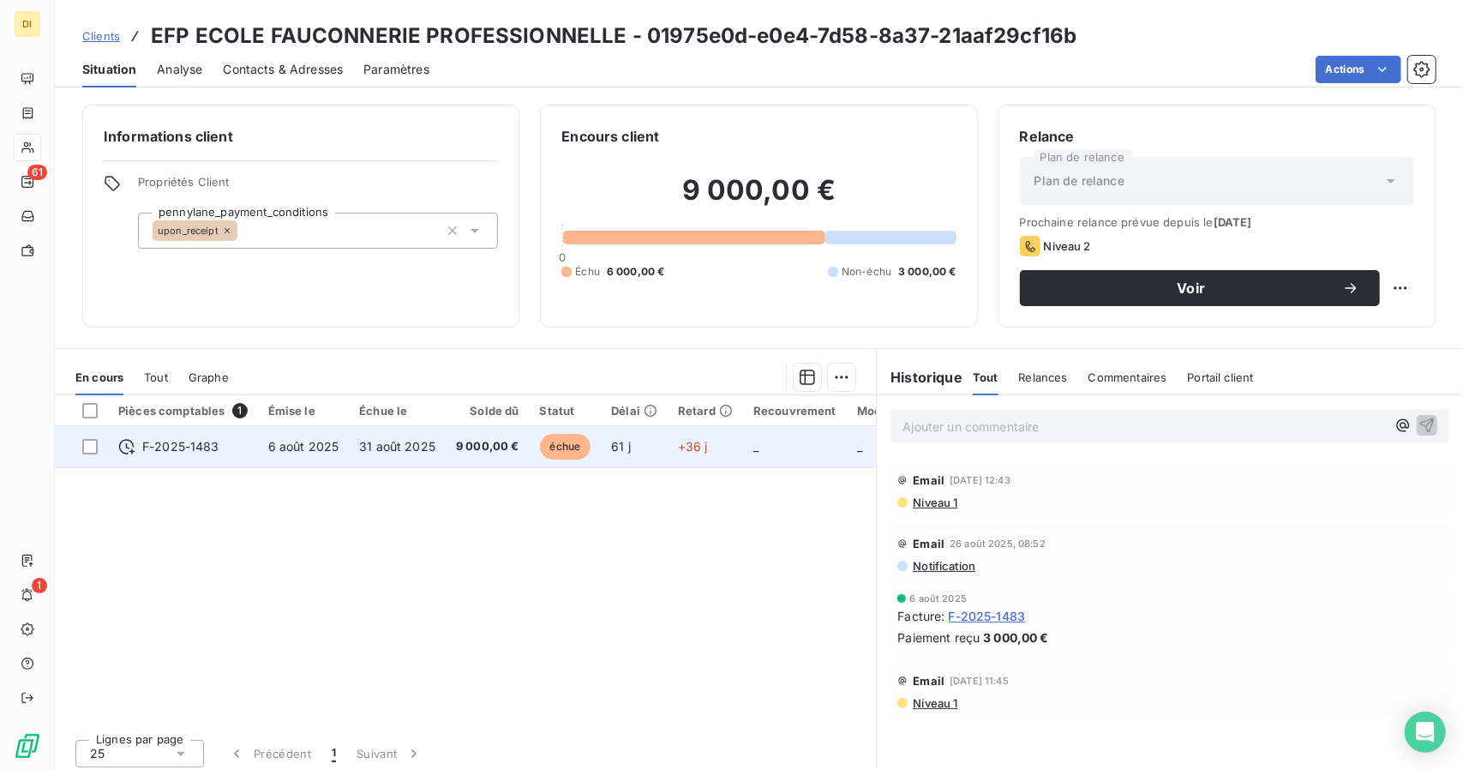
click at [470, 445] on span "9 000,00 €" at bounding box center [487, 446] width 63 height 17
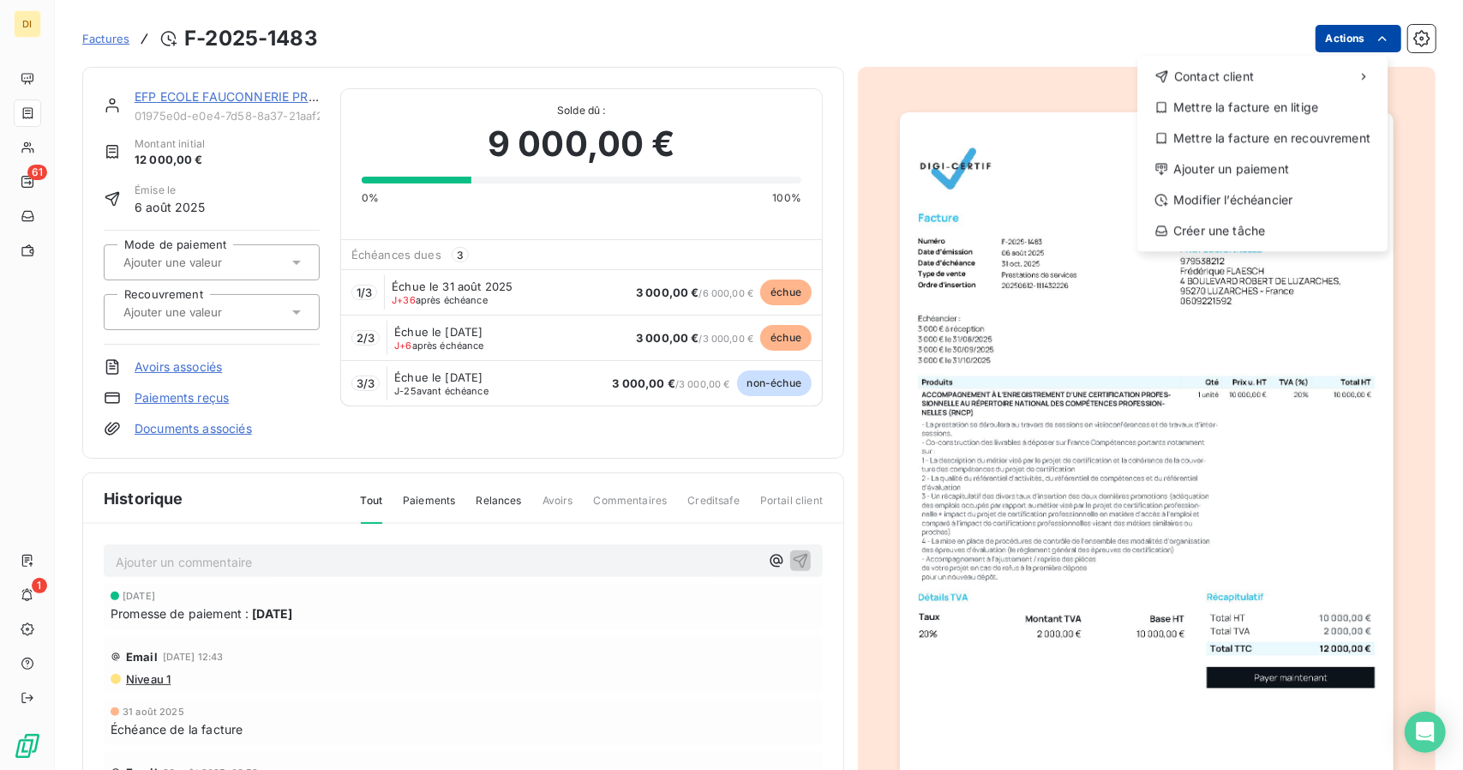
click at [1329, 36] on html "DI 61 1 Factures F-2025-1483 Actions Contact client Mettre la facture en litige…" at bounding box center [731, 385] width 1463 height 770
click at [1250, 162] on div "Ajouter un paiement" at bounding box center [1262, 168] width 237 height 27
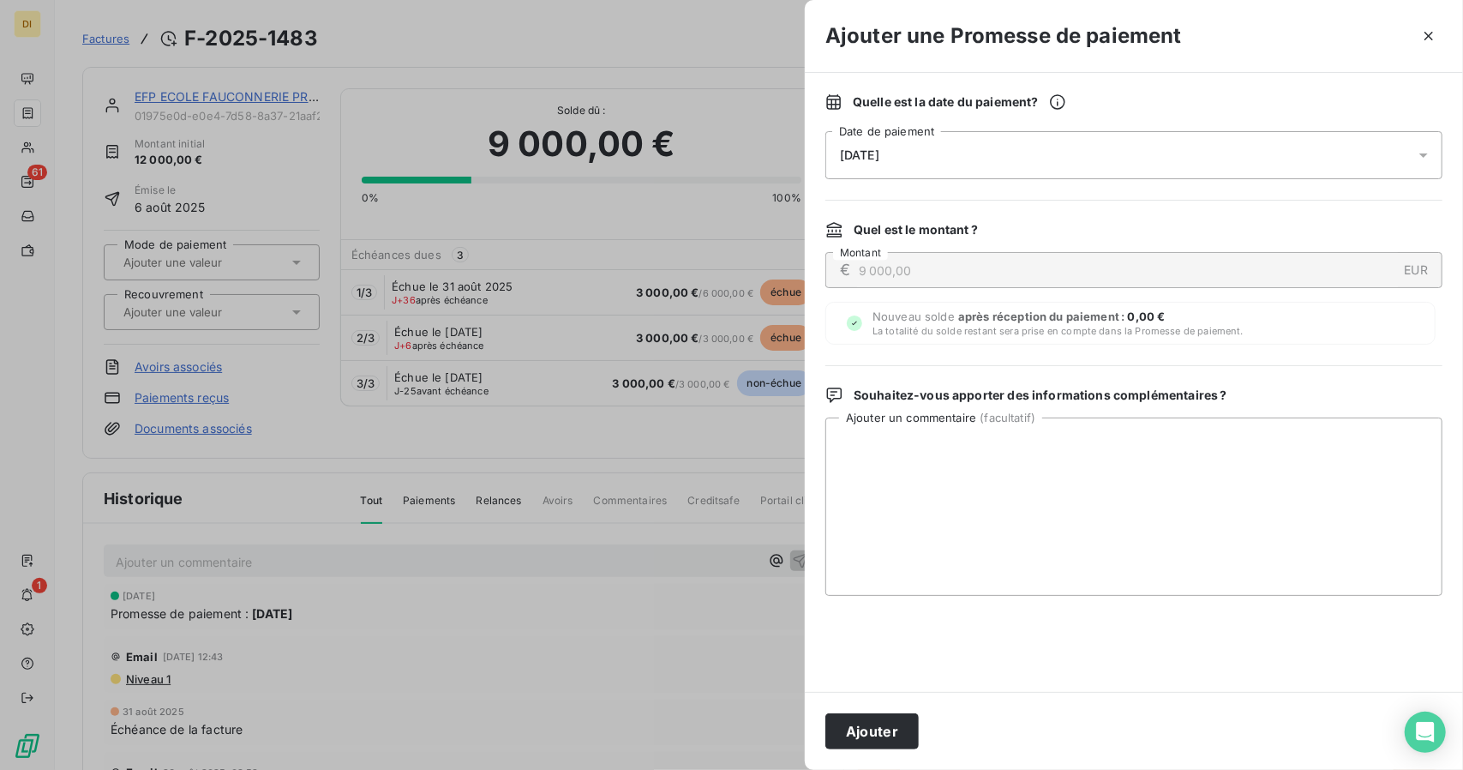
click at [959, 162] on div "[DATE]" at bounding box center [1134, 155] width 617 height 48
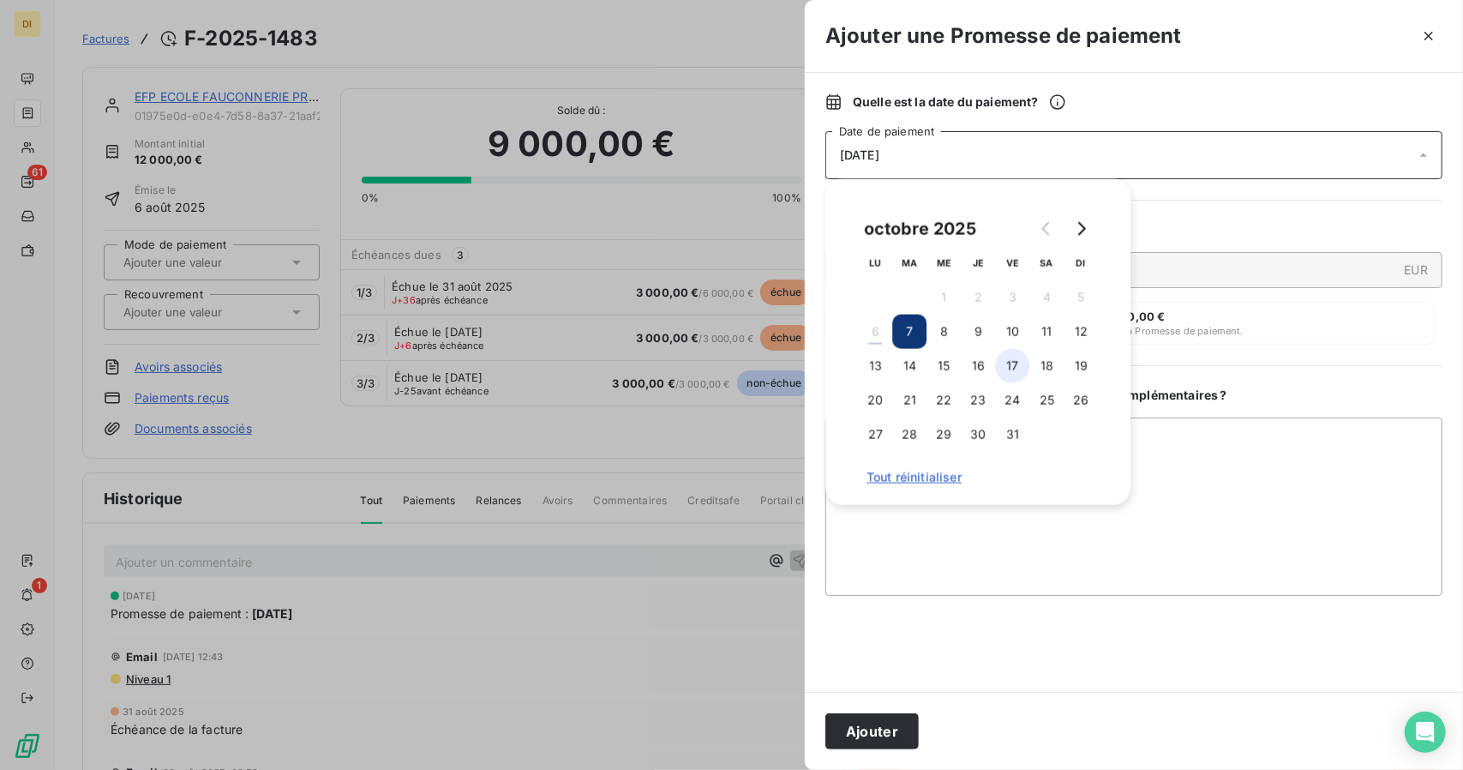
click at [1009, 367] on button "17" at bounding box center [1012, 366] width 34 height 34
click at [1303, 361] on div "Quelle est la date du paiement ? [DATE] Date de paiement Quel est le montant ? …" at bounding box center [1134, 382] width 658 height 619
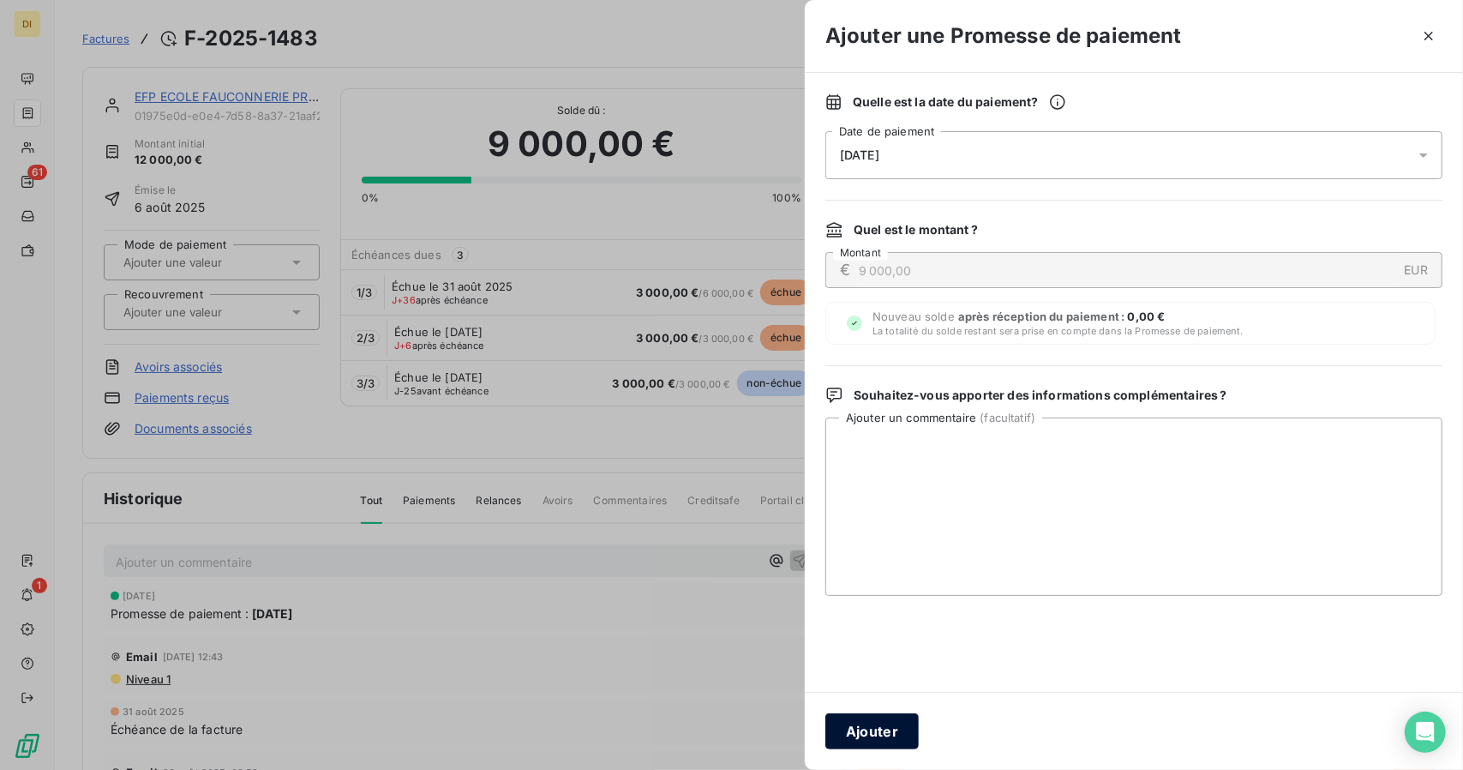
click at [864, 729] on button "Ajouter" at bounding box center [872, 731] width 93 height 36
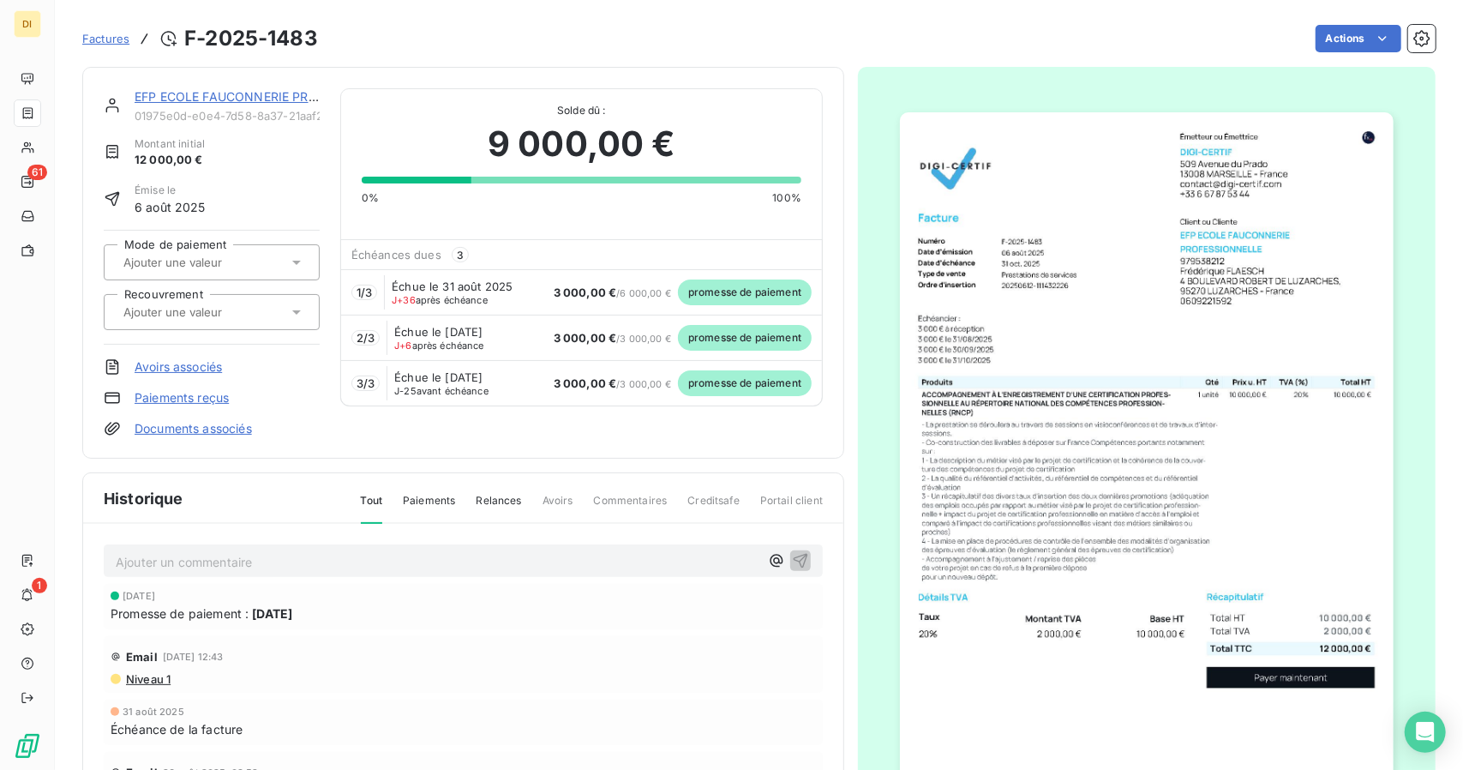
click at [214, 104] on div "EFP ECOLE FAUCONNERIE PROFESSIONNELLE" at bounding box center [227, 96] width 185 height 17
click at [223, 92] on link "EFP ECOLE FAUCONNERIE PROFESSIONNELLE" at bounding box center [271, 96] width 273 height 15
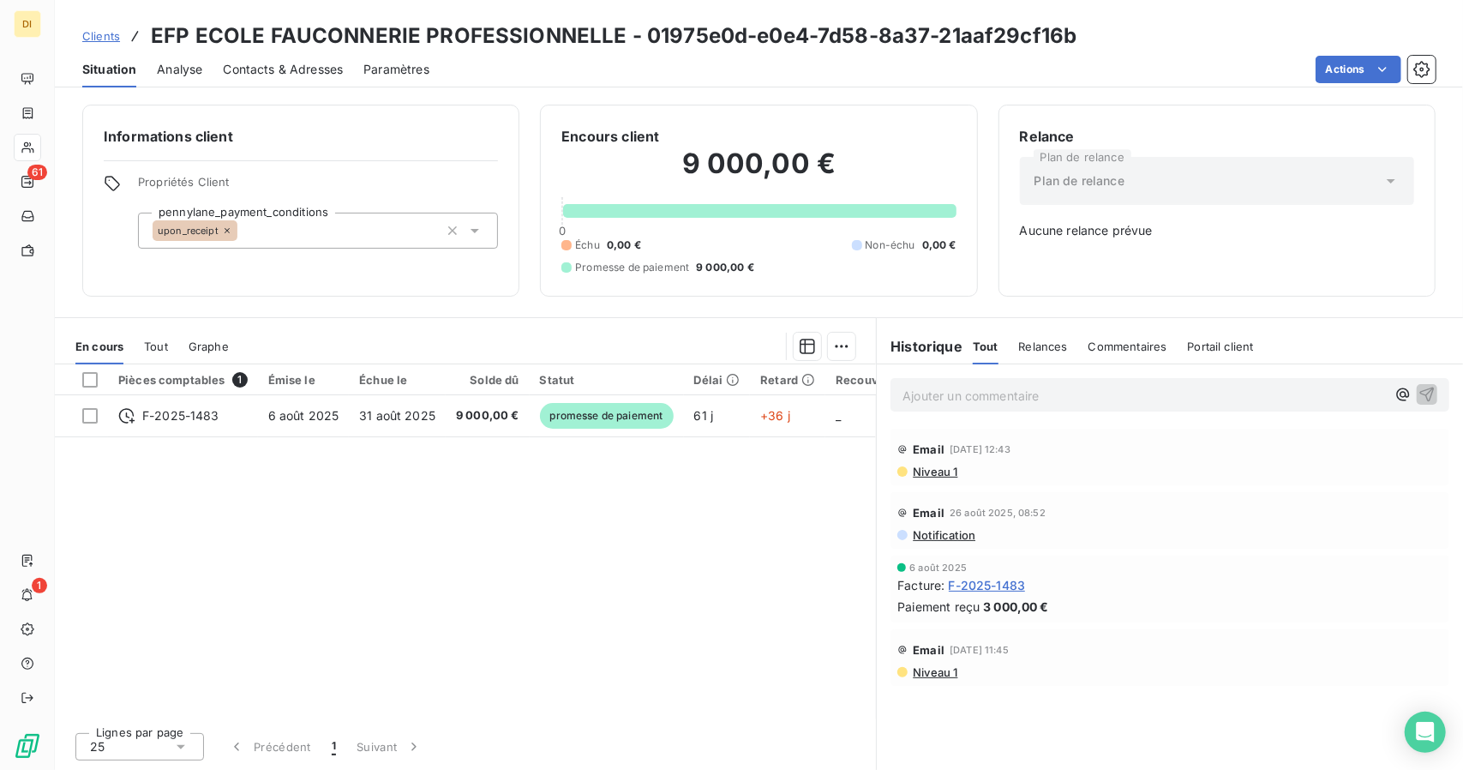
click at [1043, 334] on div "Relances" at bounding box center [1043, 346] width 49 height 36
click at [975, 352] on div "Tout" at bounding box center [985, 346] width 24 height 36
click at [964, 388] on p "Ajouter un commentaire ﻿" at bounding box center [1144, 395] width 483 height 21
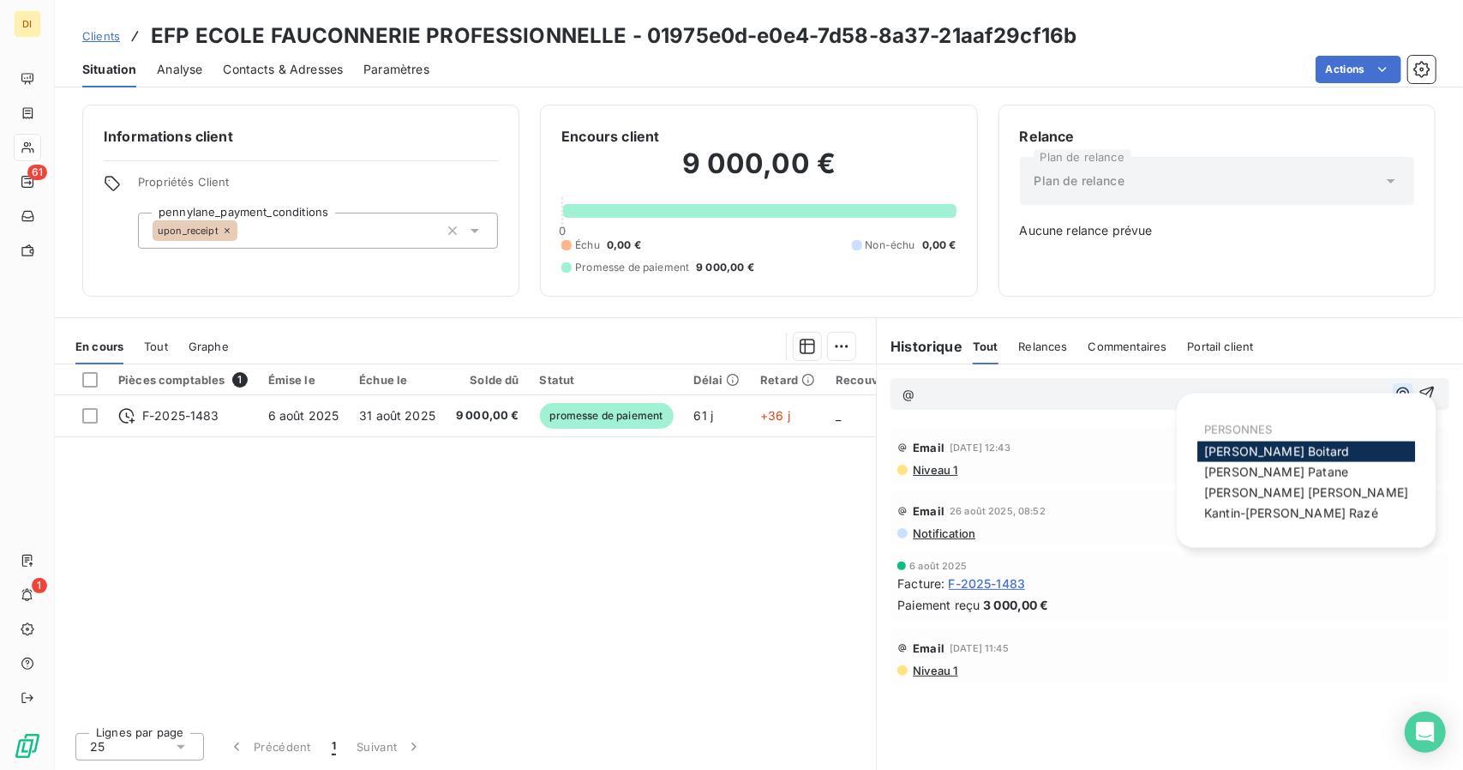
click at [1411, 387] on icon "button" at bounding box center [1403, 393] width 17 height 17
click at [1164, 393] on p "@" at bounding box center [1144, 395] width 483 height 20
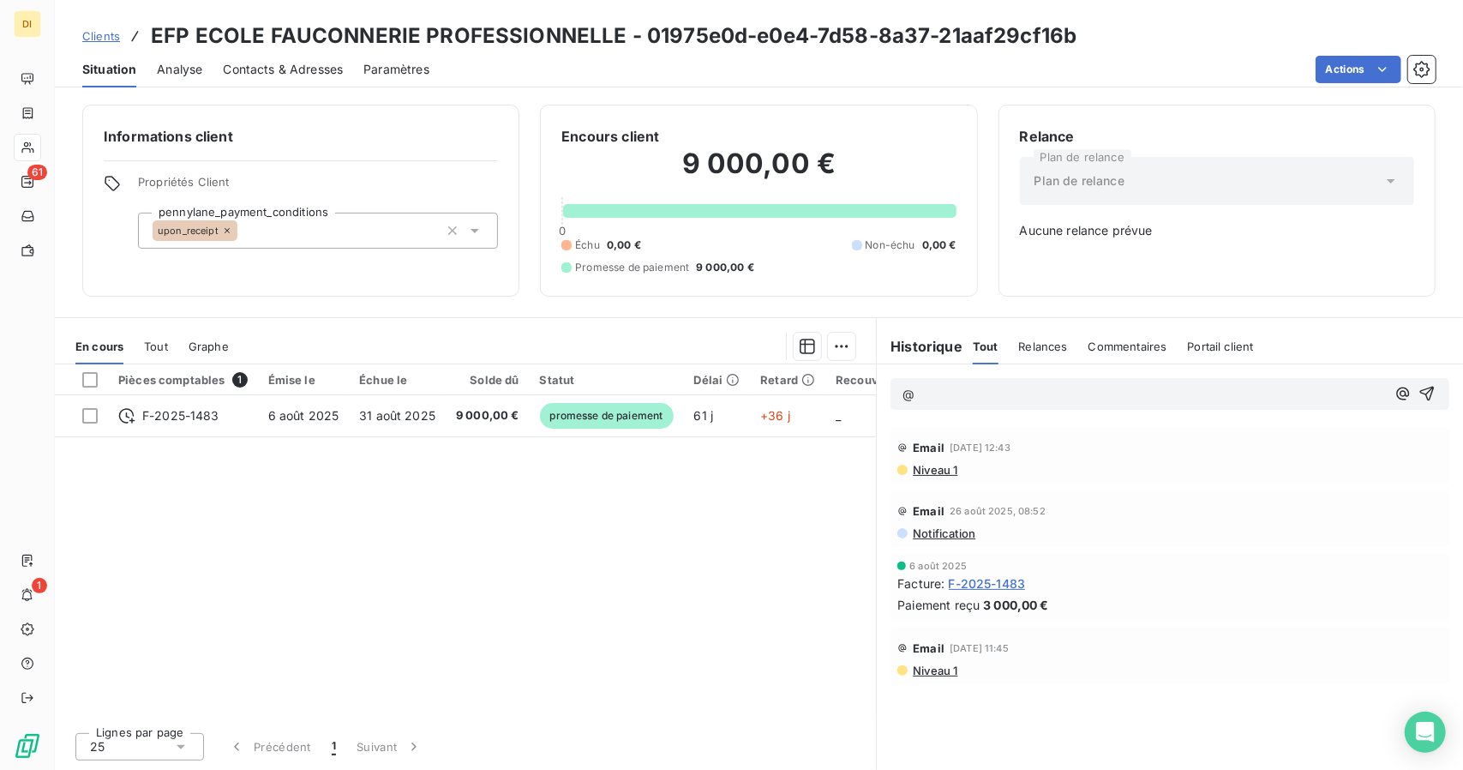
click at [1164, 393] on p "@" at bounding box center [1144, 395] width 483 height 20
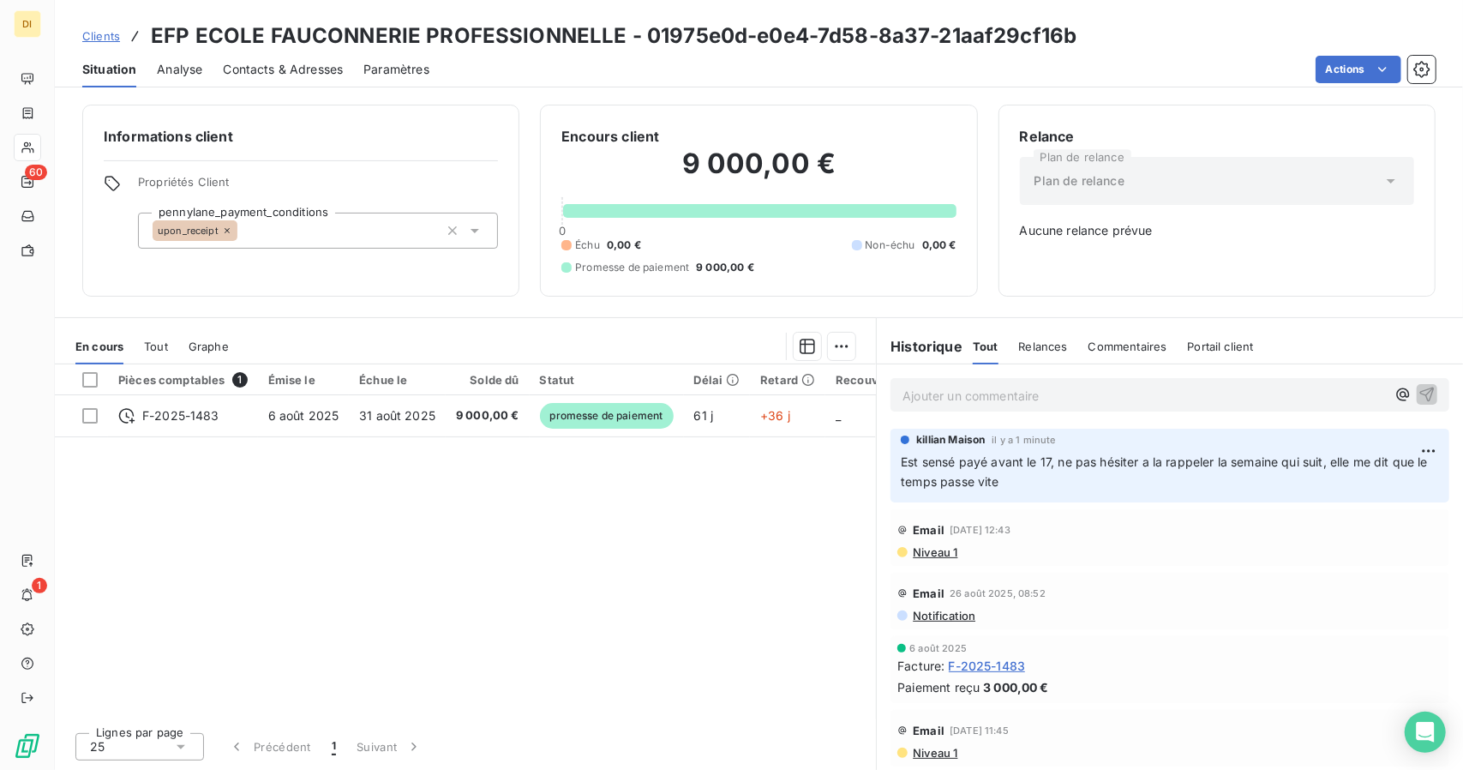
click at [98, 44] on link "Clients" at bounding box center [101, 35] width 38 height 17
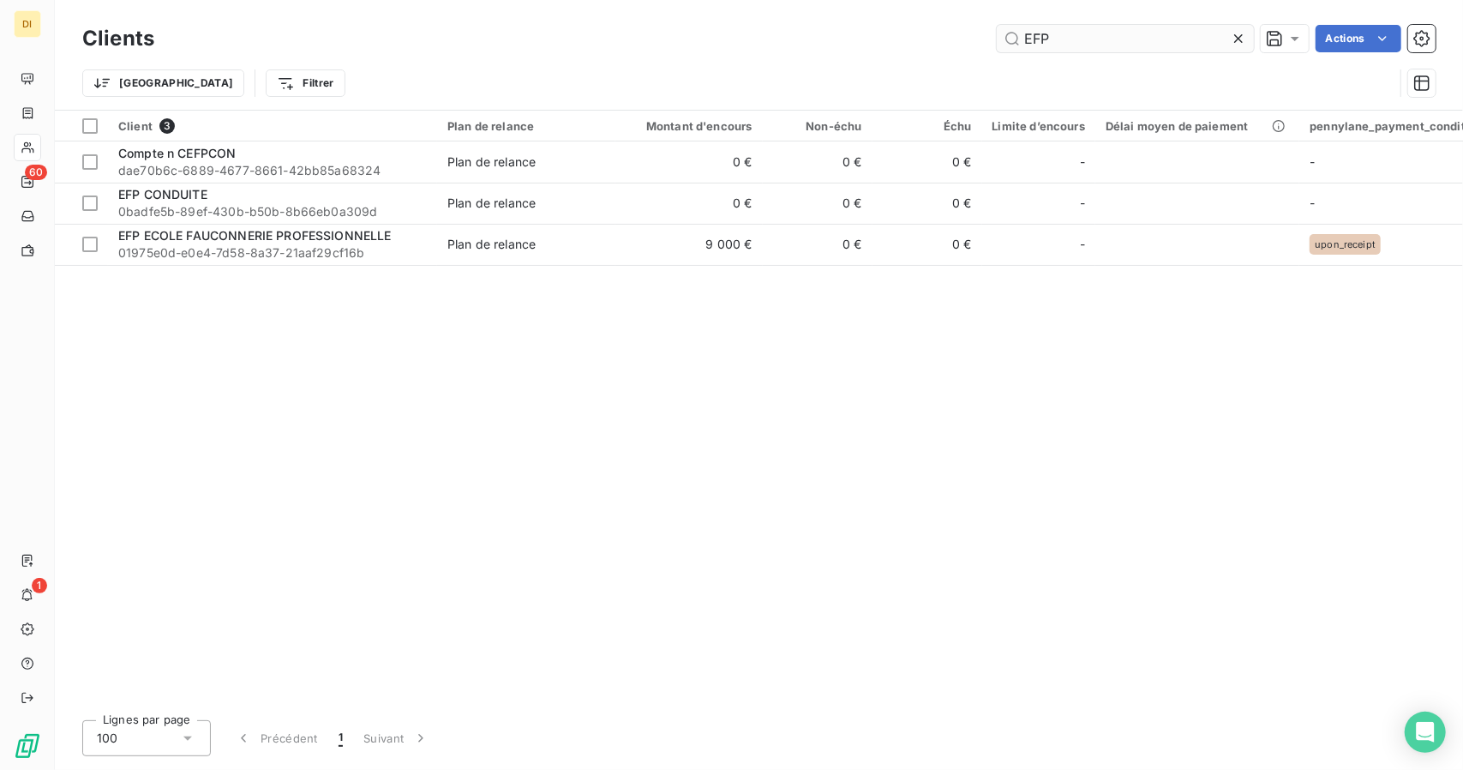
click at [1054, 51] on input "EFP" at bounding box center [1125, 38] width 257 height 27
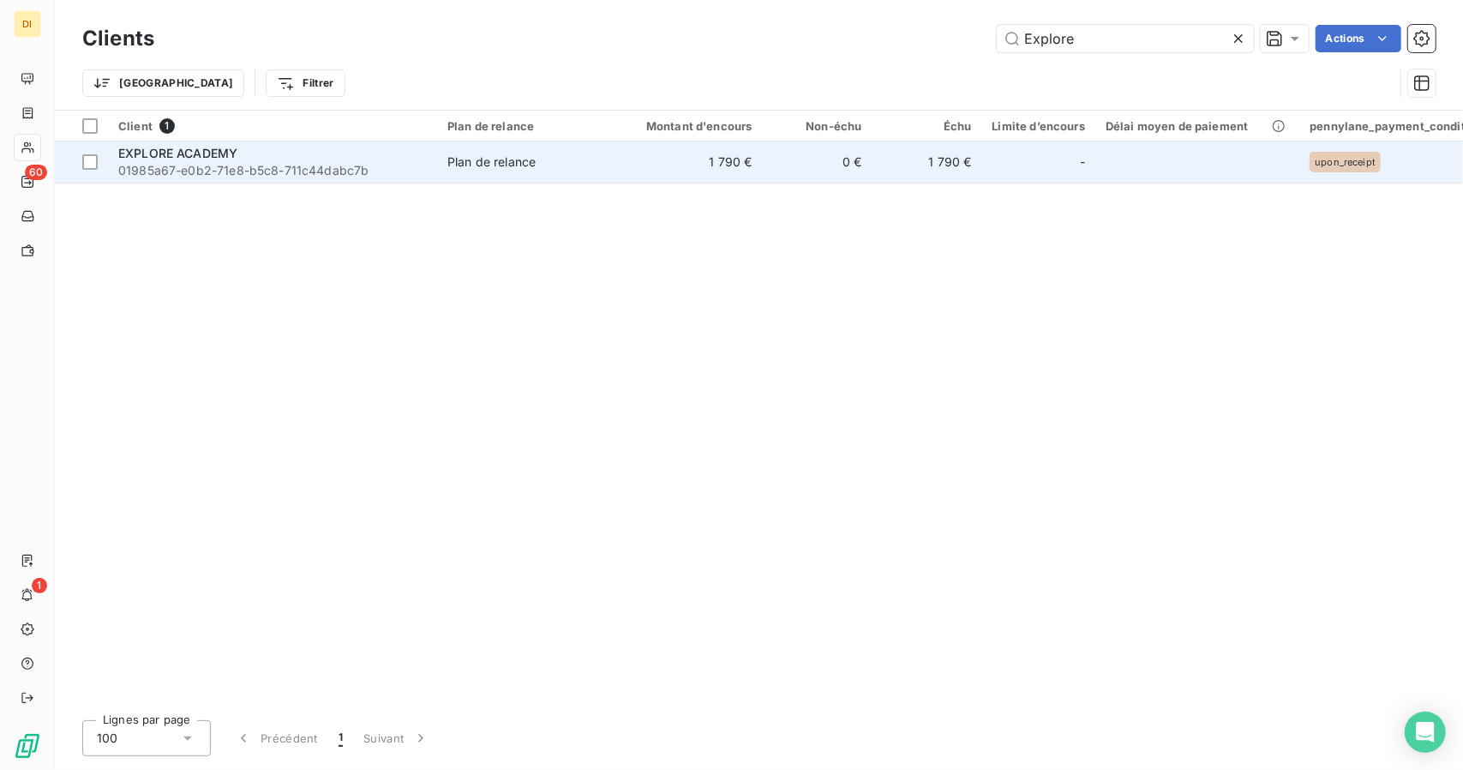
type input "Explore"
click at [513, 159] on div "Plan de relance" at bounding box center [491, 161] width 88 height 17
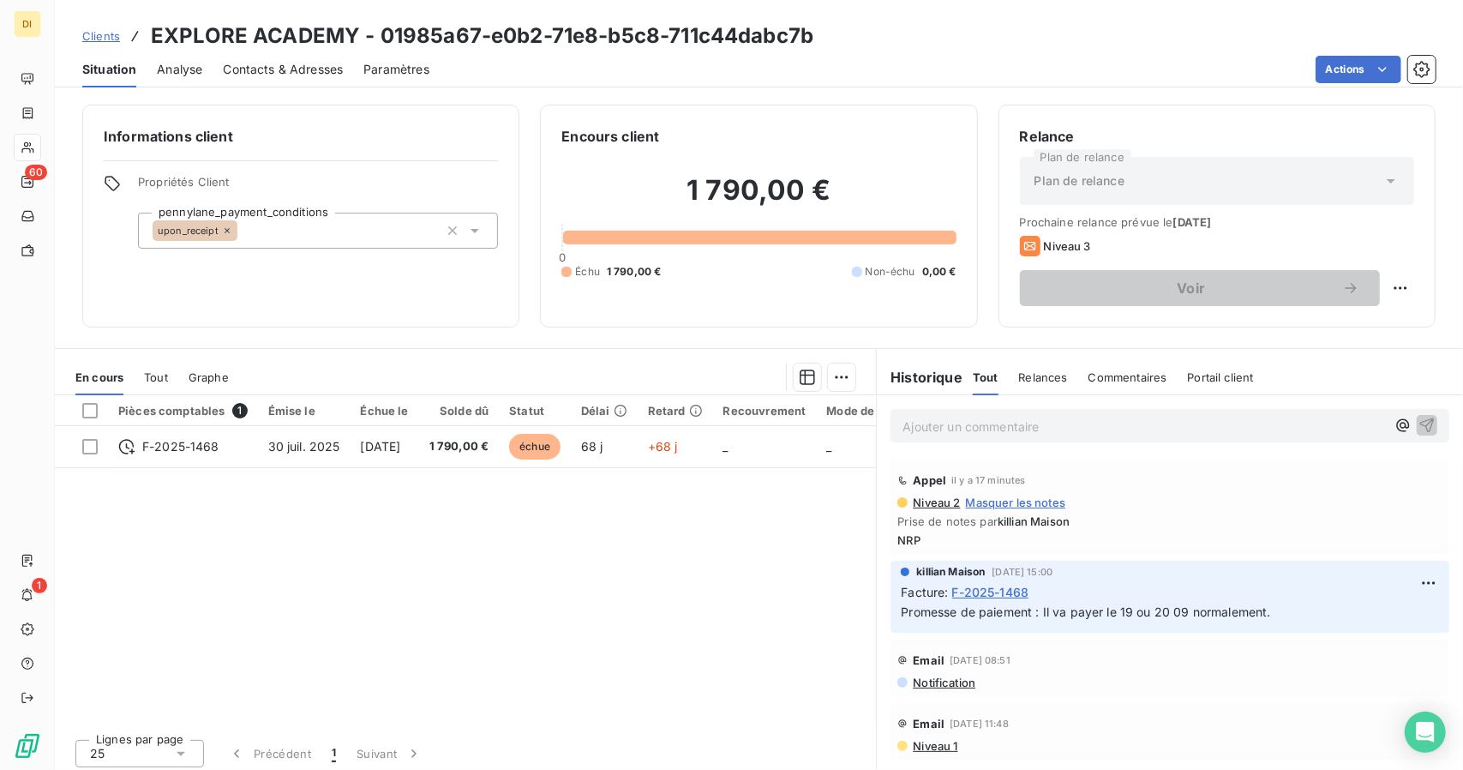
click at [308, 63] on span "Contacts & Adresses" at bounding box center [283, 69] width 120 height 17
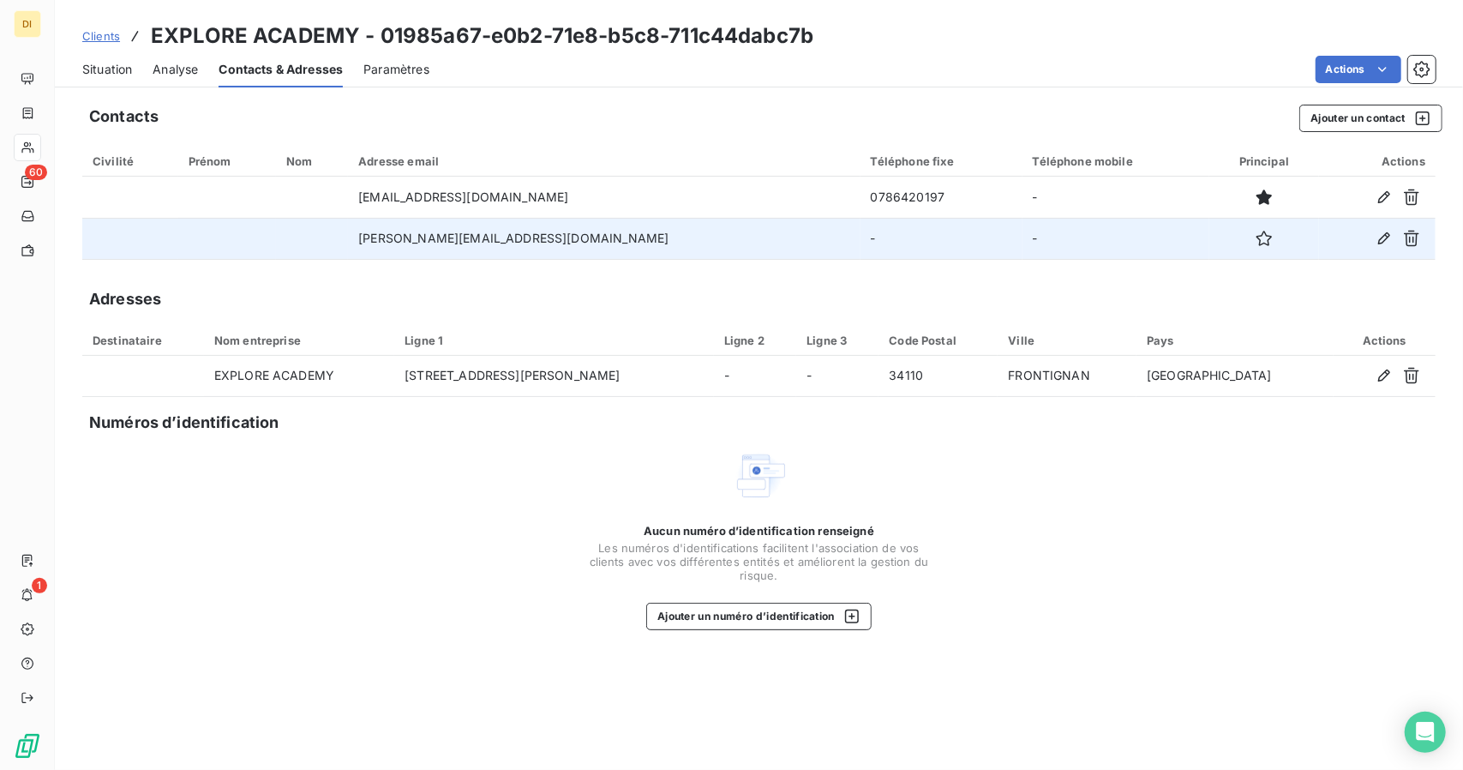
click at [491, 245] on td "[PERSON_NAME][EMAIL_ADDRESS][DOMAIN_NAME]" at bounding box center [604, 238] width 512 height 41
copy td "[PERSON_NAME][EMAIL_ADDRESS][DOMAIN_NAME]"
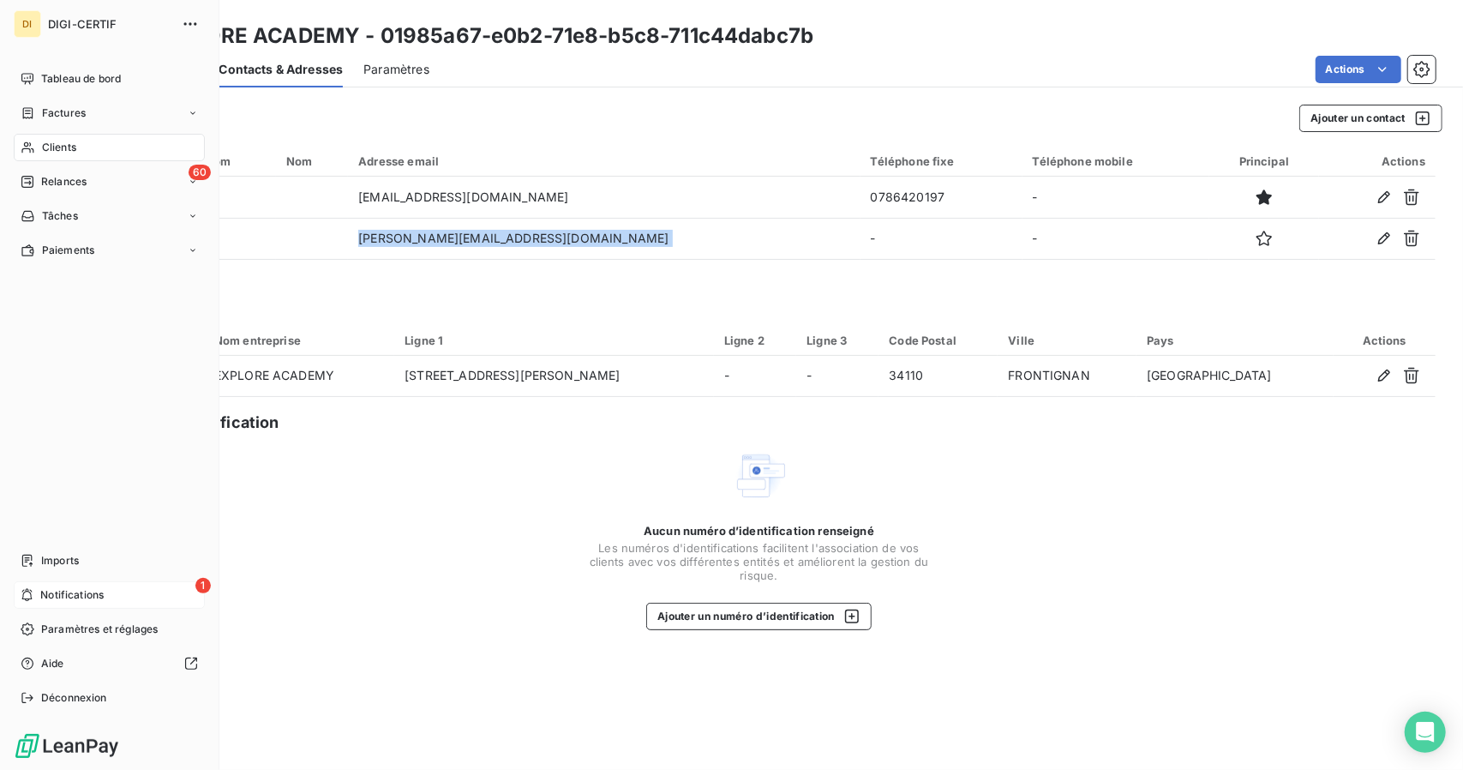
click at [48, 605] on div "1 Notifications" at bounding box center [109, 594] width 191 height 27
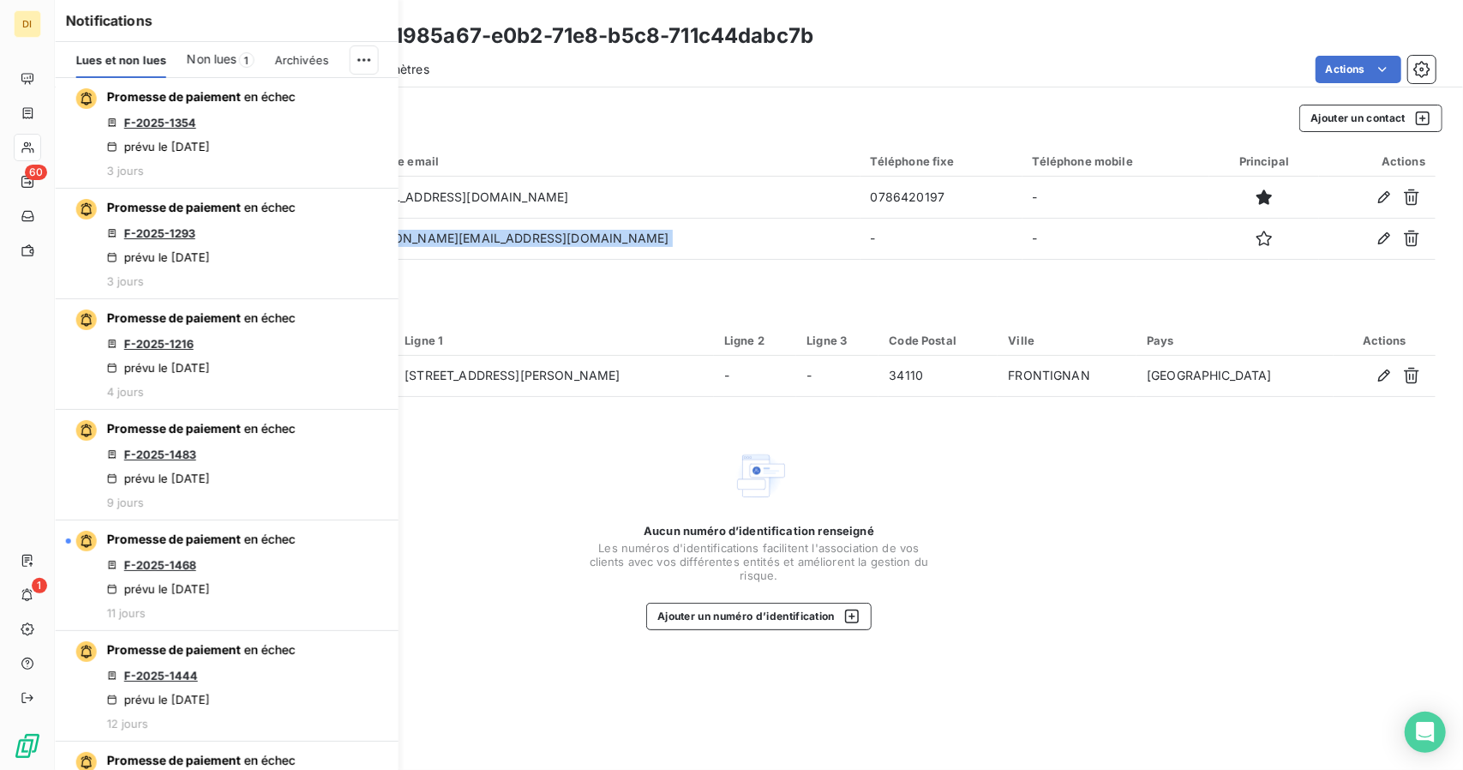
click at [209, 54] on span "Non lues" at bounding box center [212, 59] width 50 height 17
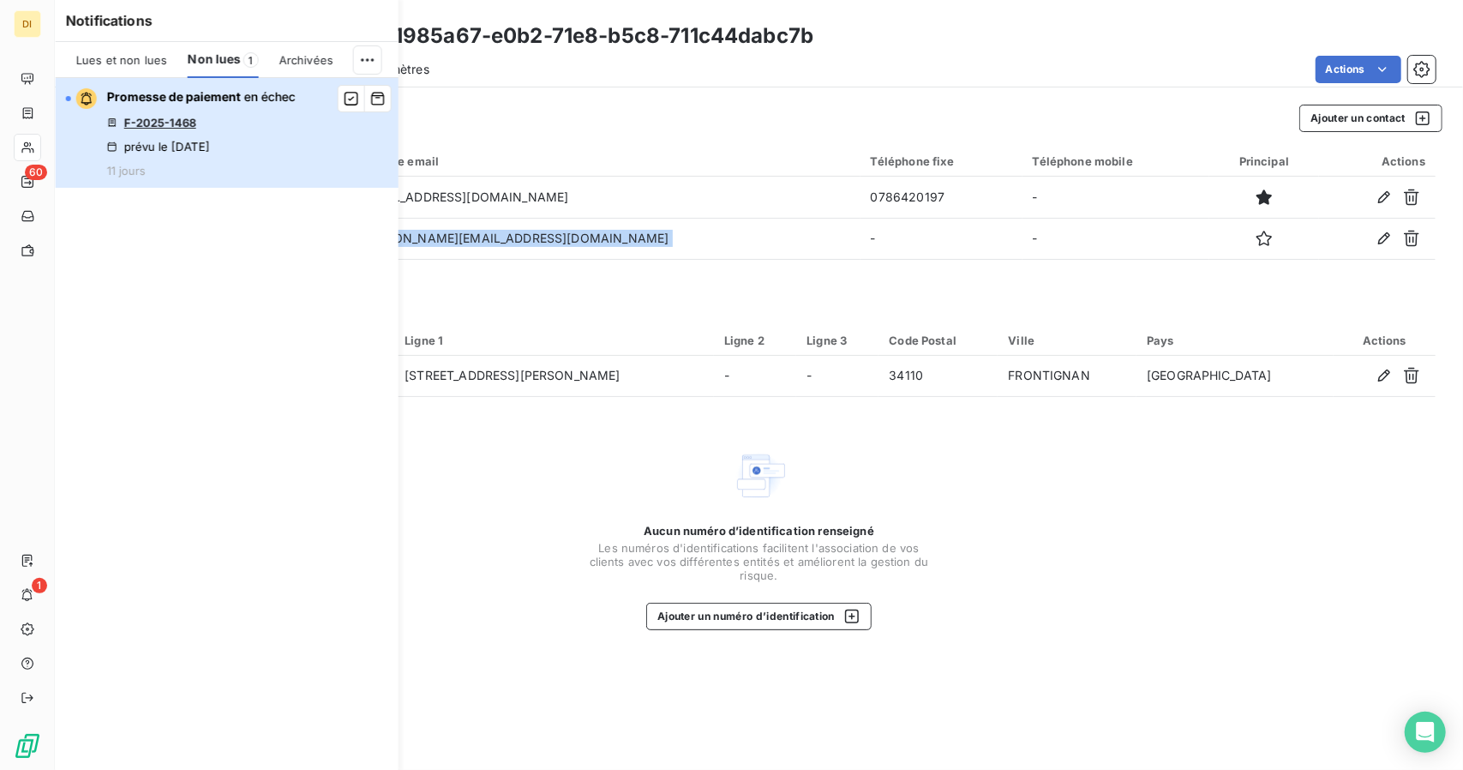
click at [255, 148] on div "Promesse de paiement en échec F-2025-1468 prévu le [DATE] 11 jours" at bounding box center [201, 132] width 189 height 89
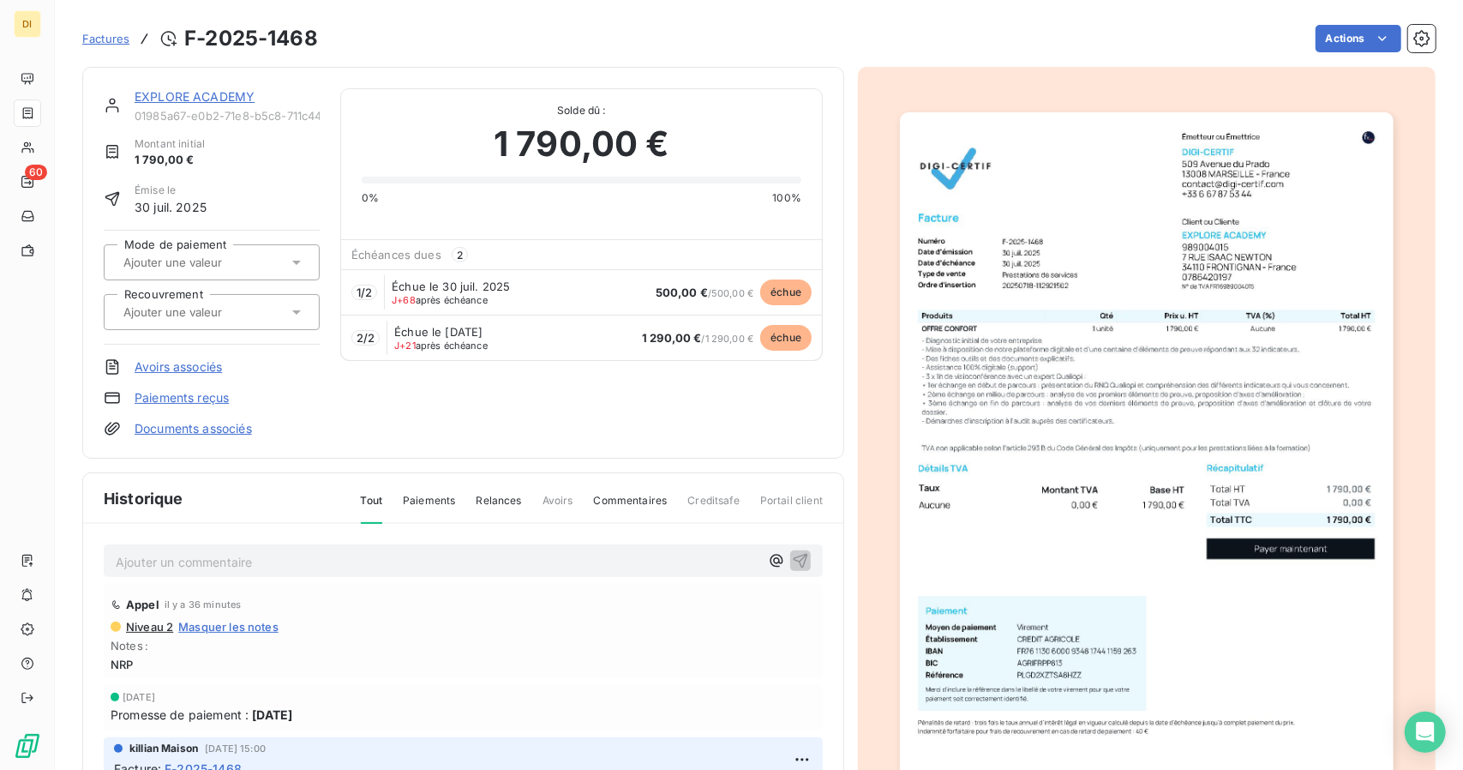
click at [192, 99] on link "EXPLORE ACADEMY" at bounding box center [195, 96] width 120 height 15
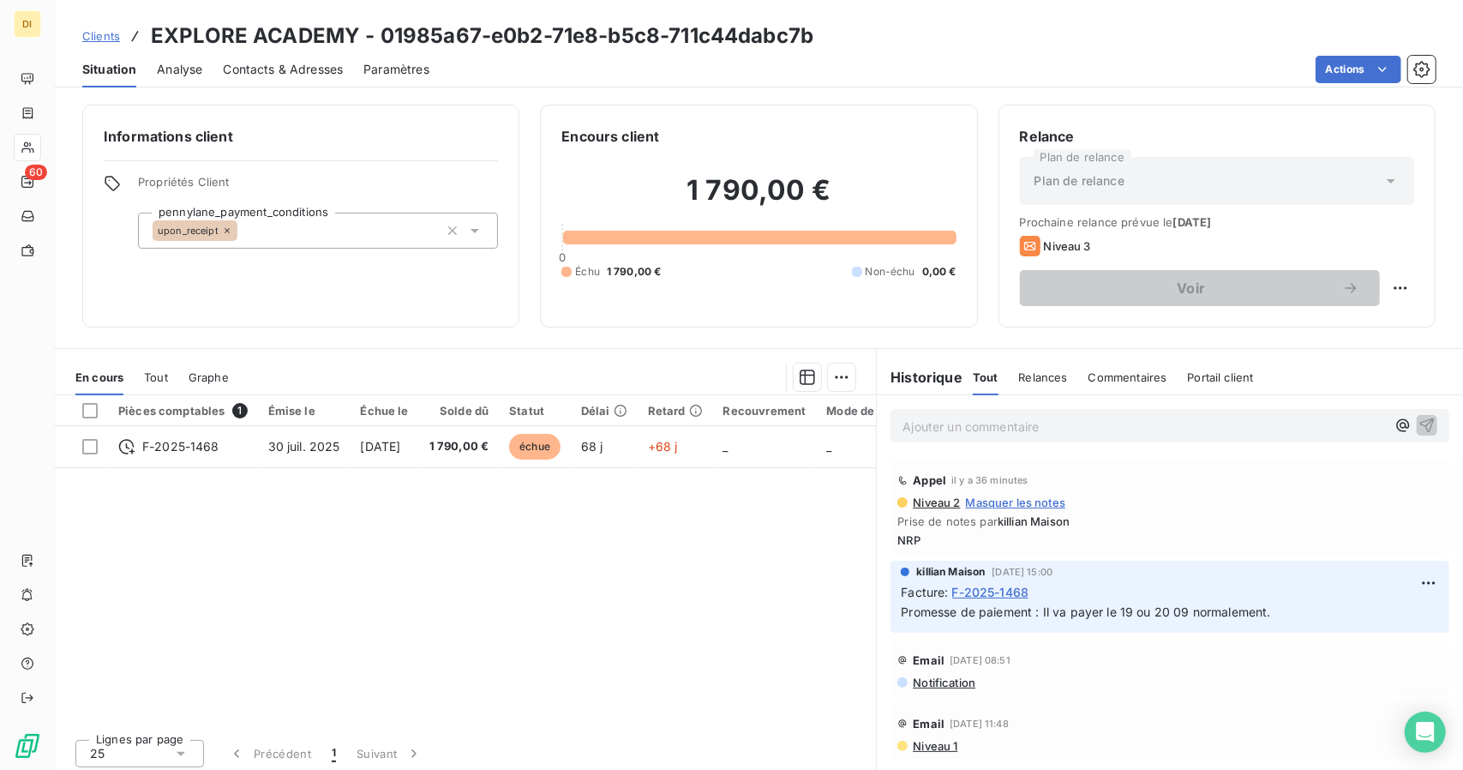
click at [283, 80] on div "Contacts & Adresses" at bounding box center [283, 69] width 120 height 36
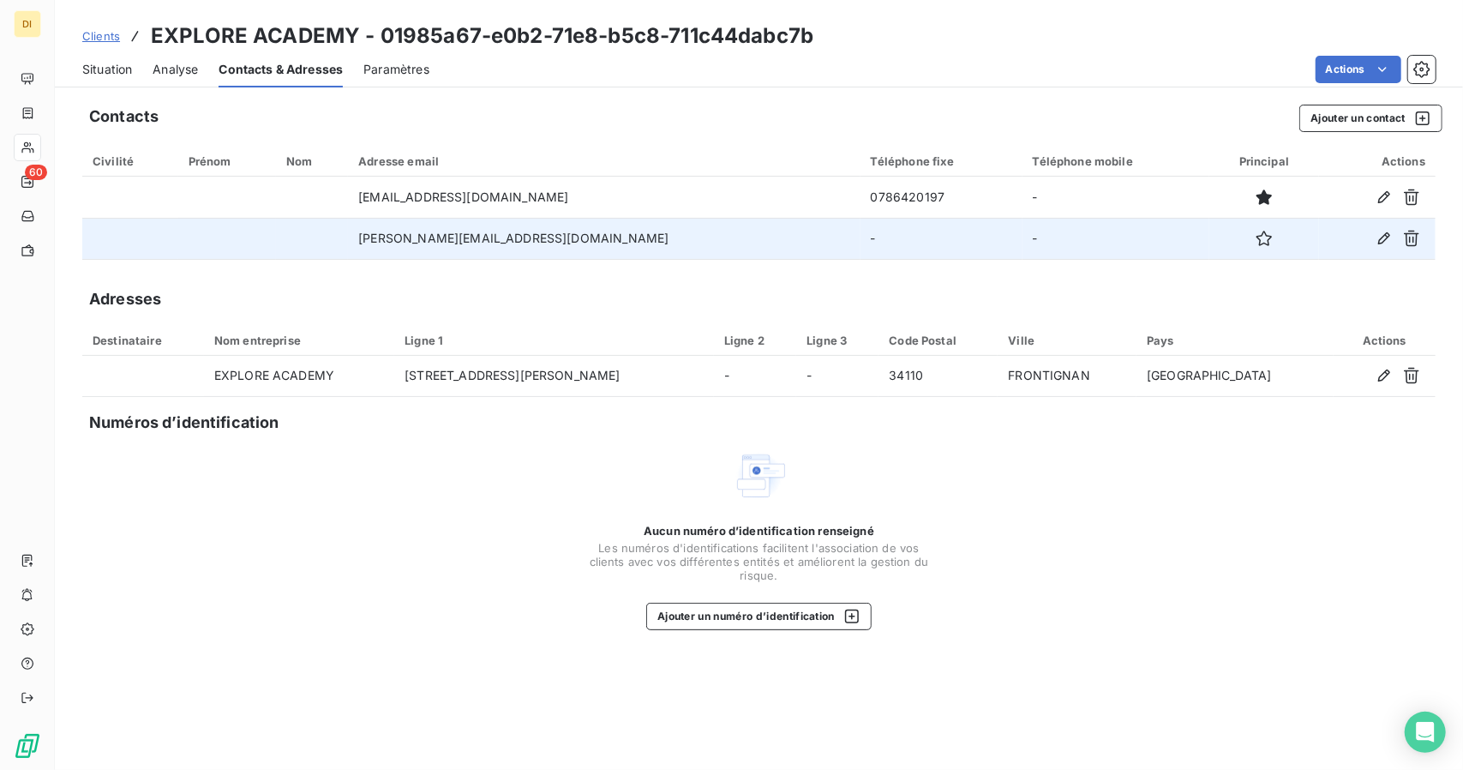
click at [509, 236] on td "[PERSON_NAME][EMAIL_ADDRESS][DOMAIN_NAME]" at bounding box center [604, 238] width 512 height 41
copy td "[PERSON_NAME][EMAIL_ADDRESS][DOMAIN_NAME]"
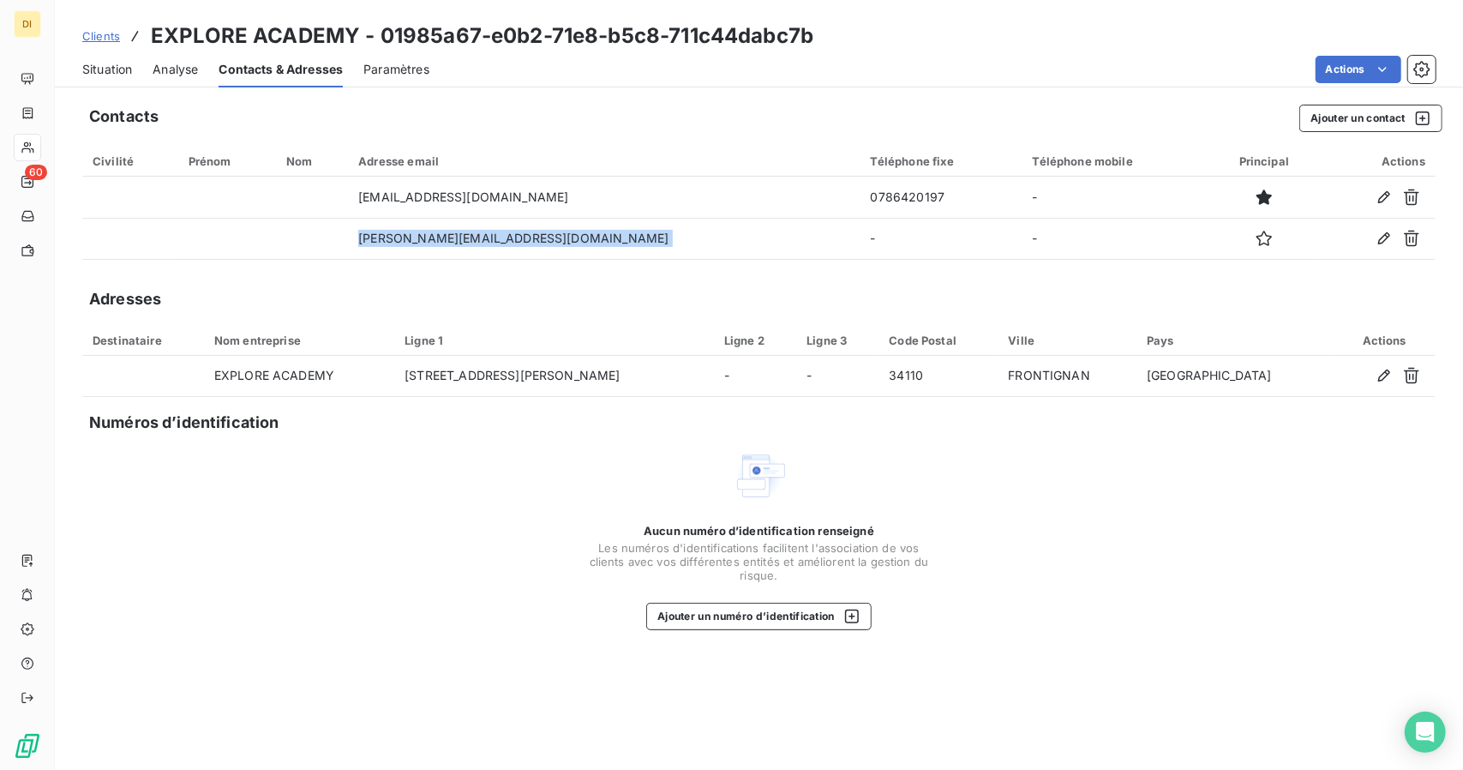
click at [113, 30] on span "Clients" at bounding box center [101, 36] width 38 height 14
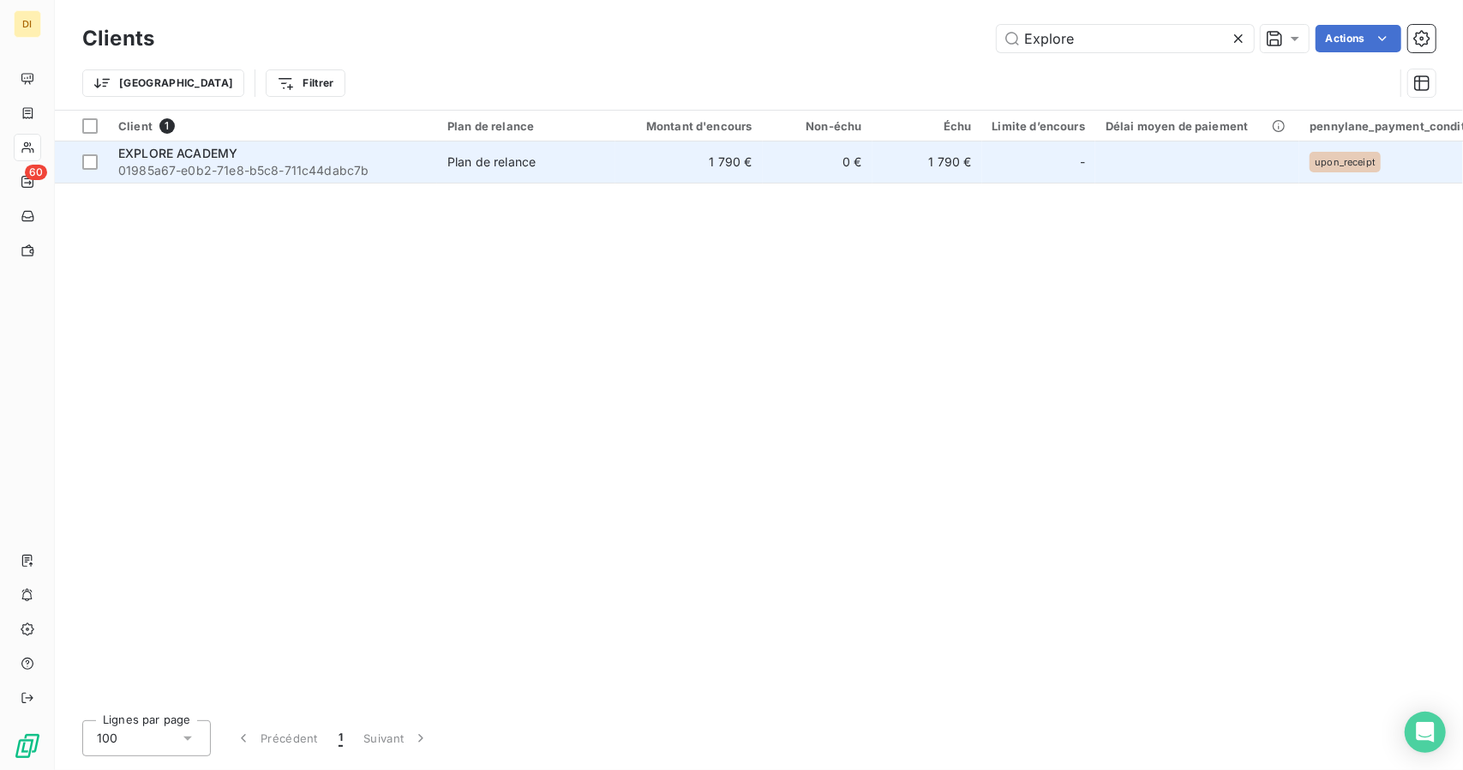
click at [758, 172] on td "1 790 €" at bounding box center [689, 161] width 147 height 41
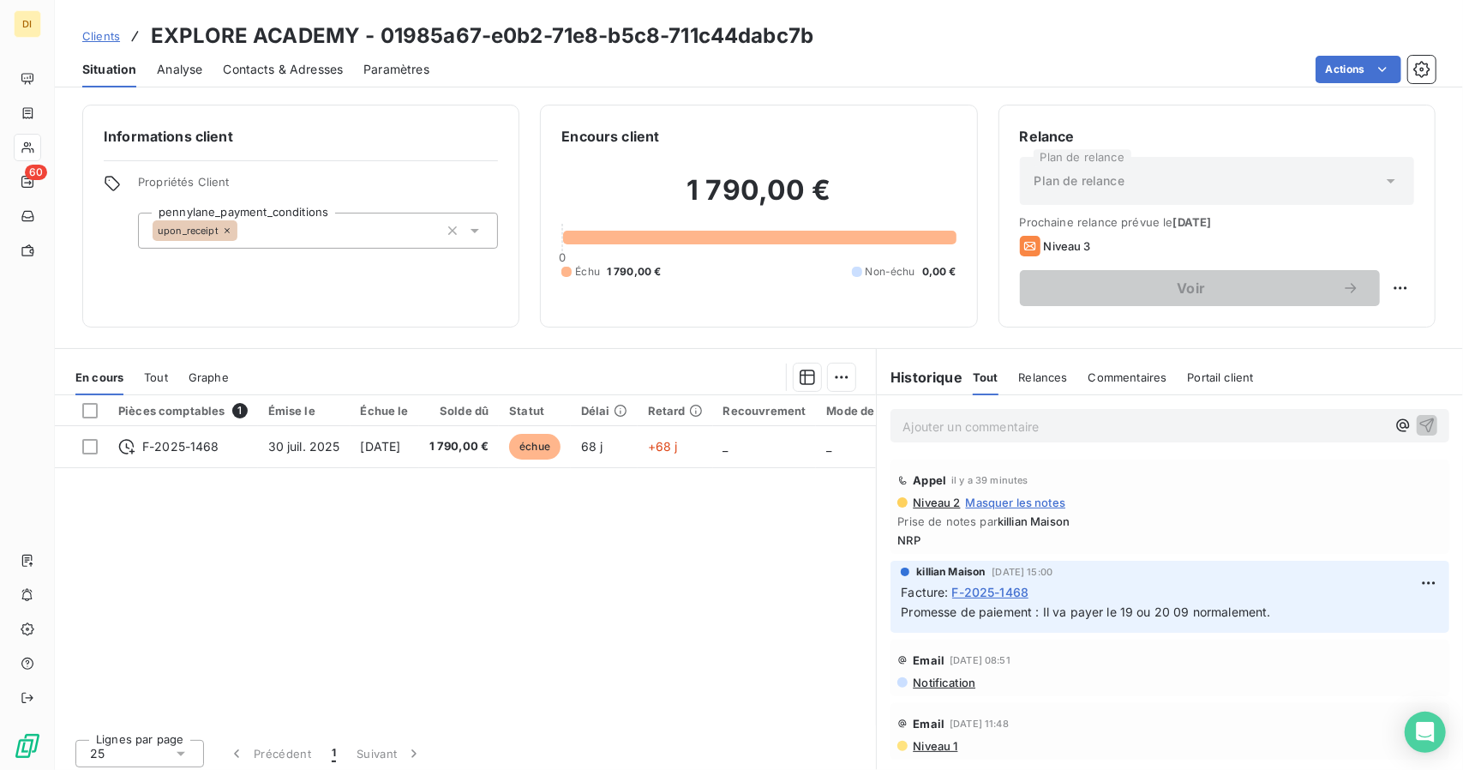
scroll to position [6, 0]
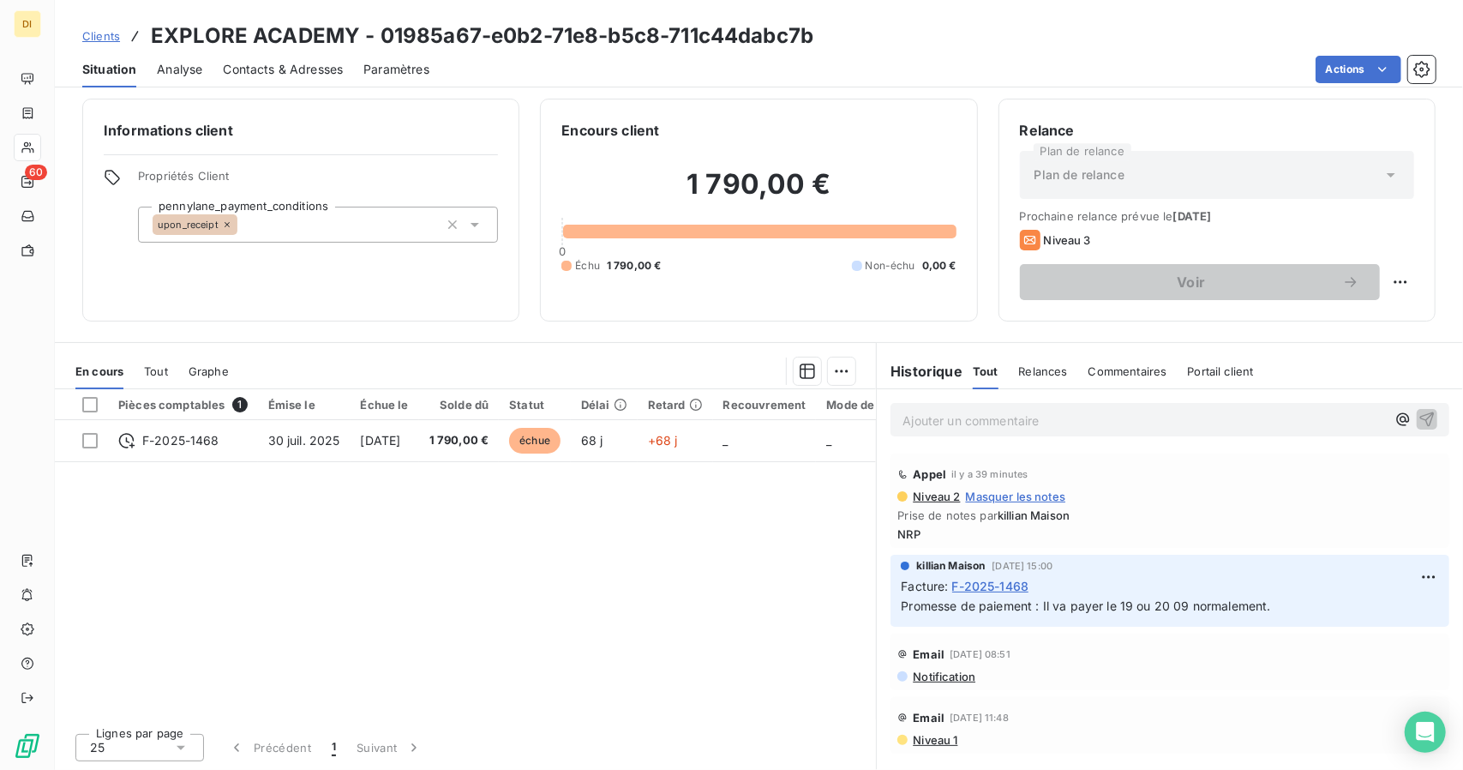
click at [98, 37] on span "Clients" at bounding box center [101, 36] width 38 height 14
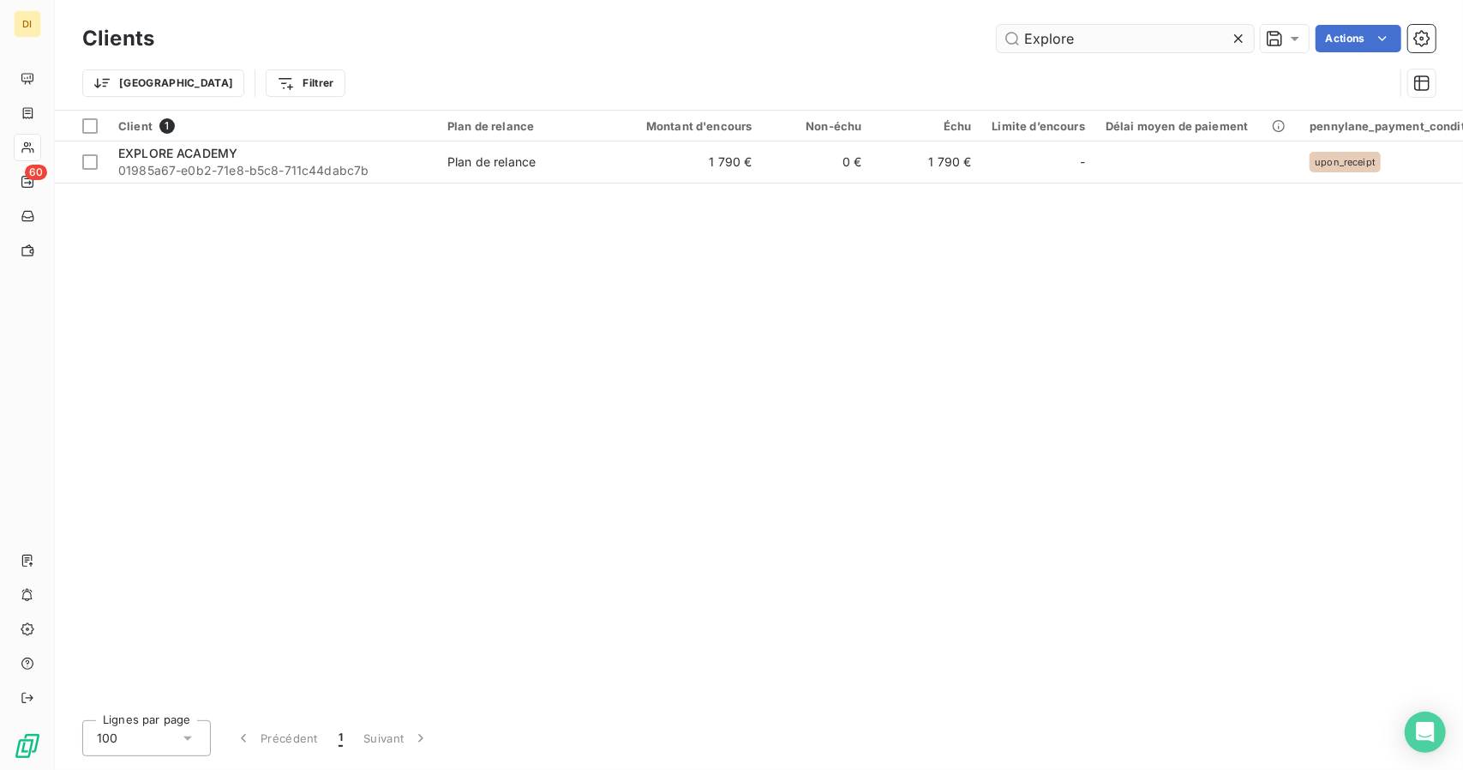
click at [1054, 38] on input "Explore" at bounding box center [1125, 38] width 257 height 27
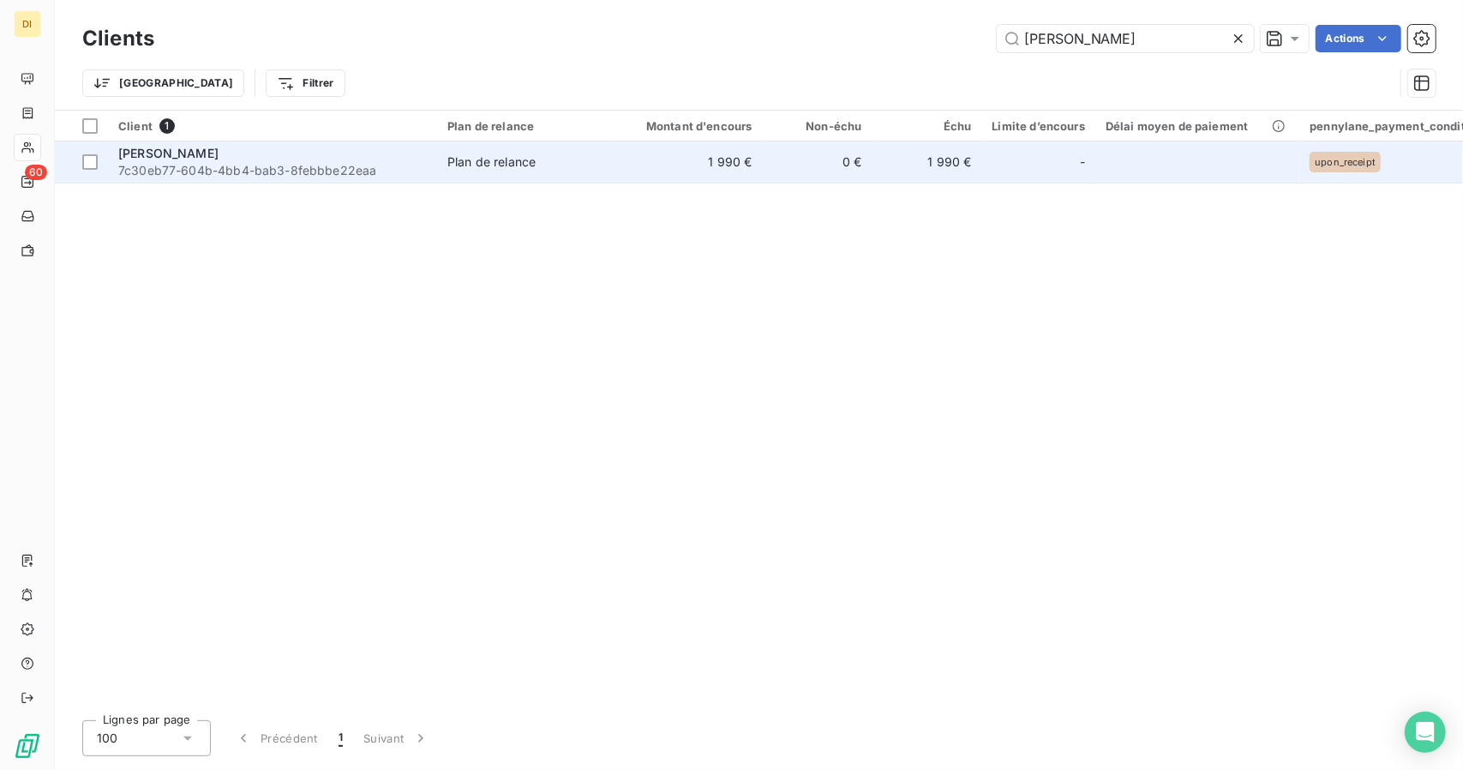
type input "[PERSON_NAME]"
click at [494, 166] on div "Plan de relance" at bounding box center [491, 161] width 88 height 17
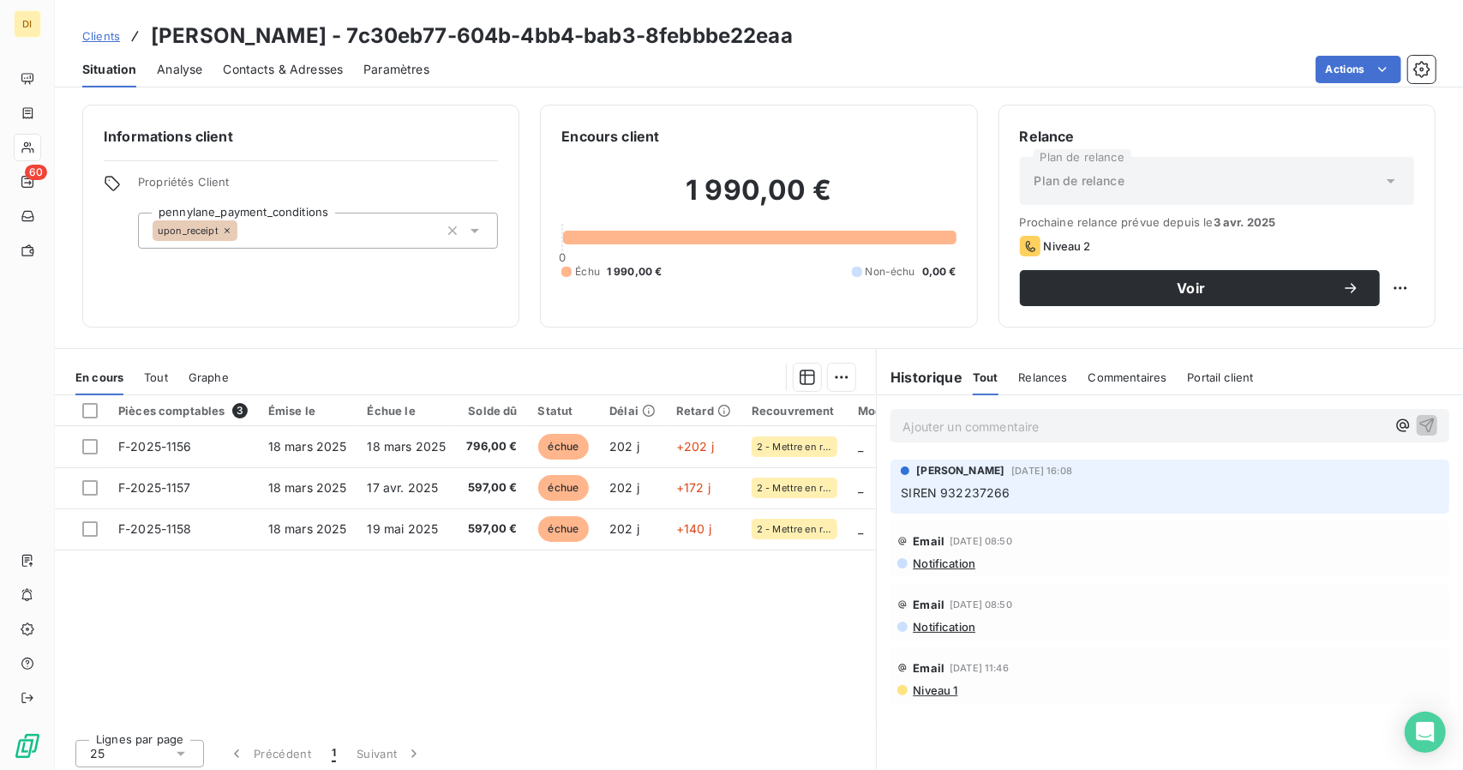
click at [113, 37] on span "Clients" at bounding box center [101, 36] width 38 height 14
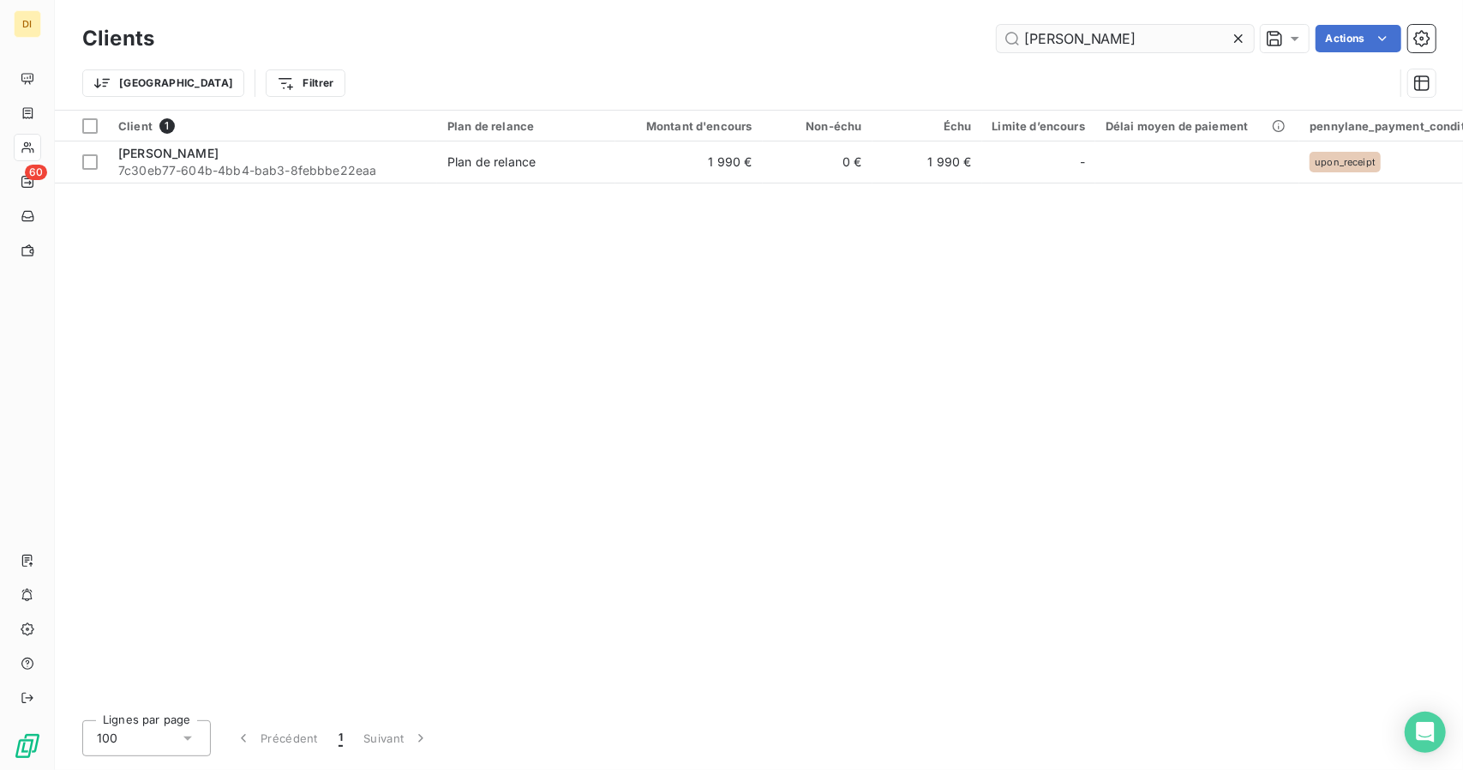
click at [1042, 43] on input "[PERSON_NAME]" at bounding box center [1125, 38] width 257 height 27
click at [1042, 43] on input "E" at bounding box center [1125, 38] width 257 height 27
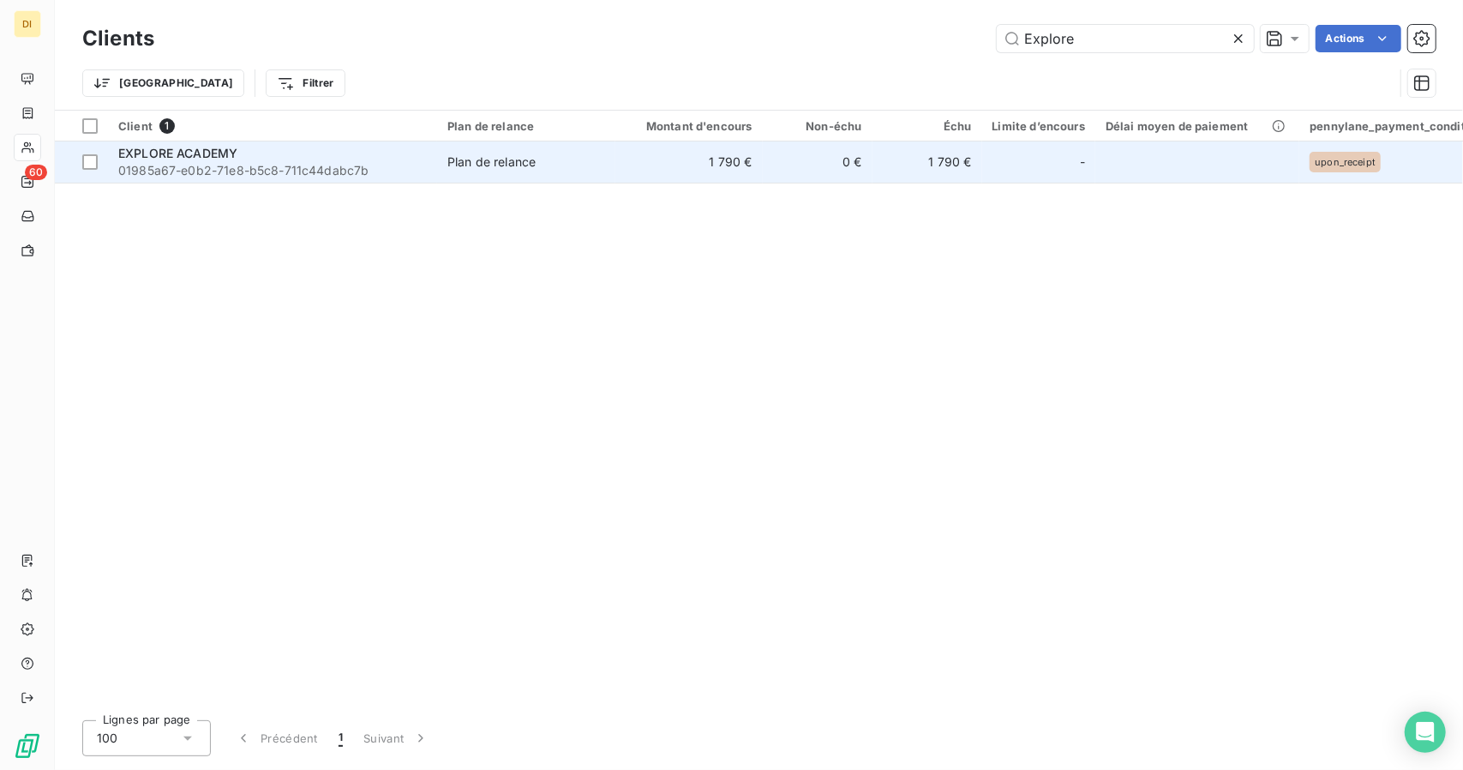
type input "Explore"
click at [665, 160] on td "1 790 €" at bounding box center [689, 161] width 147 height 41
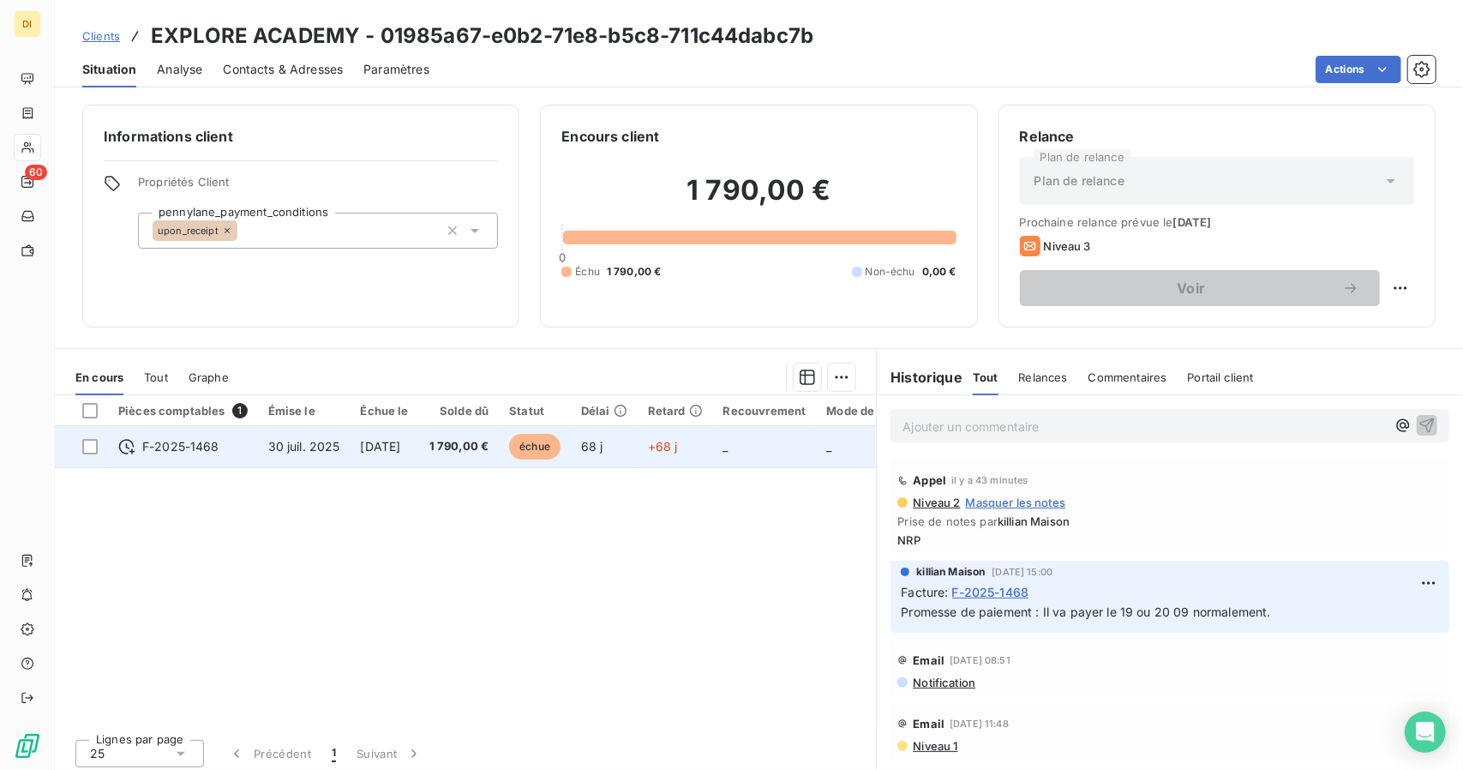
click at [680, 462] on td "+68 j" at bounding box center [675, 446] width 75 height 41
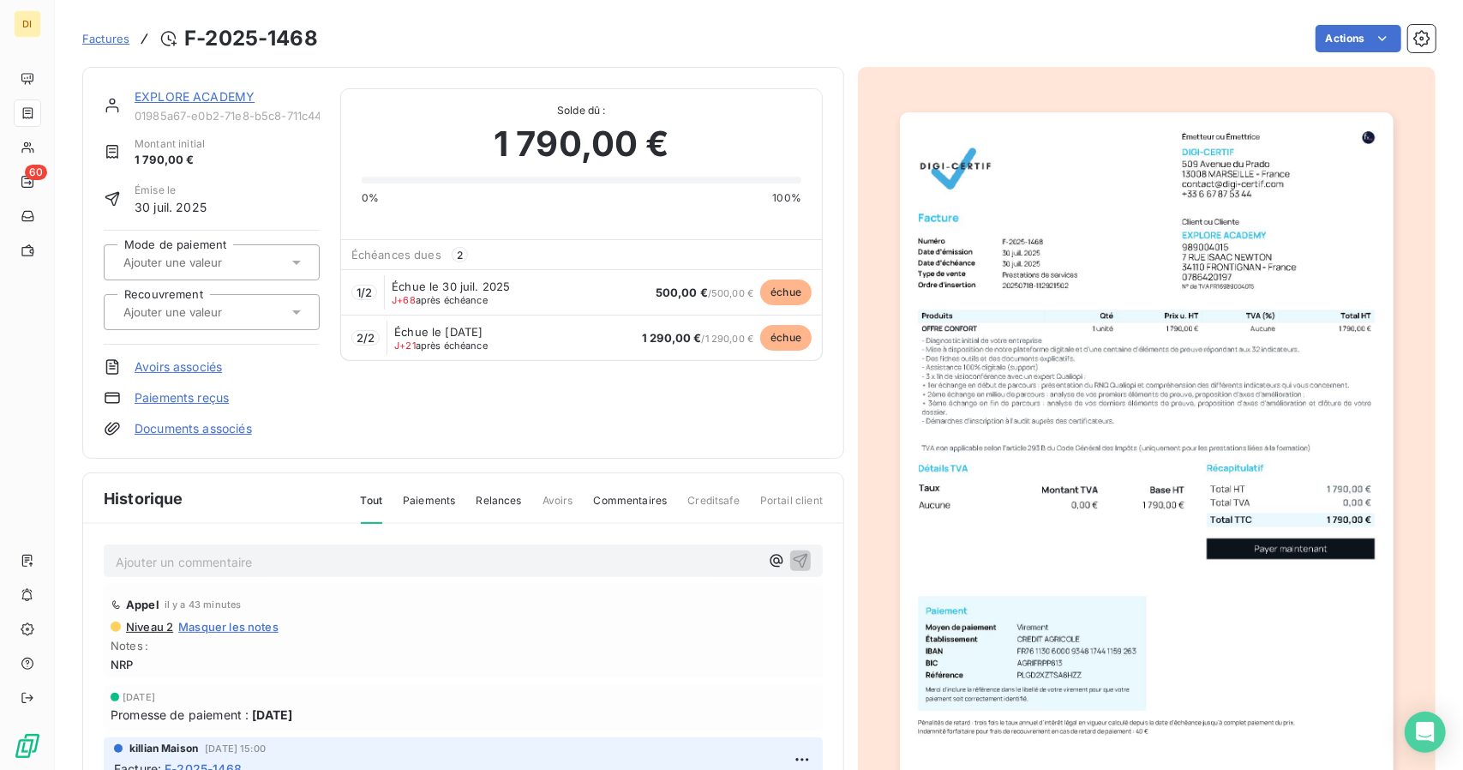
click at [1243, 316] on img "button" at bounding box center [1146, 461] width 493 height 698
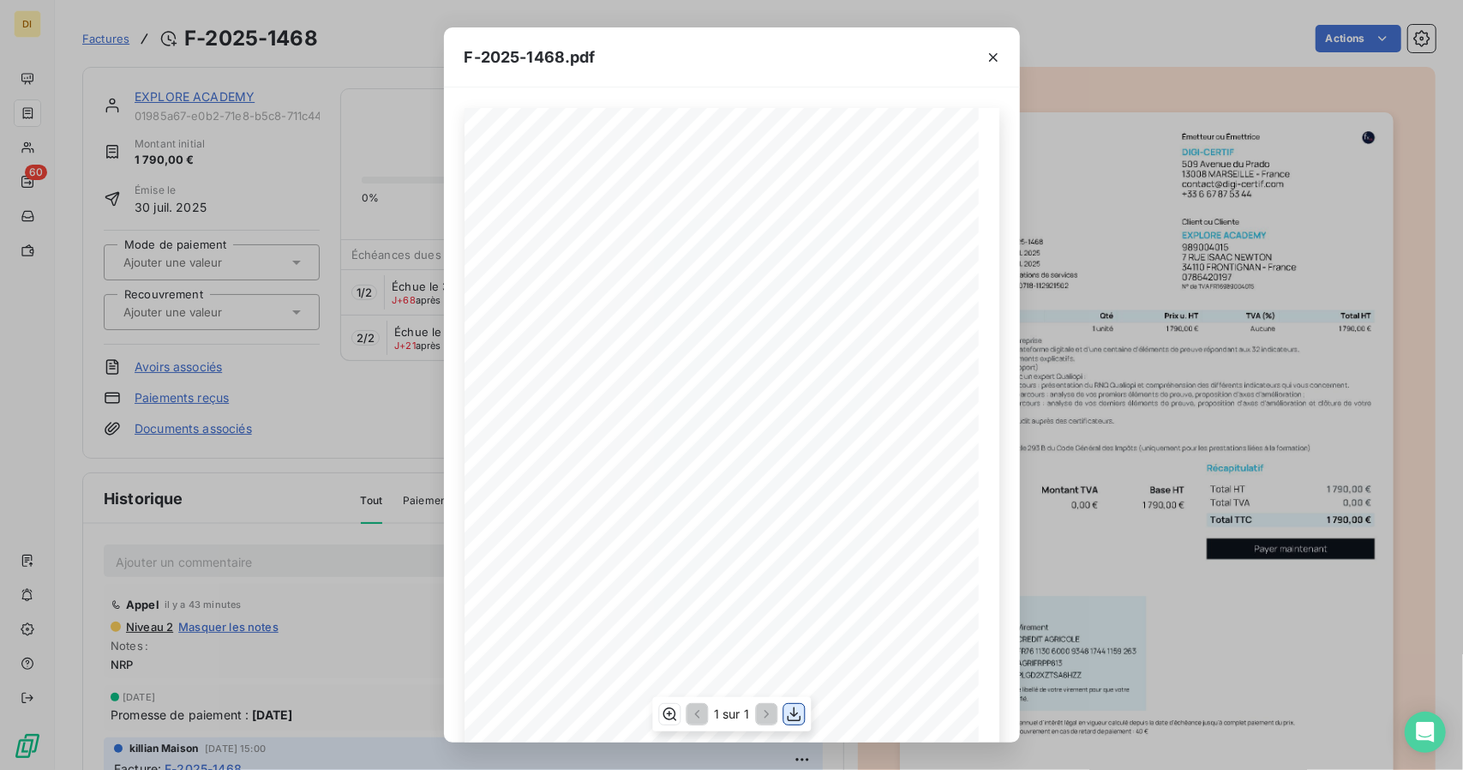
click at [801, 707] on icon "button" at bounding box center [793, 714] width 17 height 17
click at [1195, 478] on div "F-2025-1468.pdf 1 790,00 € 0,00 € 1 790,00 € 01985a69- 4b83- 74be- 8ed6- 0ca4bd…" at bounding box center [731, 385] width 1463 height 770
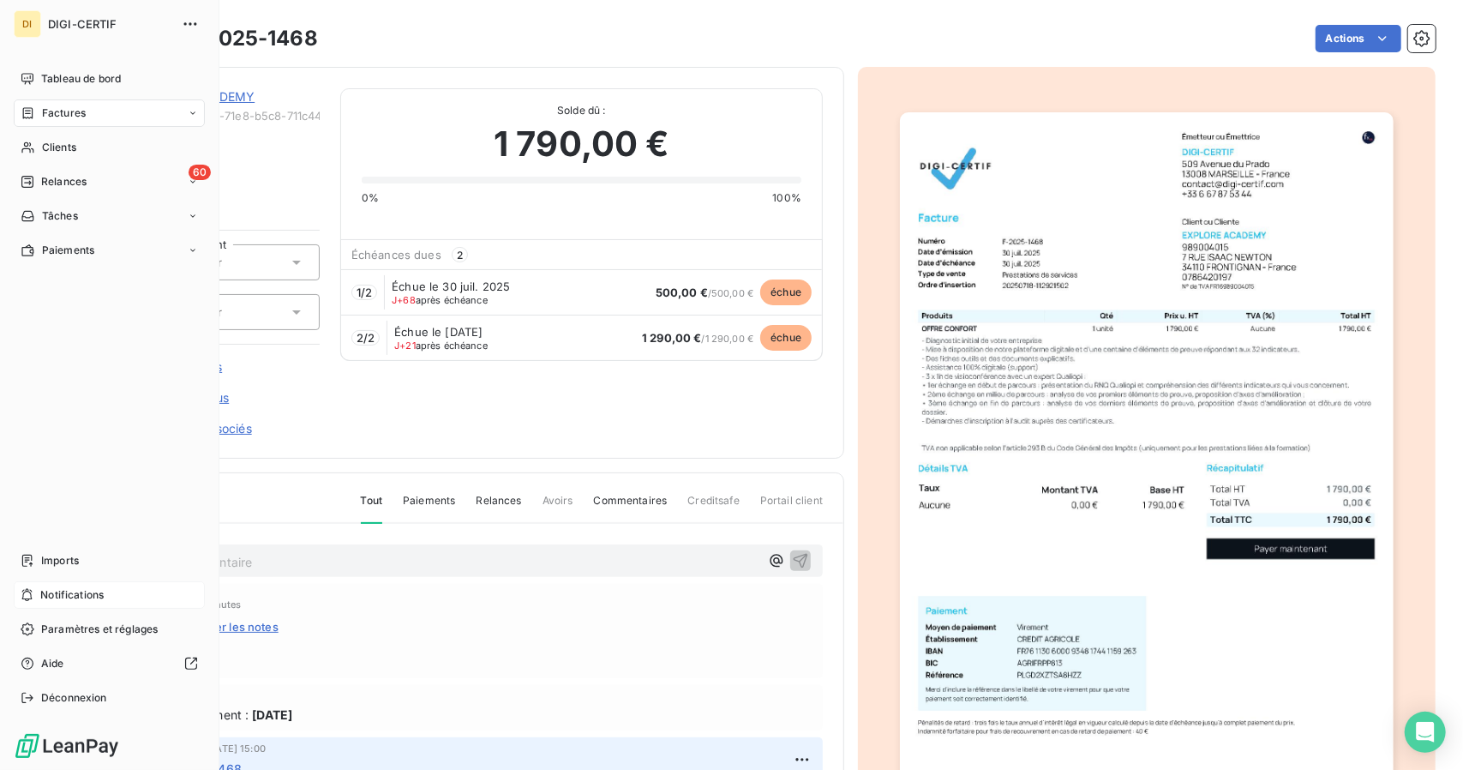
click at [37, 594] on div "Notifications" at bounding box center [109, 594] width 191 height 27
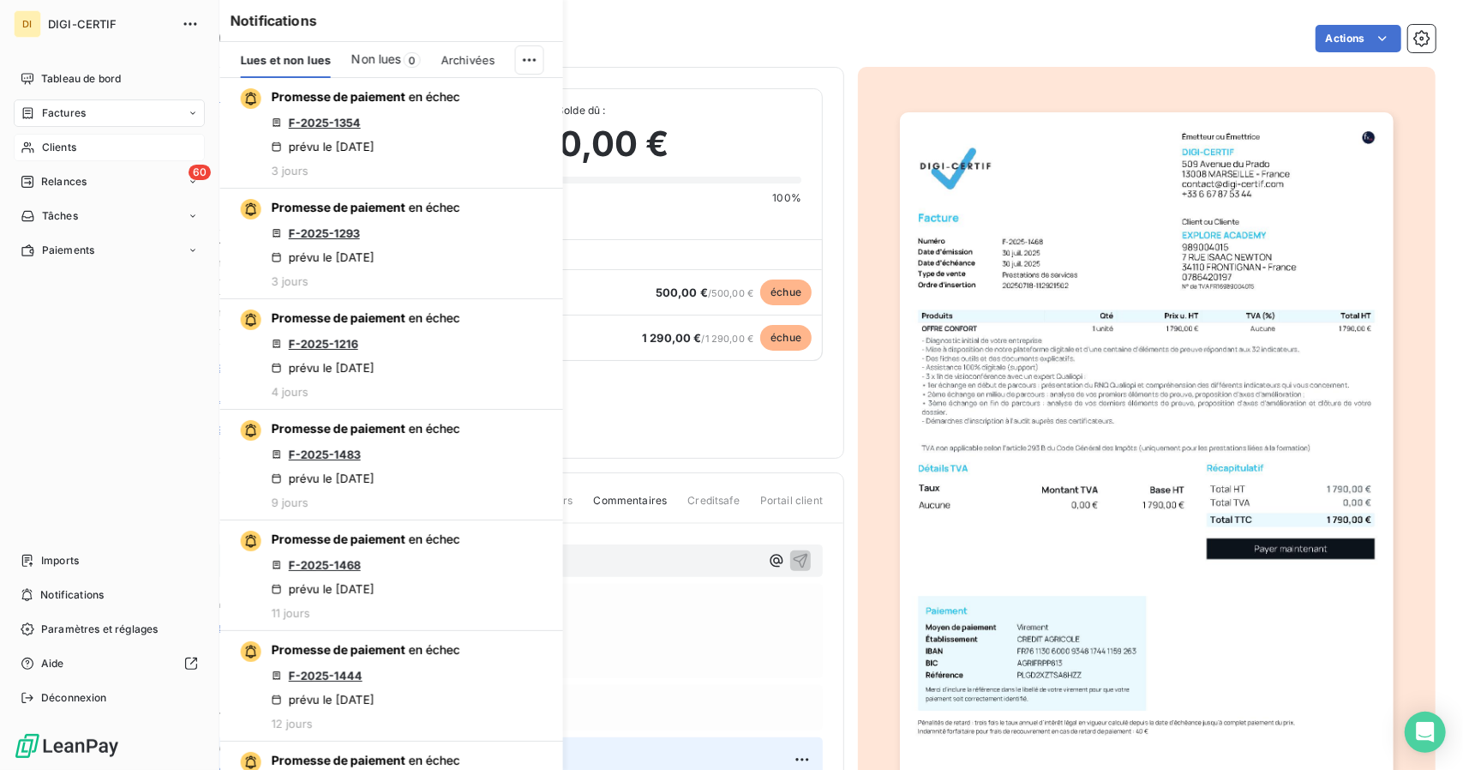
click at [76, 153] on div "Clients" at bounding box center [109, 147] width 191 height 27
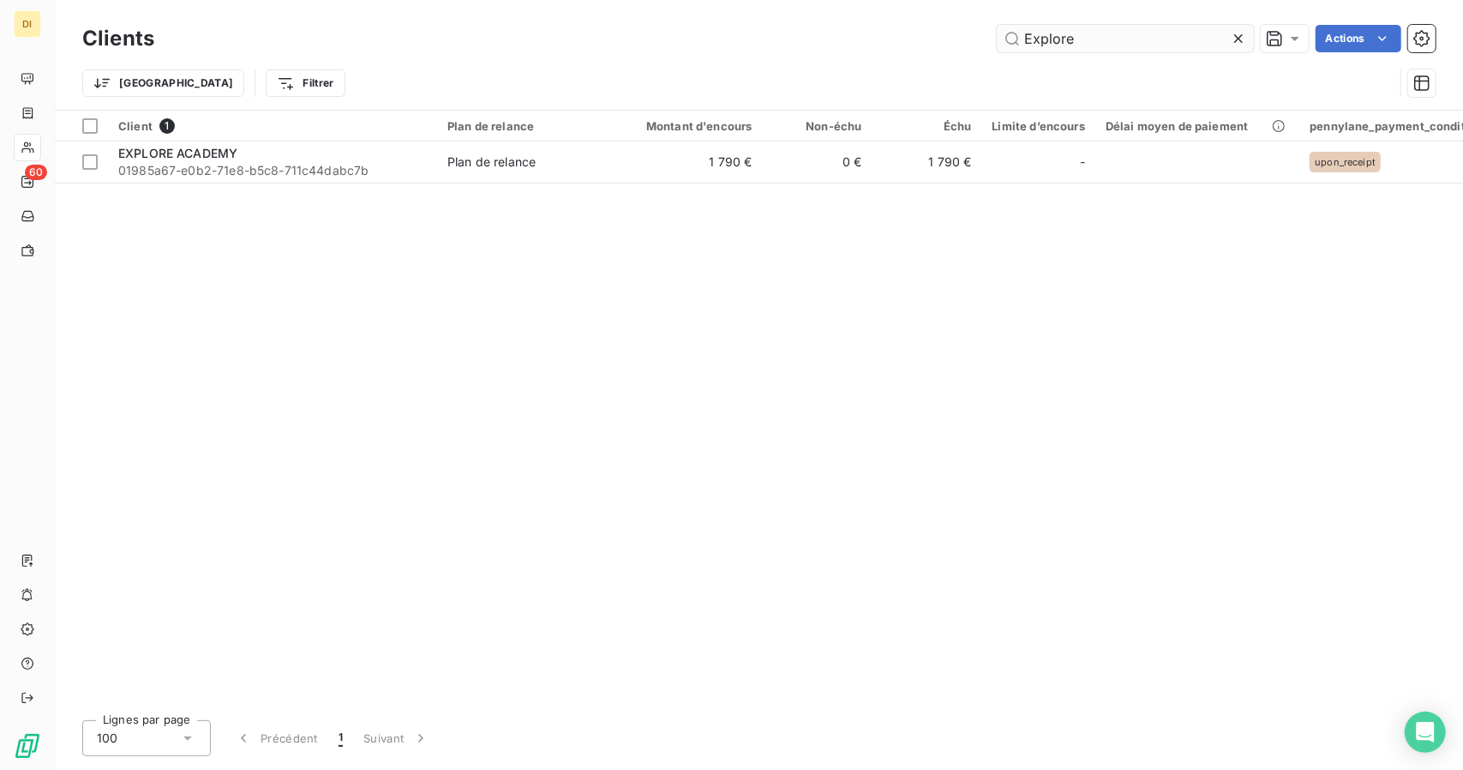
click at [1045, 39] on input "Explore" at bounding box center [1125, 38] width 257 height 27
type input "Bonjour Monsieur [PERSON_NAME], Je fais suite à notre conversation téléphonique…"
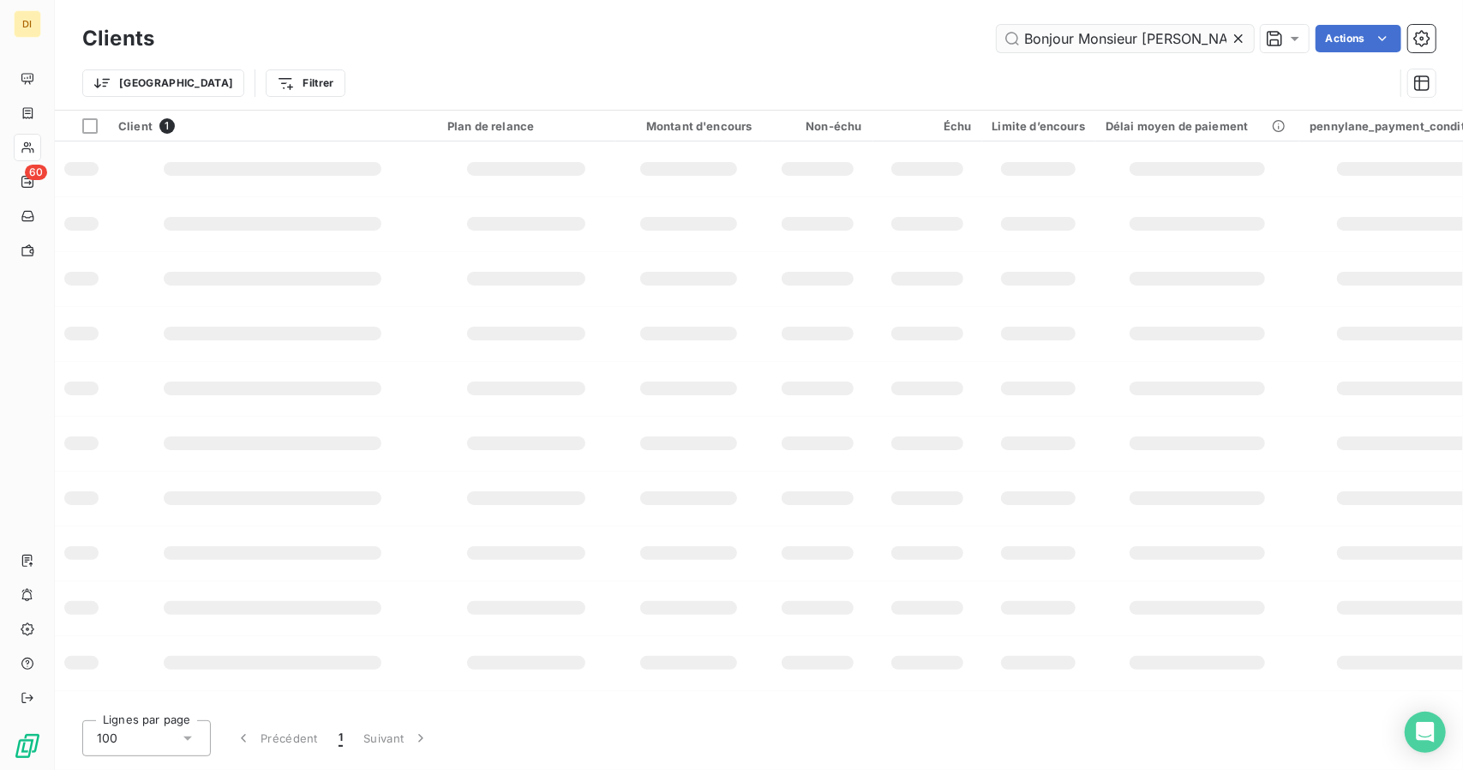
scroll to position [0, 1755]
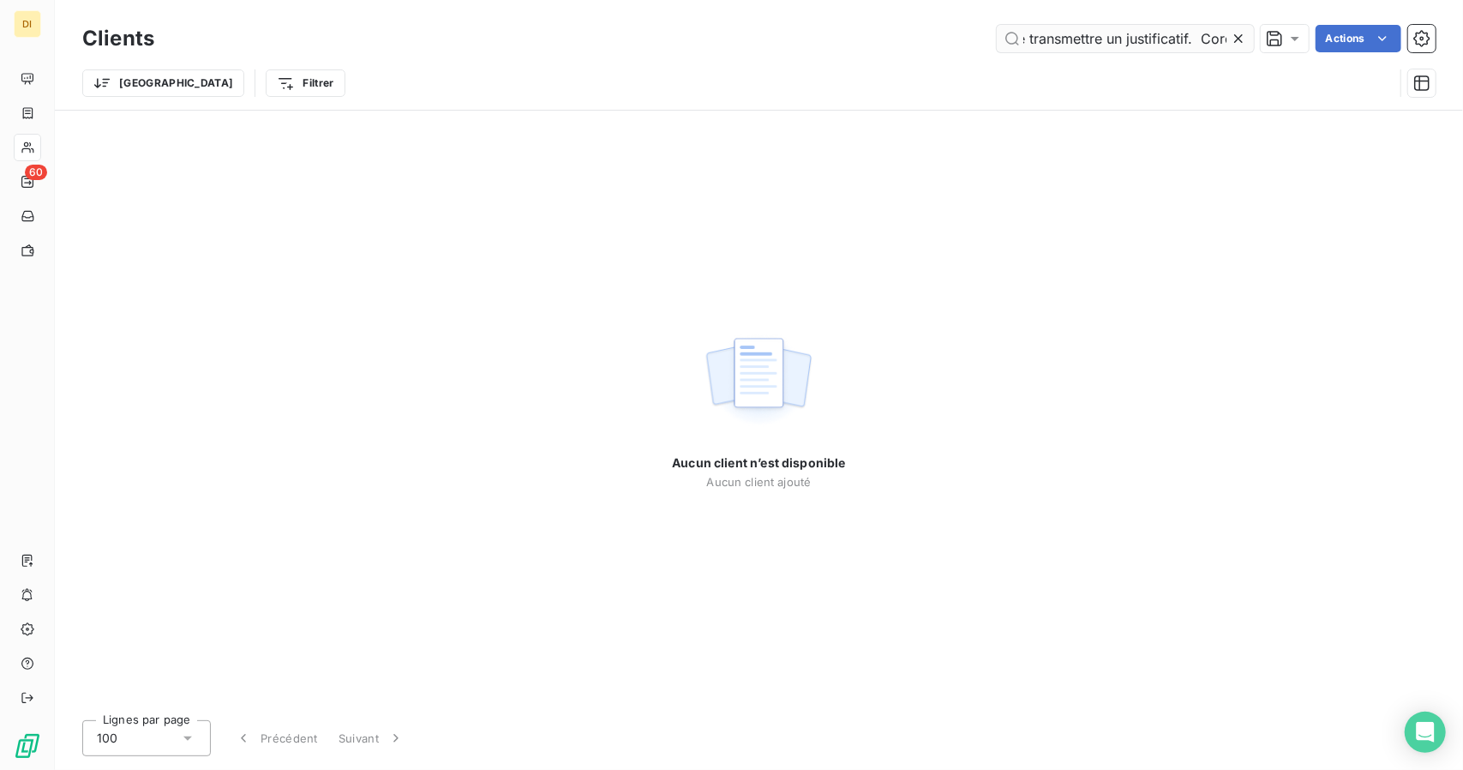
click at [1098, 37] on input "Bonjour Monsieur [PERSON_NAME], Je fais suite à notre conversation téléphonique…" at bounding box center [1125, 38] width 257 height 27
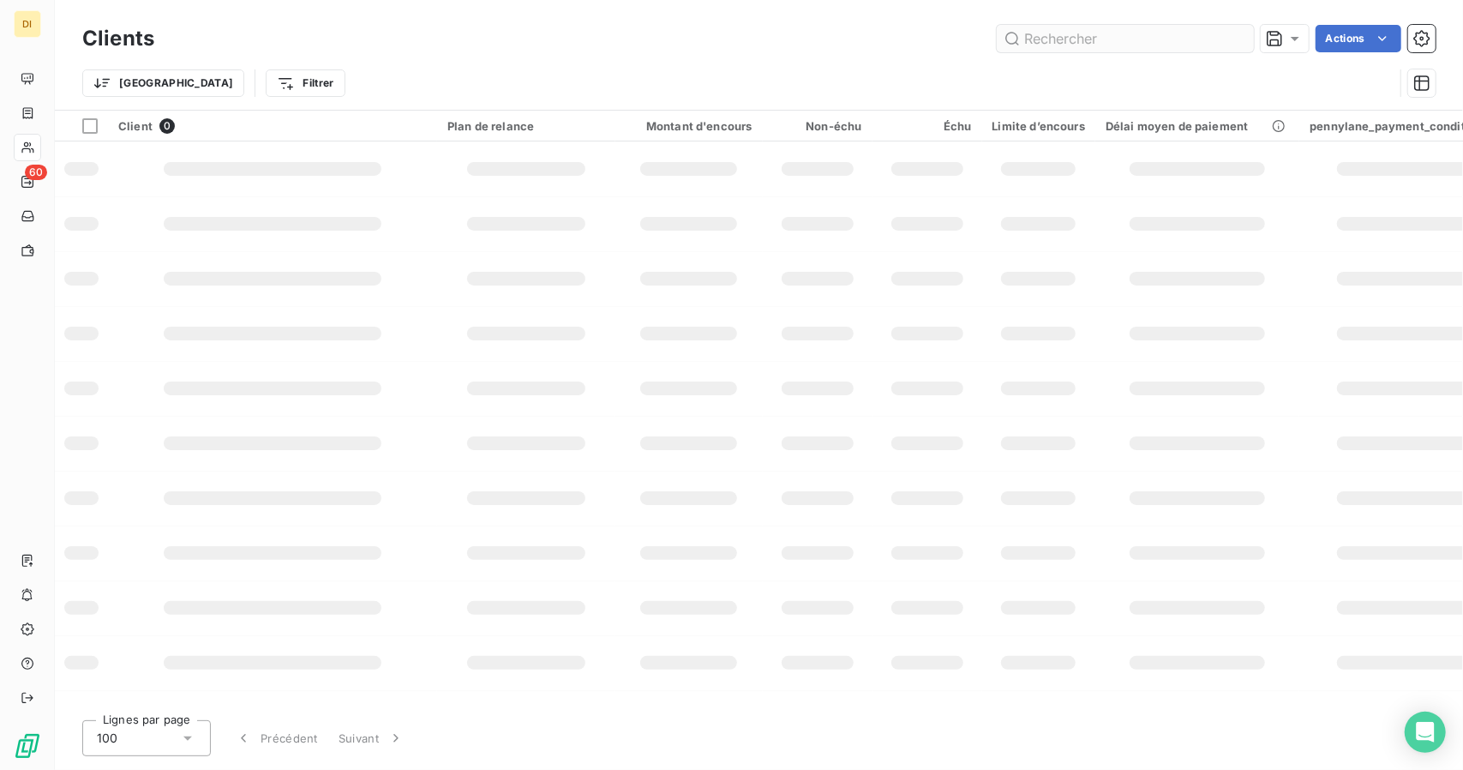
scroll to position [0, 0]
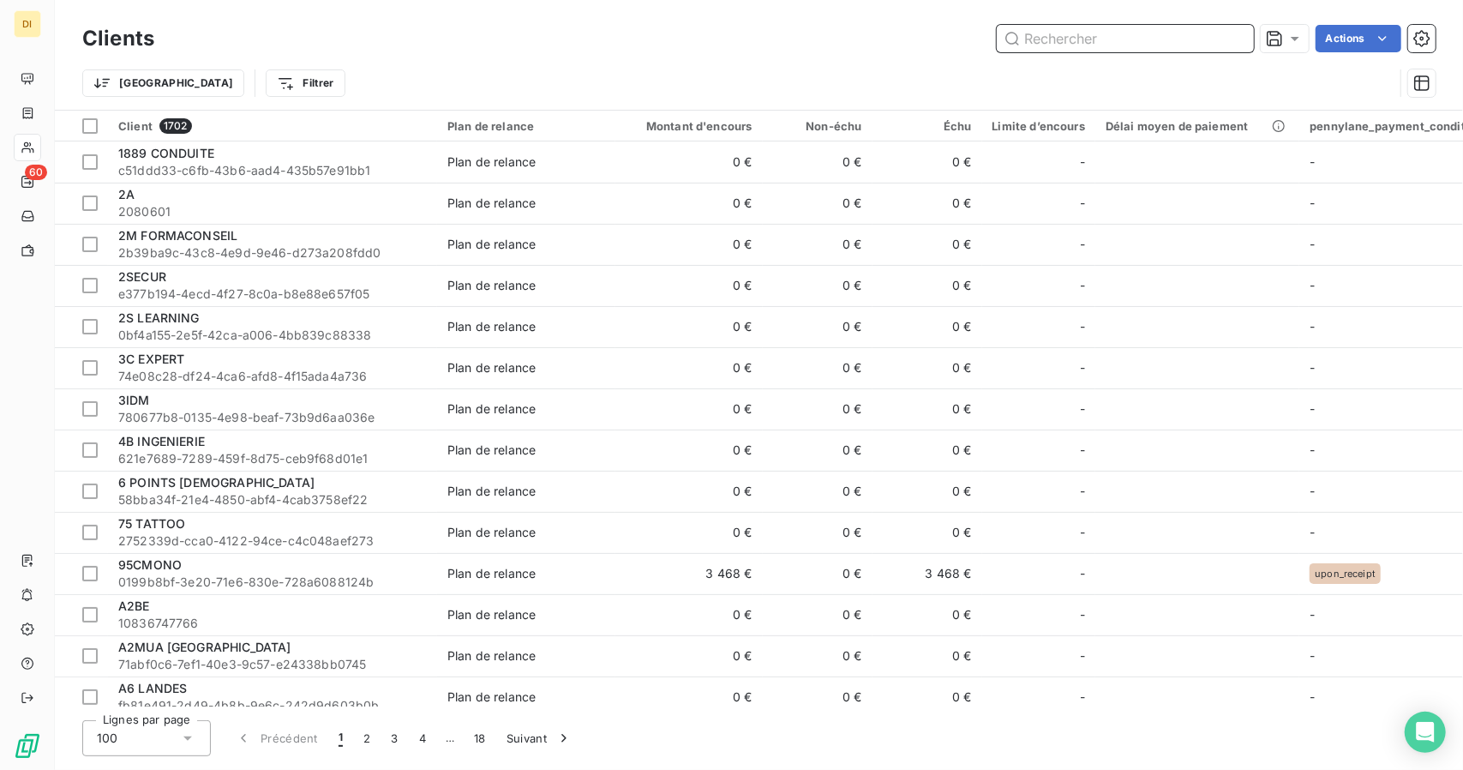
paste input "BUSINESS O'T (O'TACOS)"
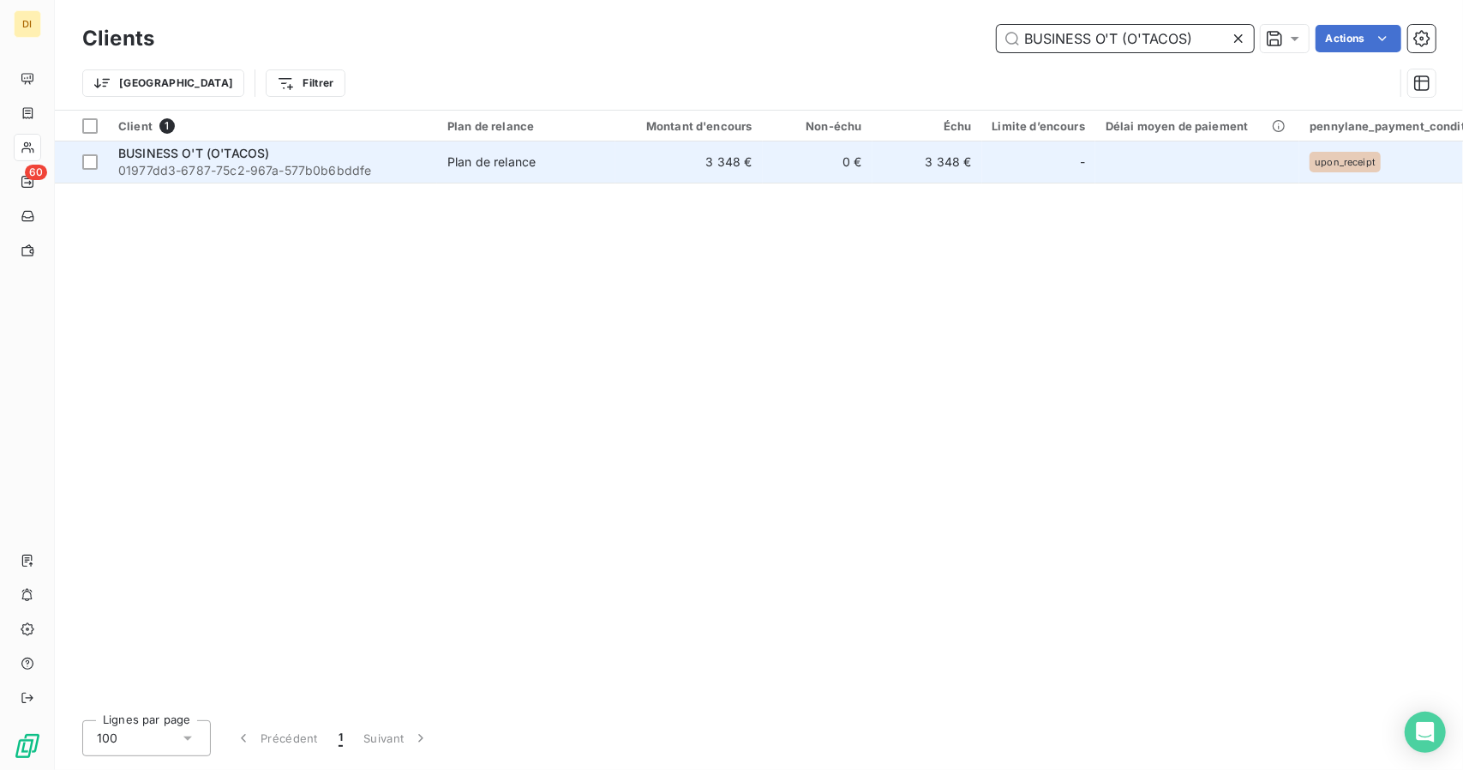
type input "BUSINESS O'T (O'TACOS)"
click at [518, 156] on div "Plan de relance" at bounding box center [491, 161] width 88 height 17
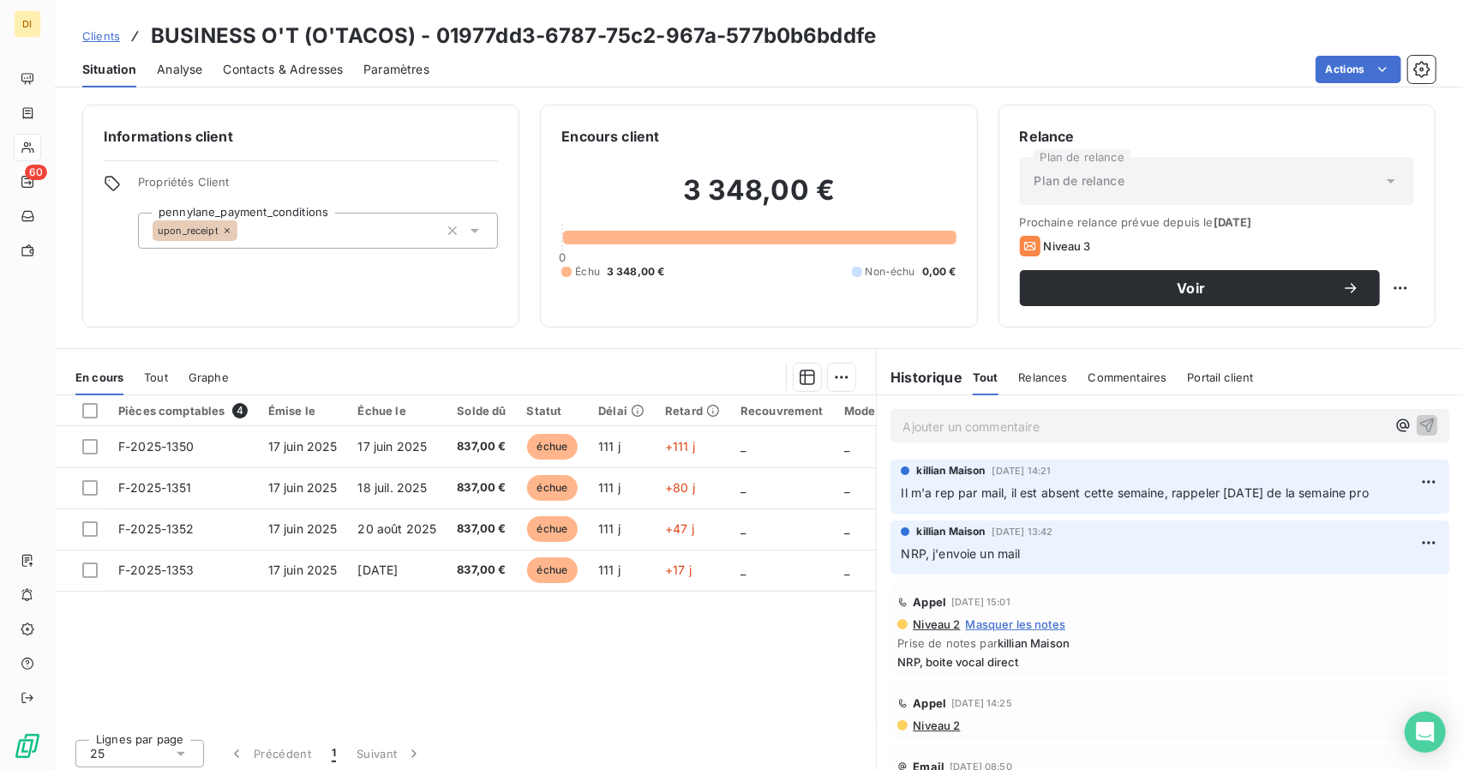
click at [291, 71] on span "Contacts & Adresses" at bounding box center [283, 69] width 120 height 17
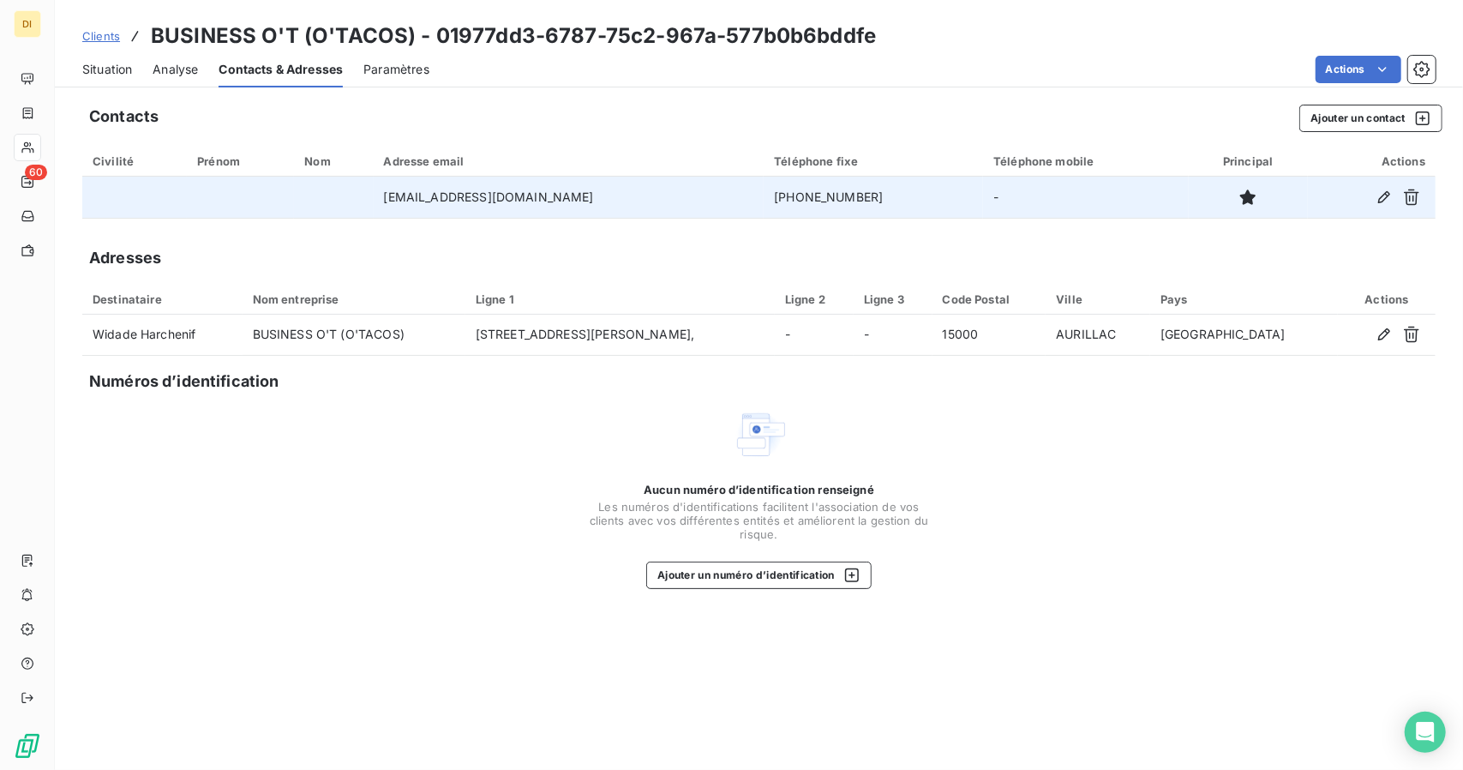
click at [784, 198] on td "[PHONE_NUMBER]" at bounding box center [873, 197] width 219 height 41
copy td "33623370775"
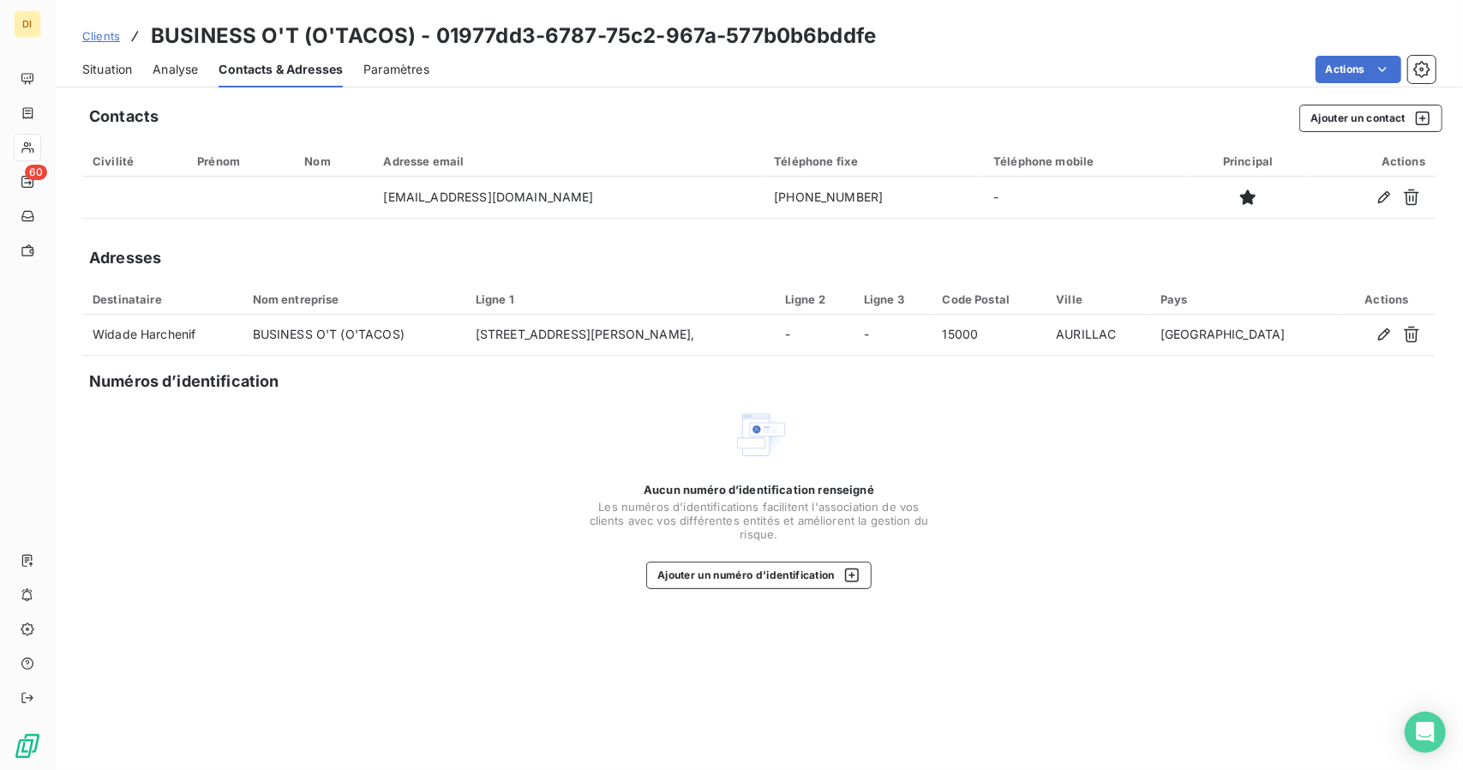
click at [1396, 477] on div "Aucun numéro d’identification renseigné Les numéros d'identifications faciliten…" at bounding box center [759, 498] width 1354 height 182
click at [112, 69] on span "Situation" at bounding box center [107, 69] width 50 height 17
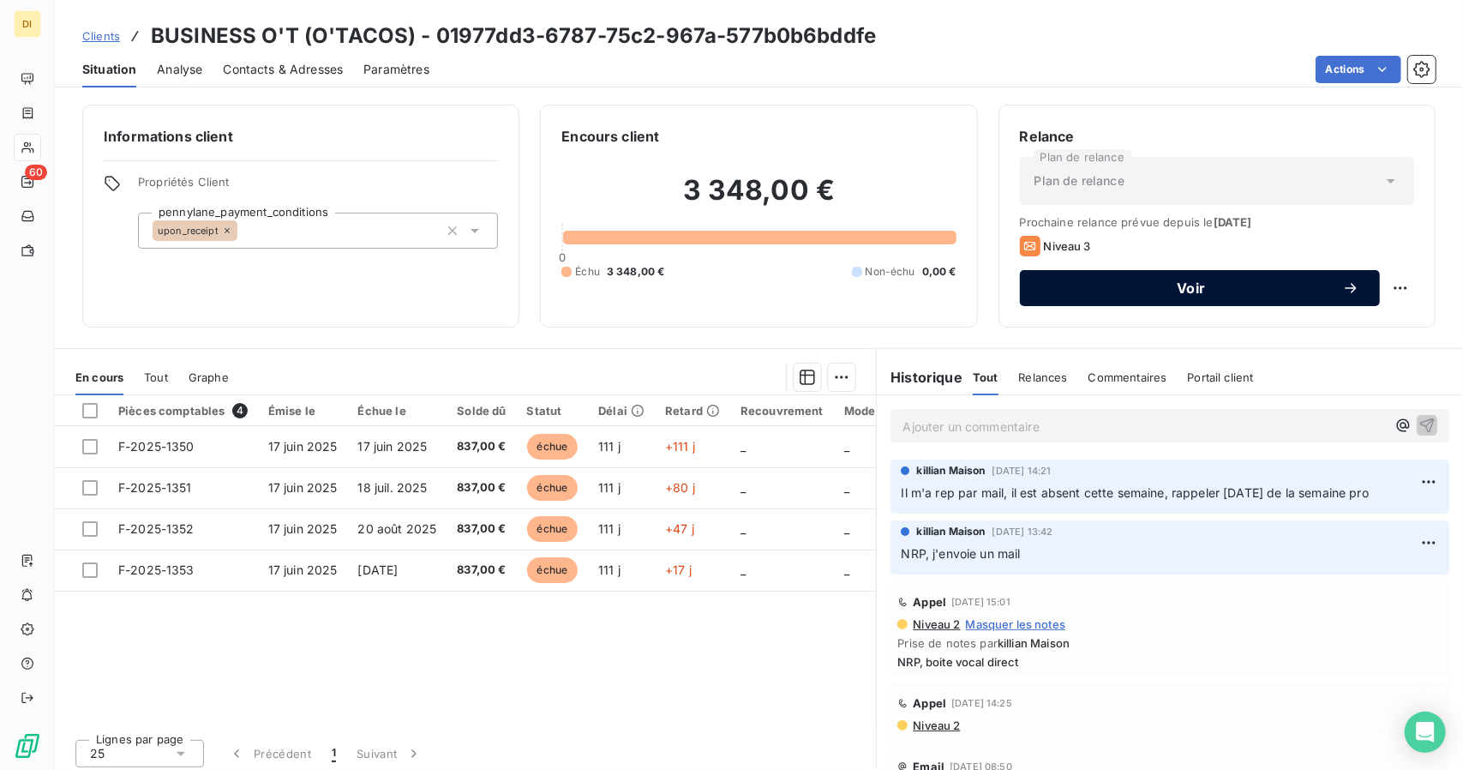
click at [1152, 270] on button "Voir" at bounding box center [1200, 288] width 360 height 36
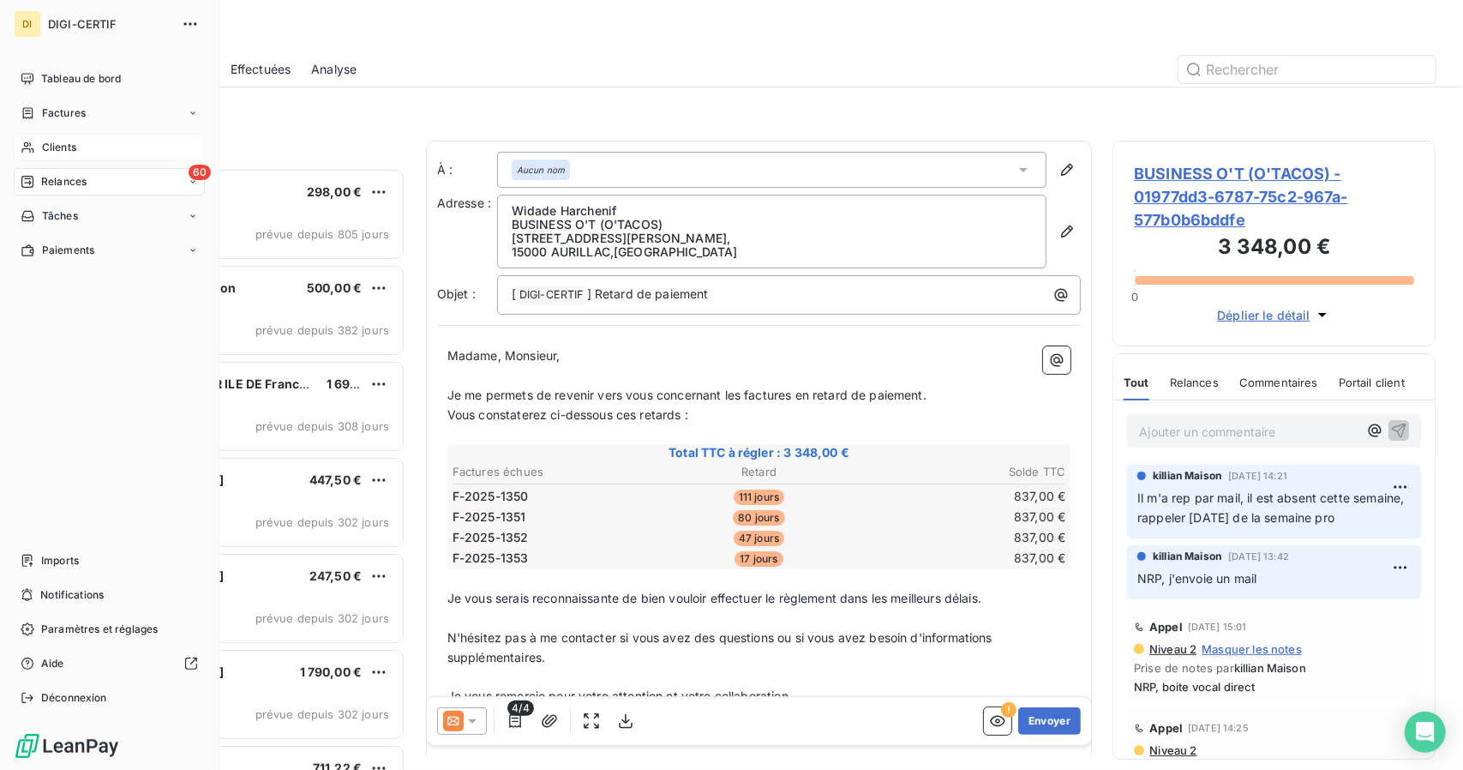
click at [79, 146] on div "Clients" at bounding box center [109, 147] width 191 height 27
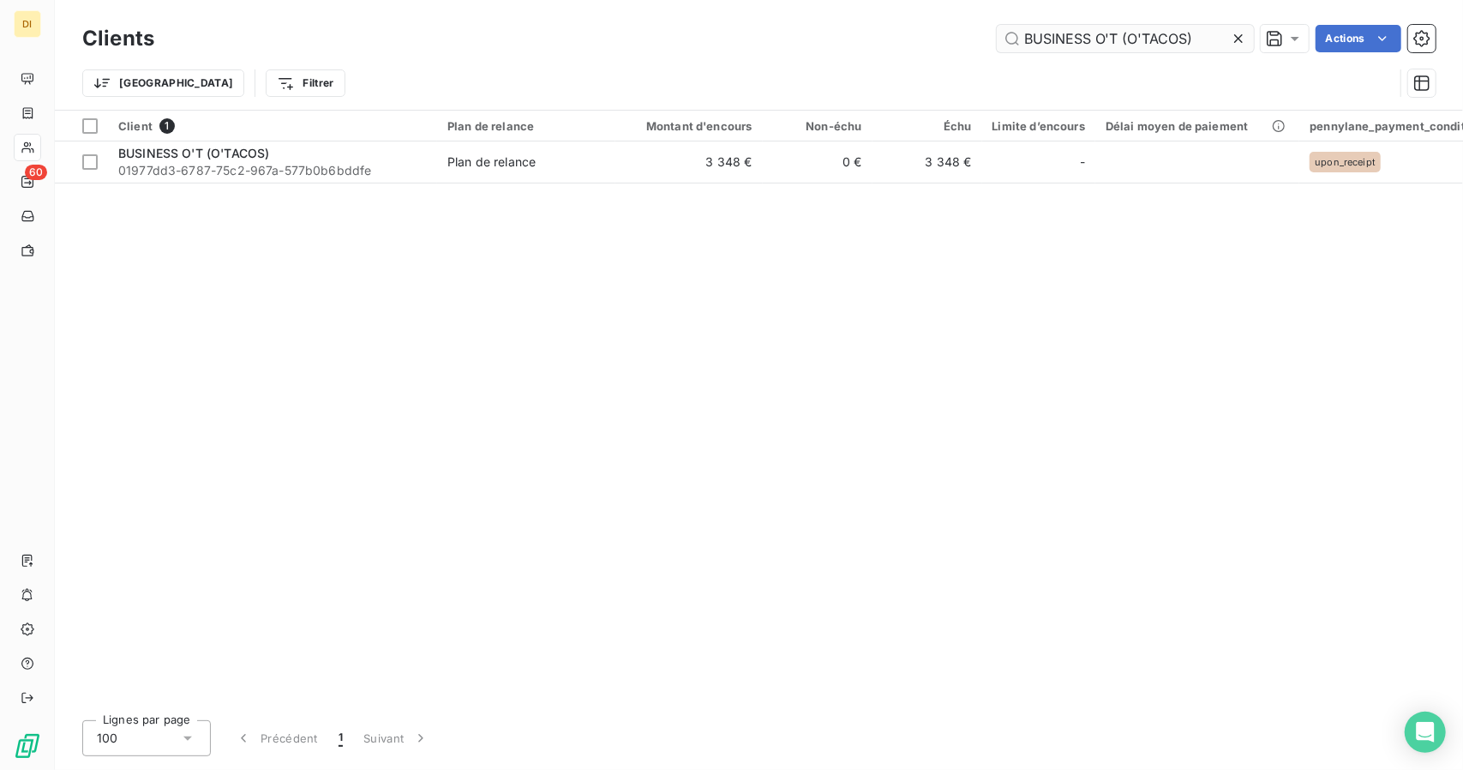
click at [1089, 40] on input "BUSINESS O'T (O'TACOS)" at bounding box center [1125, 38] width 257 height 27
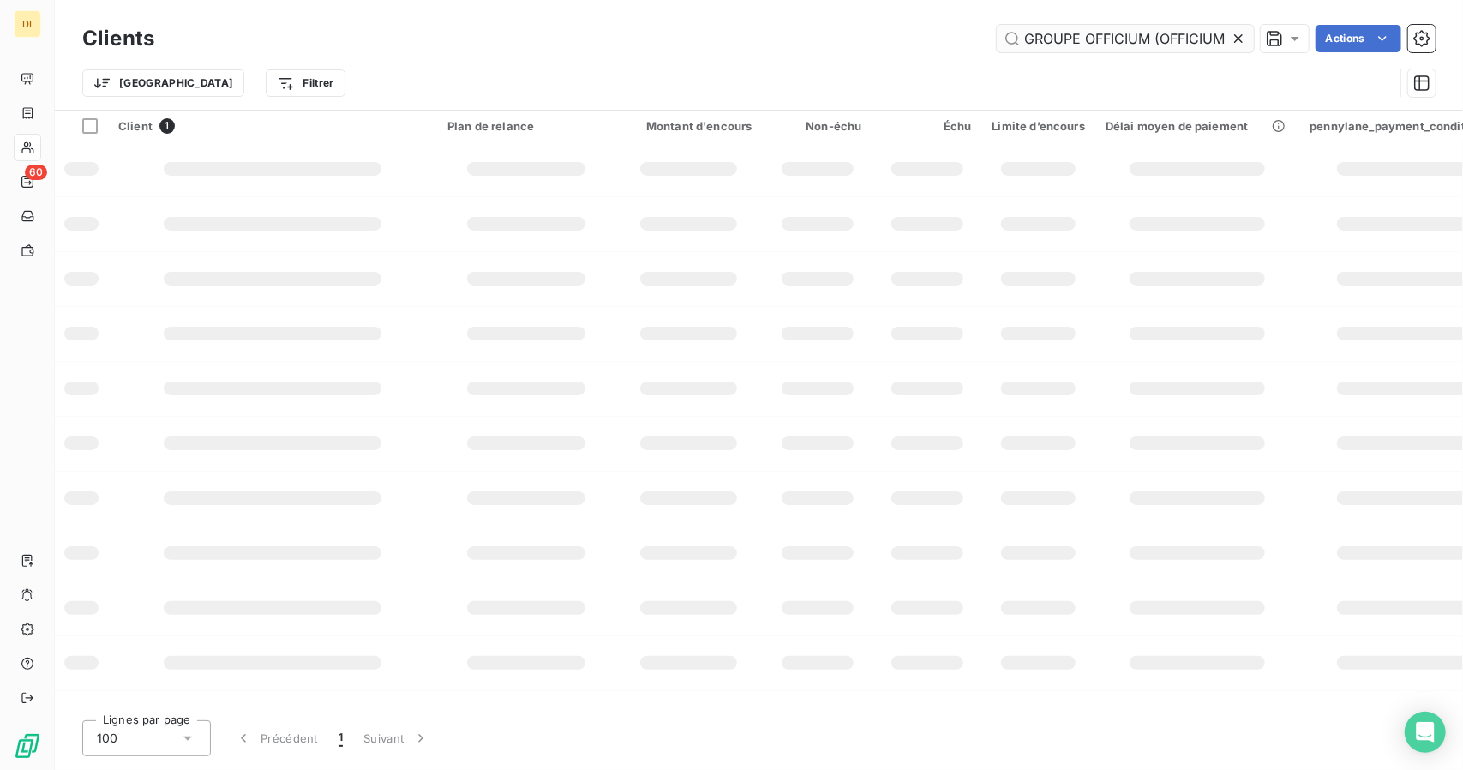
scroll to position [0, 64]
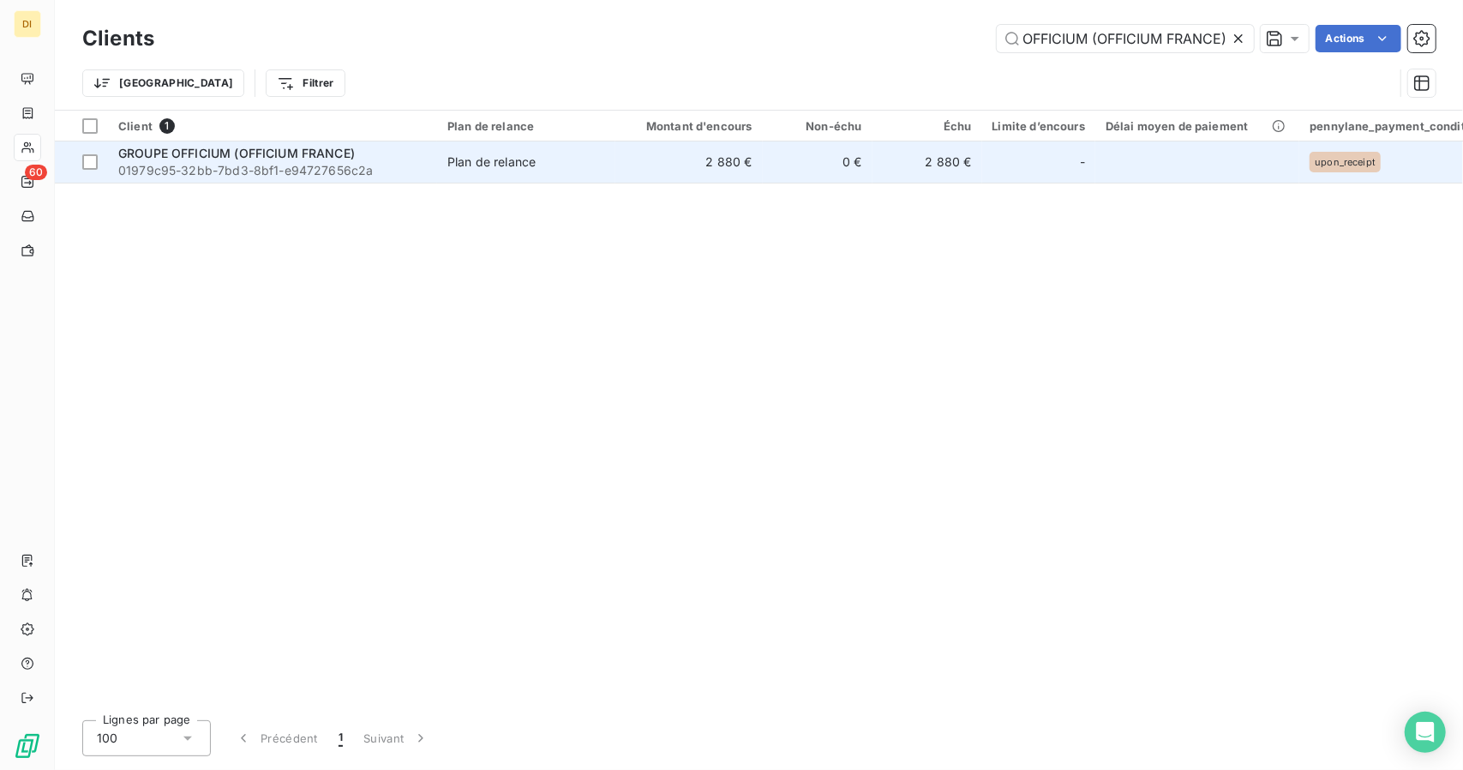
type input "GROUPE OFFICIUM (OFFICIUM FRANCE)"
click at [546, 153] on span "Plan de relance" at bounding box center [526, 161] width 158 height 17
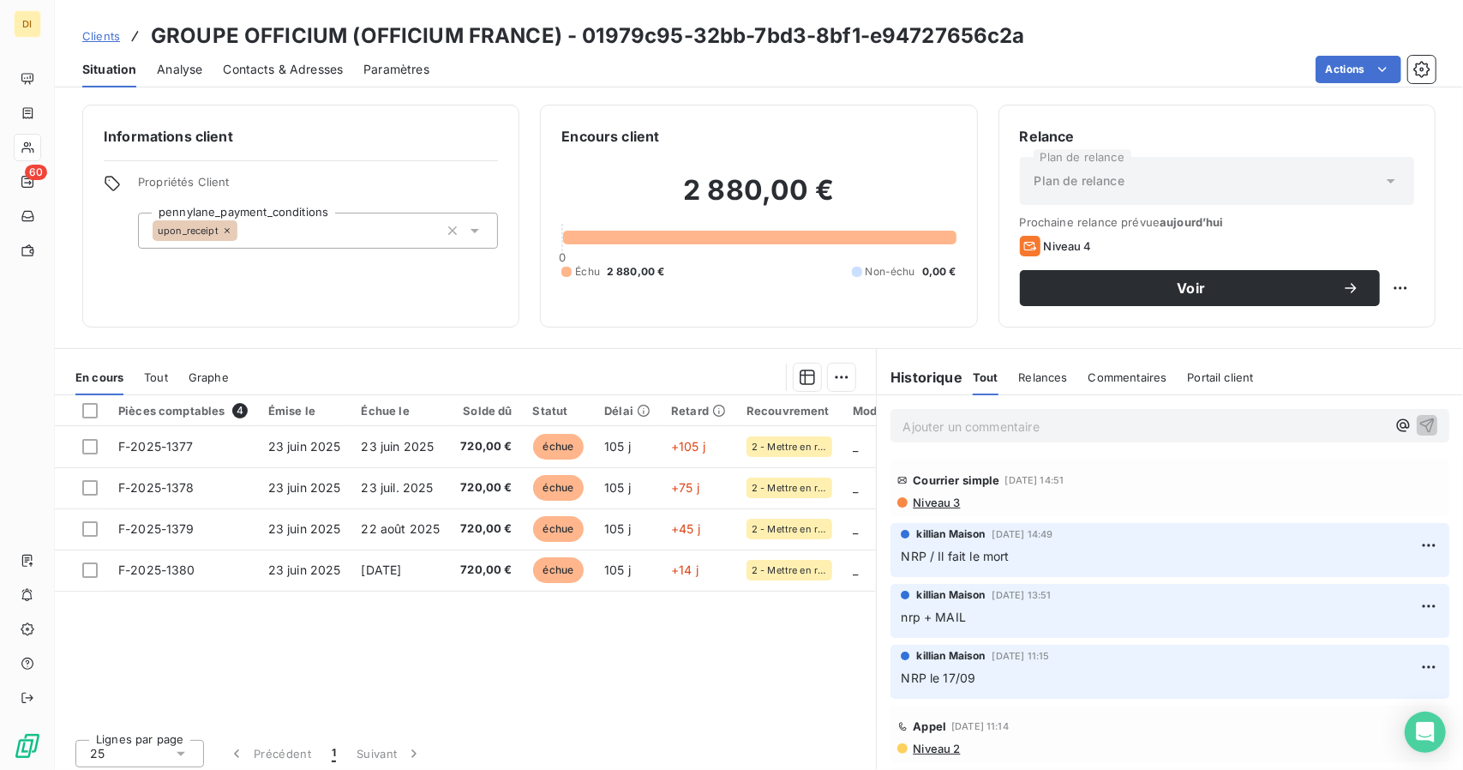
click at [105, 35] on span "Clients" at bounding box center [101, 36] width 38 height 14
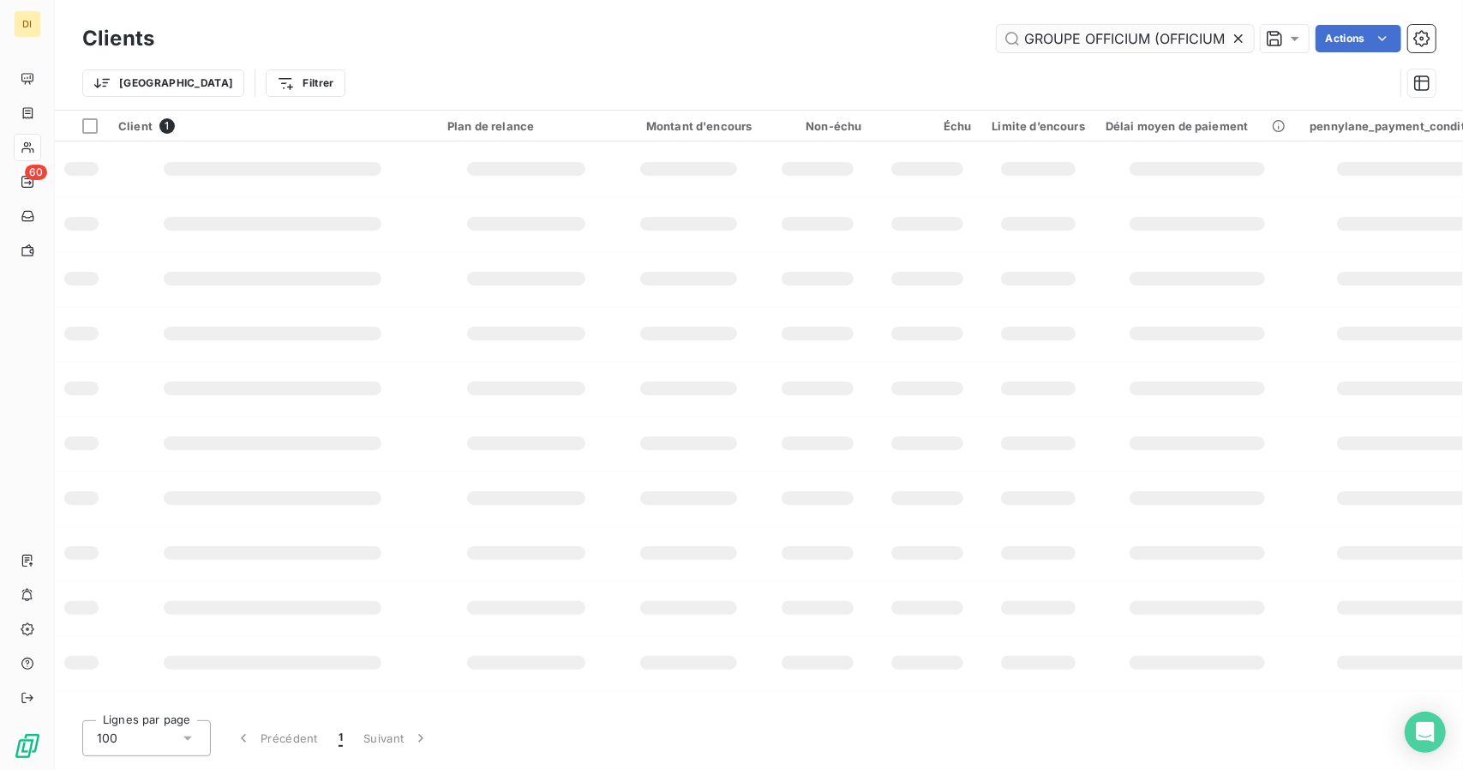
scroll to position [0, 64]
click at [1056, 34] on input "GROUPE OFFICIUM (OFFICIUM FRANCE)" at bounding box center [1125, 38] width 257 height 27
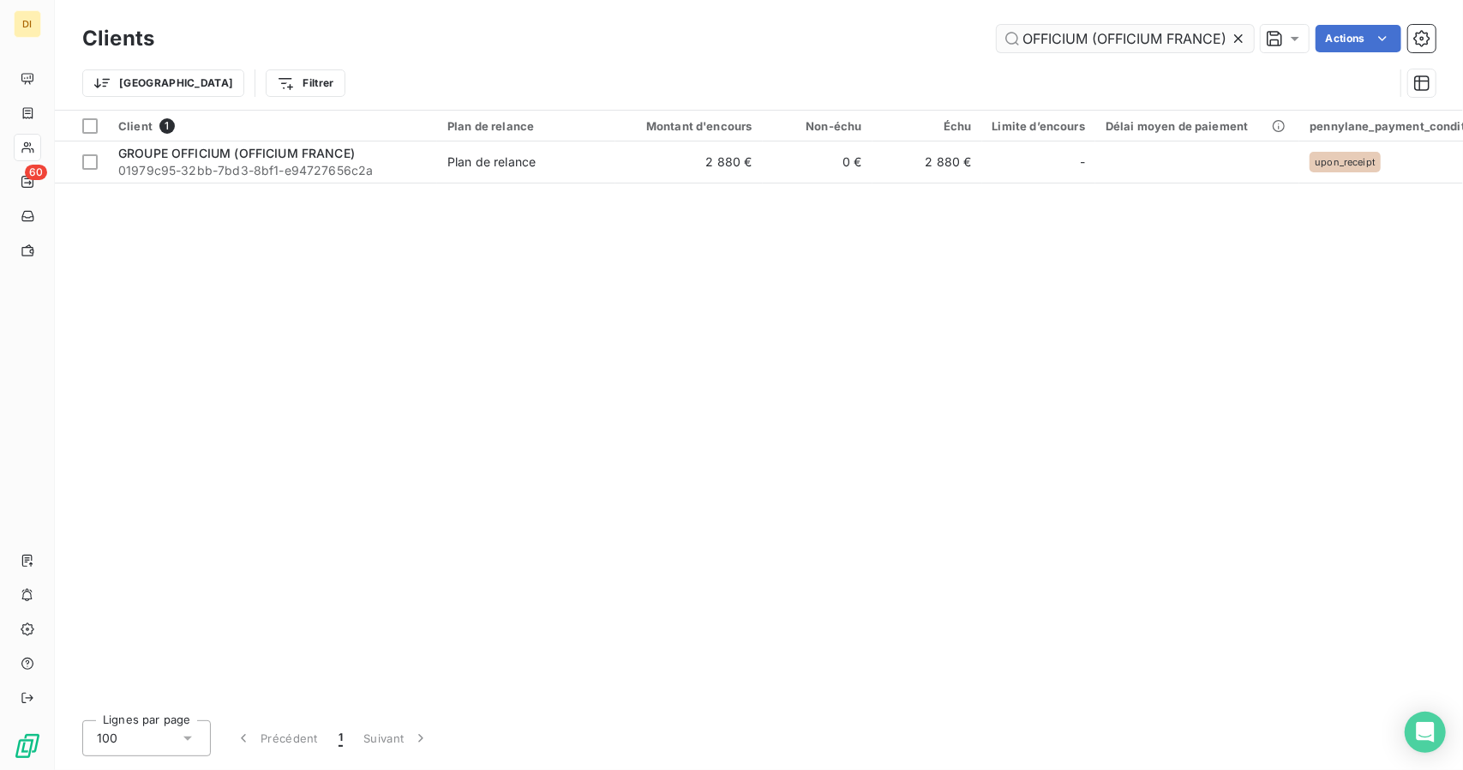
click at [1056, 34] on input "GROUPE OFFICIUM (OFFICIUM FRANCE)" at bounding box center [1125, 38] width 257 height 27
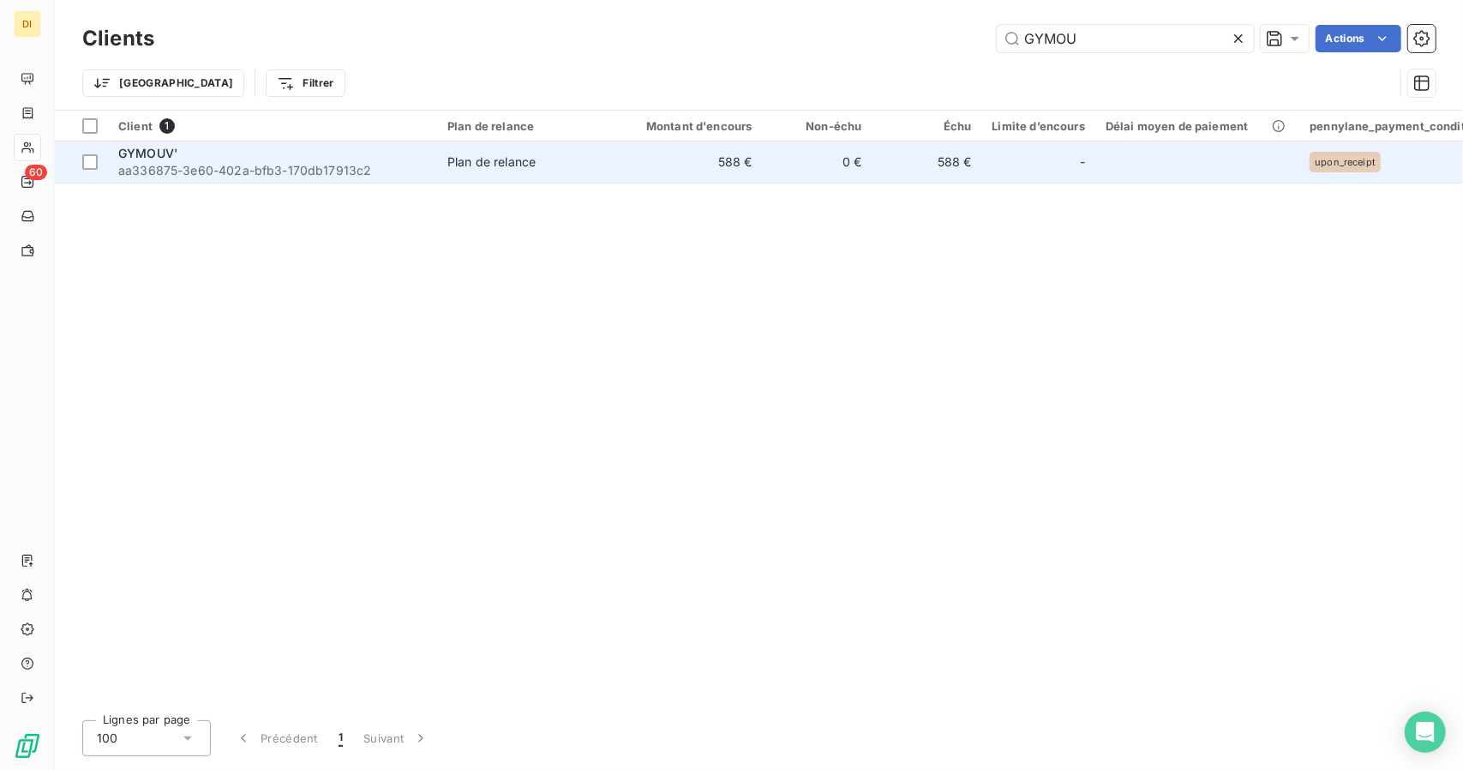
type input "GYMOU"
click at [860, 174] on td "0 €" at bounding box center [818, 161] width 110 height 41
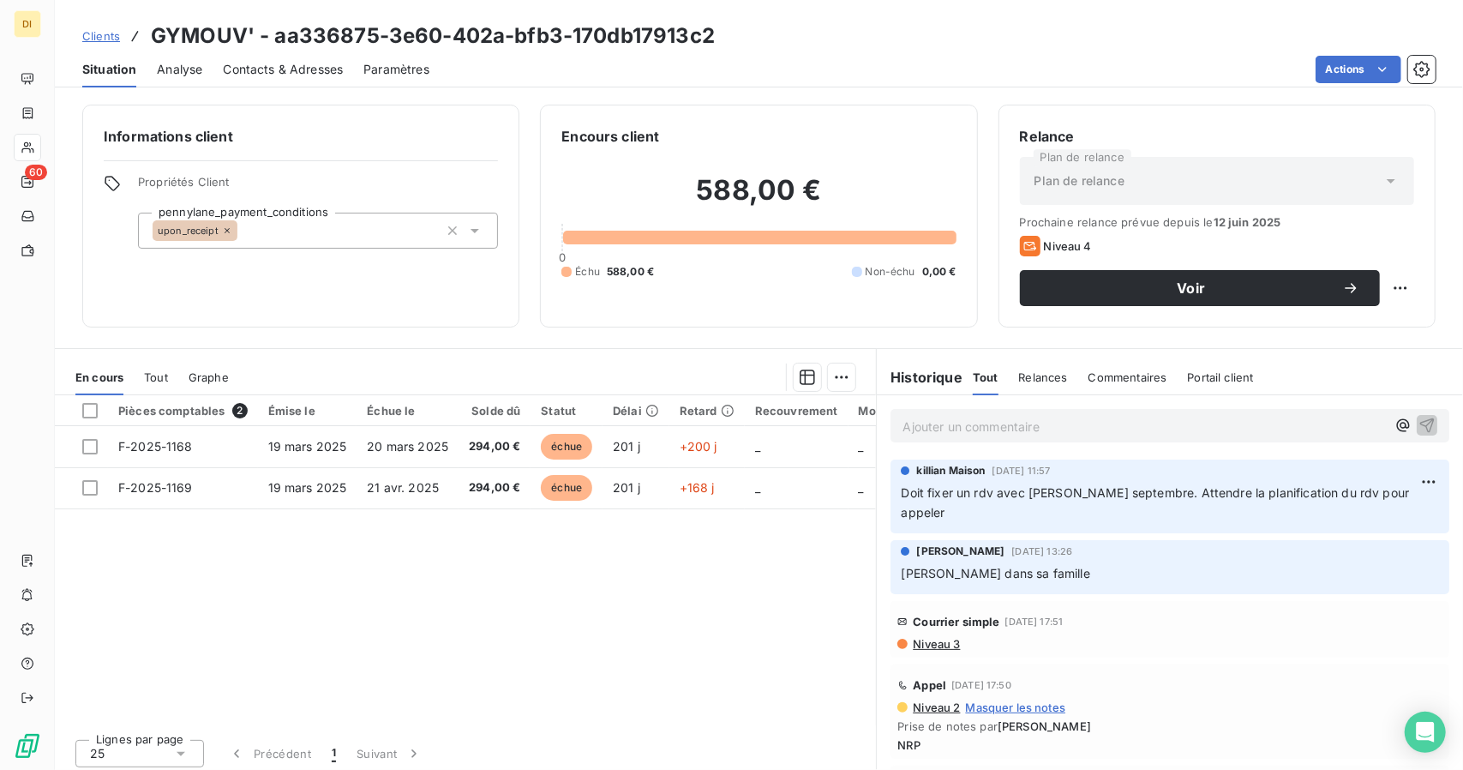
click at [991, 428] on p "Ajouter un commentaire ﻿" at bounding box center [1144, 426] width 483 height 21
click at [313, 69] on span "Contacts & Adresses" at bounding box center [283, 69] width 120 height 17
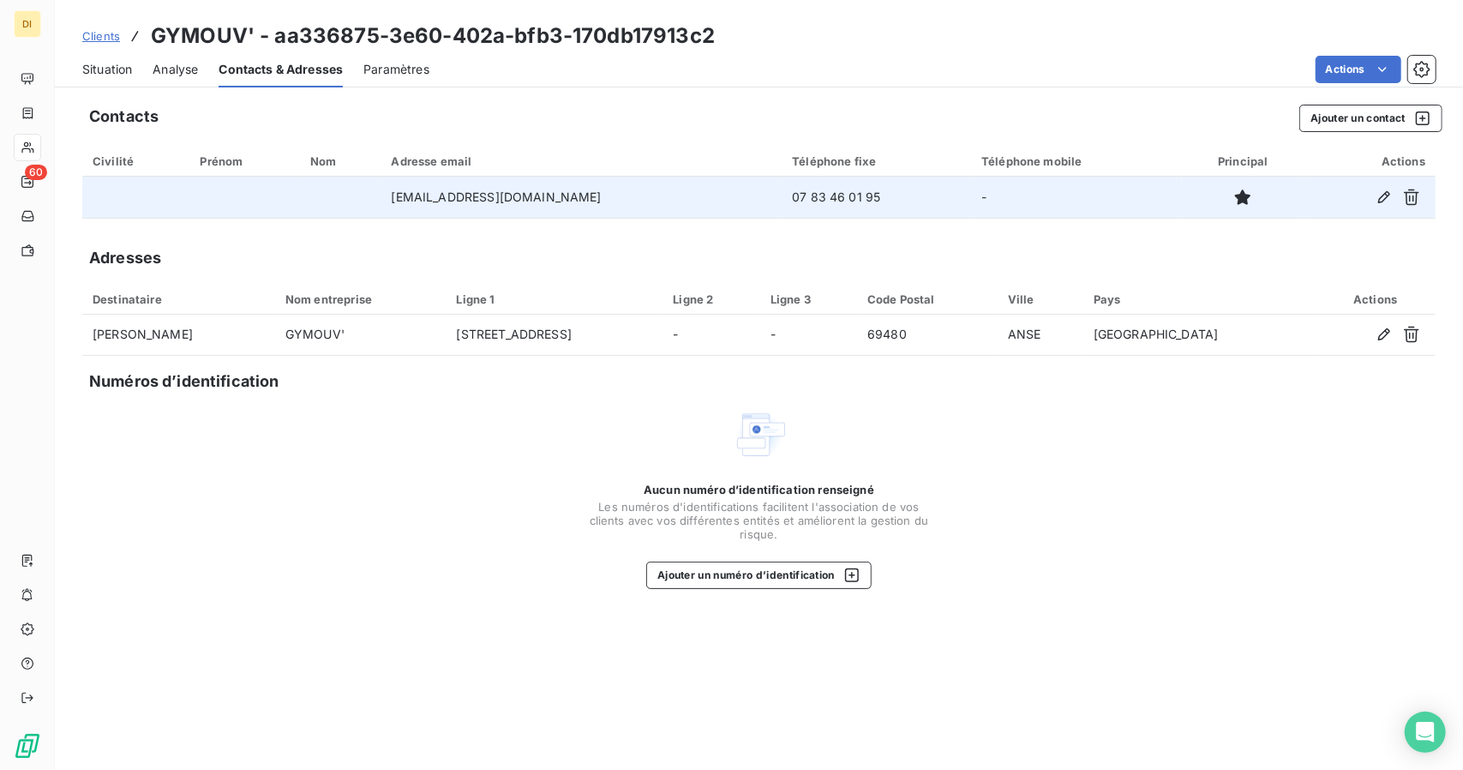
click at [782, 200] on td "07 83 46 01 95" at bounding box center [876, 197] width 189 height 41
copy td "07 83 46 01 95"
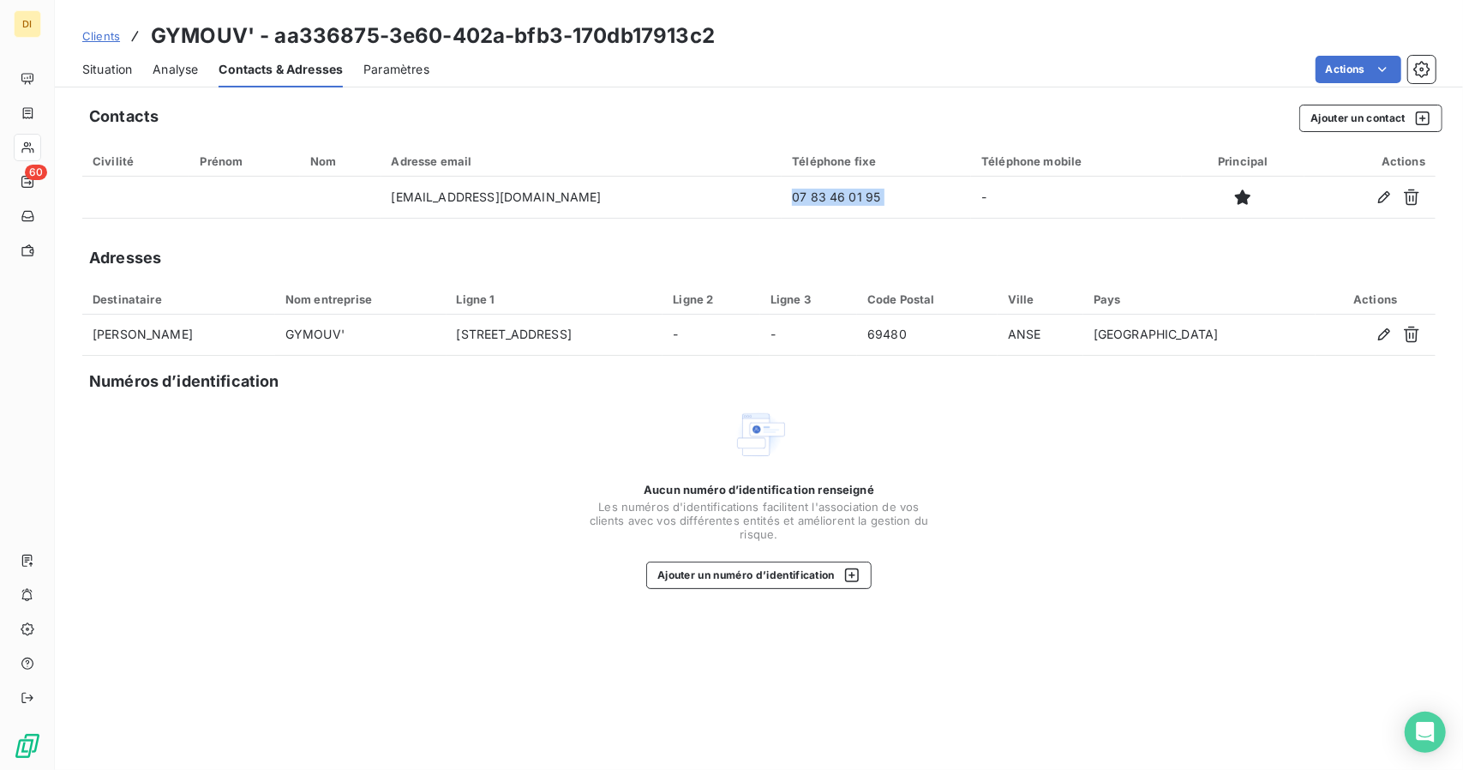
click at [118, 69] on span "Situation" at bounding box center [107, 69] width 50 height 17
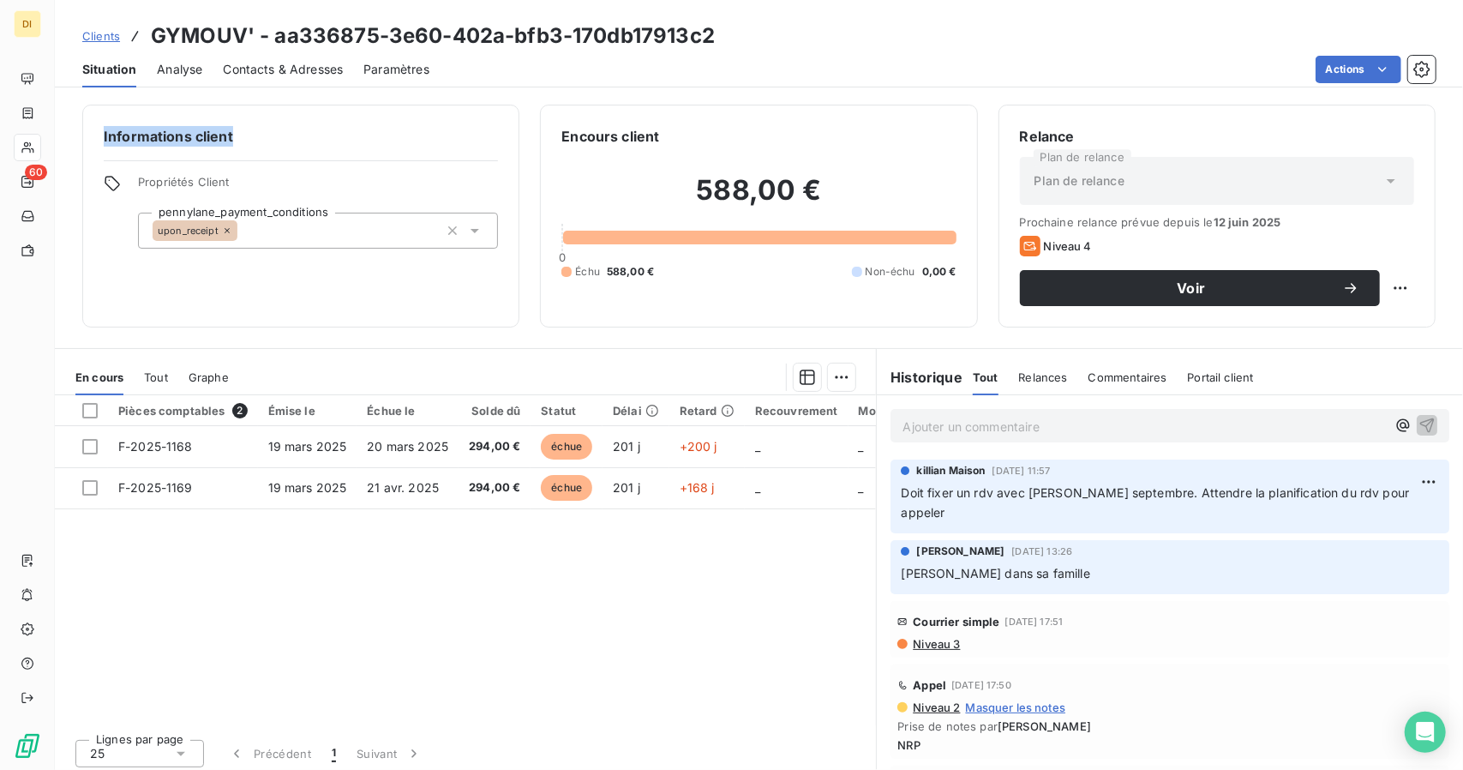
click at [1279, 76] on div "Actions" at bounding box center [943, 69] width 986 height 27
click at [110, 39] on span "Clients" at bounding box center [101, 36] width 38 height 14
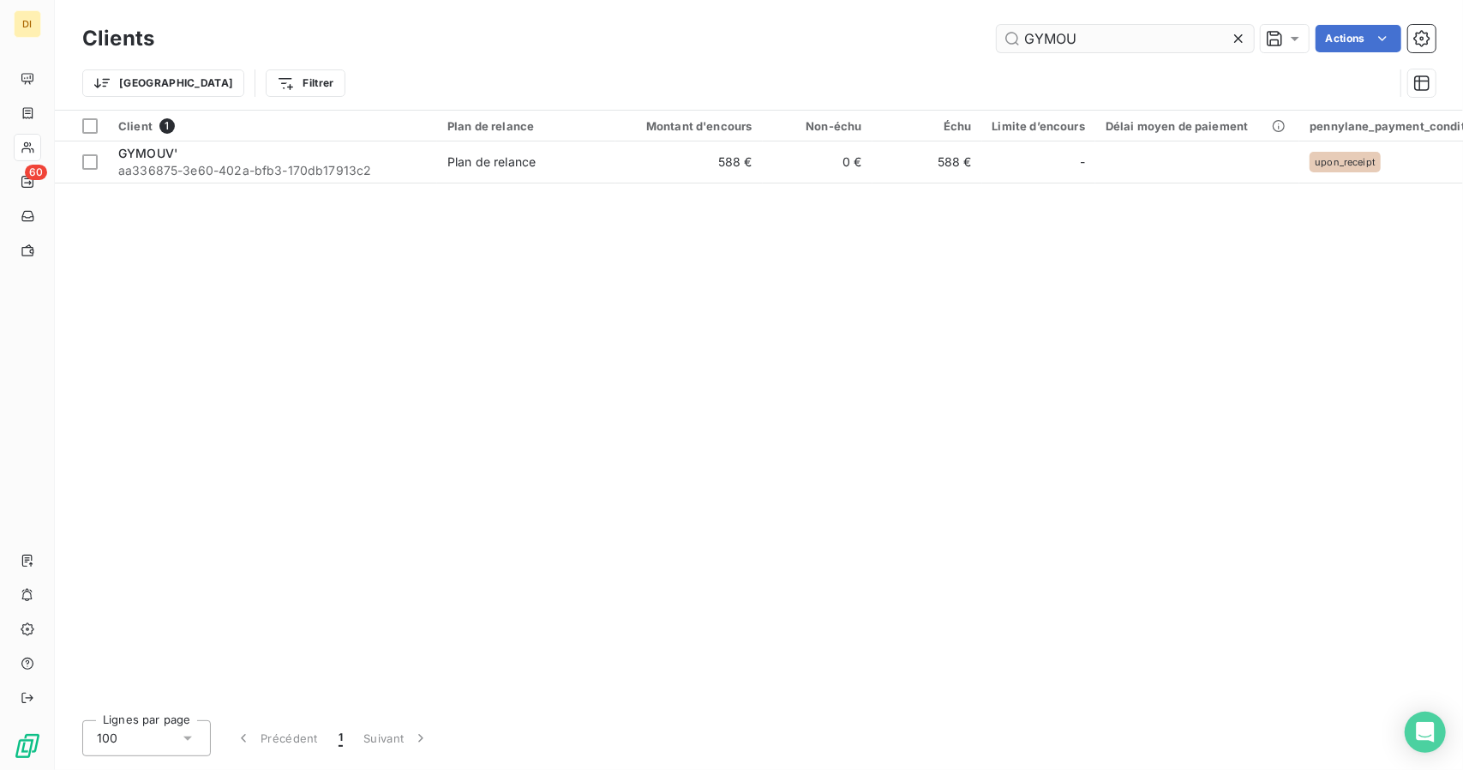
click at [1036, 45] on input "GYMOU" at bounding box center [1125, 38] width 257 height 27
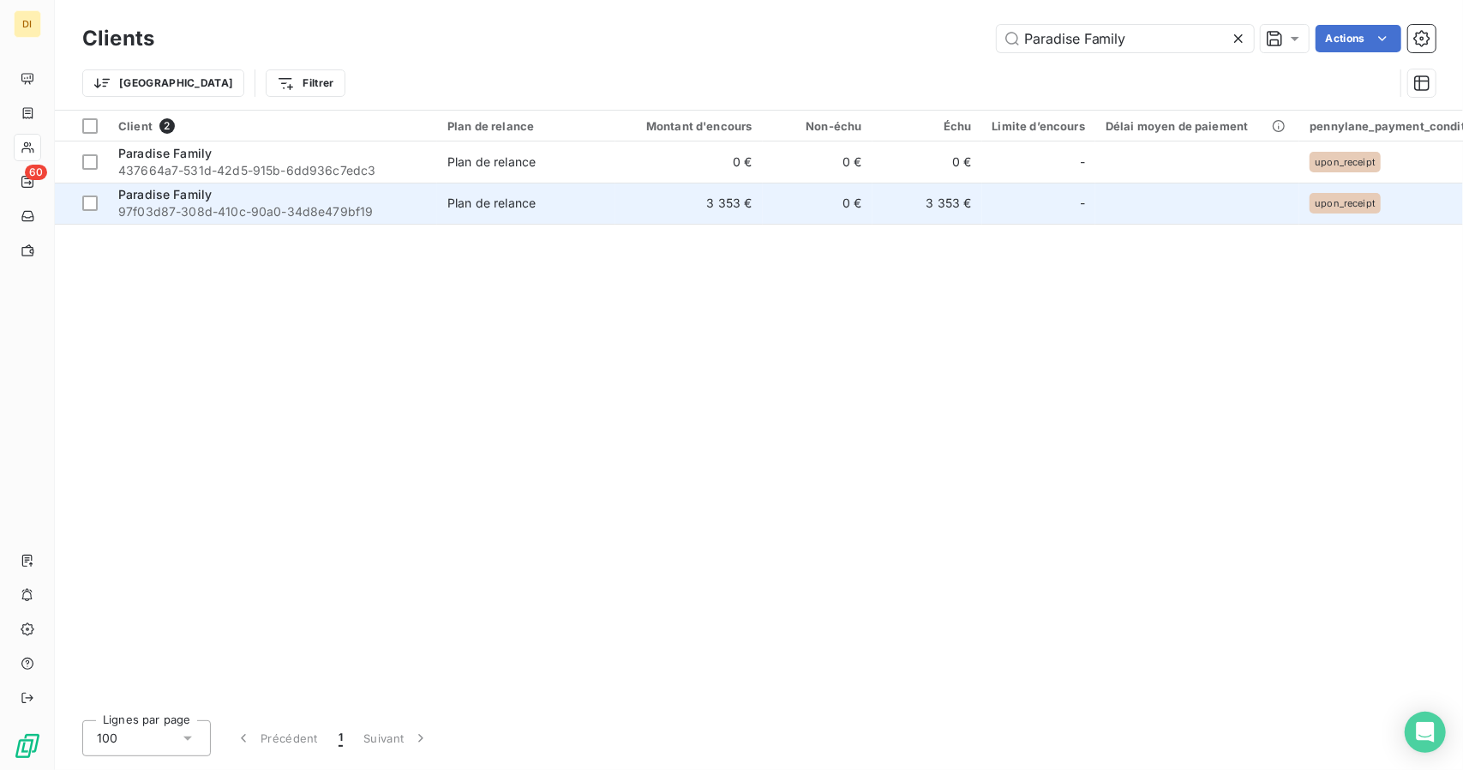
type input "Paradise Family"
click at [649, 188] on td "3 353 €" at bounding box center [689, 203] width 147 height 41
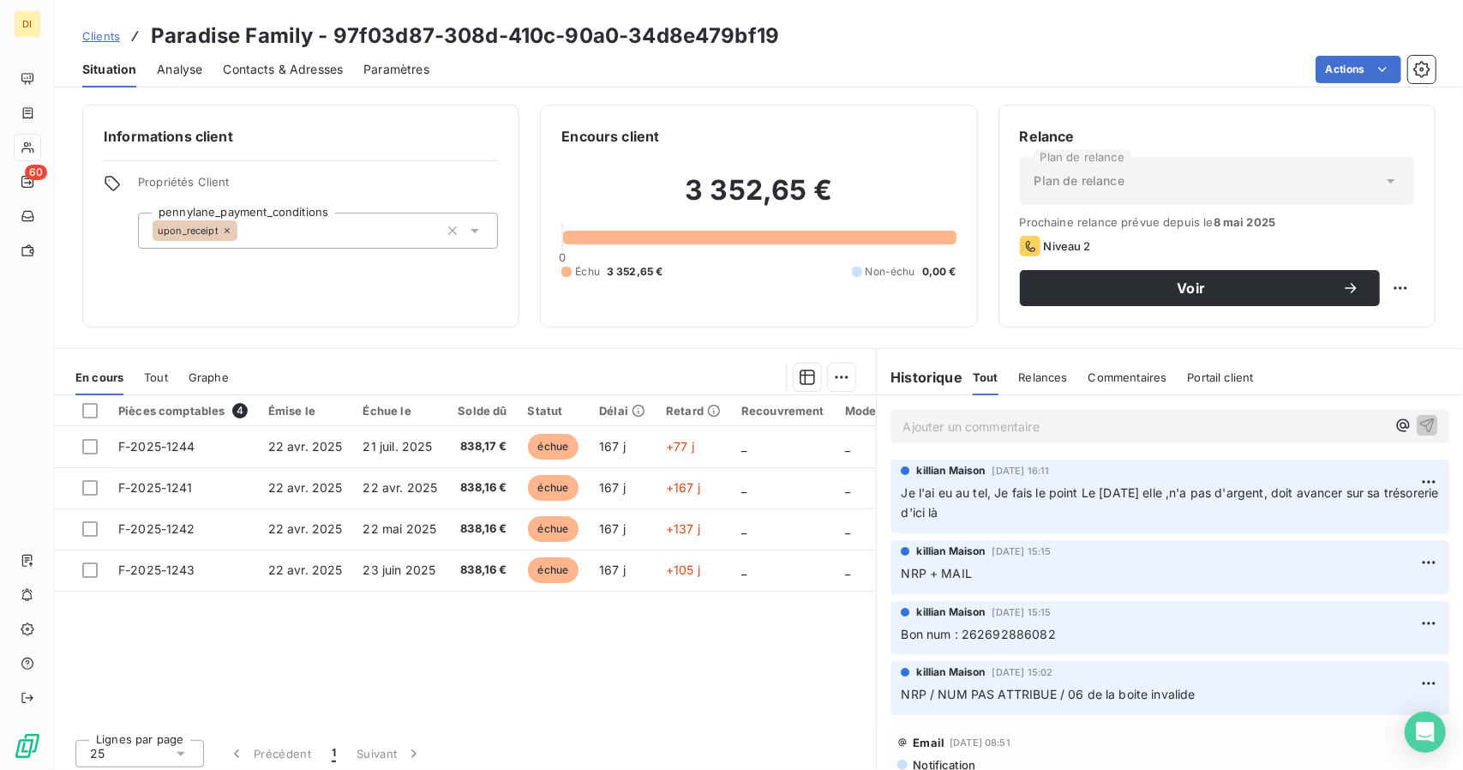
click at [261, 78] on div "Contacts & Adresses" at bounding box center [283, 69] width 120 height 36
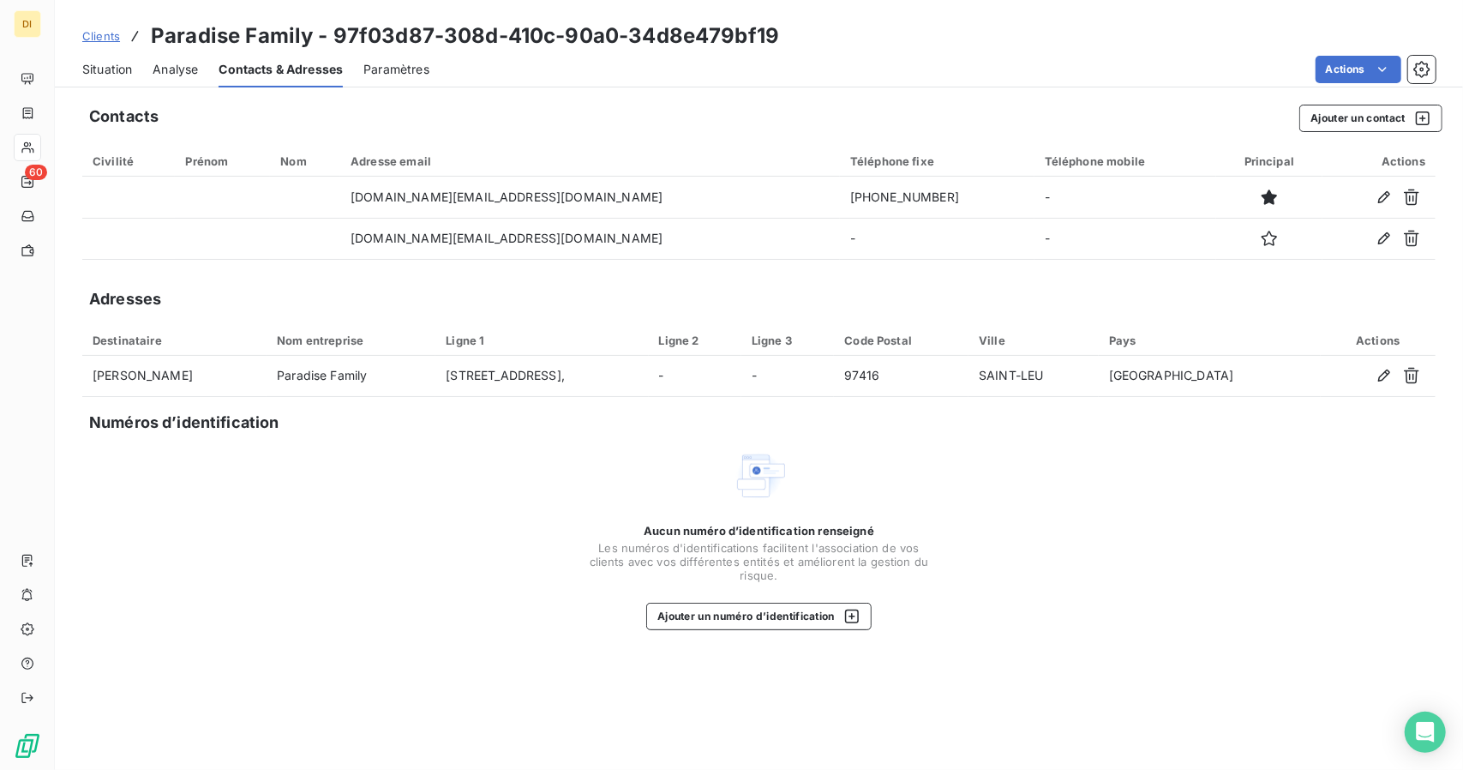
click at [83, 42] on span "Clients" at bounding box center [101, 36] width 38 height 14
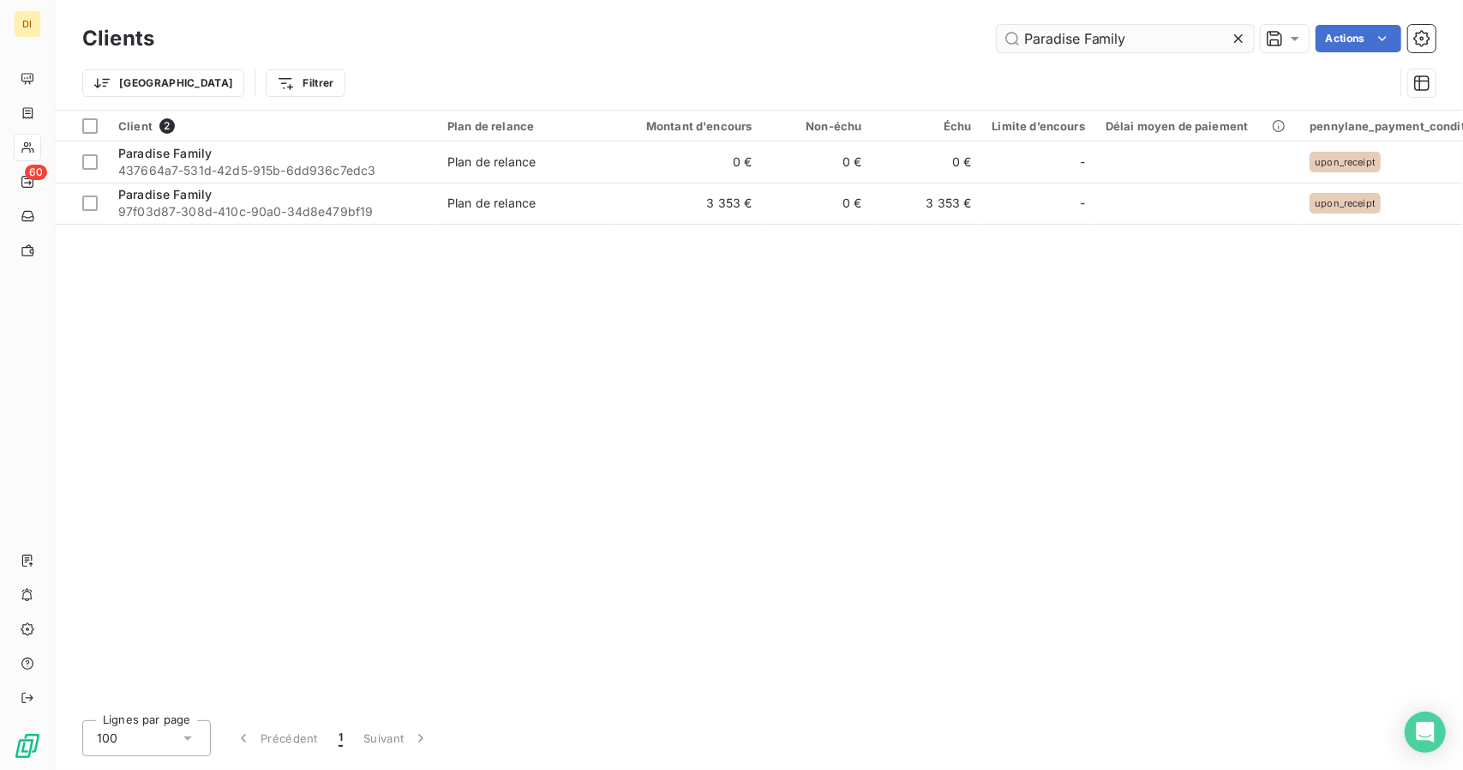
click at [1048, 38] on input "Paradise Family" at bounding box center [1125, 38] width 257 height 27
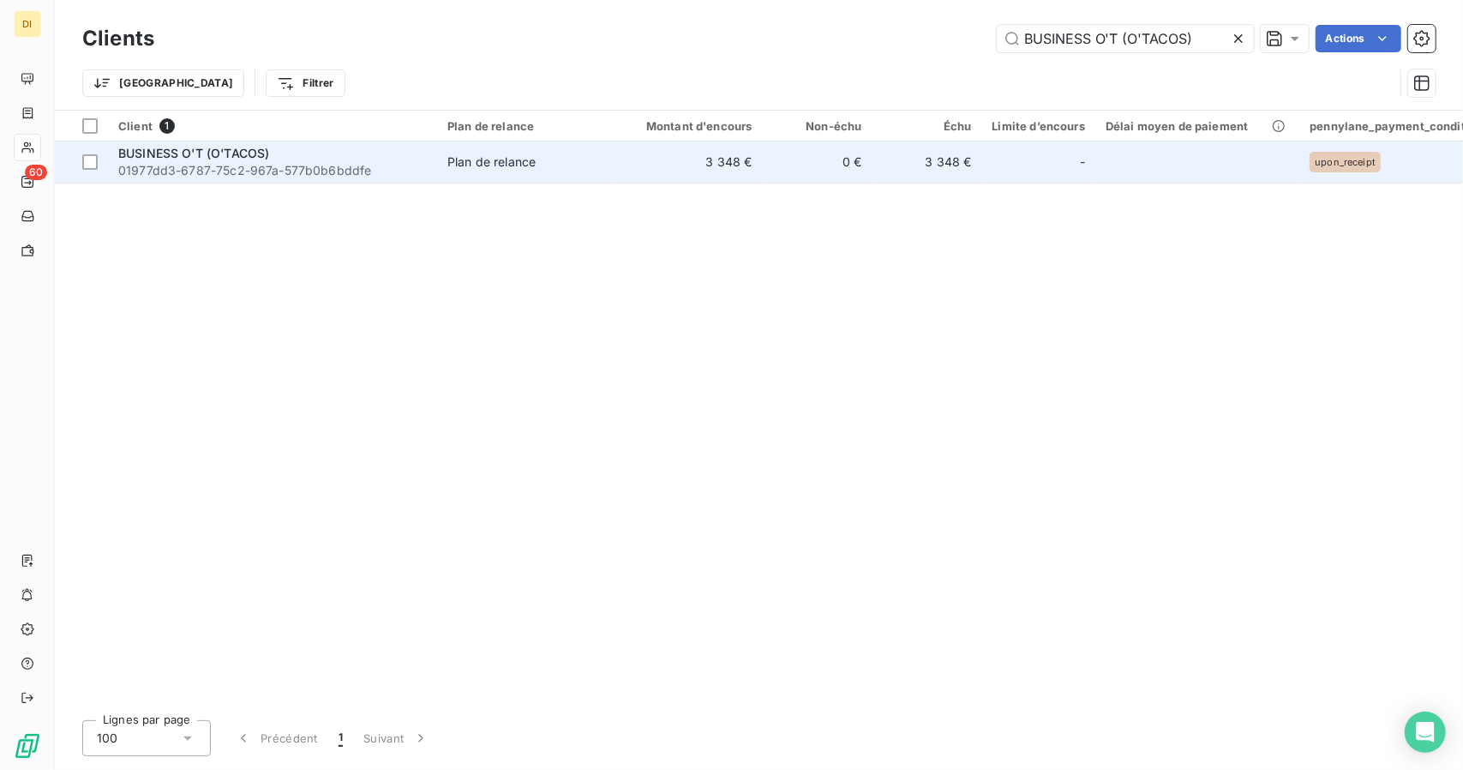
type input "BUSINESS O'T (O'TACOS)"
click at [563, 163] on span "Plan de relance" at bounding box center [526, 161] width 158 height 17
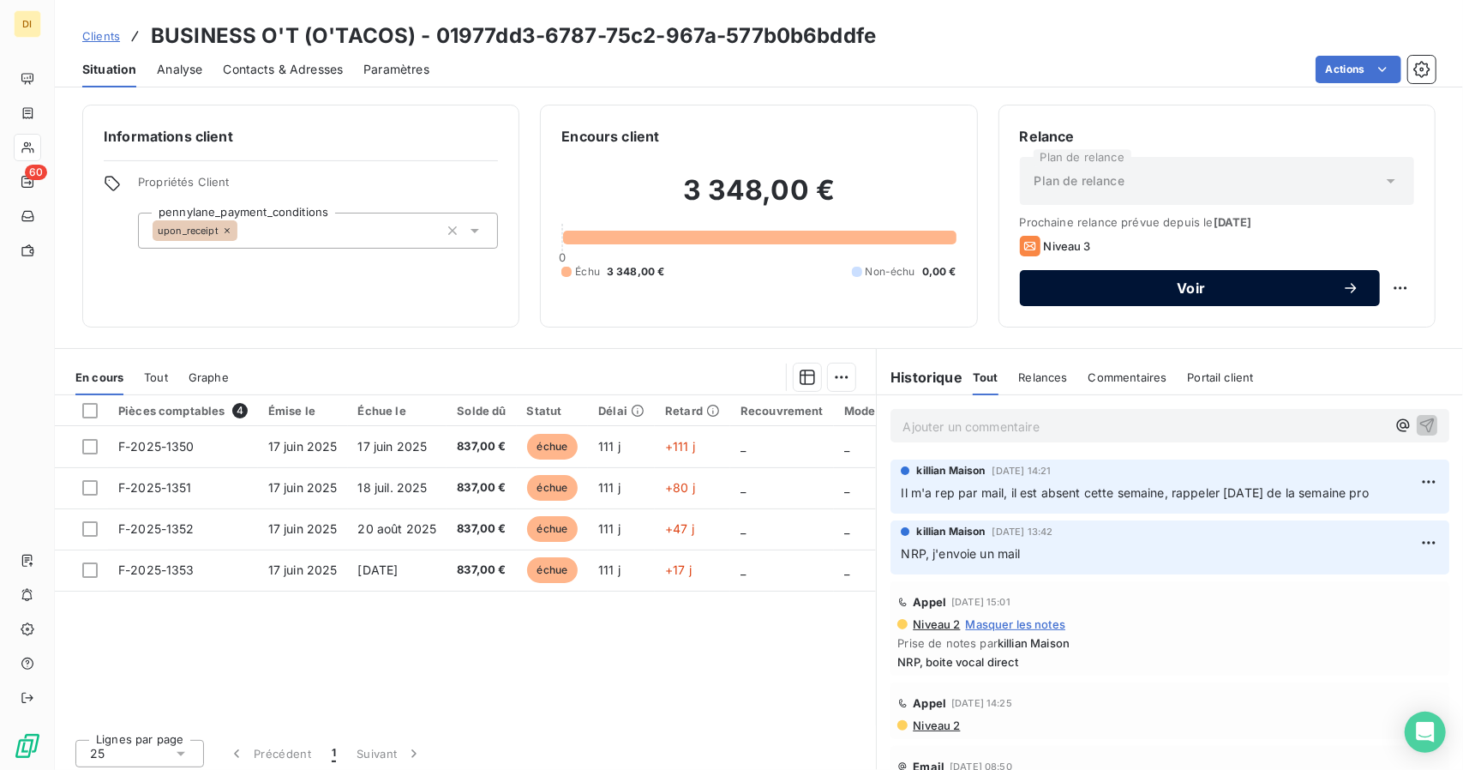
click at [1066, 278] on button "Voir" at bounding box center [1200, 288] width 360 height 36
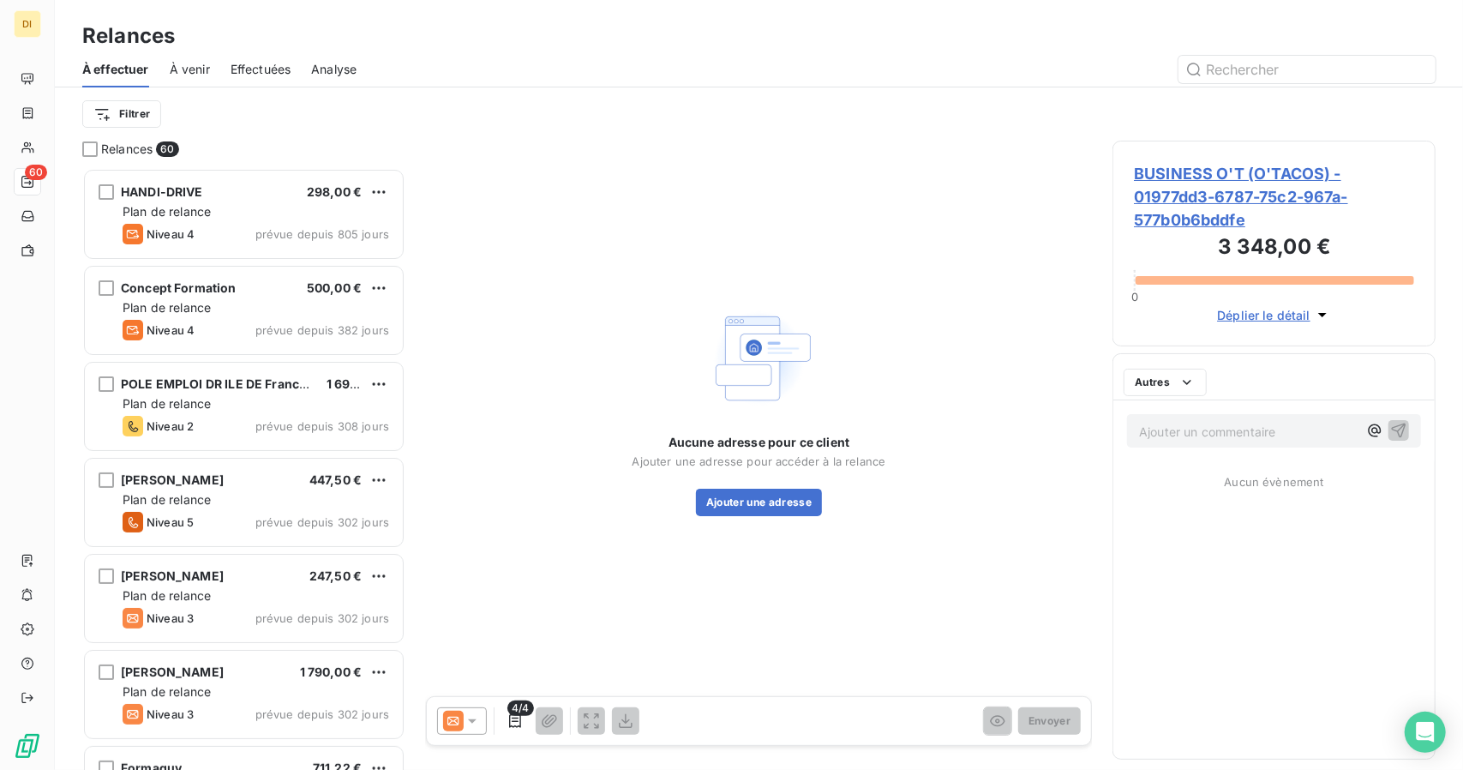
scroll to position [588, 310]
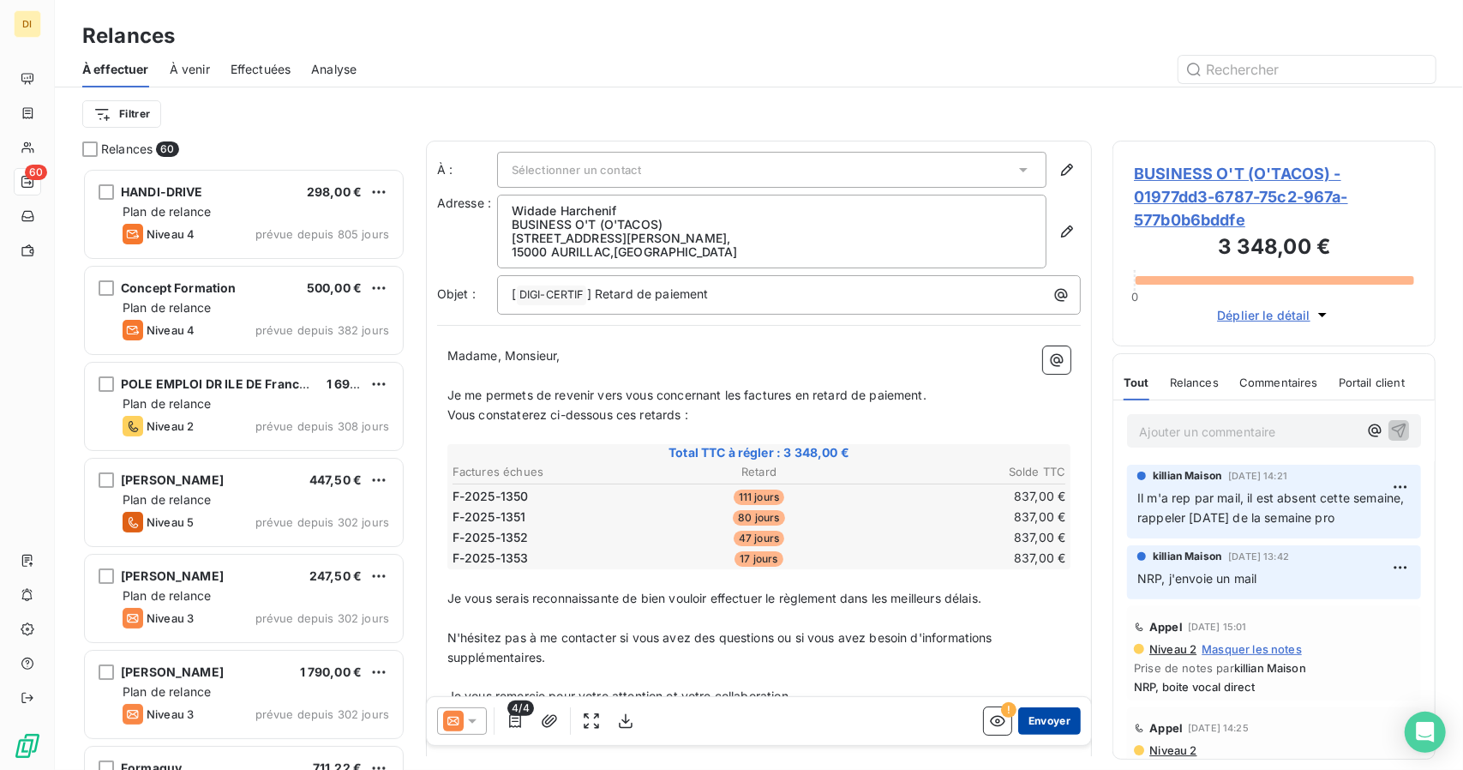
click at [1024, 723] on button "Envoyer" at bounding box center [1049, 720] width 63 height 27
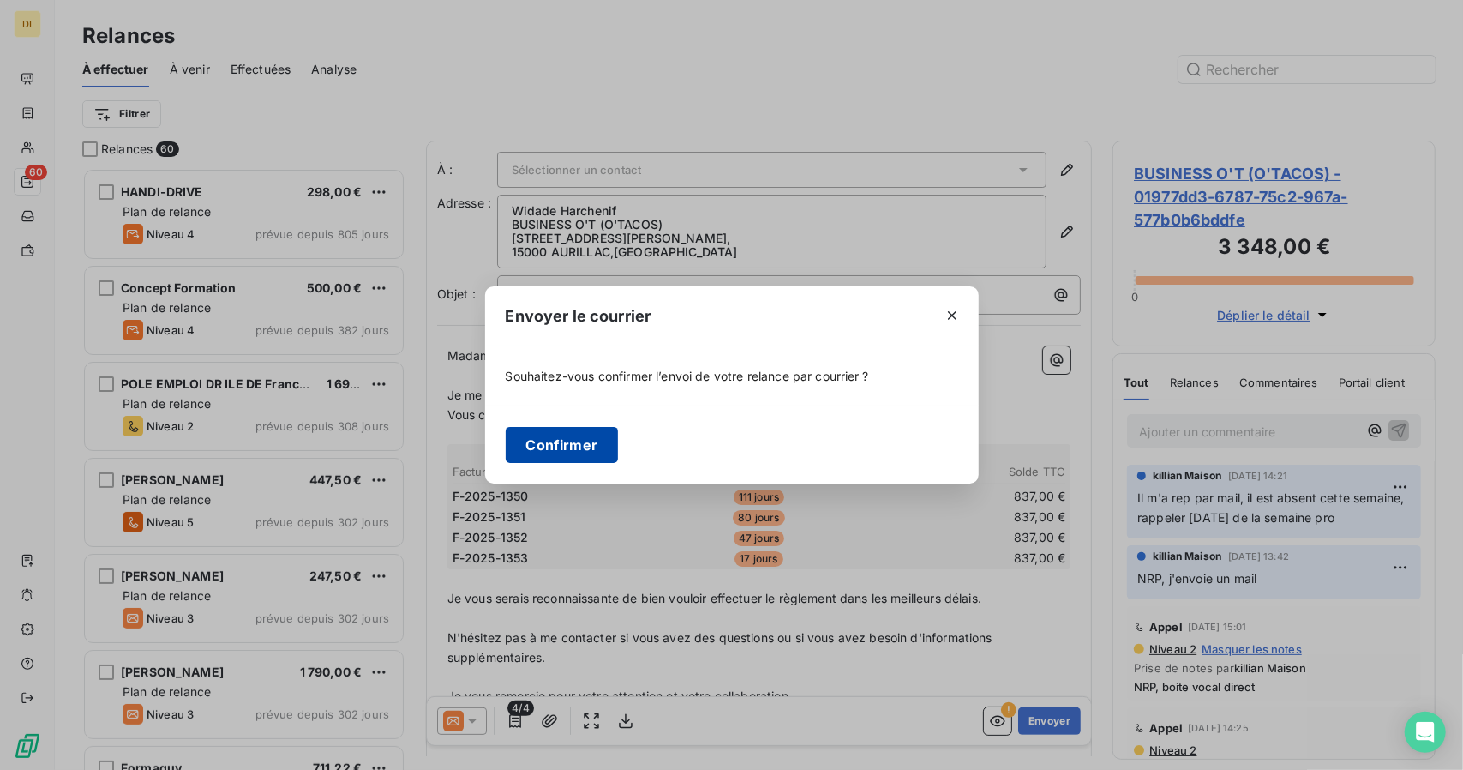
click at [581, 438] on button "Confirmer" at bounding box center [562, 445] width 113 height 36
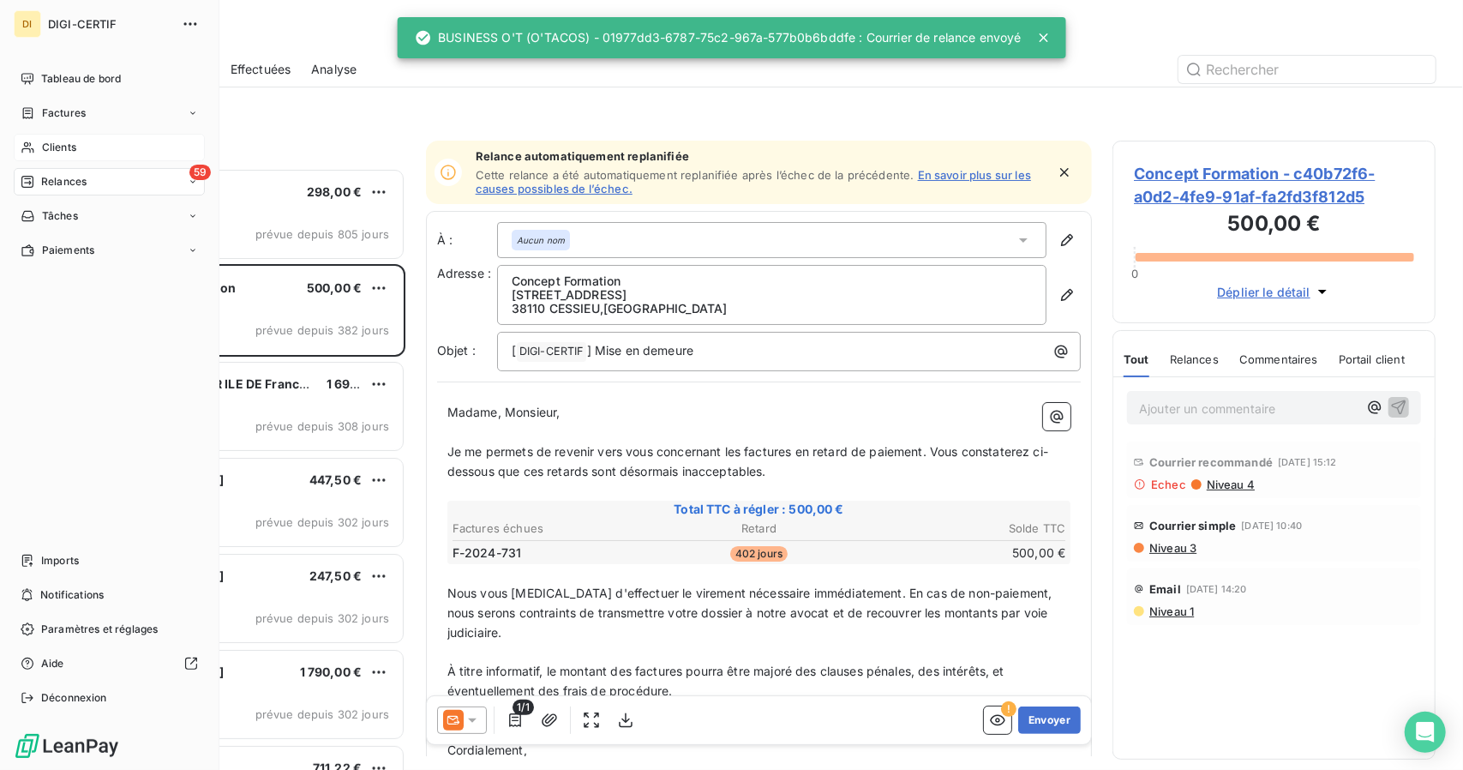
click at [69, 144] on span "Clients" at bounding box center [59, 147] width 34 height 15
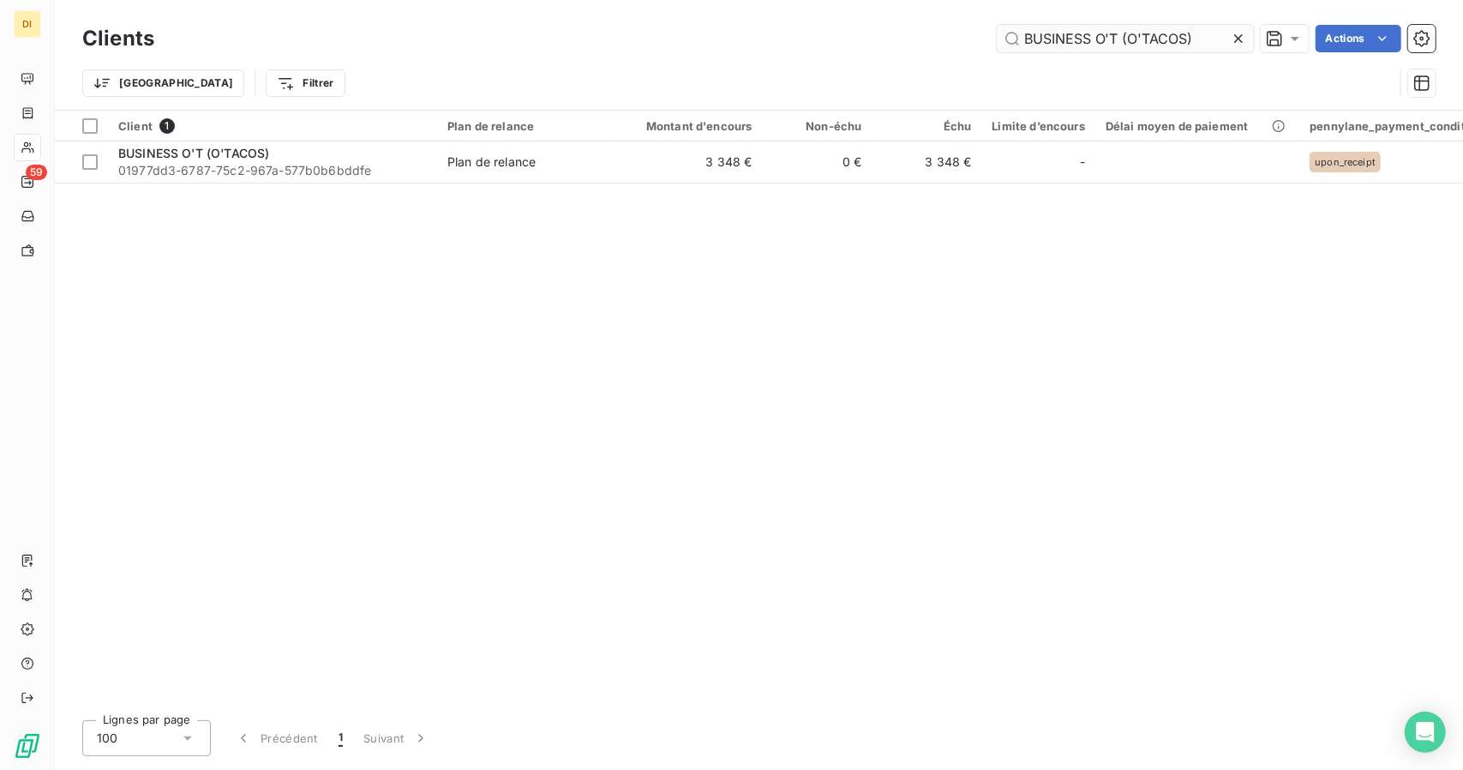
click at [1096, 37] on input "BUSINESS O'T (O'TACOS)" at bounding box center [1125, 38] width 257 height 27
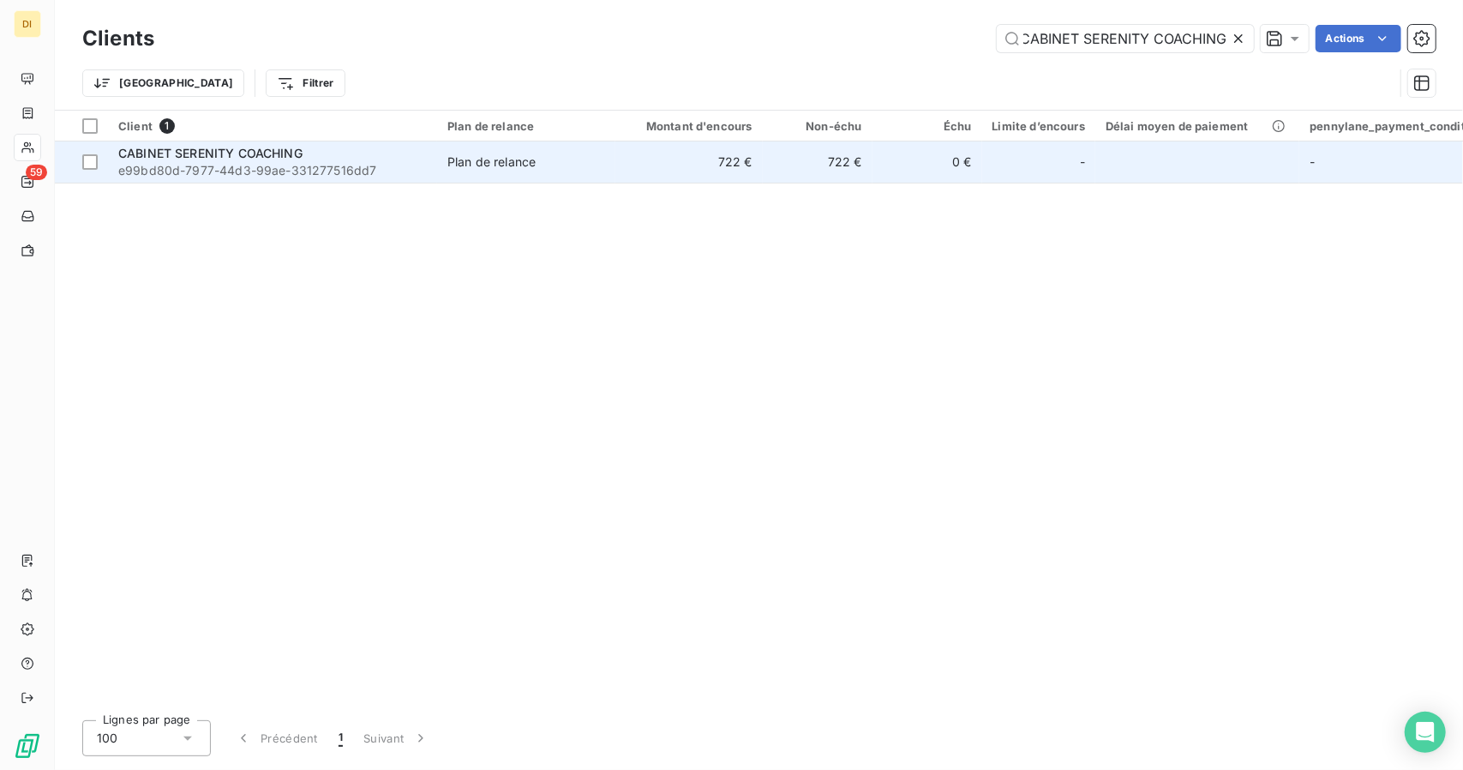
type input "CABINET SERENITY COACHING"
click at [393, 158] on div "CABINET SERENITY COACHING" at bounding box center [272, 153] width 309 height 17
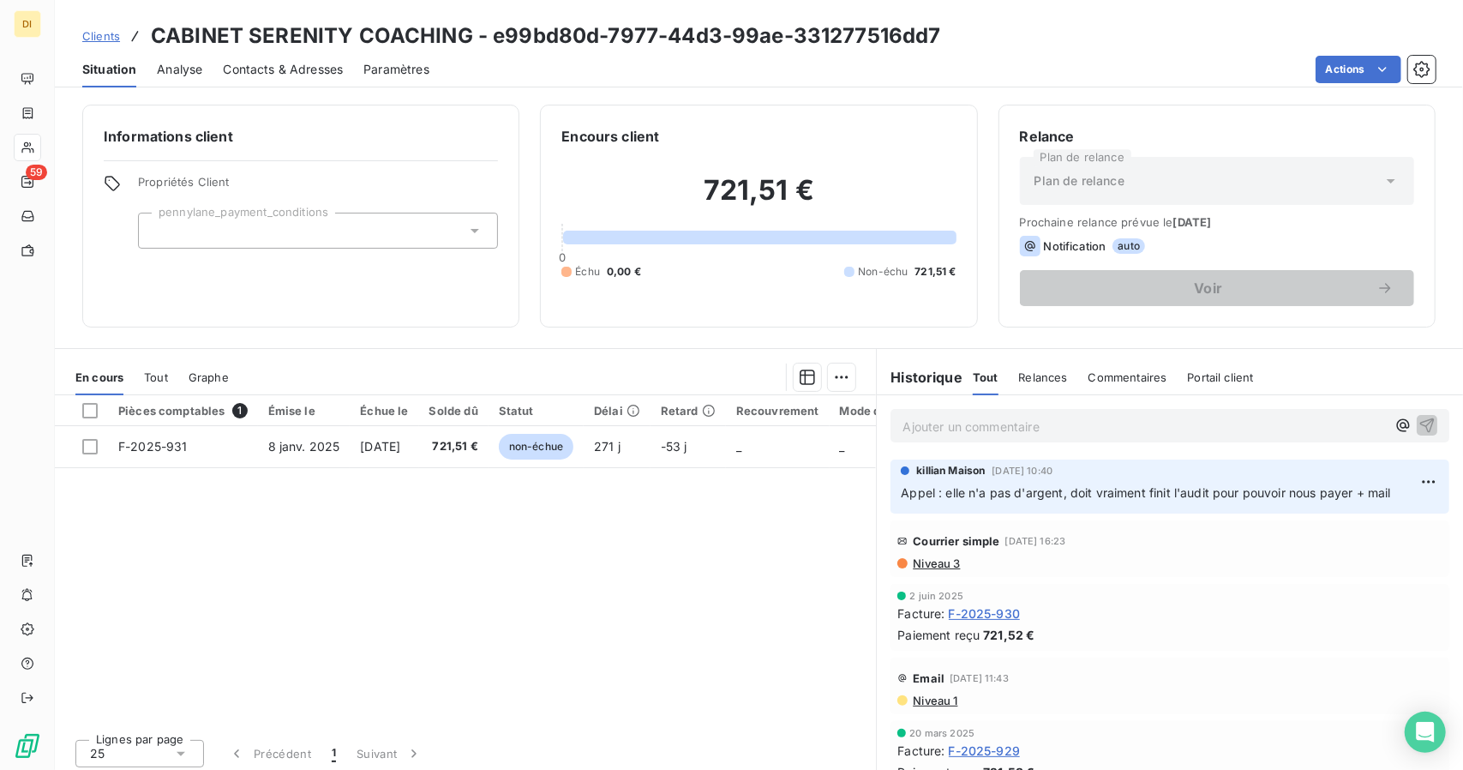
click at [111, 44] on link "Clients" at bounding box center [101, 35] width 38 height 17
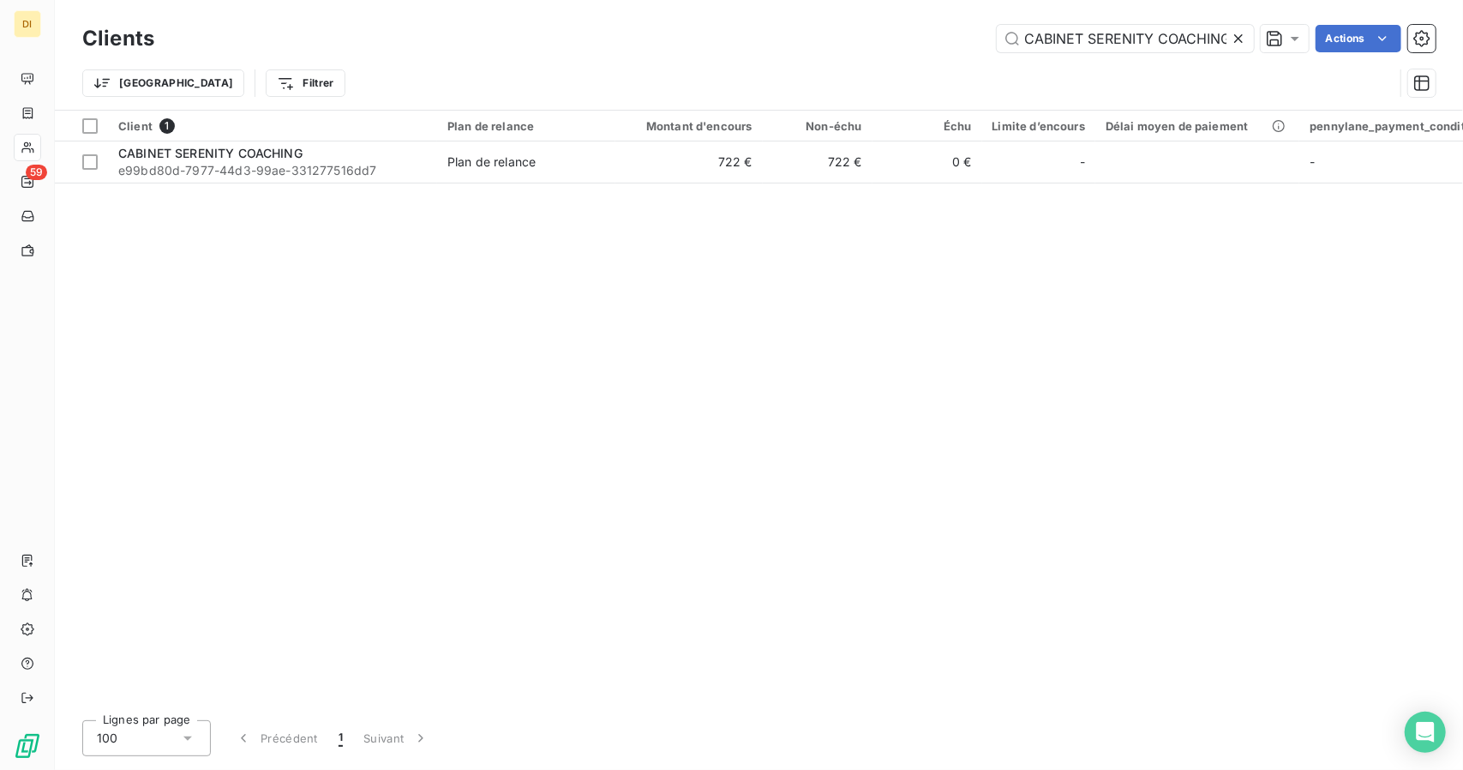
scroll to position [0, 4]
click at [1078, 34] on input "CABINET SERENITY COACHING" at bounding box center [1125, 38] width 257 height 27
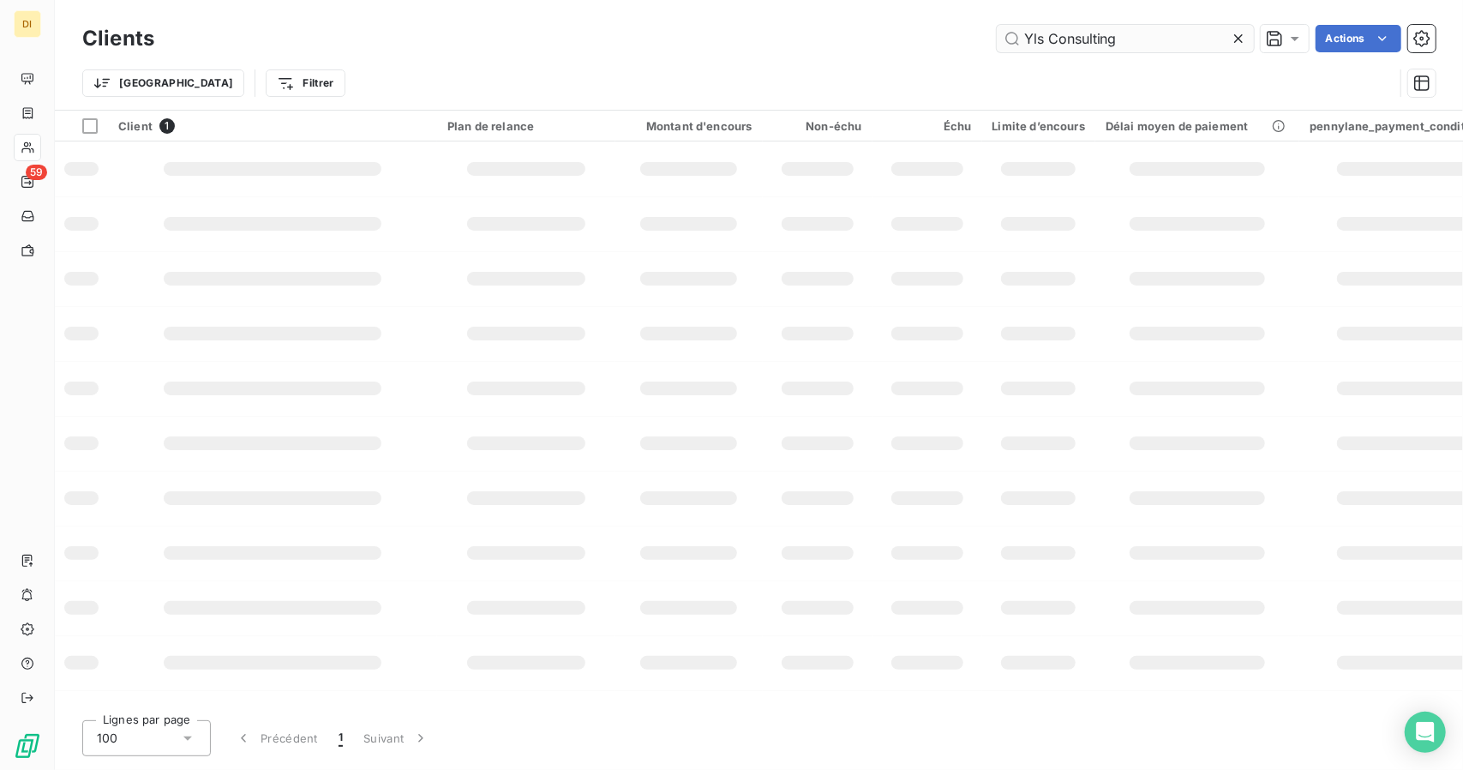
scroll to position [0, 0]
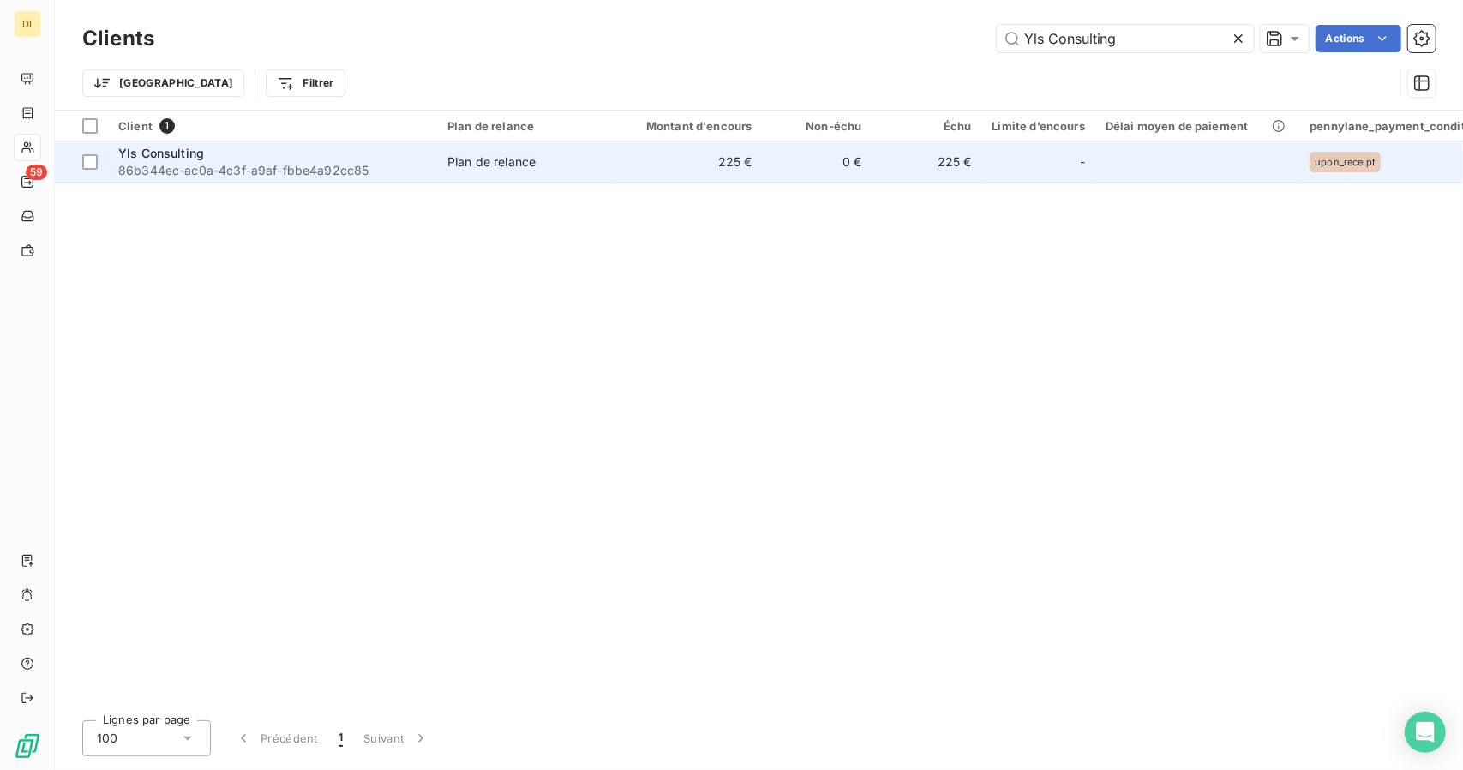
type input "Yls Consulting"
click at [585, 162] on span "Plan de relance" at bounding box center [526, 161] width 158 height 17
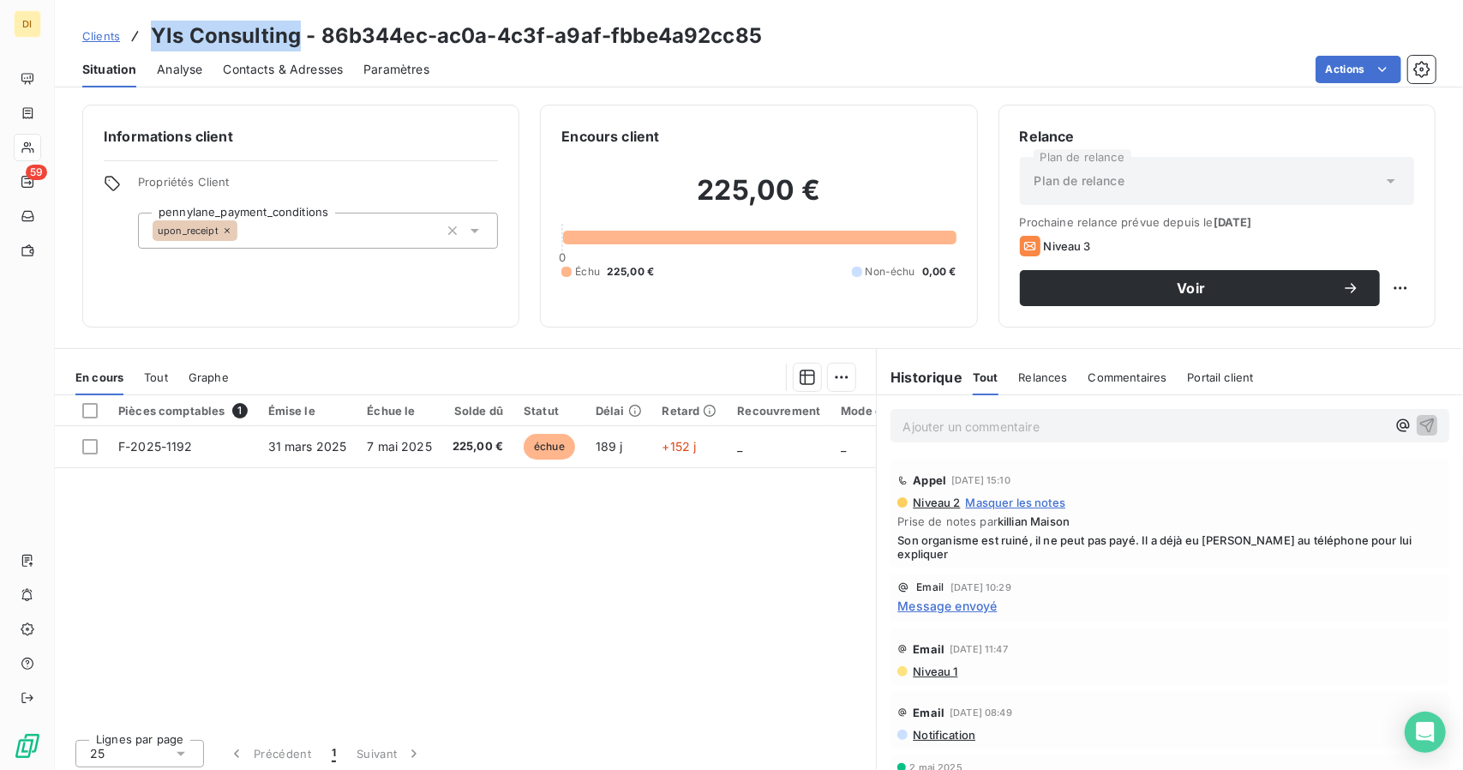
drag, startPoint x: 298, startPoint y: 34, endPoint x: 153, endPoint y: 17, distance: 146.7
click at [153, 17] on div "Clients Yls Consulting - 86b344ec-ac0a-4c3f-a9af-fbbe4a92cc85 Situation Analyse…" at bounding box center [759, 43] width 1408 height 87
copy h3 "Yls Consulting"
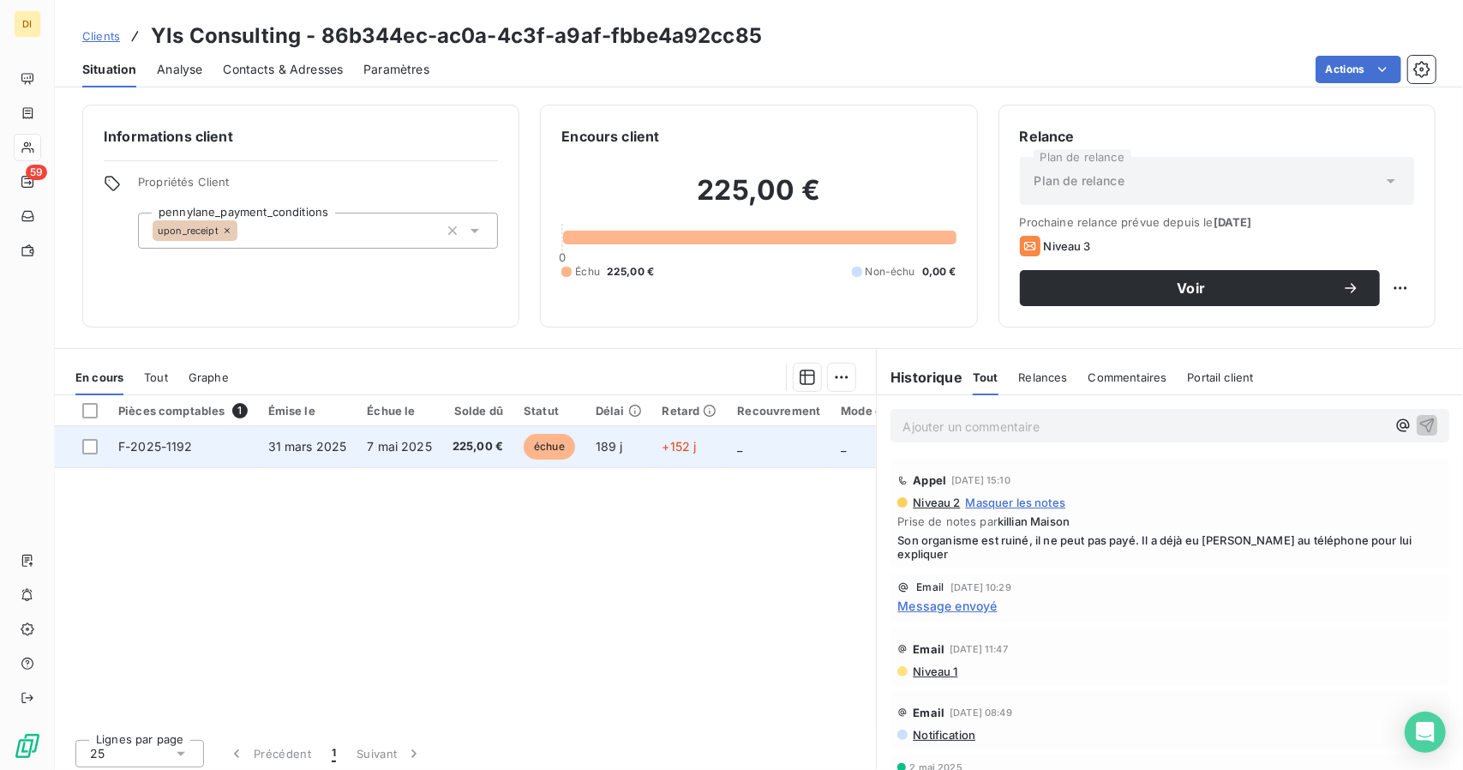
click at [437, 447] on td "7 mai 2025" at bounding box center [400, 446] width 86 height 41
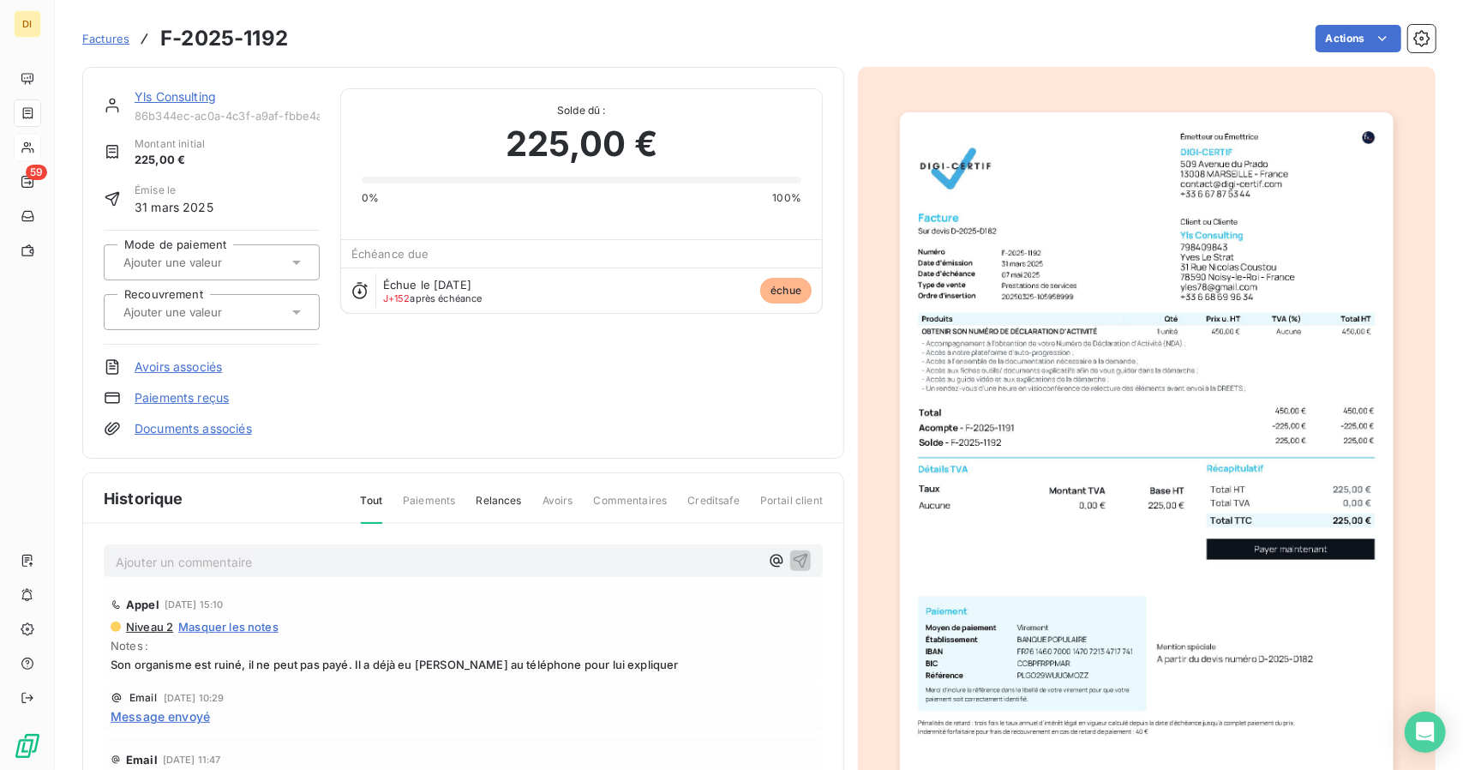
click at [1088, 282] on img "button" at bounding box center [1146, 461] width 493 height 698
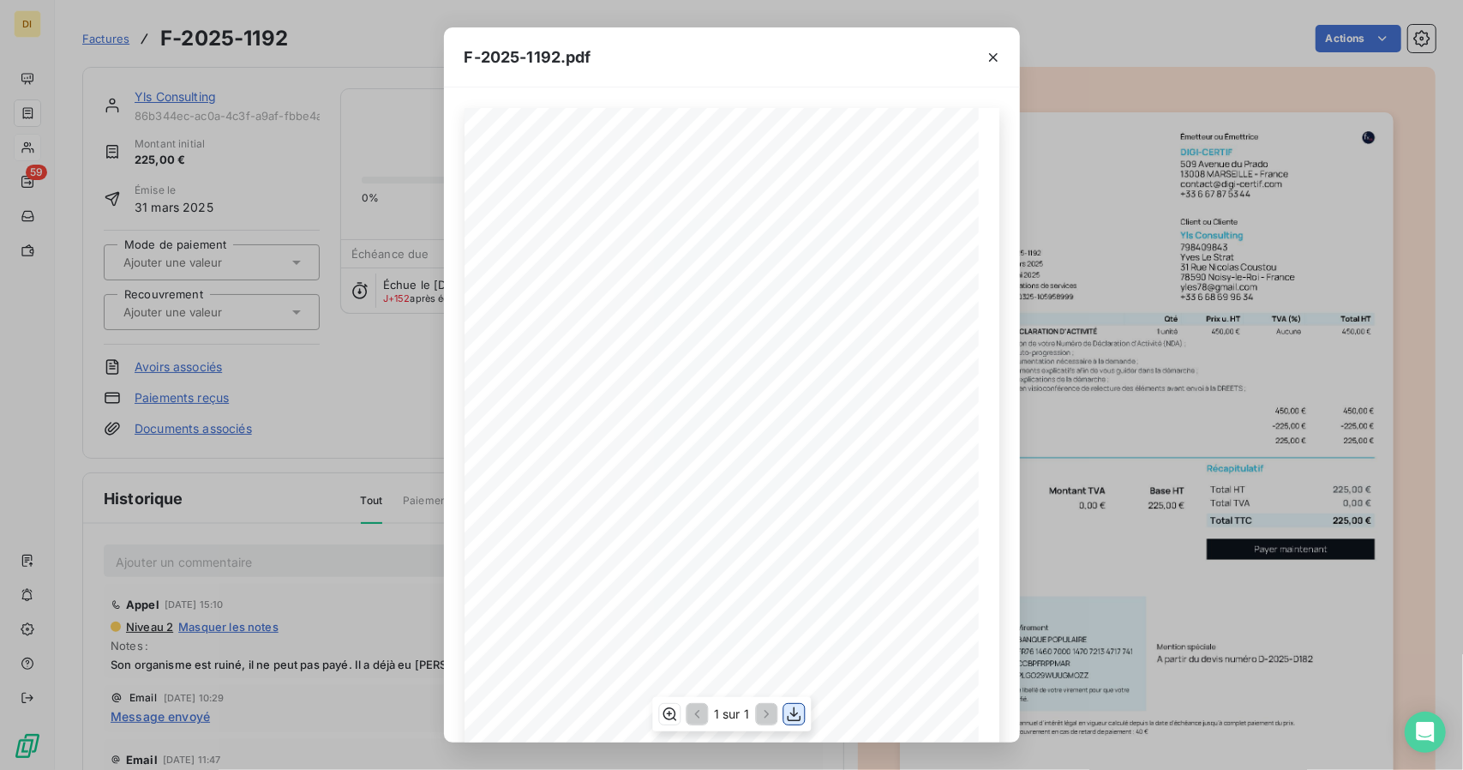
click at [799, 717] on icon "button" at bounding box center [794, 714] width 14 height 15
click at [992, 3] on div "F-2025-1192.pdf 225,00 € 0,00 € 225,00 € Émetteur ou Émettrice DIGI-CERTIF [STR…" at bounding box center [731, 385] width 1463 height 770
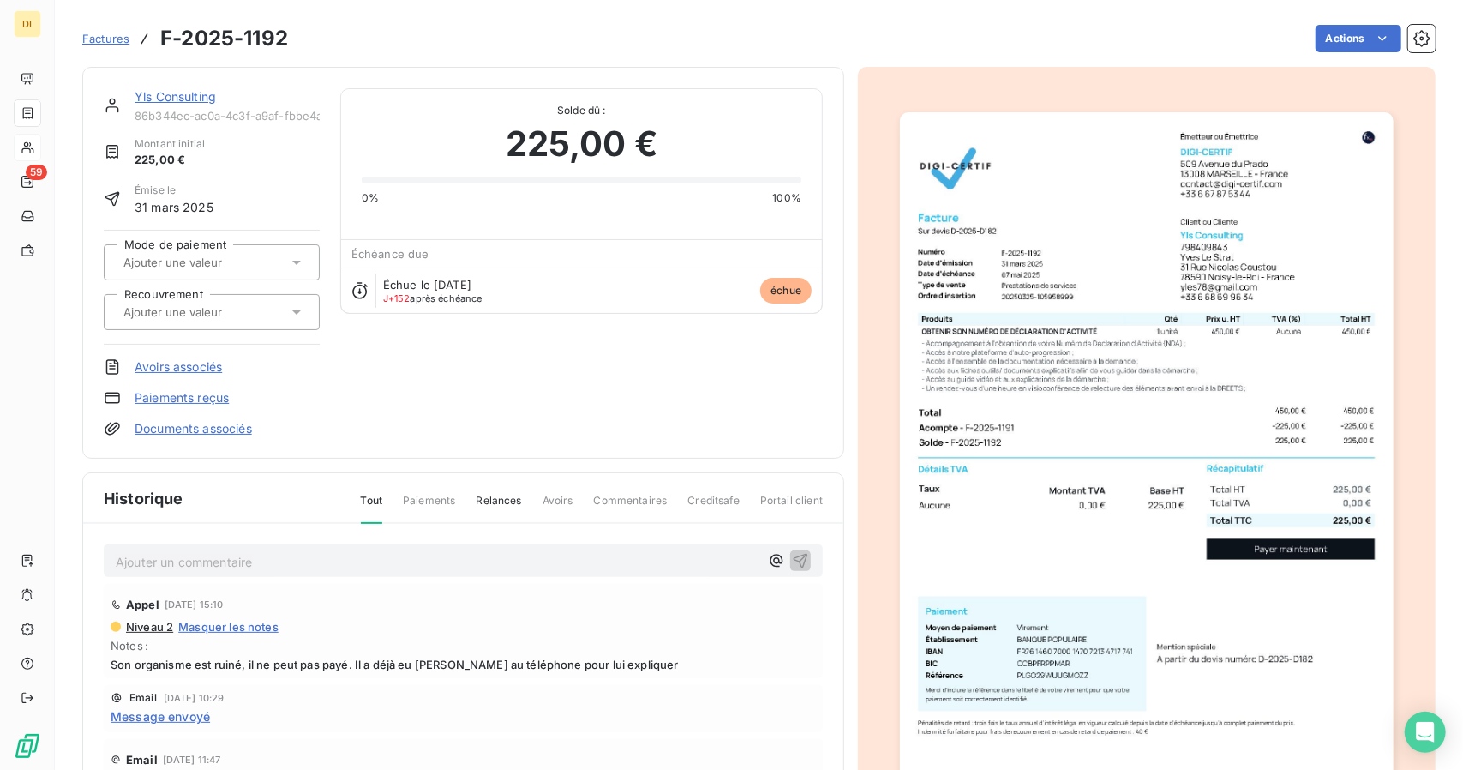
click at [162, 92] on link "Yls Consulting" at bounding box center [175, 96] width 81 height 15
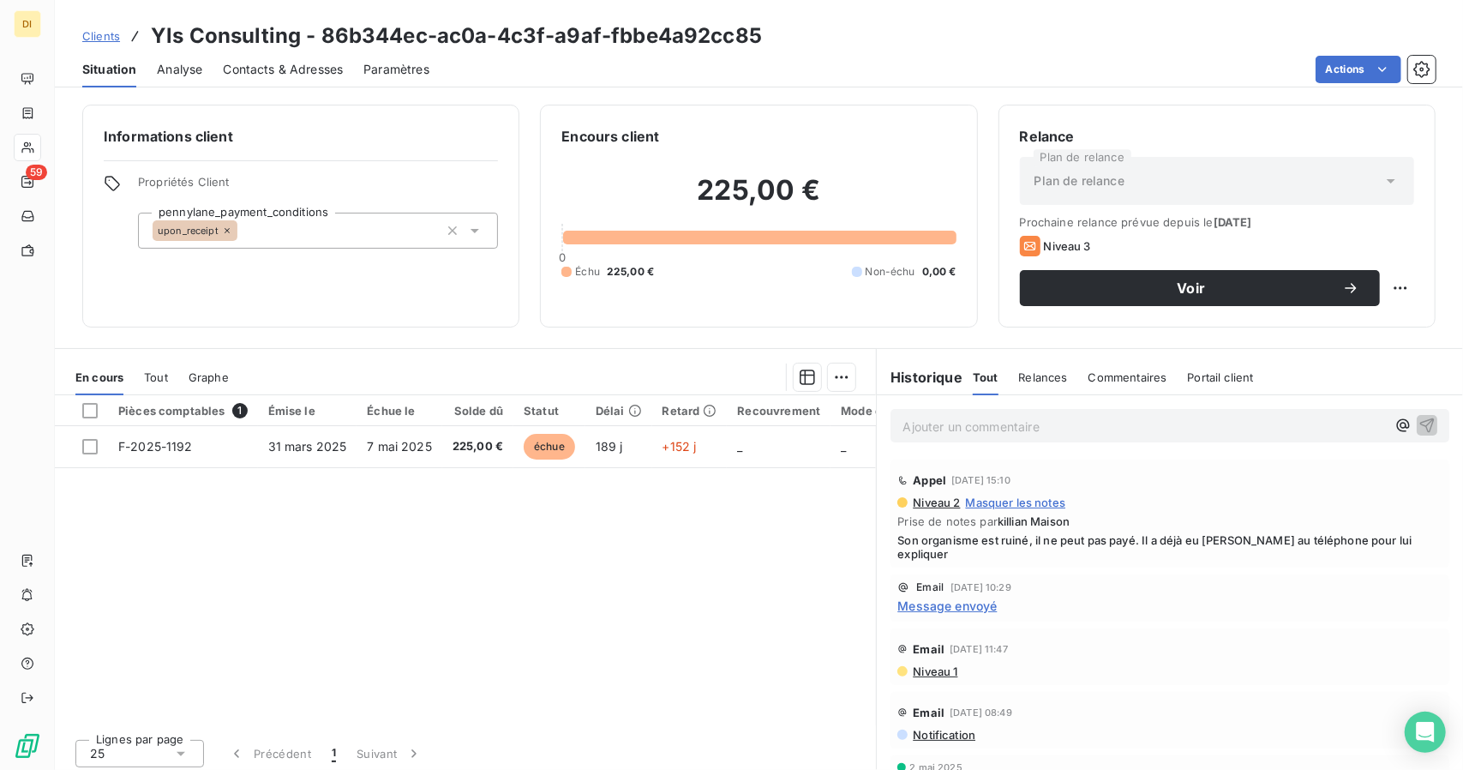
click at [110, 31] on span "Clients" at bounding box center [101, 36] width 38 height 14
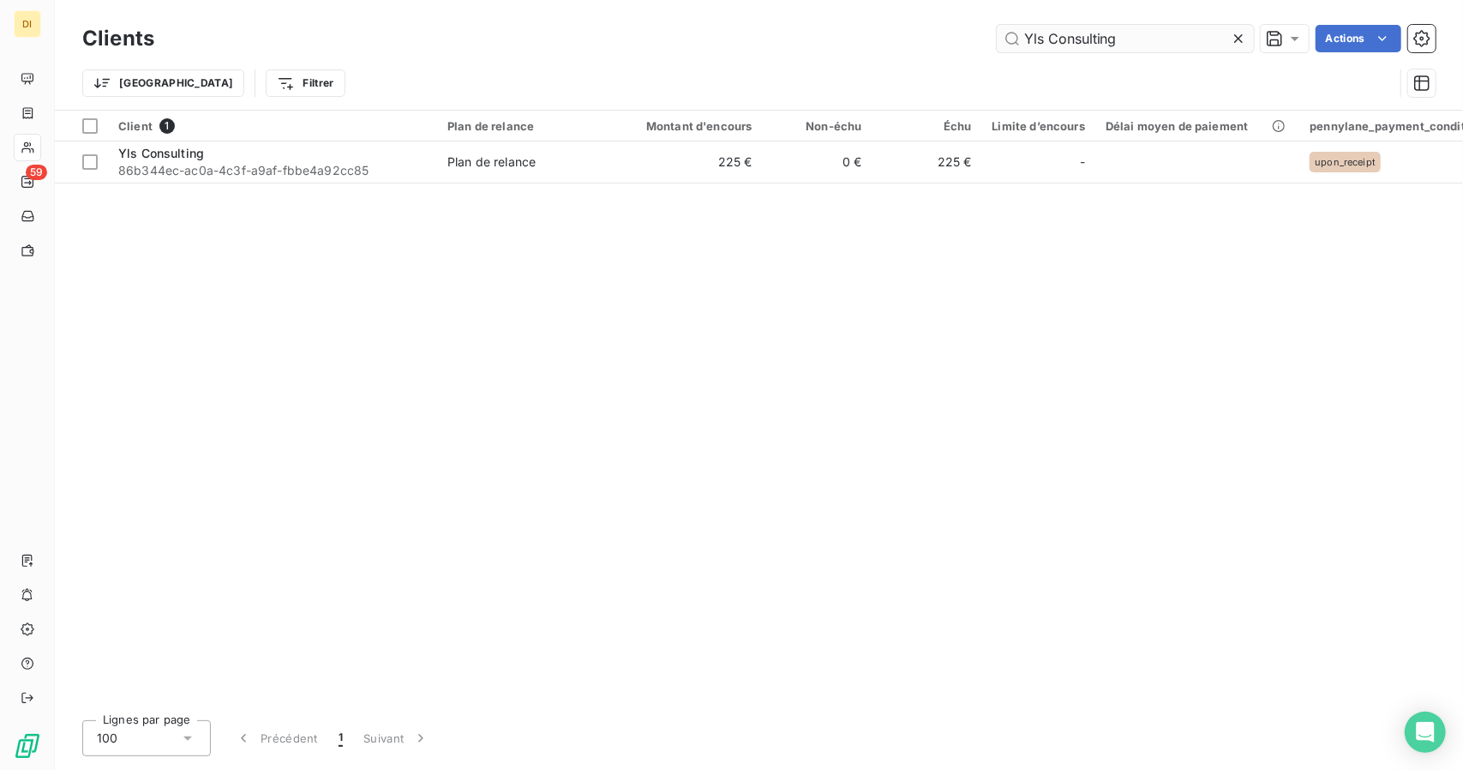
click at [1080, 44] on input "Yls Consulting" at bounding box center [1125, 38] width 257 height 27
type input "E"
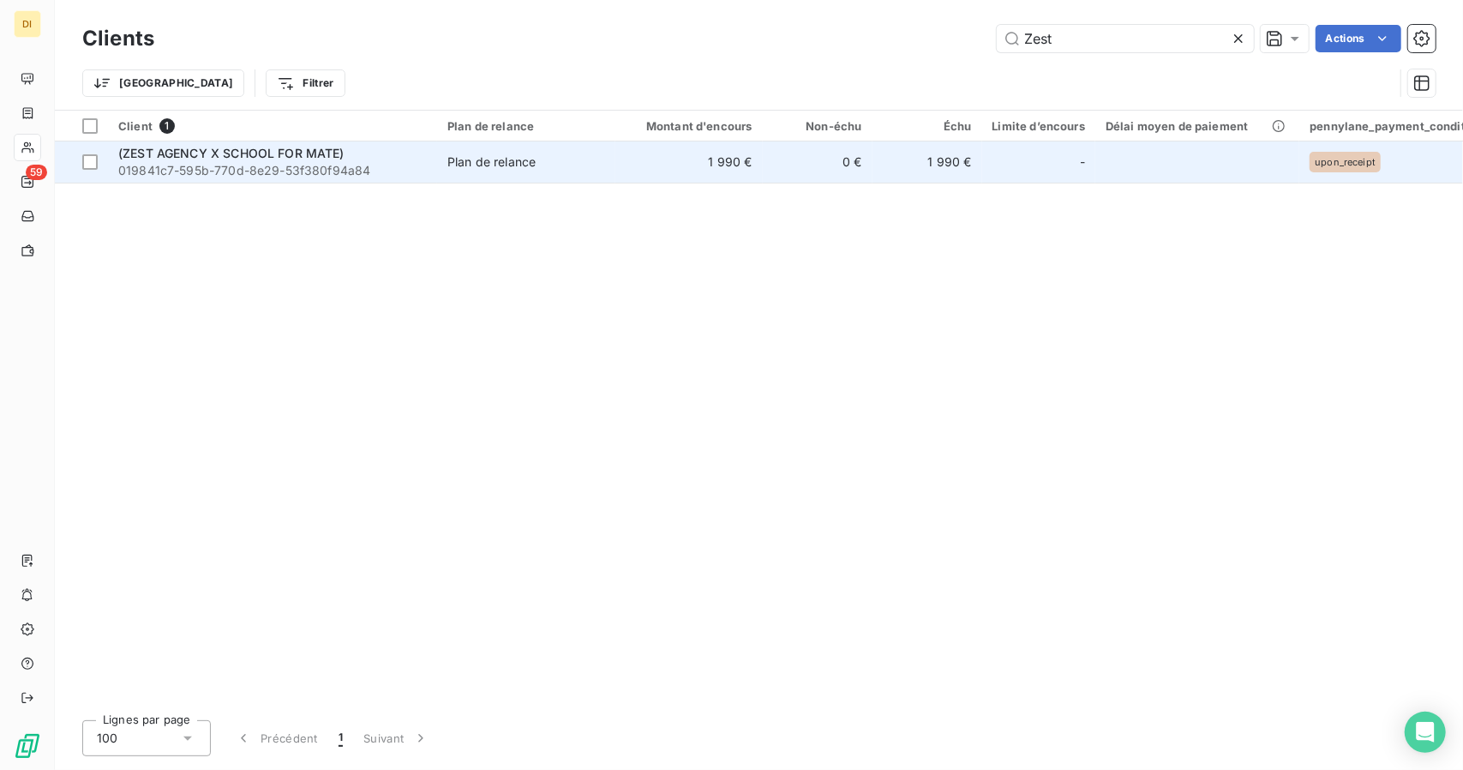
type input "Zest"
click at [751, 174] on td "1 990 €" at bounding box center [689, 161] width 147 height 41
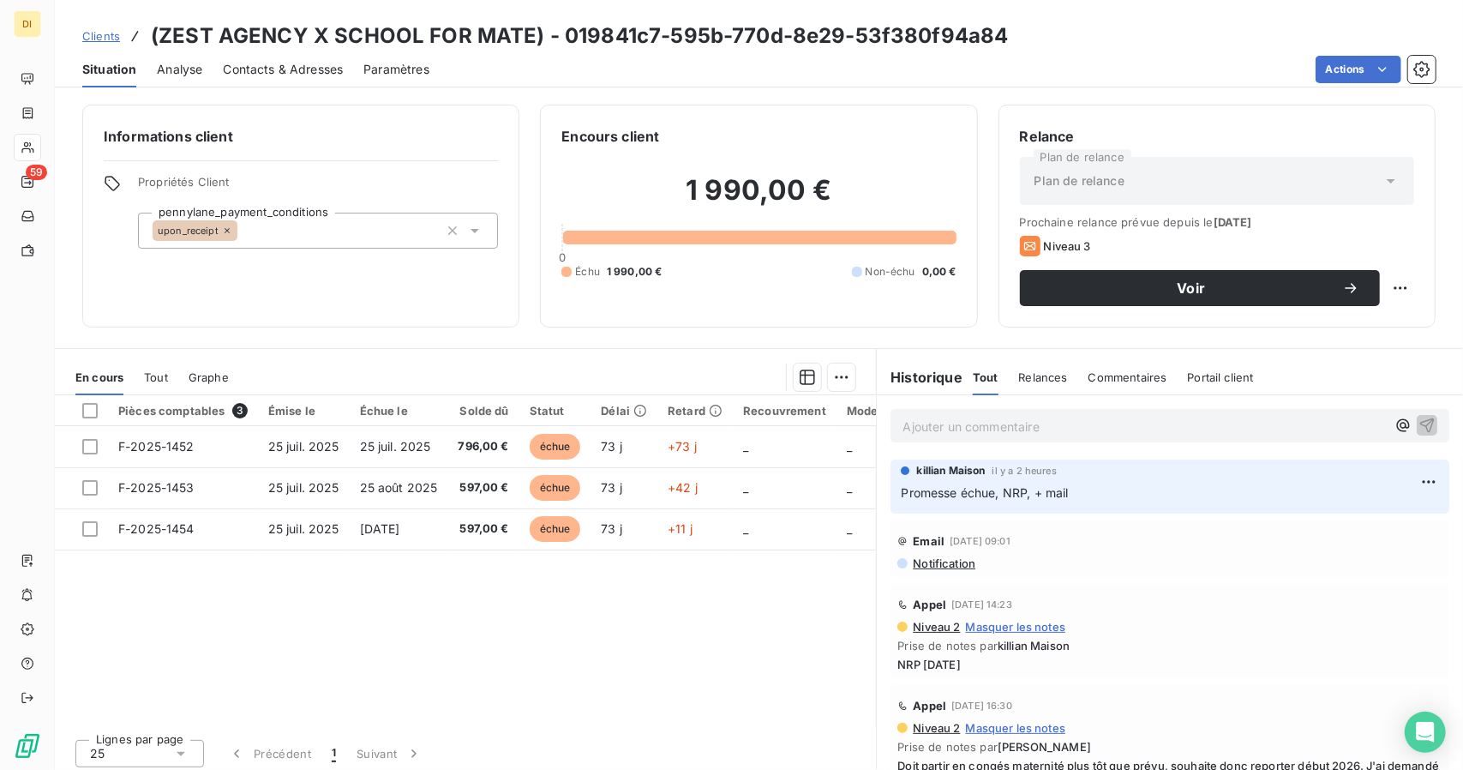
click at [105, 39] on span "Clients" at bounding box center [101, 36] width 38 height 14
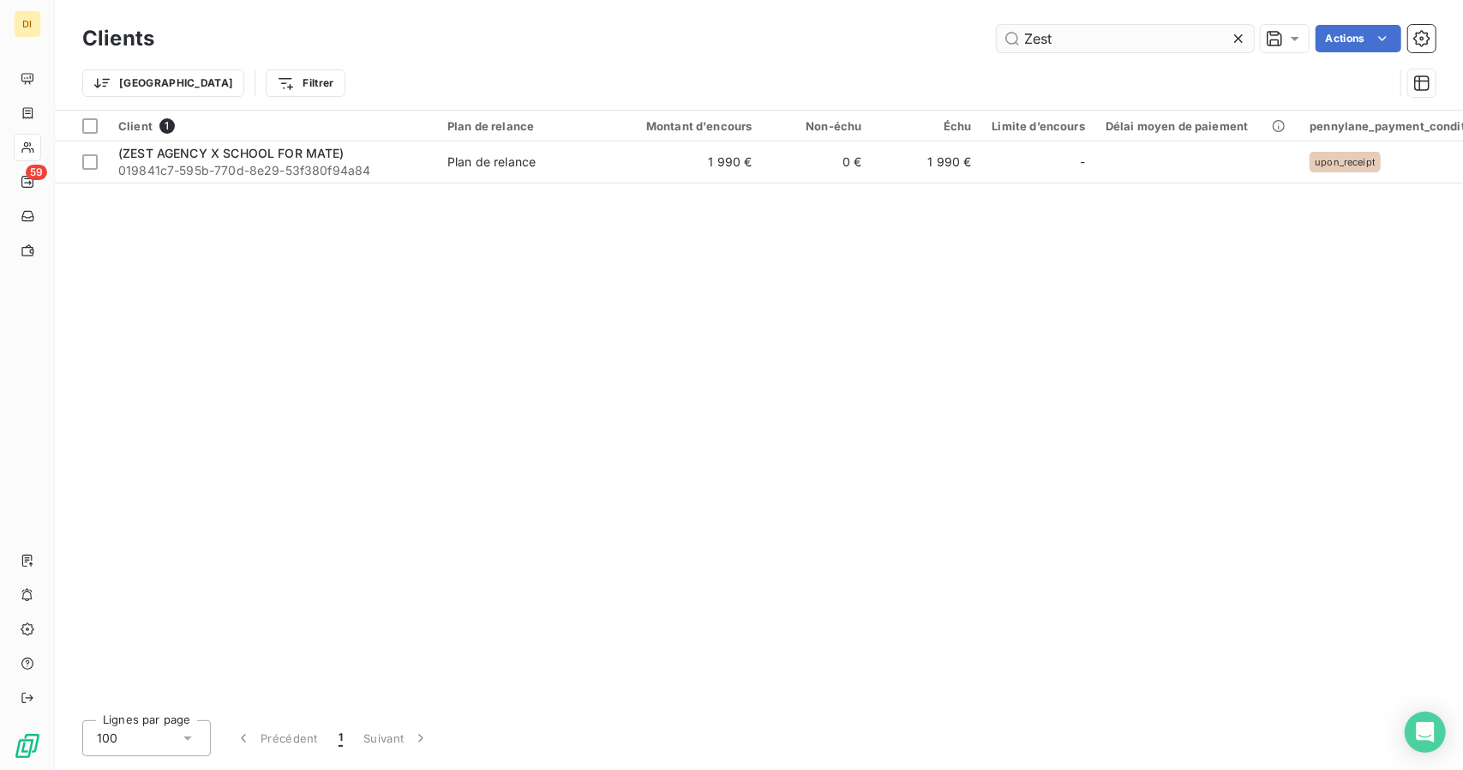
click at [1020, 42] on input "Zest" at bounding box center [1125, 38] width 257 height 27
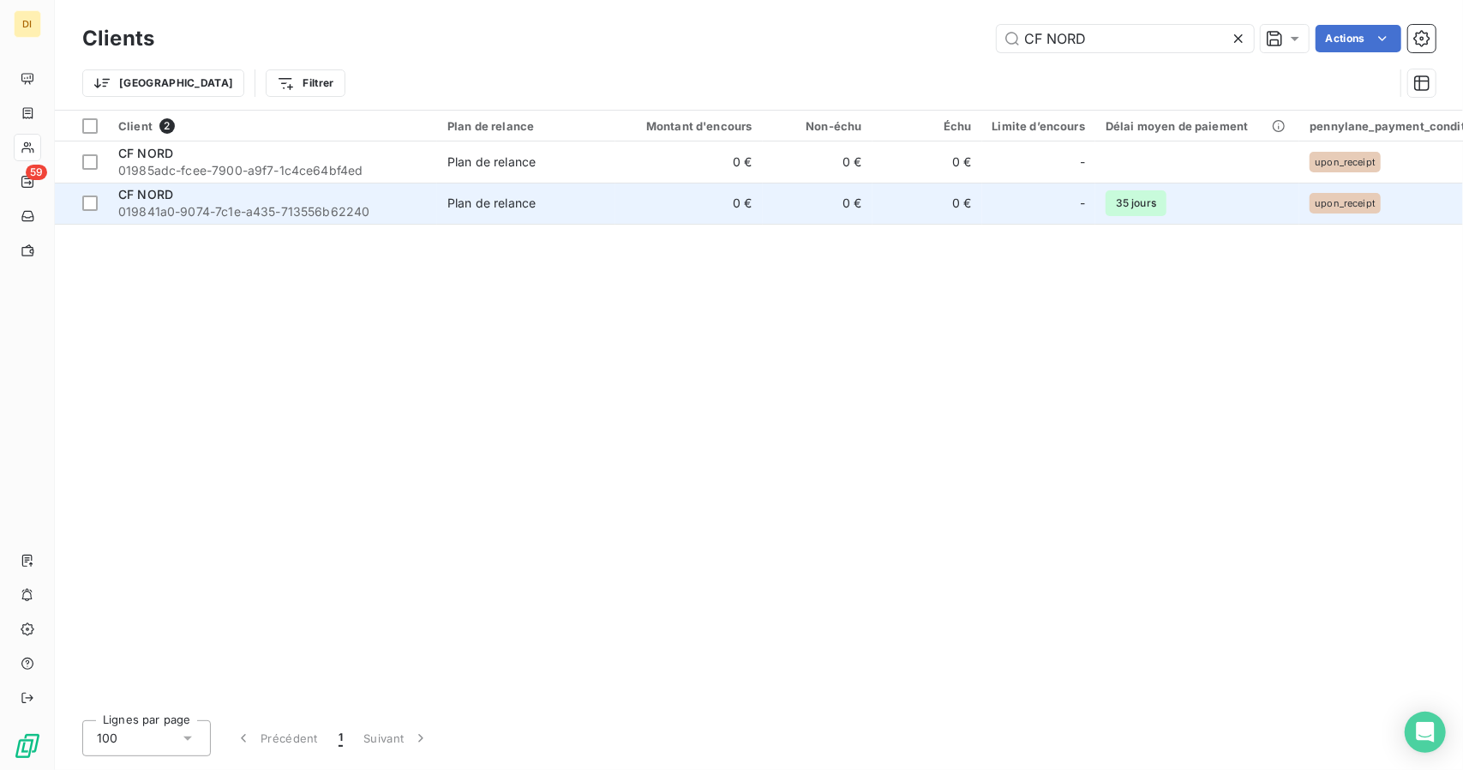
type input "CF NORD"
click at [616, 204] on td "0 €" at bounding box center [689, 203] width 147 height 41
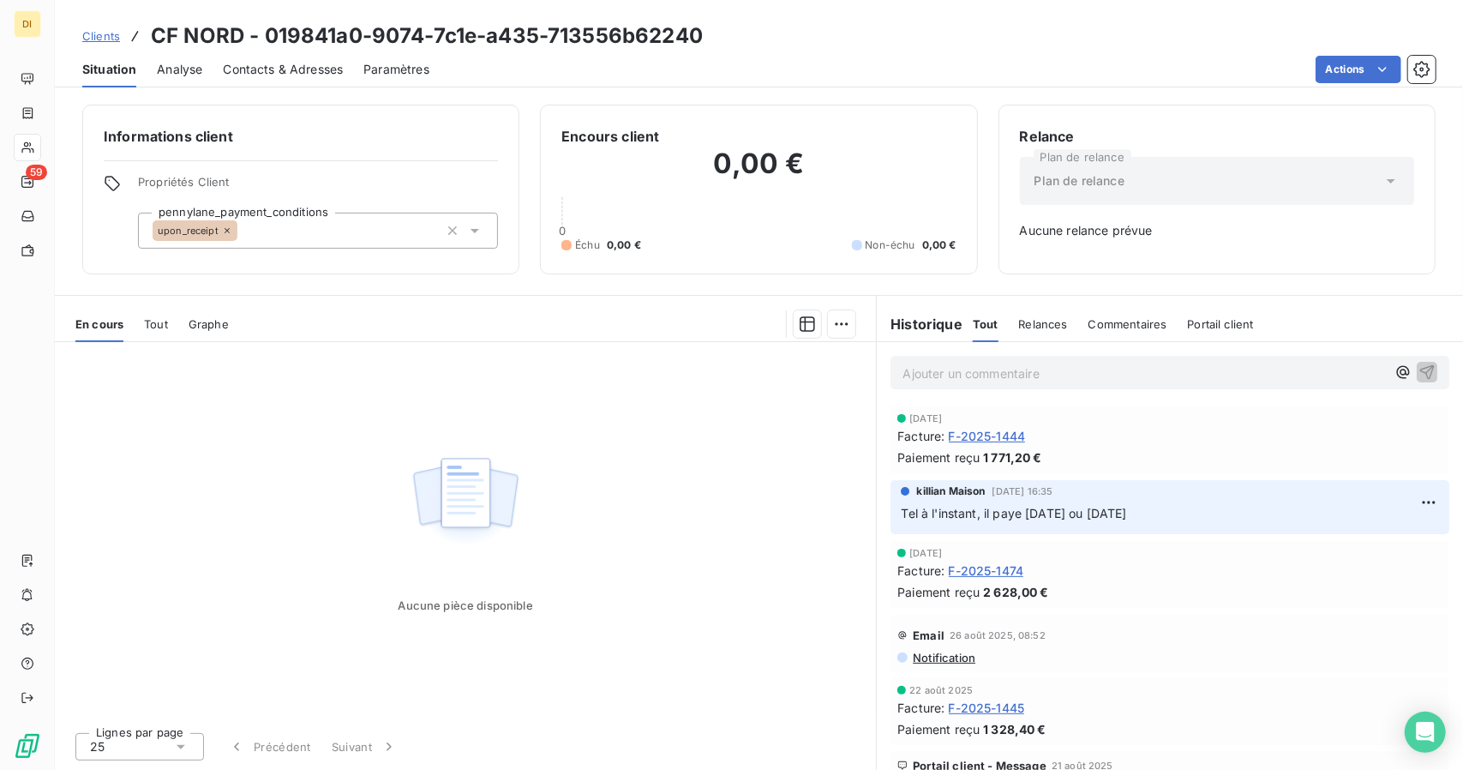
click at [96, 42] on span "Clients" at bounding box center [101, 36] width 38 height 14
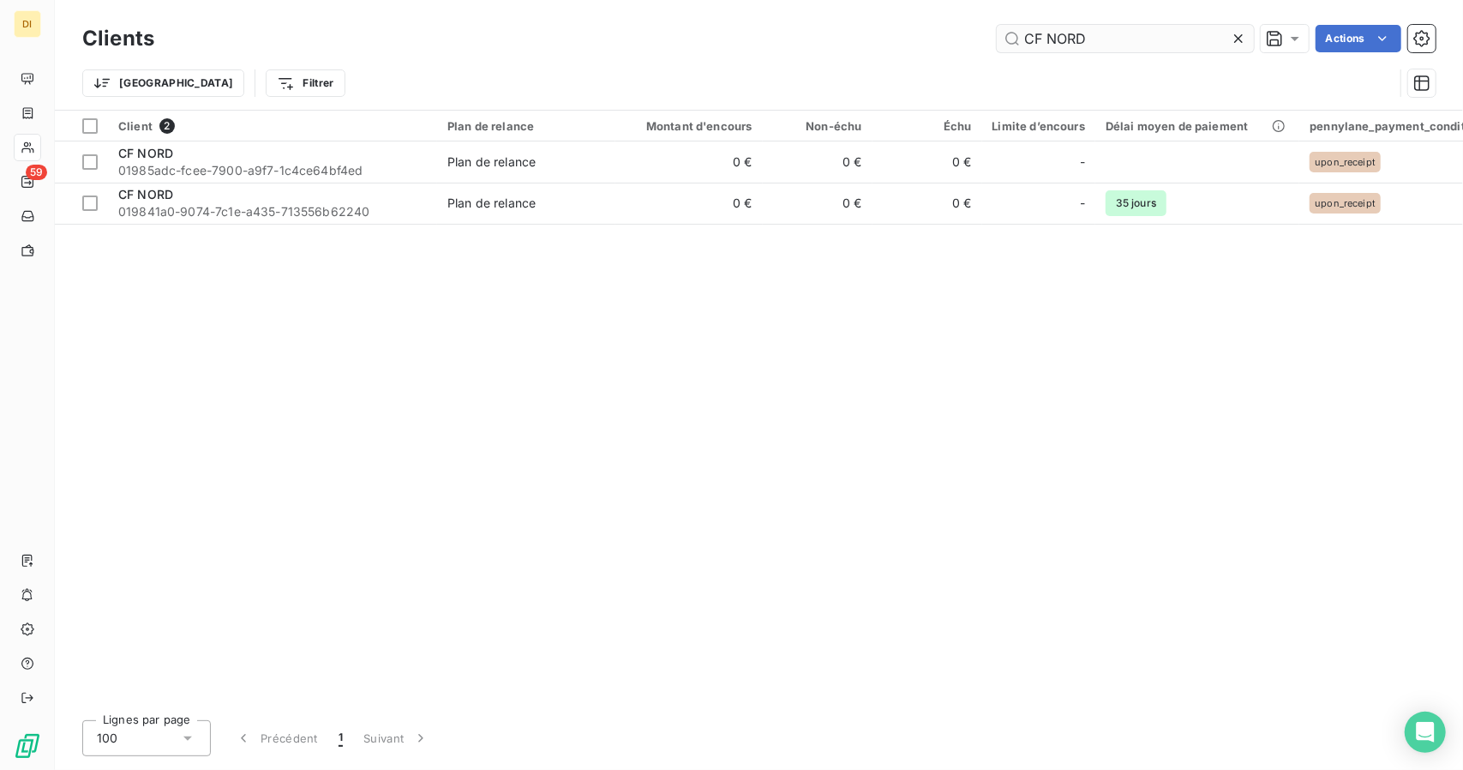
click at [1084, 42] on input "CF NORD" at bounding box center [1125, 38] width 257 height 27
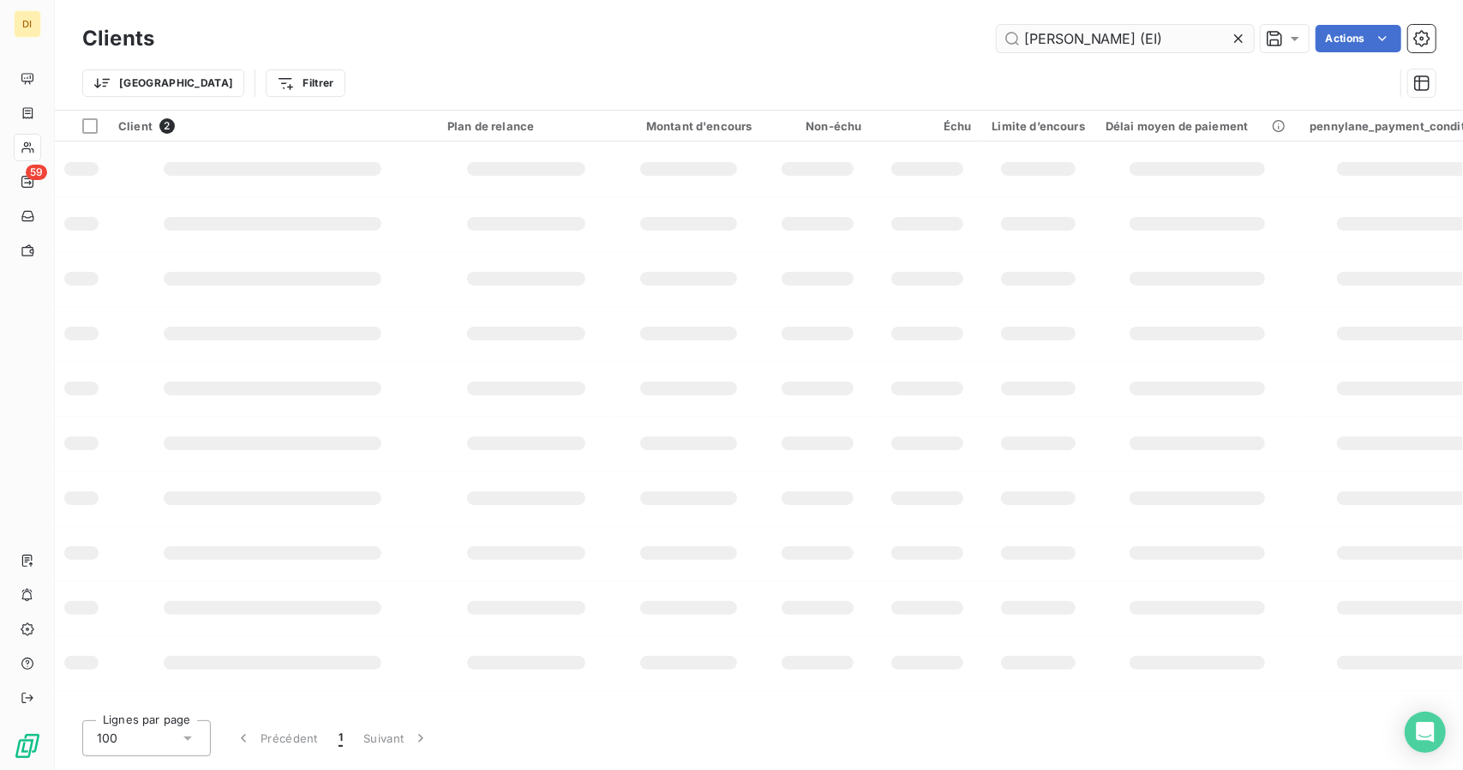
click at [1084, 42] on input "[PERSON_NAME] (EI)" at bounding box center [1125, 38] width 257 height 27
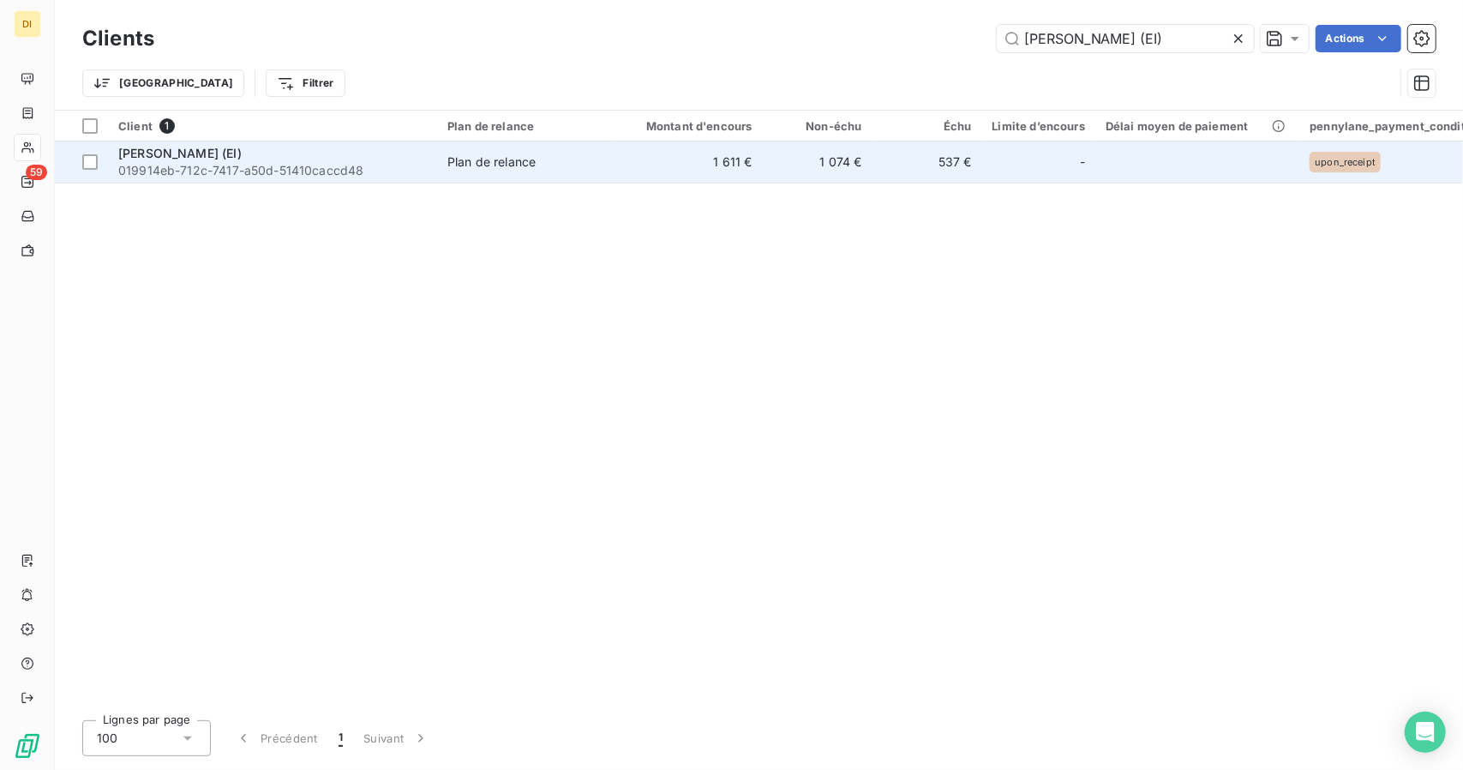
type input "[PERSON_NAME] (EI)"
click at [502, 170] on div "Plan de relance" at bounding box center [491, 161] width 88 height 17
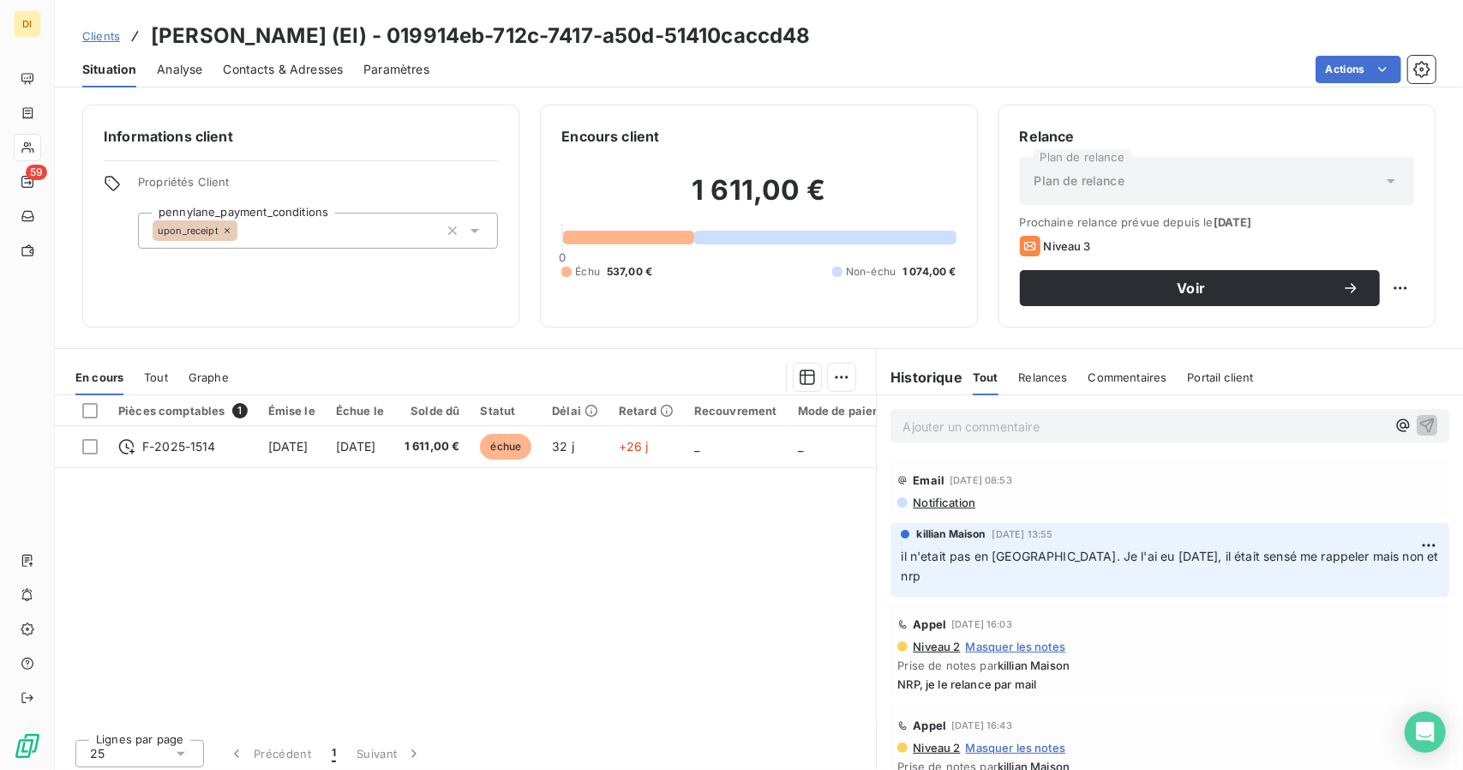
click at [310, 69] on span "Contacts & Adresses" at bounding box center [283, 69] width 120 height 17
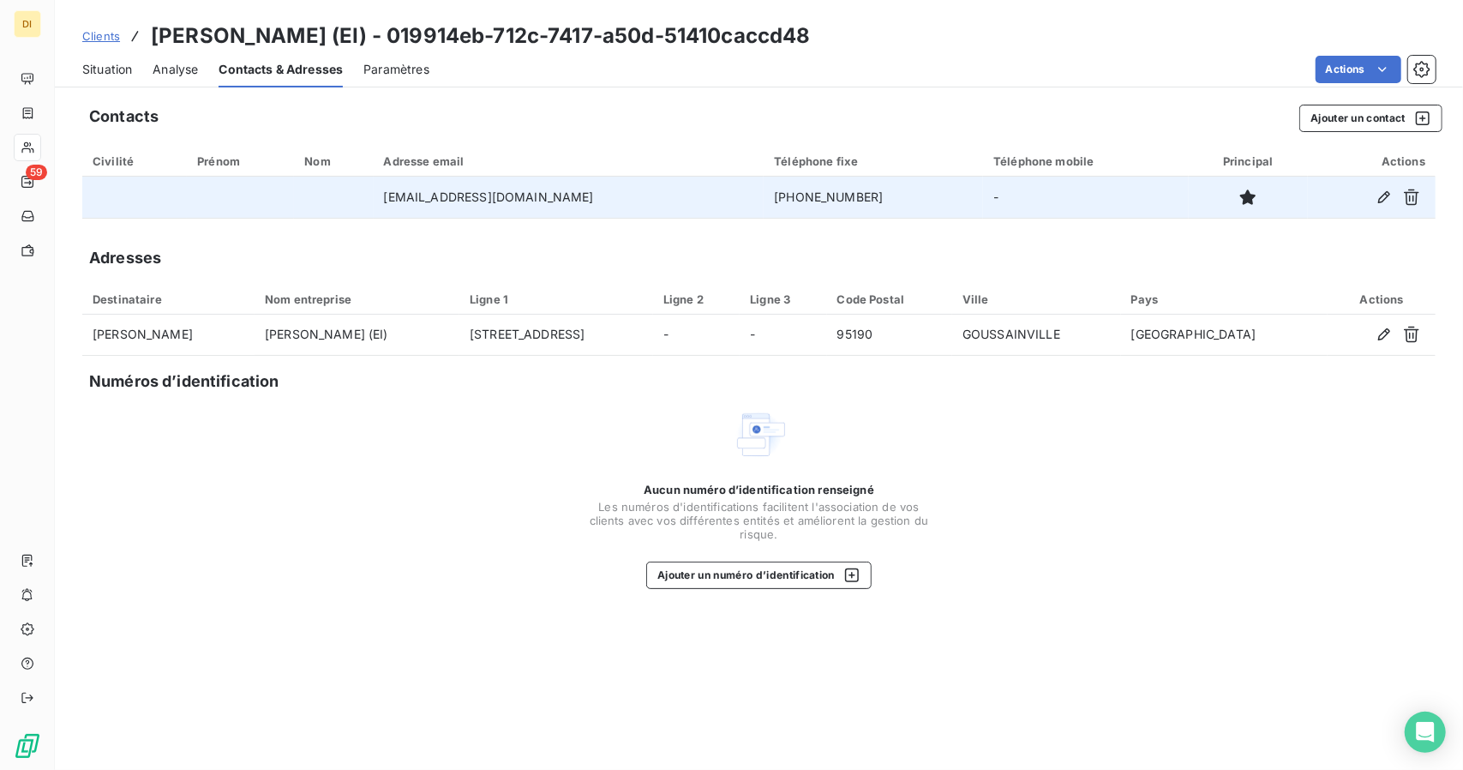
click at [814, 202] on td "[PHONE_NUMBER]" at bounding box center [873, 197] width 219 height 41
copy td "[PHONE_NUMBER]"
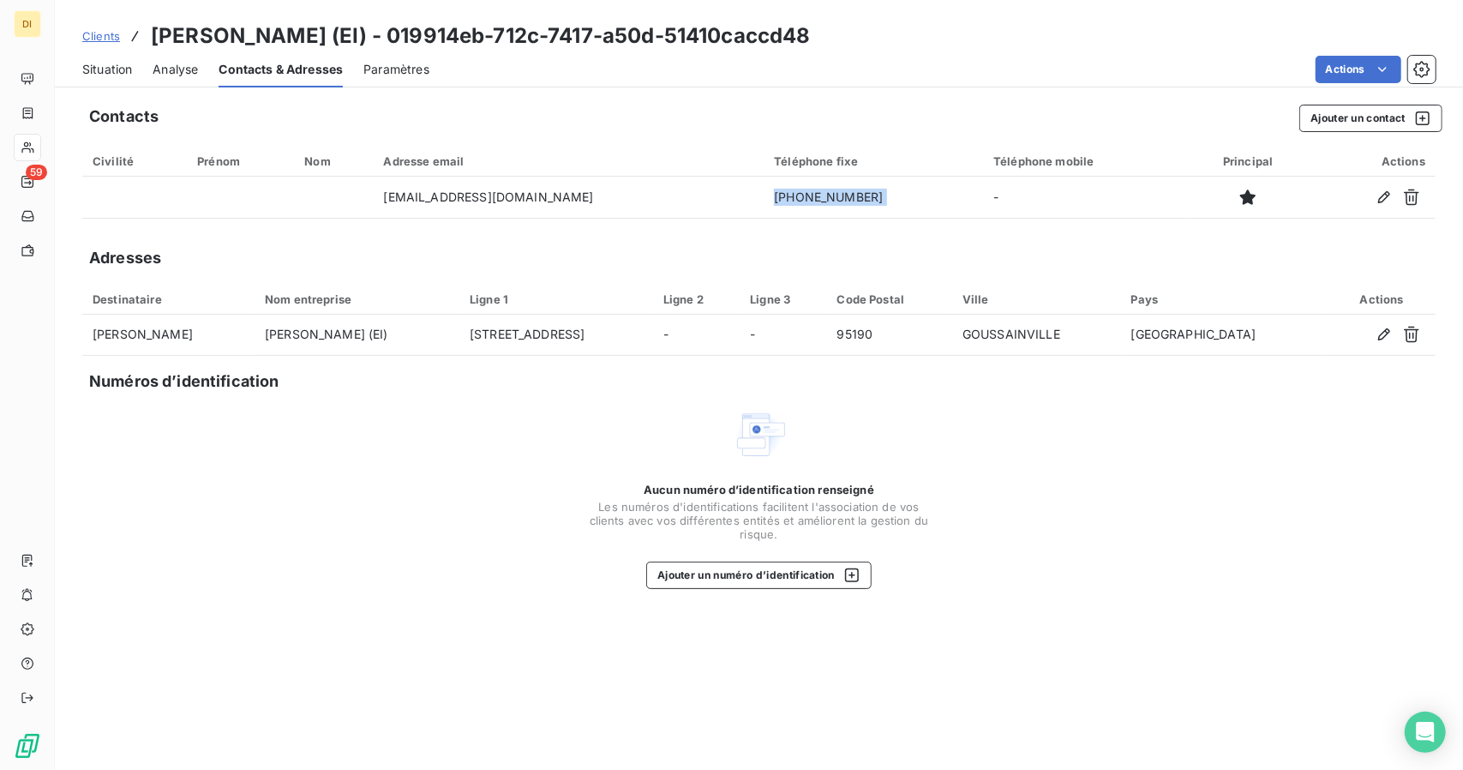
click at [124, 67] on span "Situation" at bounding box center [107, 69] width 50 height 17
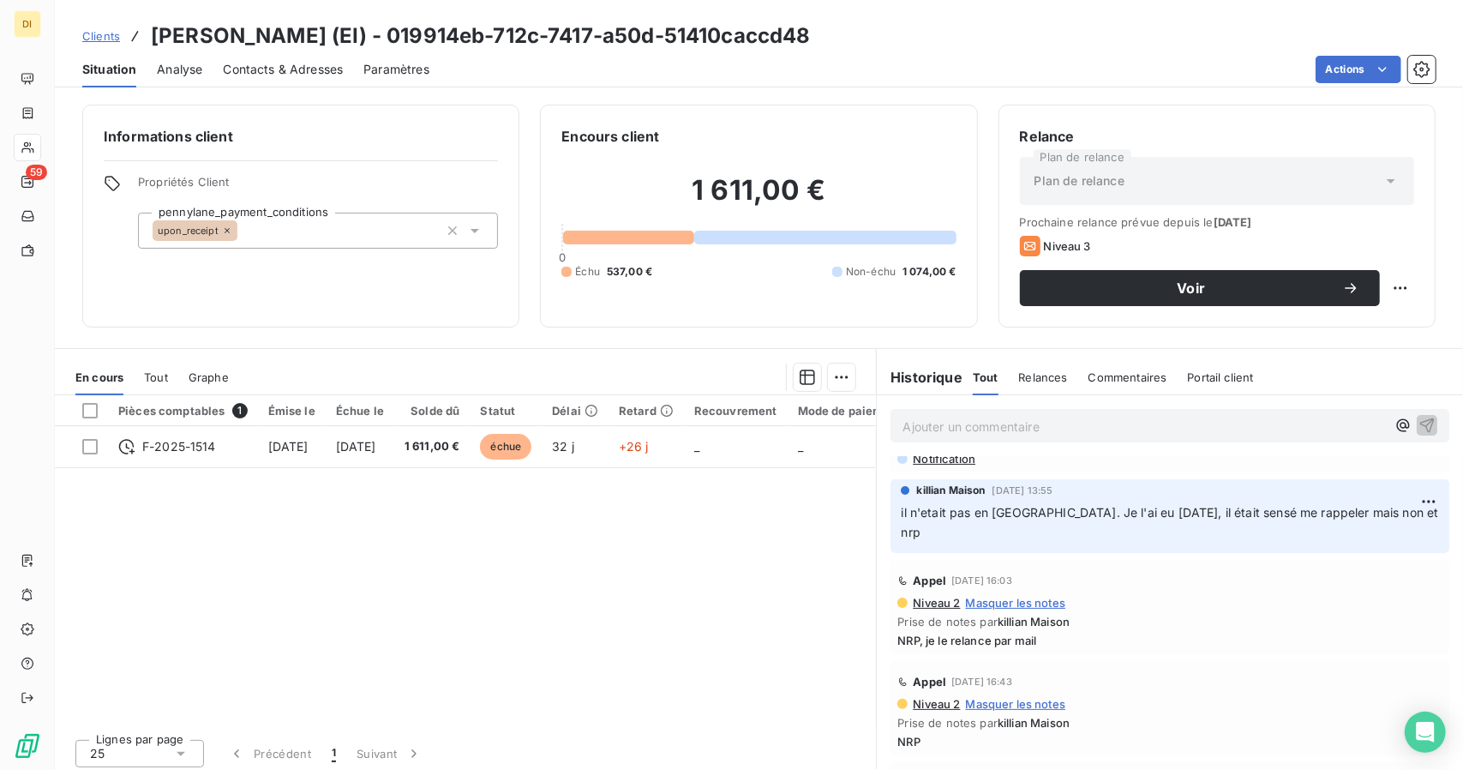
scroll to position [37, 0]
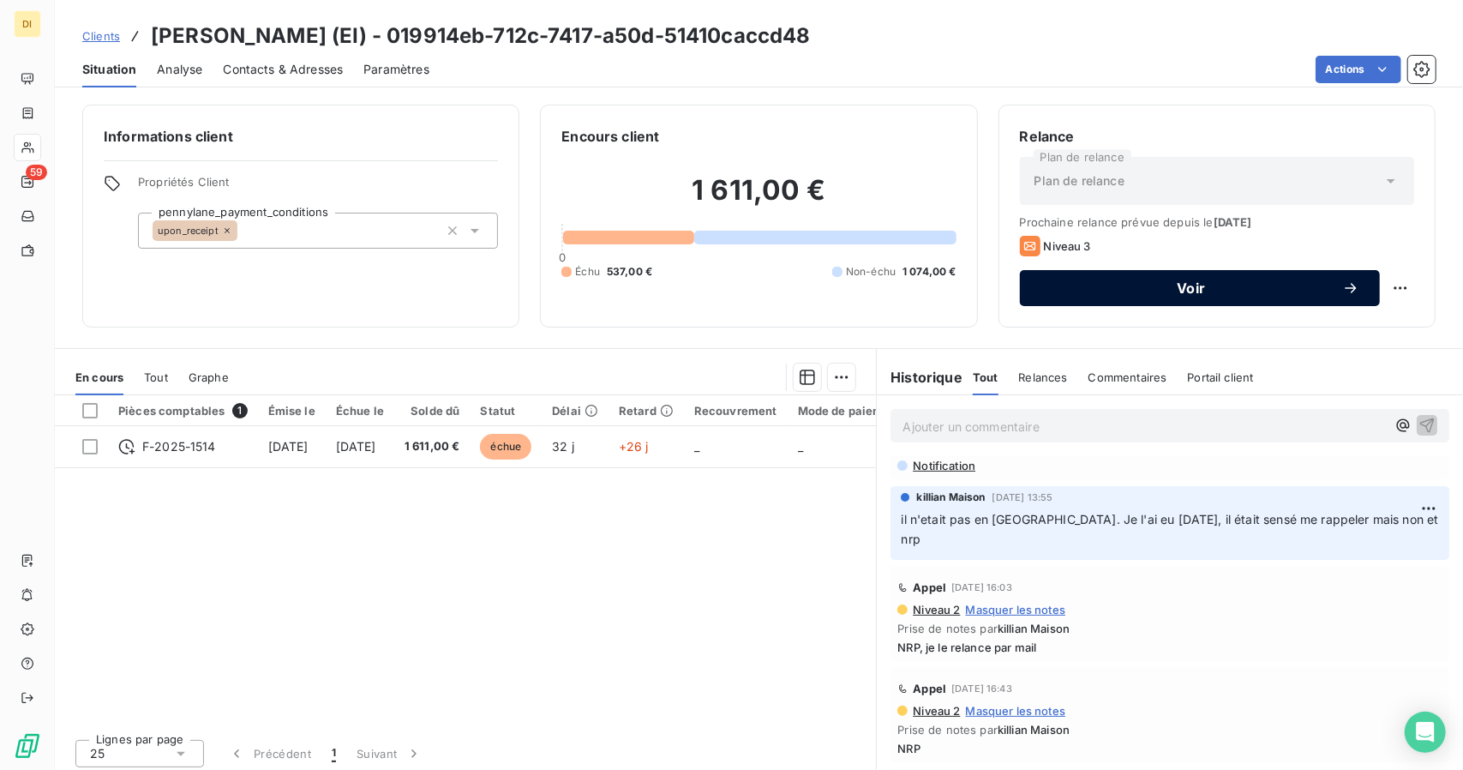
click at [1074, 301] on button "Voir" at bounding box center [1200, 288] width 360 height 36
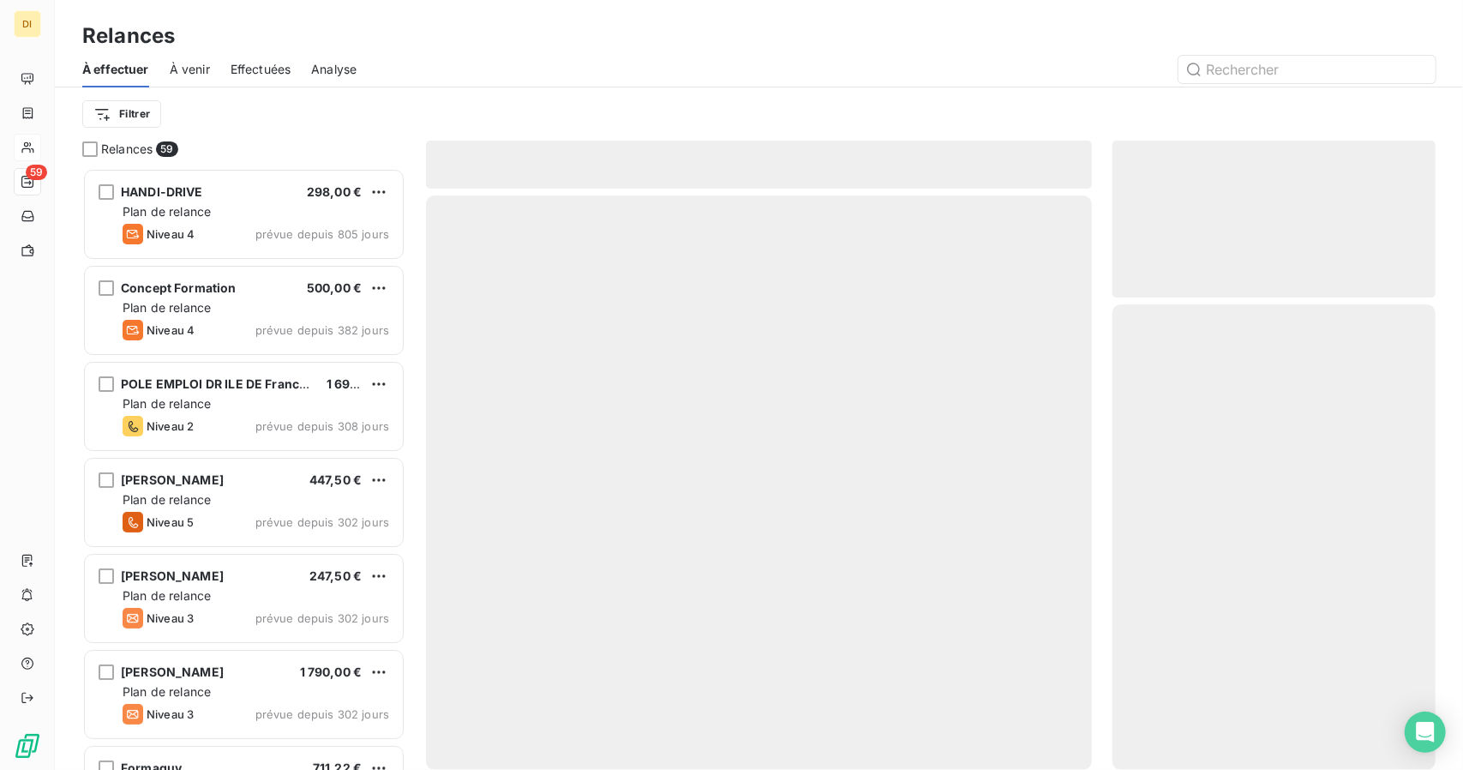
scroll to position [588, 310]
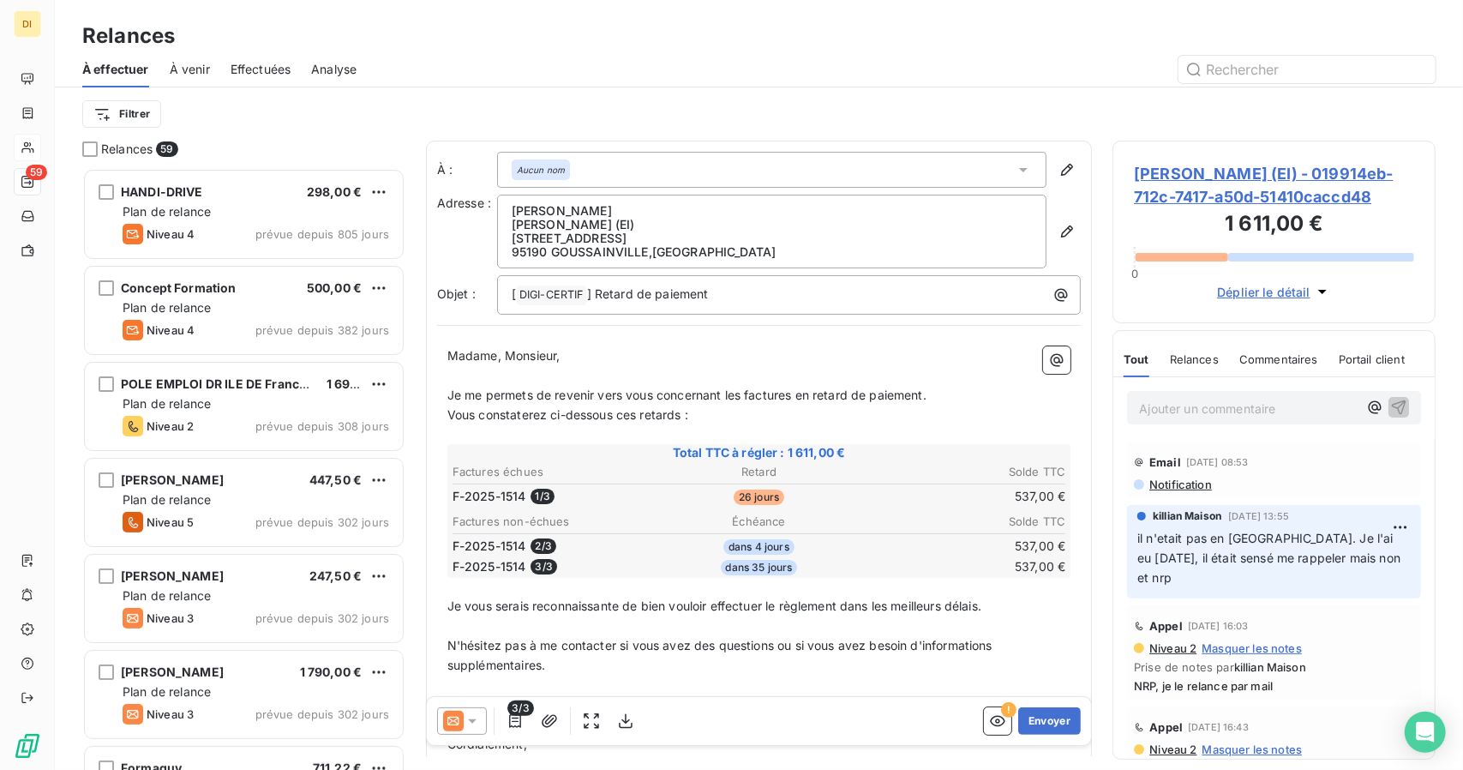
click at [464, 722] on icon at bounding box center [472, 720] width 17 height 17
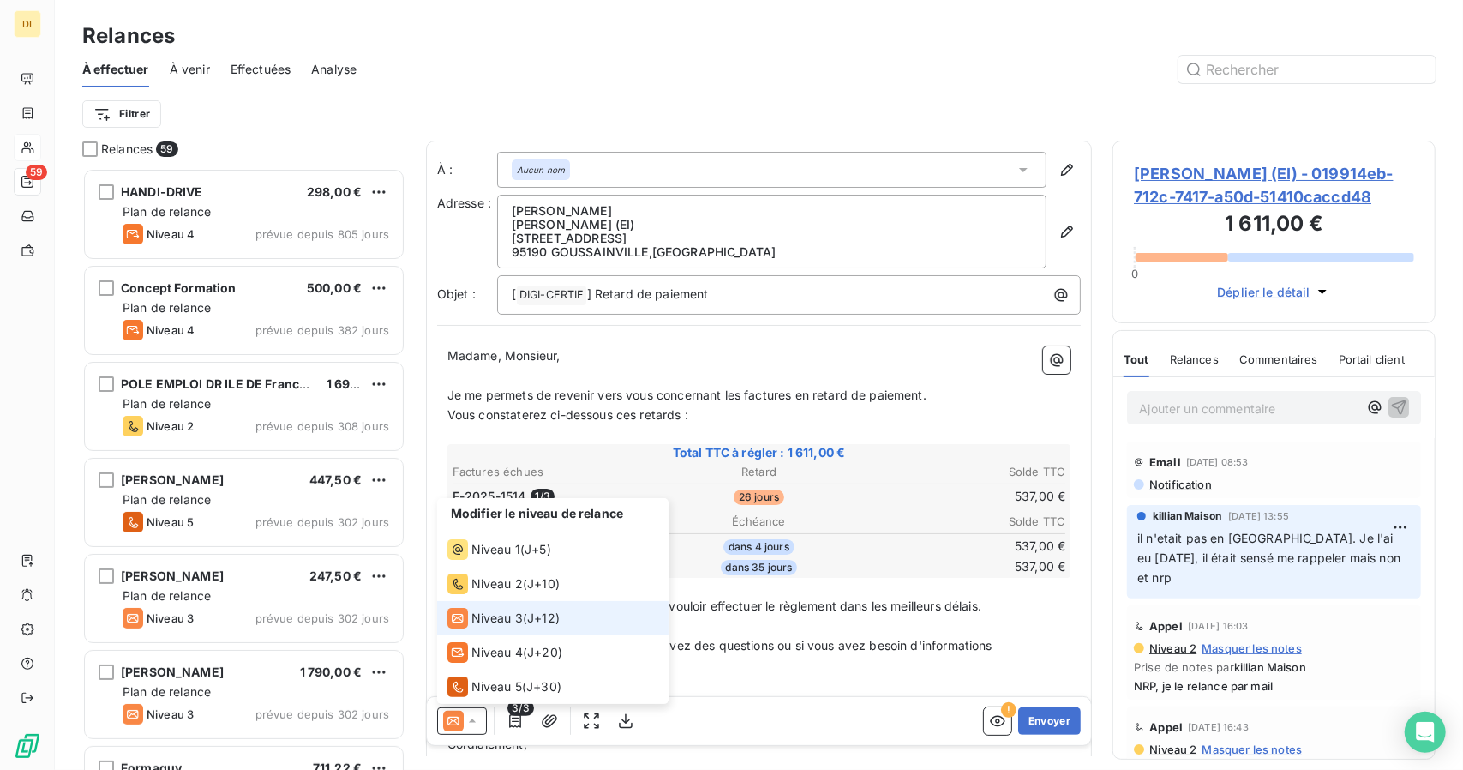
click at [482, 618] on span "Niveau 3" at bounding box center [496, 618] width 51 height 17
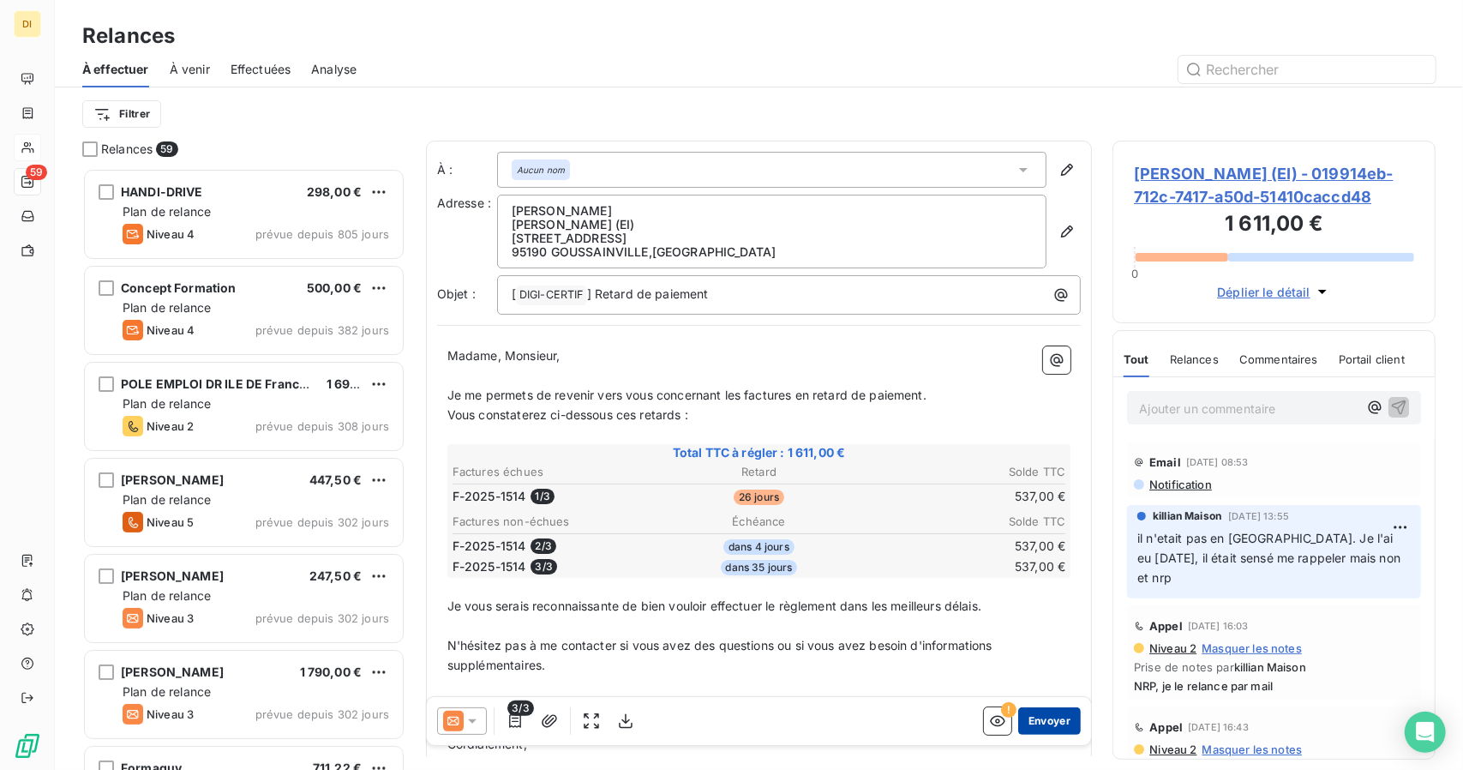
click at [1042, 719] on button "Envoyer" at bounding box center [1049, 720] width 63 height 27
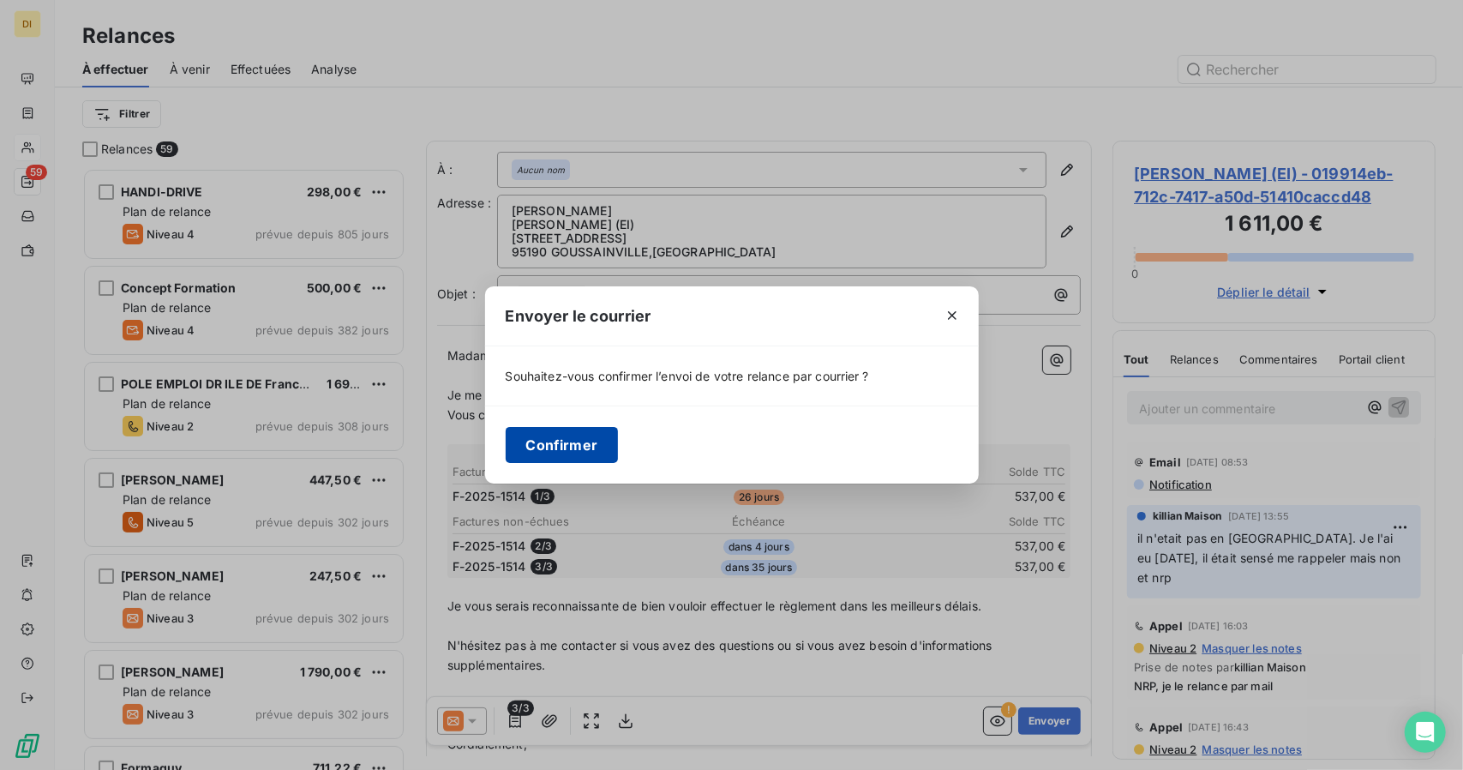
click at [586, 448] on button "Confirmer" at bounding box center [562, 445] width 113 height 36
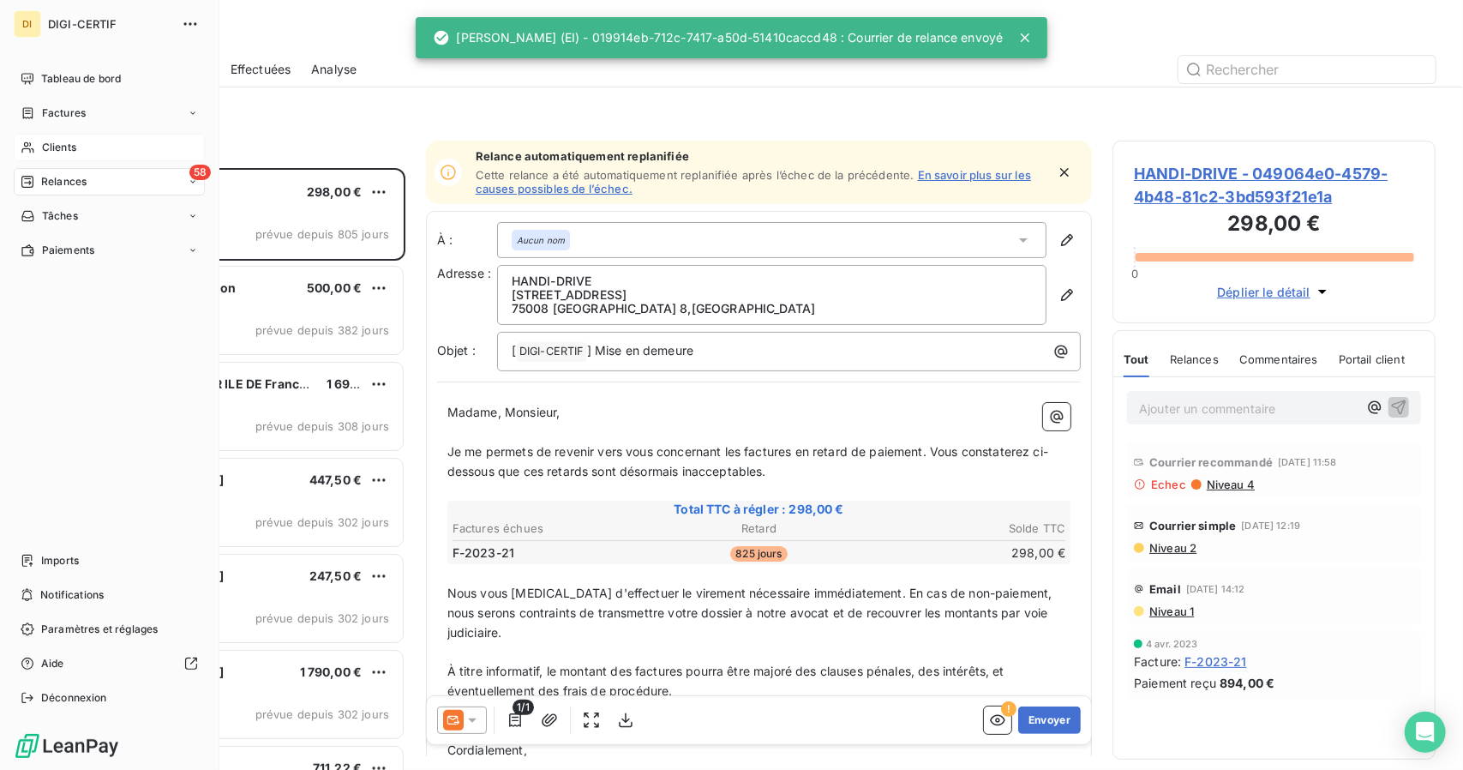
click at [55, 157] on div "Clients" at bounding box center [109, 147] width 191 height 27
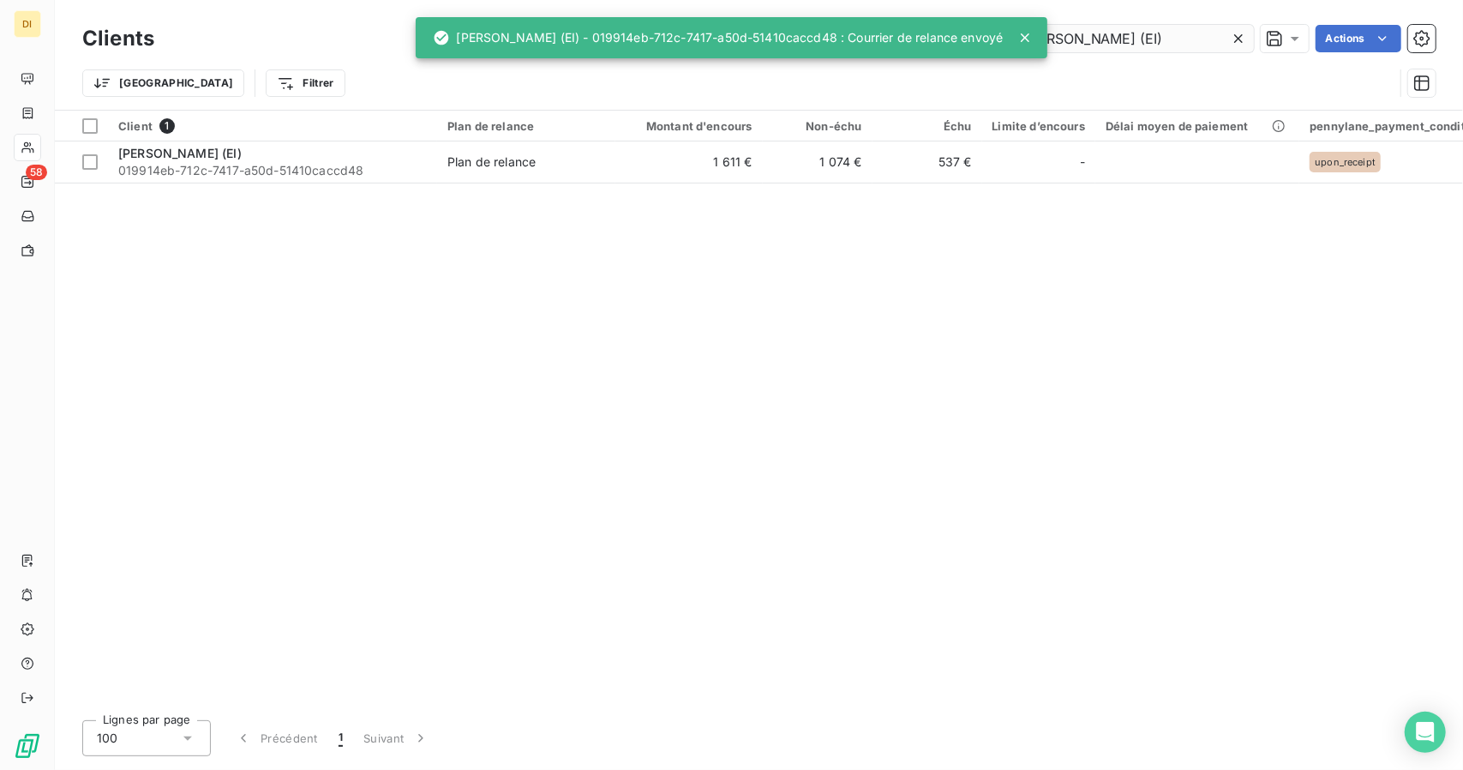
click at [1130, 48] on input "[PERSON_NAME] (EI)" at bounding box center [1125, 38] width 257 height 27
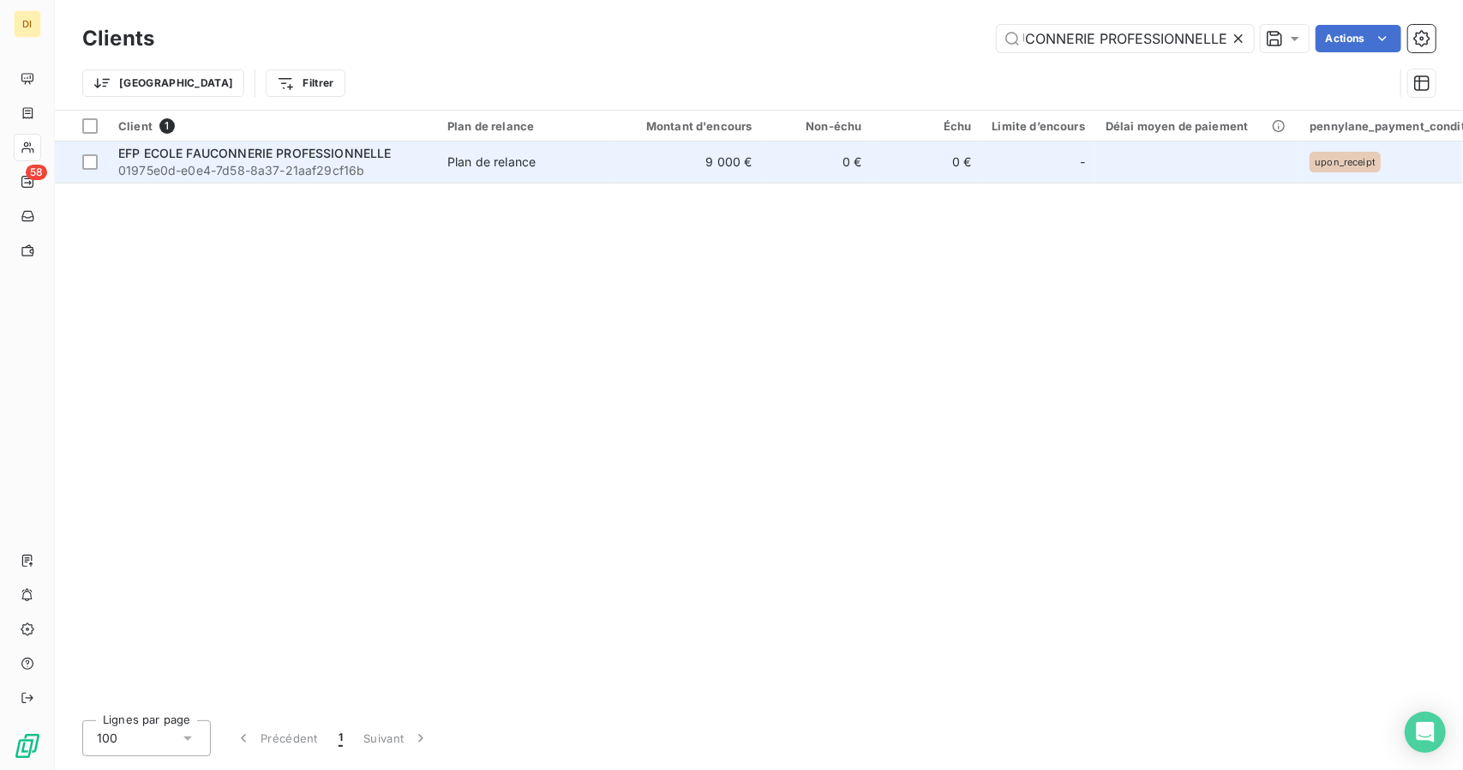
type input "EFP ECOLE FAUCONNERIE PROFESSIONNELLE"
click at [406, 147] on div "EFP ECOLE FAUCONNERIE PROFESSIONNELLE" at bounding box center [272, 153] width 309 height 17
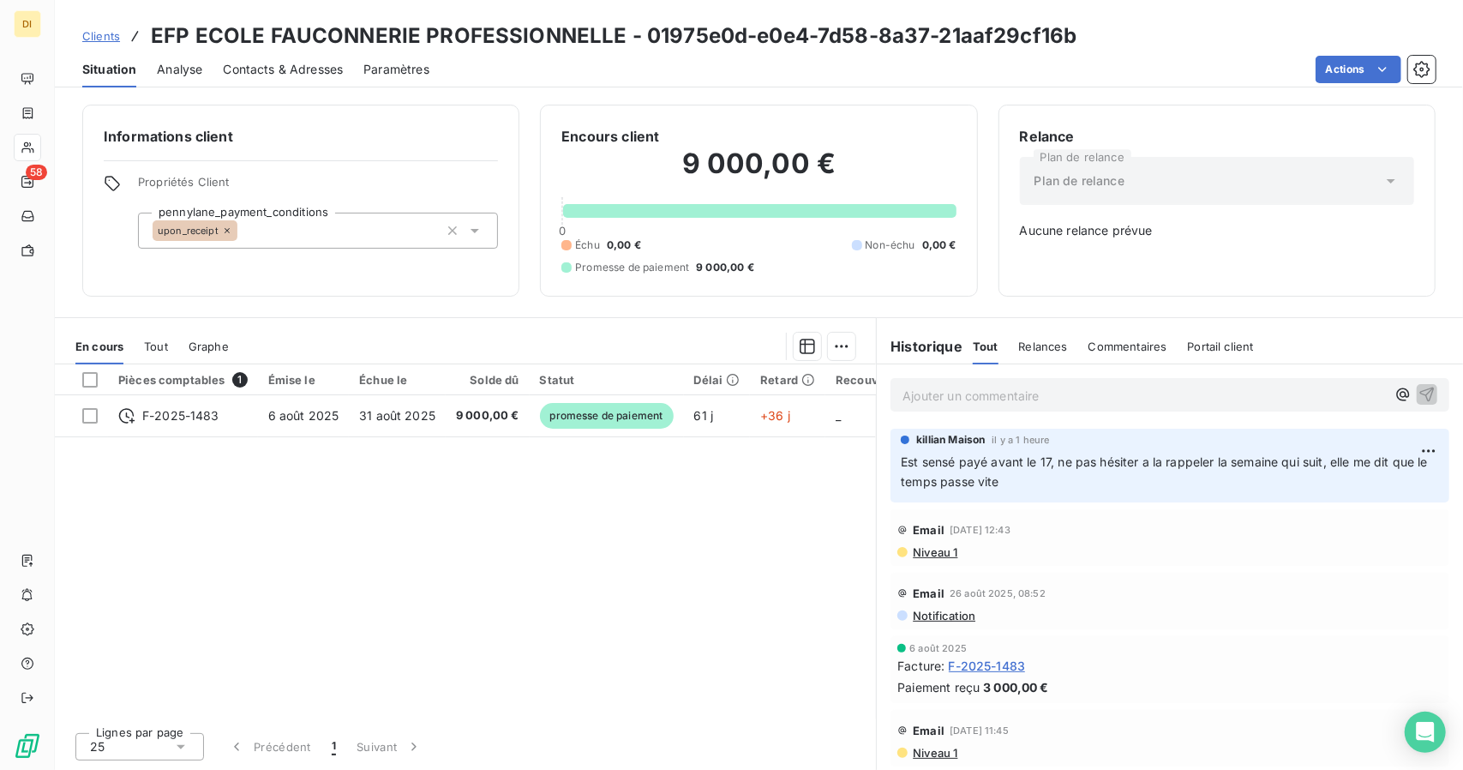
click at [97, 39] on span "Clients" at bounding box center [101, 36] width 38 height 14
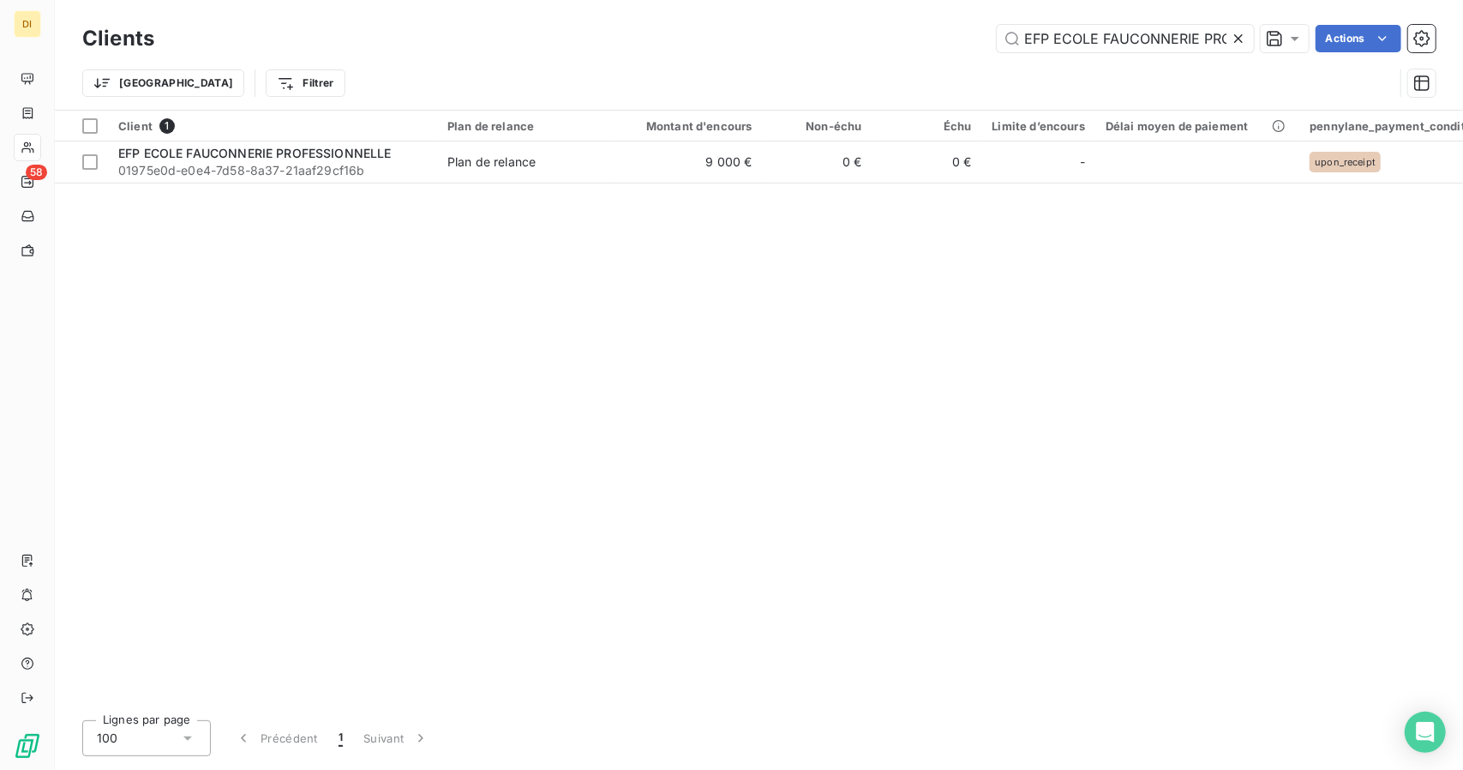
click at [1078, 55] on div "Clients EFP ECOLE FAUCONNERIE PROFESSIONNELLE Actions" at bounding box center [759, 39] width 1354 height 36
click at [1090, 28] on input "EFP ECOLE FAUCONNERIE PROFESSIONNELLE" at bounding box center [1125, 38] width 257 height 27
paste input "URL PIPERAD"
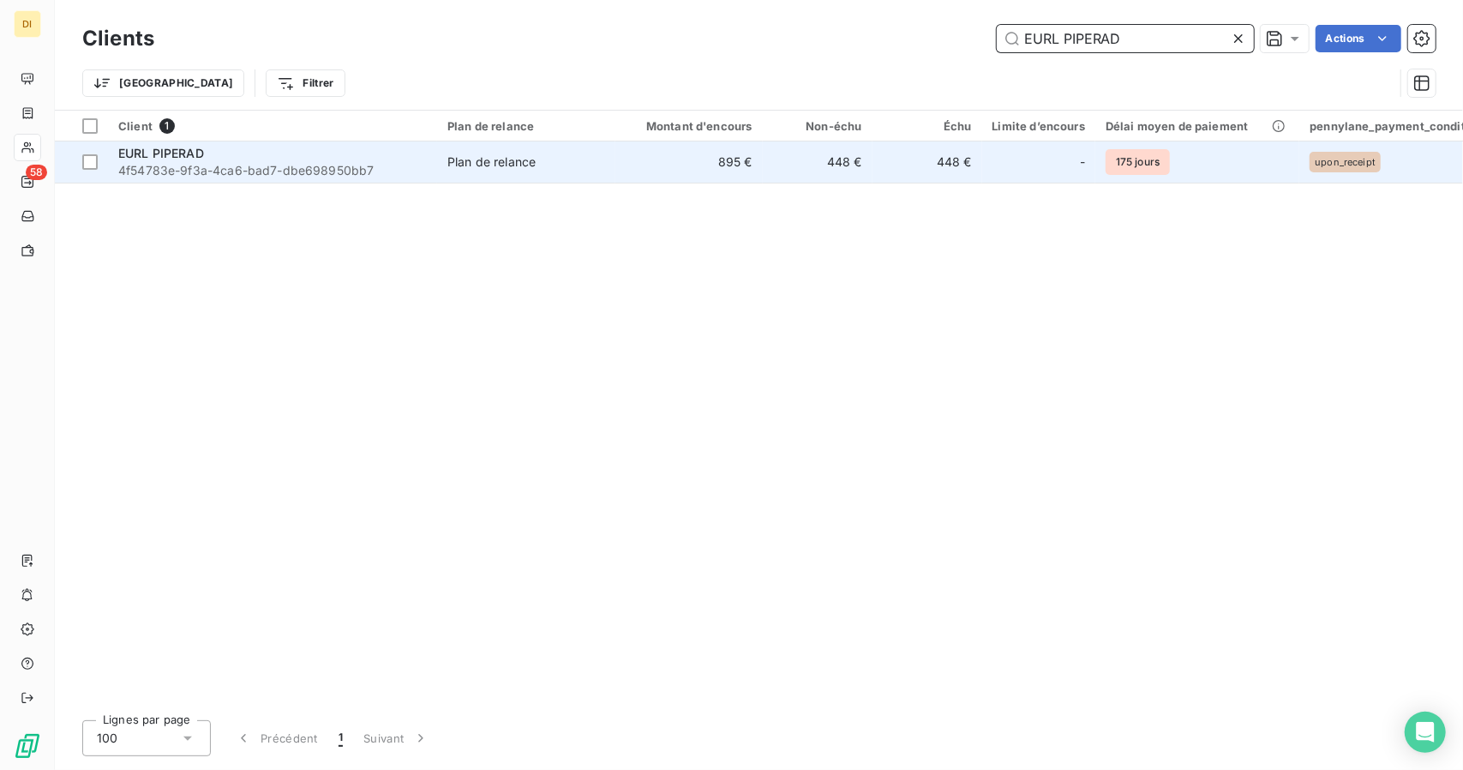
type input "EURL PIPERAD"
click at [581, 177] on td "Plan de relance" at bounding box center [526, 161] width 178 height 41
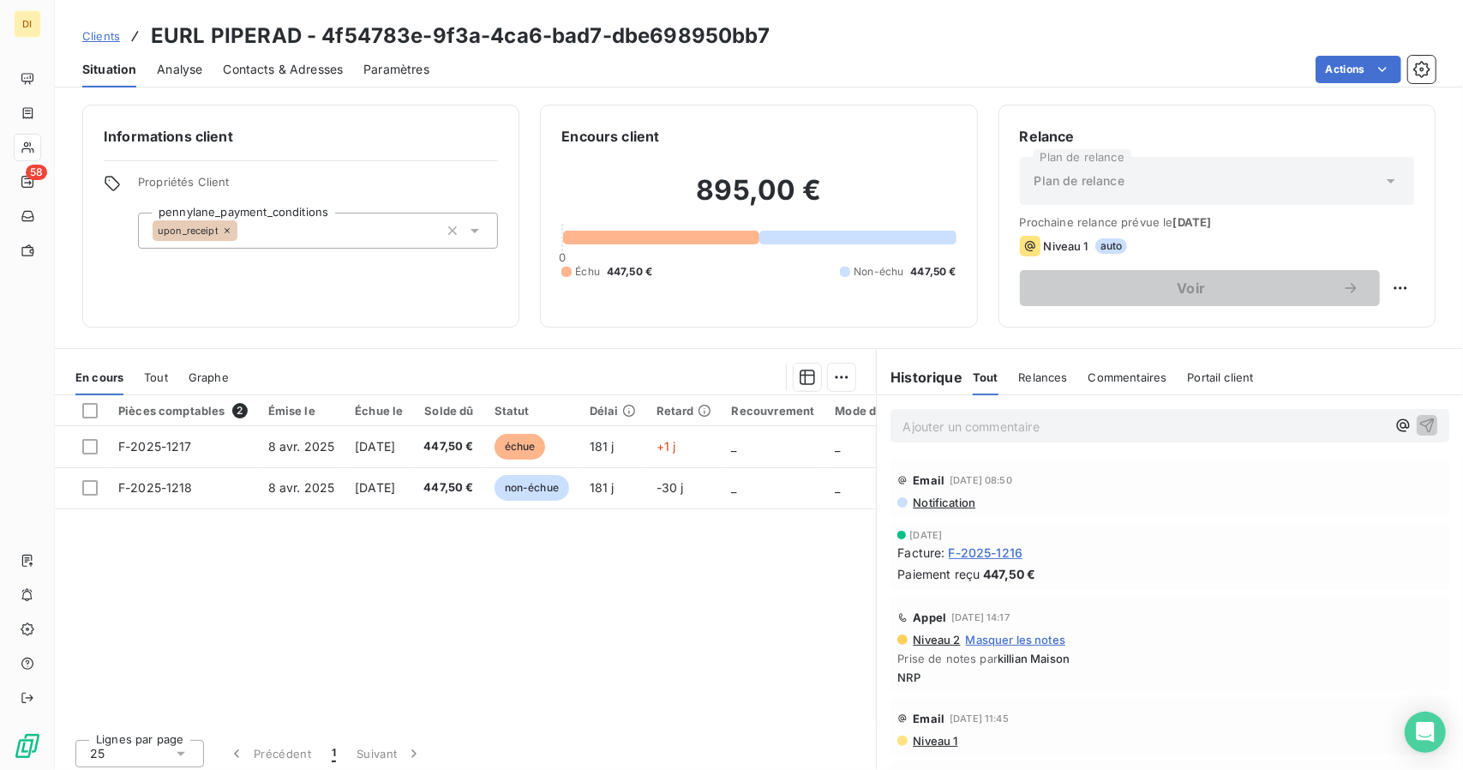
click at [965, 546] on span "F-2025-1216" at bounding box center [986, 553] width 75 height 18
click at [980, 429] on p "Ajouter un commentaire ﻿" at bounding box center [1144, 426] width 483 height 21
click at [959, 558] on span "F-2025-1216" at bounding box center [986, 553] width 75 height 18
click at [273, 68] on span "Contacts & Adresses" at bounding box center [283, 69] width 120 height 17
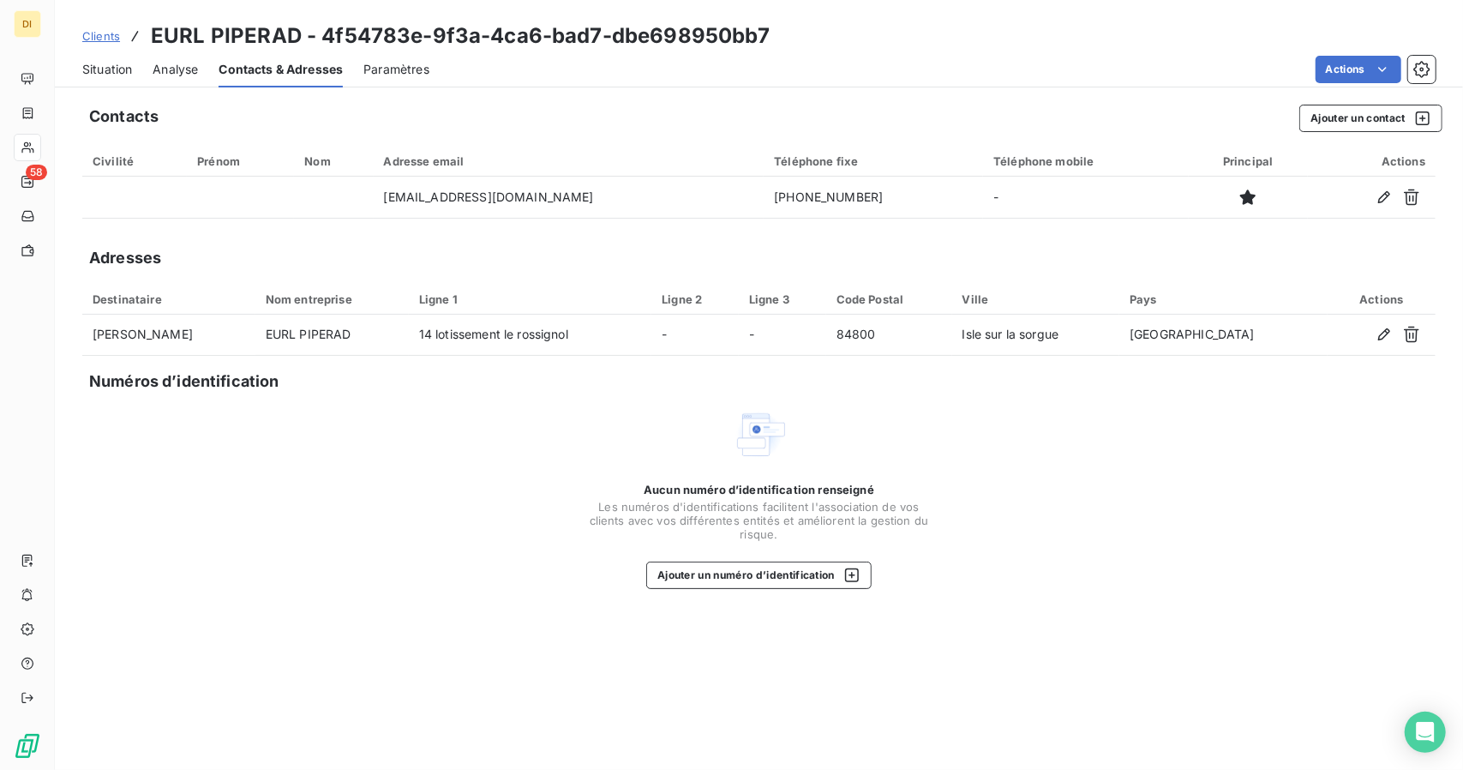
click at [105, 35] on span "Clients" at bounding box center [101, 36] width 38 height 14
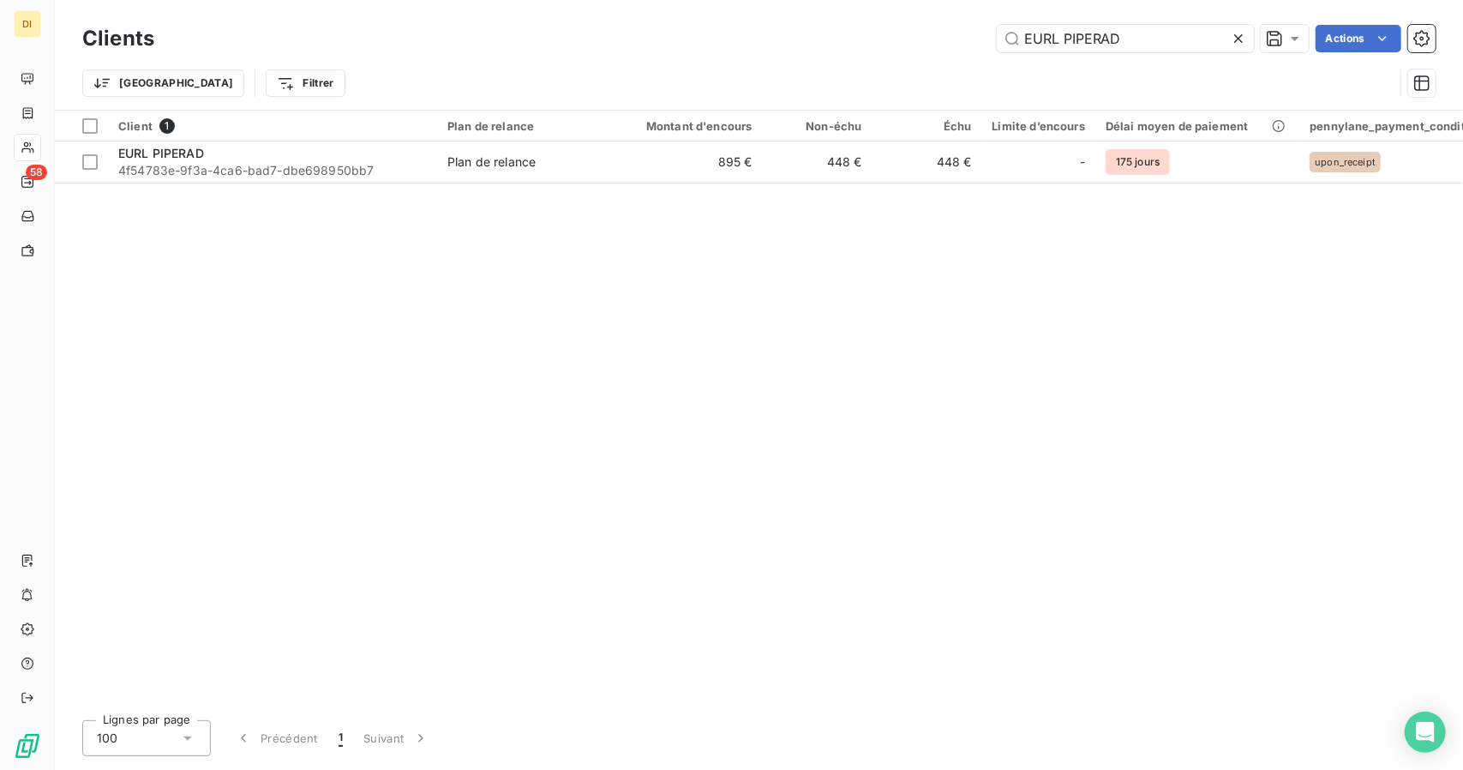
click at [1083, 23] on div "Clients EURL PIPERAD Actions" at bounding box center [759, 39] width 1354 height 36
click at [1073, 38] on input "EURL PIPERAD" at bounding box center [1125, 38] width 257 height 27
paste input "XPLORE ACADEMY"
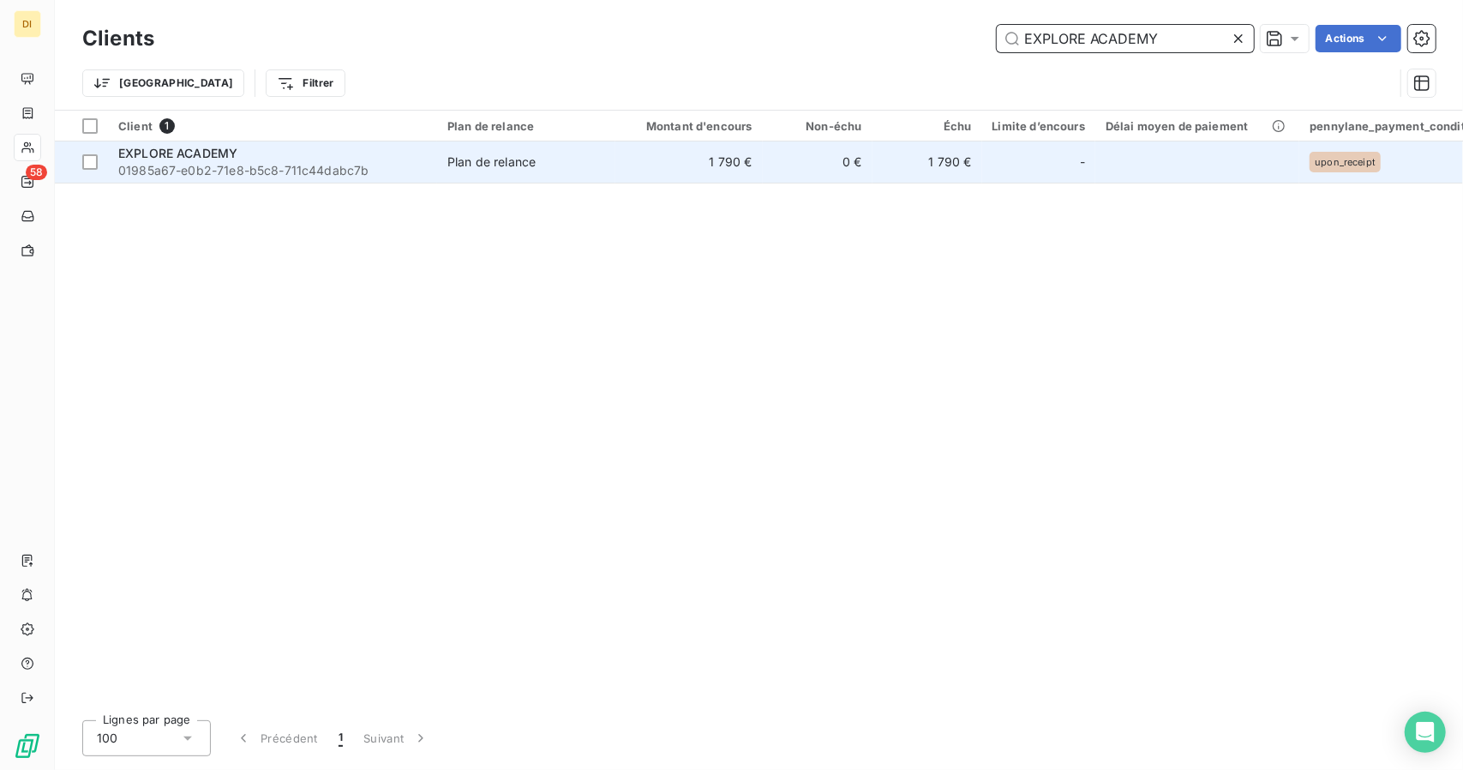
type input "EXPLORE ACADEMY"
click at [673, 177] on td "1 790 €" at bounding box center [689, 161] width 147 height 41
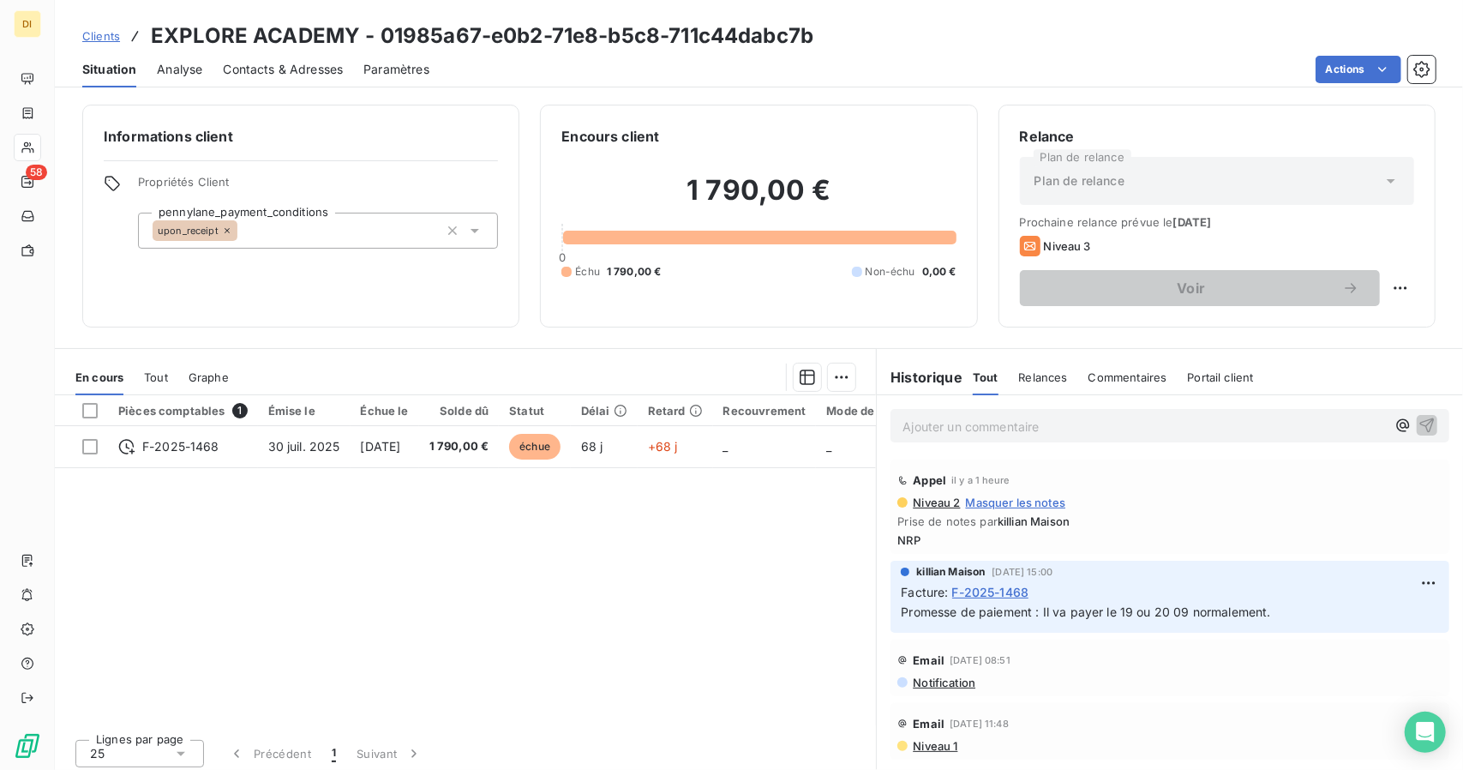
click at [1028, 433] on p "Ajouter un commentaire ﻿" at bounding box center [1144, 426] width 483 height 21
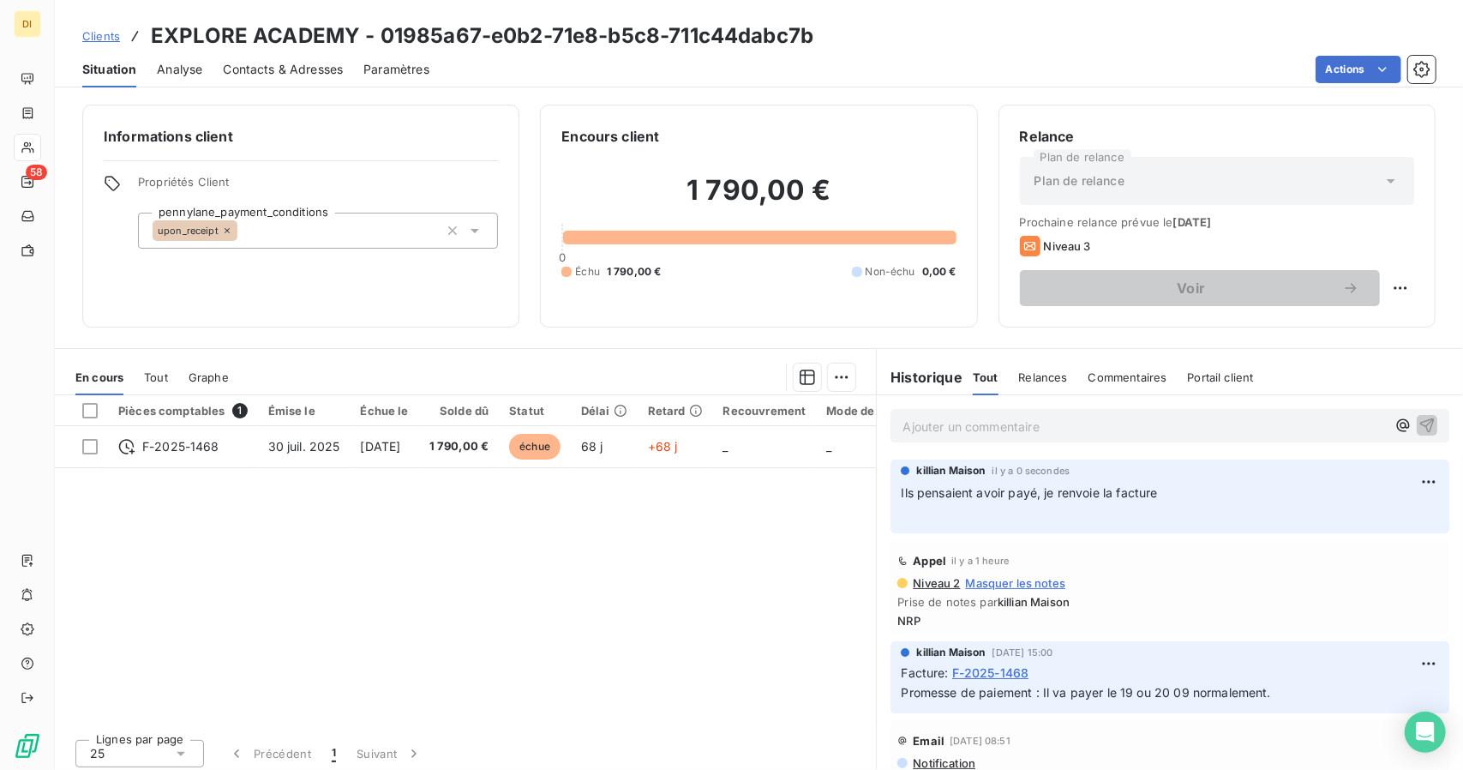
click at [114, 39] on span "Clients" at bounding box center [101, 36] width 38 height 14
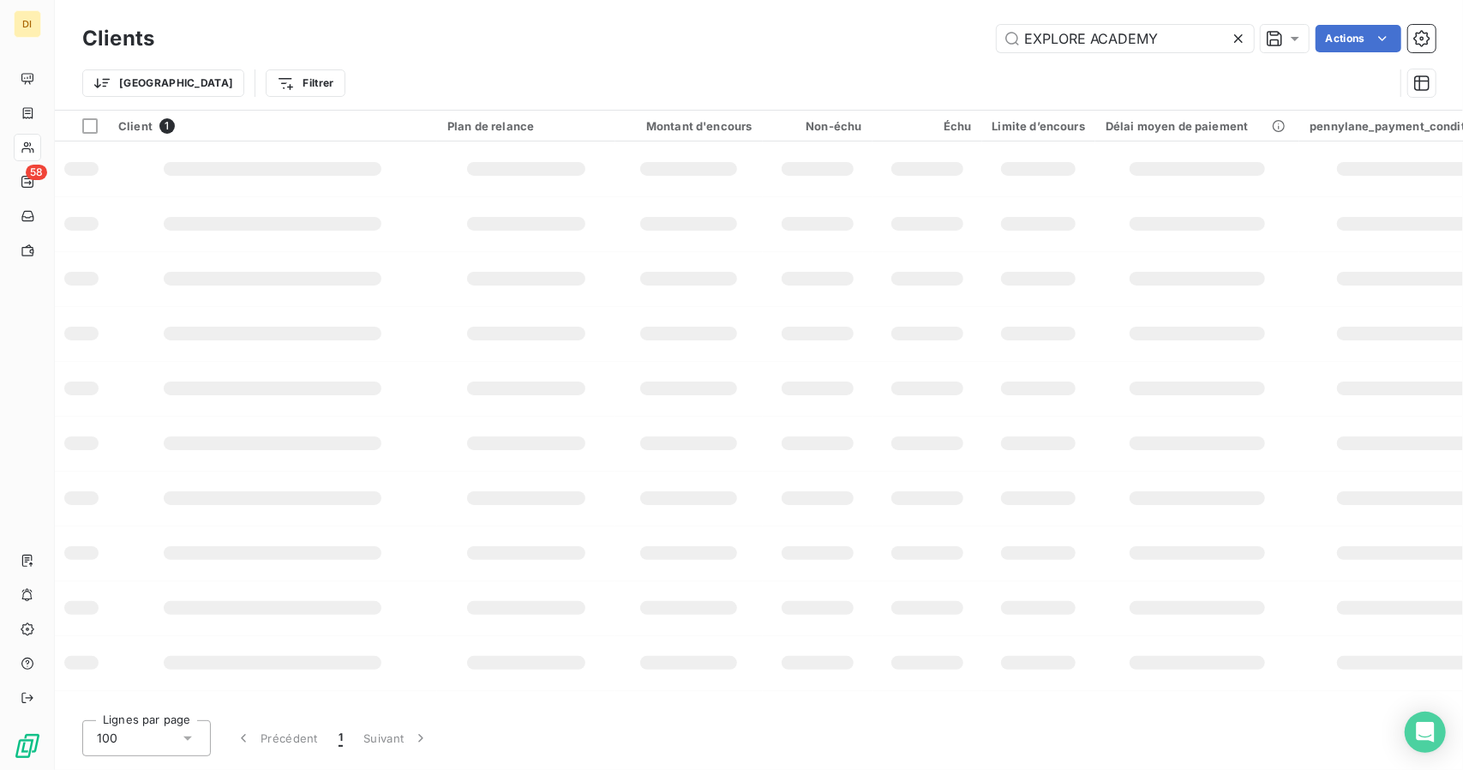
click at [114, 39] on h3 "Clients" at bounding box center [118, 38] width 72 height 31
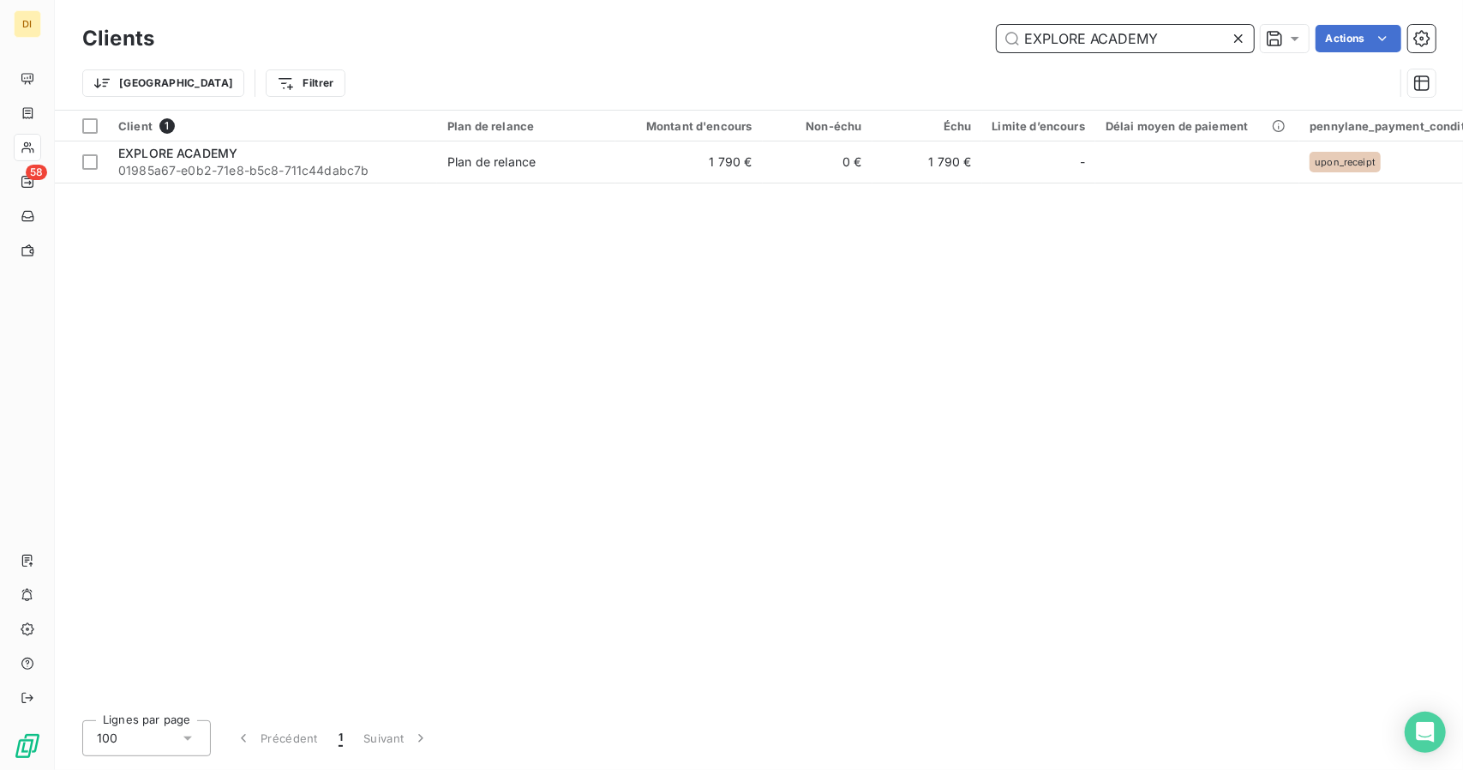
click at [1047, 27] on input "EXPLORE ACADEMY" at bounding box center [1125, 38] width 257 height 27
paste input "FAUVE FORMATIONS"
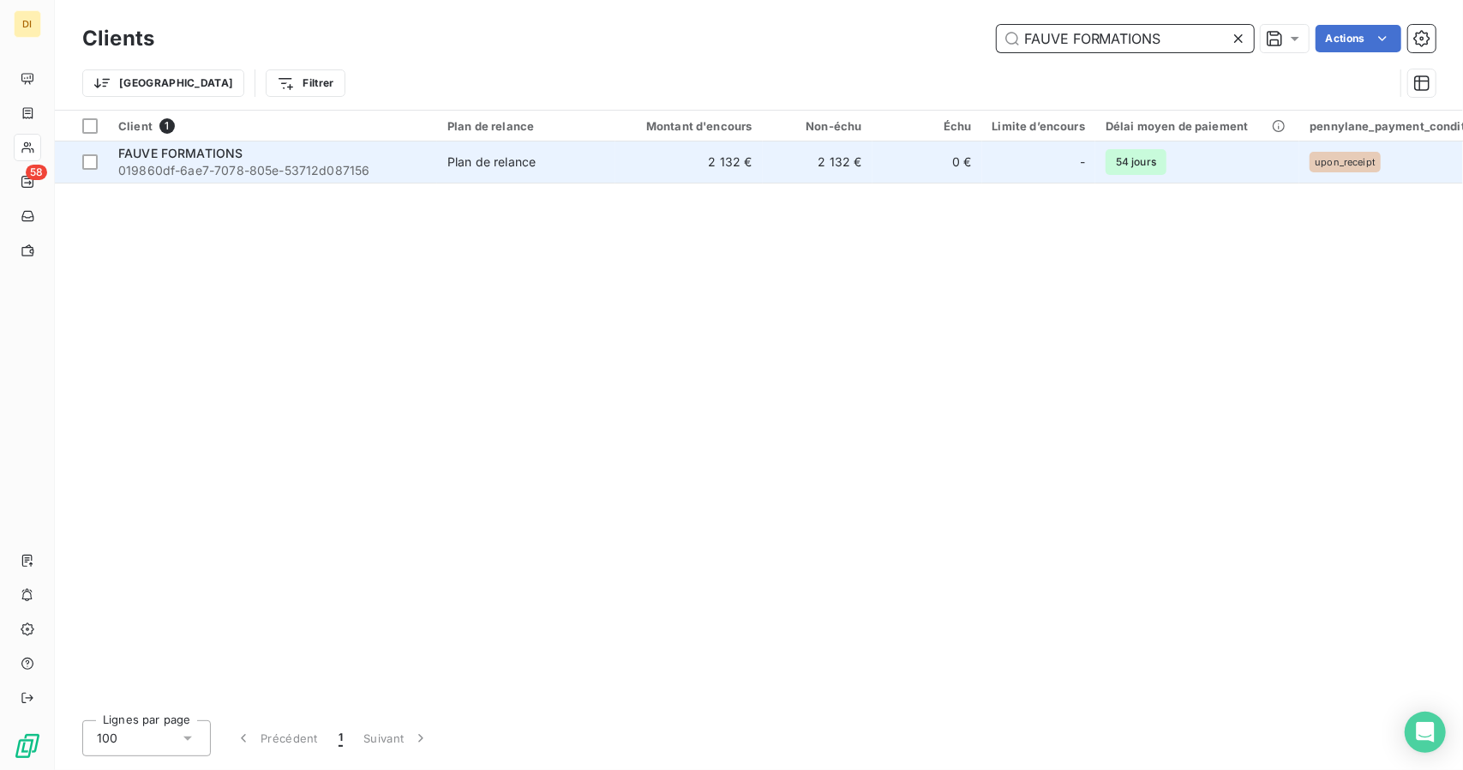
type input "FAUVE FORMATIONS"
click at [501, 172] on td "Plan de relance" at bounding box center [526, 161] width 178 height 41
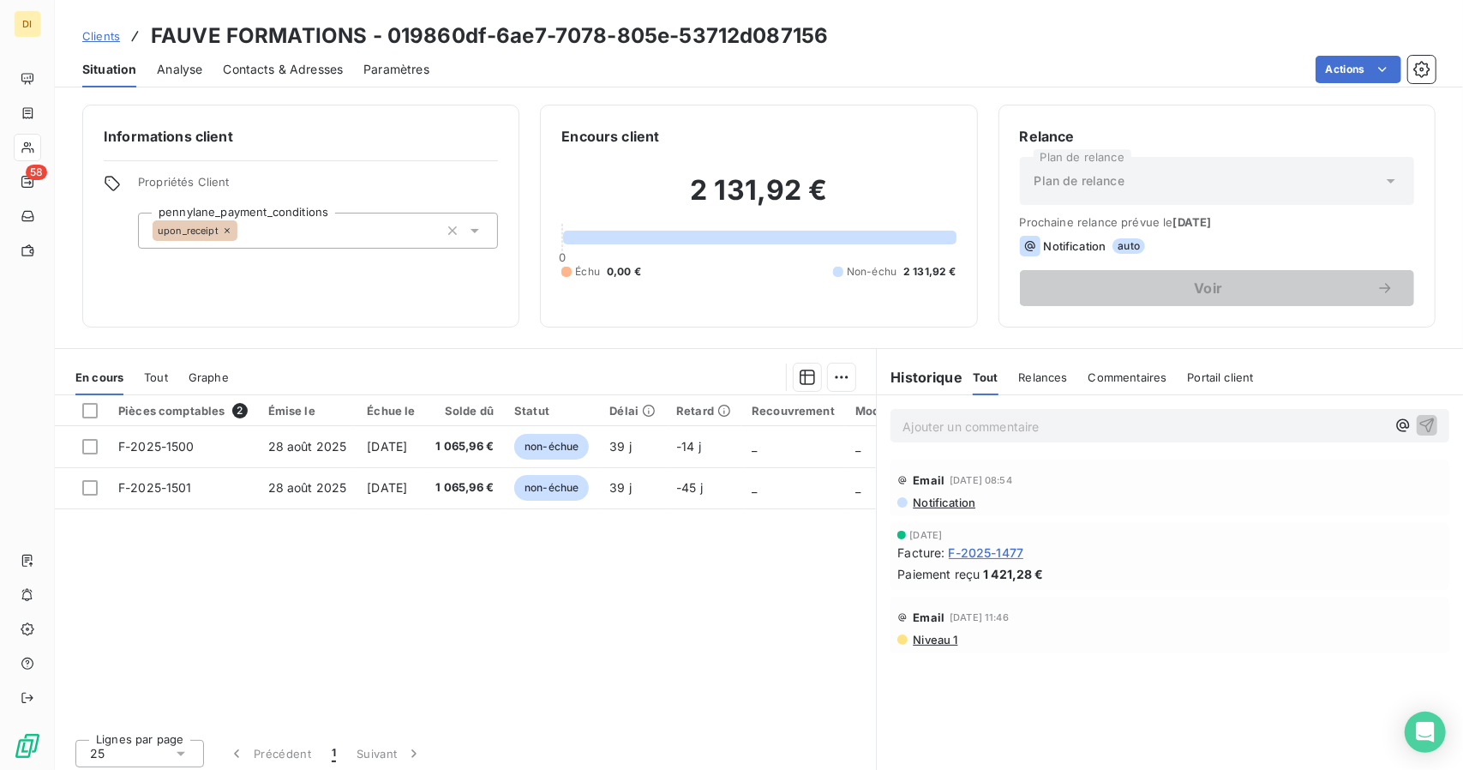
click at [501, 172] on div "Informations client Propriétés Client pennylane_payment_conditions upon_receipt" at bounding box center [300, 216] width 437 height 223
click at [91, 28] on link "Clients" at bounding box center [101, 35] width 38 height 17
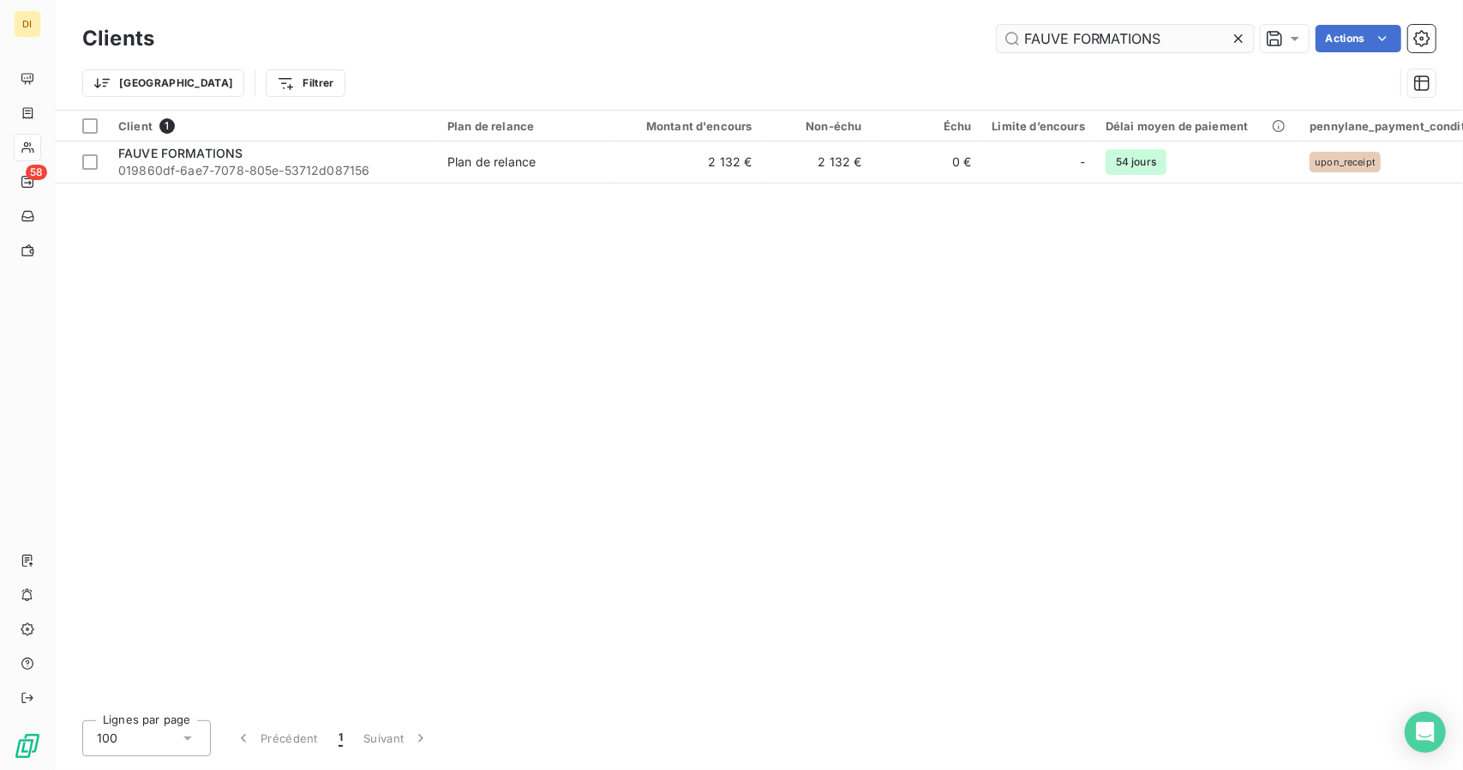
click at [1090, 43] on input "FAUVE FORMATIONS" at bounding box center [1125, 38] width 257 height 27
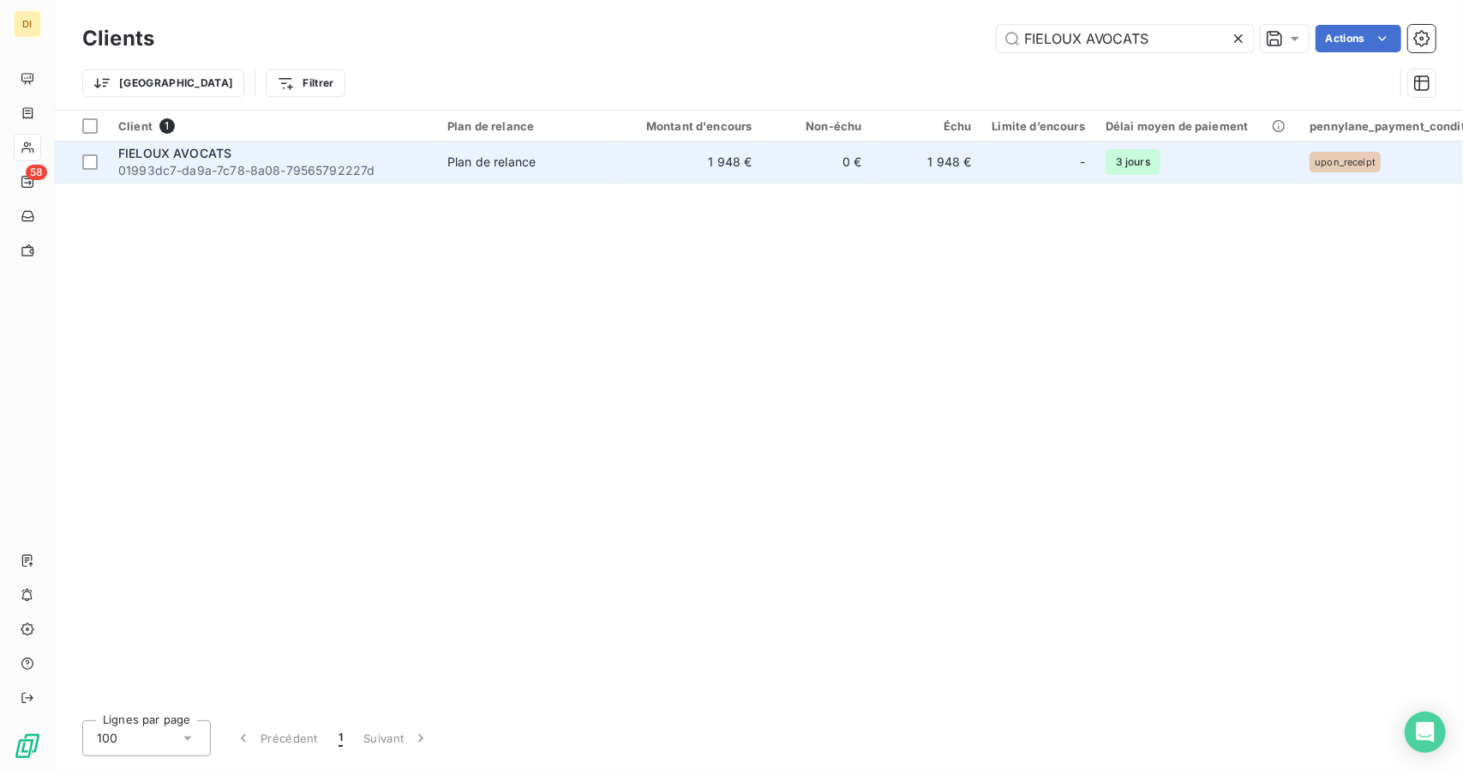
type input "FIELOUX AVOCATS"
click at [660, 148] on td "1 948 €" at bounding box center [689, 161] width 147 height 41
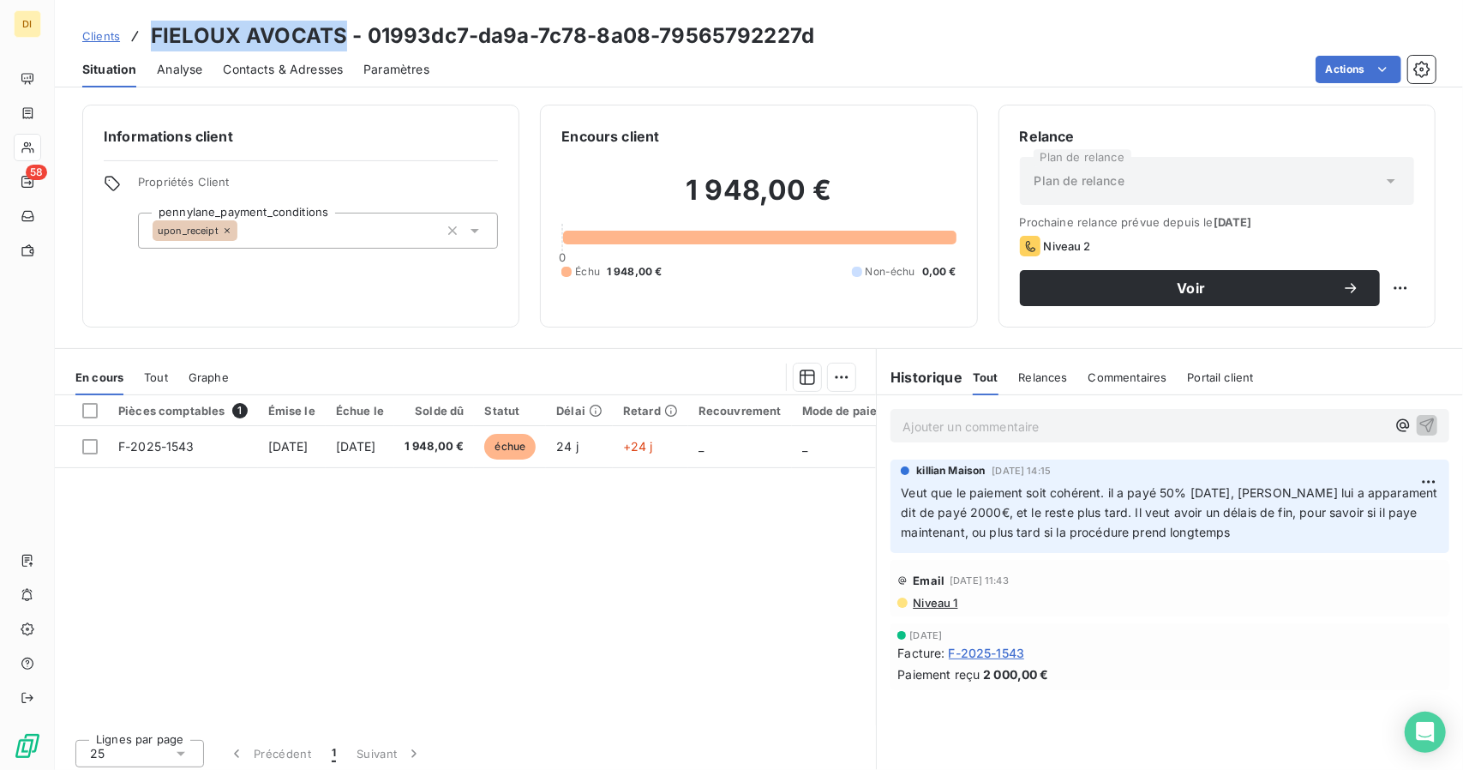
drag, startPoint x: 343, startPoint y: 39, endPoint x: 151, endPoint y: 21, distance: 192.8
click at [151, 21] on h3 "FIELOUX AVOCATS - 01993dc7-da9a-7c78-8a08-79565792227d" at bounding box center [483, 36] width 664 height 31
click at [101, 40] on span "Clients" at bounding box center [101, 36] width 38 height 14
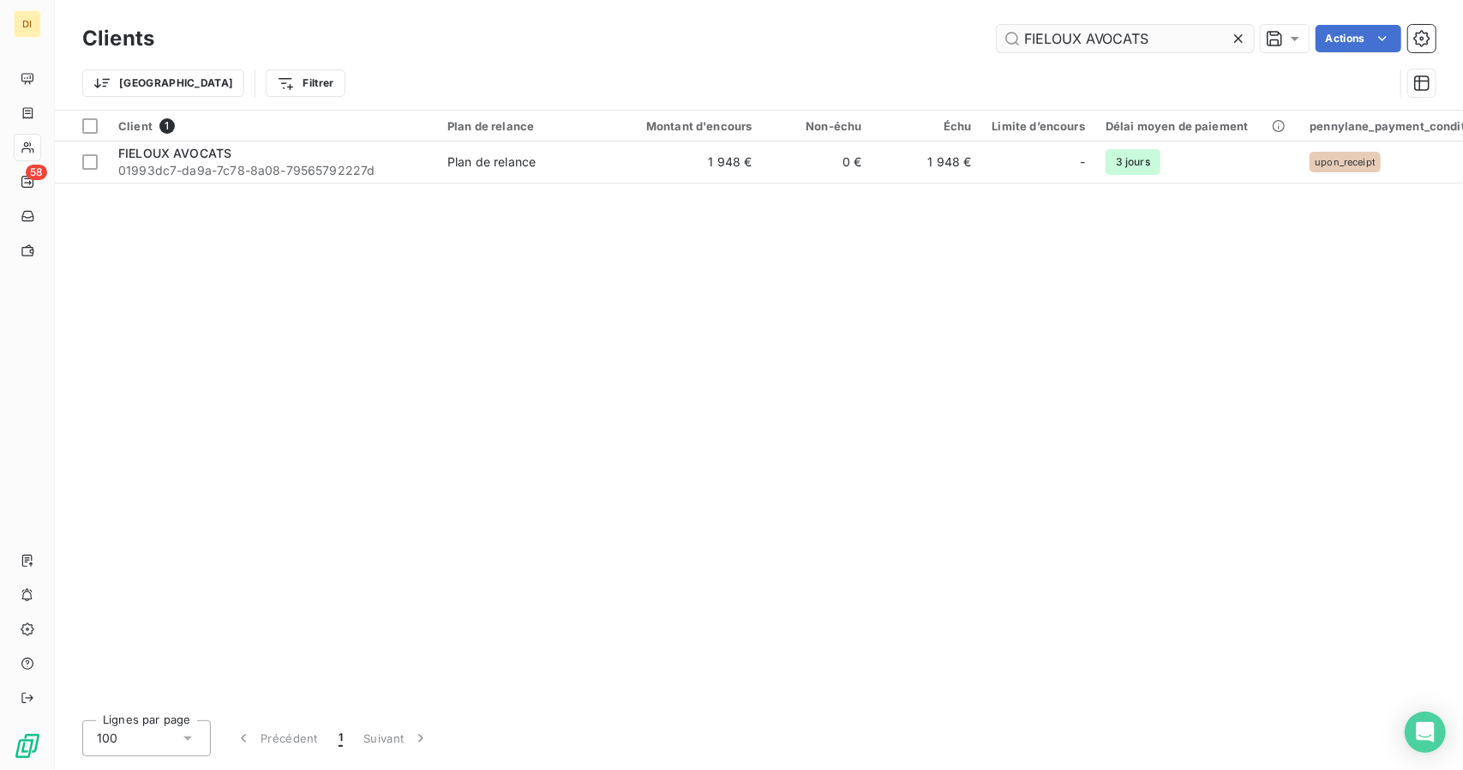
click at [1042, 37] on input "FIELOUX AVOCATS" at bounding box center [1125, 38] width 257 height 27
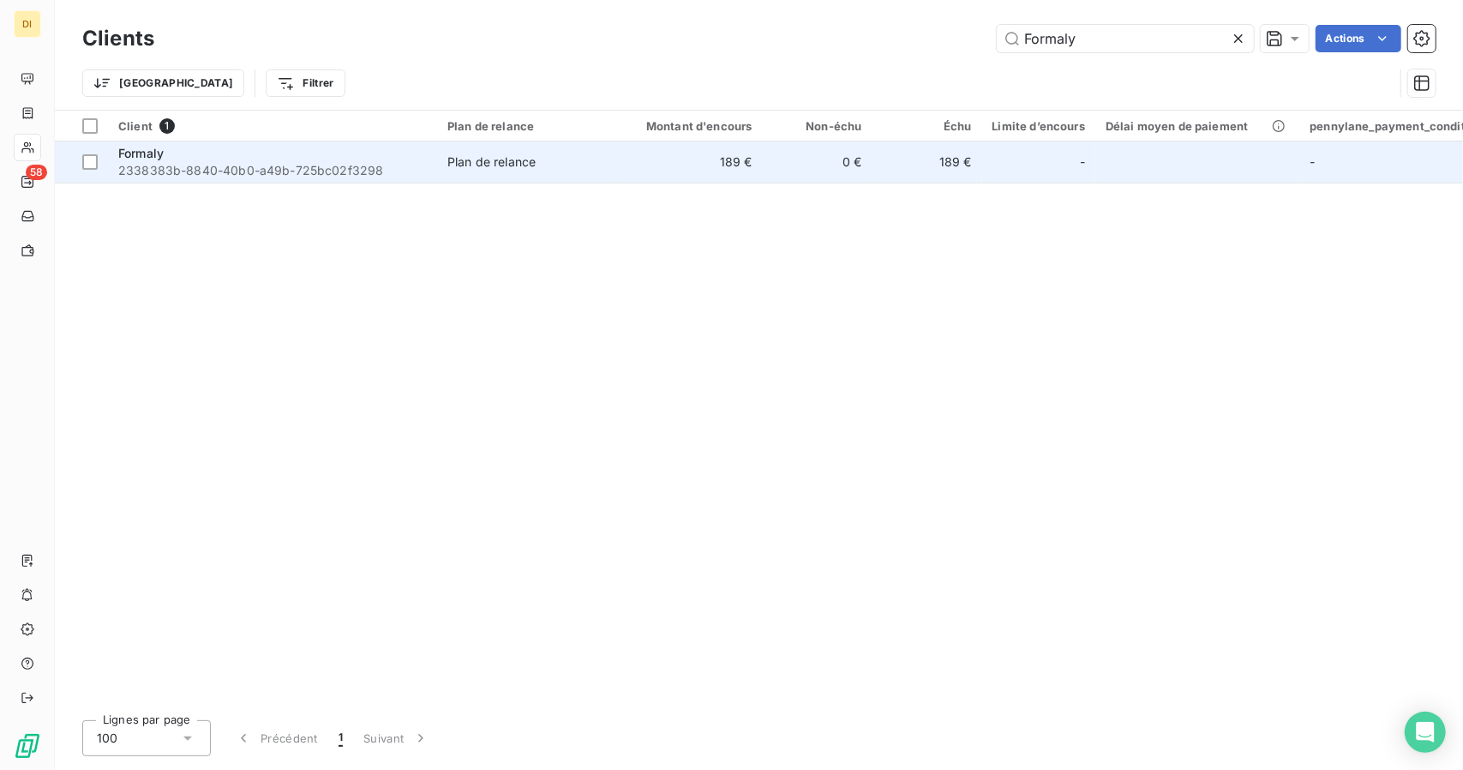
type input "Formaly"
click at [583, 148] on td "Plan de relance" at bounding box center [526, 161] width 178 height 41
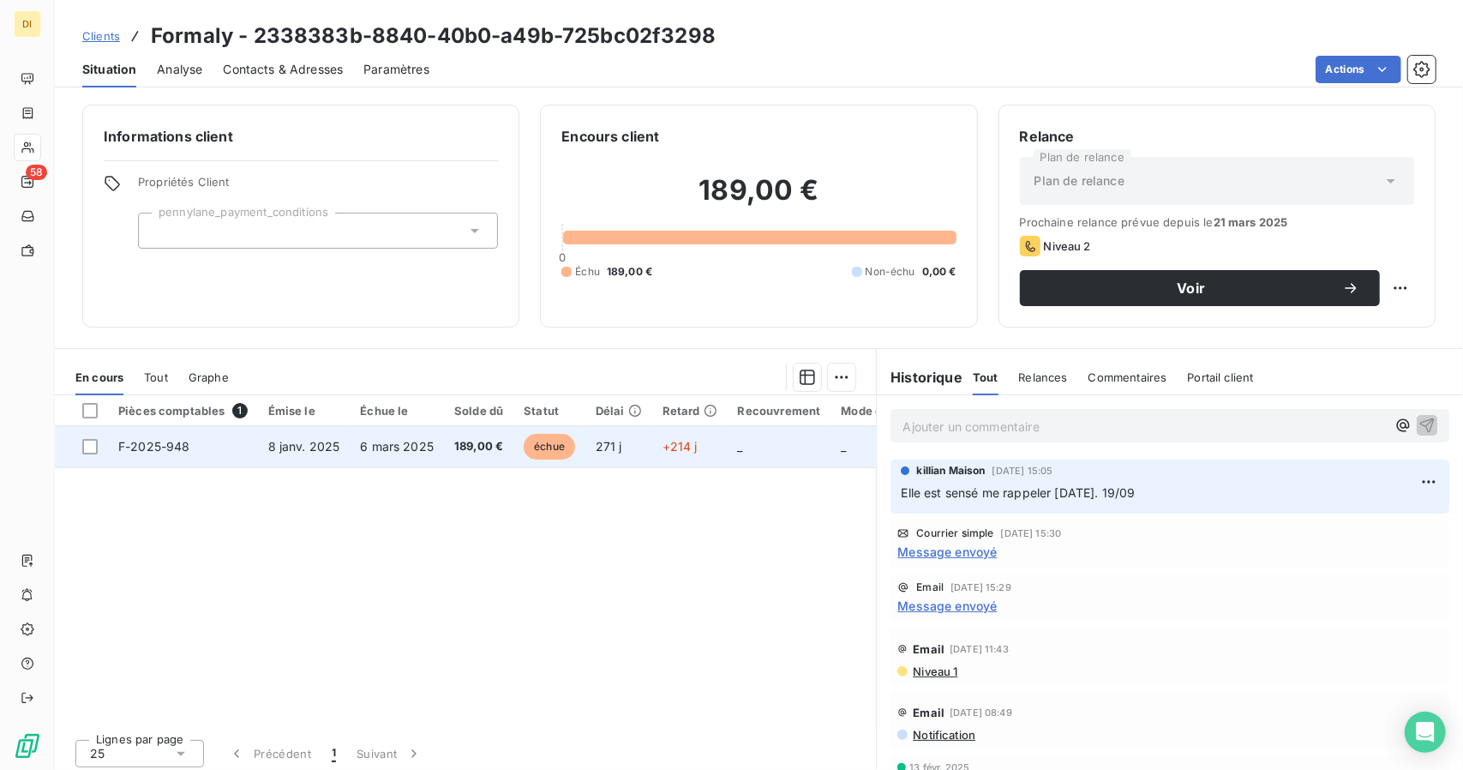
click at [586, 442] on td "271 j" at bounding box center [619, 446] width 67 height 41
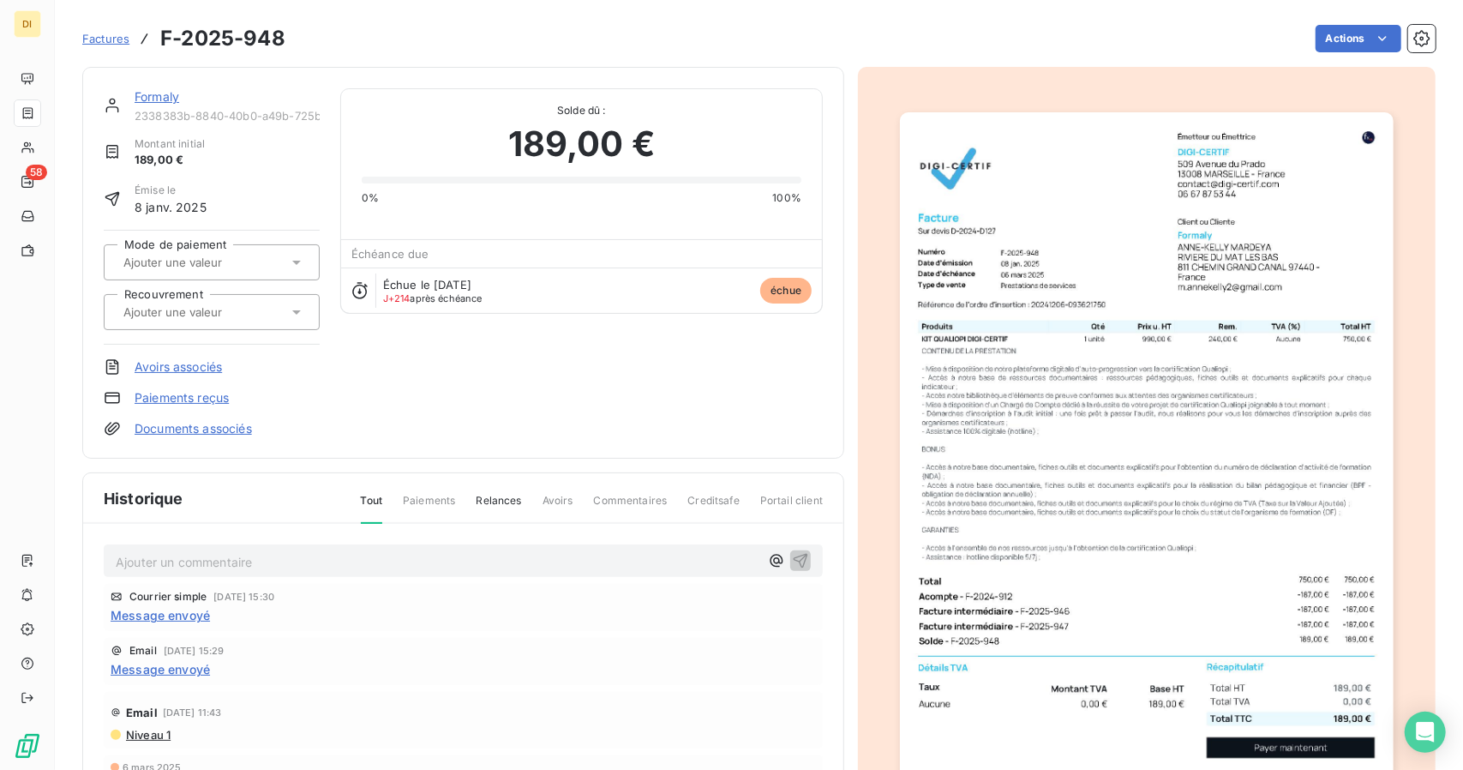
click at [152, 98] on link "Formaly" at bounding box center [157, 96] width 45 height 15
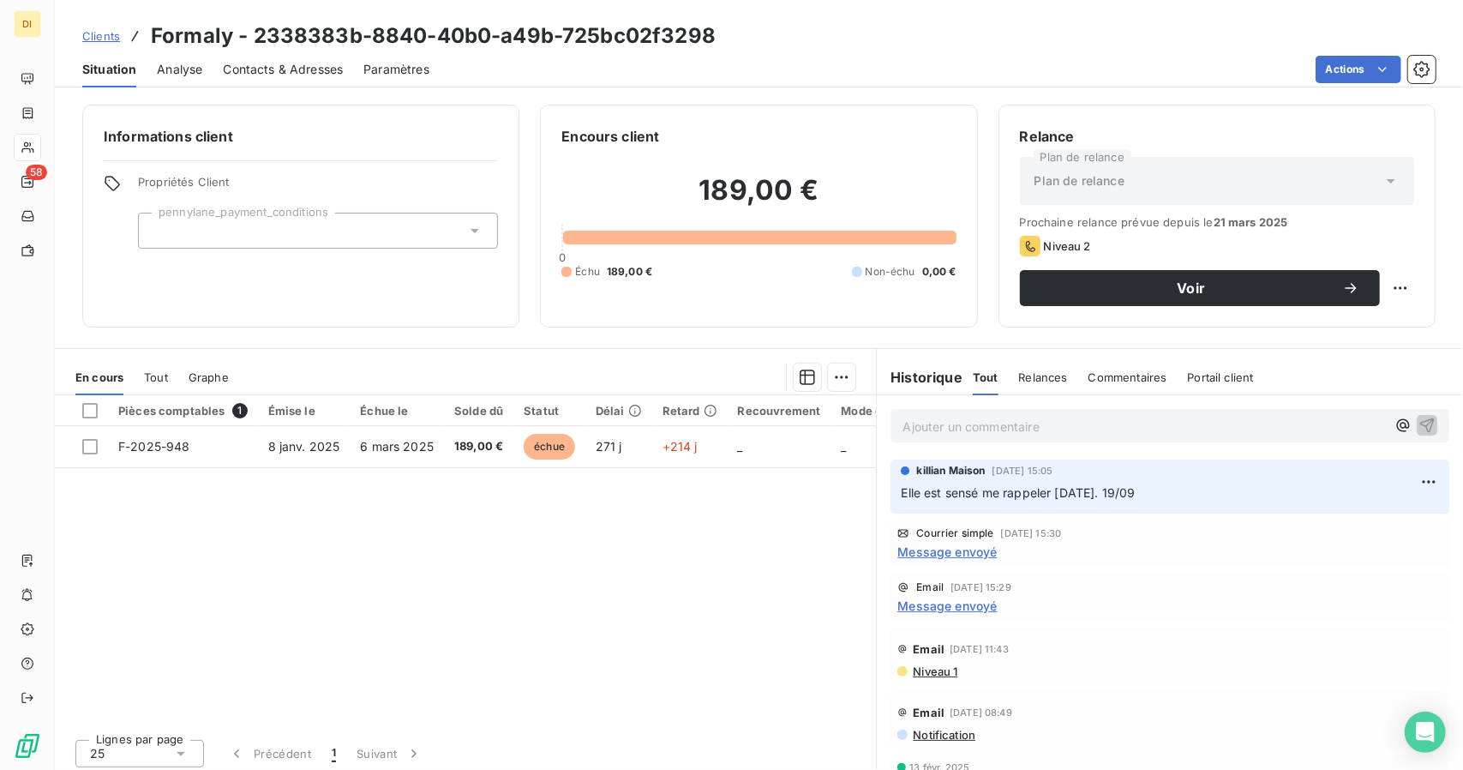
click at [301, 61] on span "Contacts & Adresses" at bounding box center [283, 69] width 120 height 17
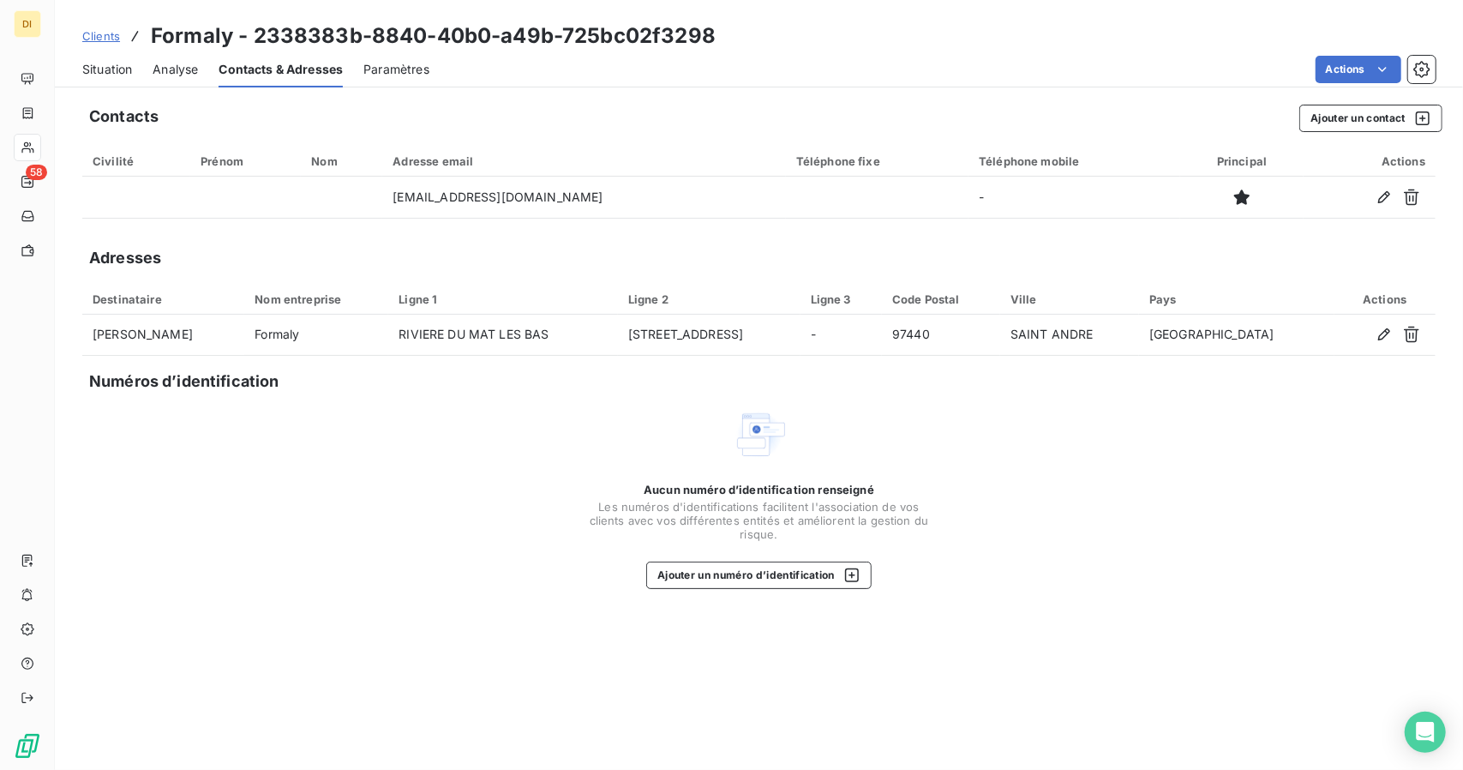
click at [121, 73] on span "Situation" at bounding box center [107, 69] width 50 height 17
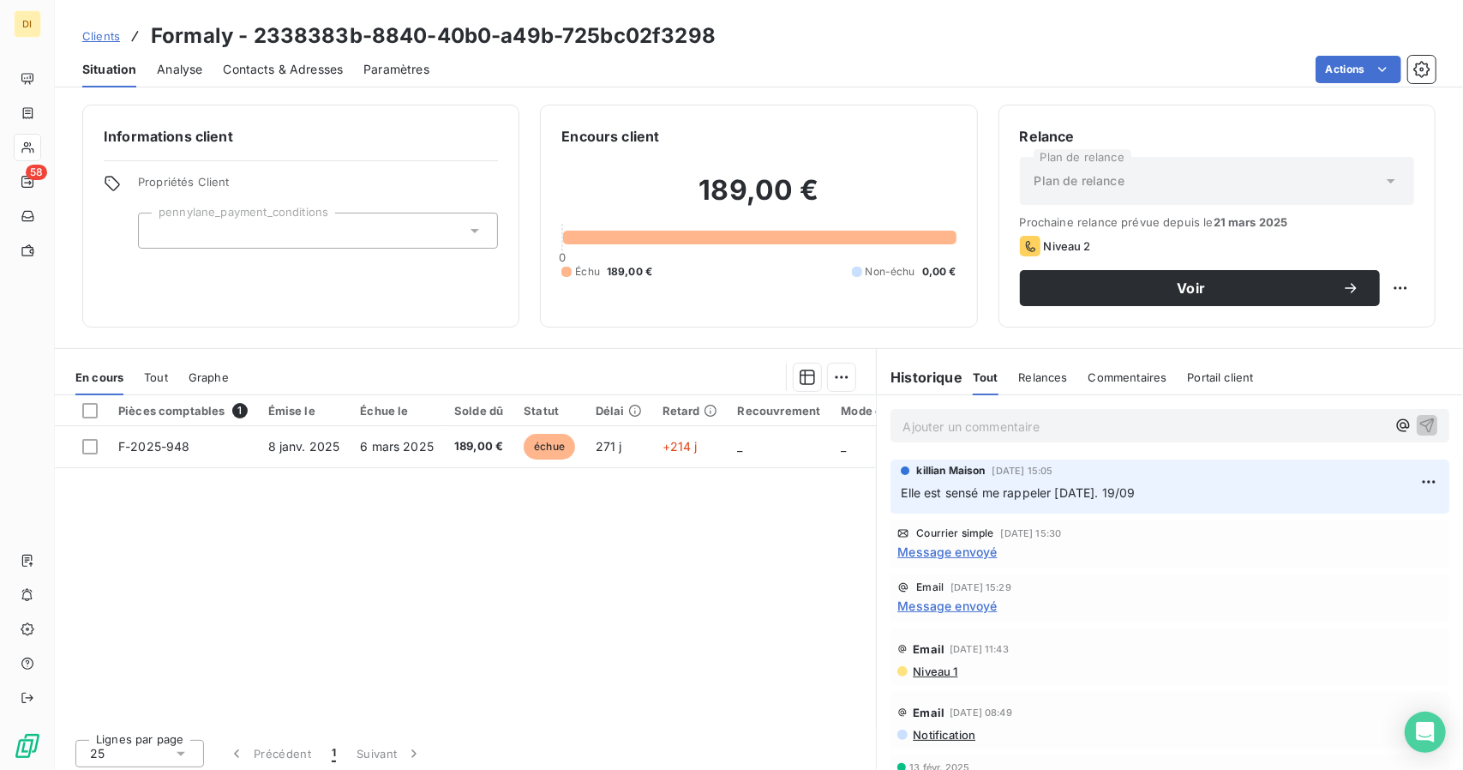
click at [111, 30] on span "Clients" at bounding box center [101, 36] width 38 height 14
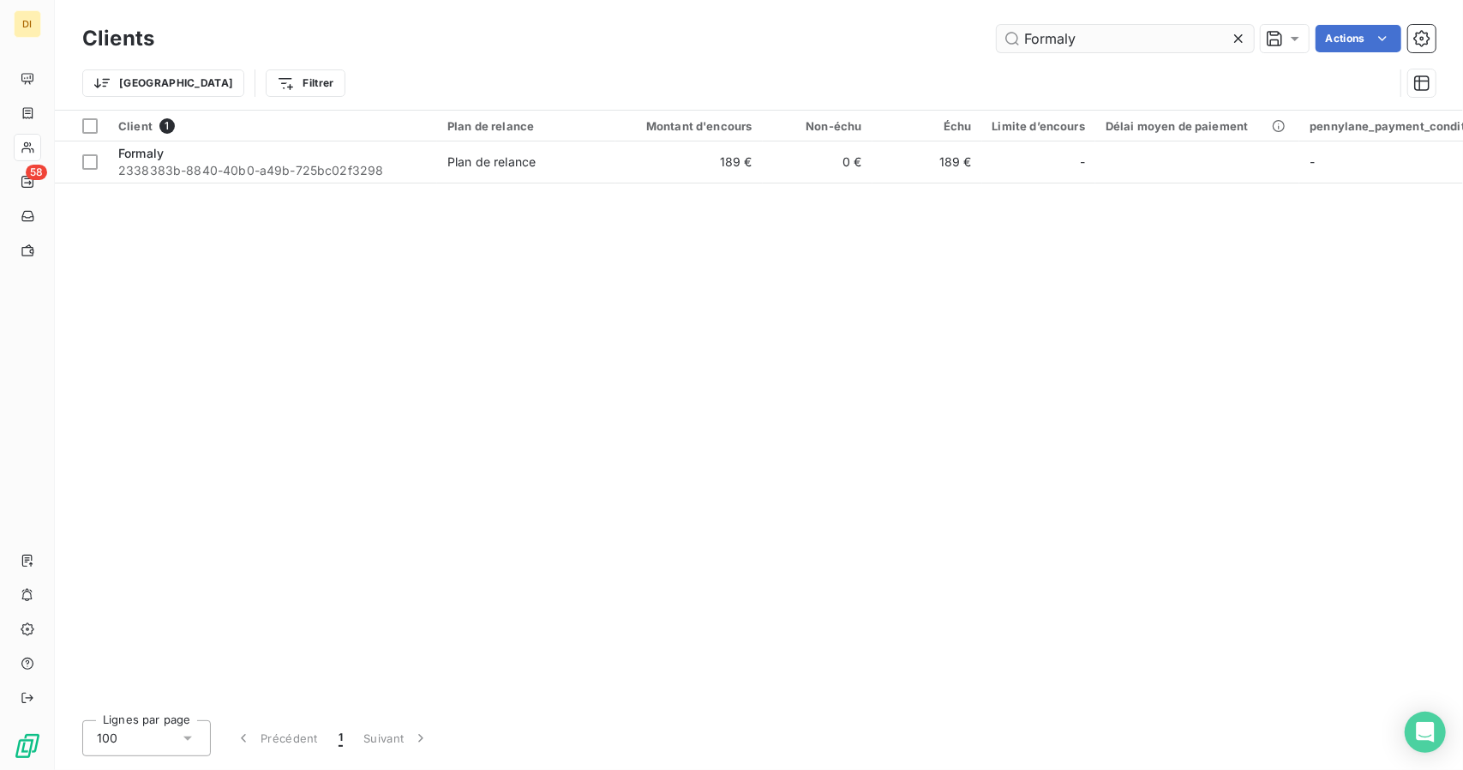
click at [1048, 40] on input "Formaly" at bounding box center [1125, 38] width 257 height 27
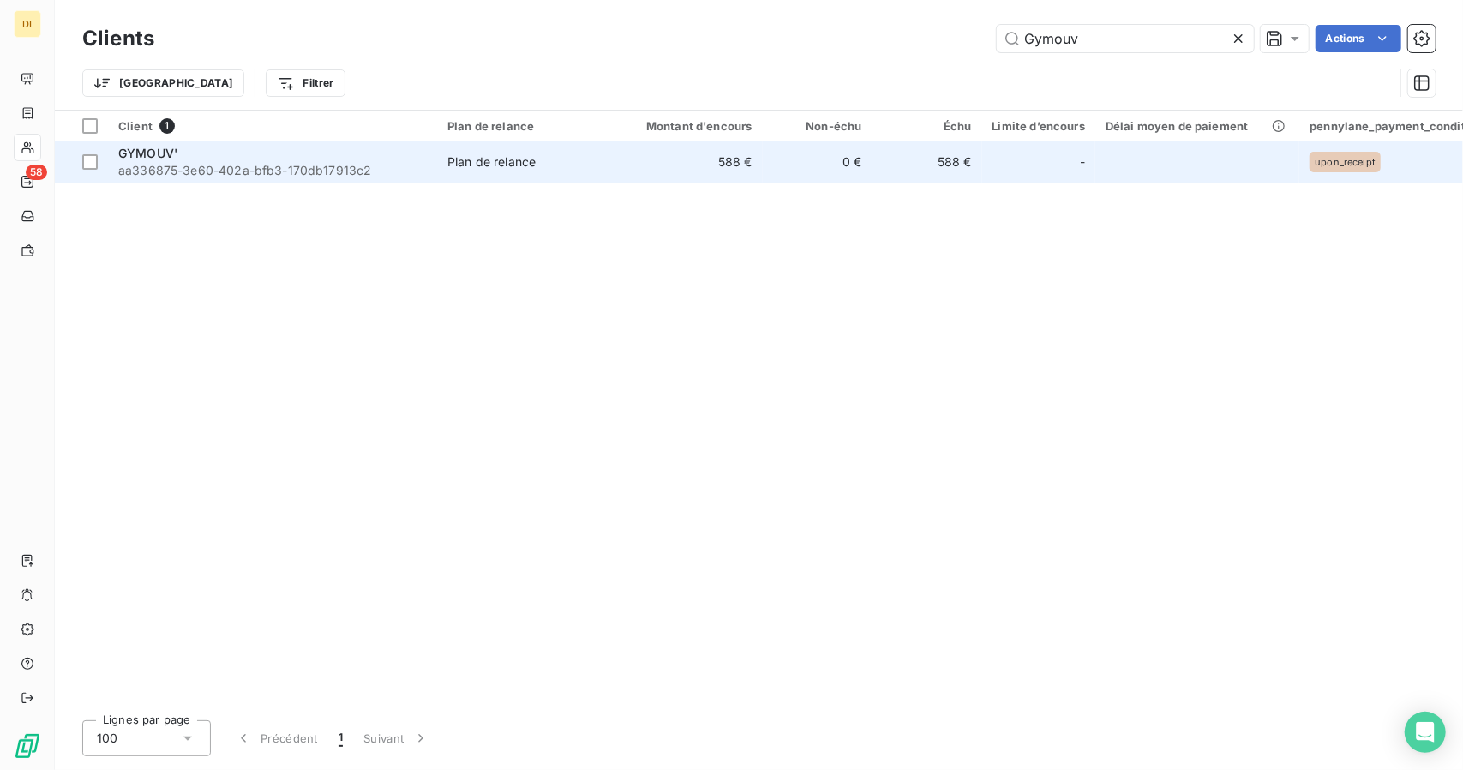
type input "Gymouv"
click at [751, 150] on td "588 €" at bounding box center [689, 161] width 147 height 41
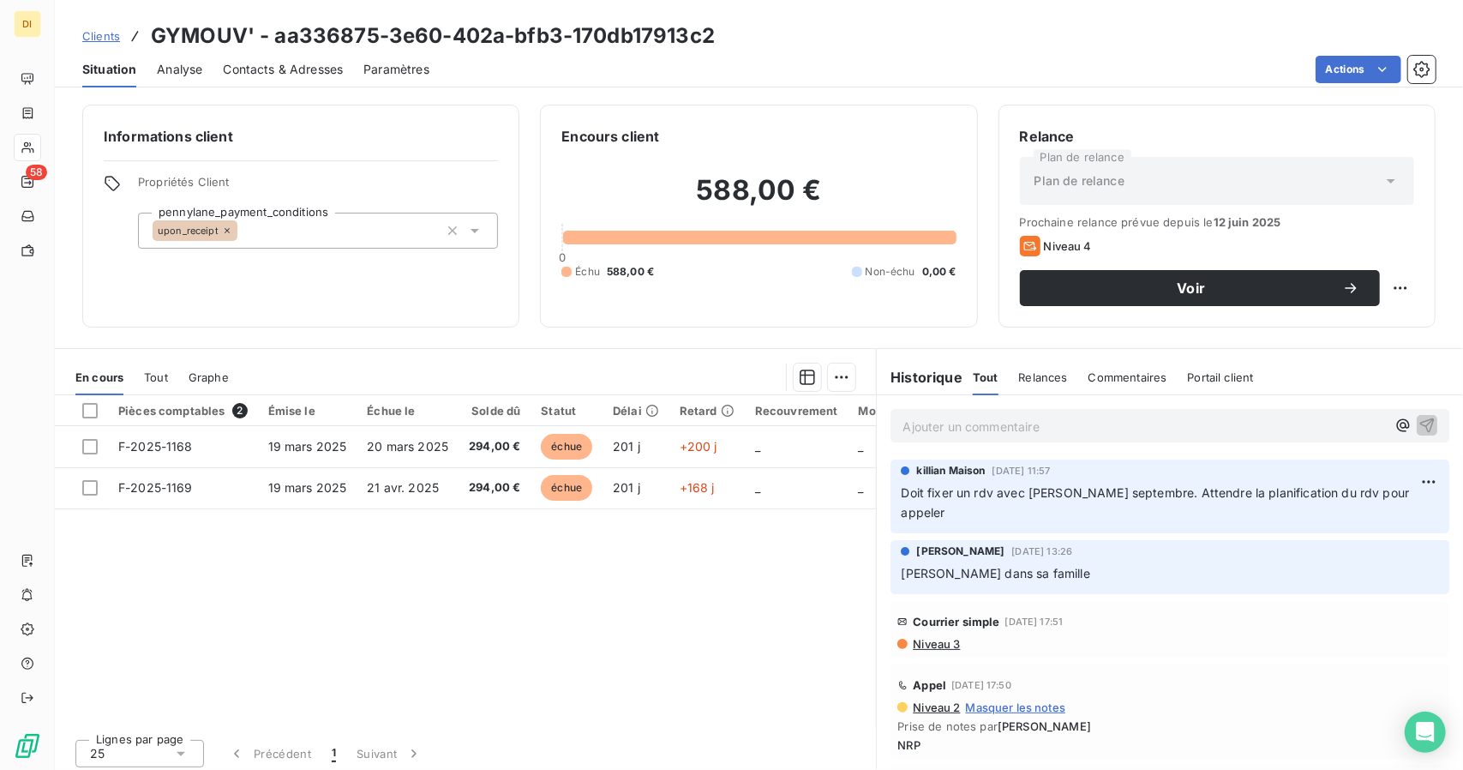
click at [279, 76] on span "Contacts & Adresses" at bounding box center [283, 69] width 120 height 17
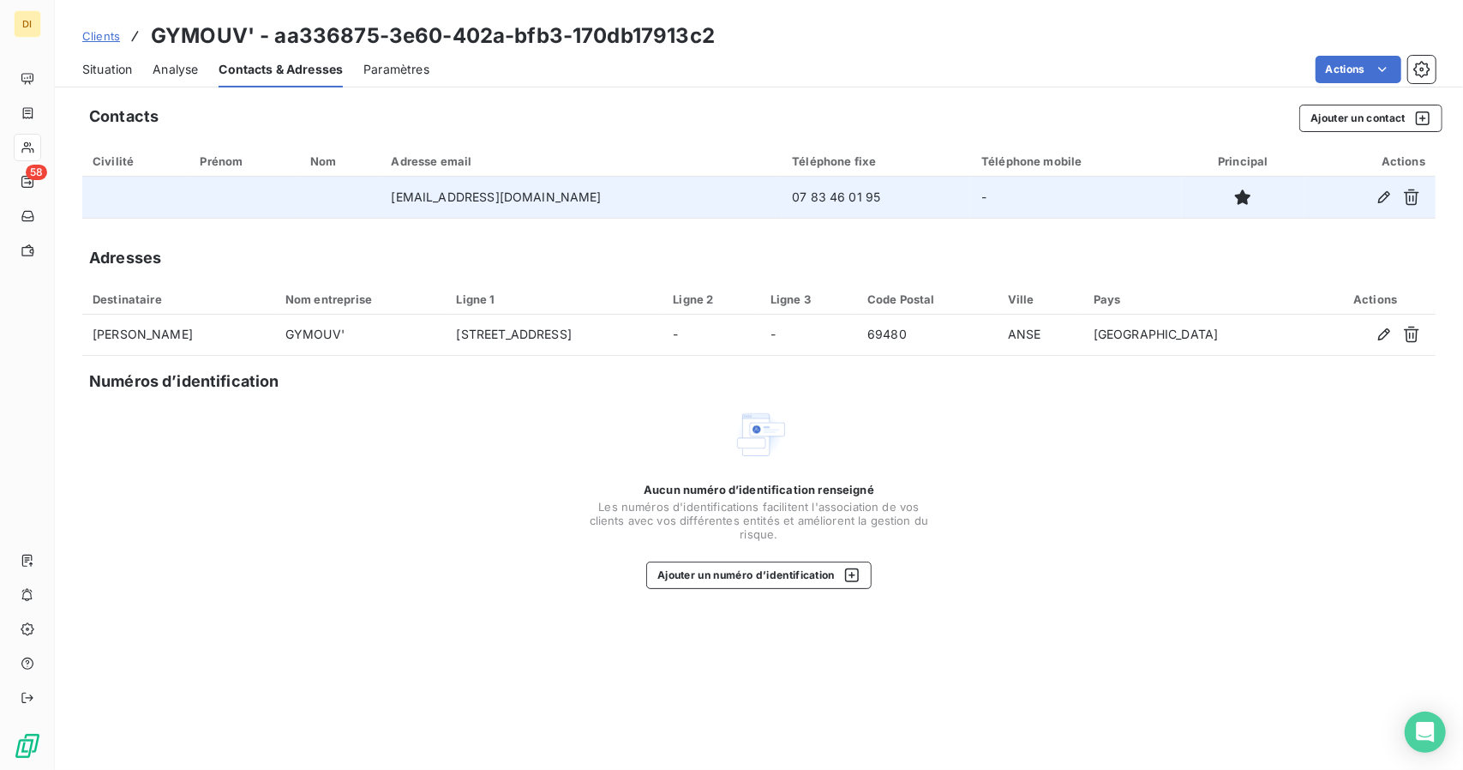
click at [782, 189] on td "07 83 46 01 95" at bounding box center [876, 197] width 189 height 41
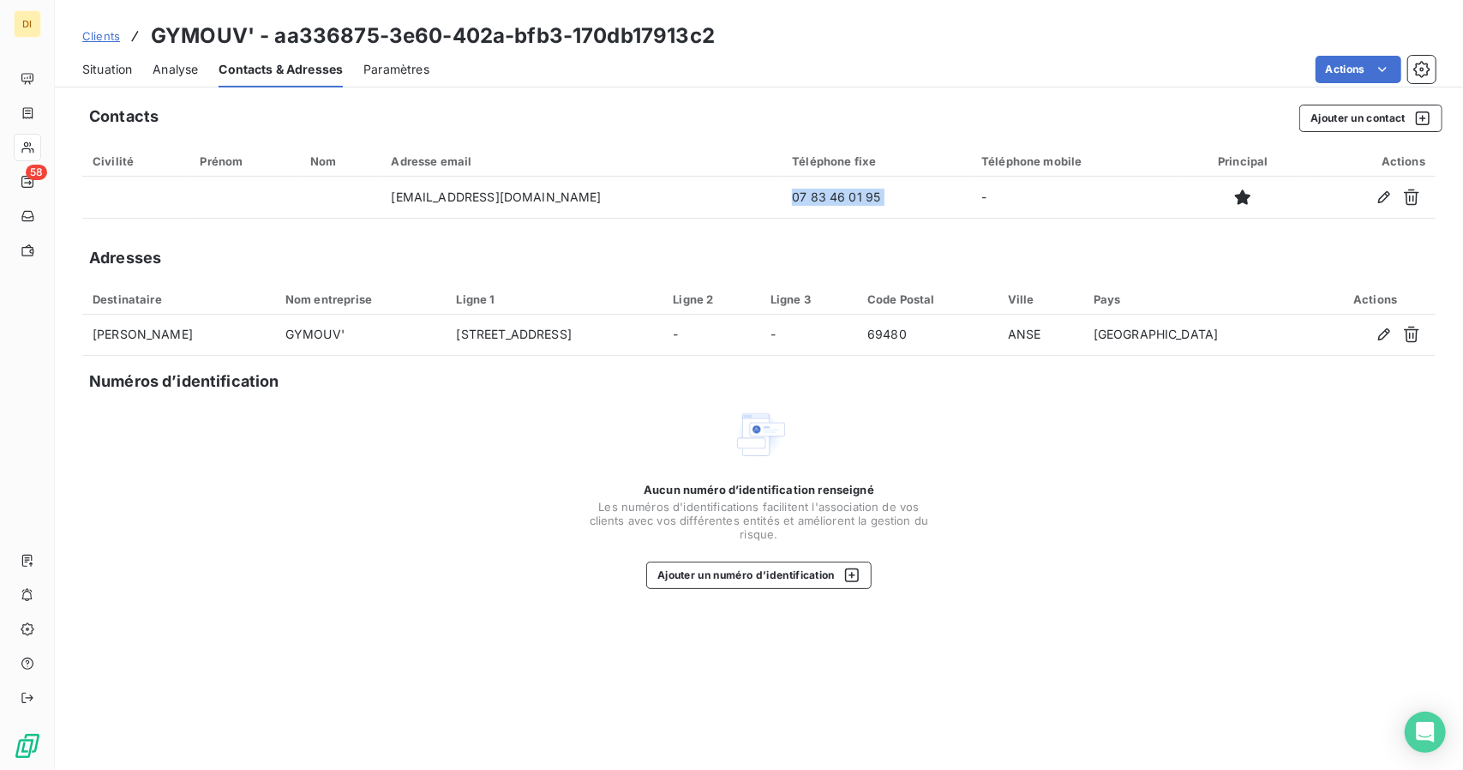
click at [123, 77] on span "Situation" at bounding box center [107, 69] width 50 height 17
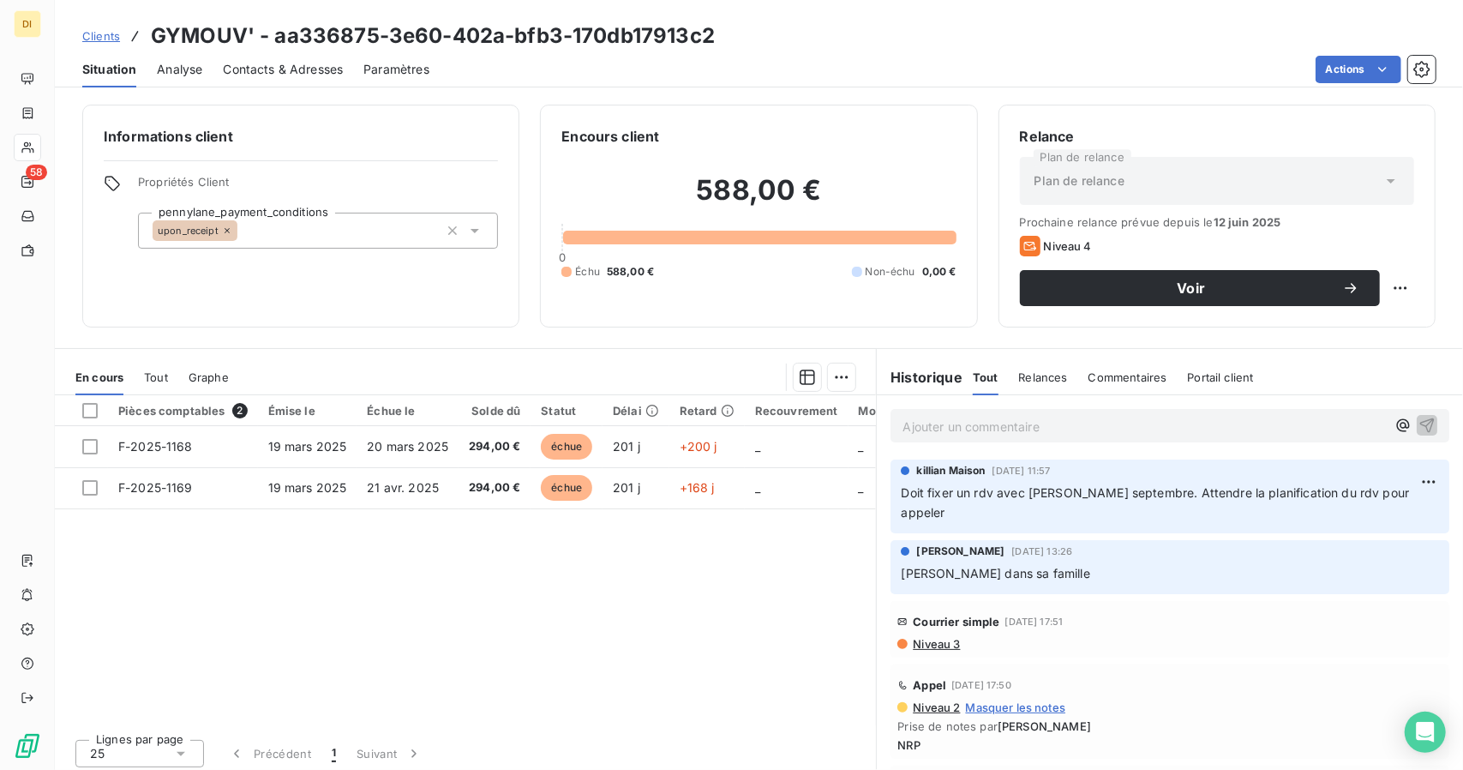
click at [303, 76] on span "Contacts & Adresses" at bounding box center [283, 69] width 120 height 17
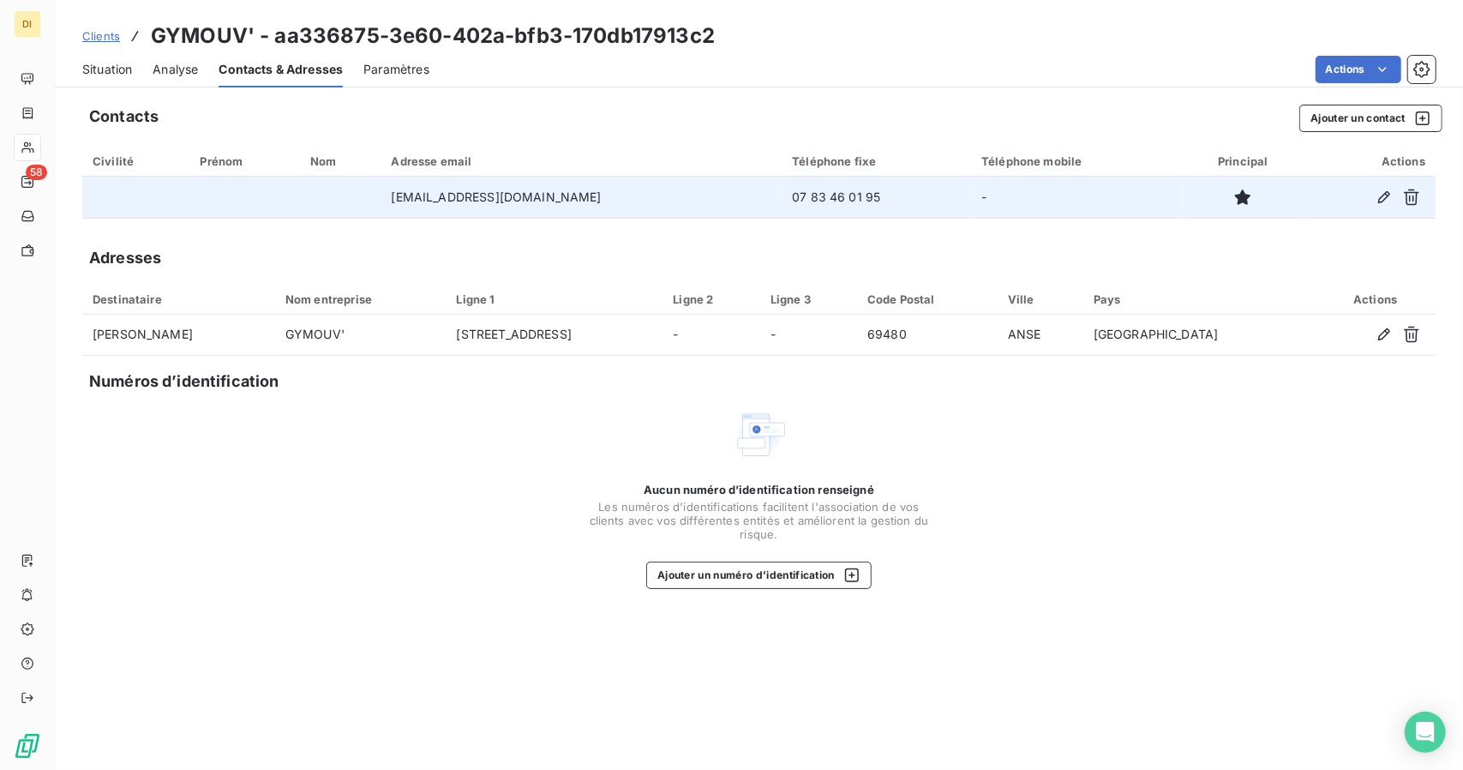
click at [782, 213] on td "07 83 46 01 95" at bounding box center [876, 197] width 189 height 41
click at [788, 193] on td "07 83 46 01 95" at bounding box center [876, 197] width 189 height 41
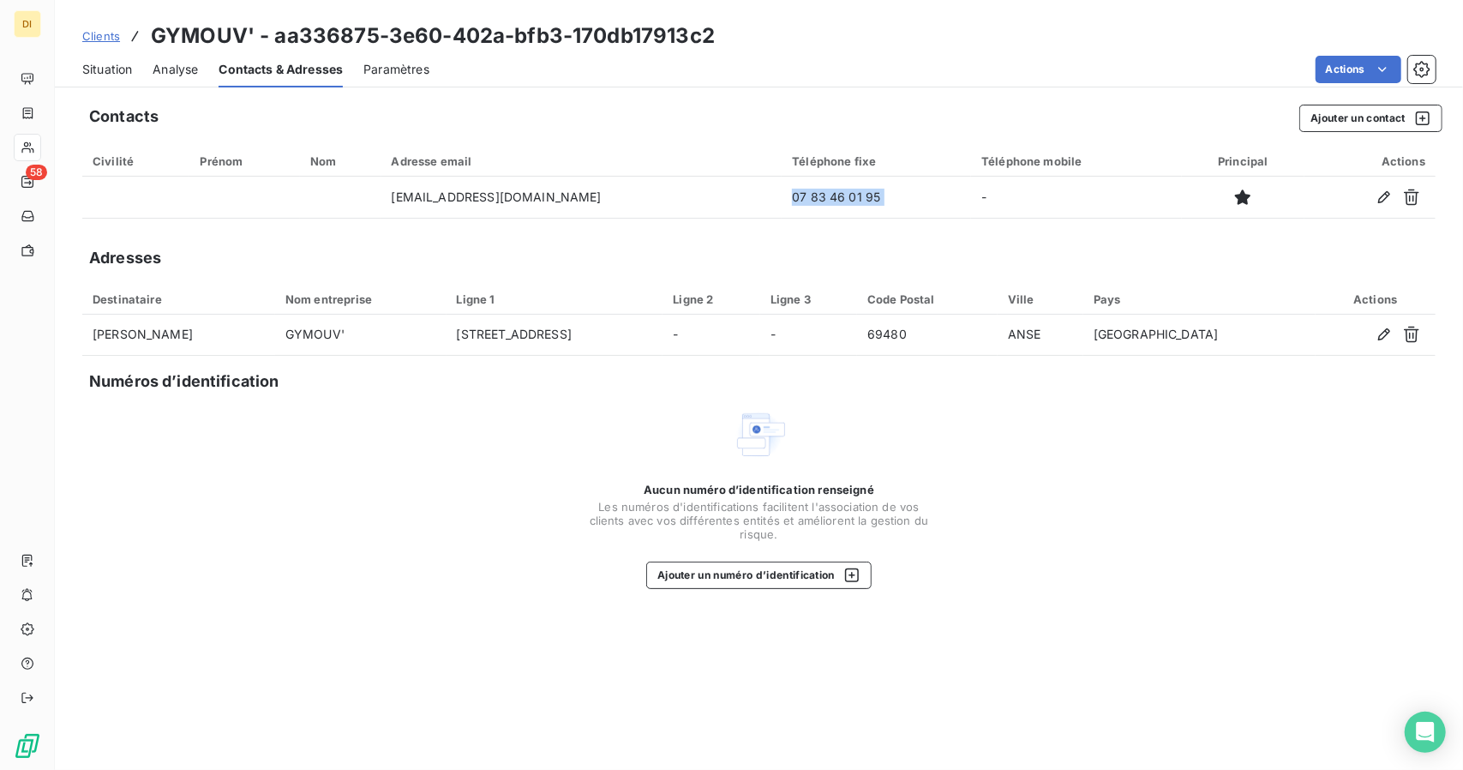
click at [120, 74] on span "Situation" at bounding box center [107, 69] width 50 height 17
